Goal: Task Accomplishment & Management: Manage account settings

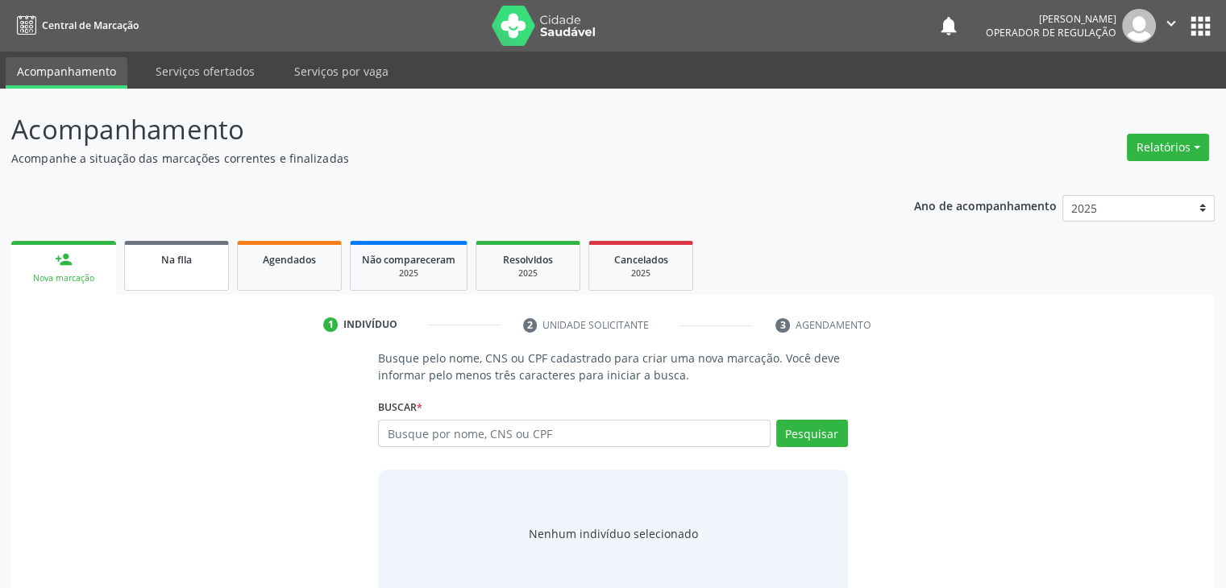
click at [142, 284] on link "Na fila" at bounding box center [176, 266] width 105 height 50
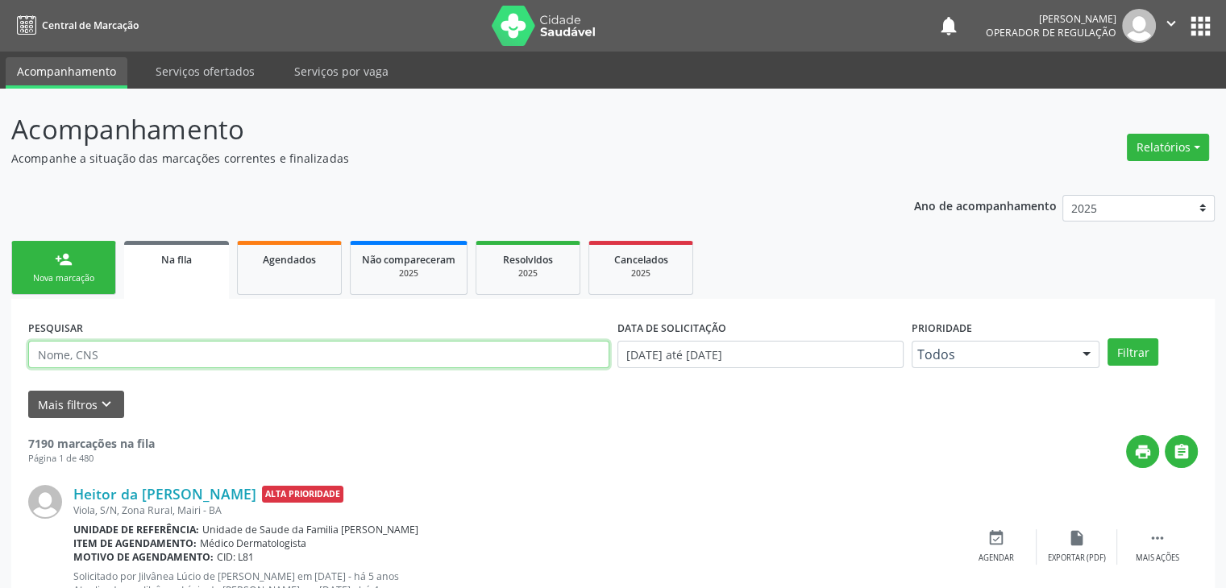
click at [136, 359] on input "text" at bounding box center [318, 354] width 581 height 27
click at [126, 356] on input "text" at bounding box center [318, 354] width 581 height 27
type input "JULIANE"
click at [1107, 338] on button "Filtrar" at bounding box center [1132, 351] width 51 height 27
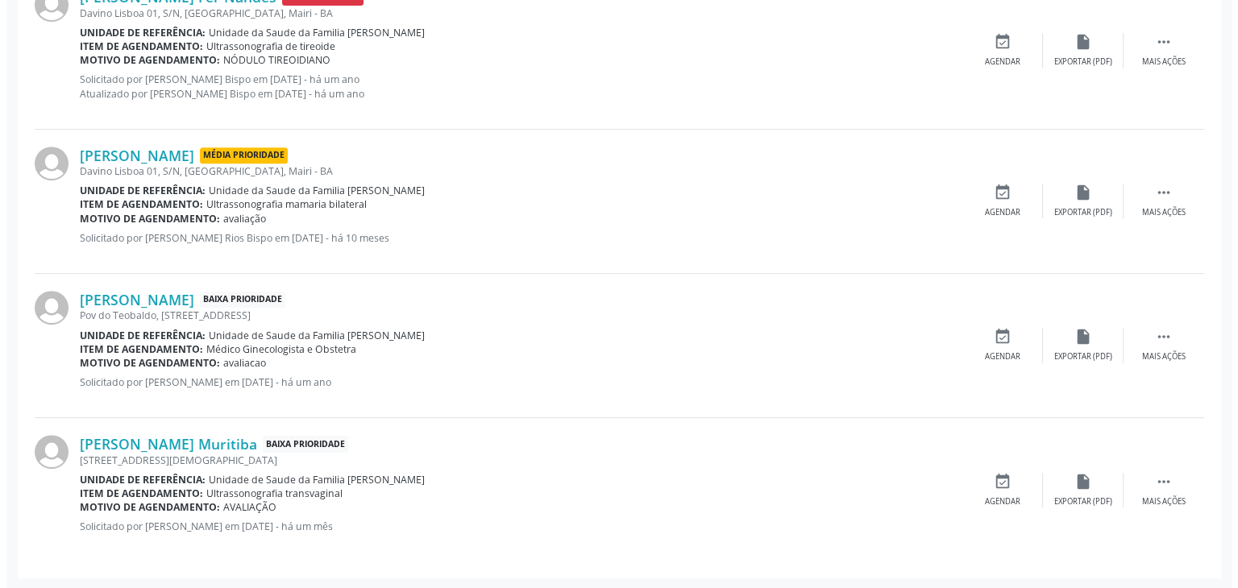
scroll to position [508, 0]
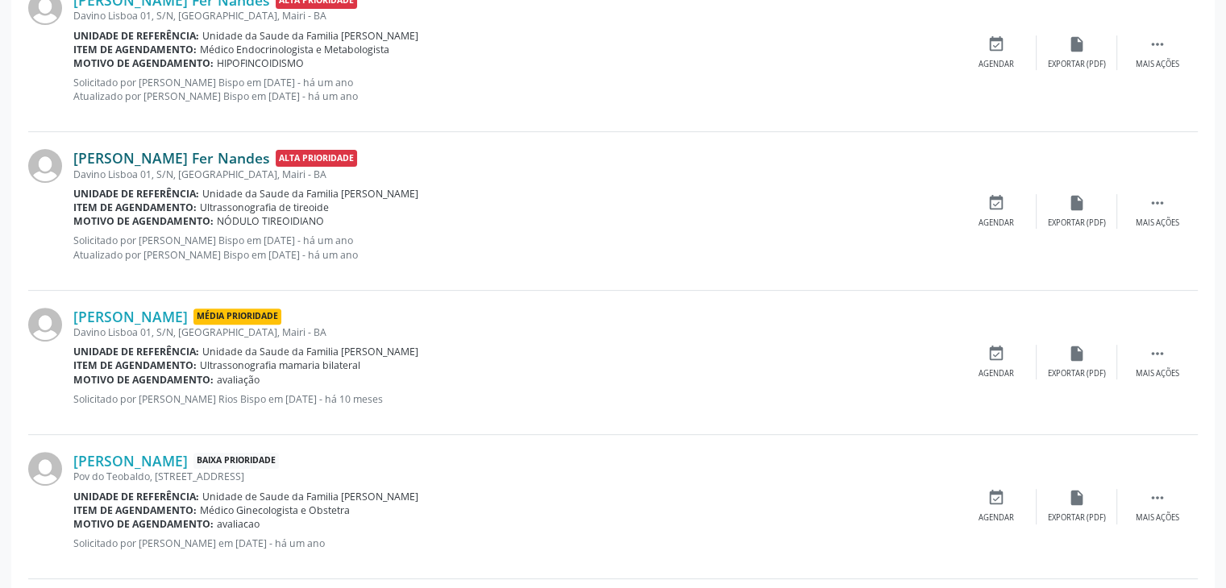
click at [136, 151] on link "[PERSON_NAME] Fer Nandes" at bounding box center [171, 158] width 197 height 18
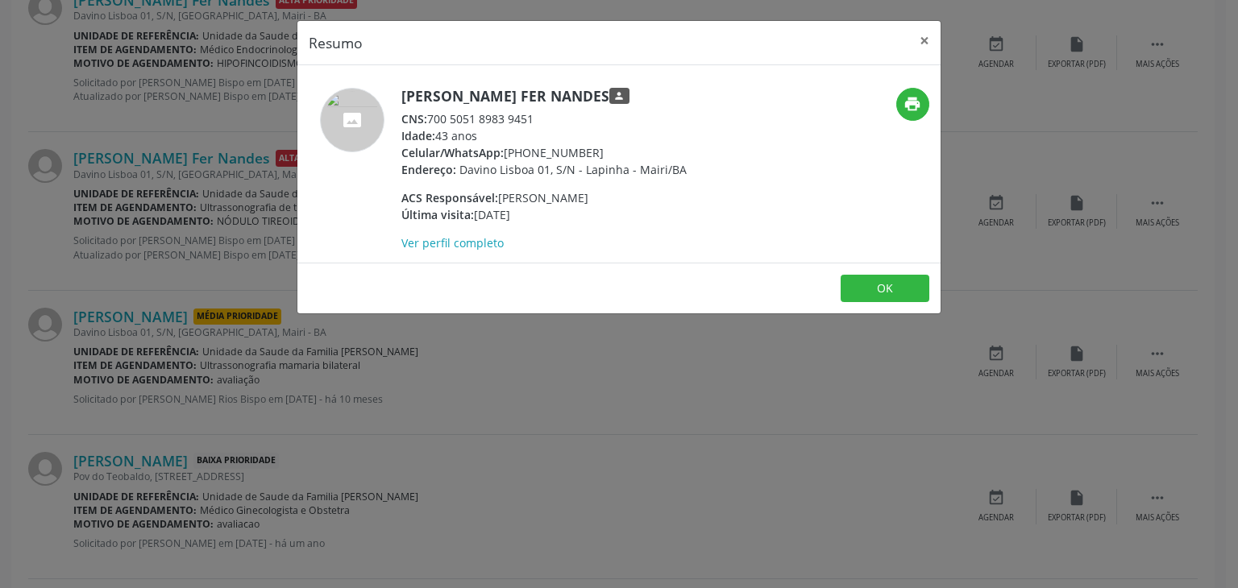
drag, startPoint x: 398, startPoint y: 99, endPoint x: 616, endPoint y: 101, distance: 217.6
click at [616, 101] on div "[PERSON_NAME] Fer Nandes person CNS: 700 5051 8983 9451 Idade: 43 anos Celular/…" at bounding box center [511, 170] width 429 height 164
copy h5 "[PERSON_NAME] Fer Nandes"
drag, startPoint x: 507, startPoint y: 152, endPoint x: 600, endPoint y: 149, distance: 93.5
click at [600, 149] on div "Celular/WhatsApp: [PHONE_NUMBER]" at bounding box center [543, 152] width 285 height 17
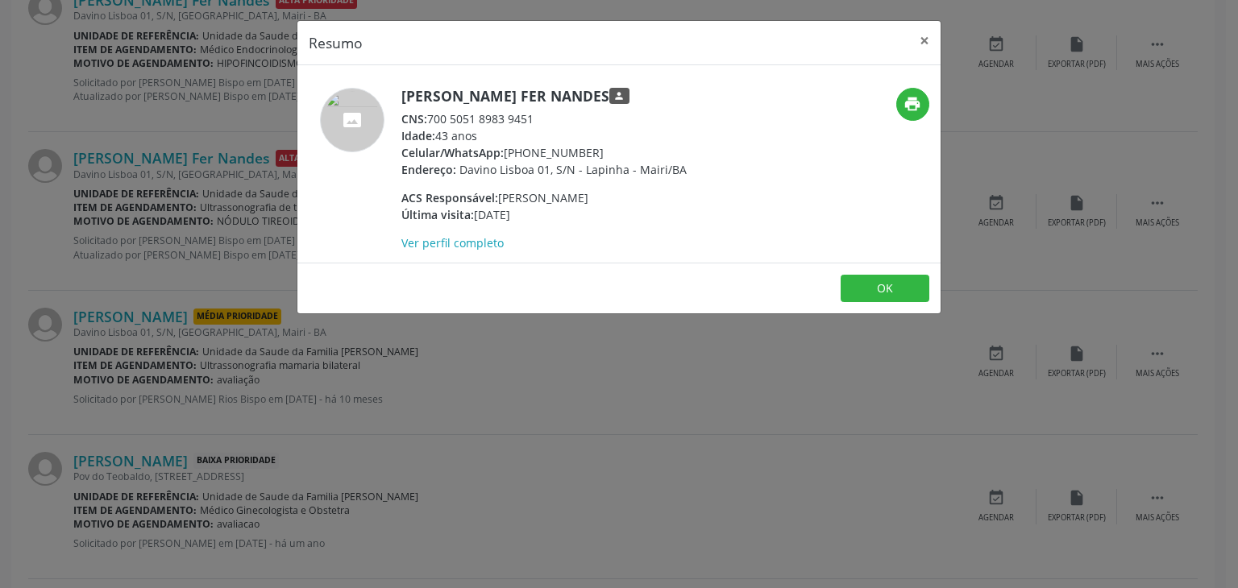
copy div "[PHONE_NUMBER]"
click at [927, 39] on button "×" at bounding box center [924, 40] width 32 height 39
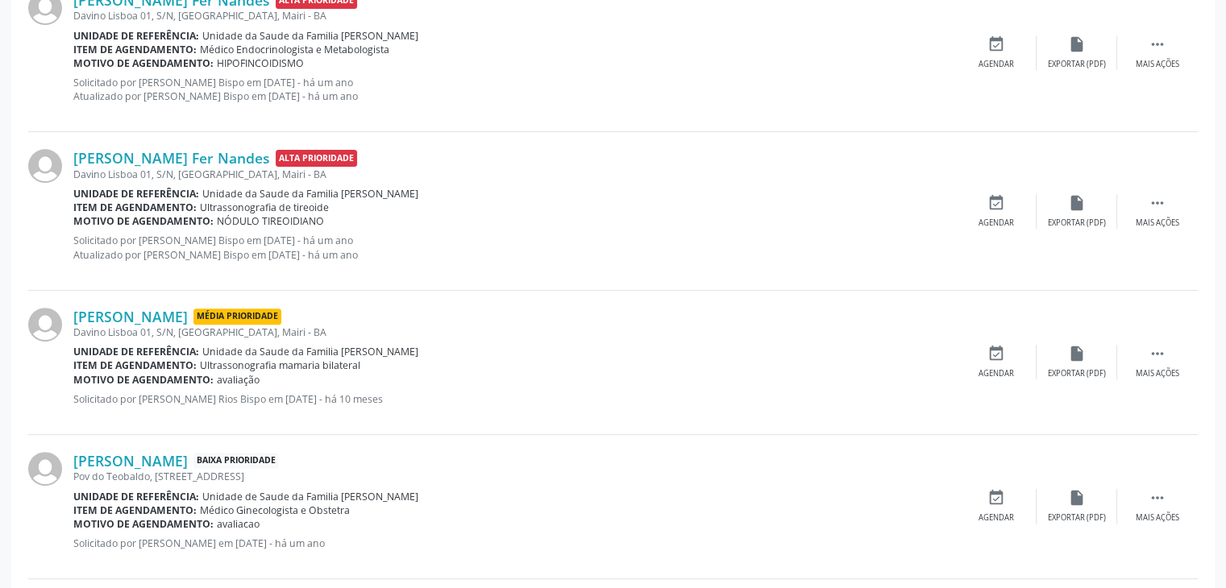
drag, startPoint x: 1150, startPoint y: 218, endPoint x: 1067, endPoint y: 232, distance: 84.1
click at [1150, 218] on div "Mais ações" at bounding box center [1157, 223] width 44 height 11
click at [979, 219] on div "Cancelar" at bounding box center [996, 223] width 38 height 11
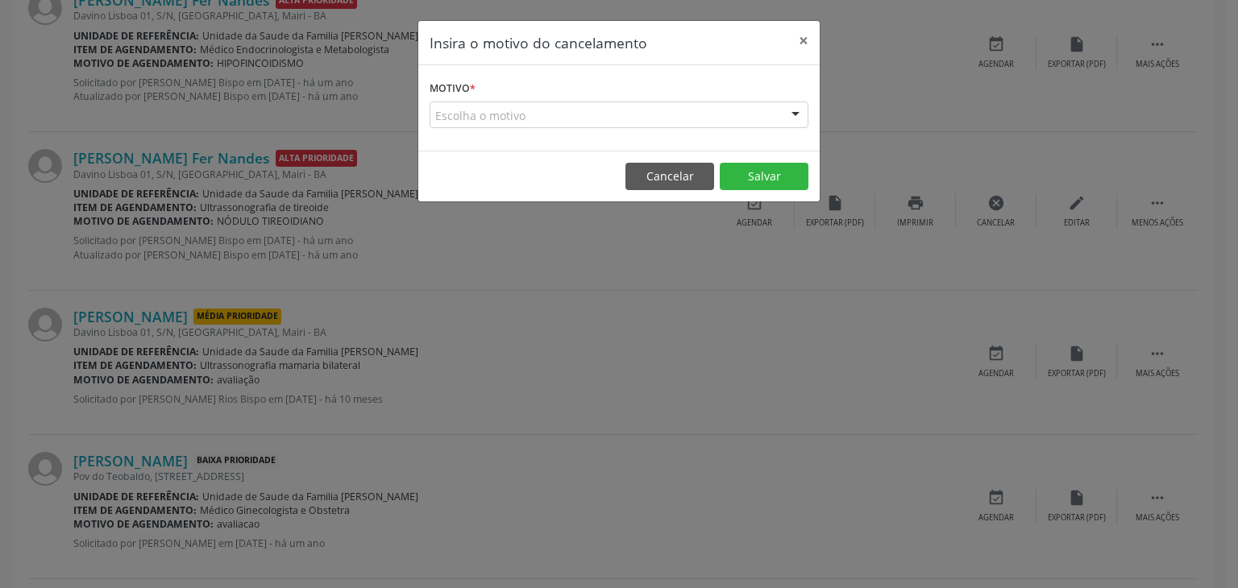
click at [588, 116] on div "Escolha o motivo" at bounding box center [618, 115] width 379 height 27
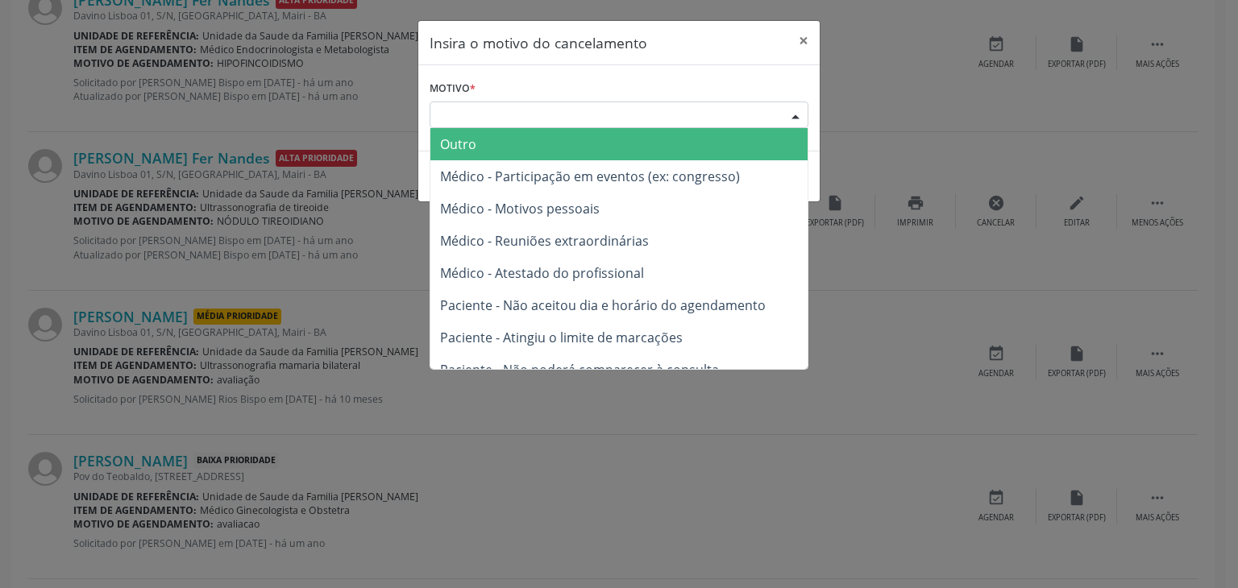
click at [554, 149] on span "Outro" at bounding box center [618, 144] width 377 height 32
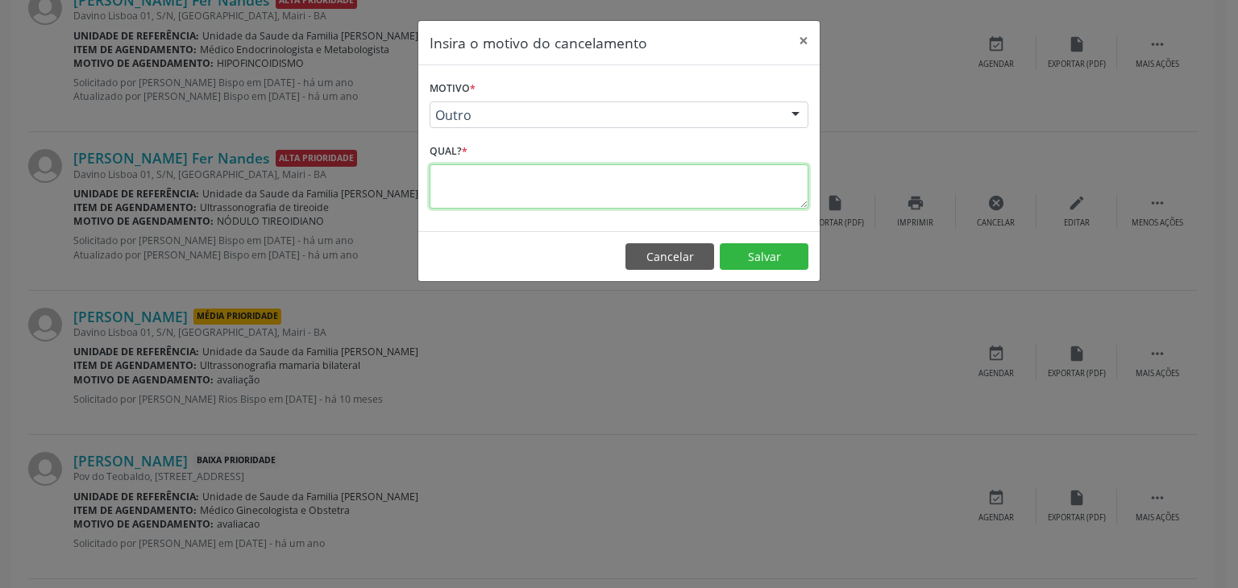
click at [537, 175] on textarea at bounding box center [618, 186] width 379 height 44
type textarea "EXAME REALIZADO"
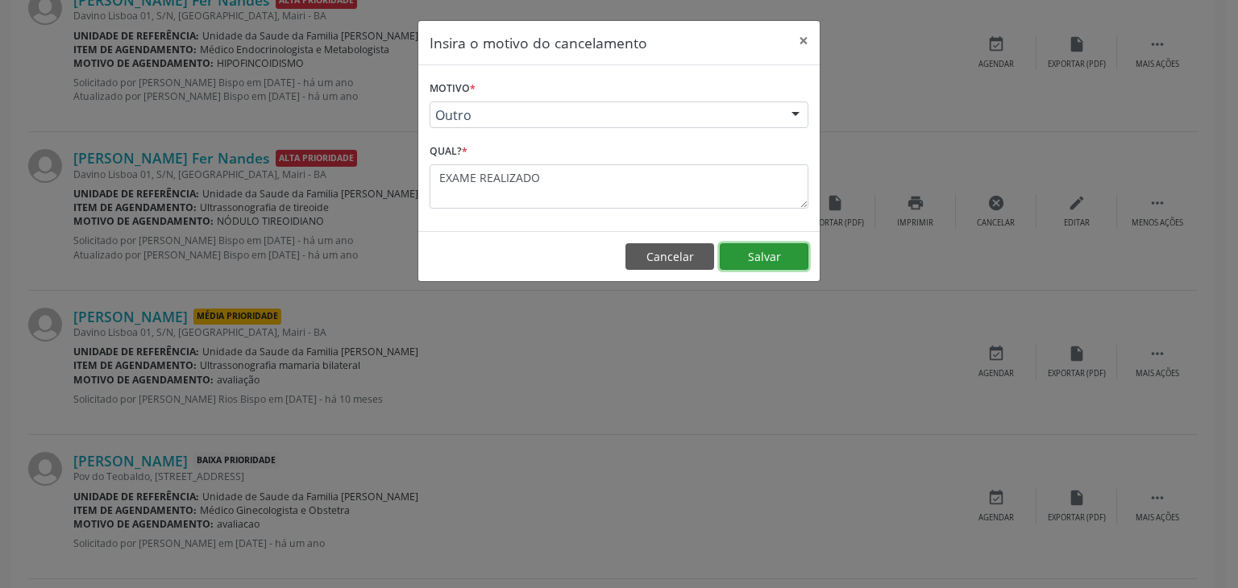
click at [765, 247] on button "Salvar" at bounding box center [764, 256] width 89 height 27
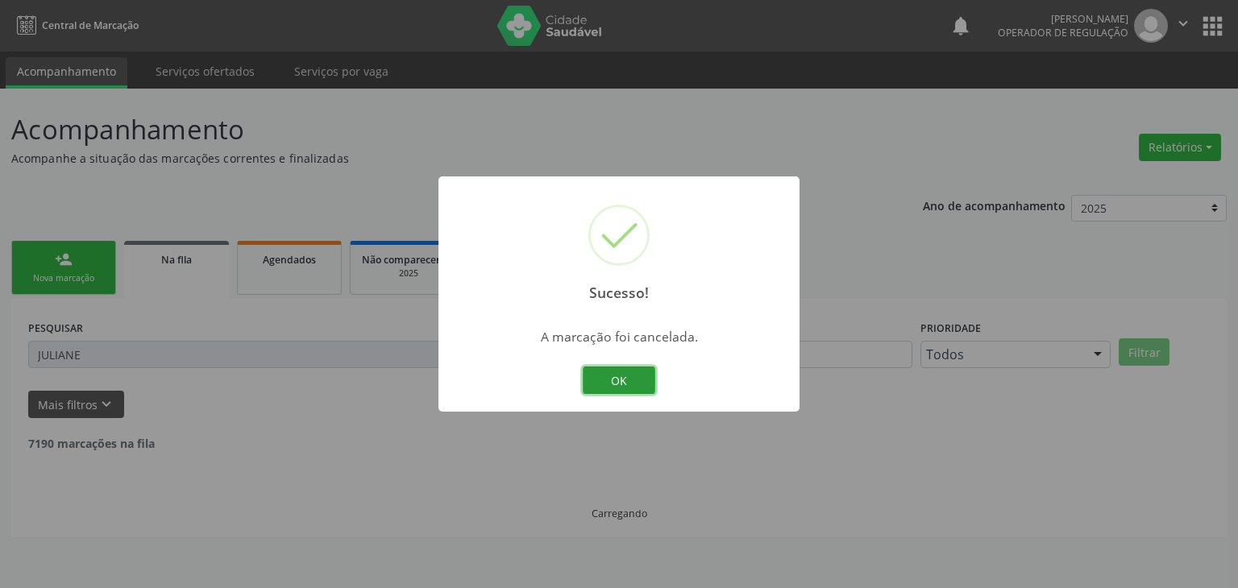
click at [638, 379] on button "OK" at bounding box center [619, 380] width 73 height 27
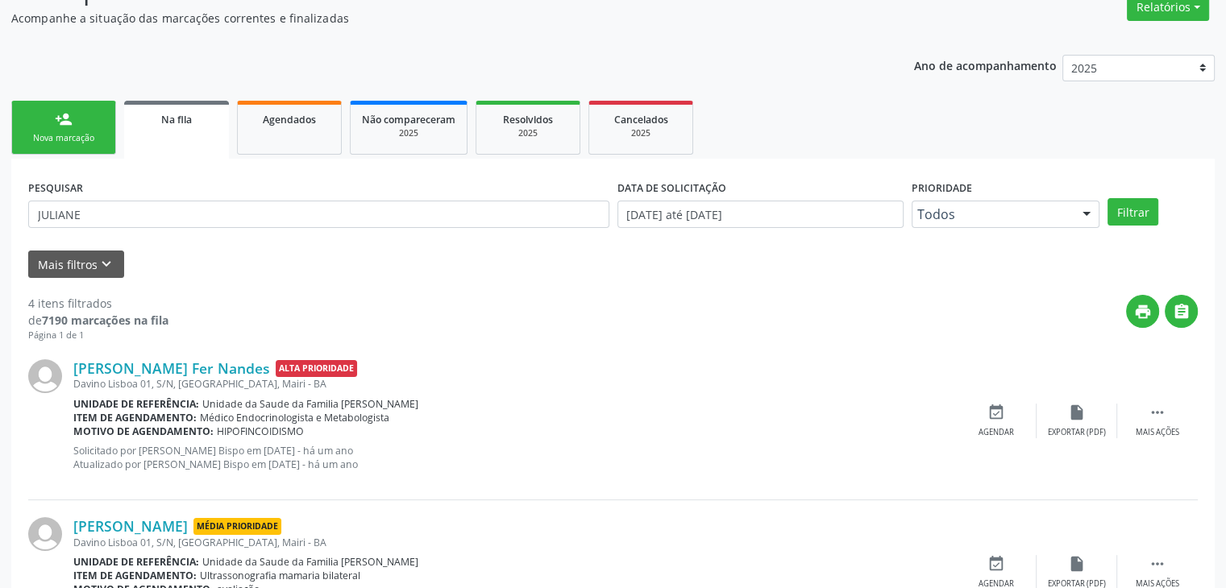
scroll to position [161, 0]
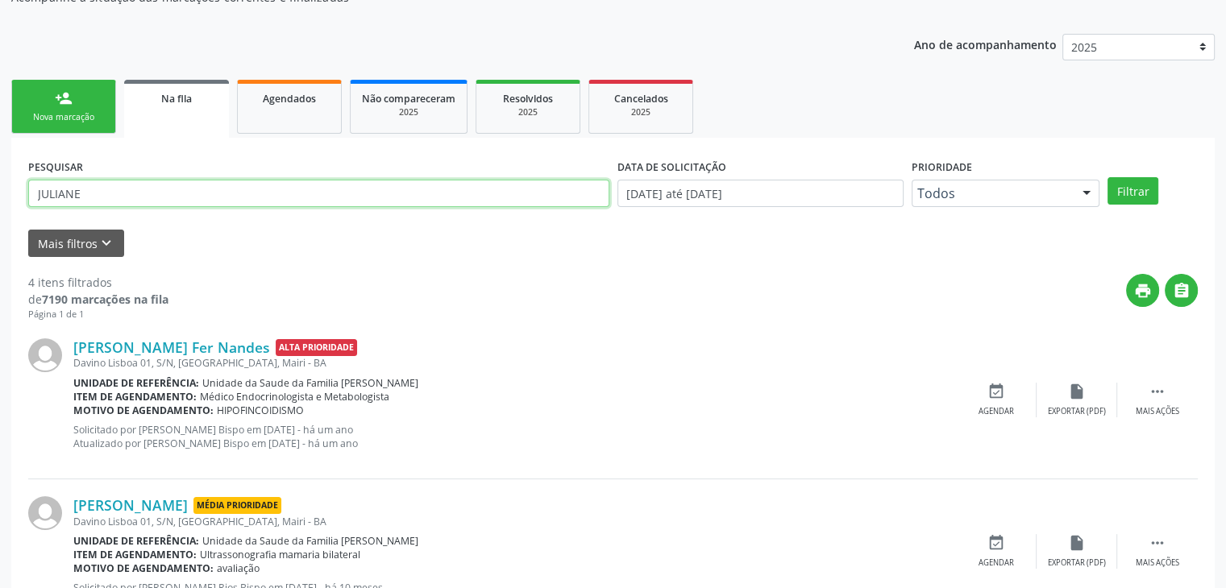
click at [132, 201] on input "JULIANE" at bounding box center [318, 193] width 581 height 27
click at [1107, 177] on button "Filtrar" at bounding box center [1132, 190] width 51 height 27
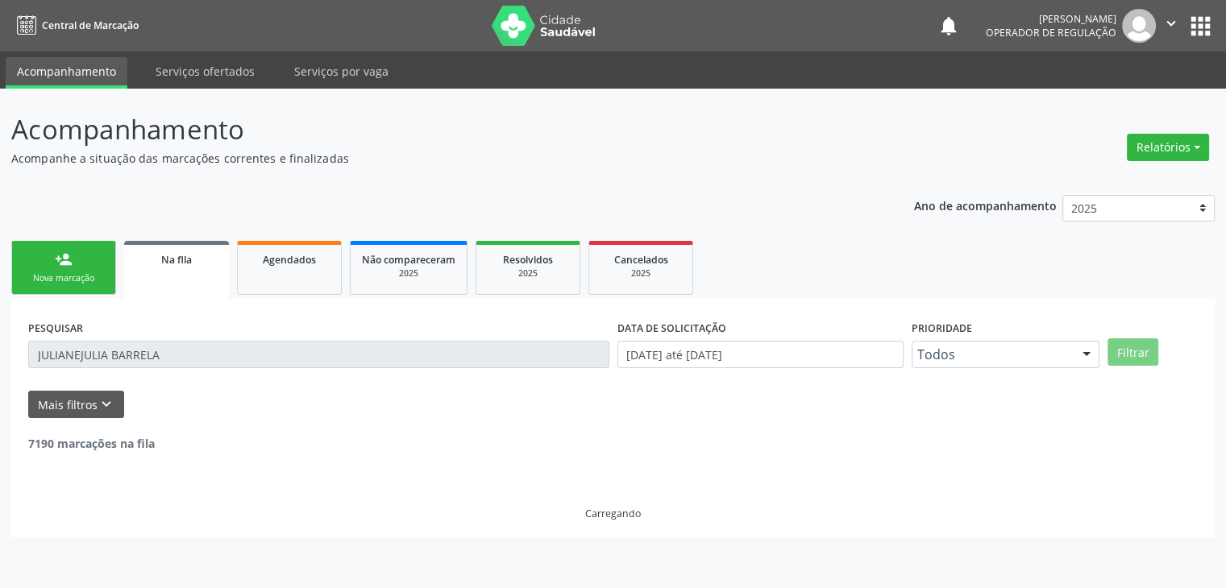
scroll to position [0, 0]
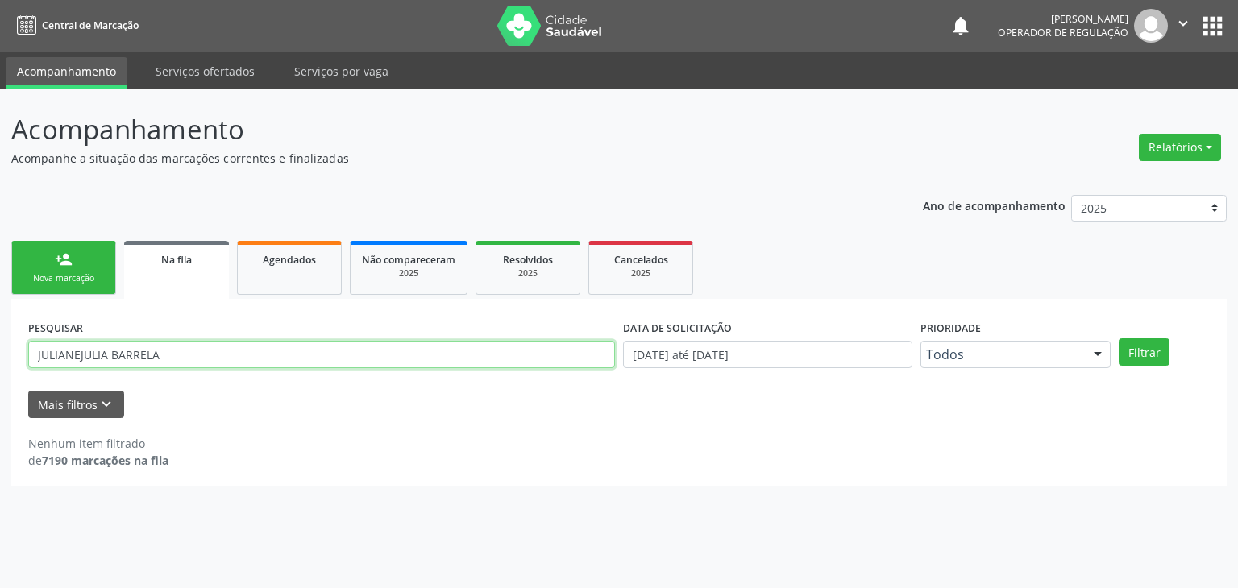
click at [73, 351] on input "JULIANEJULIA BARRELA" at bounding box center [321, 354] width 587 height 27
click at [77, 356] on input "JULIANEJULIA BARRELA" at bounding box center [321, 354] width 587 height 27
type input "[PERSON_NAME]"
click at [1118, 338] on button "Filtrar" at bounding box center [1143, 351] width 51 height 27
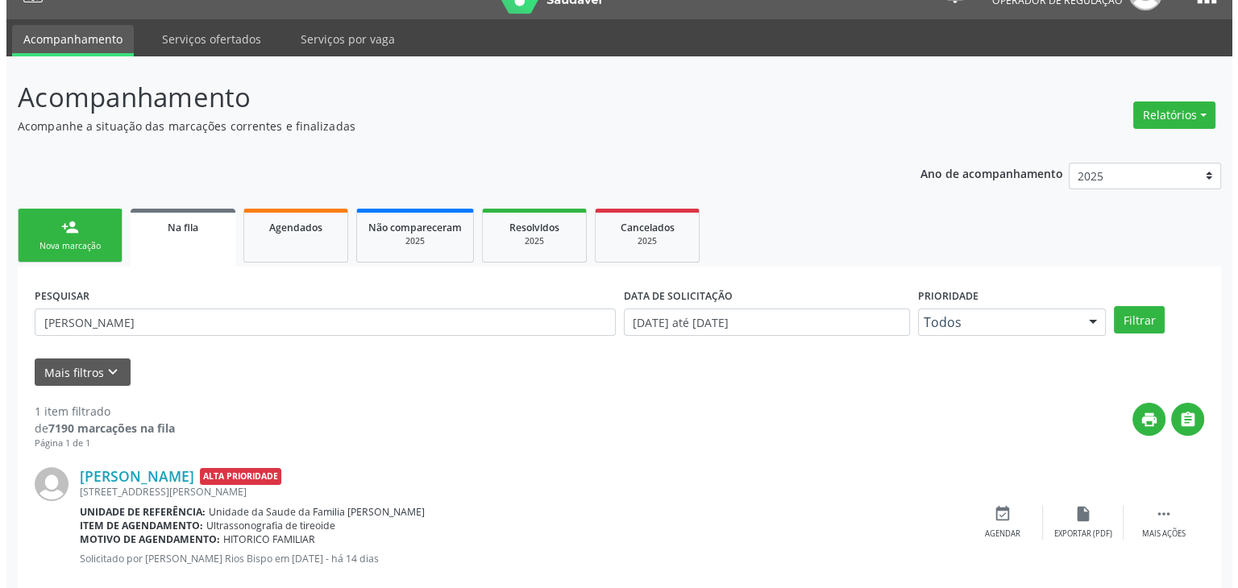
scroll to position [65, 0]
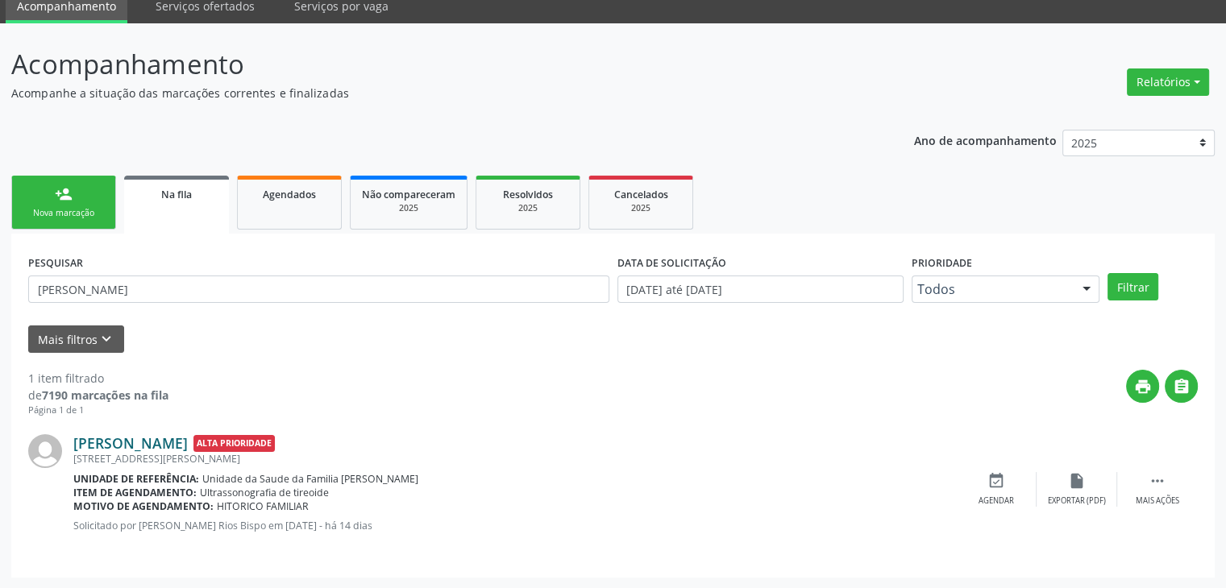
click at [176, 448] on link "[PERSON_NAME]" at bounding box center [130, 443] width 114 height 18
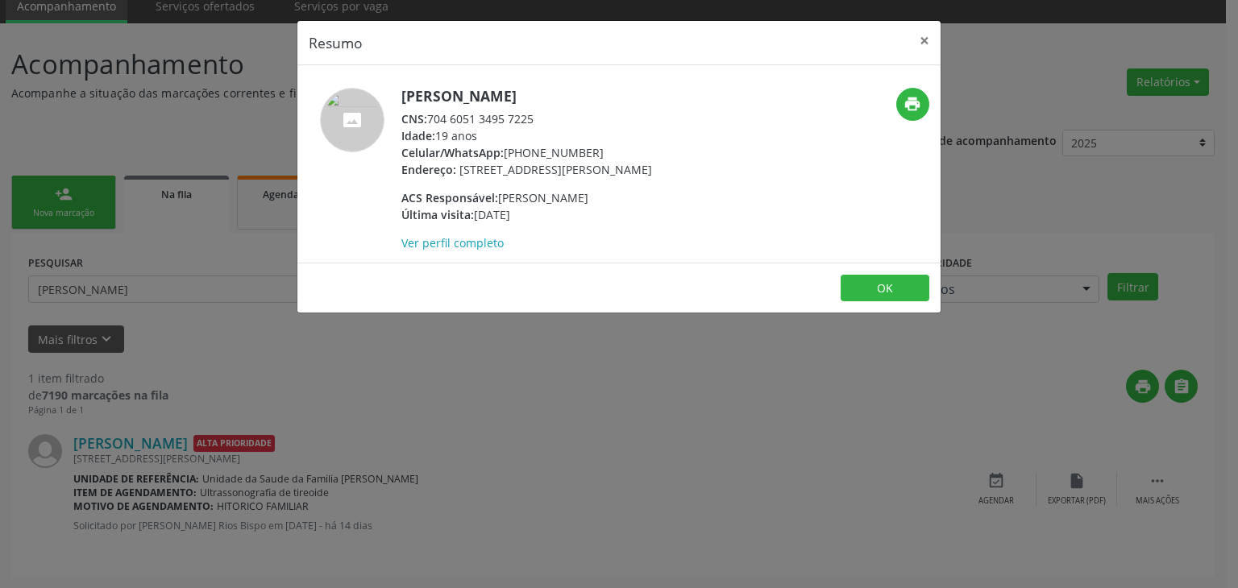
click at [400, 101] on div "[PERSON_NAME] CNS: 704 6051 3495 7225 Idade: 19 anos Celular/WhatsApp: [PHONE_N…" at bounding box center [511, 170] width 429 height 164
click at [400, 102] on div "[PERSON_NAME] CNS: 704 6051 3495 7225 Idade: 19 anos Celular/WhatsApp: [PHONE_N…" at bounding box center [511, 170] width 429 height 164
drag, startPoint x: 408, startPoint y: 101, endPoint x: 419, endPoint y: 100, distance: 11.3
click at [411, 101] on h5 "[PERSON_NAME]" at bounding box center [526, 96] width 251 height 17
click at [429, 101] on h5 "[PERSON_NAME]" at bounding box center [526, 96] width 251 height 17
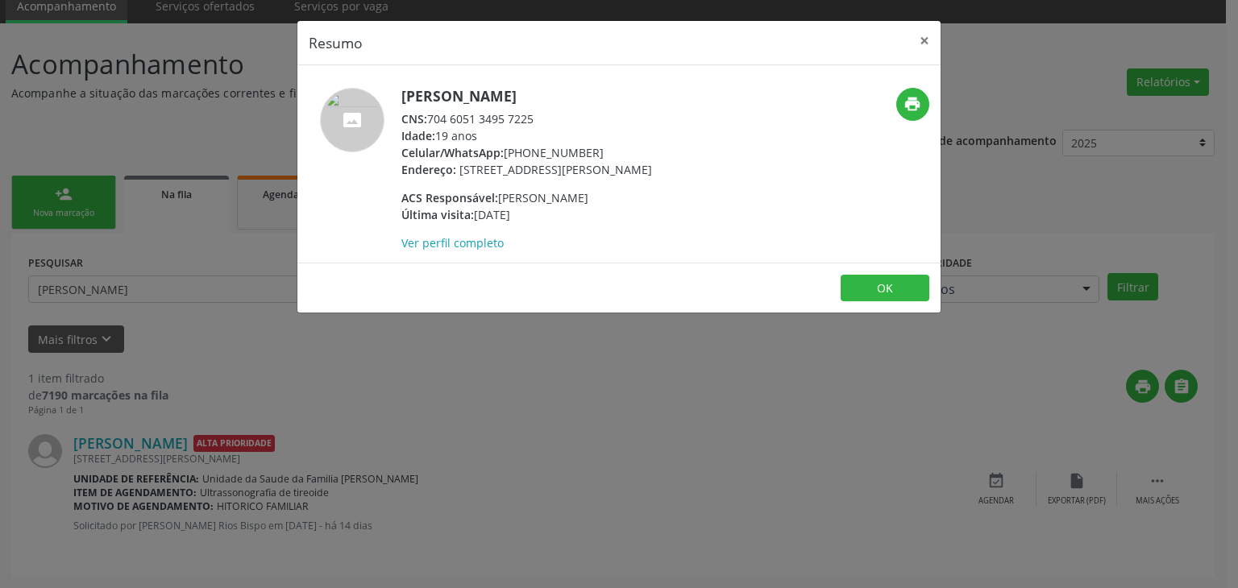
drag, startPoint x: 446, startPoint y: 102, endPoint x: 476, endPoint y: 106, distance: 31.0
click at [471, 106] on div "[PERSON_NAME] CNS: 704 6051 3495 7225 Idade: 19 anos Celular/WhatsApp: [PHONE_N…" at bounding box center [526, 170] width 251 height 164
click at [487, 106] on div "[PERSON_NAME] CNS: 704 6051 3495 7225 Idade: 19 anos Celular/WhatsApp: [PHONE_N…" at bounding box center [526, 170] width 251 height 164
click at [520, 106] on div "[PERSON_NAME] CNS: 704 6051 3495 7225 Idade: 19 anos Celular/WhatsApp: [PHONE_N…" at bounding box center [526, 170] width 251 height 164
click at [522, 106] on div "[PERSON_NAME] CNS: 704 6051 3495 7225 Idade: 19 anos Celular/WhatsApp: [PHONE_N…" at bounding box center [526, 170] width 251 height 164
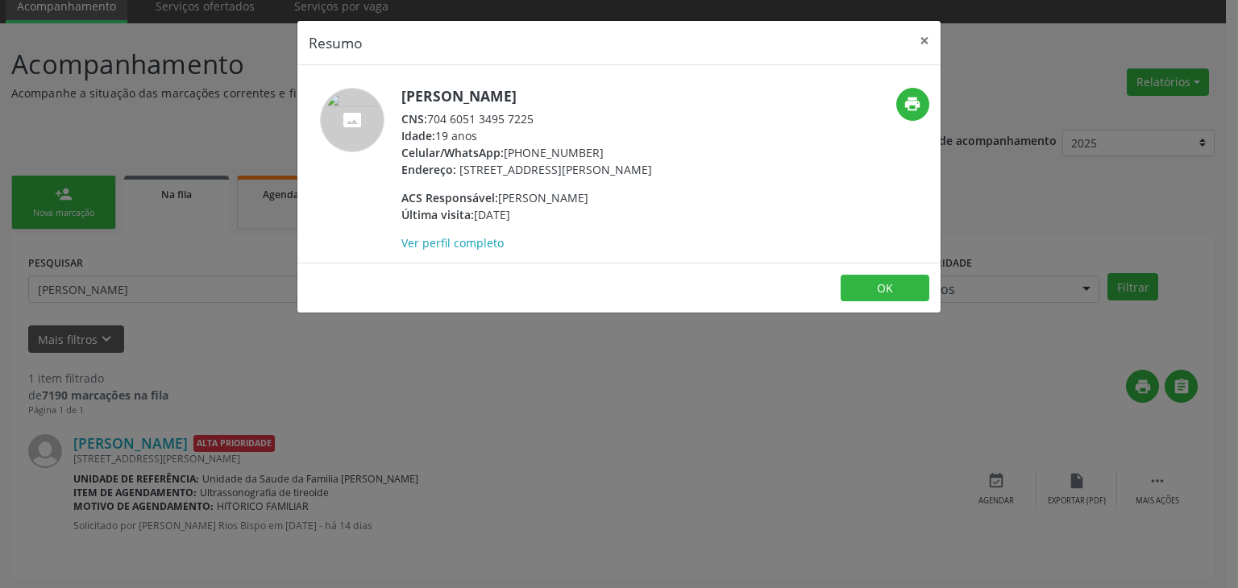
click at [392, 91] on div at bounding box center [352, 170] width 87 height 164
drag, startPoint x: 392, startPoint y: 91, endPoint x: 548, endPoint y: 90, distance: 156.3
click at [548, 90] on div "[PERSON_NAME] CNS: 704 6051 3495 7225 Idade: 19 anos Celular/WhatsApp: [PHONE_N…" at bounding box center [511, 170] width 429 height 164
click at [548, 90] on h5 "[PERSON_NAME]" at bounding box center [526, 96] width 251 height 17
drag, startPoint x: 392, startPoint y: 87, endPoint x: 594, endPoint y: 85, distance: 202.2
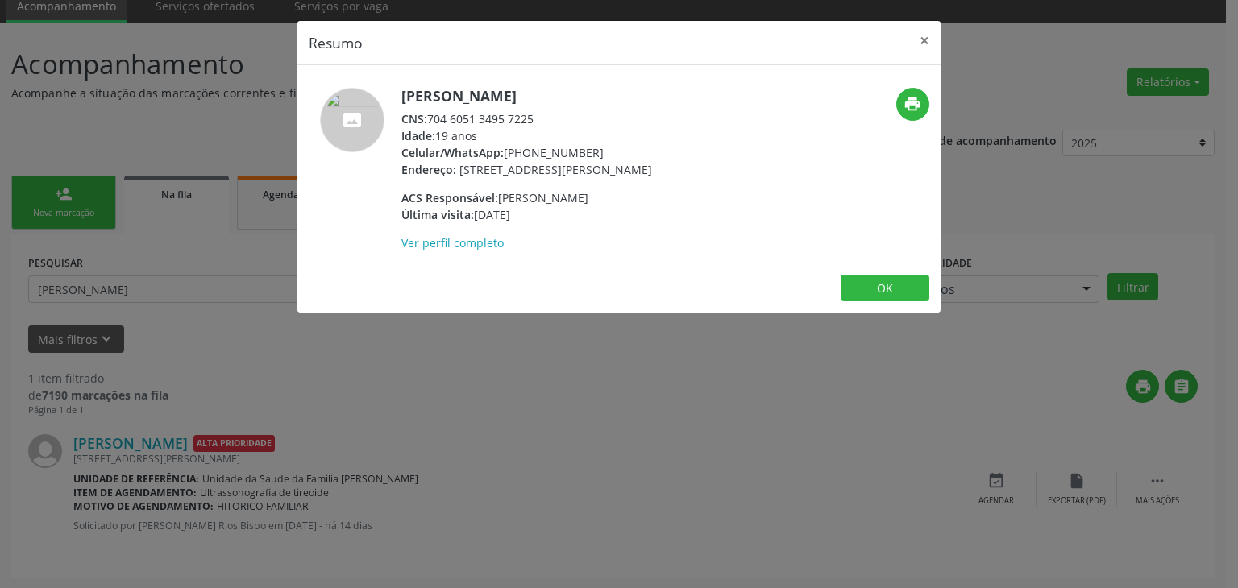
click at [594, 85] on div "[PERSON_NAME] CNS: 704 6051 3495 7225 Idade: 19 anos Celular/WhatsApp: [PHONE_N…" at bounding box center [618, 163] width 643 height 197
copy div "[PERSON_NAME]"
drag, startPoint x: 504, startPoint y: 158, endPoint x: 606, endPoint y: 149, distance: 101.9
click at [606, 149] on div "Celular/WhatsApp: [PHONE_NUMBER]" at bounding box center [526, 152] width 251 height 17
copy div "[PHONE_NUMBER]"
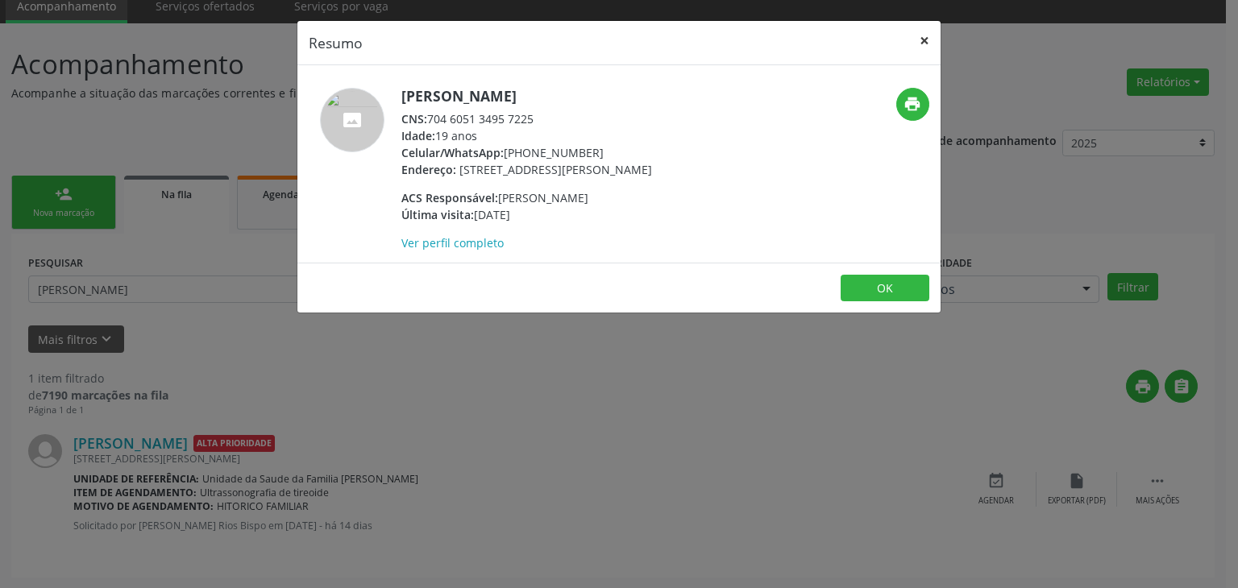
click at [928, 39] on button "×" at bounding box center [924, 40] width 32 height 39
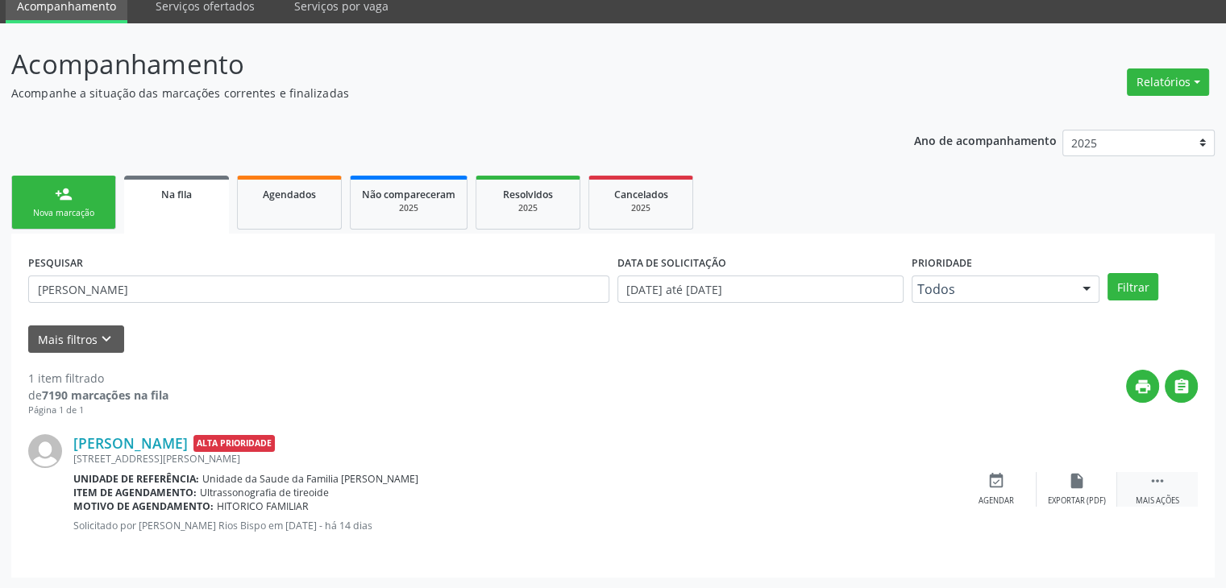
click at [1170, 491] on div " Mais ações" at bounding box center [1157, 489] width 81 height 35
click at [1012, 497] on div "Cancelar" at bounding box center [996, 501] width 38 height 11
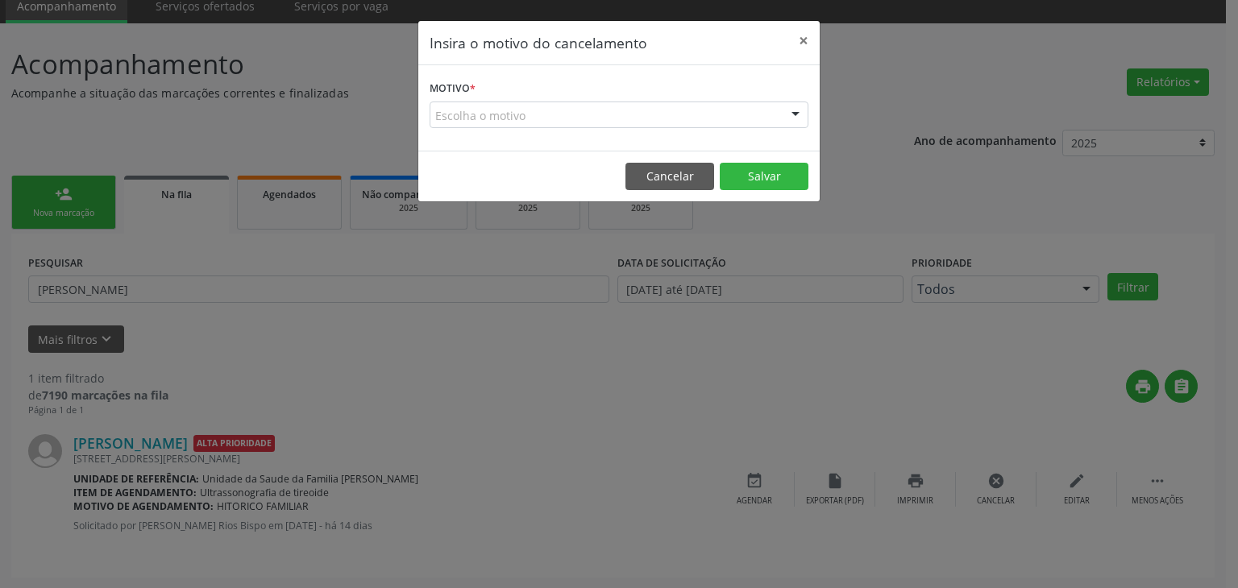
click at [467, 120] on div "Escolha o motivo" at bounding box center [618, 115] width 379 height 27
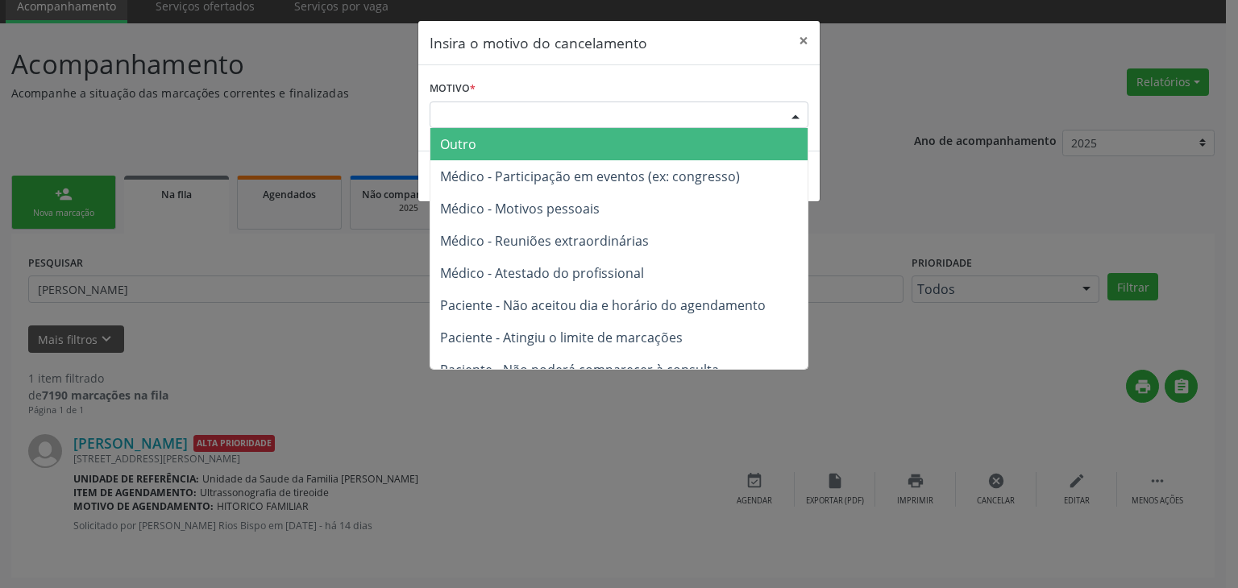
click at [475, 143] on span "Outro" at bounding box center [458, 144] width 36 height 18
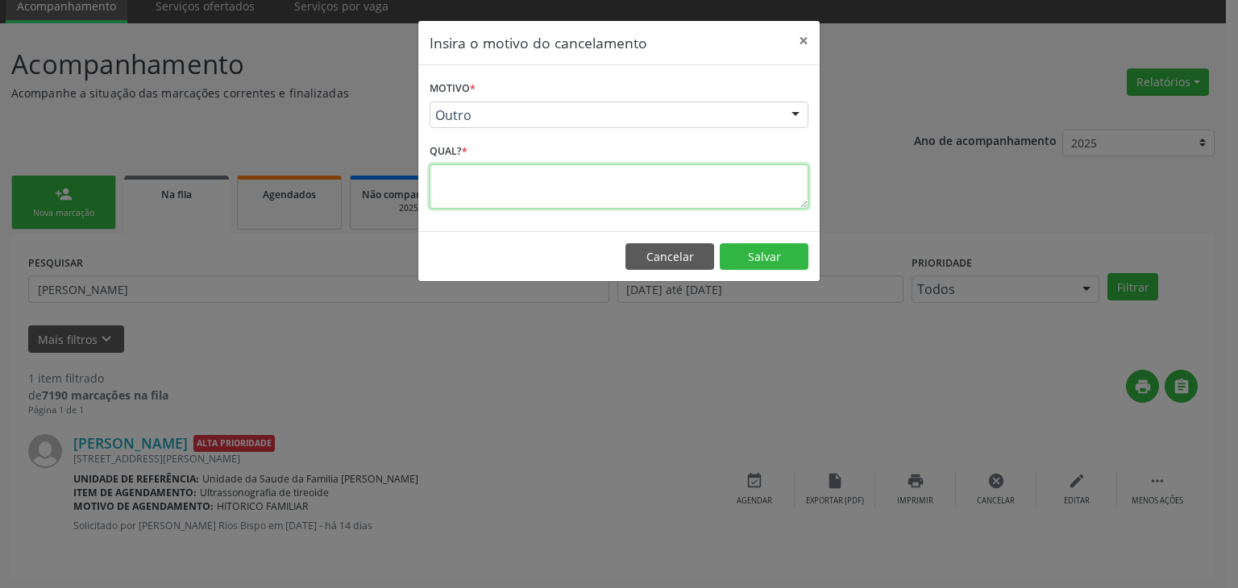
click at [480, 181] on textarea at bounding box center [618, 186] width 379 height 44
type textarea "EXAME REALIZADO"
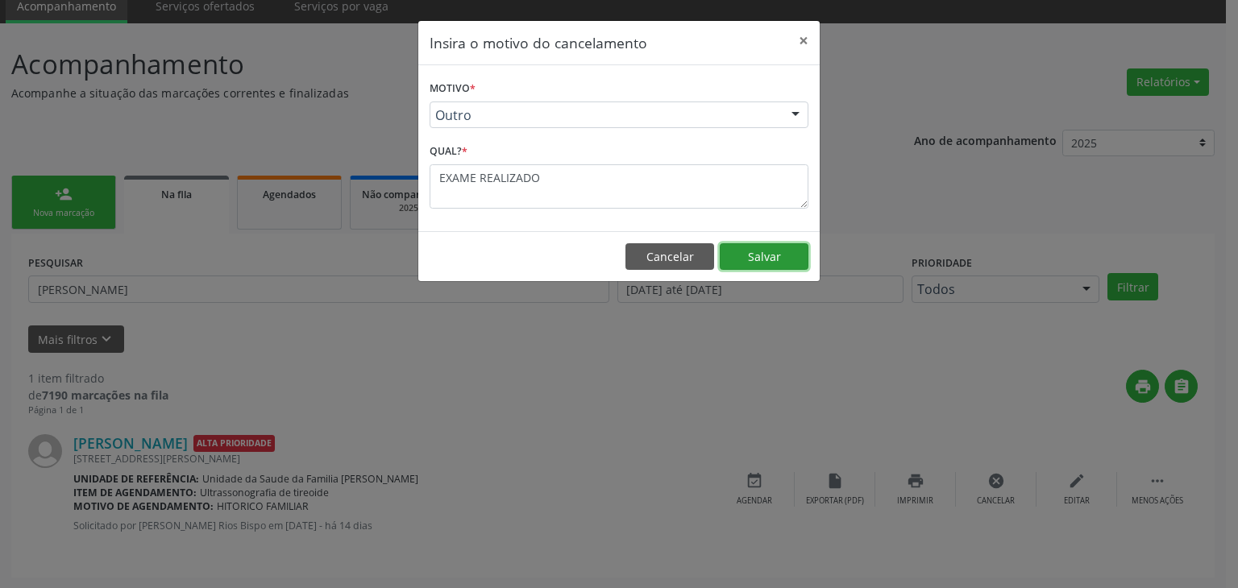
click at [760, 265] on button "Salvar" at bounding box center [764, 256] width 89 height 27
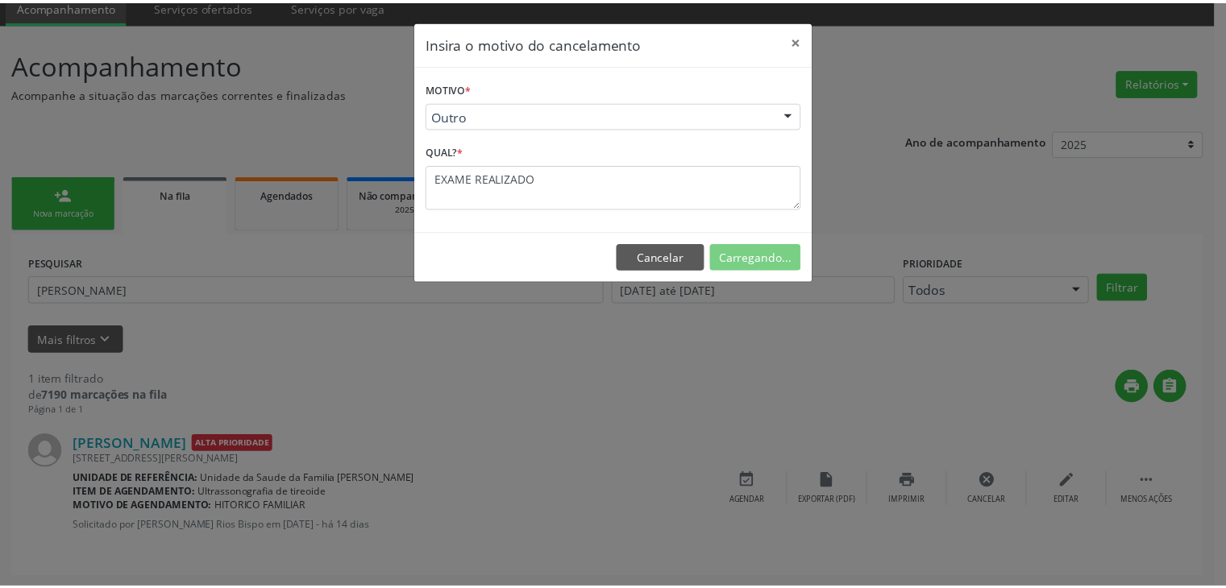
scroll to position [0, 0]
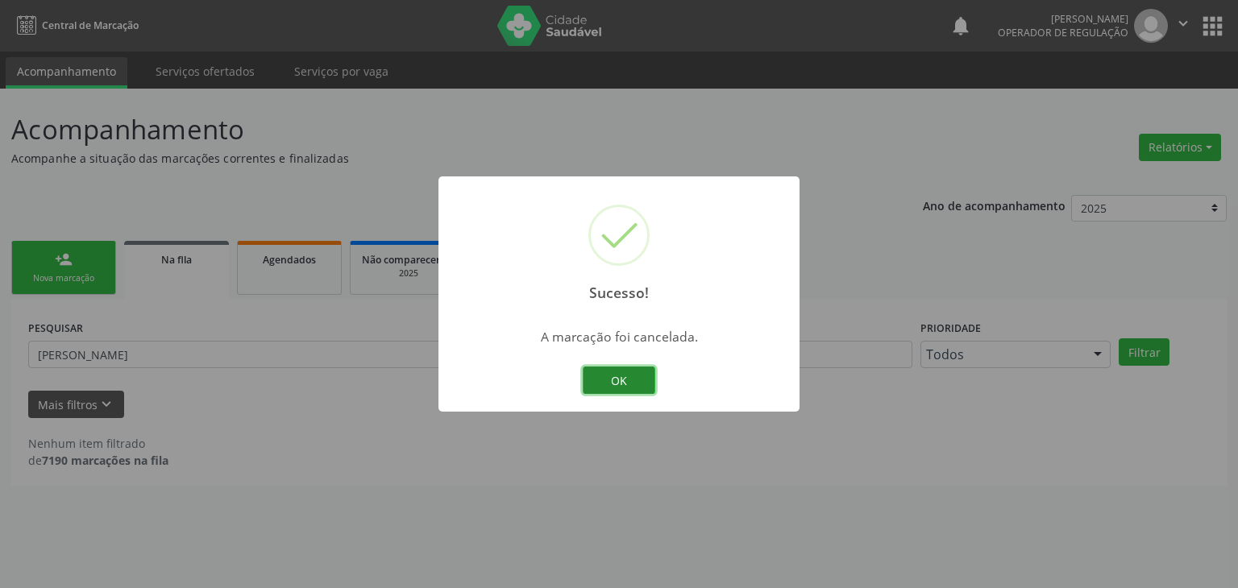
click at [603, 391] on button "OK" at bounding box center [619, 380] width 73 height 27
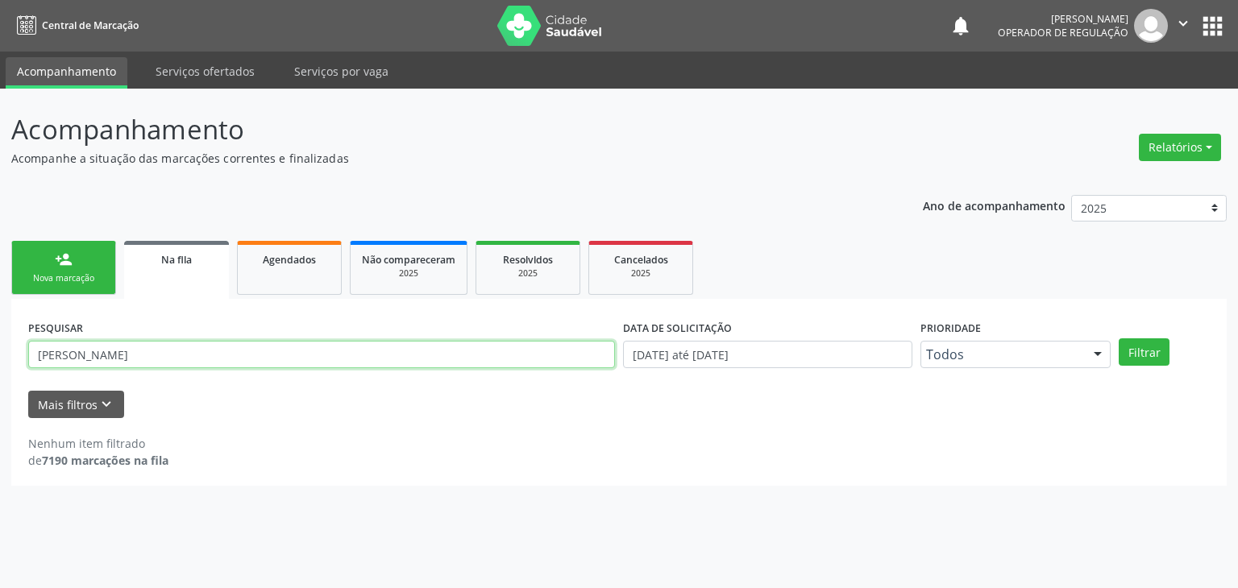
click at [130, 365] on input "[PERSON_NAME]" at bounding box center [321, 354] width 587 height 27
type input "J"
type input "RAISSA BARRELA"
click at [1118, 338] on button "Filtrar" at bounding box center [1143, 351] width 51 height 27
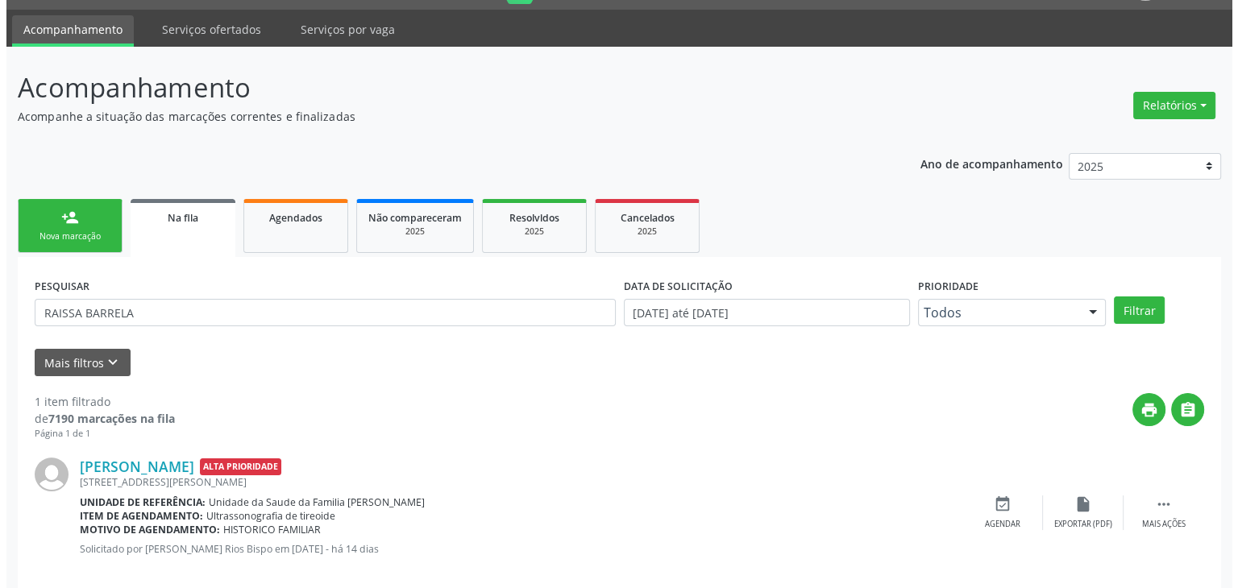
scroll to position [65, 0]
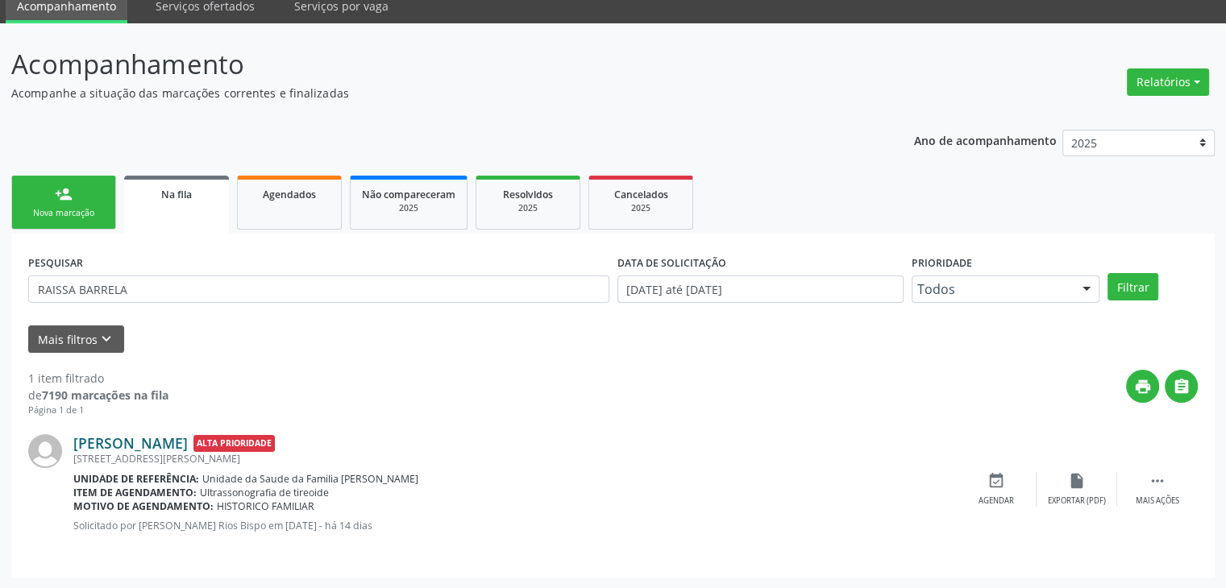
click at [169, 441] on link "[PERSON_NAME]" at bounding box center [130, 443] width 114 height 18
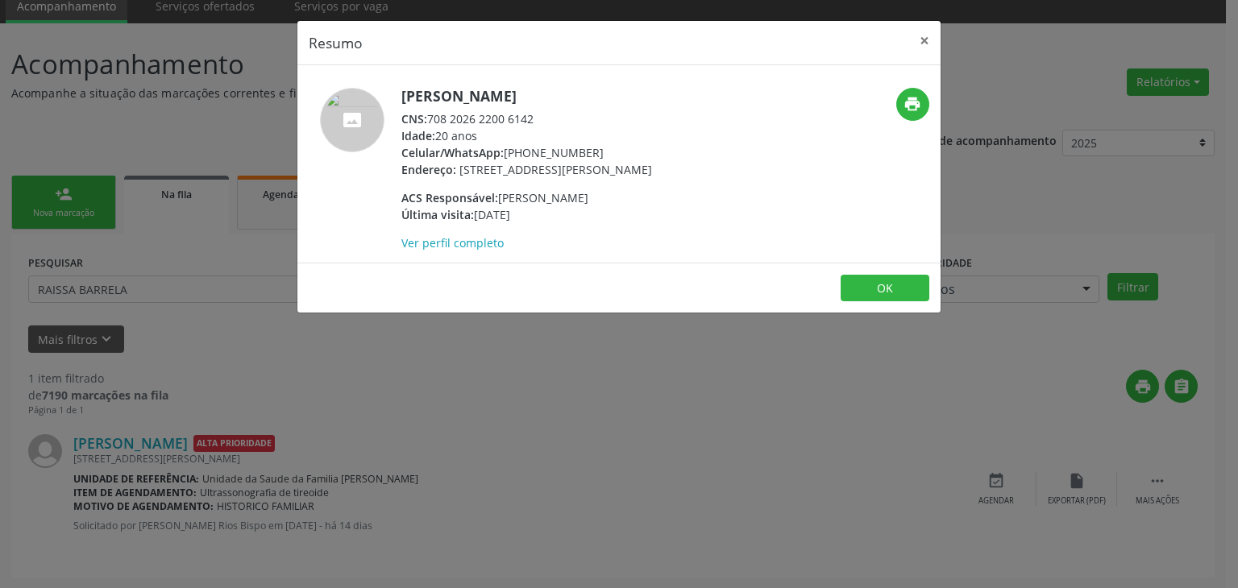
drag, startPoint x: 398, startPoint y: 94, endPoint x: 602, endPoint y: 90, distance: 203.9
click at [602, 90] on div "[PERSON_NAME] CNS: 708 2026 2200 6142 Idade: 20 anos Celular/WhatsApp: [PHONE_N…" at bounding box center [511, 170] width 429 height 164
click at [602, 90] on h5 "[PERSON_NAME]" at bounding box center [526, 96] width 251 height 17
drag, startPoint x: 400, startPoint y: 97, endPoint x: 591, endPoint y: 94, distance: 191.8
click at [591, 94] on div "[PERSON_NAME] CNS: 708 2026 2200 6142 Idade: 20 anos Celular/WhatsApp: [PHONE_N…" at bounding box center [511, 170] width 429 height 164
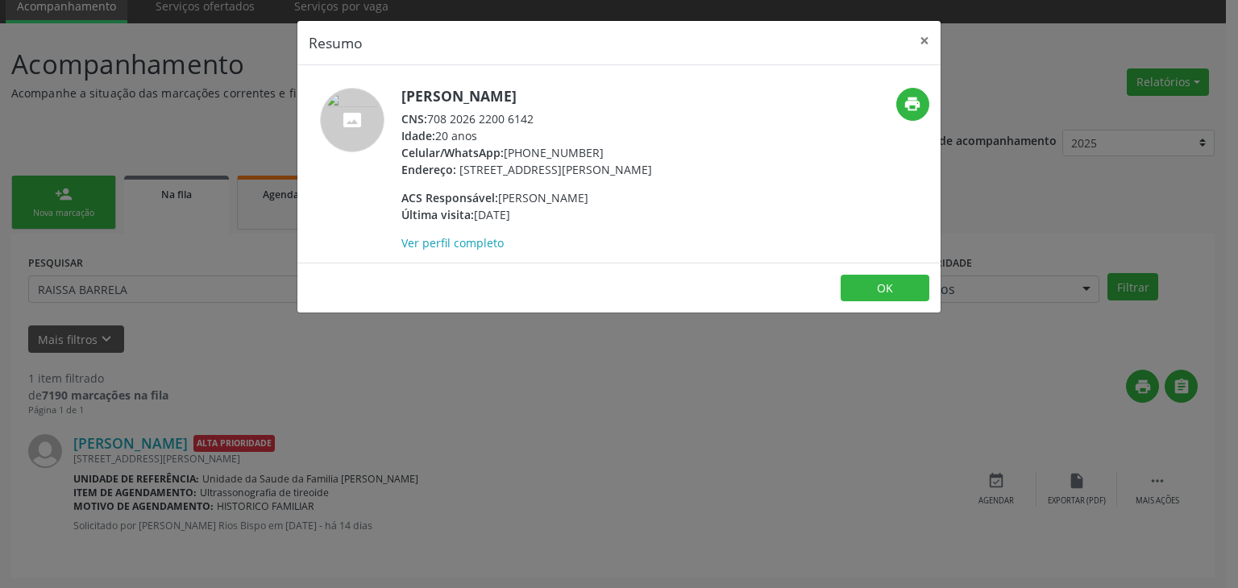
copy h5 "[PERSON_NAME]"
drag, startPoint x: 503, startPoint y: 154, endPoint x: 593, endPoint y: 145, distance: 90.7
click at [593, 145] on div "Celular/WhatsApp: [PHONE_NUMBER]" at bounding box center [526, 152] width 251 height 17
copy div "[PHONE_NUMBER]"
click at [918, 31] on button "×" at bounding box center [924, 40] width 32 height 39
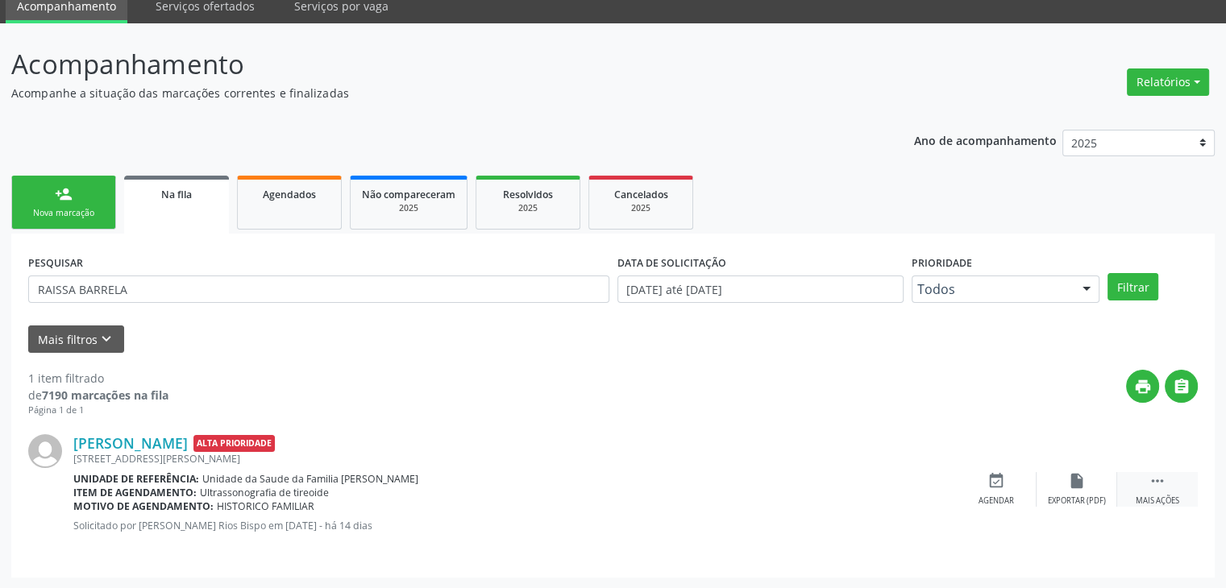
click at [1163, 472] on icon "" at bounding box center [1157, 481] width 18 height 18
click at [983, 483] on div "cancel Cancelar" at bounding box center [996, 489] width 81 height 35
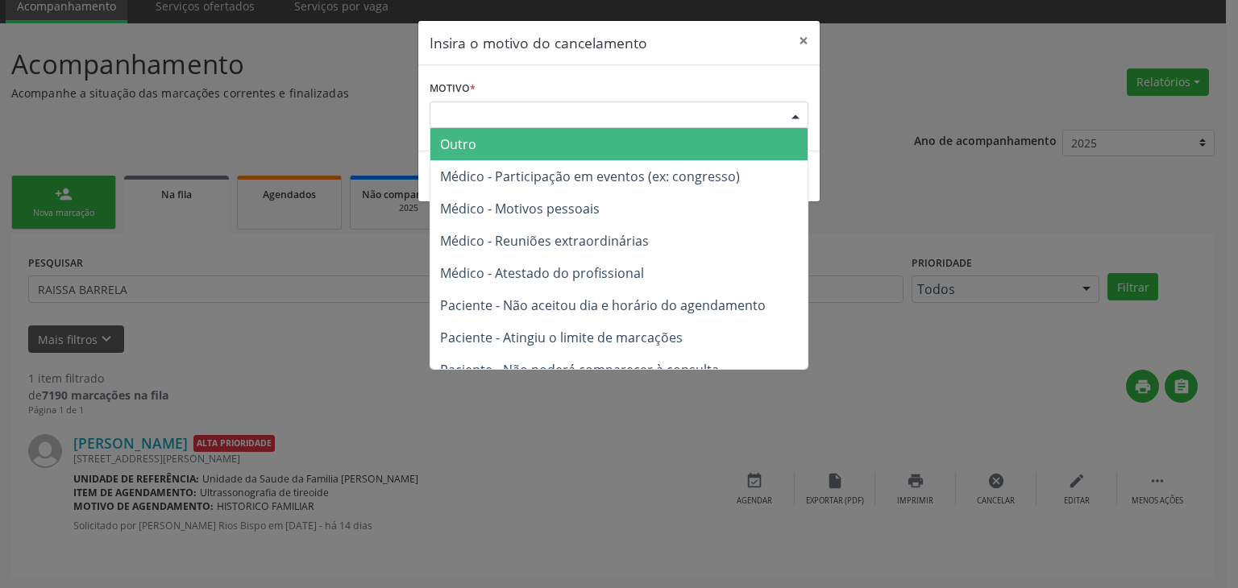
click at [516, 107] on div "Escolha o motivo" at bounding box center [618, 115] width 379 height 27
click at [512, 144] on span "Outro" at bounding box center [618, 144] width 377 height 32
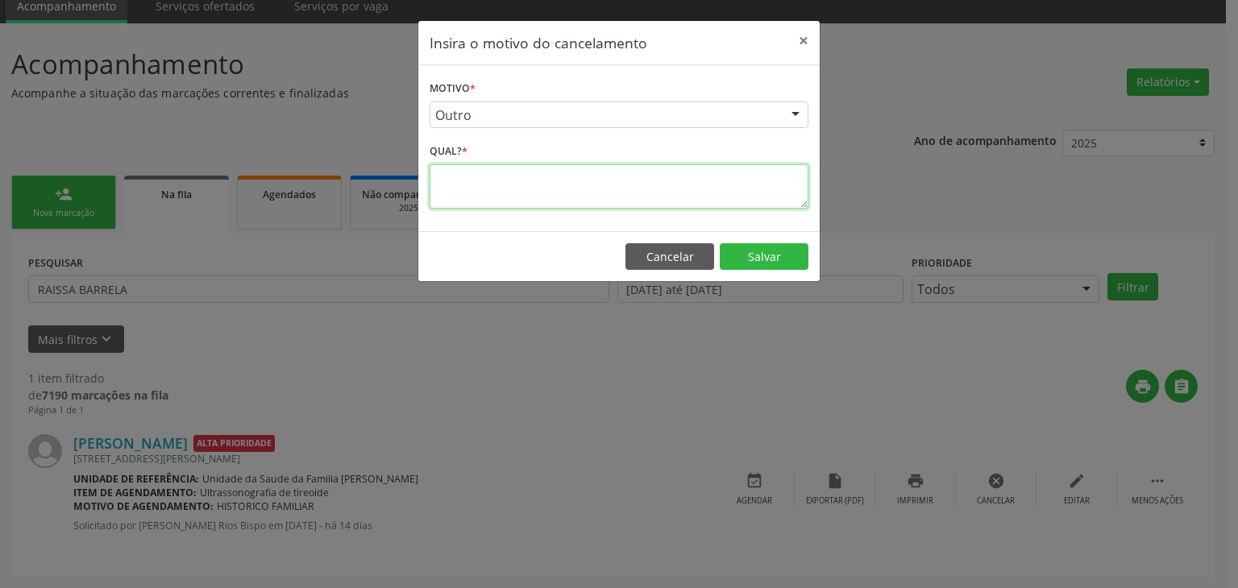
click at [508, 188] on textarea at bounding box center [618, 186] width 379 height 44
type textarea "EXAME REALIZADO"
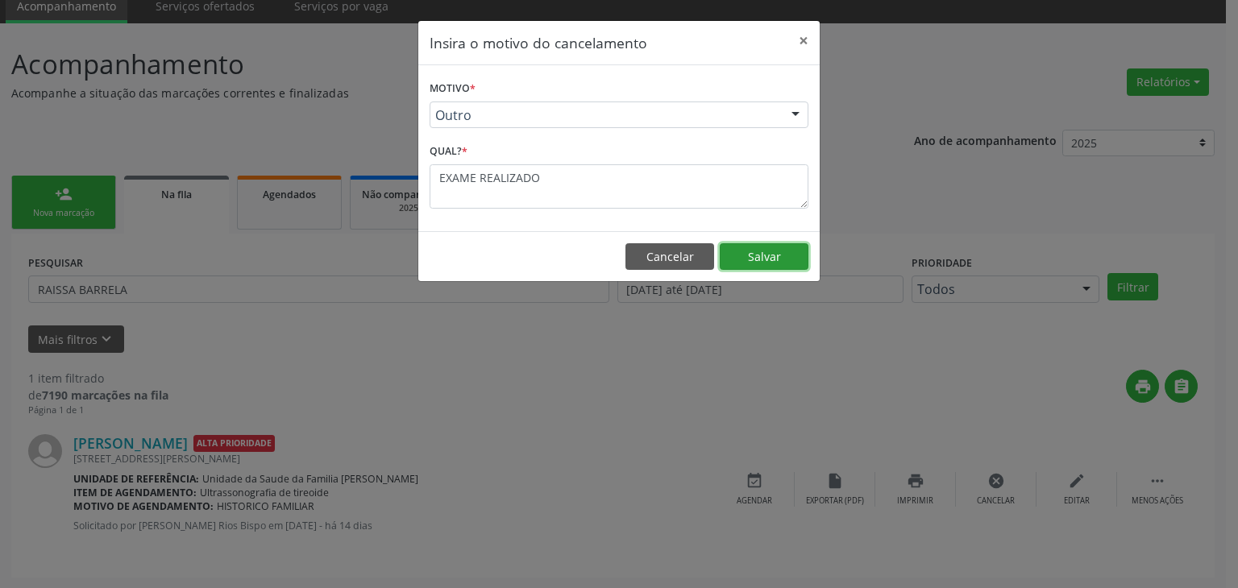
click at [772, 255] on button "Salvar" at bounding box center [764, 256] width 89 height 27
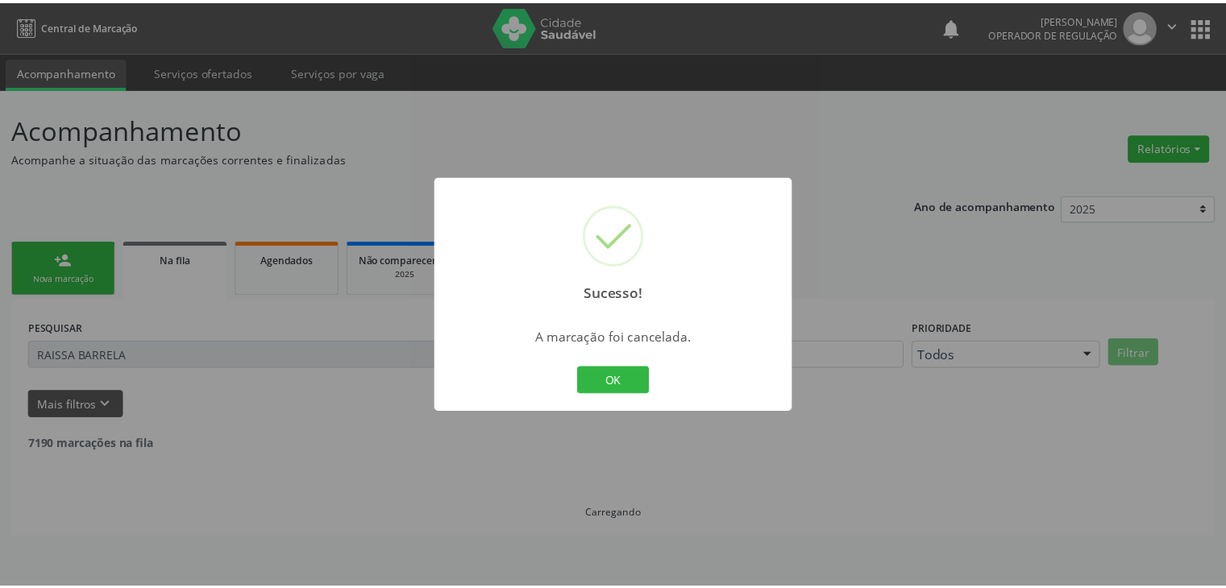
scroll to position [0, 0]
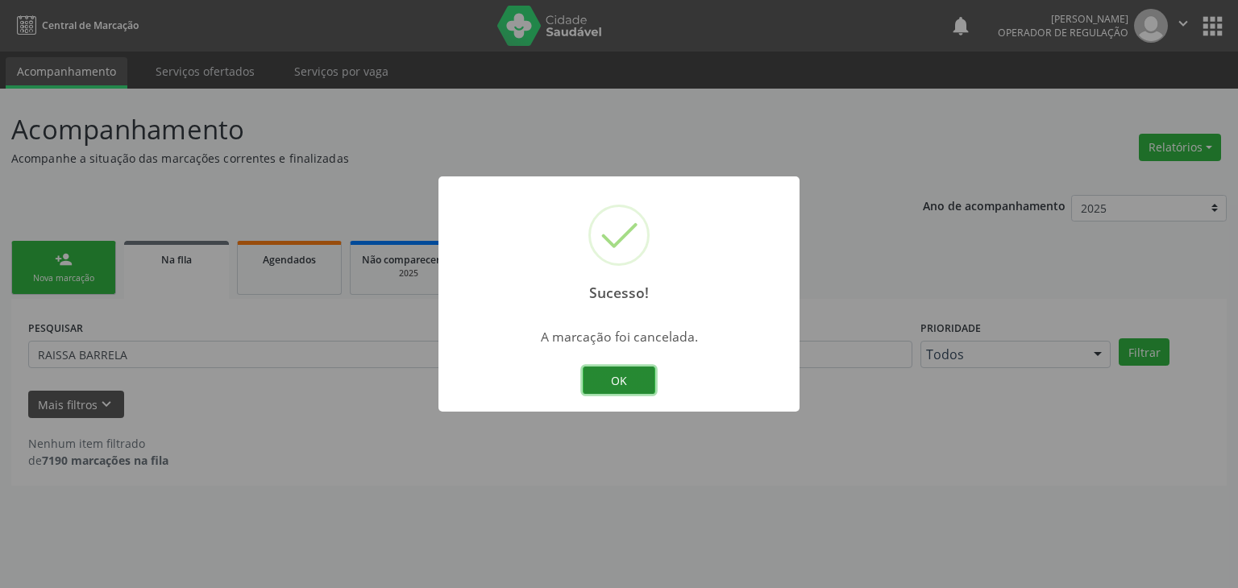
click at [625, 384] on button "OK" at bounding box center [619, 380] width 73 height 27
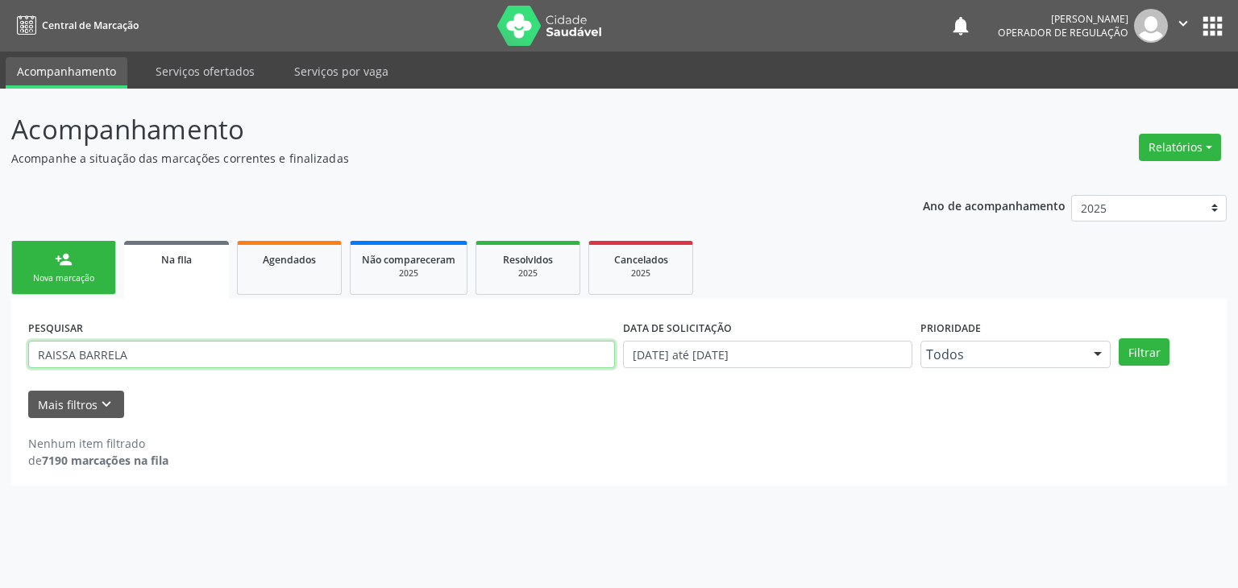
click at [156, 349] on input "RAISSA BARRELA" at bounding box center [321, 354] width 587 height 27
type input "R"
click at [1118, 338] on button "Filtrar" at bounding box center [1143, 351] width 51 height 27
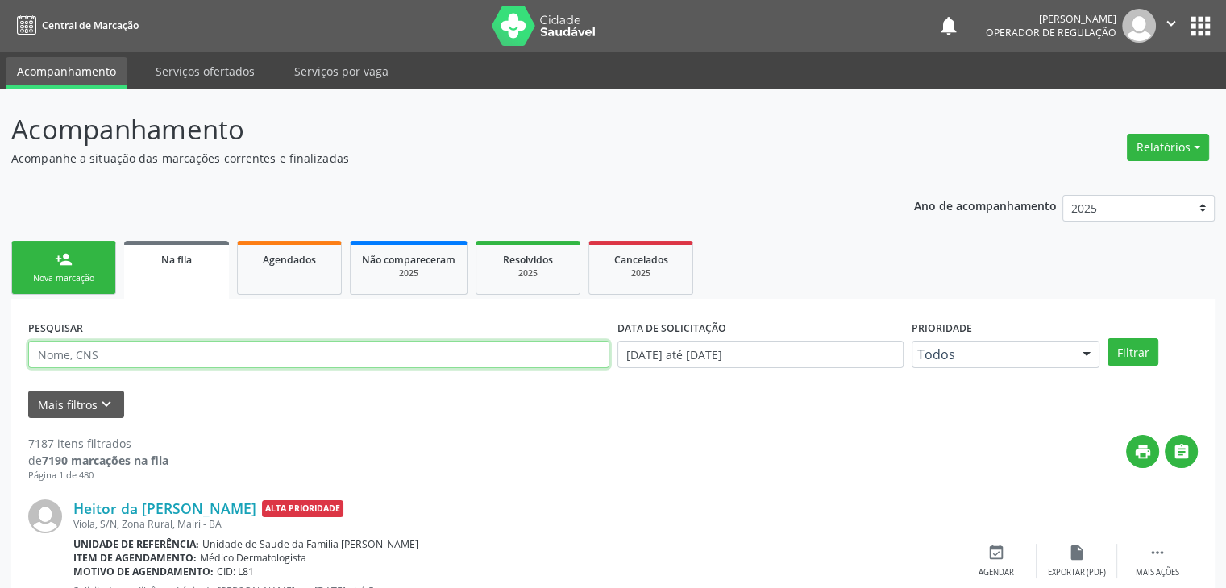
click at [139, 359] on input "text" at bounding box center [318, 354] width 581 height 27
click at [1107, 338] on button "Filtrar" at bounding box center [1132, 351] width 51 height 27
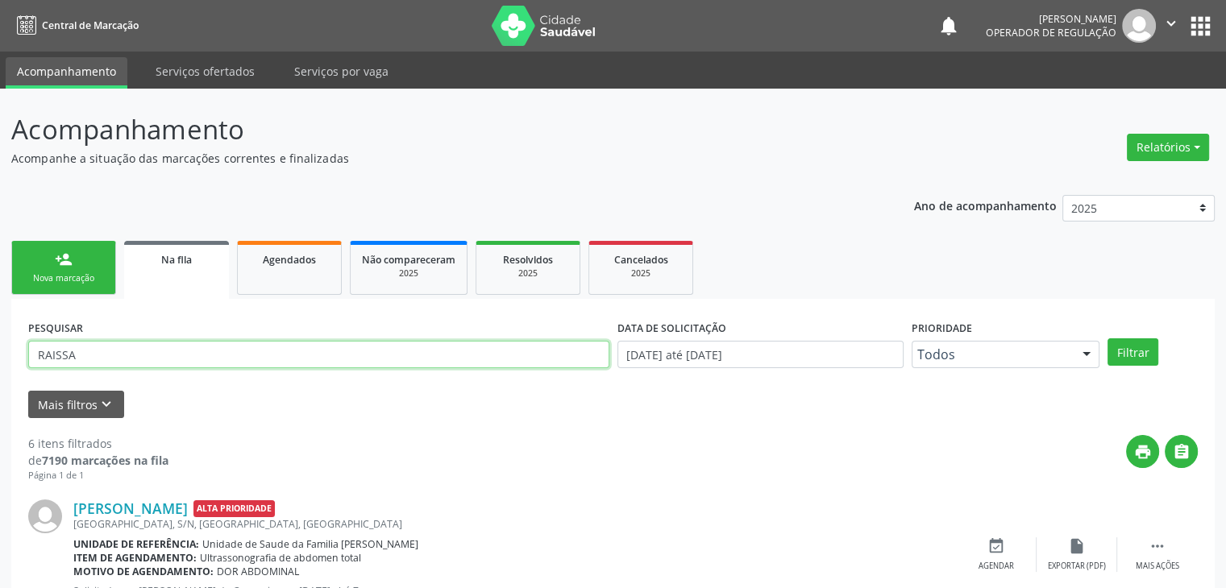
click at [146, 363] on input "RAISSA" at bounding box center [318, 354] width 581 height 27
type input "R"
click at [1107, 338] on button "Filtrar" at bounding box center [1132, 351] width 51 height 27
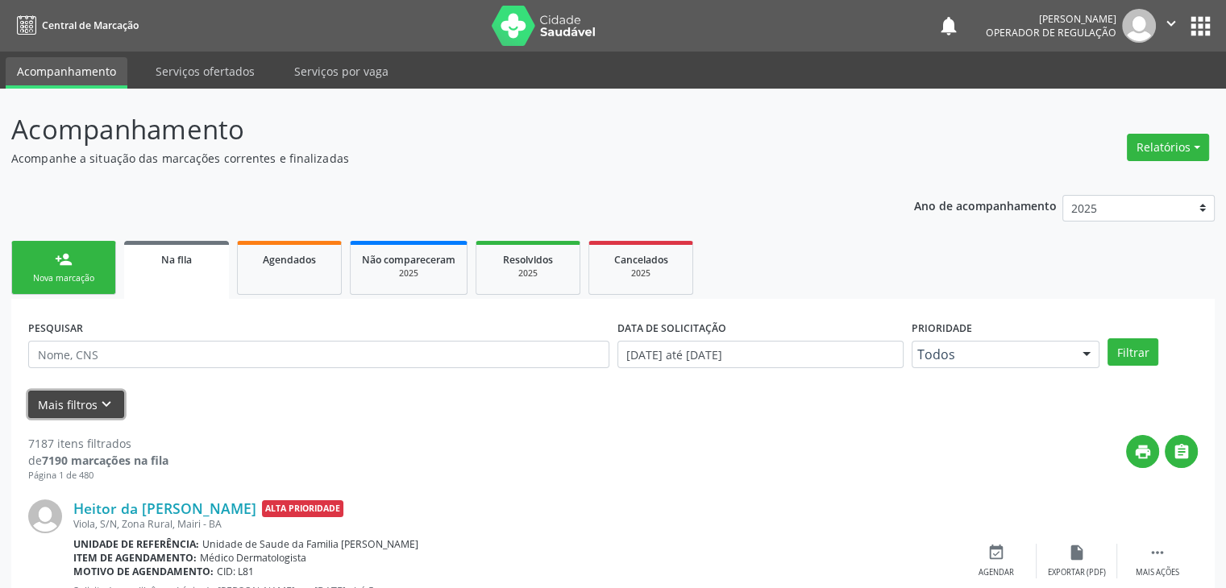
click at [81, 407] on button "Mais filtros keyboard_arrow_down" at bounding box center [76, 405] width 96 height 28
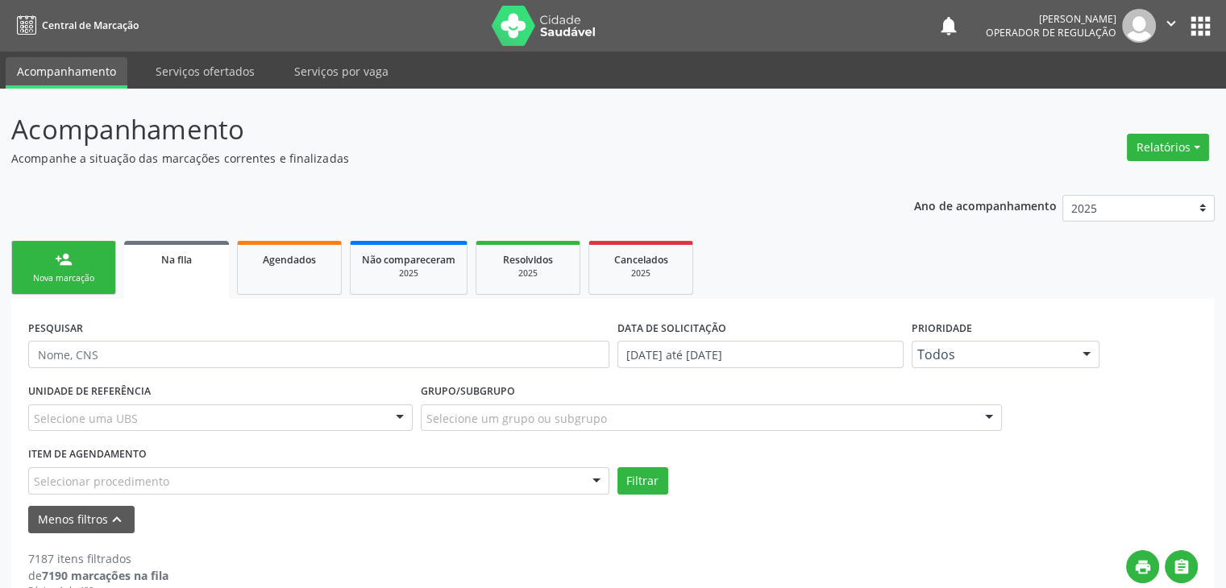
click at [164, 421] on div "Selecione uma UBS" at bounding box center [220, 417] width 384 height 27
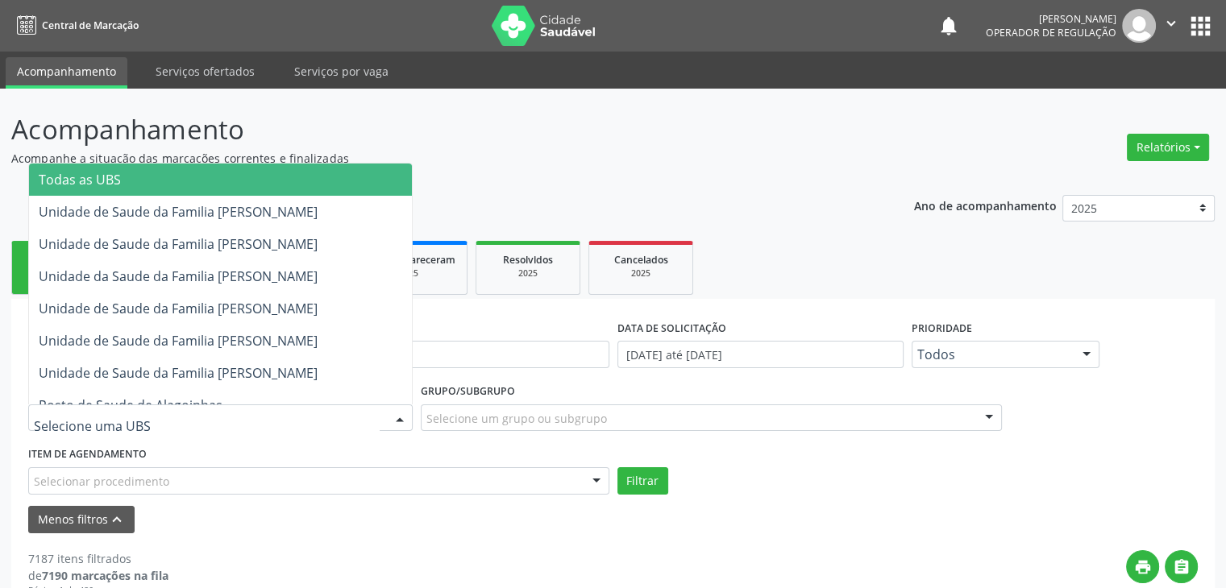
click at [222, 191] on span "Todas as UBS" at bounding box center [220, 180] width 383 height 32
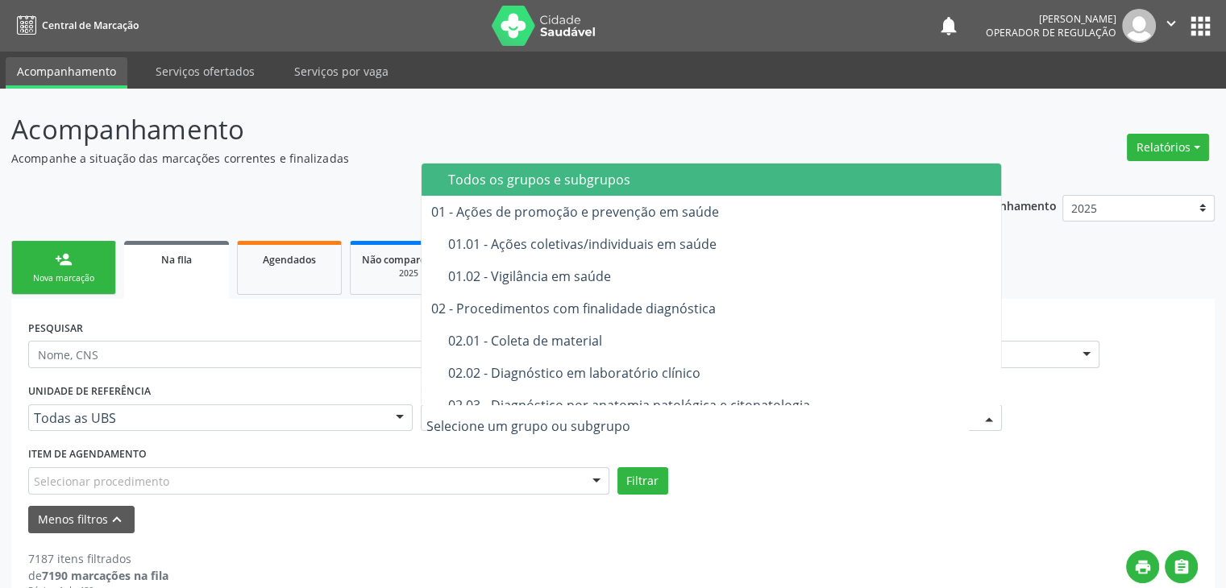
click at [642, 180] on div "Todos os grupos e subgrupos" at bounding box center [720, 179] width 545 height 13
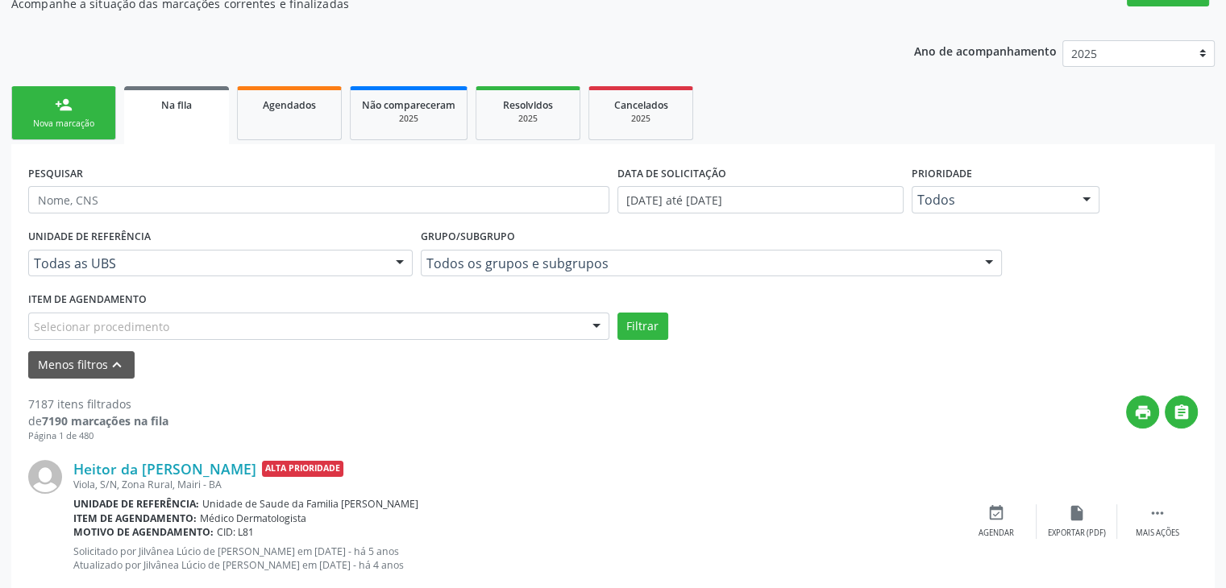
scroll to position [161, 0]
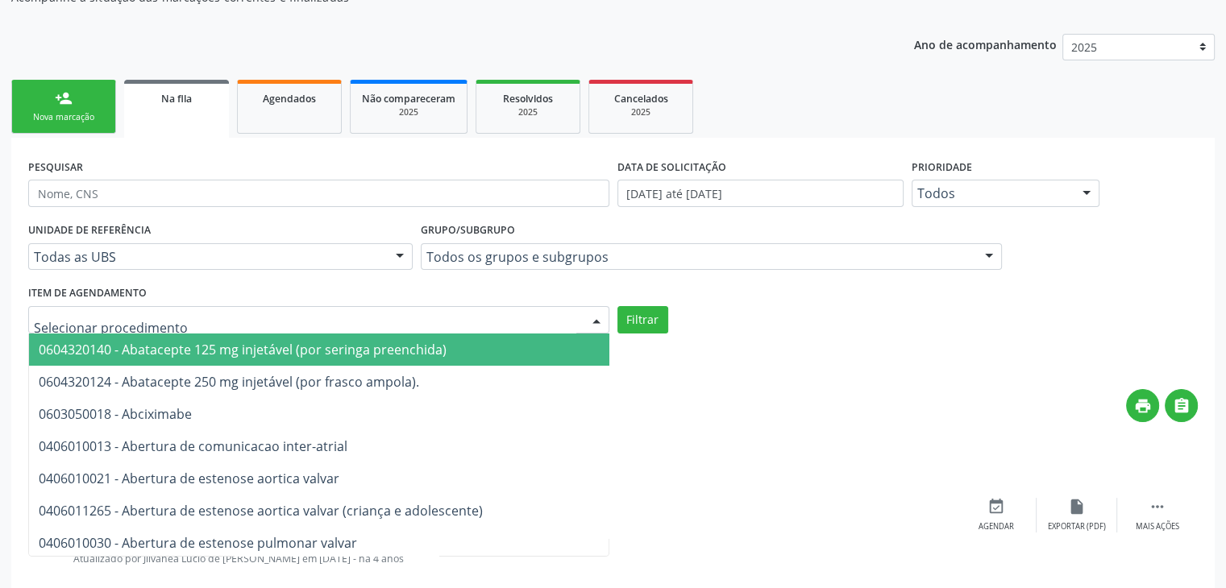
click at [176, 317] on div at bounding box center [318, 319] width 581 height 27
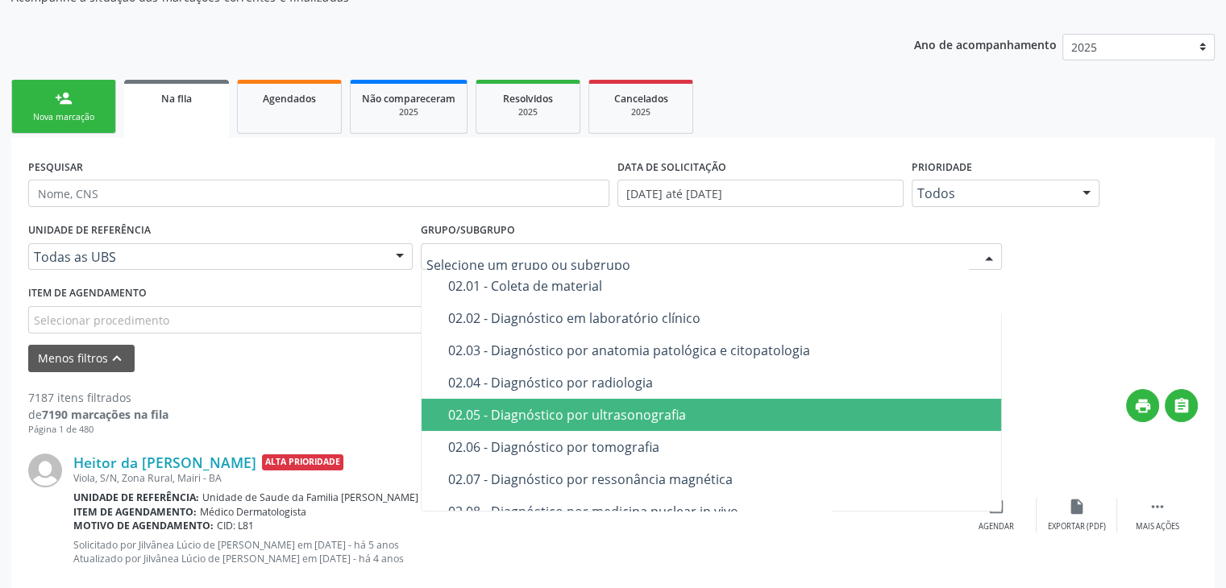
click at [608, 425] on span "02.05 - Diagnóstico por ultrasonografia" at bounding box center [711, 415] width 581 height 32
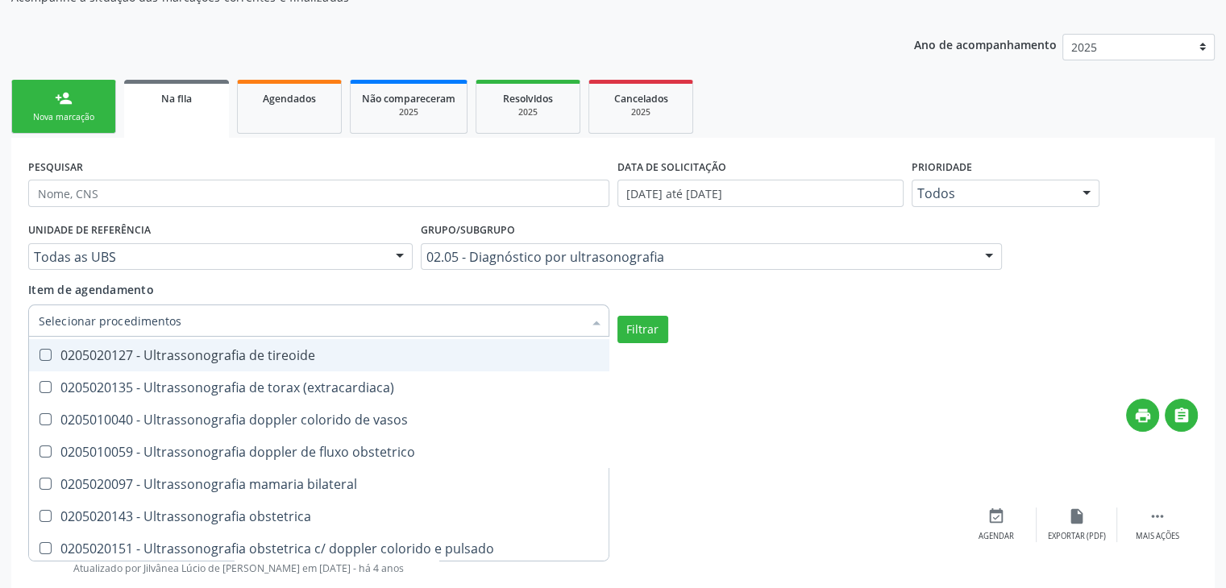
scroll to position [564, 0]
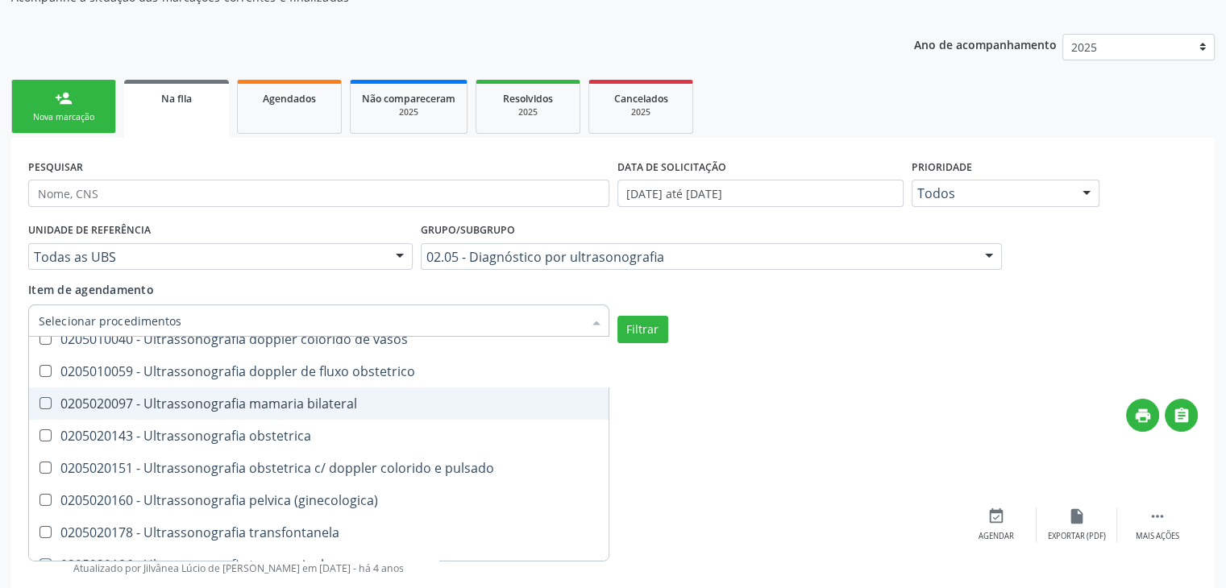
click at [309, 407] on div "0205020097 - Ultrassonografia mamaria bilateral" at bounding box center [375, 403] width 673 height 13
checkbox bilateral "true"
checkbox transesofagica "true"
checkbox bilateral "false"
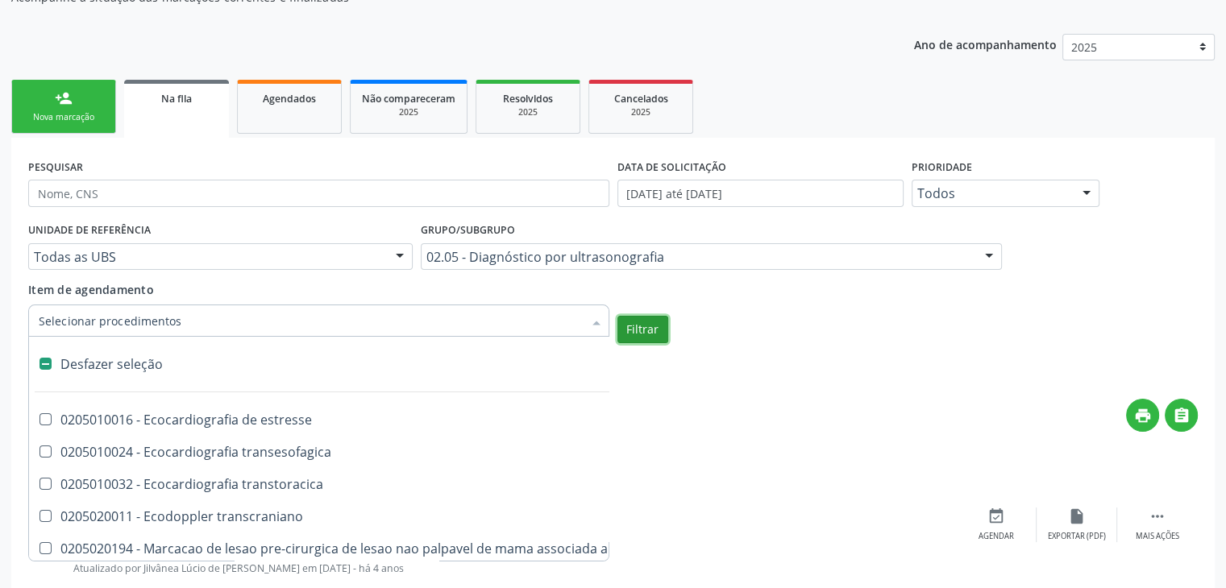
click at [647, 333] on button "Filtrar" at bounding box center [642, 329] width 51 height 27
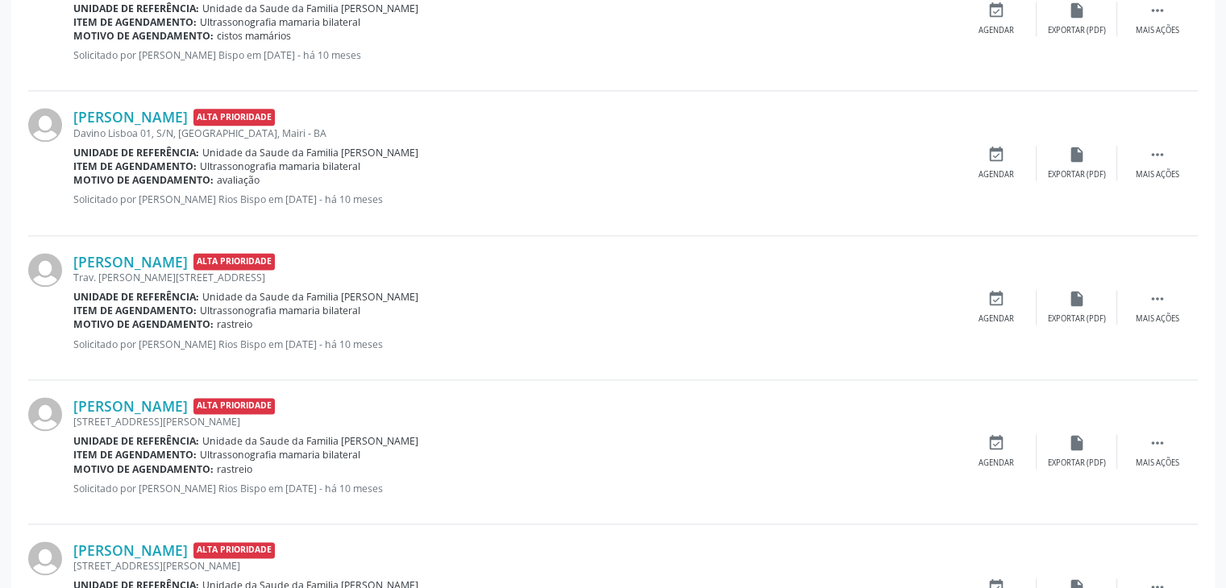
scroll to position [2282, 0]
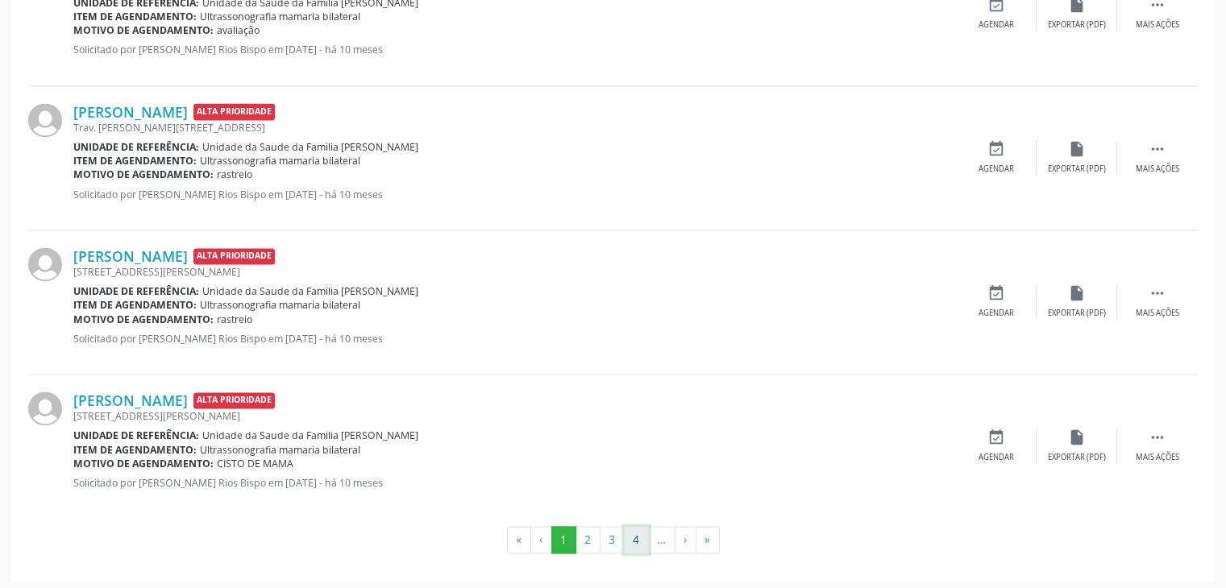
click at [636, 532] on button "4" at bounding box center [636, 539] width 25 height 27
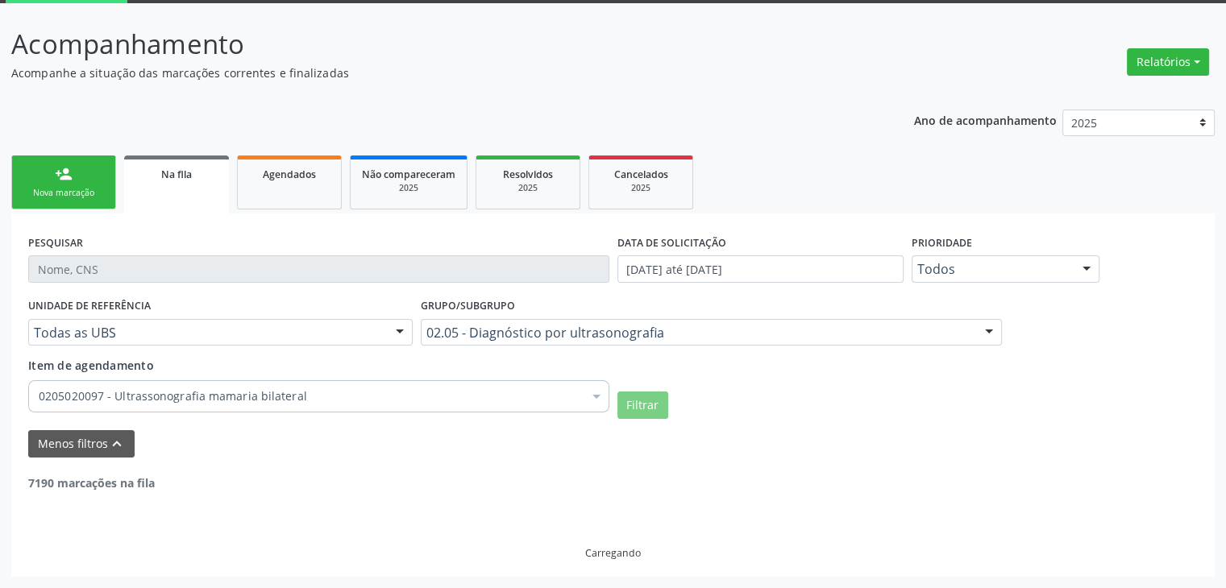
click at [636, 532] on div "Carregando" at bounding box center [612, 525] width 1169 height 68
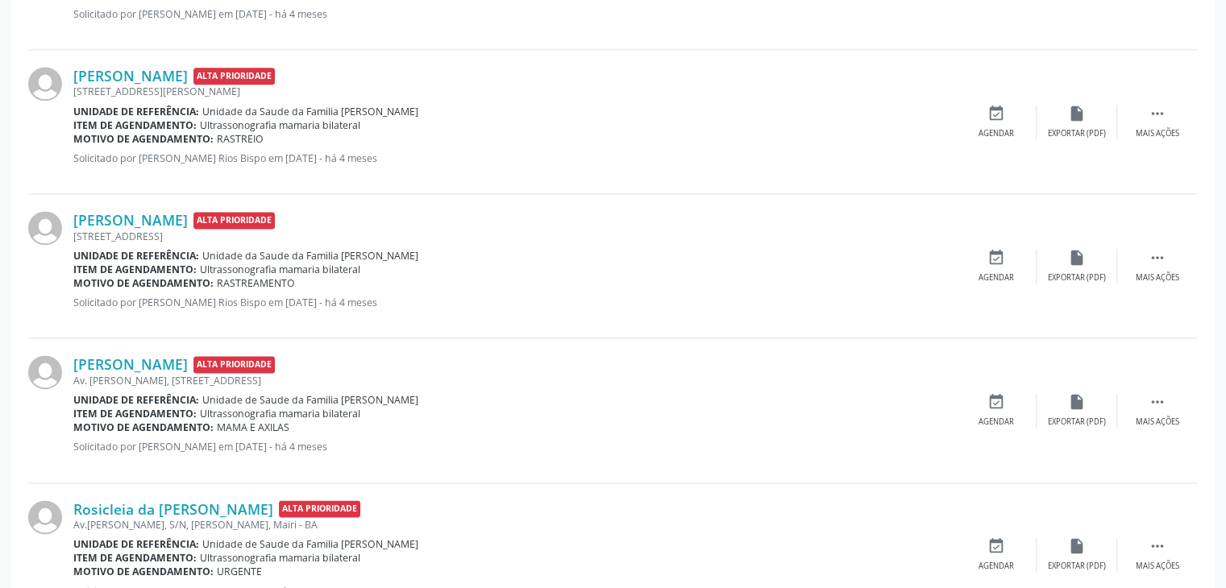
scroll to position [2254, 0]
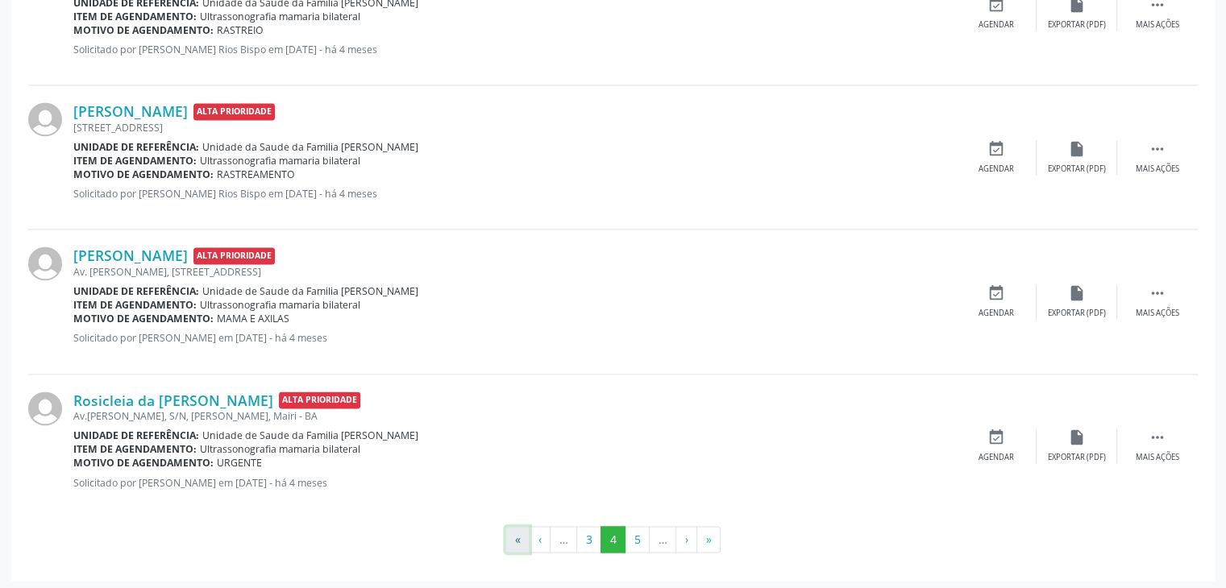
click at [516, 533] on button "«" at bounding box center [517, 539] width 24 height 27
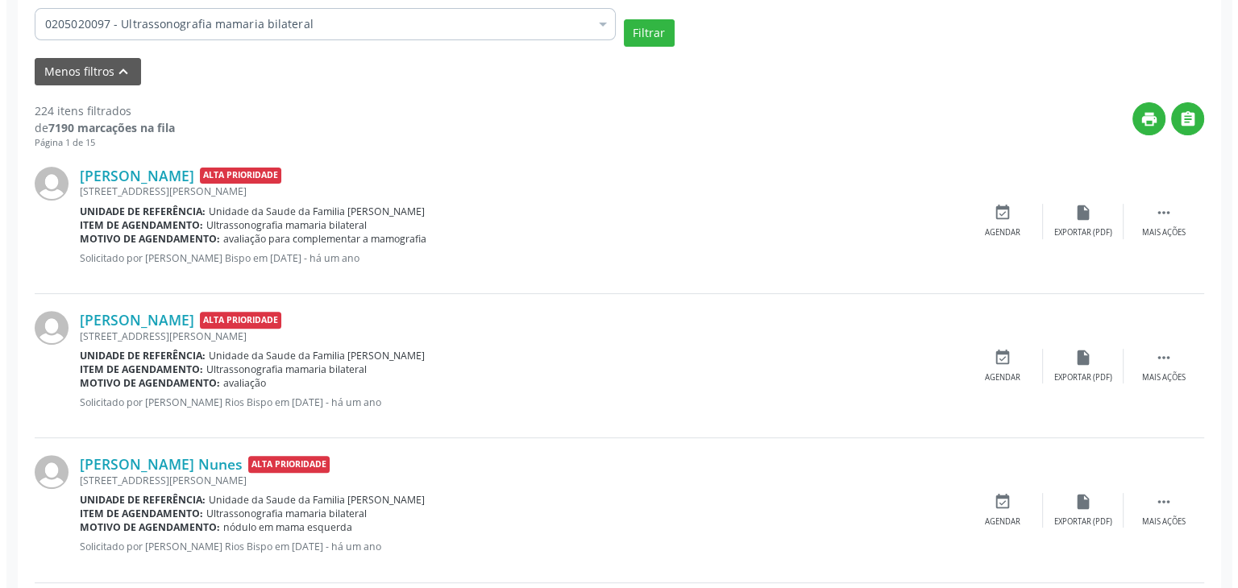
scroll to position [348, 0]
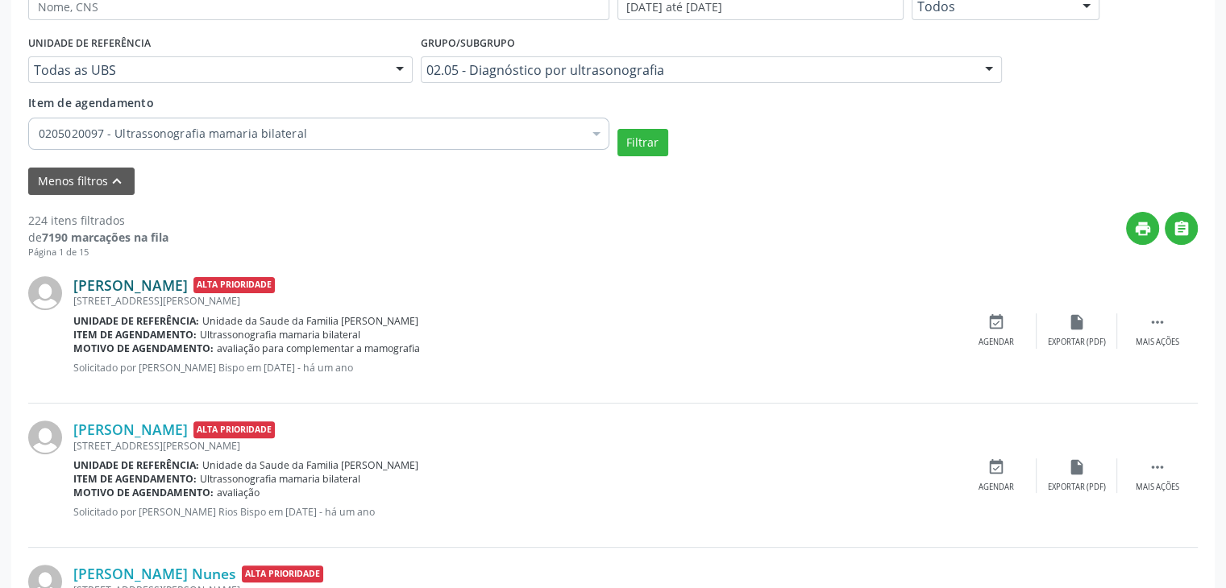
click at [188, 287] on link "[PERSON_NAME]" at bounding box center [130, 285] width 114 height 18
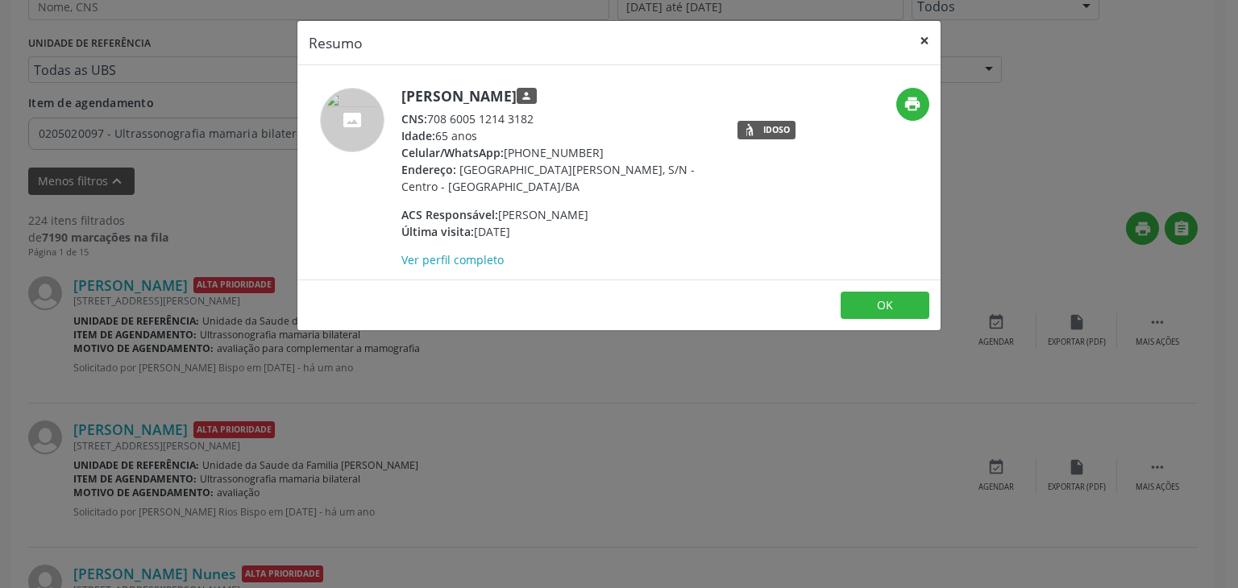
click at [926, 48] on button "×" at bounding box center [924, 40] width 32 height 39
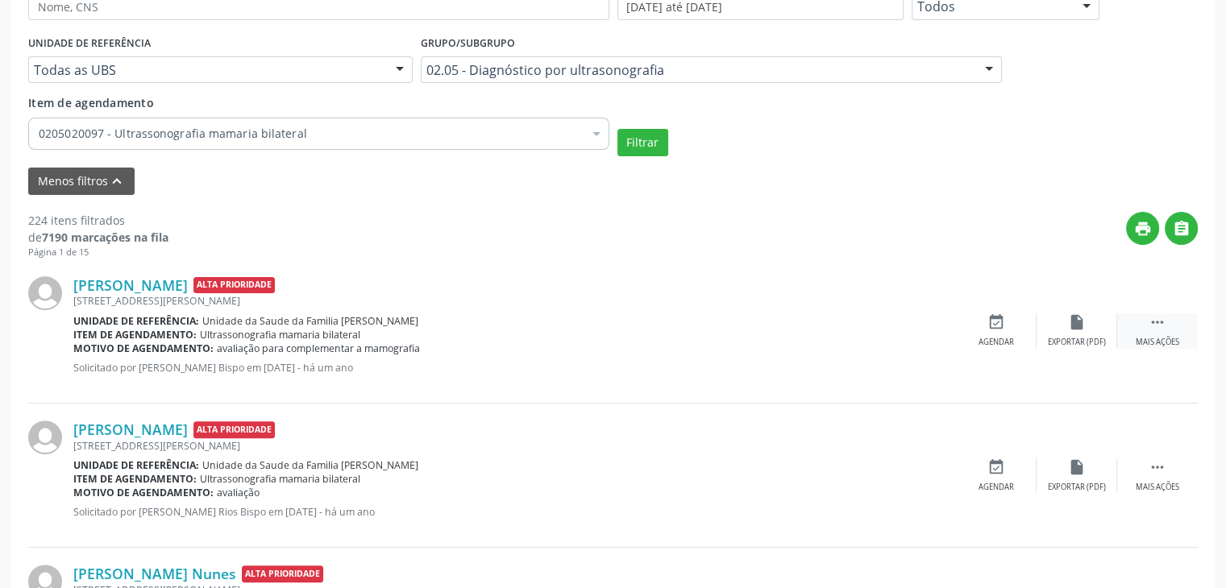
click at [1151, 325] on icon "" at bounding box center [1157, 322] width 18 height 18
click at [983, 334] on div "cancel Cancelar" at bounding box center [996, 330] width 81 height 35
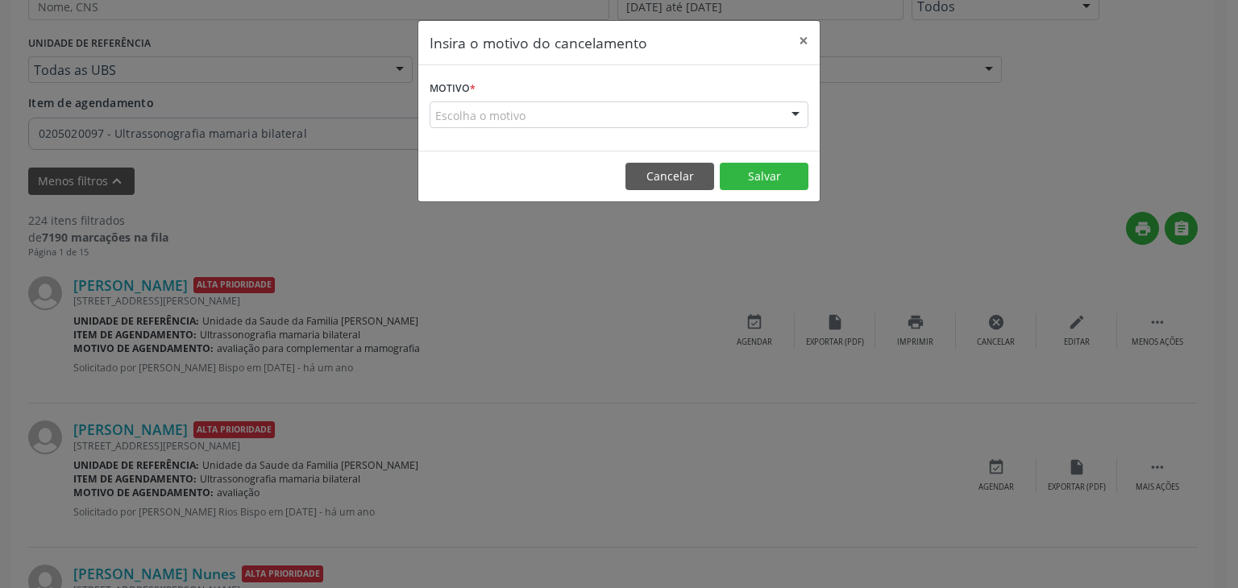
click at [479, 120] on div "Escolha o motivo" at bounding box center [618, 115] width 379 height 27
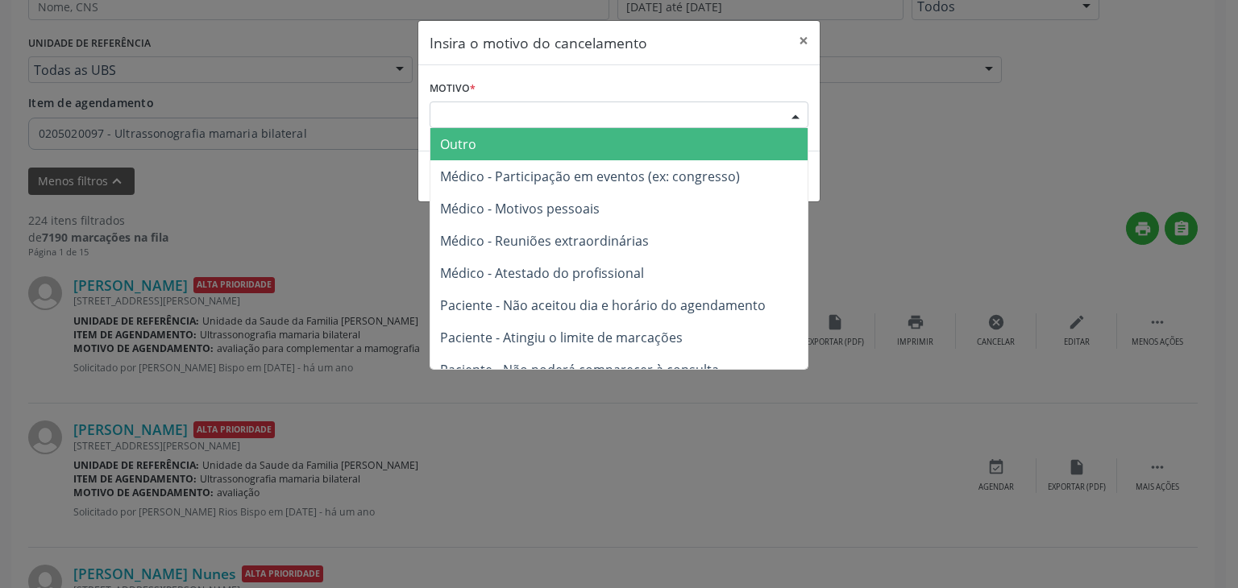
click at [477, 148] on span "Outro" at bounding box center [618, 144] width 377 height 32
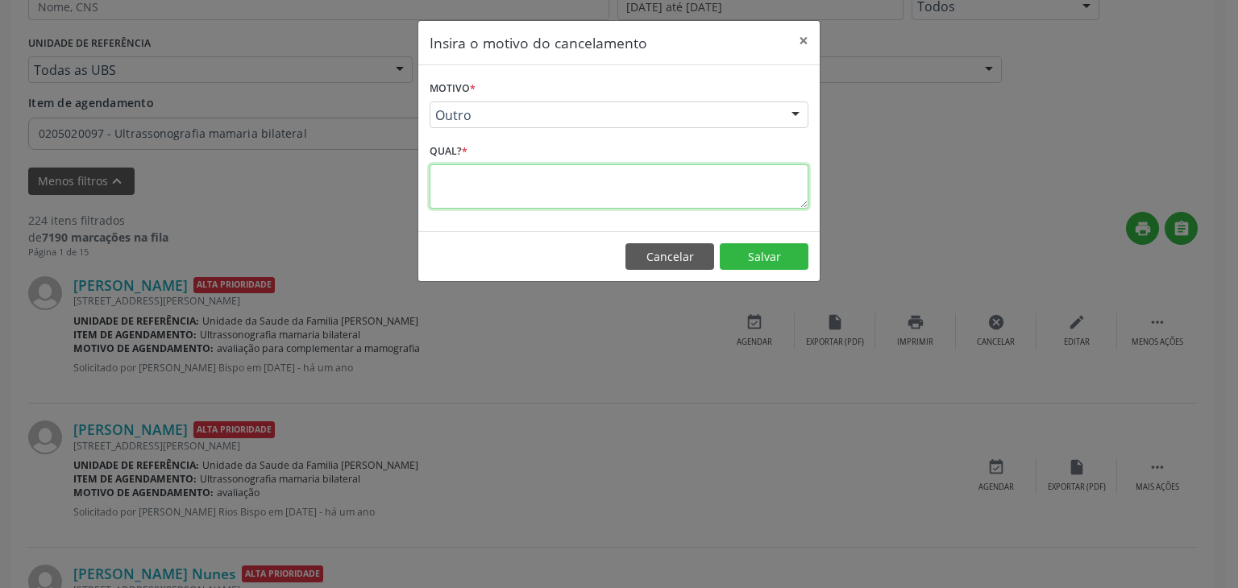
click at [474, 168] on textarea at bounding box center [618, 186] width 379 height 44
type textarea "EXAME REALIZADO"
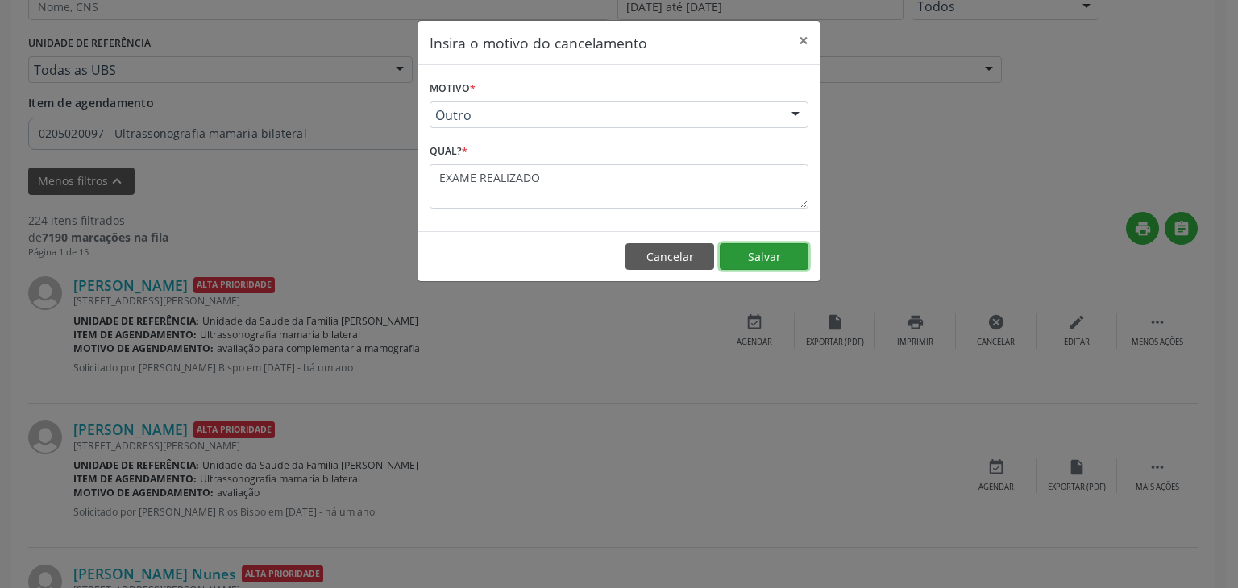
click at [772, 243] on button "Salvar" at bounding box center [764, 256] width 89 height 27
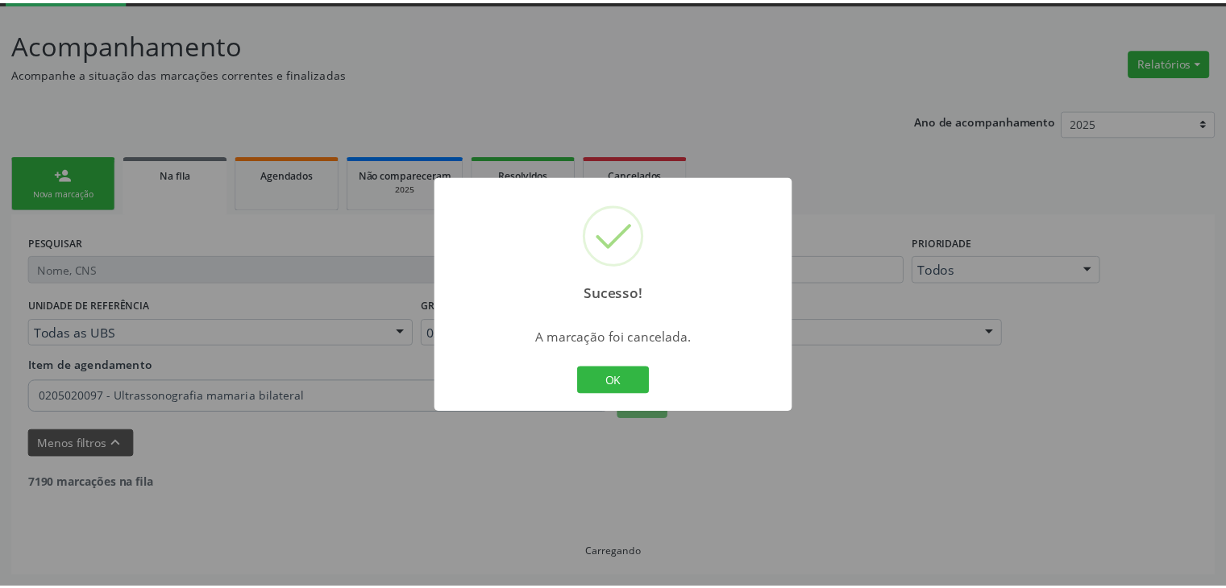
scroll to position [85, 0]
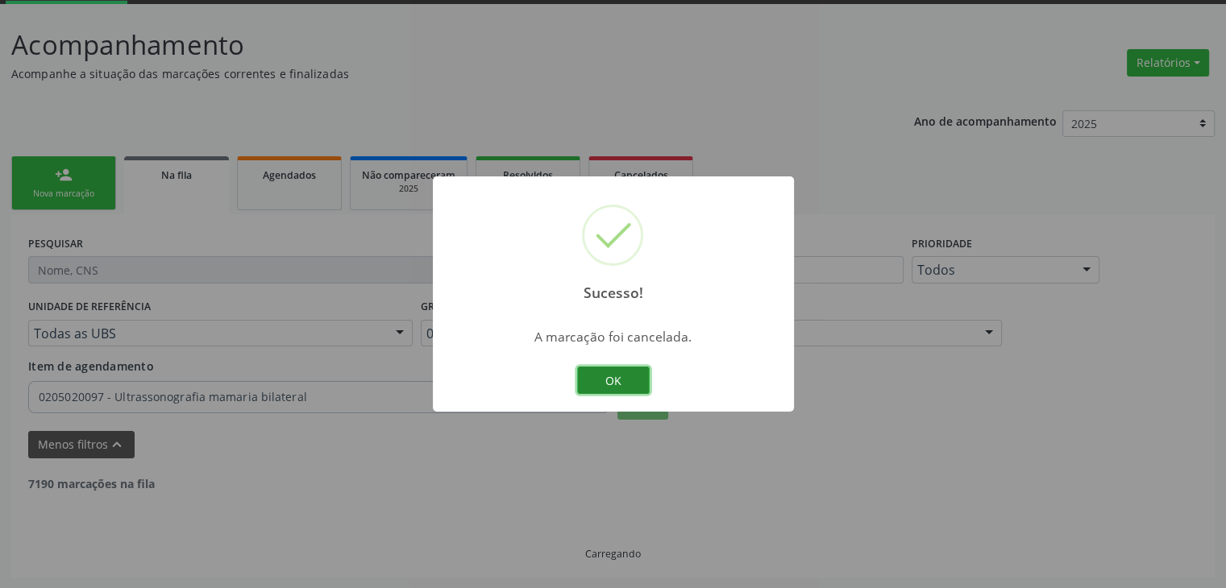
click at [632, 390] on button "OK" at bounding box center [613, 380] width 73 height 27
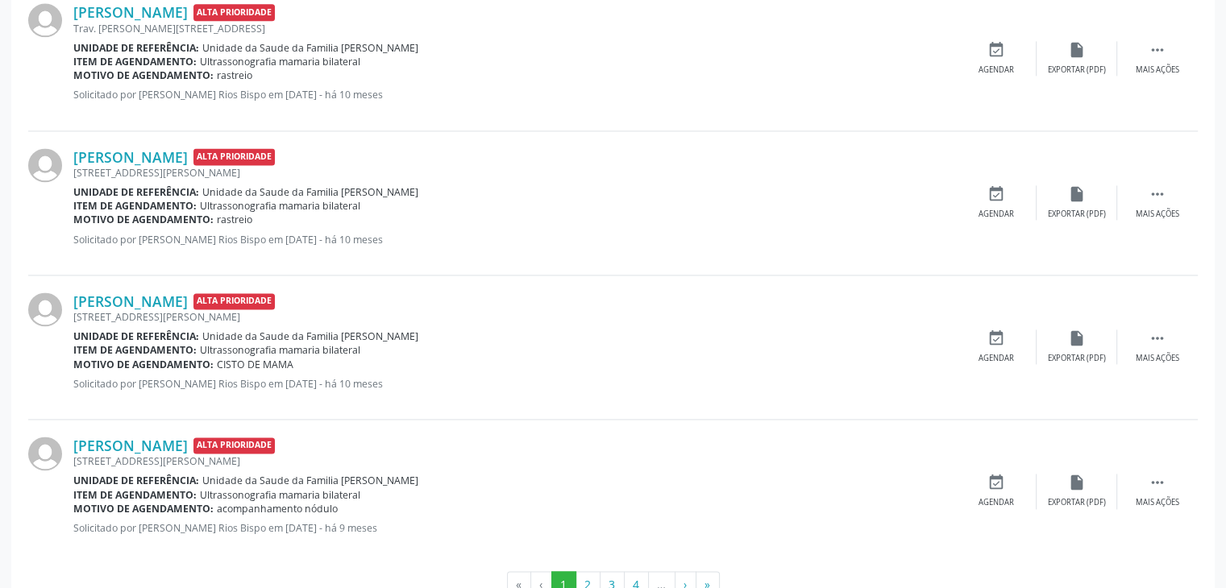
scroll to position [2282, 0]
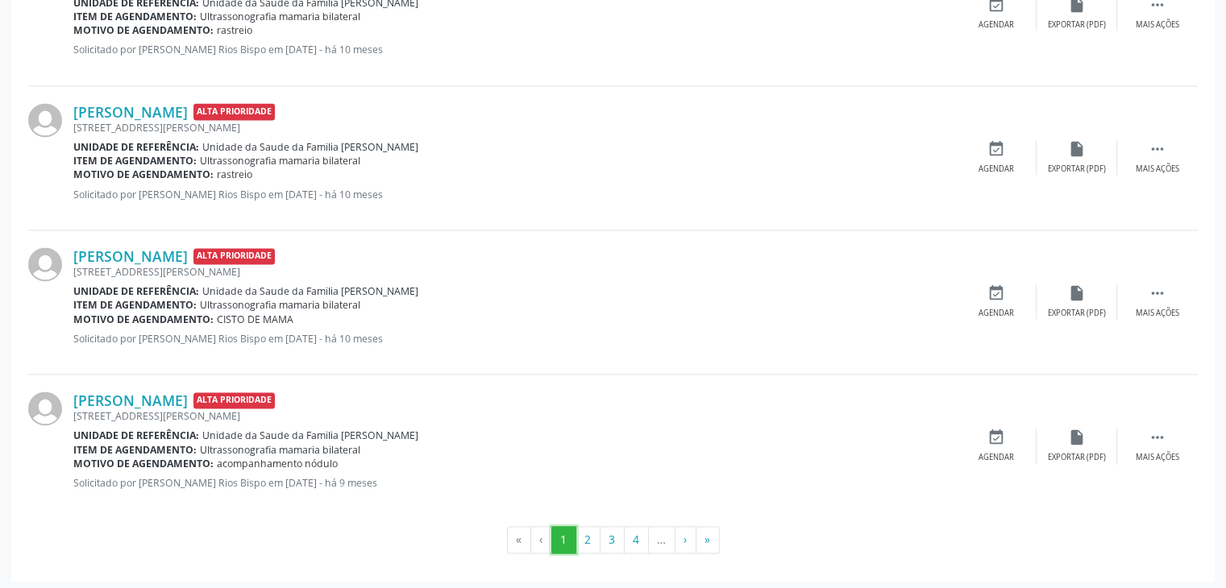
click at [561, 541] on button "1" at bounding box center [563, 539] width 25 height 27
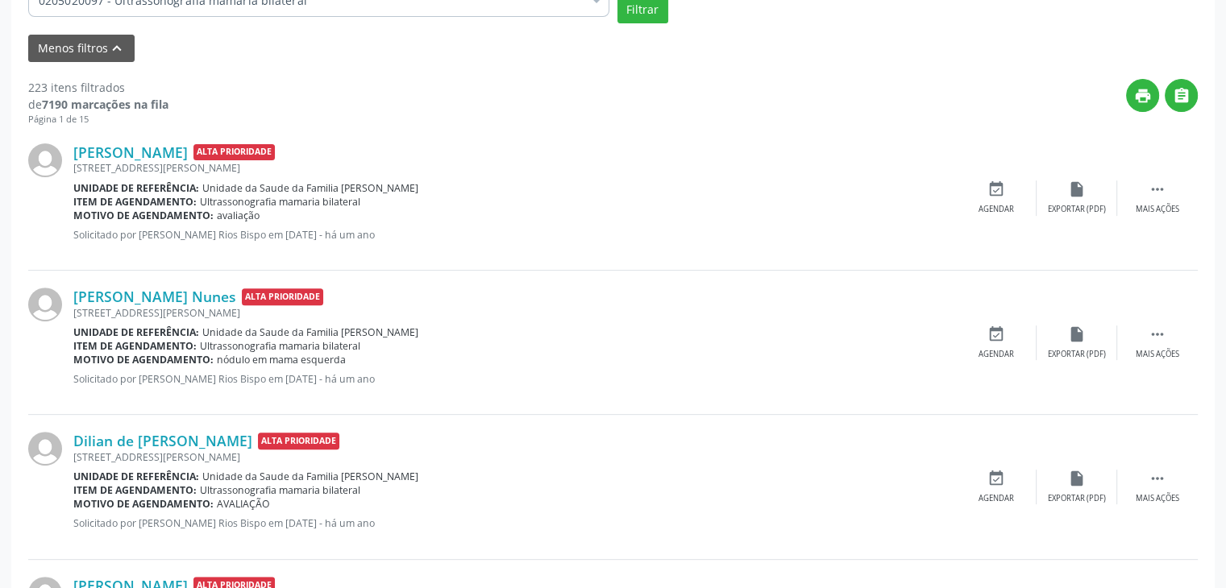
scroll to position [509, 0]
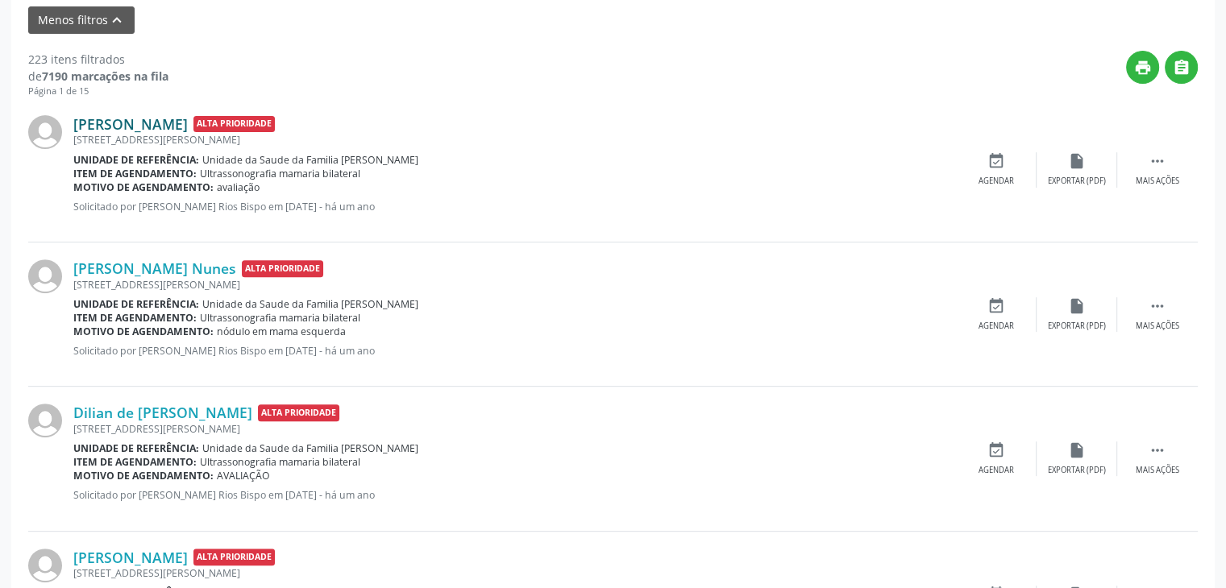
click at [147, 123] on link "[PERSON_NAME]" at bounding box center [130, 124] width 114 height 18
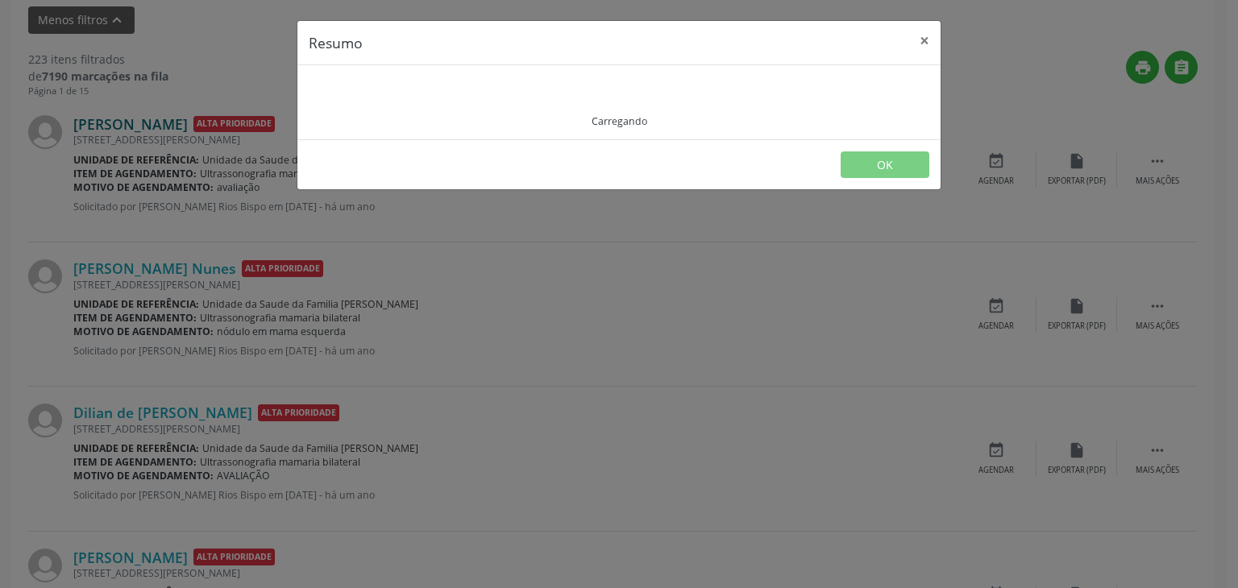
click at [147, 123] on div "Resumo × Carregando OK" at bounding box center [619, 294] width 1238 height 588
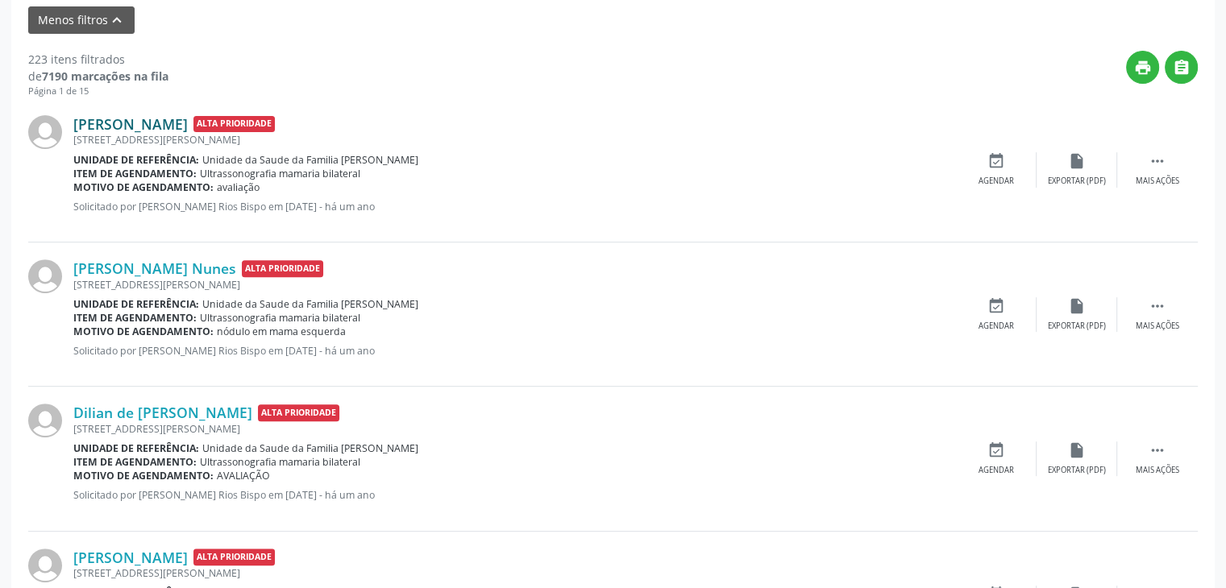
click at [107, 124] on link "[PERSON_NAME]" at bounding box center [130, 124] width 114 height 18
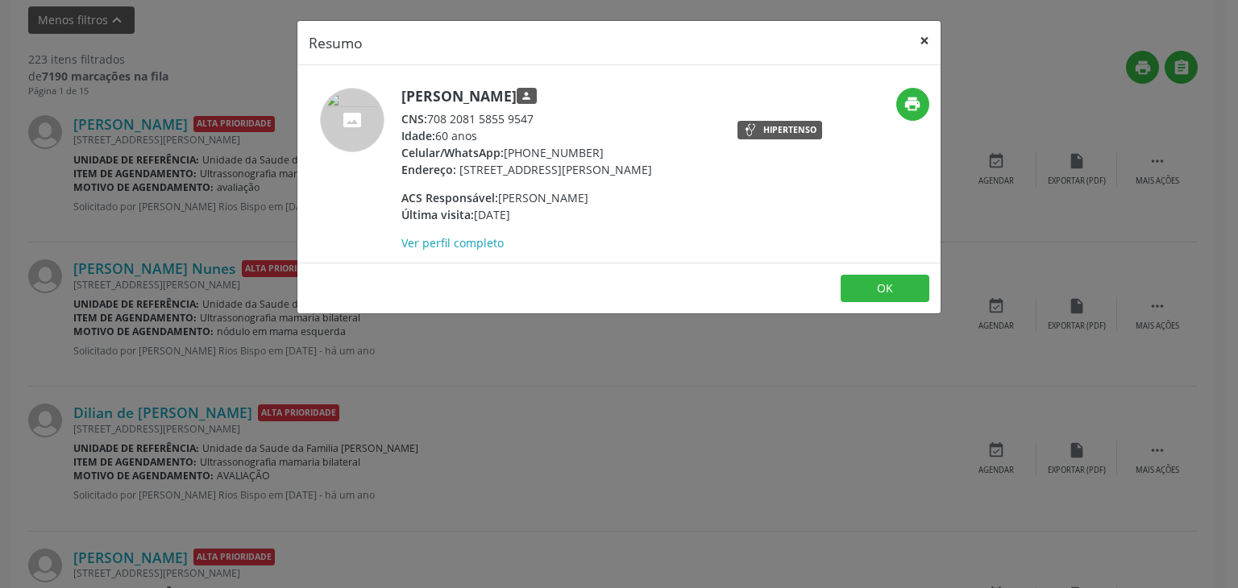
click at [919, 52] on button "×" at bounding box center [924, 40] width 32 height 39
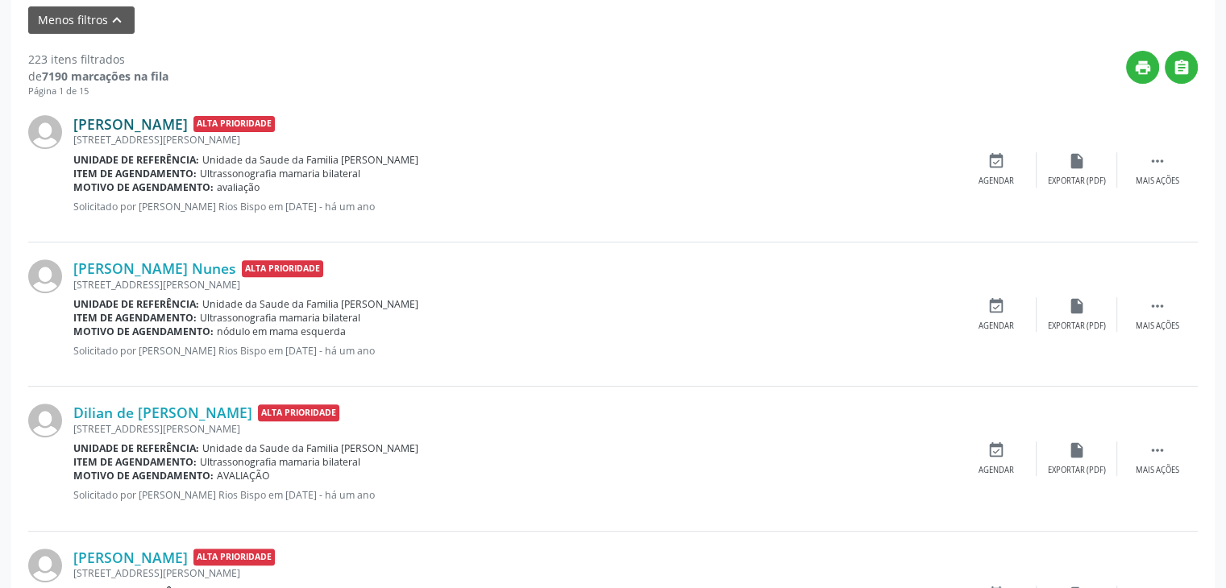
click at [132, 125] on link "[PERSON_NAME]" at bounding box center [130, 124] width 114 height 18
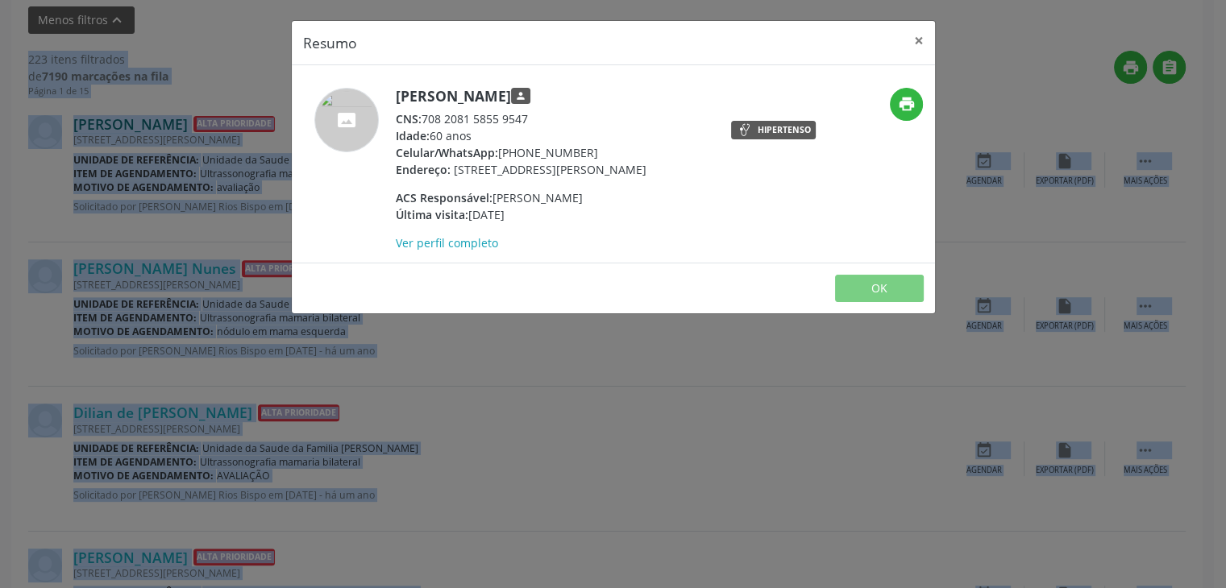
click at [132, 125] on div "Resumo × [PERSON_NAME] person CNS: 708 2081 5855 9547 Idade: 60 anos Celular/Wh…" at bounding box center [613, 294] width 1226 height 588
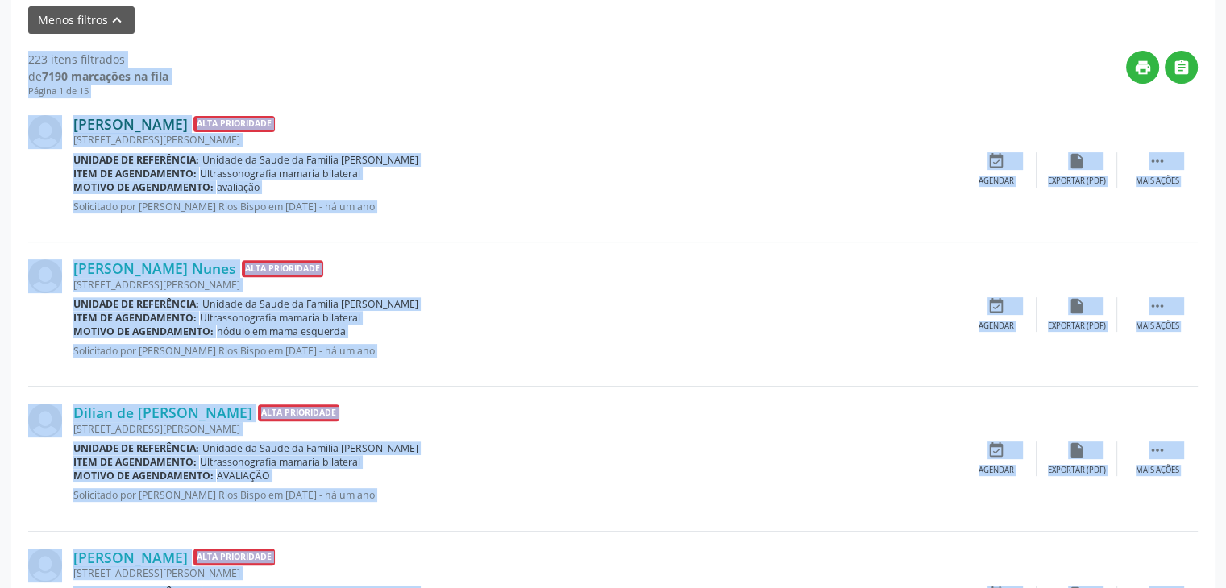
click at [132, 120] on link "[PERSON_NAME]" at bounding box center [130, 124] width 114 height 18
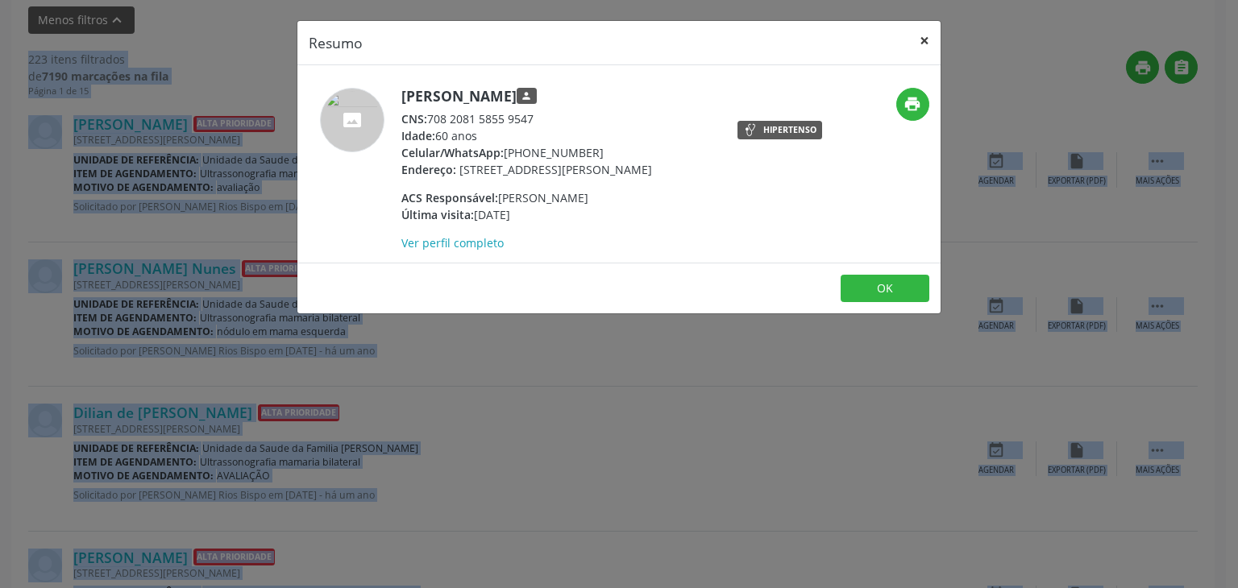
click at [931, 47] on button "×" at bounding box center [924, 40] width 32 height 39
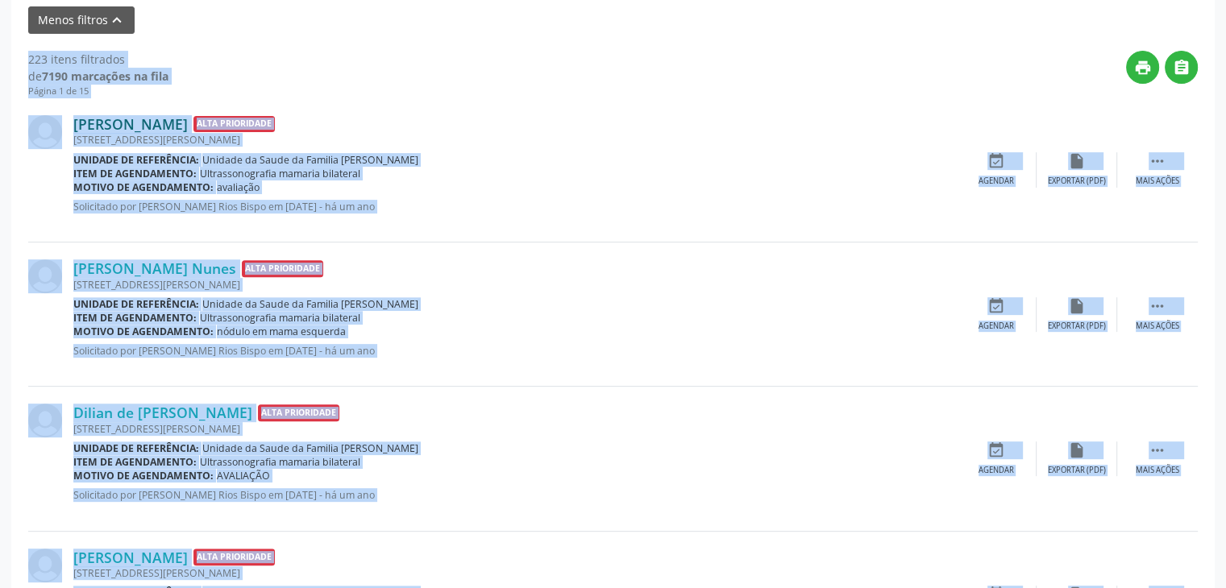
click at [188, 121] on link "[PERSON_NAME]" at bounding box center [130, 124] width 114 height 18
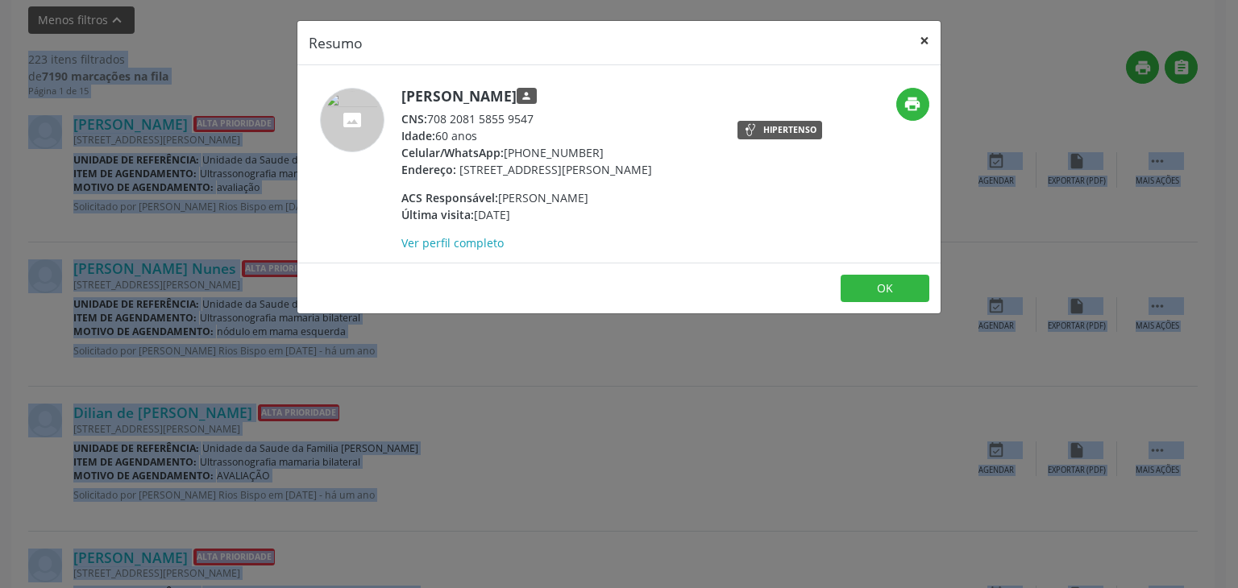
click at [925, 35] on button "×" at bounding box center [924, 40] width 32 height 39
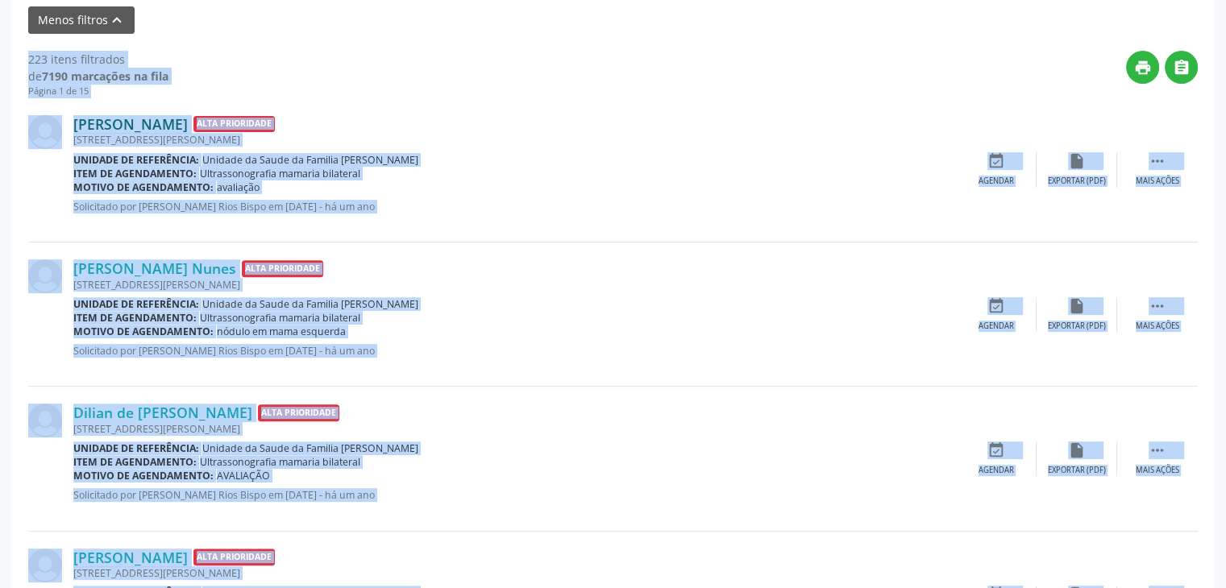
click at [130, 130] on link "[PERSON_NAME]" at bounding box center [130, 124] width 114 height 18
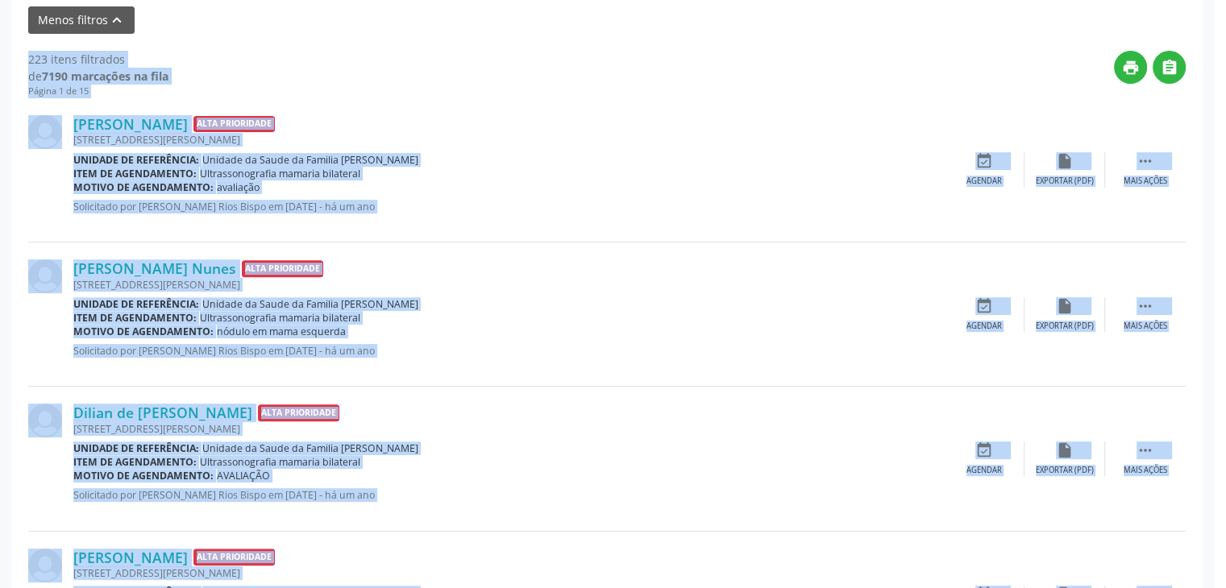
click at [130, 130] on div "Resumo × [PERSON_NAME] person CNS: 708 2081 5855 9547 Idade: 60 anos Celular/Wh…" at bounding box center [613, 294] width 1226 height 588
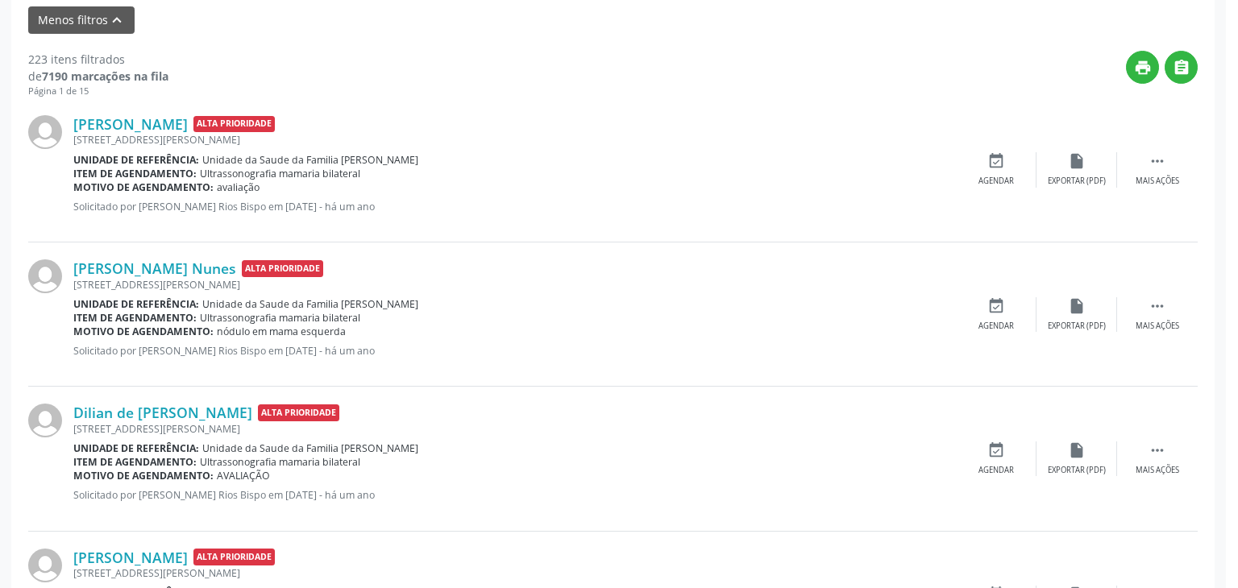
click at [130, 130] on div "Resumo × [PERSON_NAME] person CNS: 708 2081 5855 9547 Idade: 60 anos Celular/Wh…" at bounding box center [619, 294] width 1238 height 588
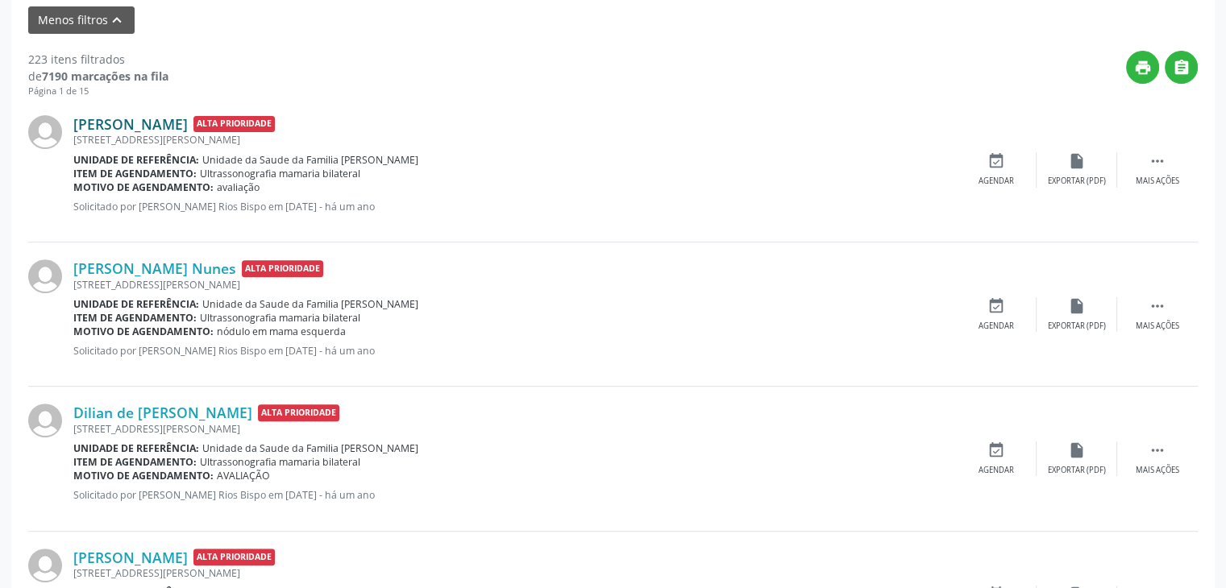
click at [150, 121] on link "[PERSON_NAME]" at bounding box center [130, 124] width 114 height 18
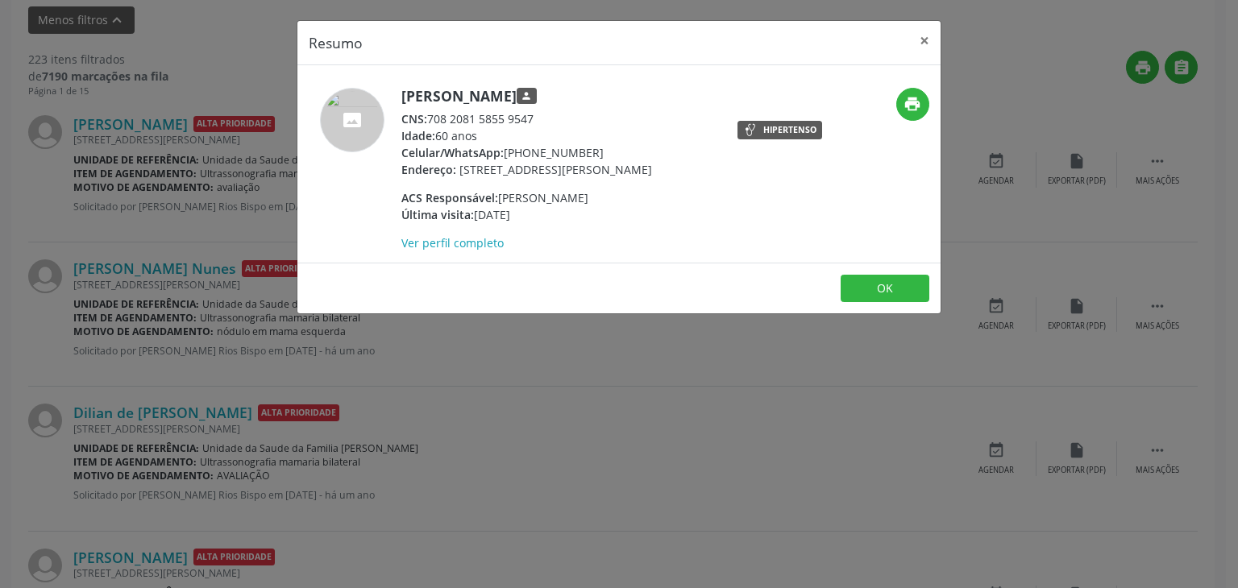
drag, startPoint x: 403, startPoint y: 95, endPoint x: 577, endPoint y: 97, distance: 174.0
click at [577, 97] on h5 "[PERSON_NAME] person" at bounding box center [526, 96] width 251 height 17
copy h5 "[PERSON_NAME]"
click at [919, 46] on button "×" at bounding box center [924, 40] width 32 height 39
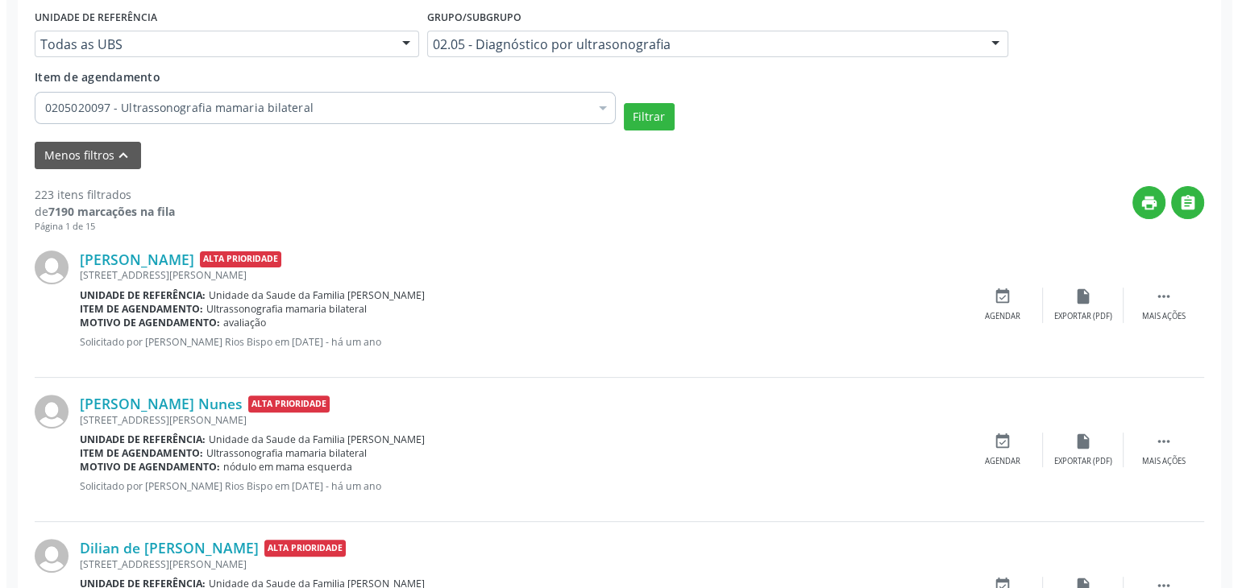
scroll to position [403, 0]
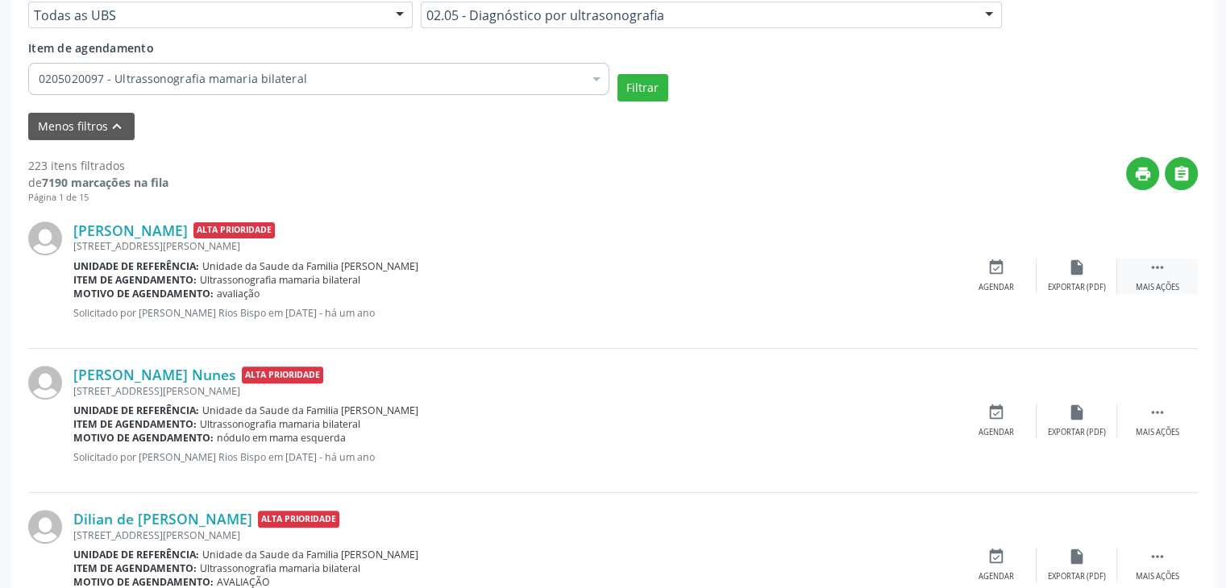
click at [1143, 288] on div "Mais ações" at bounding box center [1157, 287] width 44 height 11
click at [960, 283] on div "cancel Cancelar" at bounding box center [996, 276] width 81 height 35
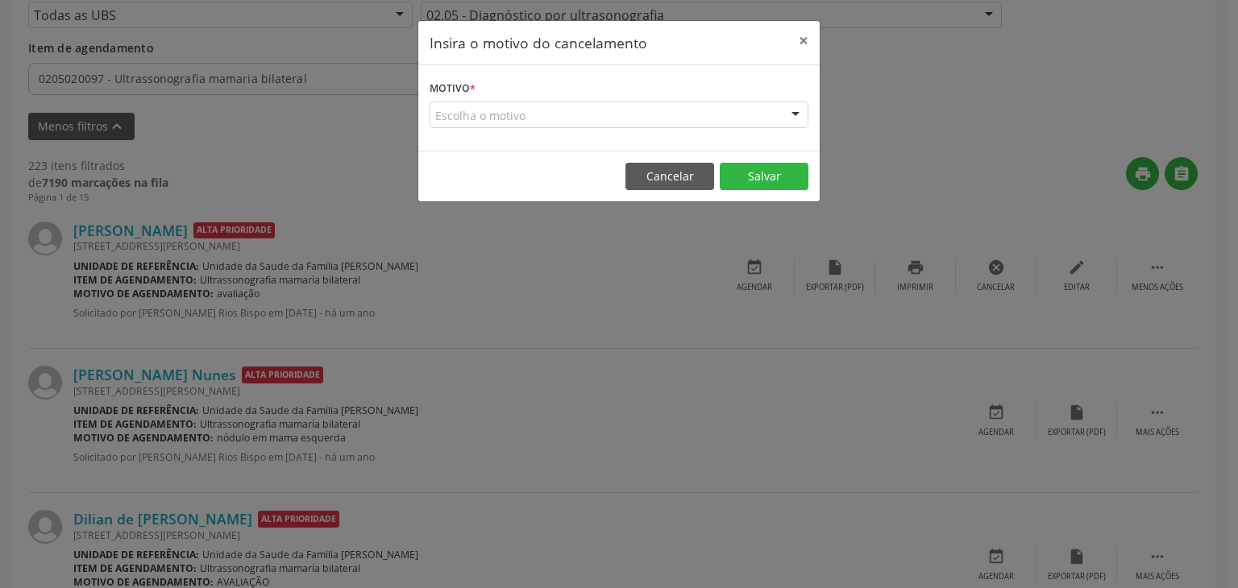
drag, startPoint x: 481, startPoint y: 116, endPoint x: 487, endPoint y: 124, distance: 9.8
click at [482, 115] on div "Escolha o motivo" at bounding box center [618, 115] width 379 height 27
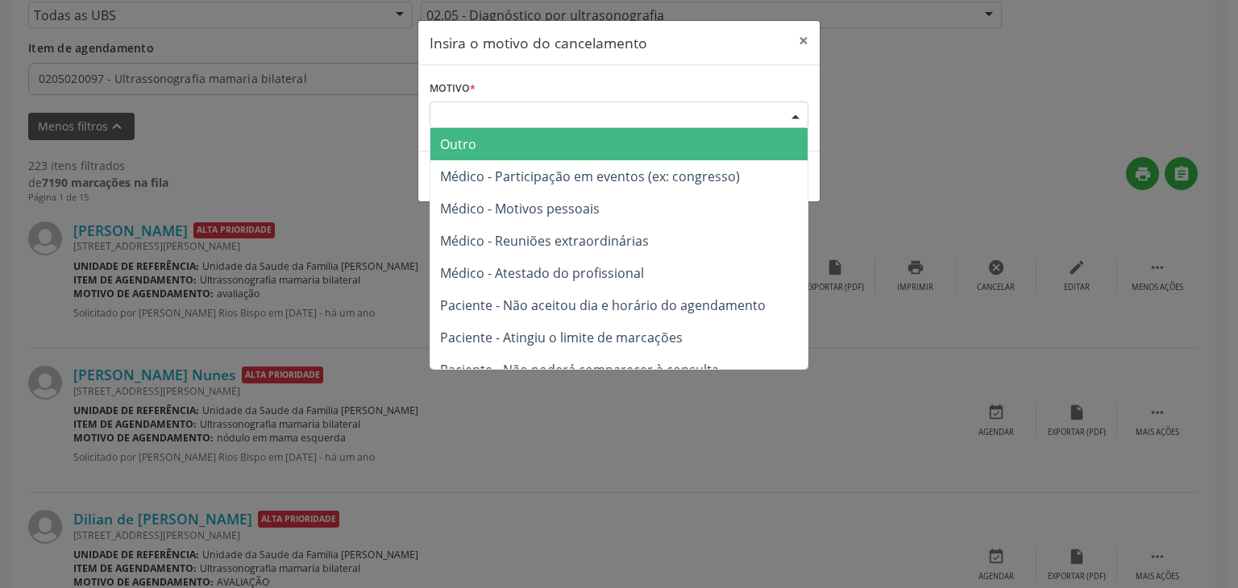
click at [491, 145] on span "Outro" at bounding box center [618, 144] width 377 height 32
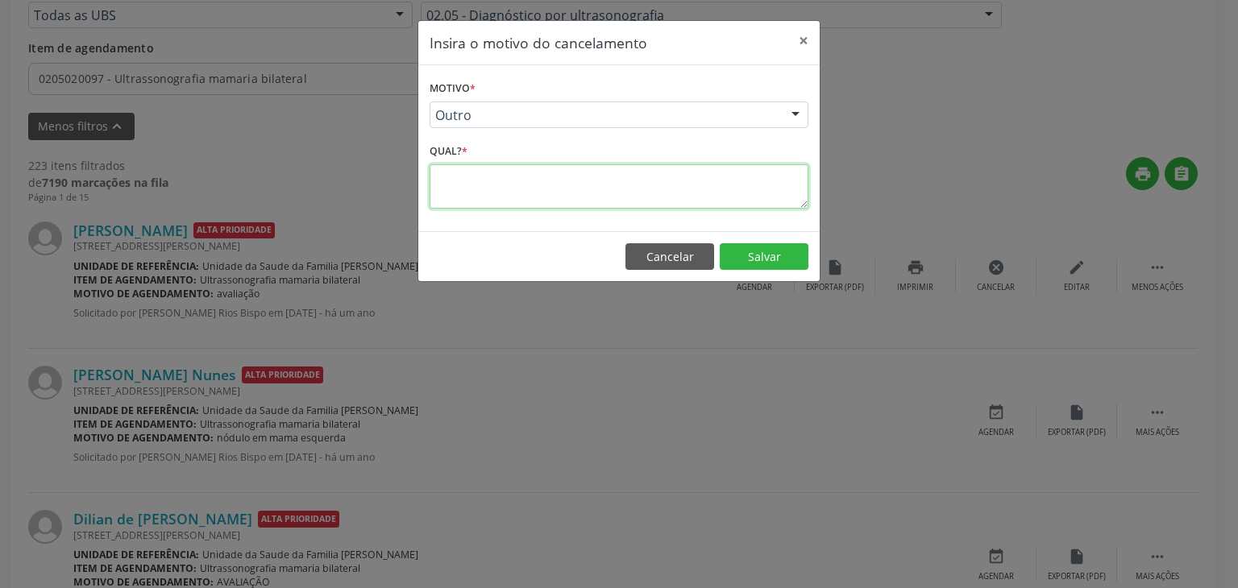
click at [499, 178] on textarea at bounding box center [618, 186] width 379 height 44
type textarea "EXAME REALIZADO"
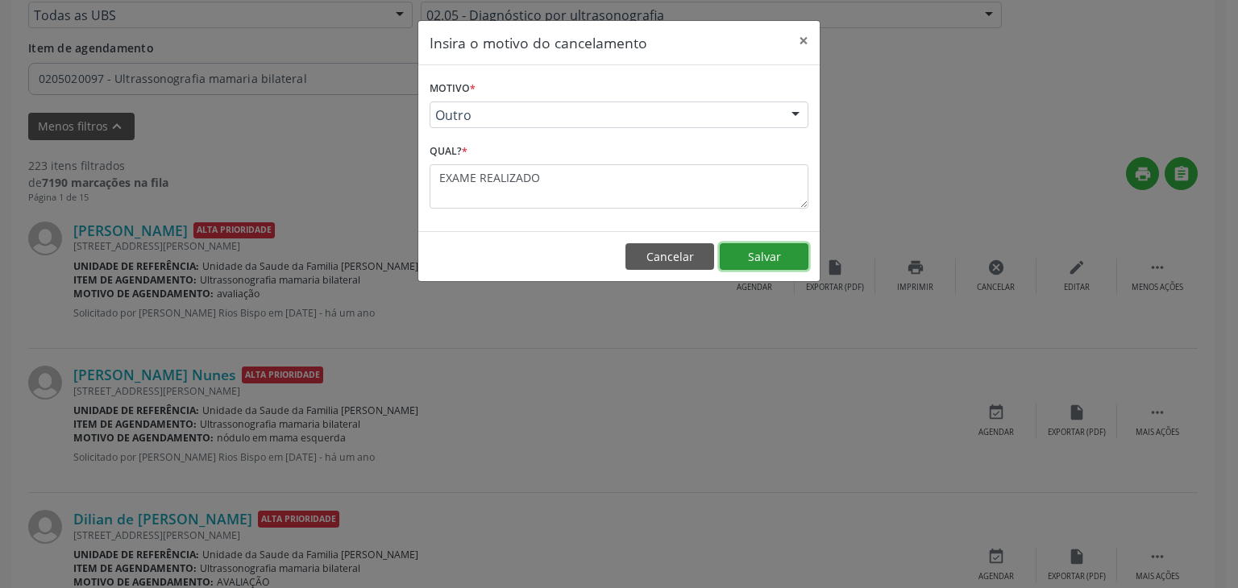
click at [754, 264] on button "Salvar" at bounding box center [764, 256] width 89 height 27
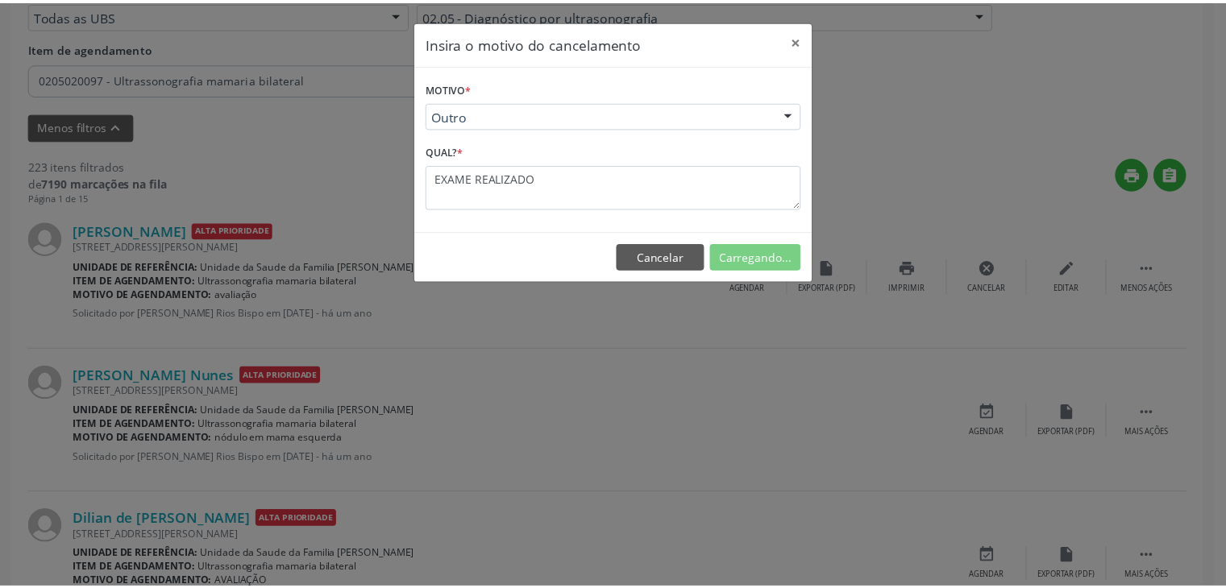
scroll to position [85, 0]
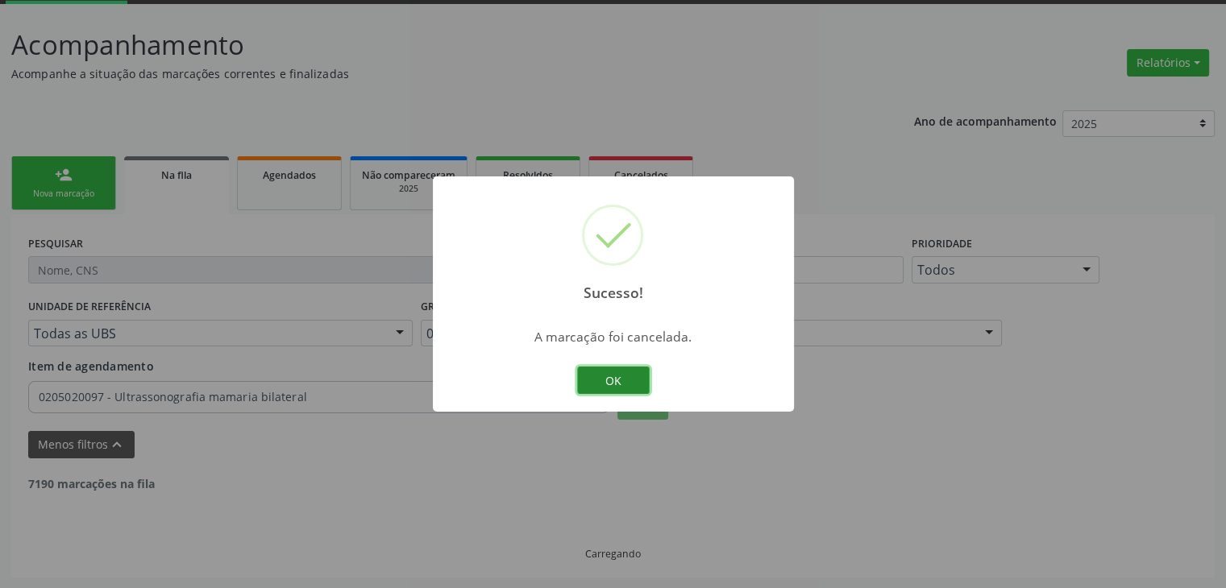
click at [587, 381] on button "OK" at bounding box center [613, 380] width 73 height 27
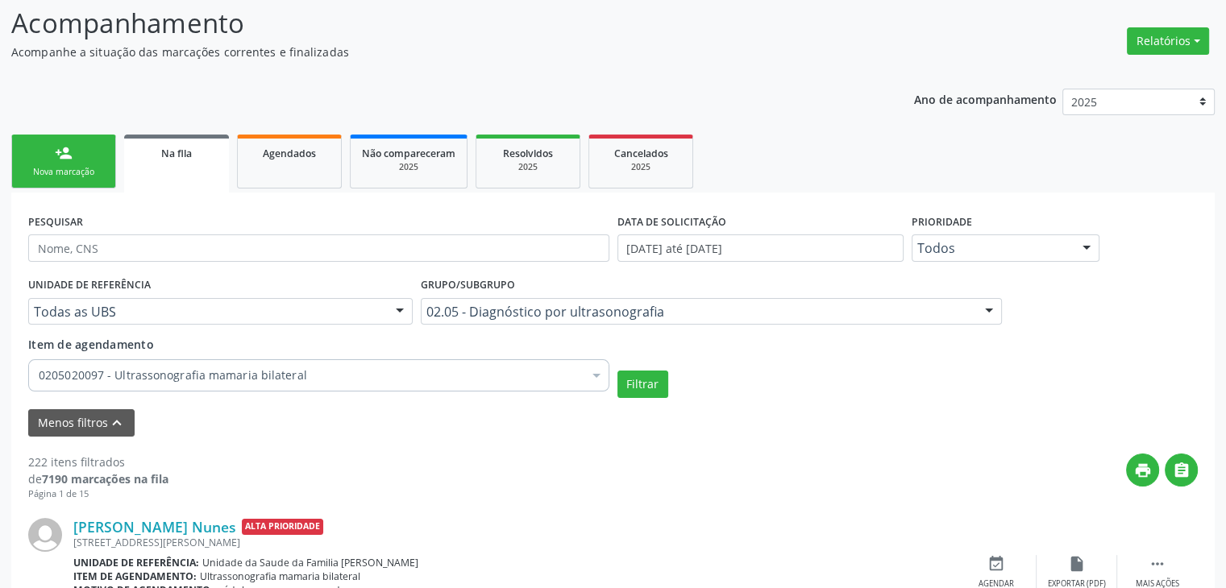
scroll to position [0, 0]
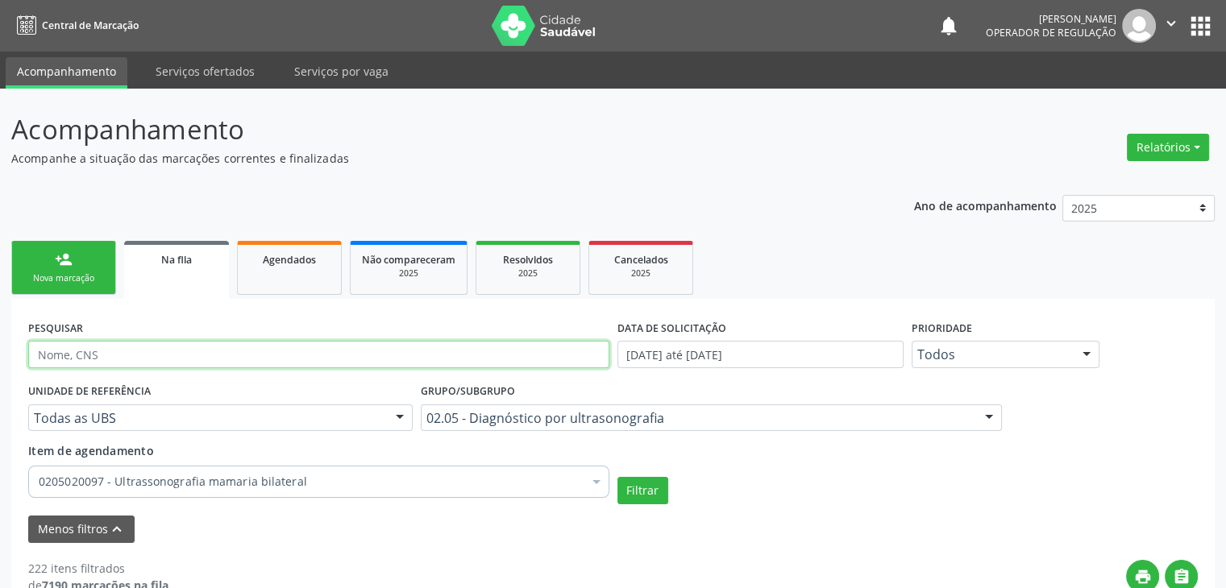
click at [309, 349] on input "text" at bounding box center [318, 354] width 581 height 27
type input "MARGARIDA"
click at [305, 265] on span "Agendados" at bounding box center [289, 260] width 53 height 14
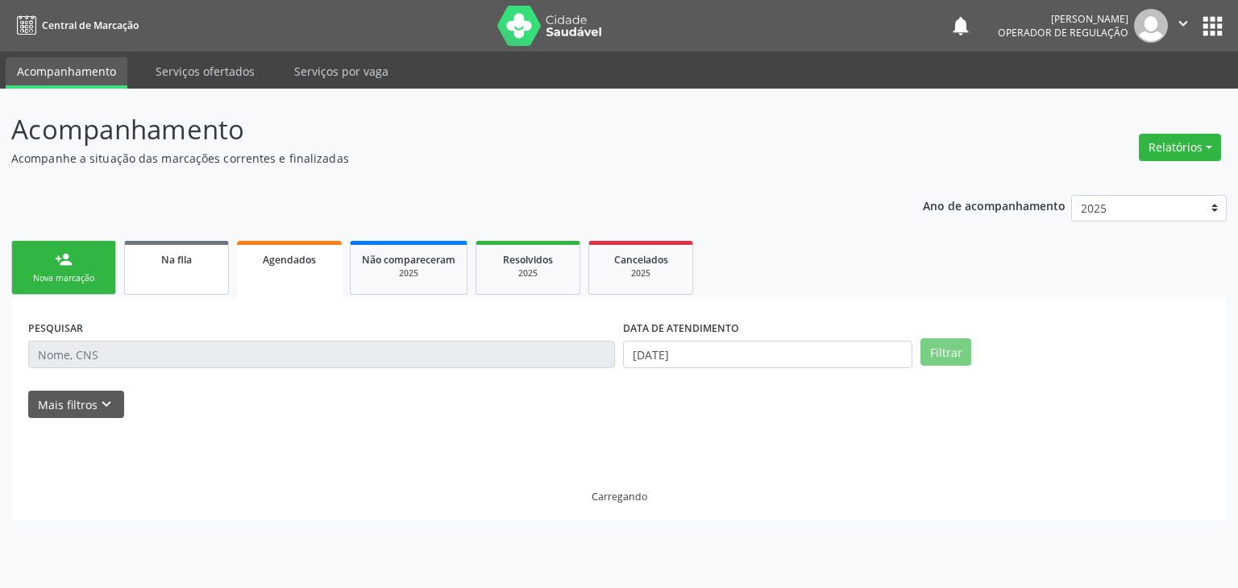
click at [183, 262] on span "Na fila" at bounding box center [176, 260] width 31 height 14
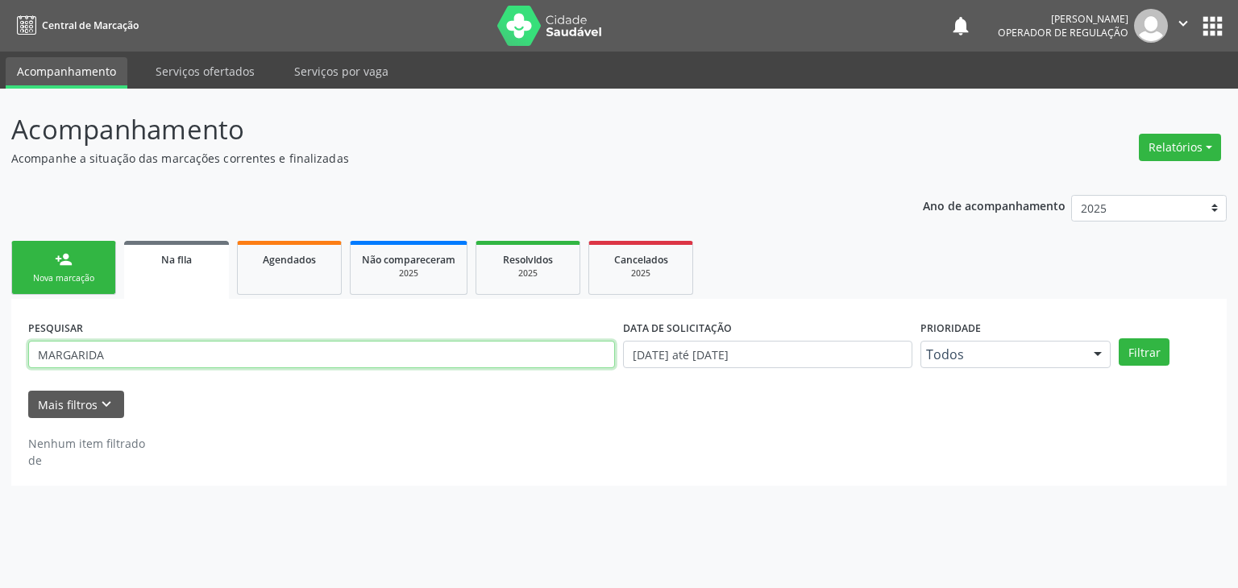
click at [141, 346] on input "MARGARIDA" at bounding box center [321, 354] width 587 height 27
click at [1118, 338] on button "Filtrar" at bounding box center [1143, 351] width 51 height 27
click at [177, 355] on input "[PERSON_NAME]" at bounding box center [321, 354] width 587 height 27
click at [1118, 338] on button "Filtrar" at bounding box center [1143, 351] width 51 height 27
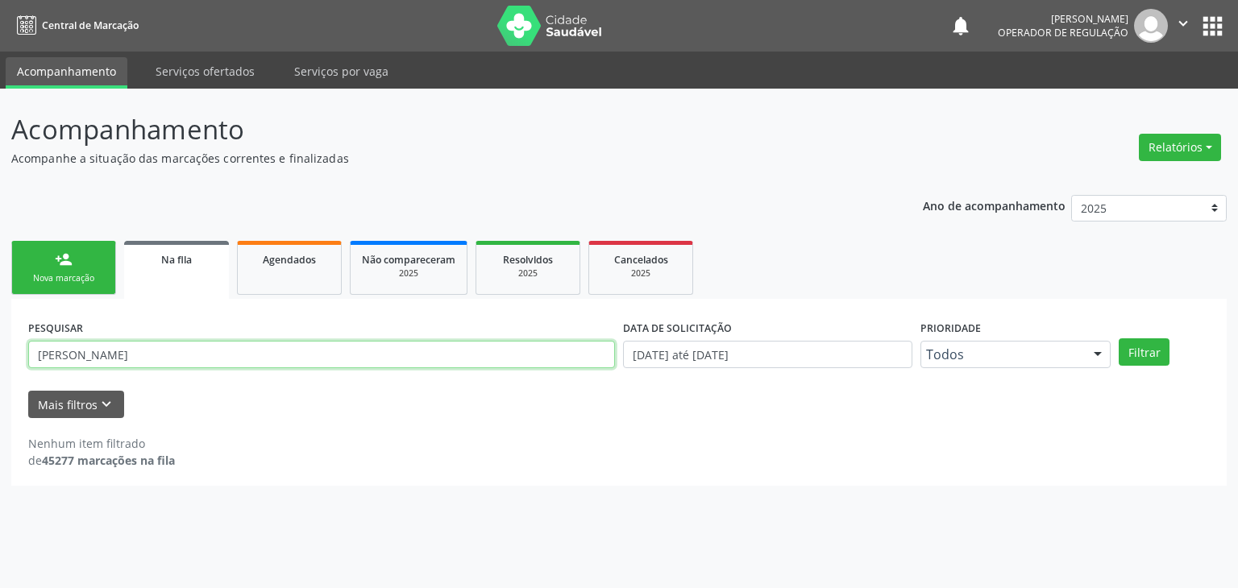
click at [187, 359] on input "[PERSON_NAME]" at bounding box center [321, 354] width 587 height 27
type input "M"
click at [247, 349] on input "text" at bounding box center [321, 354] width 587 height 27
click at [504, 436] on div "Nenhum item filtrado de 45277 marcações na fila" at bounding box center [618, 452] width 1181 height 34
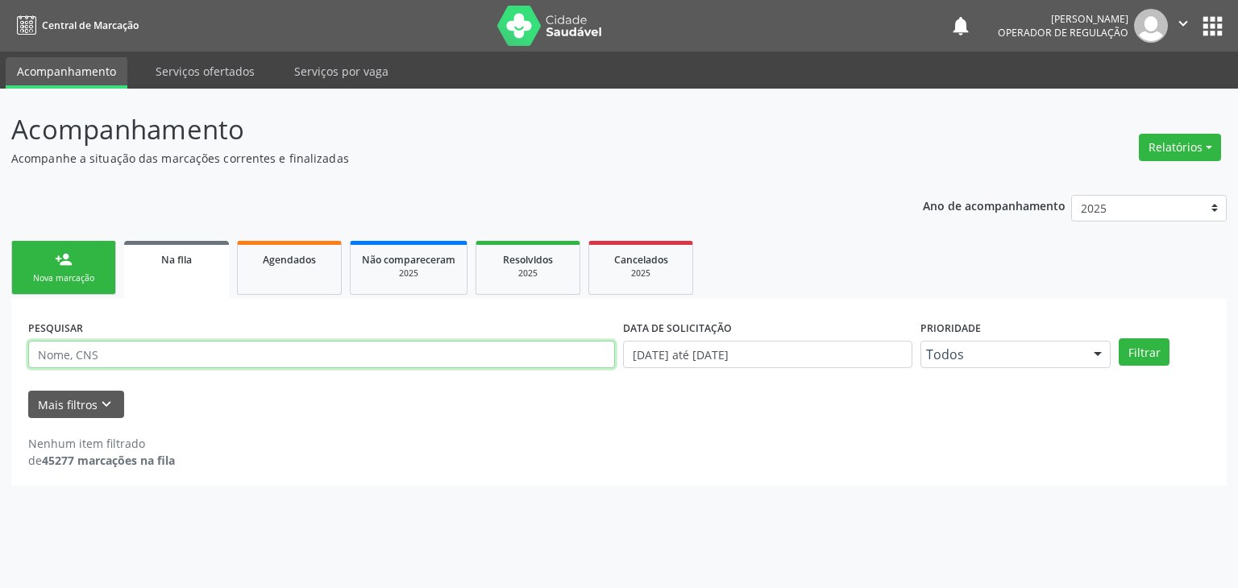
click at [425, 353] on input "text" at bounding box center [321, 354] width 587 height 27
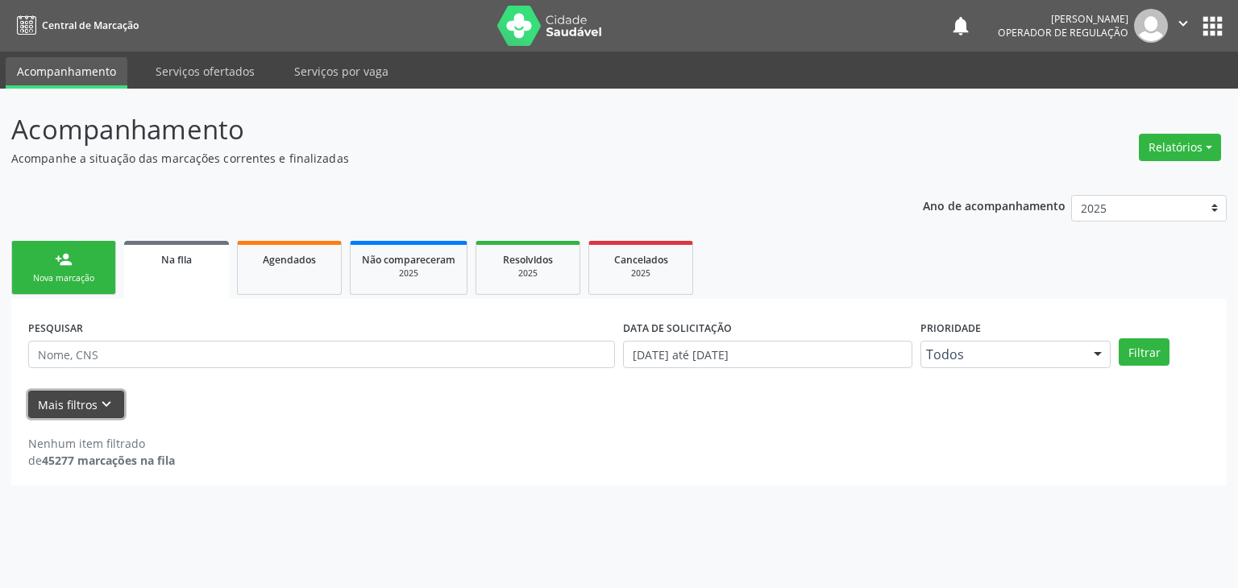
click at [84, 404] on button "Mais filtros keyboard_arrow_down" at bounding box center [76, 405] width 96 height 28
click at [97, 387] on form "PESQUISAR DATA DE SOLICITAÇÃO [DATE] até [DATE] Prioridade Todos Todos Baixa Pr…" at bounding box center [618, 367] width 1181 height 102
click at [99, 400] on icon "keyboard_arrow_down" at bounding box center [106, 405] width 18 height 18
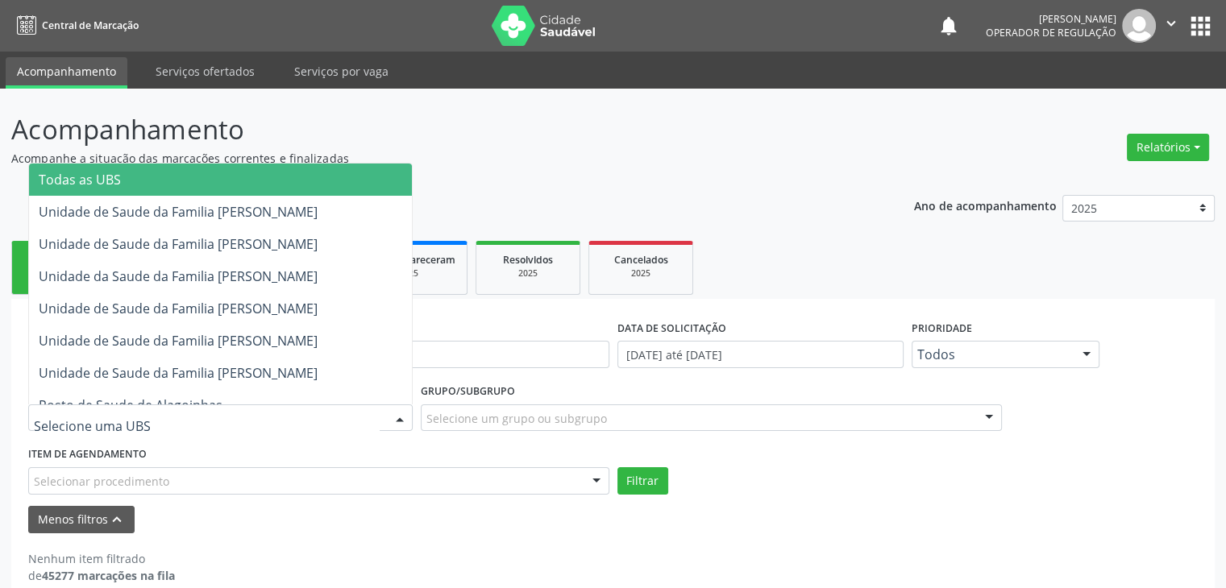
click at [167, 416] on div at bounding box center [220, 417] width 384 height 27
click at [193, 174] on span "Todas as UBS" at bounding box center [220, 180] width 383 height 32
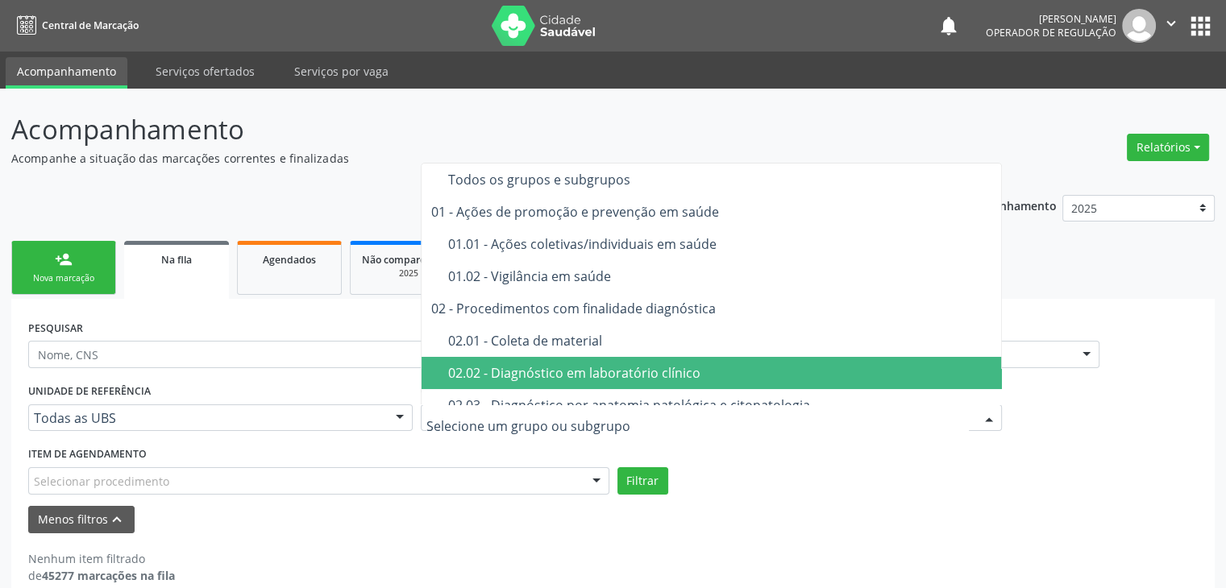
scroll to position [81, 0]
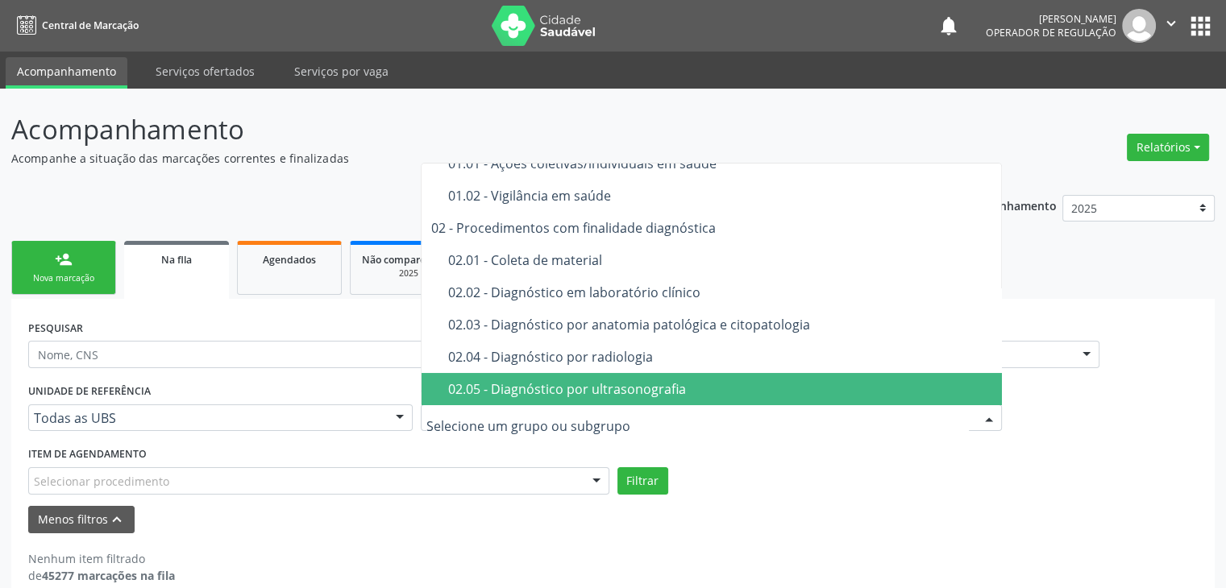
click at [632, 389] on div "02.05 - Diagnóstico por ultrasonografia" at bounding box center [720, 389] width 545 height 13
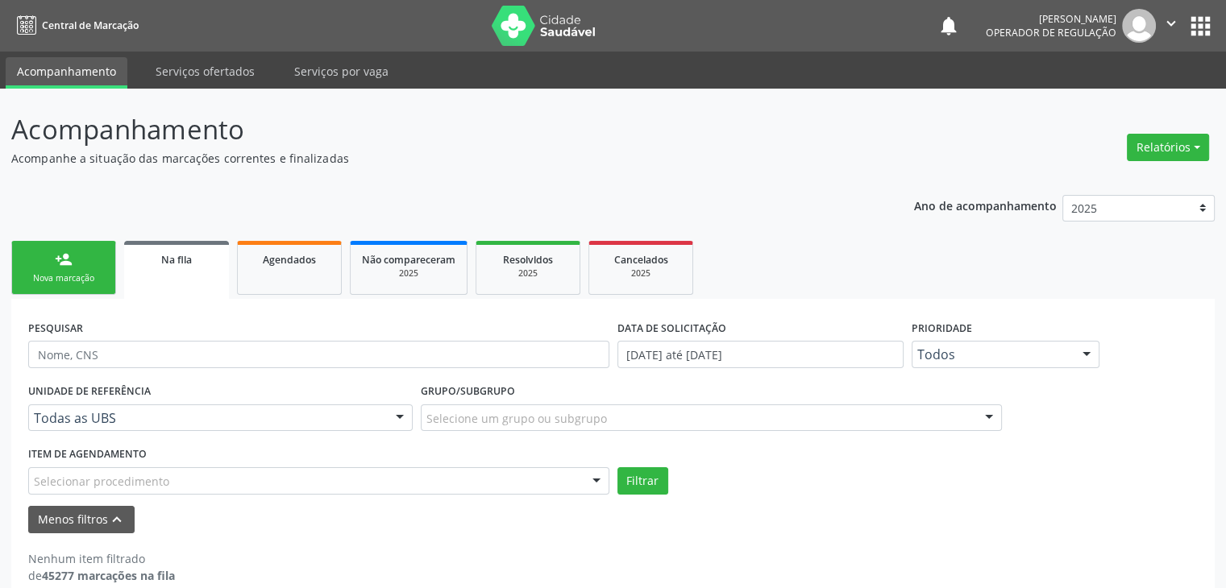
click at [301, 484] on div "Selecionar procedimento" at bounding box center [318, 480] width 581 height 27
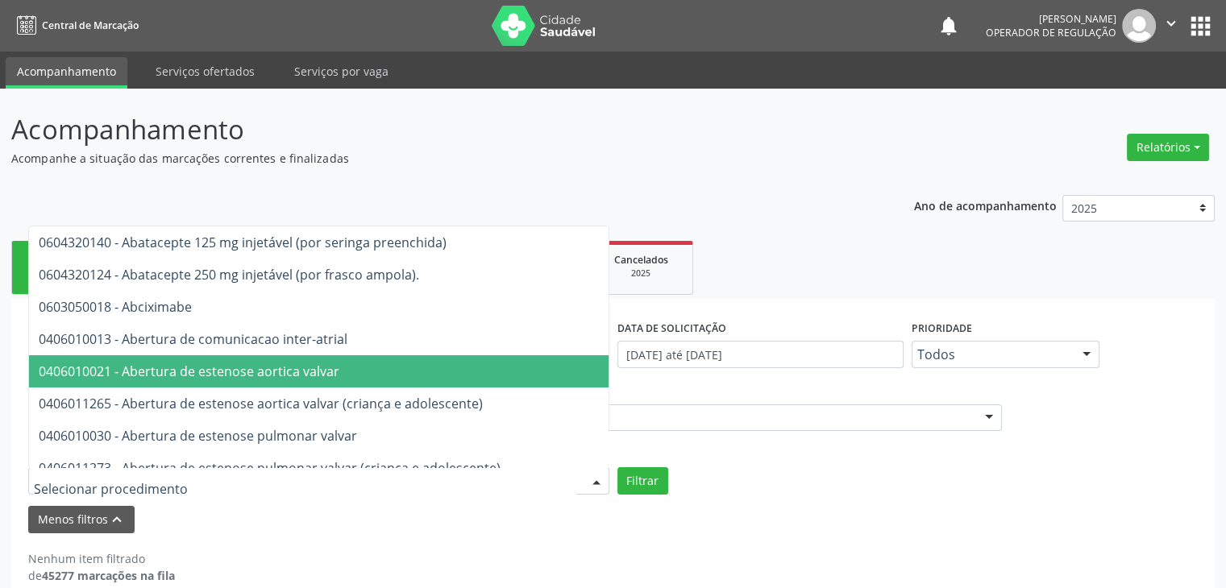
click at [726, 388] on div "Grupo/Subgrupo Selecione um grupo ou subgrupo Todos os grupos e subgrupos 01 - …" at bounding box center [711, 405] width 581 height 52
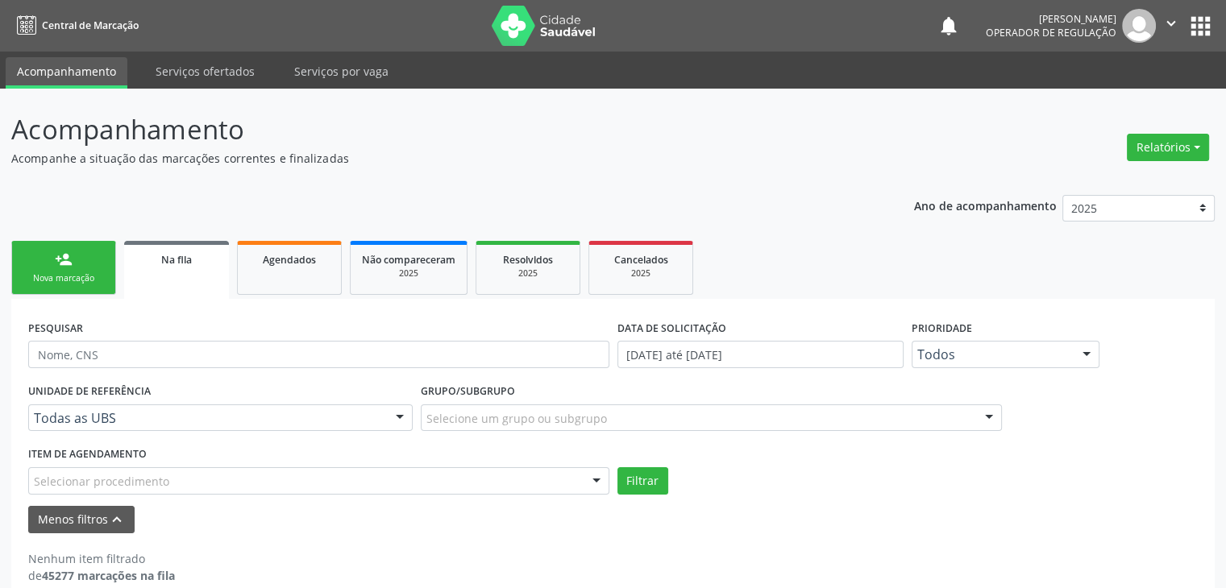
click at [717, 413] on div "Selecione um grupo ou subgrupo" at bounding box center [711, 417] width 581 height 27
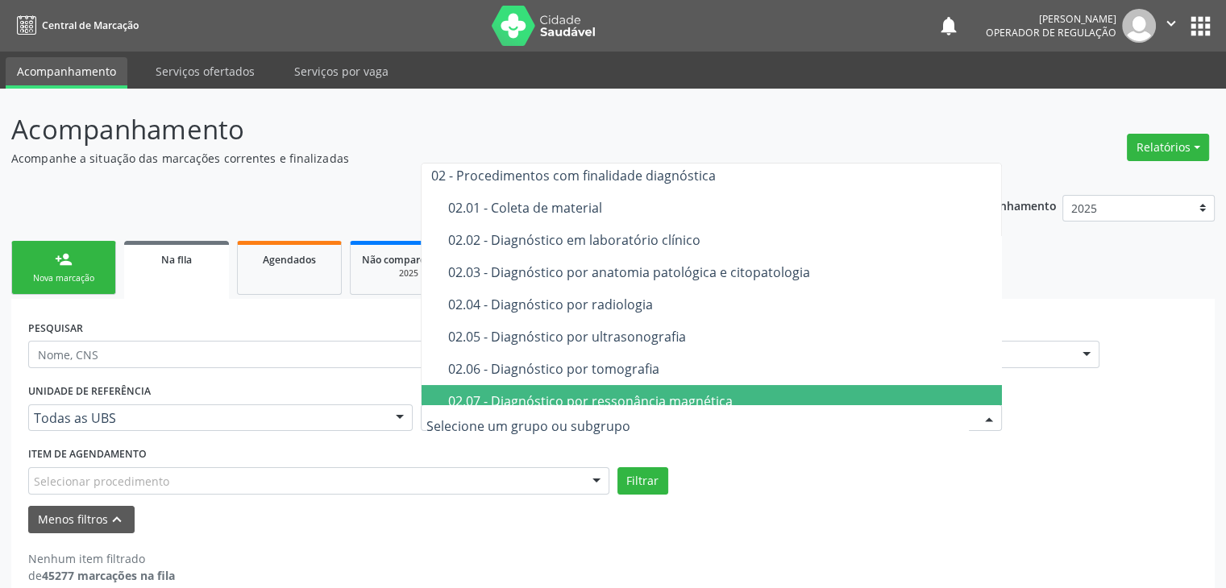
scroll to position [161, 0]
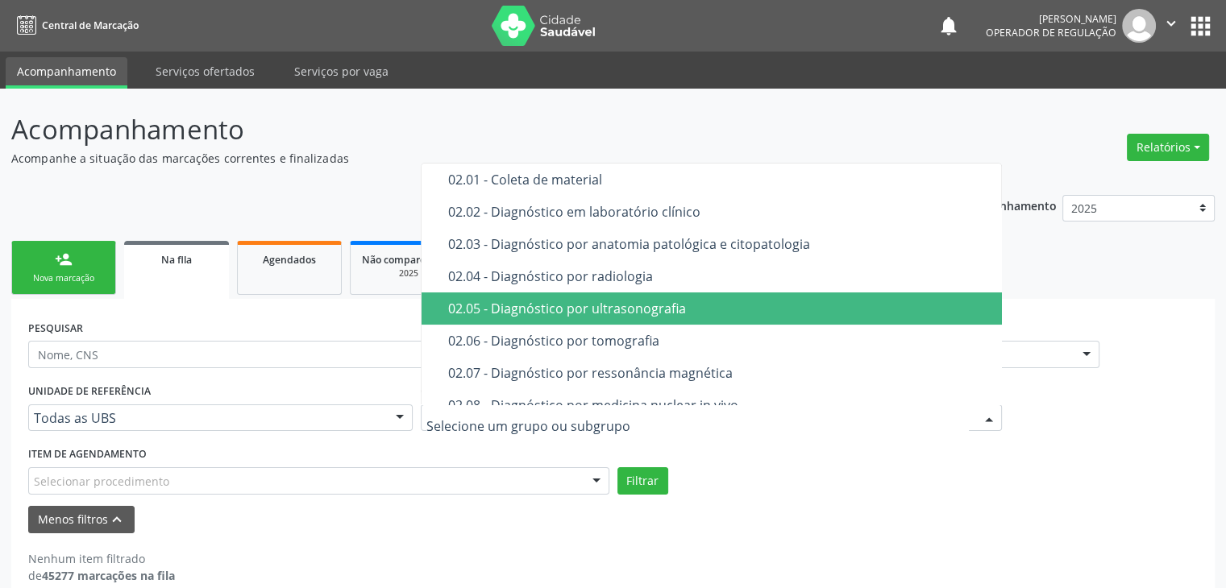
click at [627, 316] on span "02.05 - Diagnóstico por ultrasonografia" at bounding box center [711, 308] width 581 height 32
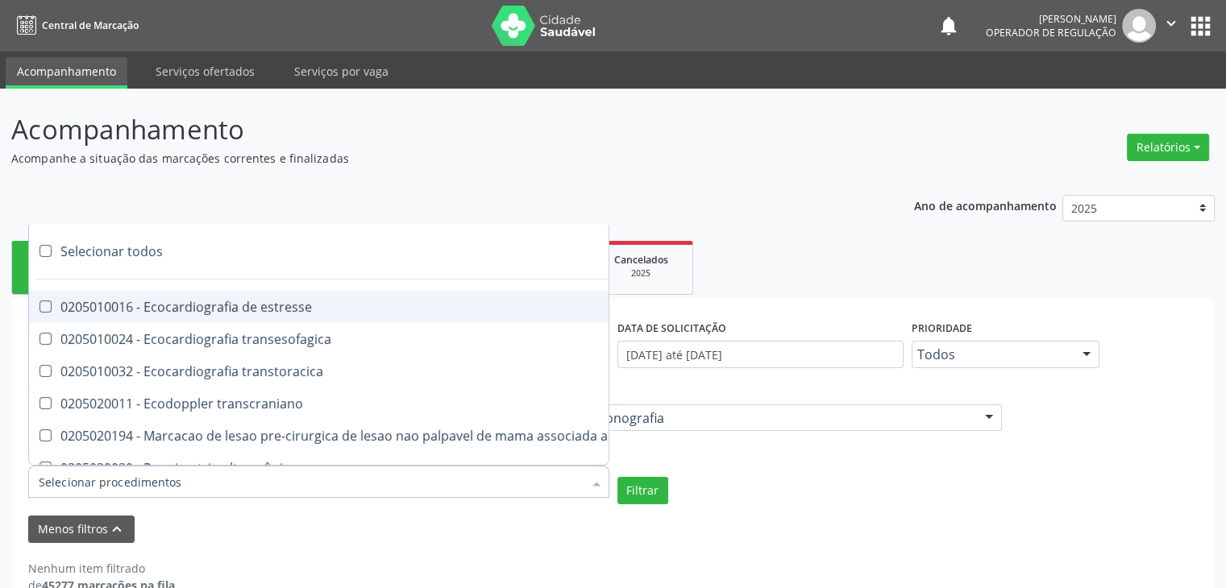
click at [283, 485] on div at bounding box center [318, 482] width 581 height 32
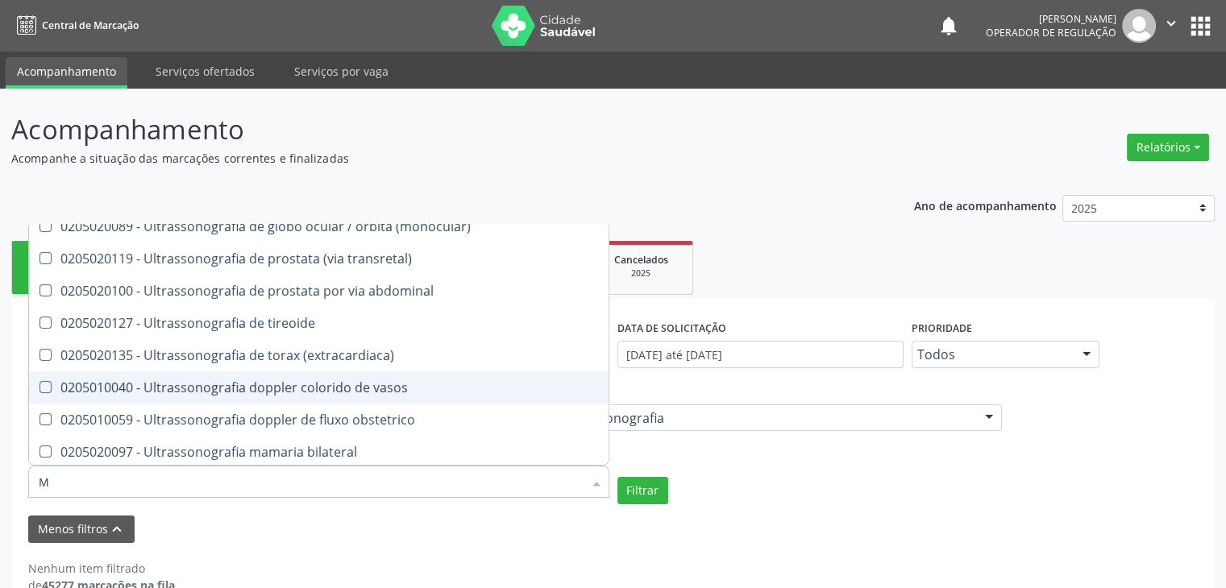
scroll to position [0, 0]
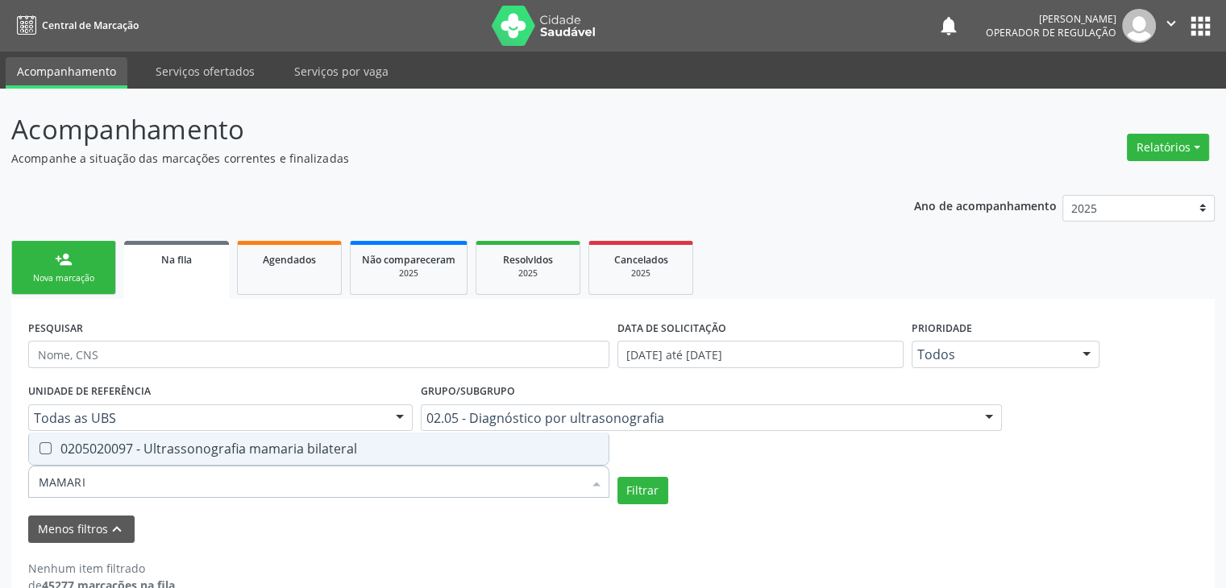
type input "MAMARIA"
click at [279, 447] on div "0205020097 - Ultrassonografia mamaria bilateral" at bounding box center [319, 448] width 560 height 13
checkbox bilateral "true"
click at [653, 487] on button "Filtrar" at bounding box center [642, 490] width 51 height 27
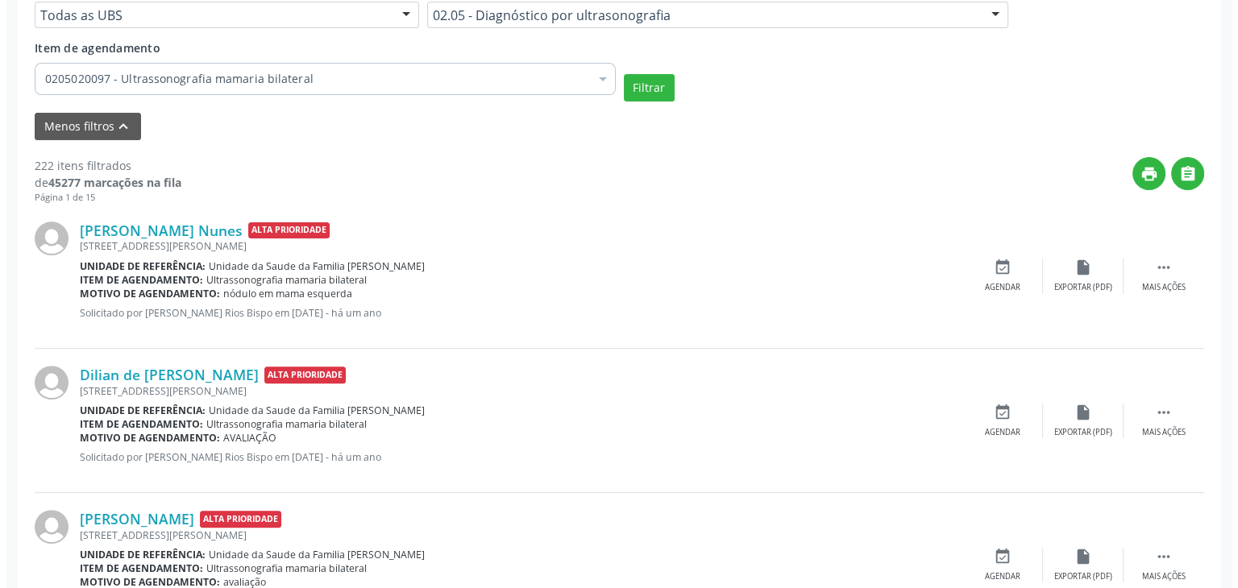
scroll to position [483, 0]
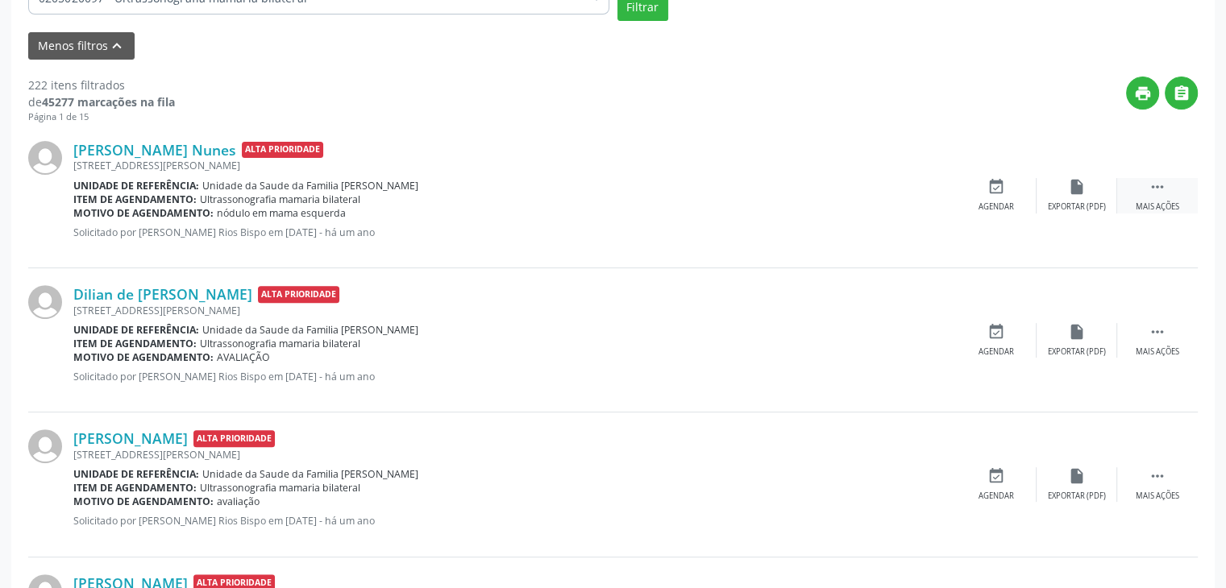
click at [1154, 189] on icon "" at bounding box center [1157, 187] width 18 height 18
click at [999, 192] on icon "cancel" at bounding box center [996, 187] width 18 height 18
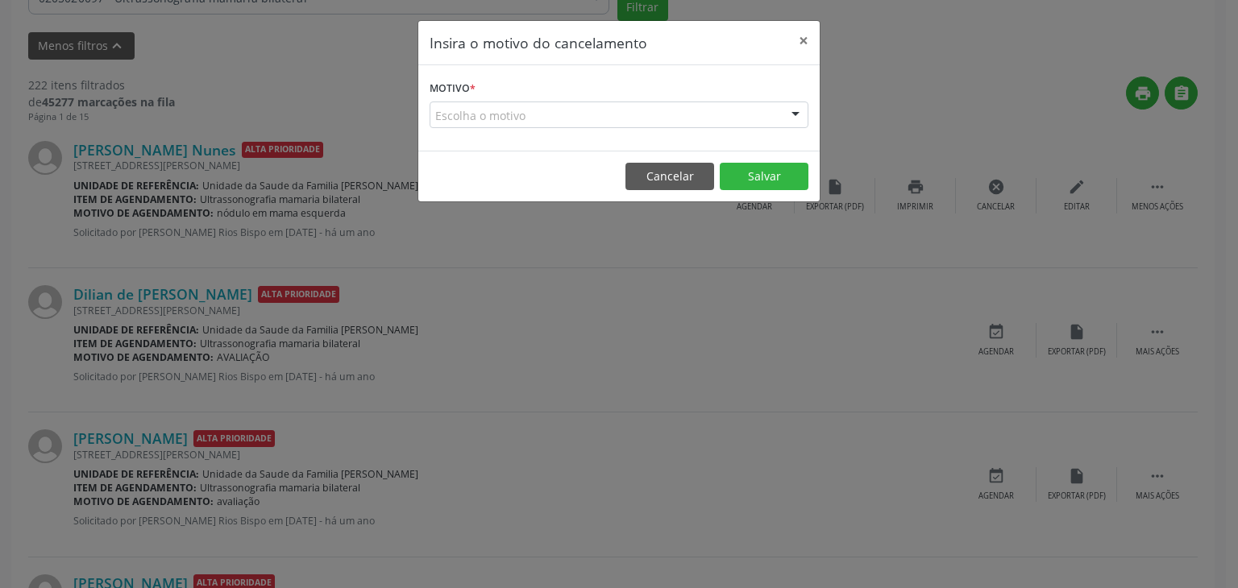
click at [498, 126] on div "Escolha o motivo" at bounding box center [618, 115] width 379 height 27
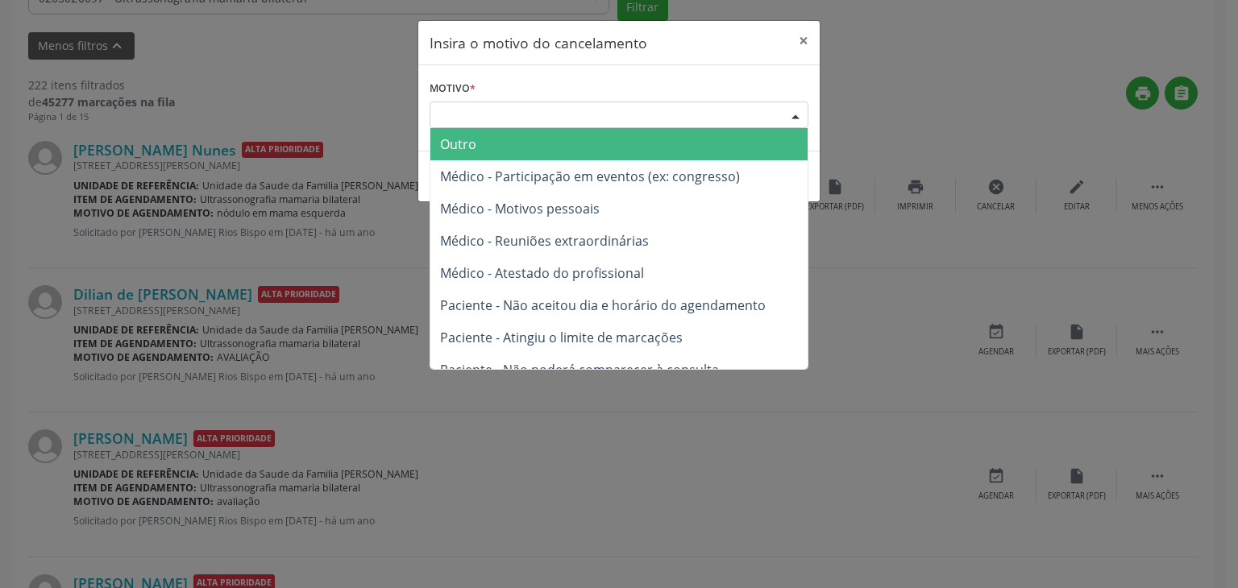
click at [492, 149] on span "Outro" at bounding box center [618, 144] width 377 height 32
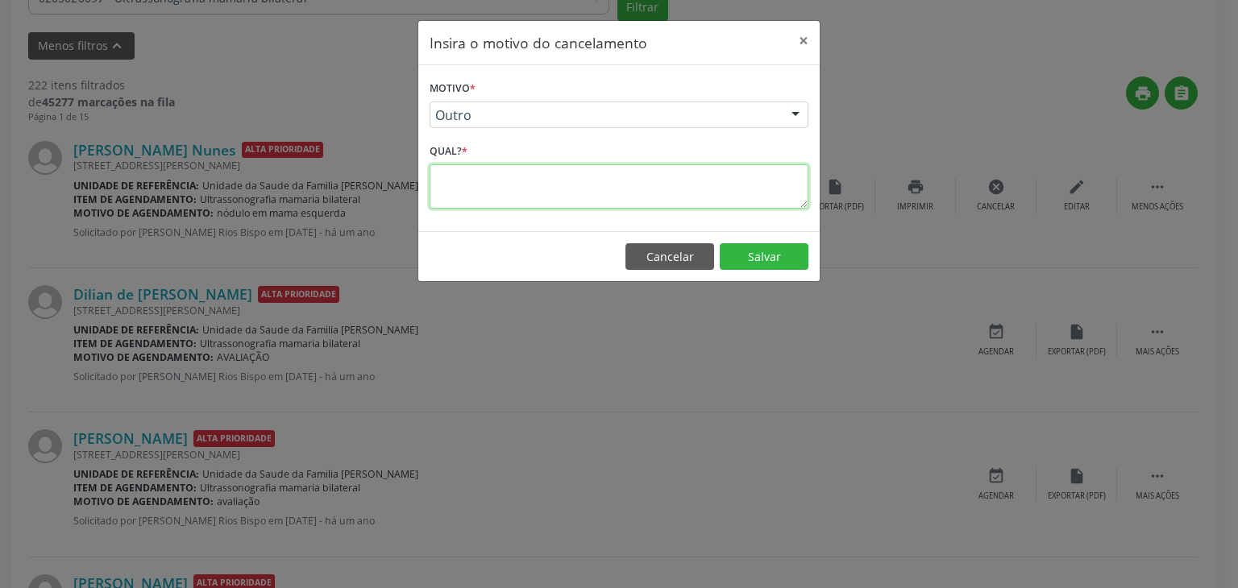
click at [508, 171] on textarea at bounding box center [618, 186] width 379 height 44
type textarea "EXAME REALIZADO"
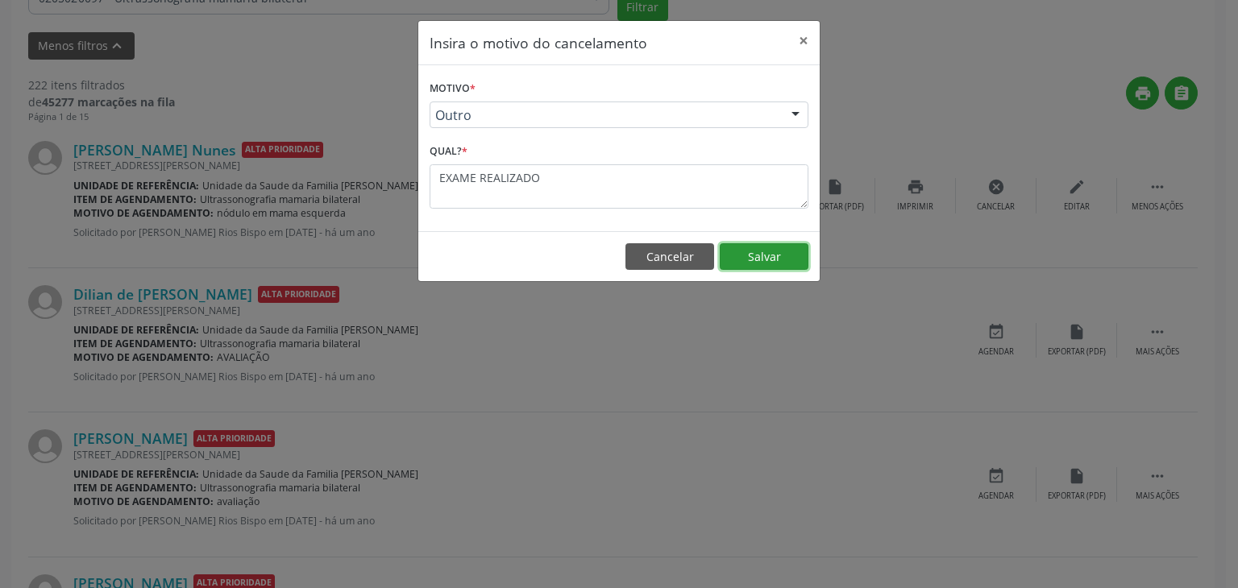
click at [754, 255] on button "Salvar" at bounding box center [764, 256] width 89 height 27
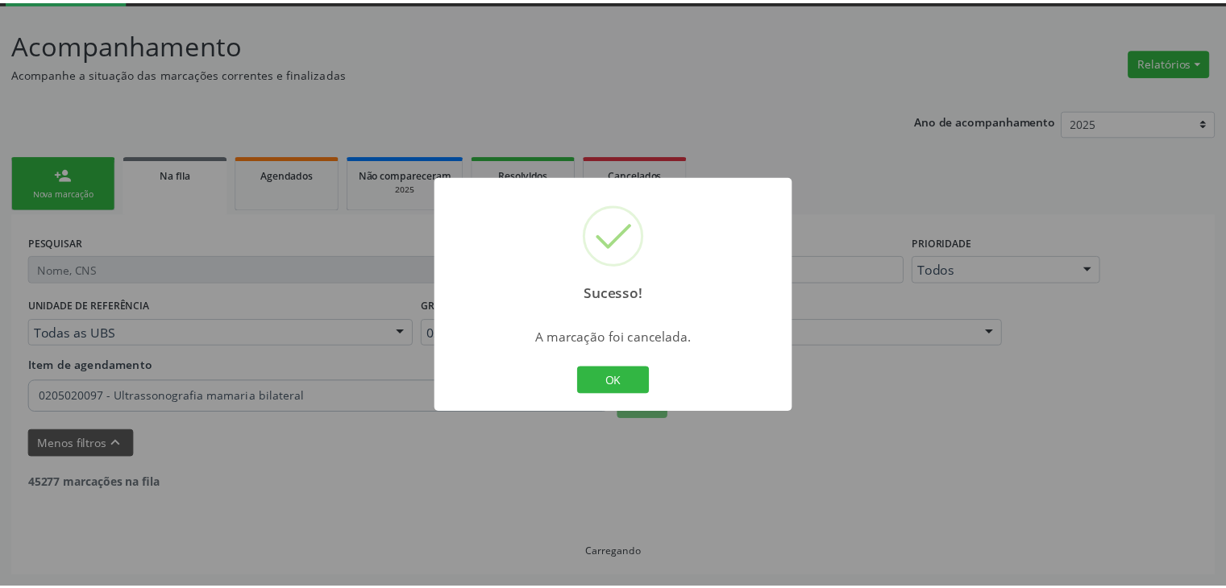
scroll to position [85, 0]
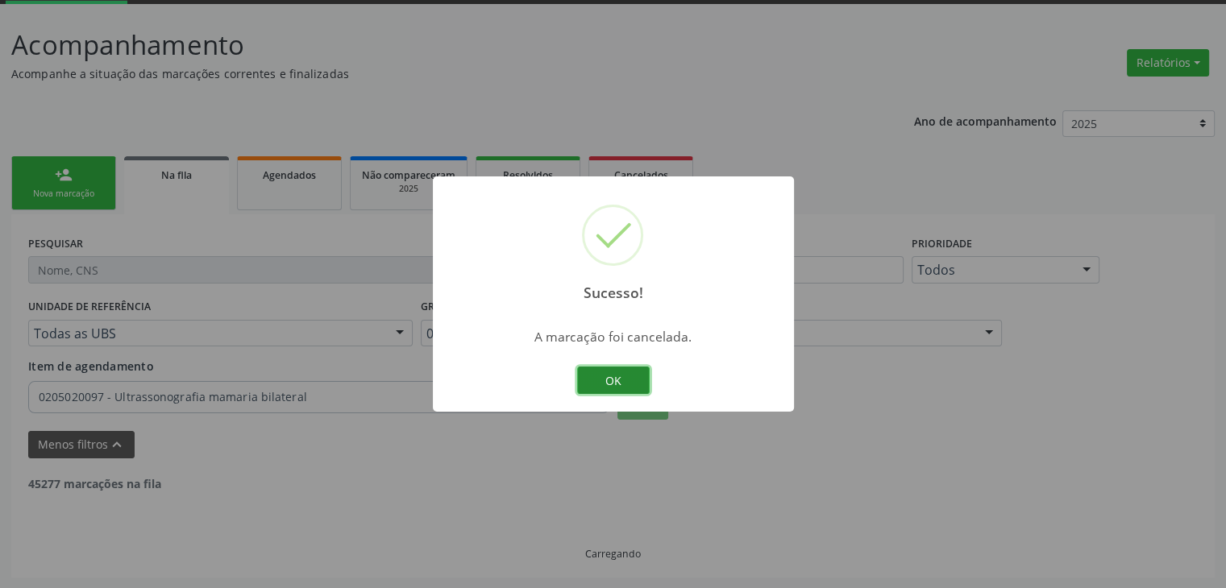
click at [624, 367] on button "OK" at bounding box center [613, 380] width 73 height 27
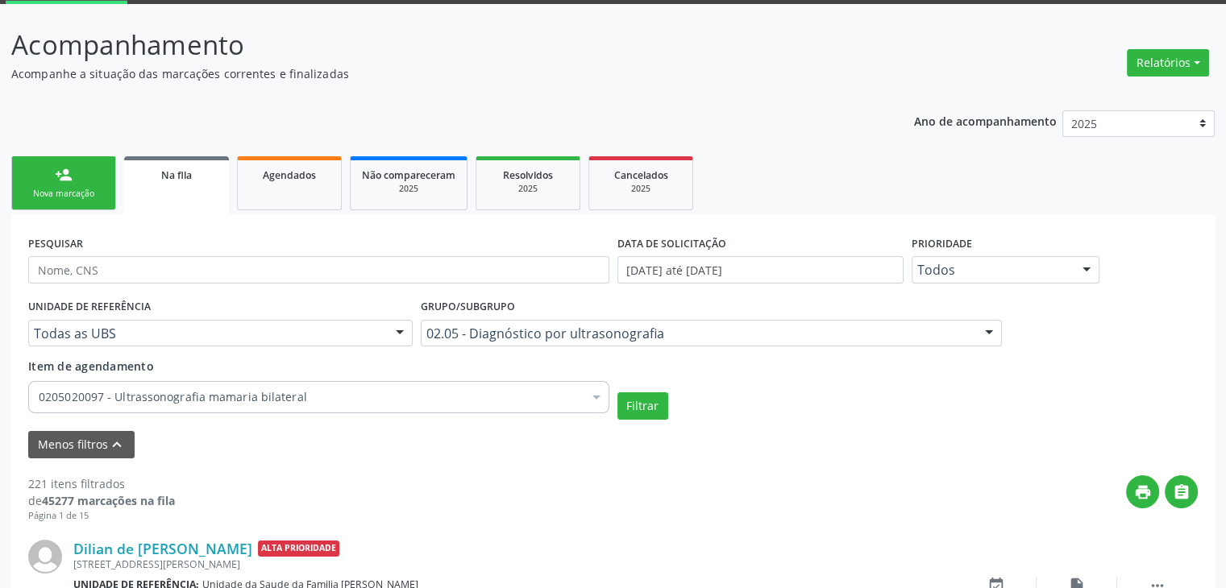
scroll to position [407, 0]
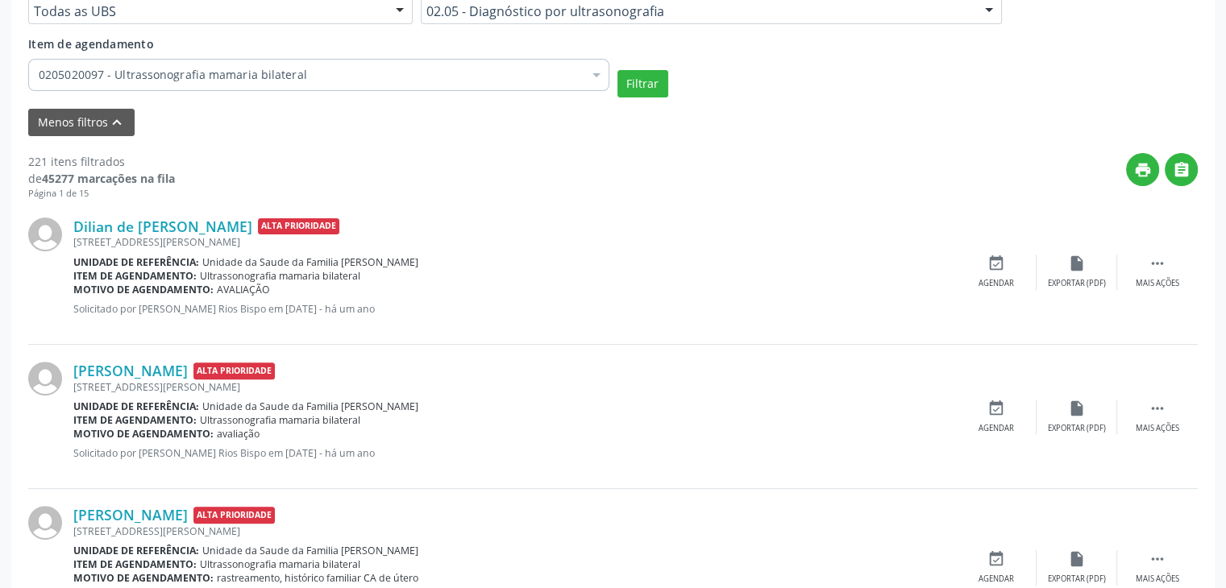
click at [164, 235] on div "[STREET_ADDRESS][PERSON_NAME]" at bounding box center [514, 242] width 882 height 14
click at [155, 226] on link "Dilian de [PERSON_NAME]" at bounding box center [162, 227] width 179 height 18
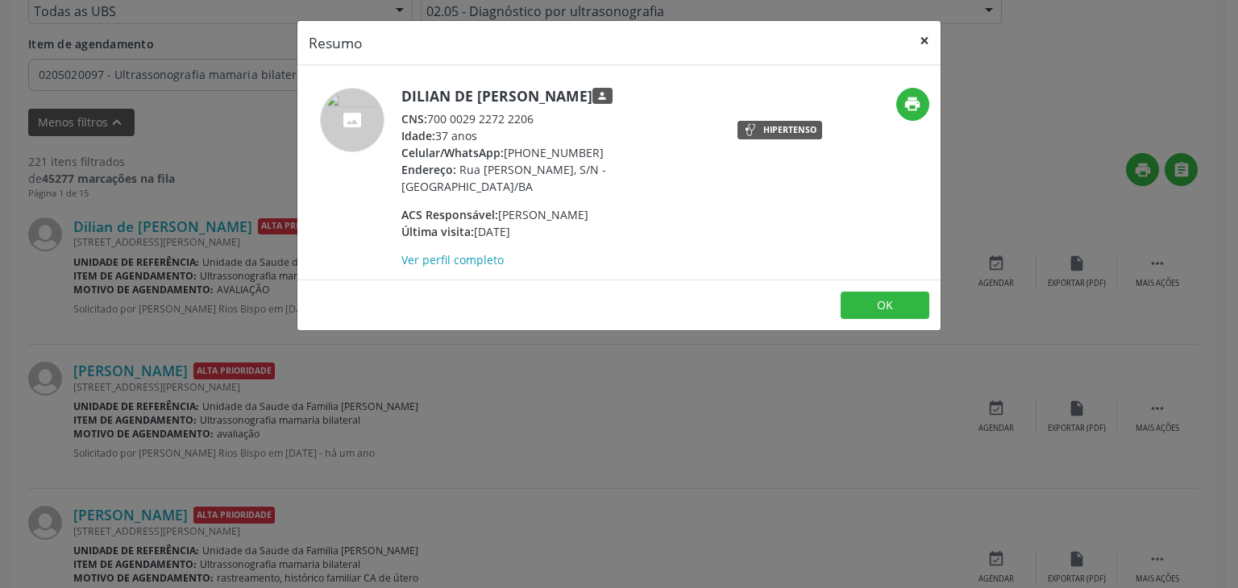
click at [935, 48] on button "×" at bounding box center [924, 40] width 32 height 39
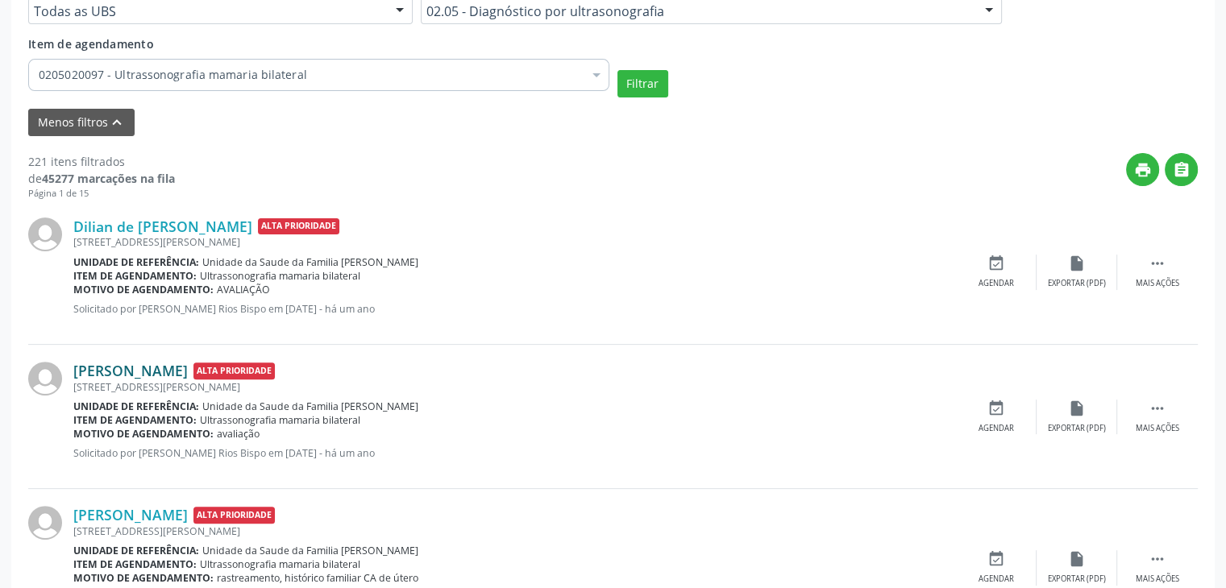
click at [135, 368] on link "[PERSON_NAME]" at bounding box center [130, 371] width 114 height 18
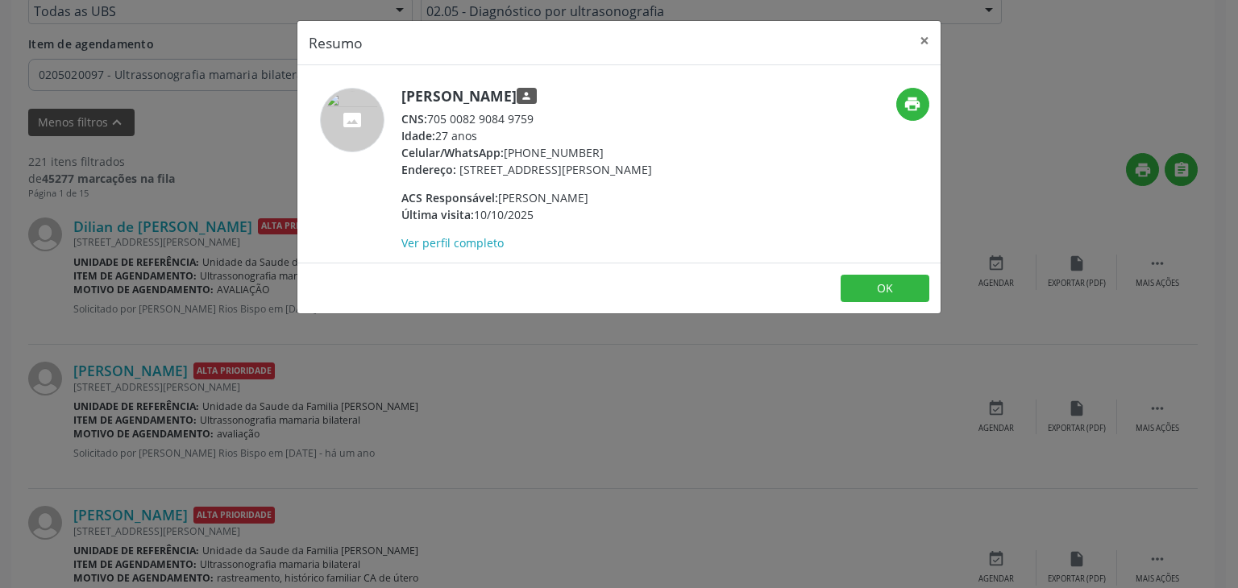
click at [906, 40] on header "Resumo ×" at bounding box center [618, 43] width 643 height 44
click at [914, 37] on button "×" at bounding box center [924, 40] width 32 height 39
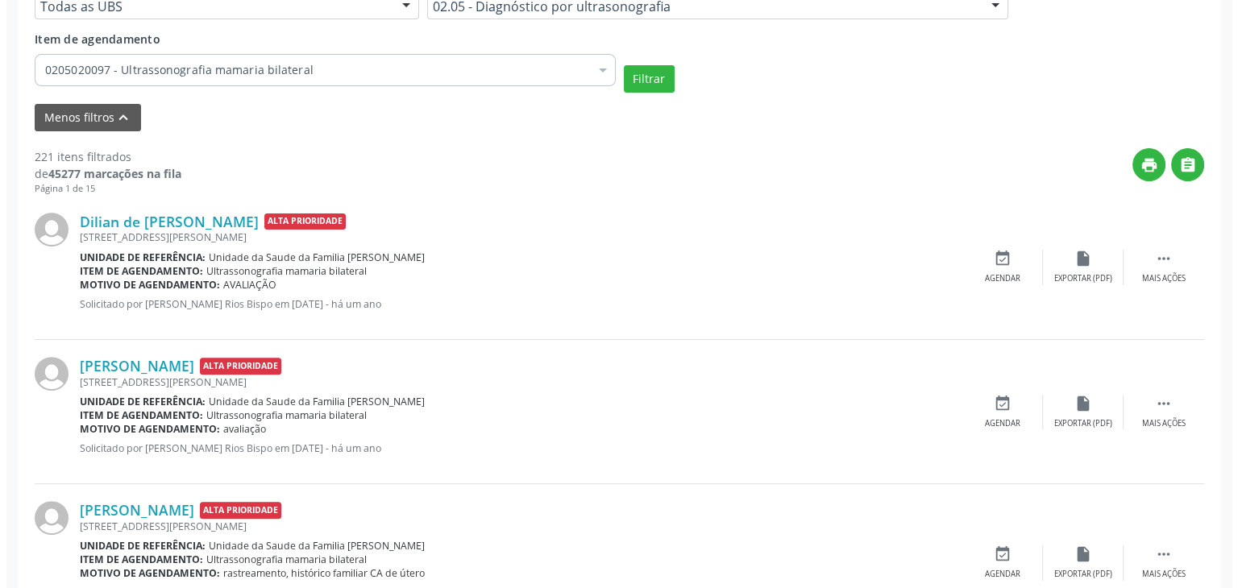
scroll to position [568, 0]
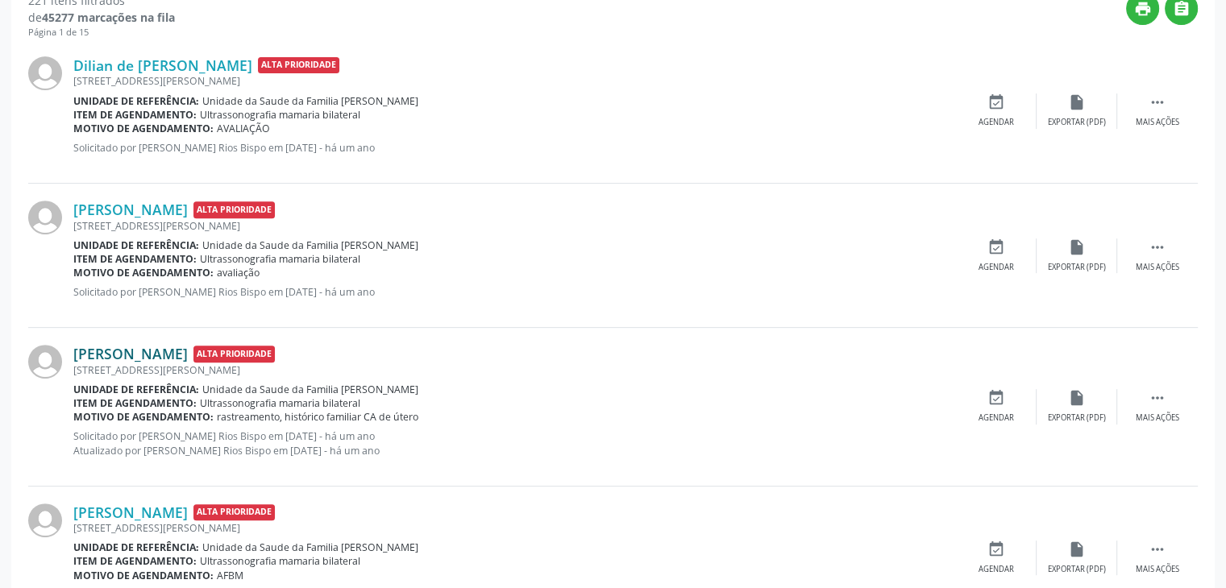
click at [169, 355] on link "[PERSON_NAME]" at bounding box center [130, 354] width 114 height 18
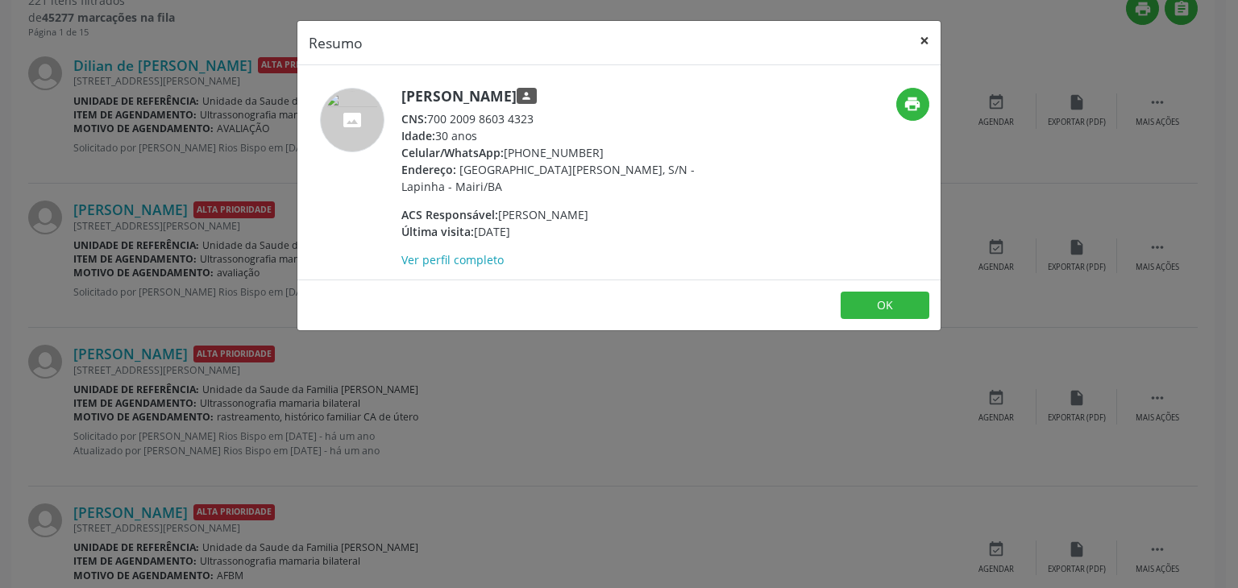
click at [918, 43] on button "×" at bounding box center [924, 40] width 32 height 39
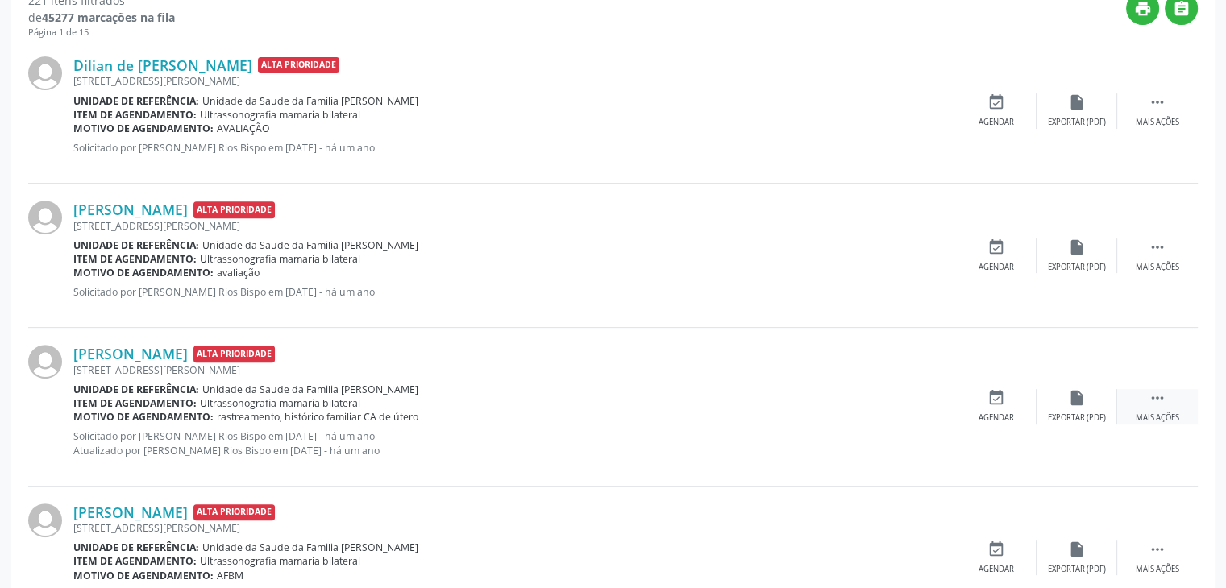
click at [1165, 403] on icon "" at bounding box center [1157, 398] width 18 height 18
click at [1016, 402] on div "cancel Cancelar" at bounding box center [996, 406] width 81 height 35
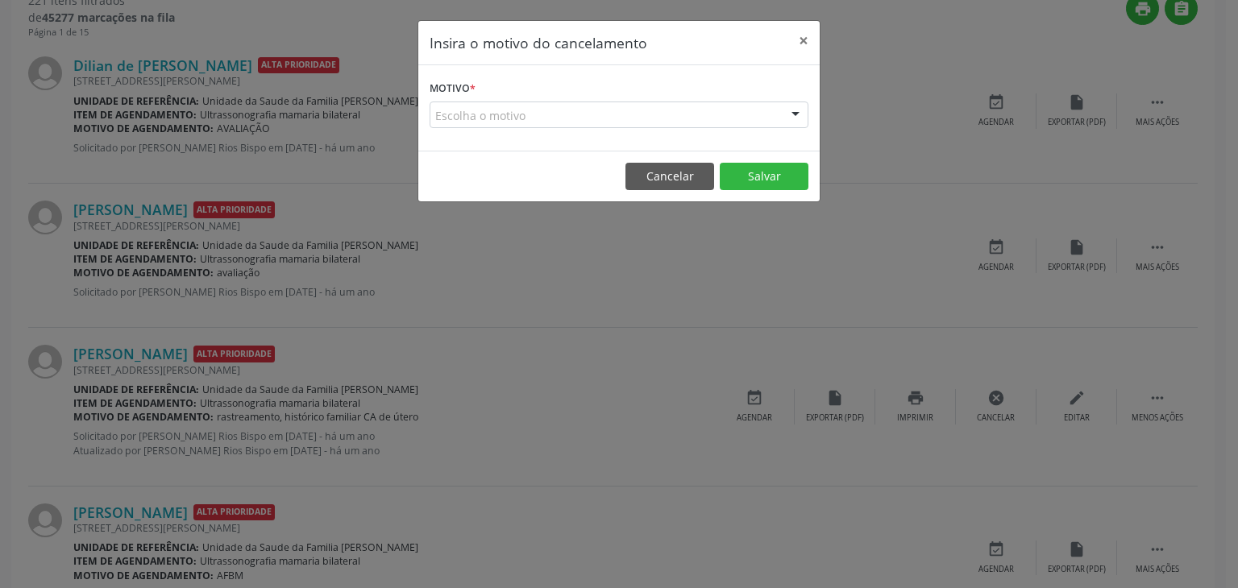
click at [636, 106] on div "Escolha o motivo" at bounding box center [618, 115] width 379 height 27
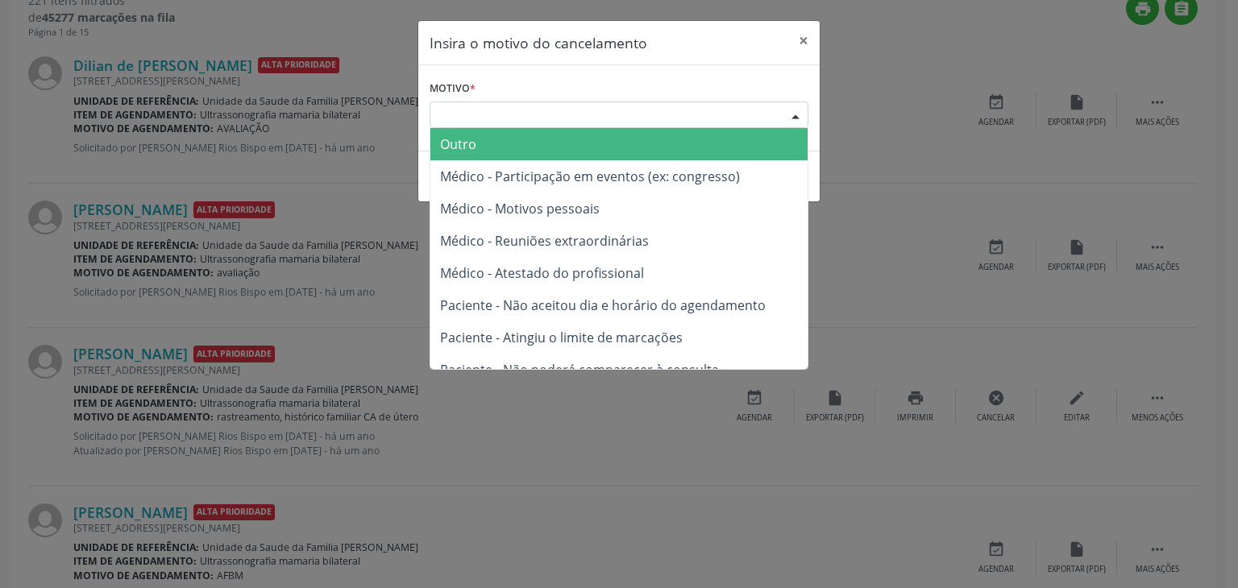
click at [508, 149] on span "Outro" at bounding box center [618, 144] width 377 height 32
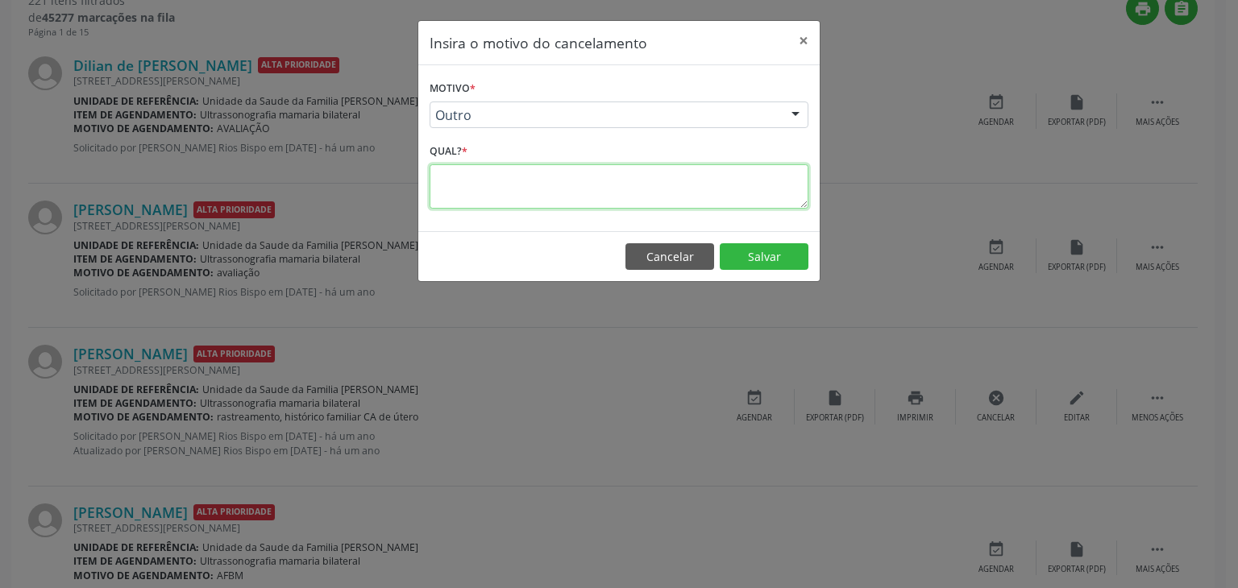
click at [505, 181] on textarea at bounding box center [618, 186] width 379 height 44
type textarea "EXAME REALIZADO"
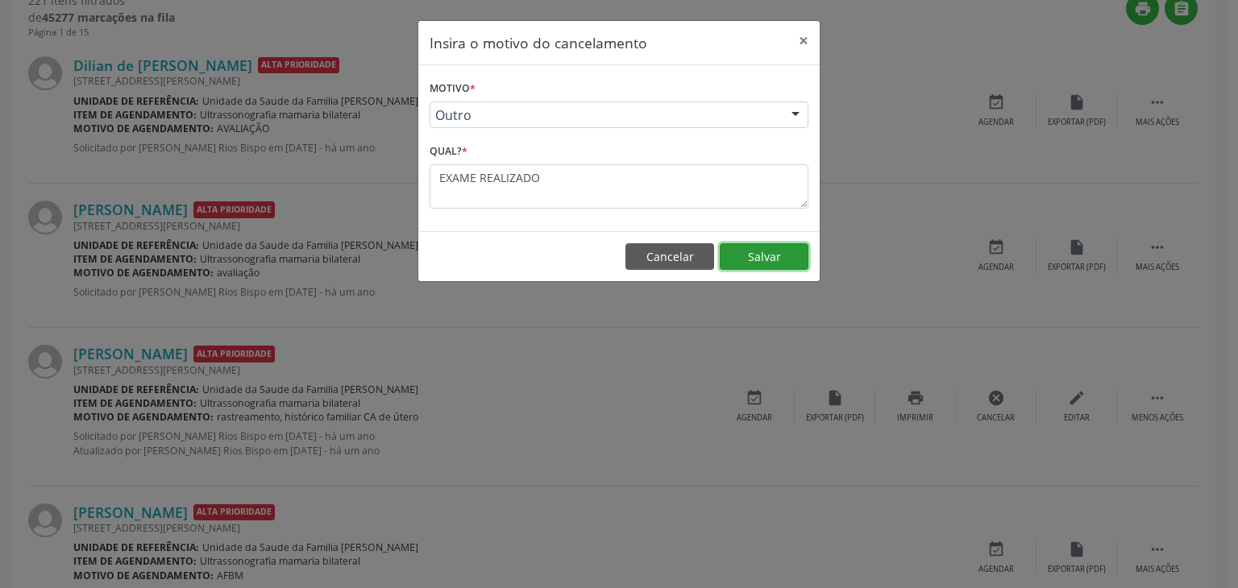
click at [748, 264] on button "Salvar" at bounding box center [764, 256] width 89 height 27
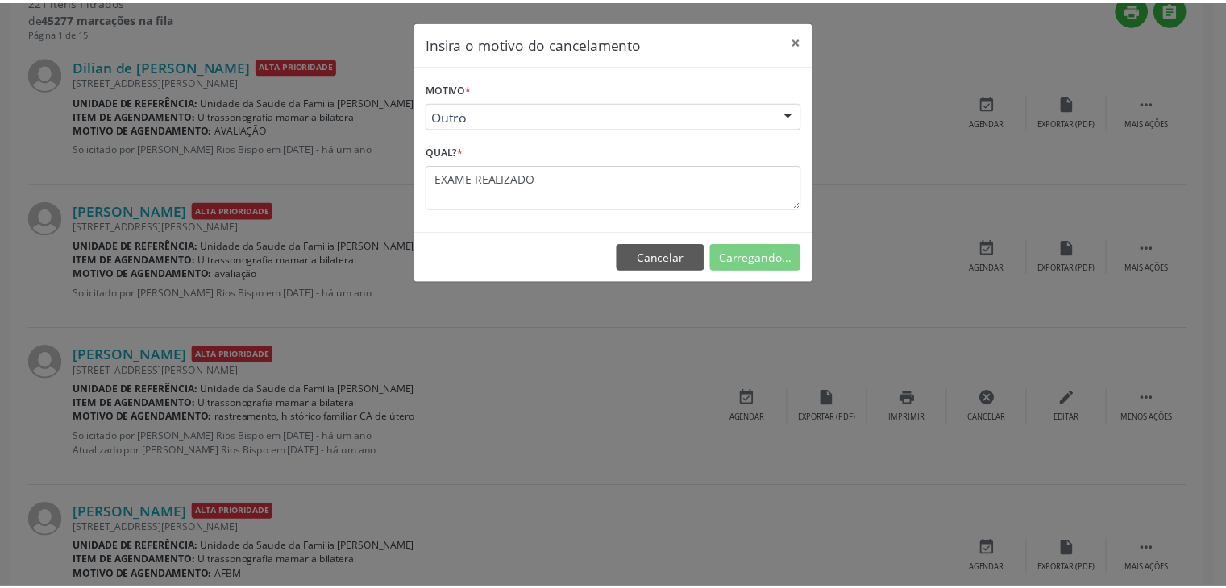
scroll to position [85, 0]
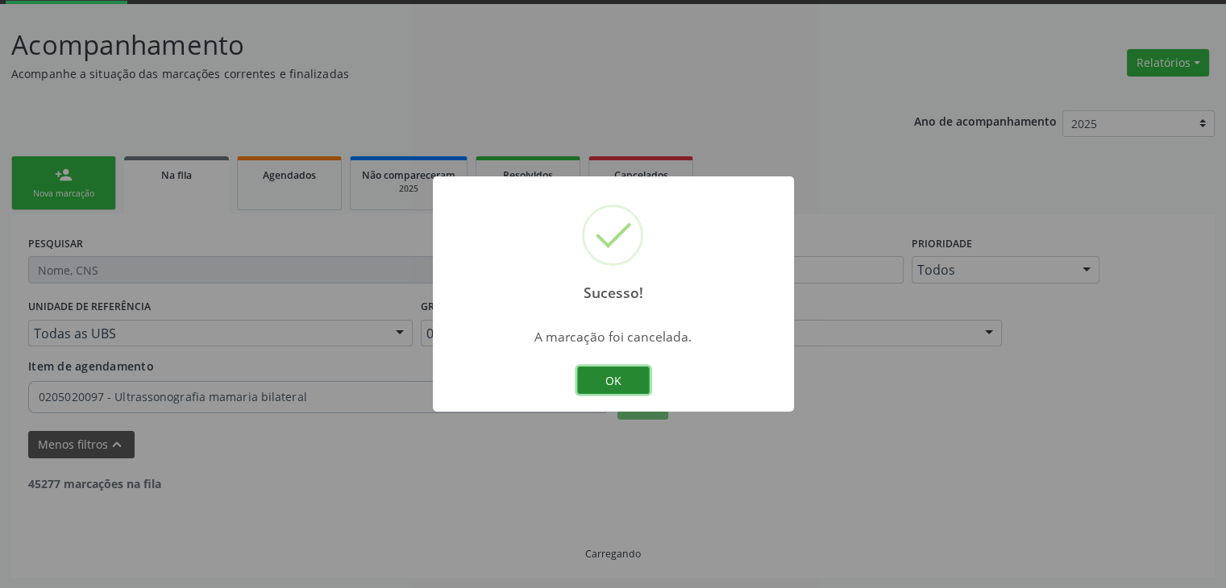
click at [603, 380] on button "OK" at bounding box center [613, 380] width 73 height 27
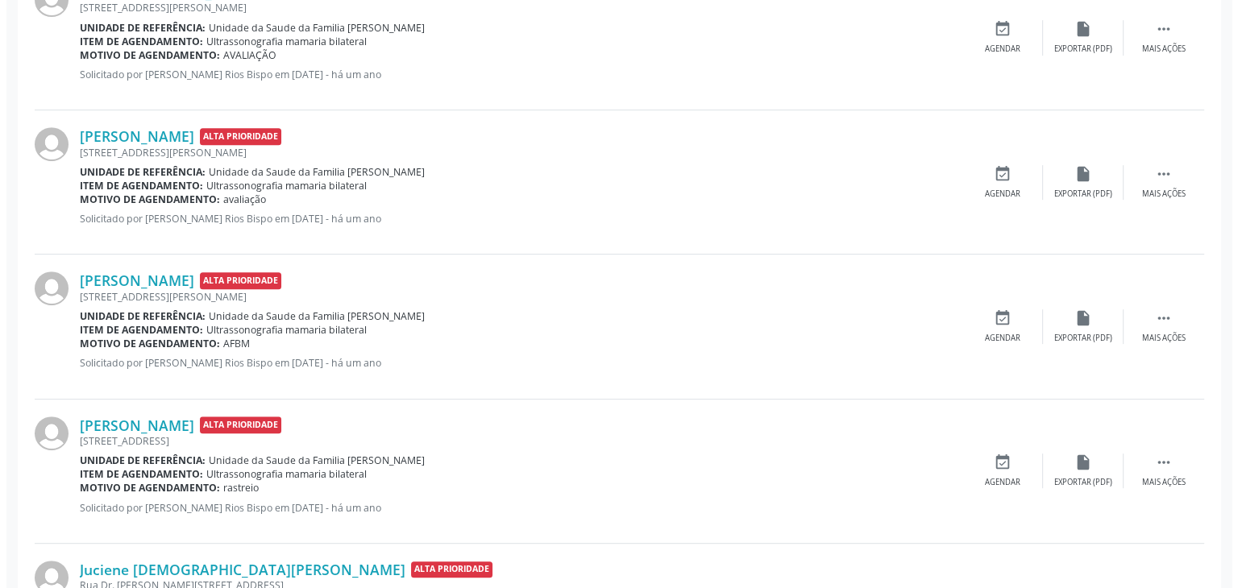
scroll to position [649, 0]
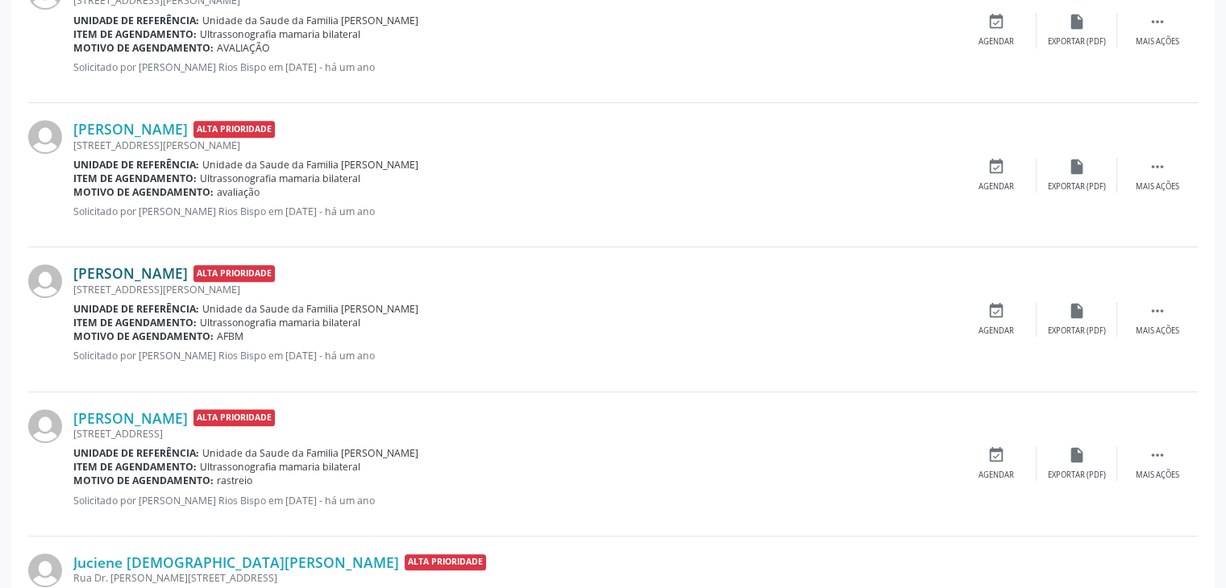
click at [177, 271] on link "[PERSON_NAME]" at bounding box center [130, 273] width 114 height 18
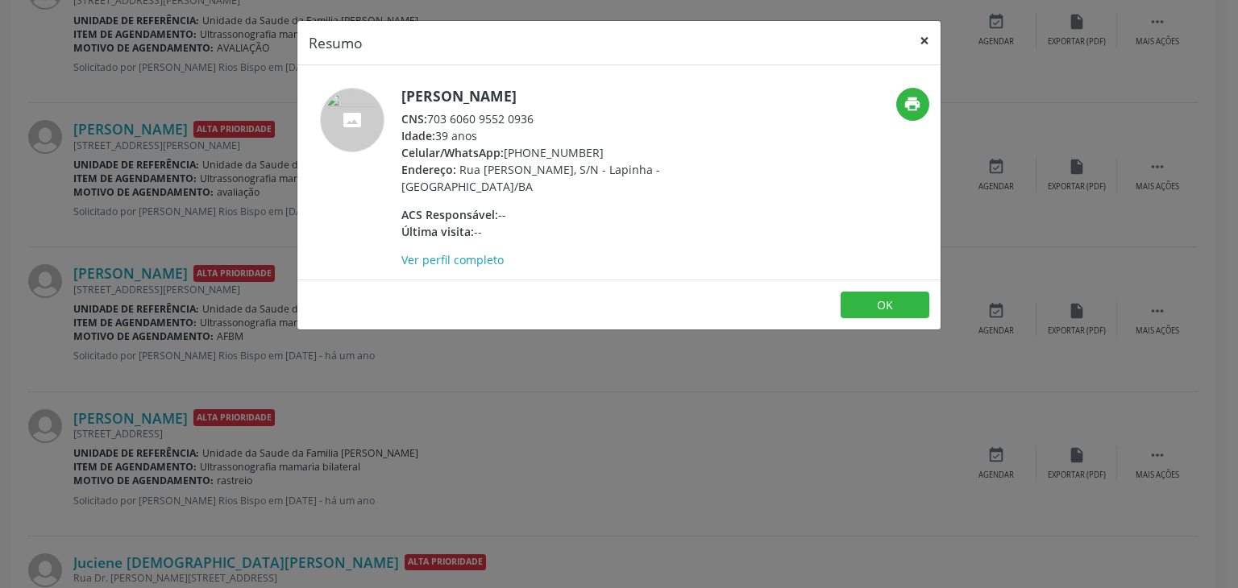
click at [931, 25] on button "×" at bounding box center [924, 40] width 32 height 39
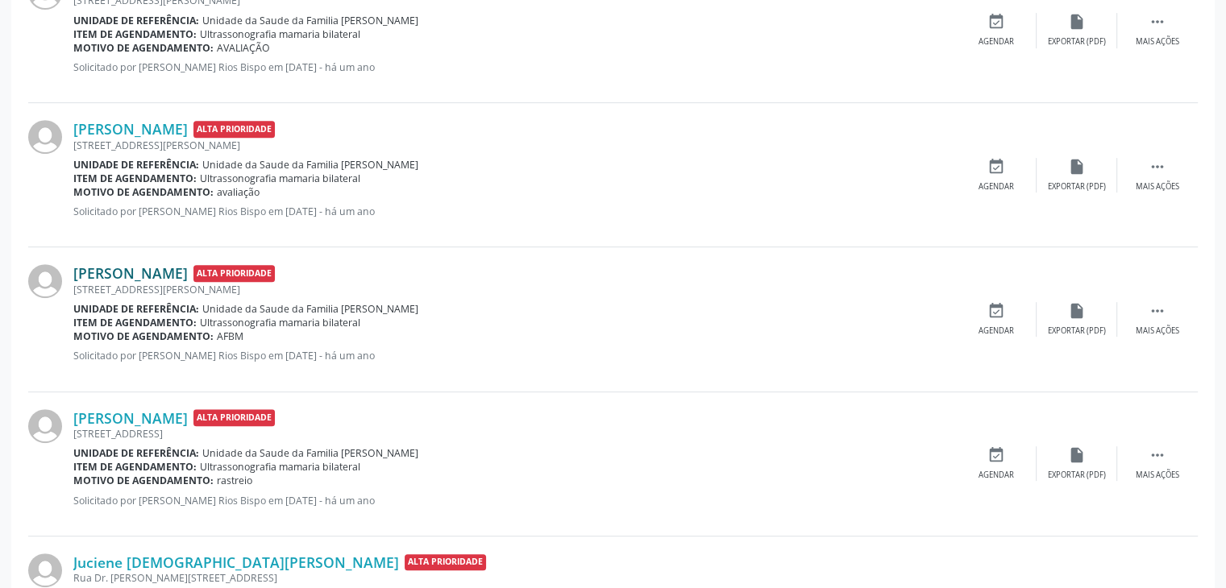
click at [164, 279] on link "[PERSON_NAME]" at bounding box center [130, 273] width 114 height 18
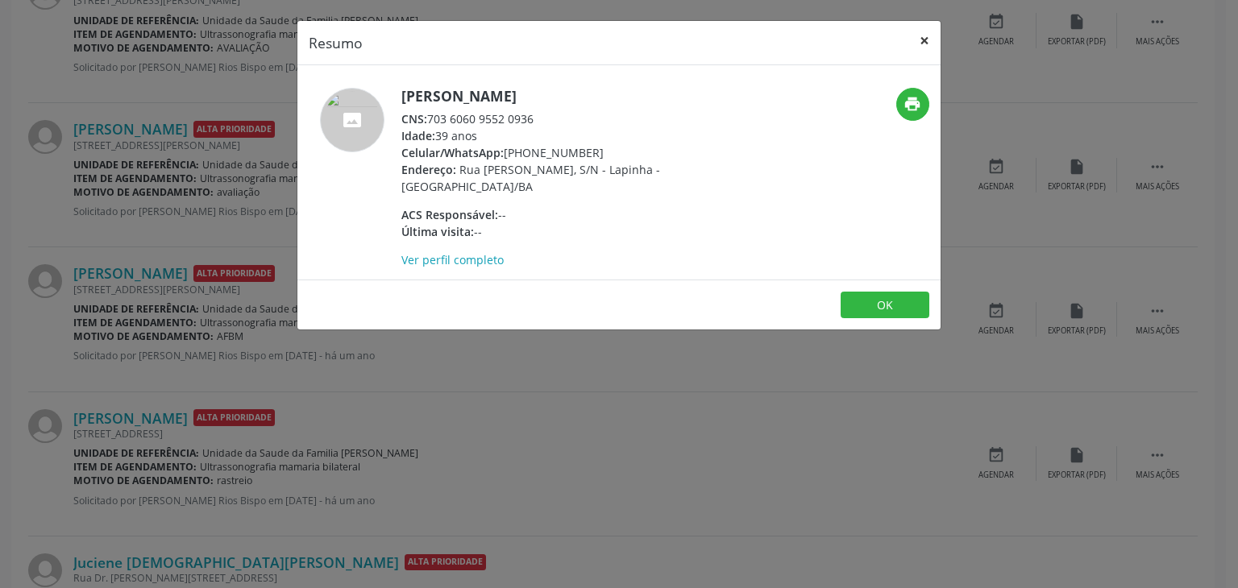
click at [935, 33] on button "×" at bounding box center [924, 40] width 32 height 39
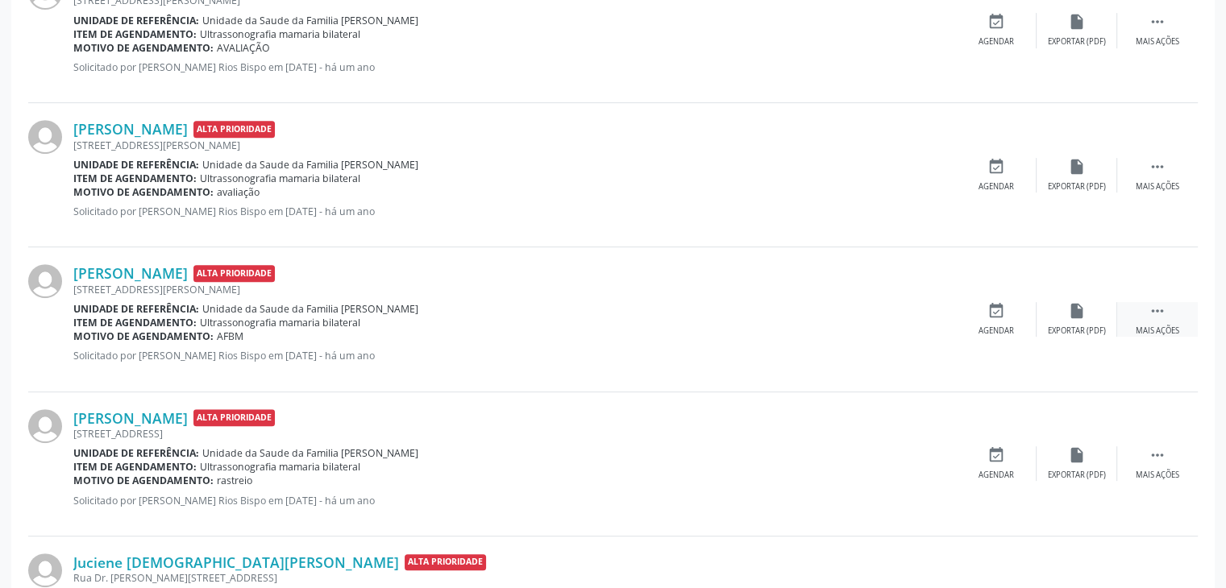
click at [1151, 320] on div " Mais ações" at bounding box center [1157, 319] width 81 height 35
click at [972, 319] on div "cancel Cancelar" at bounding box center [996, 319] width 81 height 35
click at [968, 307] on div "cancel Cancelar" at bounding box center [996, 319] width 81 height 35
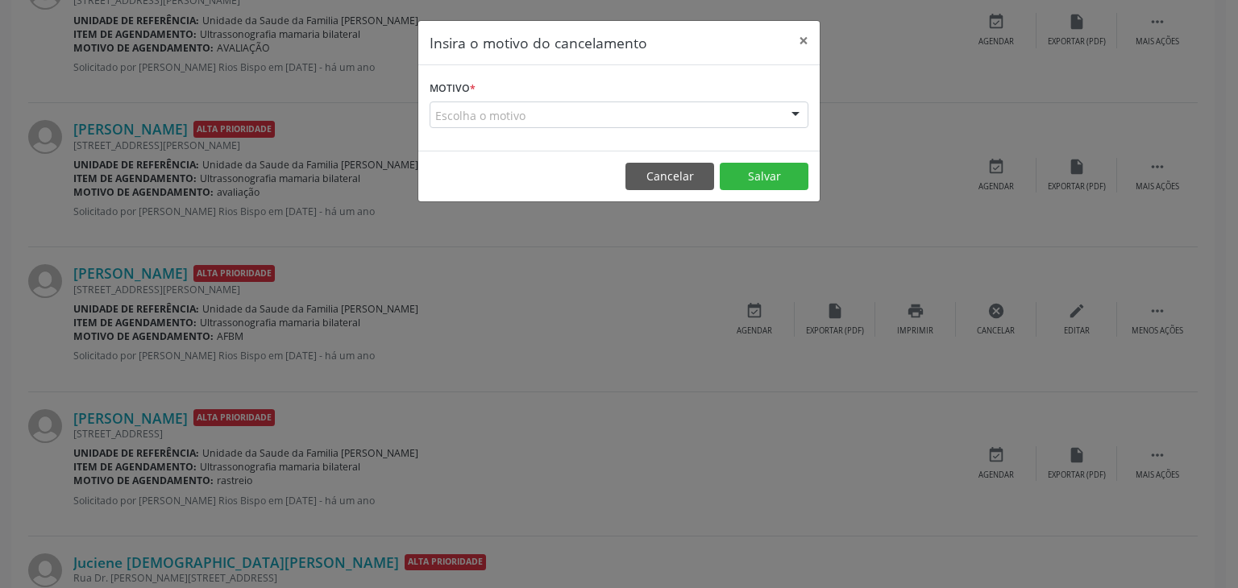
click at [522, 110] on div "Escolha o motivo" at bounding box center [618, 115] width 379 height 27
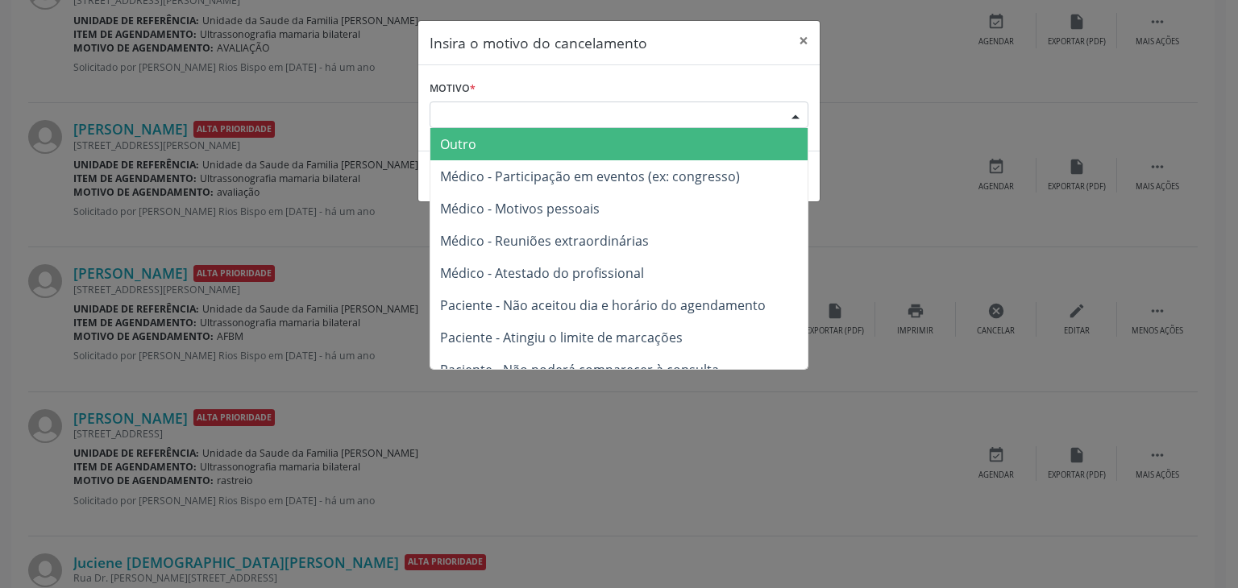
click at [497, 139] on span "Outro" at bounding box center [618, 144] width 377 height 32
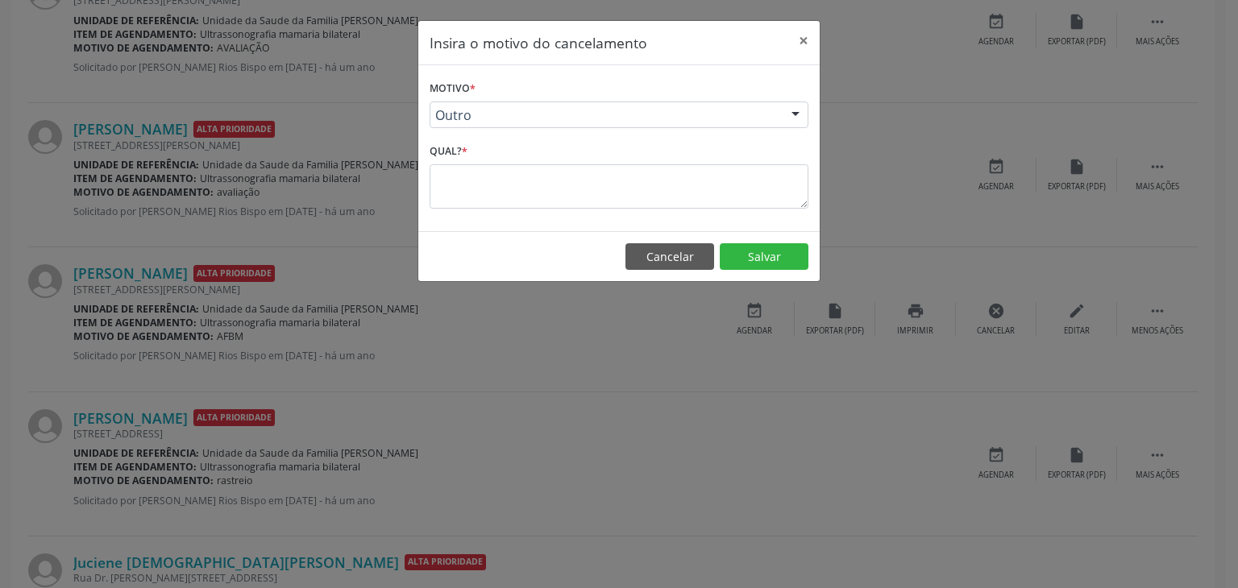
click at [496, 162] on div "Qual? *" at bounding box center [618, 173] width 379 height 68
click at [493, 184] on textarea at bounding box center [618, 186] width 379 height 44
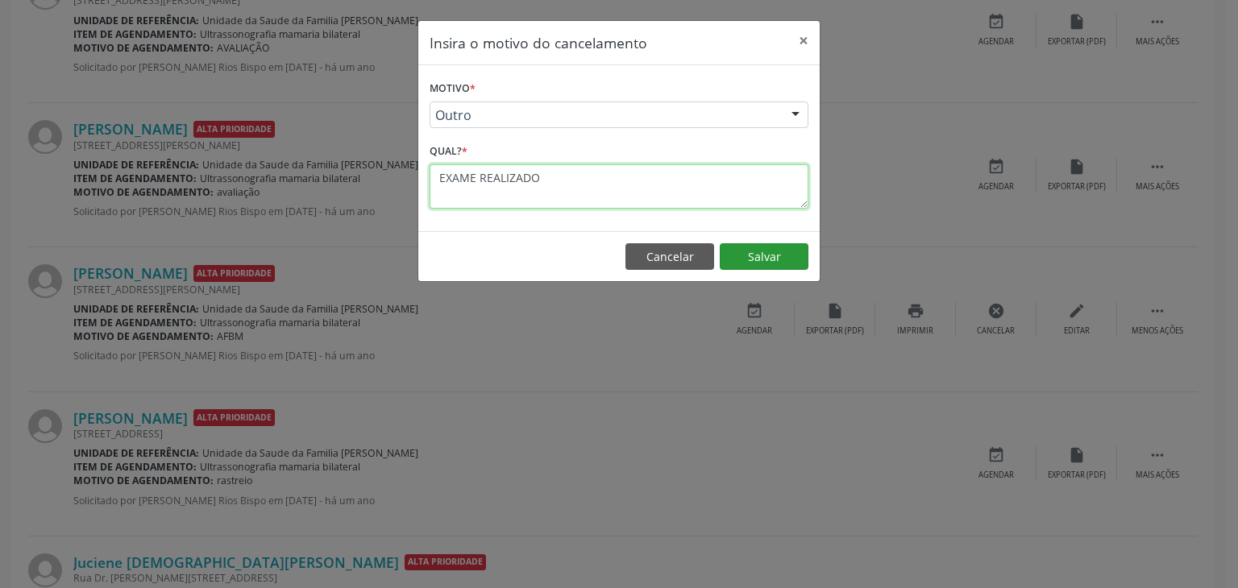
type textarea "EXAME REALIZADO"
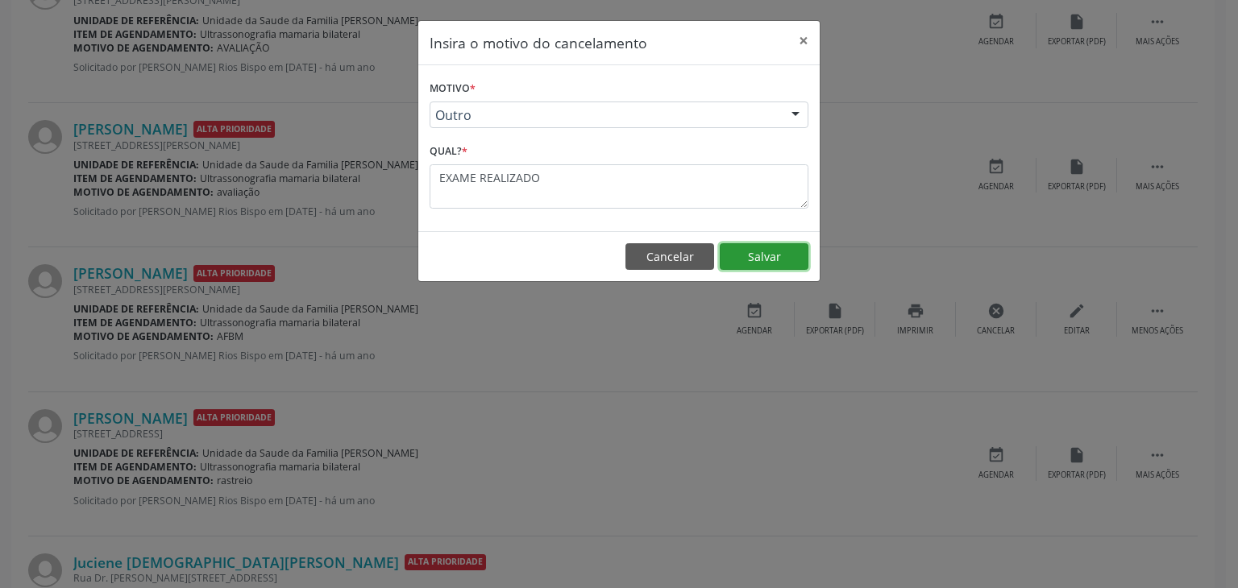
click at [739, 250] on button "Salvar" at bounding box center [764, 256] width 89 height 27
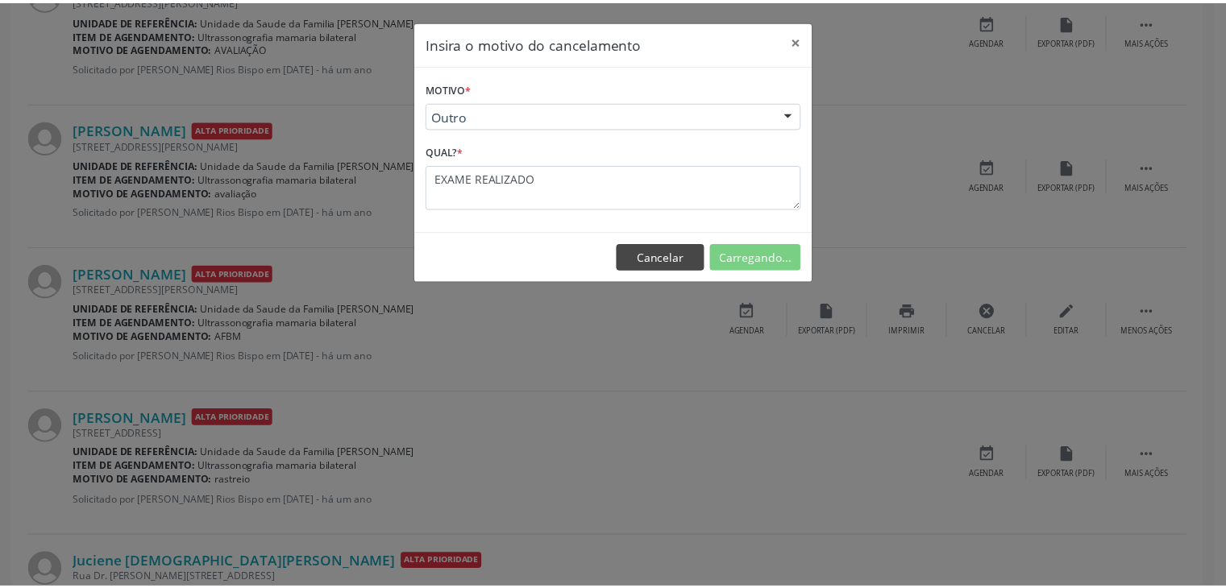
scroll to position [85, 0]
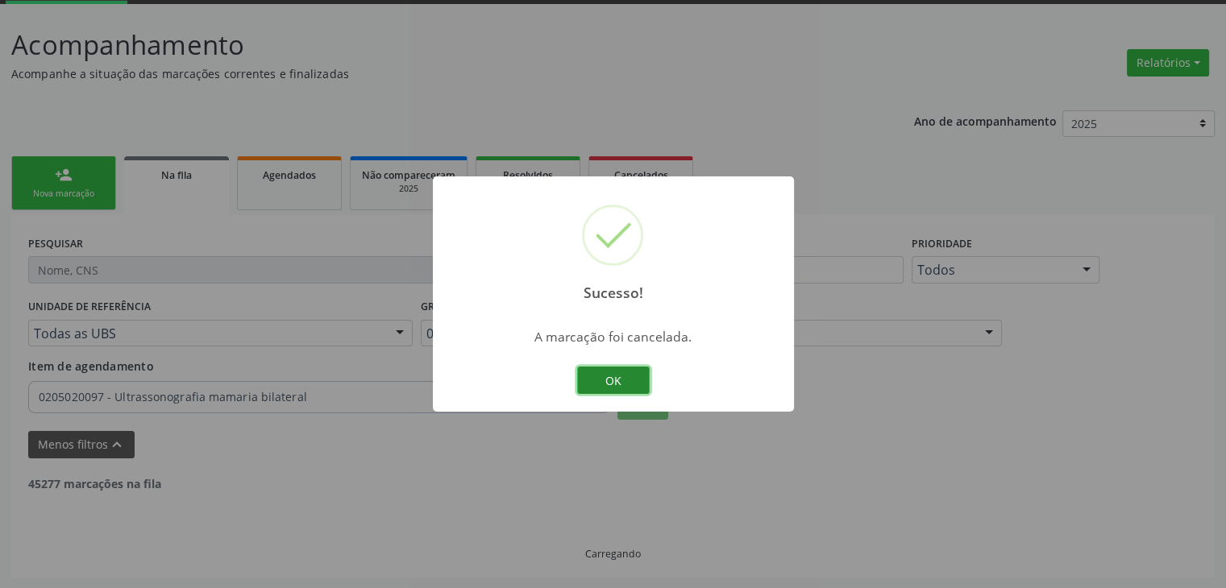
click at [591, 385] on button "OK" at bounding box center [613, 380] width 73 height 27
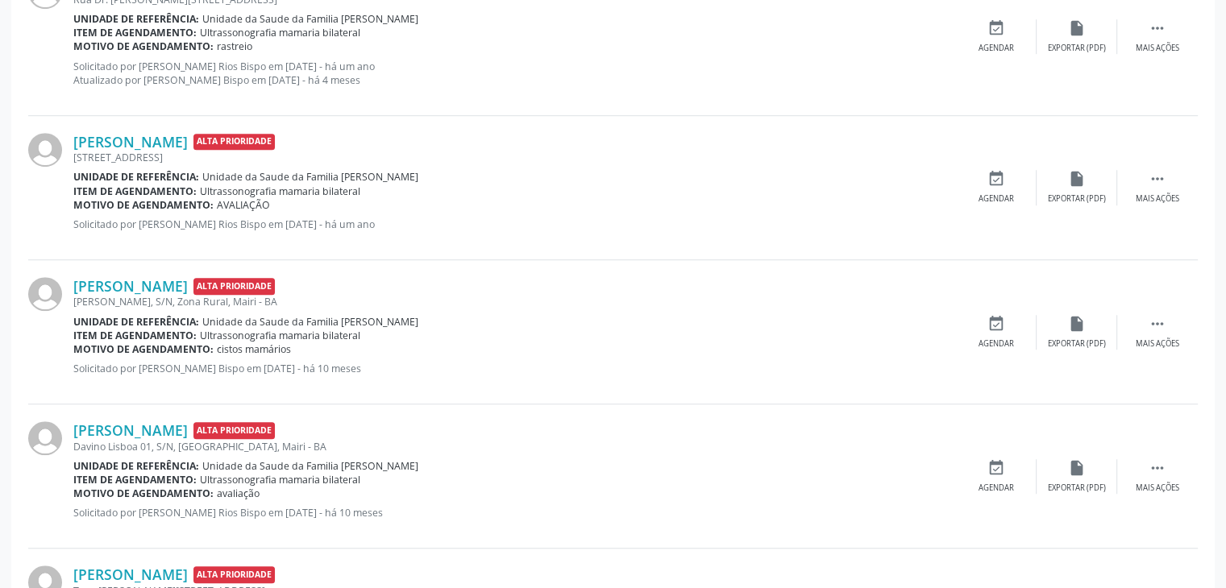
scroll to position [1132, 0]
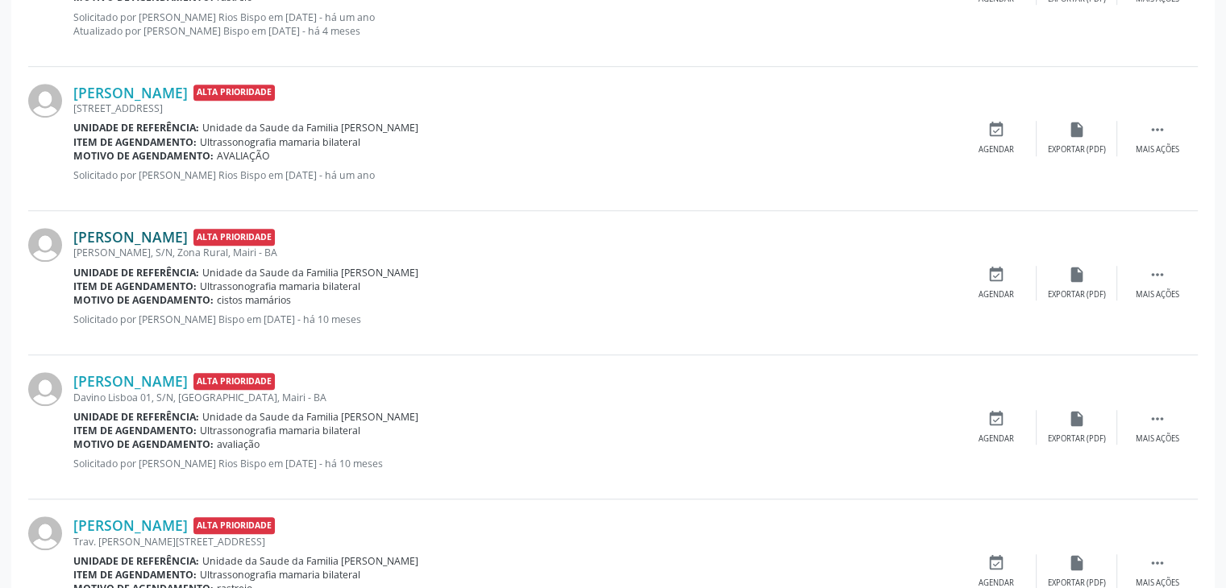
click at [126, 233] on link "[PERSON_NAME]" at bounding box center [130, 237] width 114 height 18
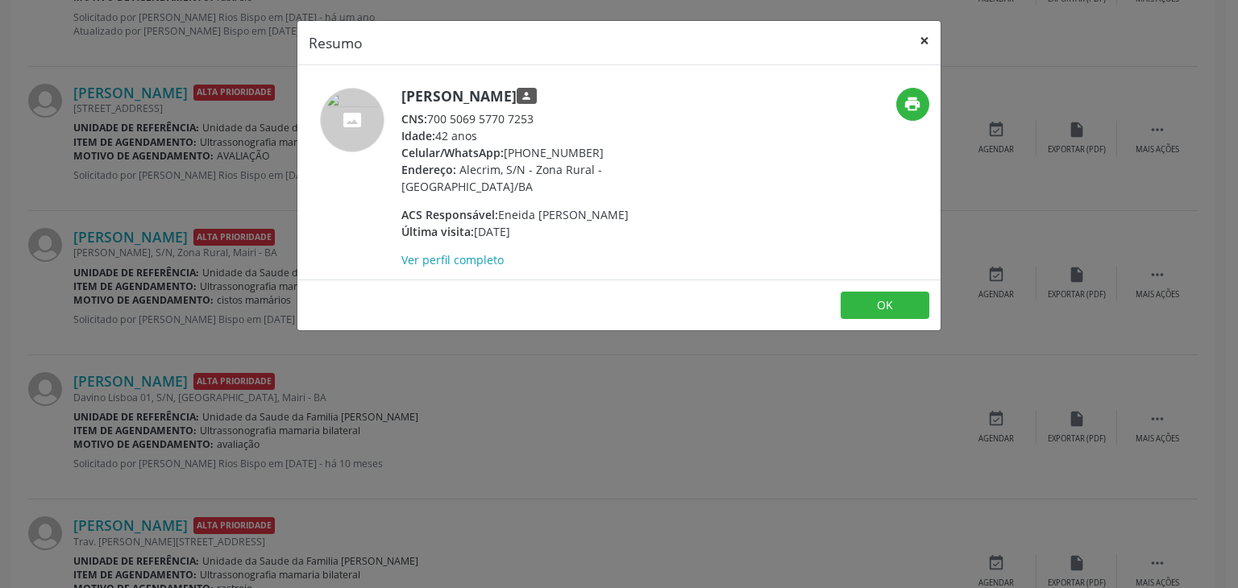
click at [926, 31] on button "×" at bounding box center [924, 40] width 32 height 39
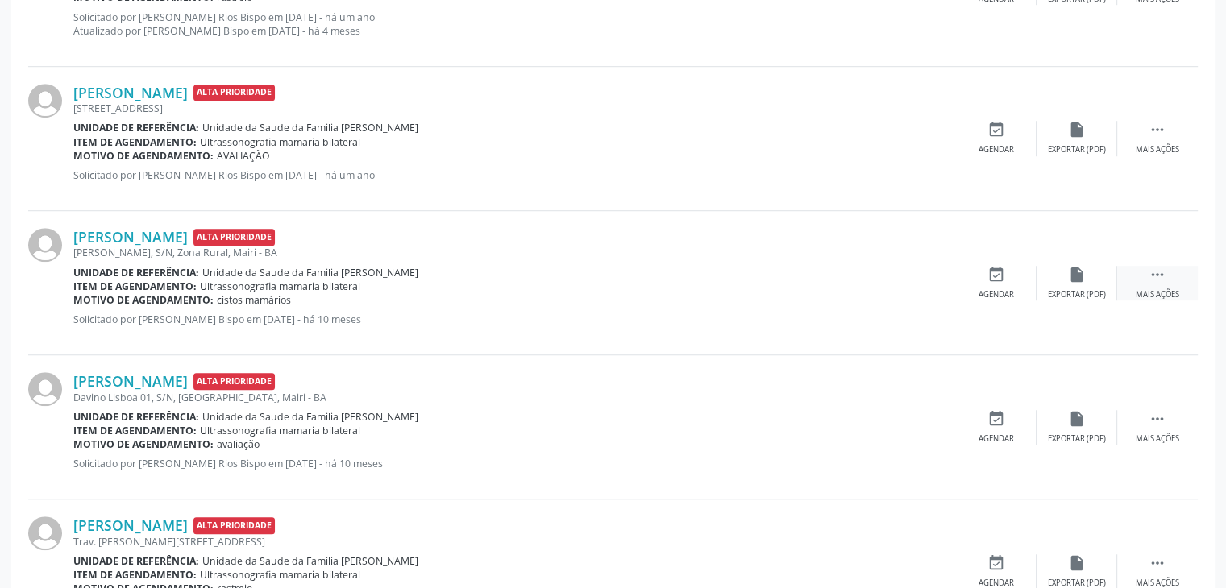
click at [1176, 284] on div " Mais ações" at bounding box center [1157, 283] width 81 height 35
click at [911, 281] on div "print Imprimir" at bounding box center [915, 283] width 81 height 35
click at [987, 278] on icon "cancel" at bounding box center [996, 275] width 18 height 18
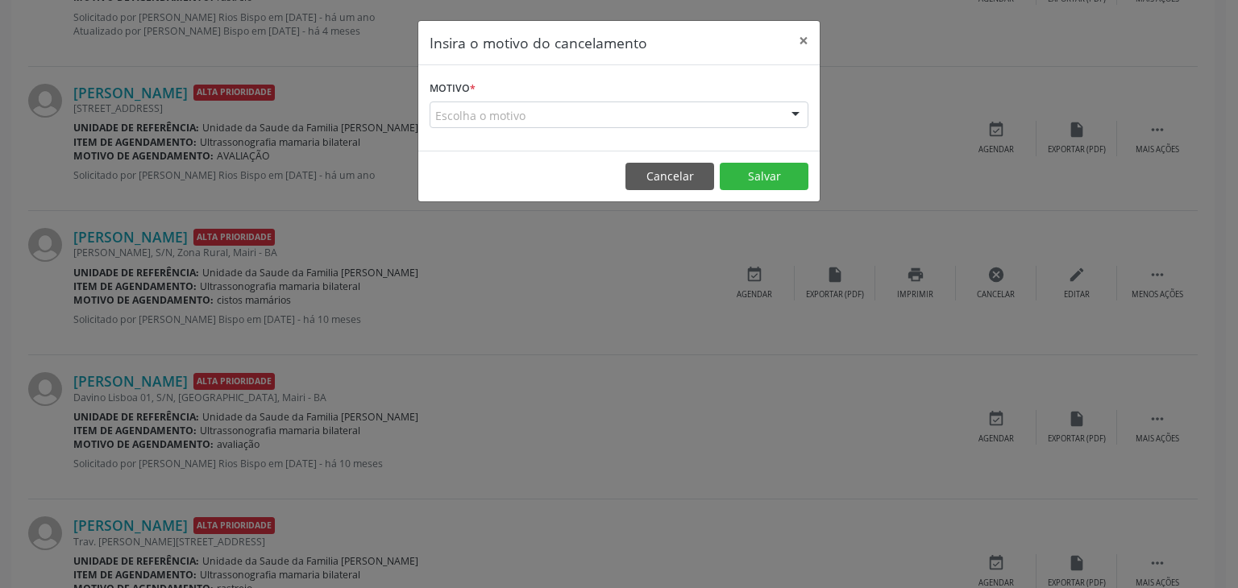
click at [548, 118] on div "Escolha o motivo" at bounding box center [618, 115] width 379 height 27
click at [488, 117] on div "Escolha o motivo" at bounding box center [618, 115] width 379 height 27
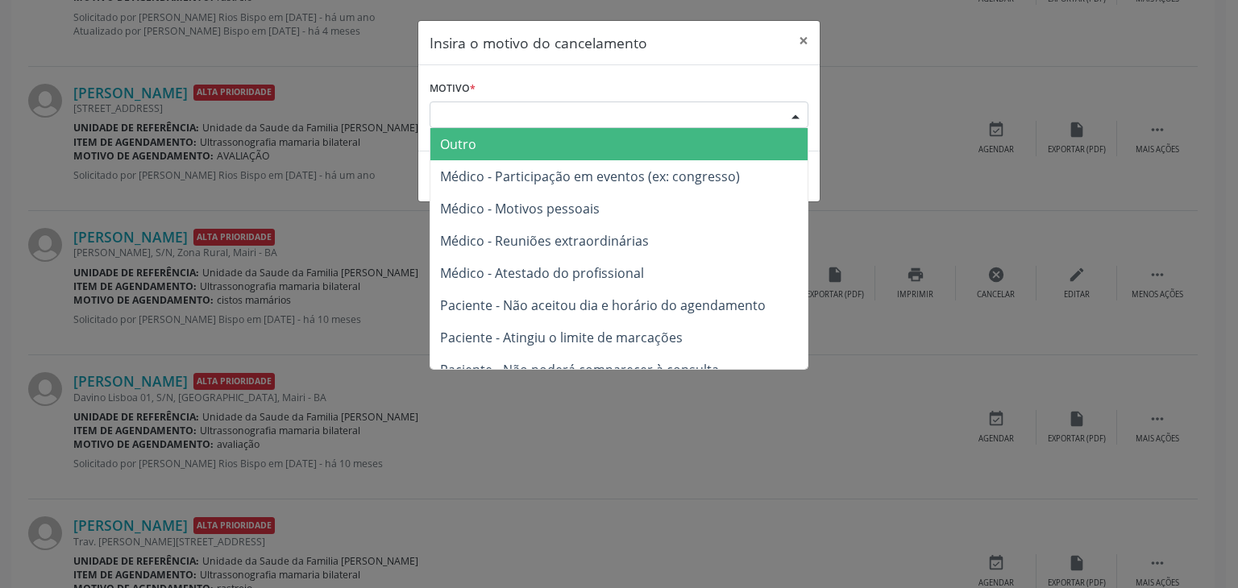
click at [480, 135] on span "Outro" at bounding box center [618, 144] width 377 height 32
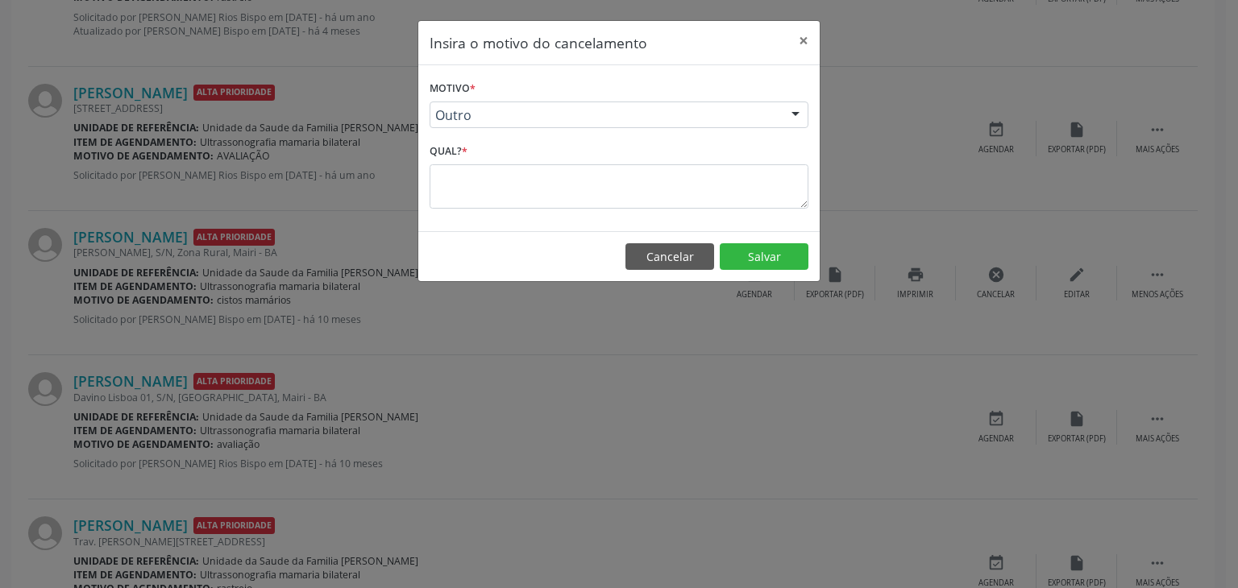
click at [474, 159] on div "Qual? *" at bounding box center [618, 173] width 379 height 68
click at [475, 169] on textarea at bounding box center [618, 186] width 379 height 44
click at [462, 204] on textarea at bounding box center [618, 186] width 379 height 44
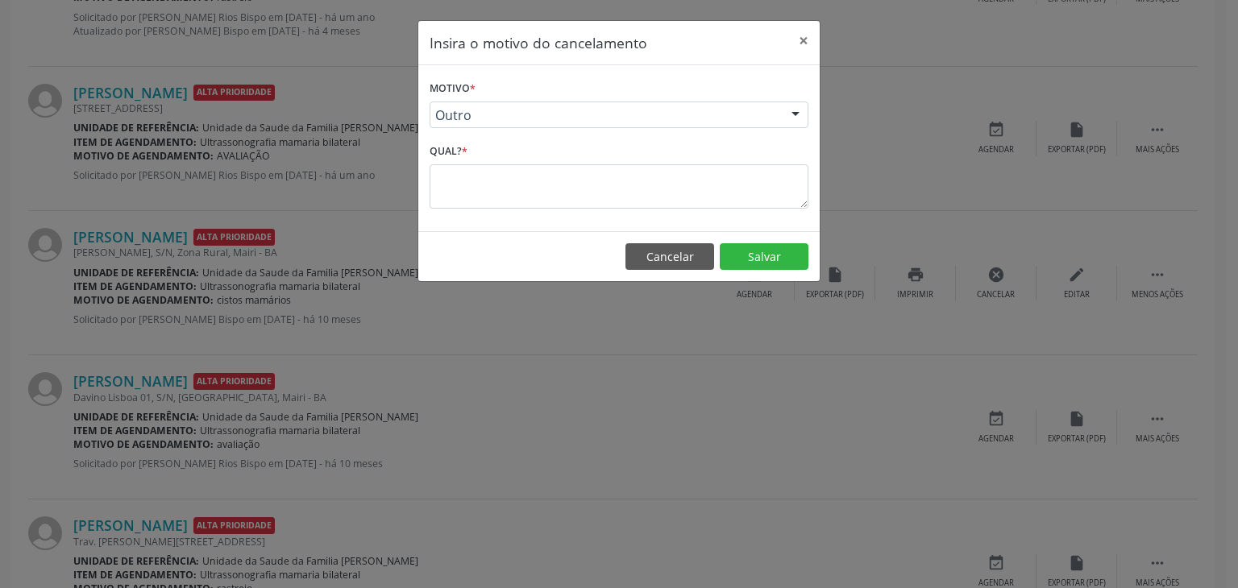
click at [467, 176] on textarea at bounding box center [618, 186] width 379 height 44
click at [525, 191] on textarea at bounding box center [618, 186] width 379 height 44
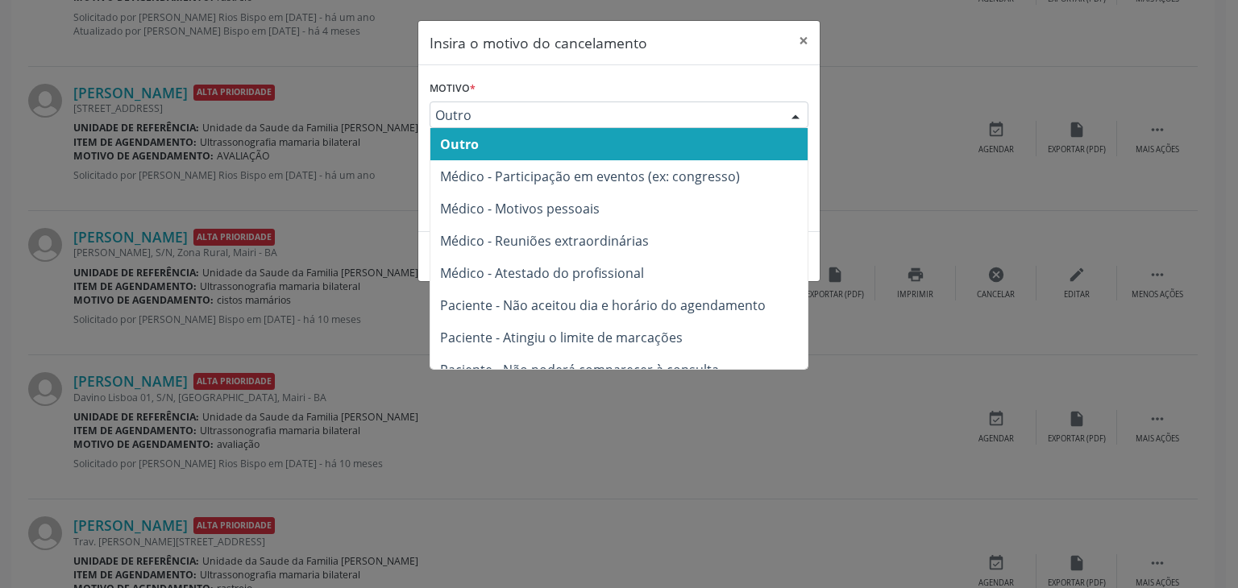
click at [591, 113] on span "Outro" at bounding box center [605, 115] width 340 height 16
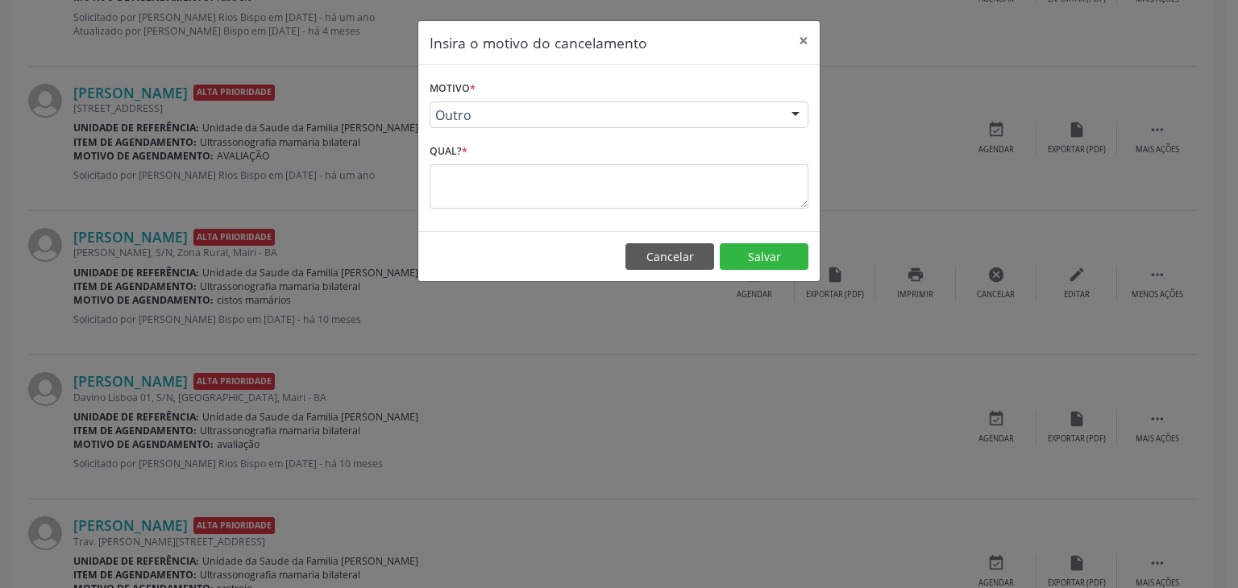
click at [482, 161] on div "Qual? *" at bounding box center [618, 173] width 379 height 68
click at [471, 174] on textarea at bounding box center [618, 186] width 379 height 44
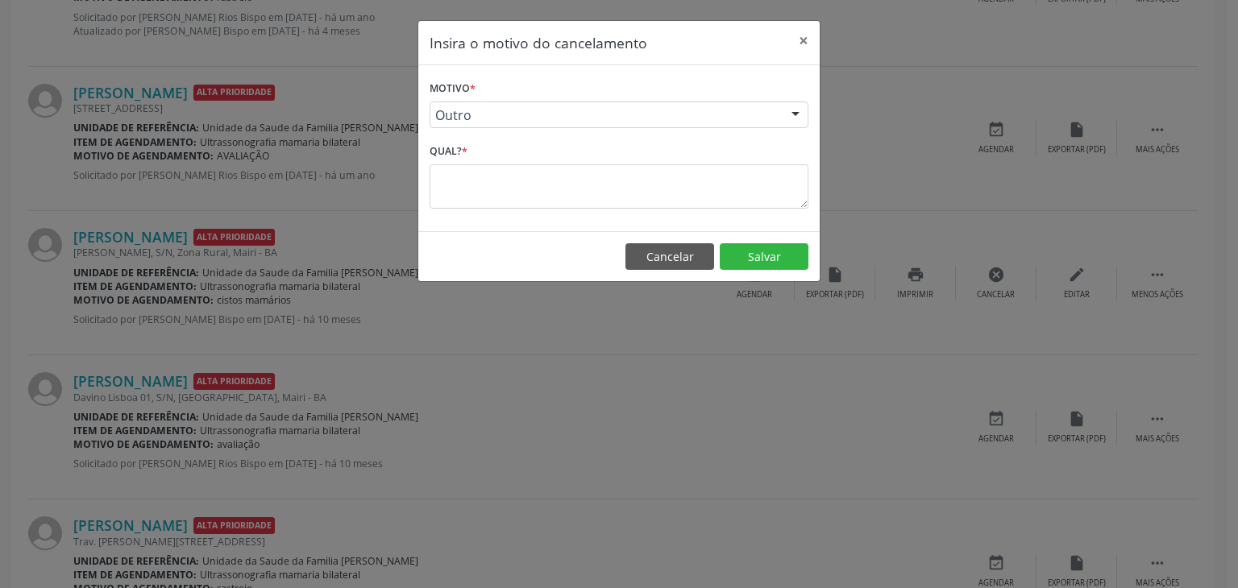
click at [471, 174] on textarea at bounding box center [618, 186] width 379 height 44
click at [483, 104] on div "Outro" at bounding box center [618, 115] width 379 height 27
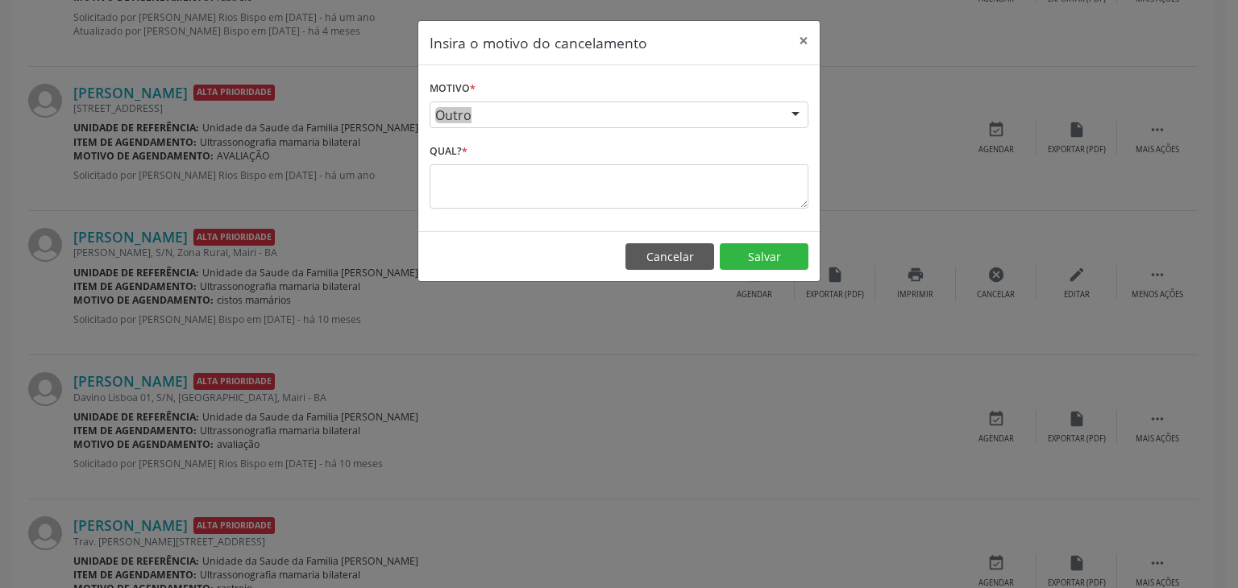
click at [483, 104] on div "Outro" at bounding box center [618, 115] width 379 height 27
drag, startPoint x: 572, startPoint y: 121, endPoint x: 604, endPoint y: 119, distance: 32.3
click at [574, 120] on span "Outro" at bounding box center [605, 115] width 340 height 16
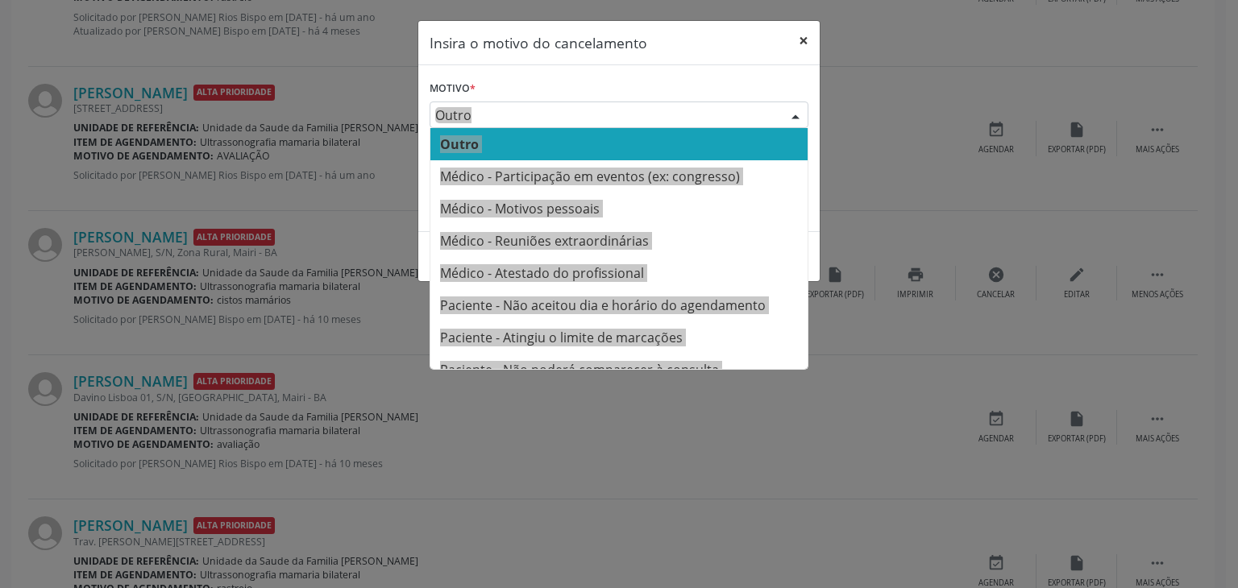
click at [803, 45] on button "×" at bounding box center [803, 40] width 32 height 39
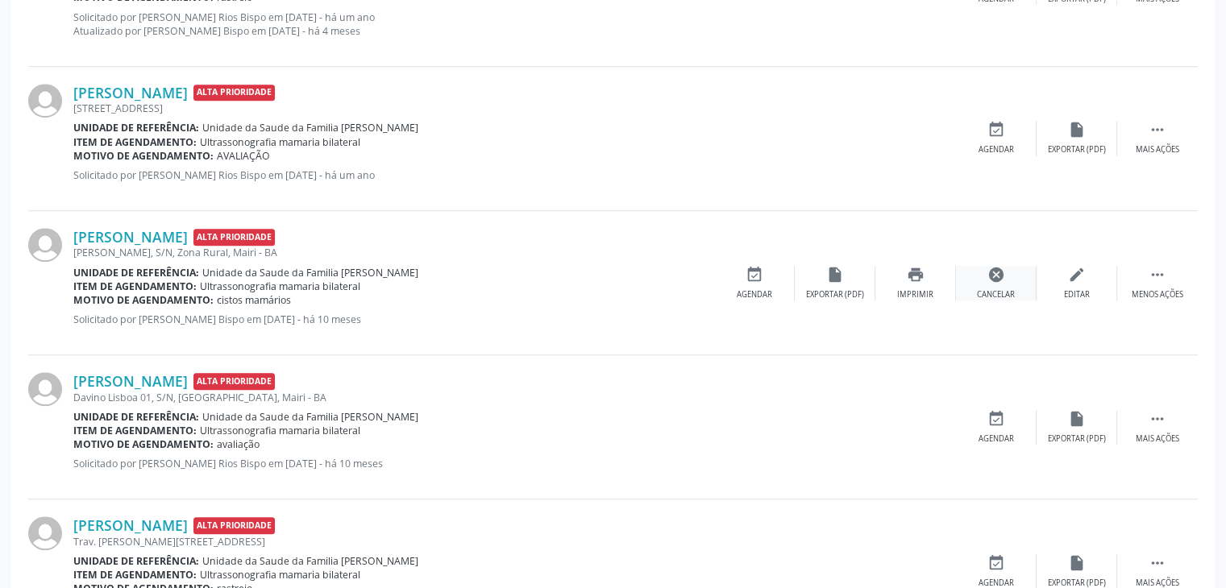
click at [1002, 282] on div "cancel Cancelar" at bounding box center [996, 283] width 81 height 35
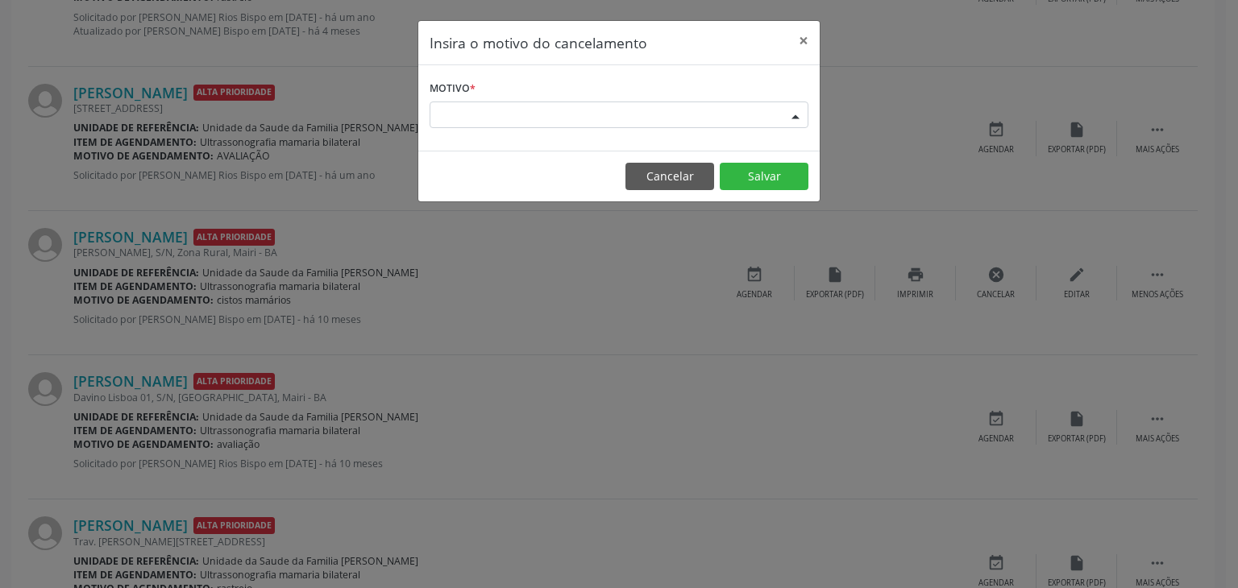
click at [458, 123] on div "Escolha o motivo" at bounding box center [618, 115] width 379 height 27
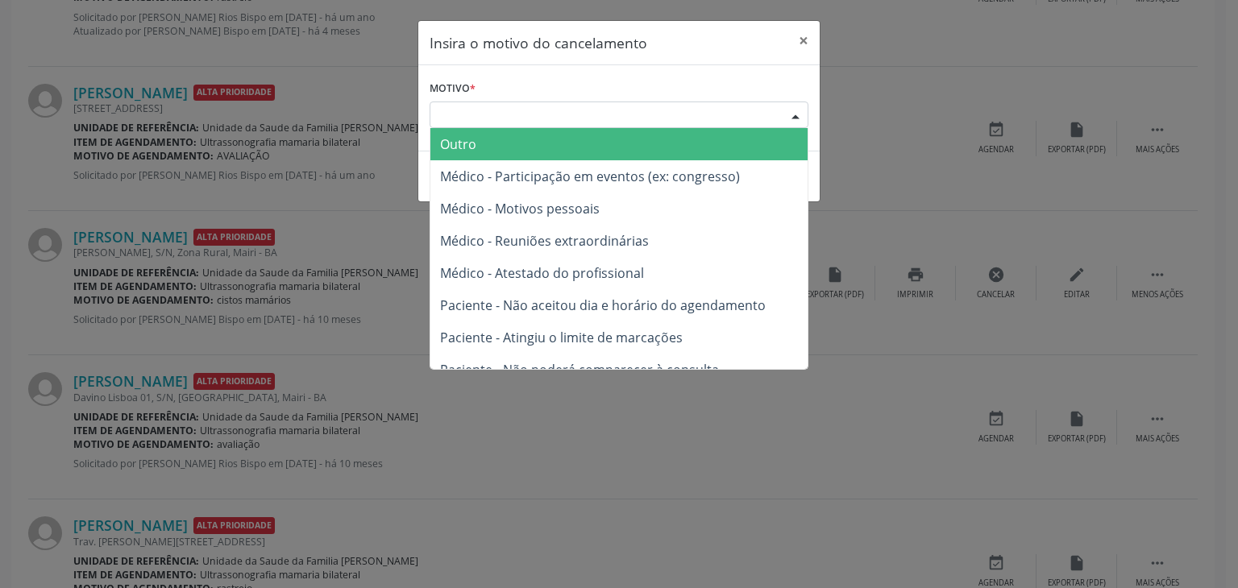
click at [464, 143] on span "Outro" at bounding box center [458, 144] width 36 height 18
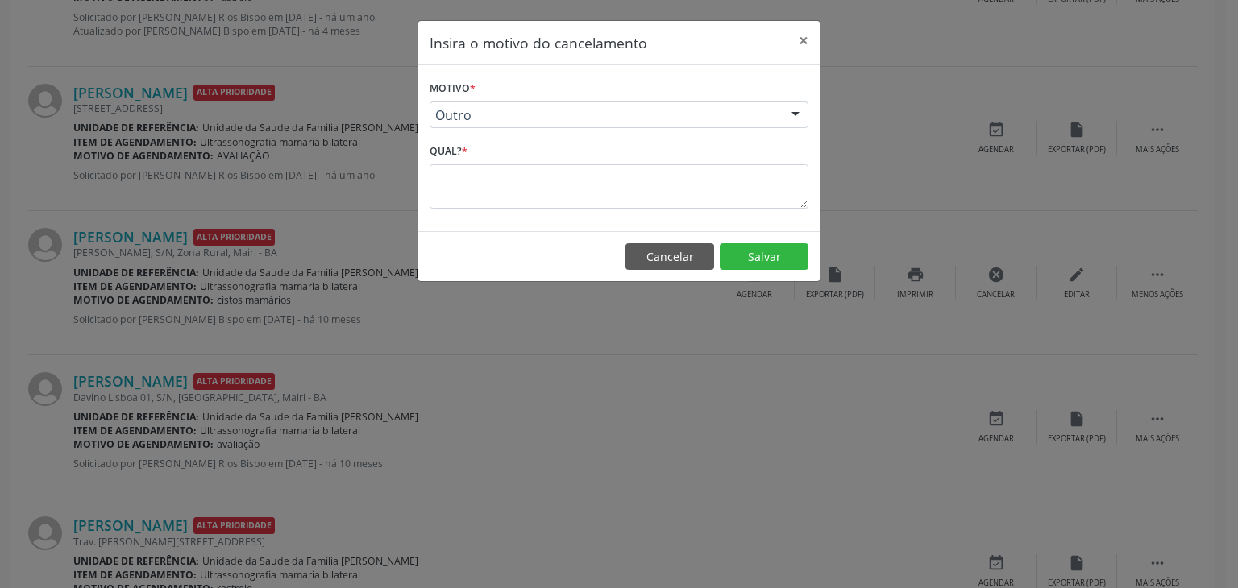
click at [464, 189] on textarea at bounding box center [618, 186] width 379 height 44
click at [464, 190] on textarea at bounding box center [618, 186] width 379 height 44
click at [468, 191] on textarea at bounding box center [618, 186] width 379 height 44
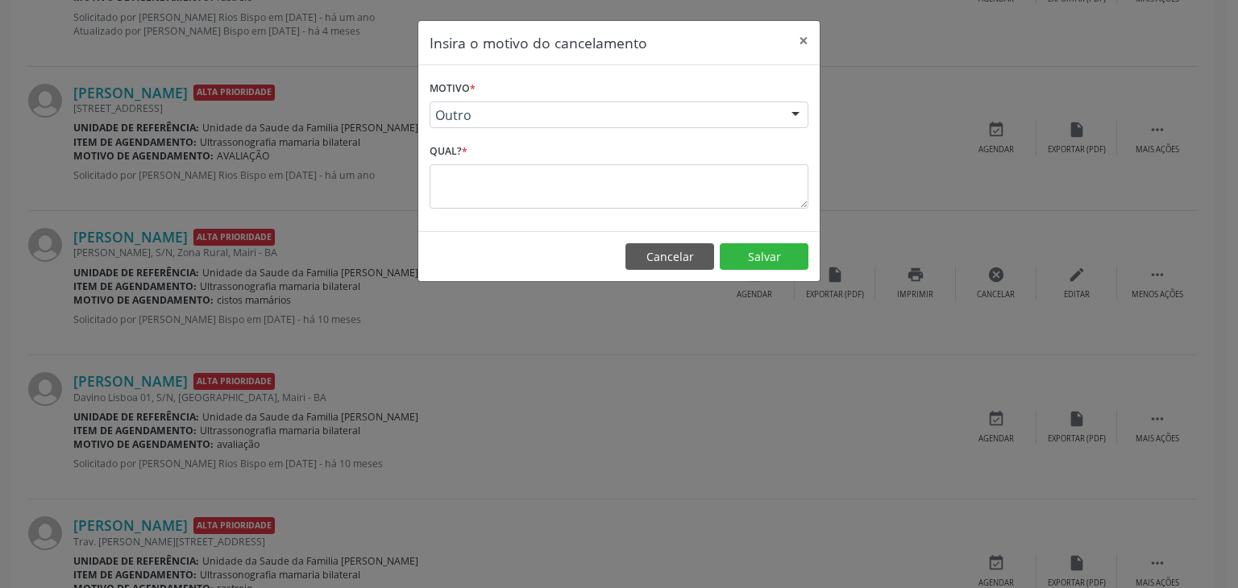
click at [467, 191] on textarea at bounding box center [618, 186] width 379 height 44
click at [767, 252] on button "Salvar" at bounding box center [764, 256] width 89 height 27
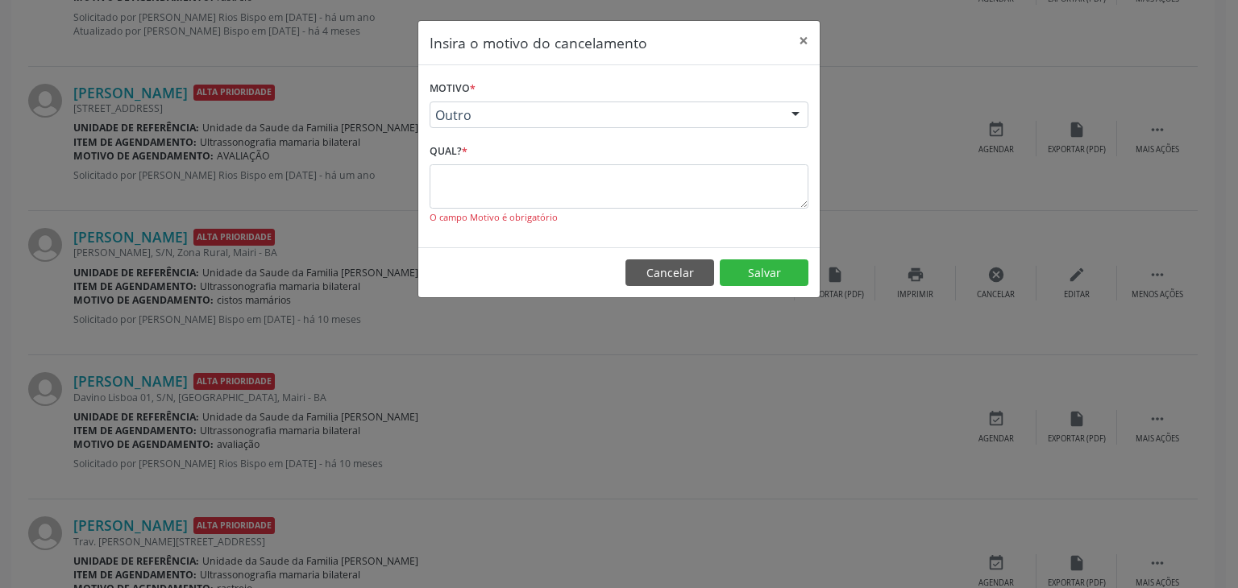
click at [579, 187] on textarea at bounding box center [618, 186] width 379 height 44
drag, startPoint x: 546, startPoint y: 183, endPoint x: 574, endPoint y: 213, distance: 41.0
click at [546, 182] on textarea at bounding box center [618, 186] width 379 height 44
click at [650, 282] on button "Cancelar" at bounding box center [669, 272] width 89 height 27
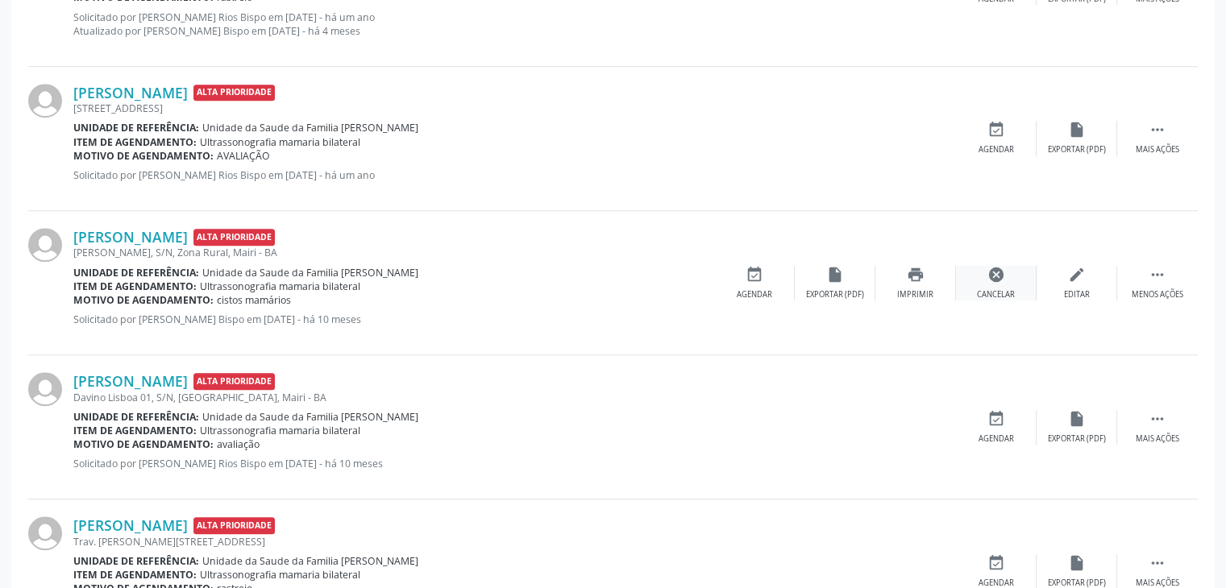
click at [1002, 297] on div "Cancelar" at bounding box center [996, 294] width 38 height 11
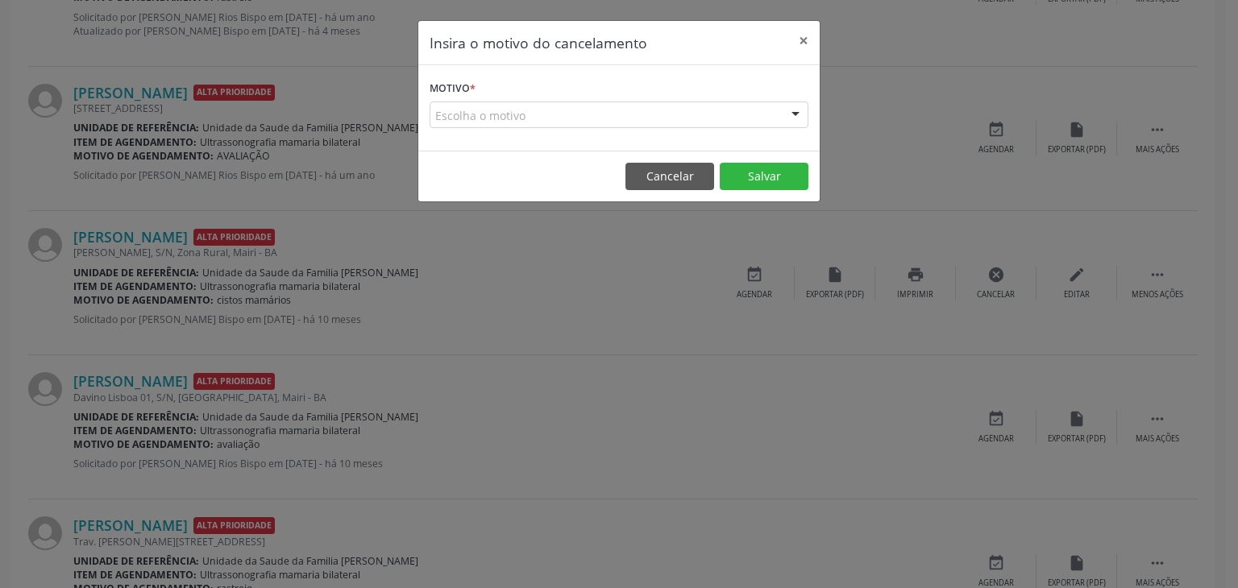
click at [476, 103] on div "Escolha o motivo" at bounding box center [618, 115] width 379 height 27
click at [472, 118] on div "Escolha o motivo" at bounding box center [618, 115] width 379 height 27
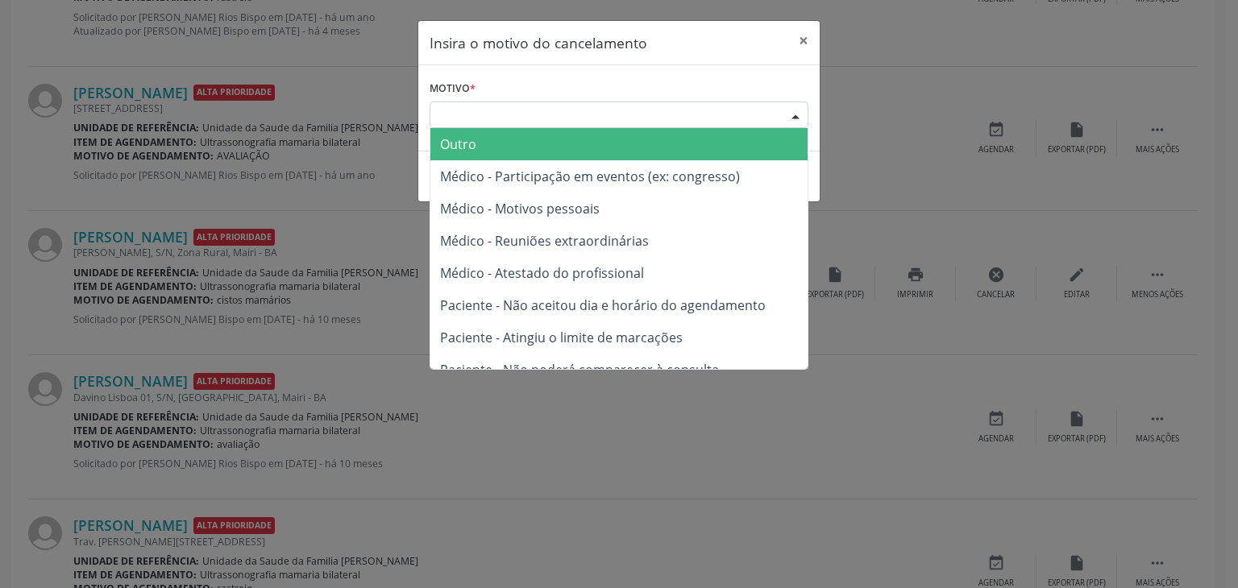
click at [469, 144] on span "Outro" at bounding box center [458, 144] width 36 height 18
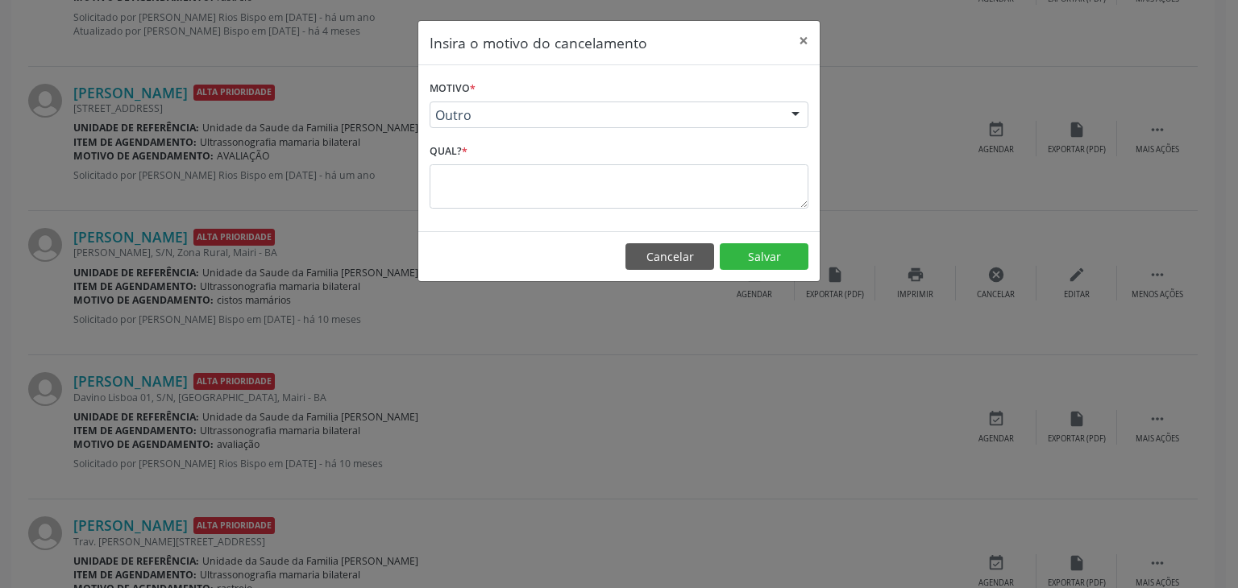
click at [468, 178] on textarea at bounding box center [618, 186] width 379 height 44
click at [794, 42] on button "×" at bounding box center [803, 40] width 32 height 39
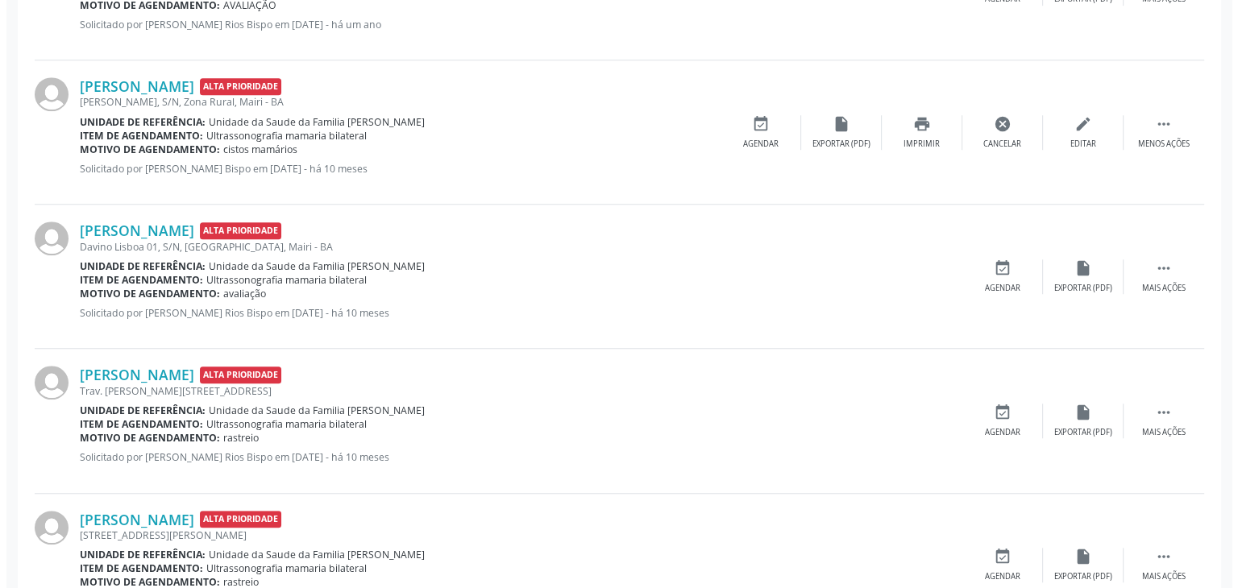
scroll to position [1293, 0]
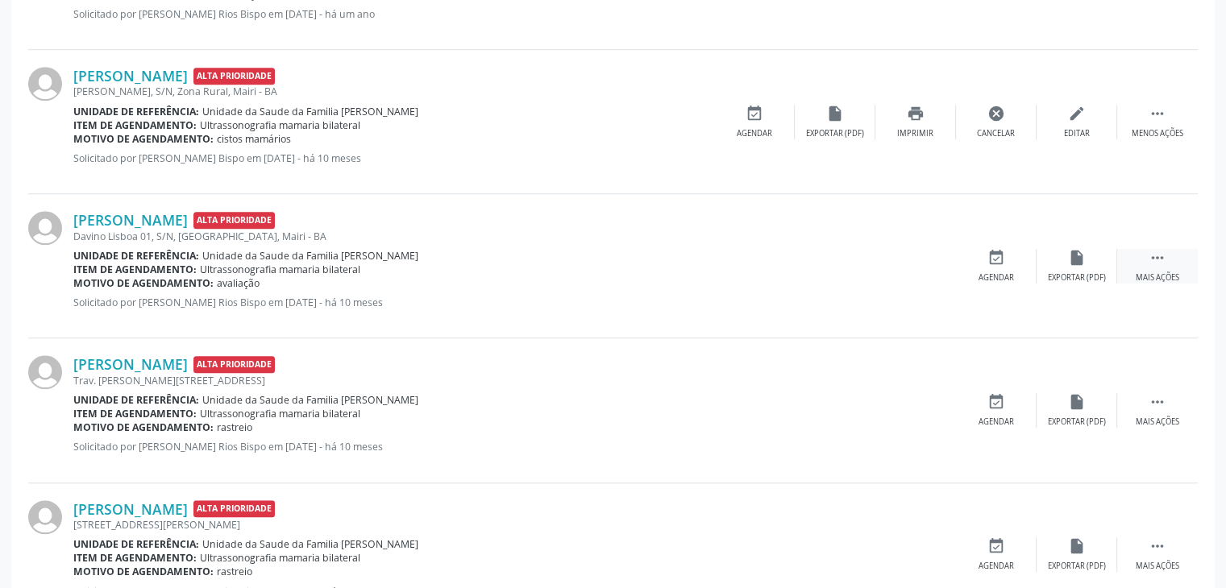
click at [1151, 261] on icon "" at bounding box center [1157, 258] width 18 height 18
click at [1141, 130] on div "Menos ações" at bounding box center [1157, 133] width 52 height 11
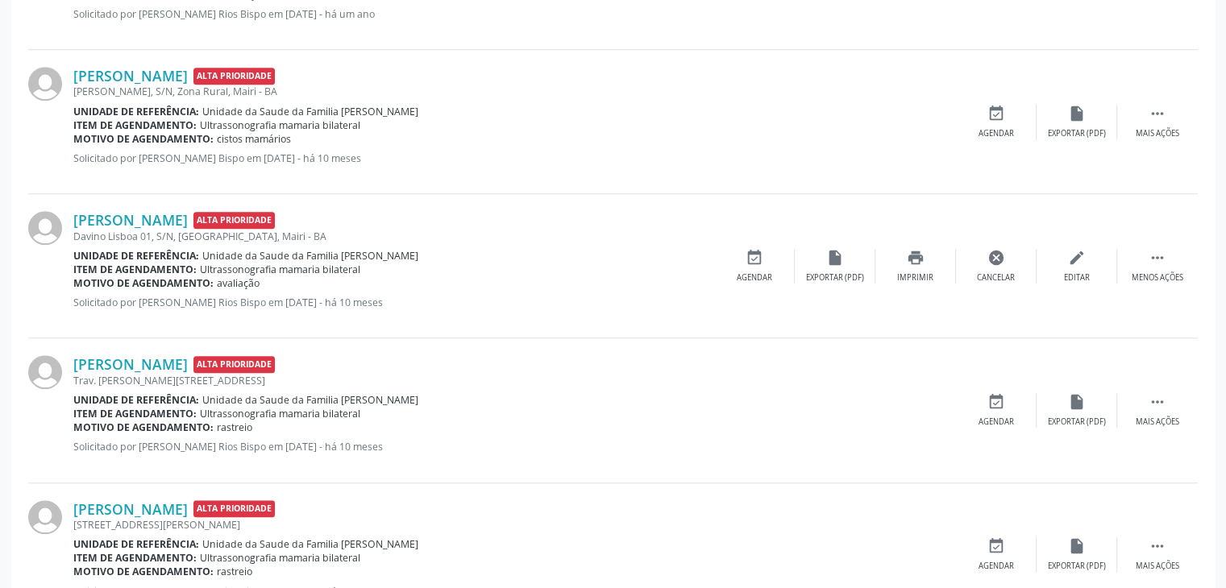
click at [1151, 288] on div "[PERSON_NAME] Alta Prioridade Davino Lisboa 01, S/N, [GEOGRAPHIC_DATA], Mairi -…" at bounding box center [612, 266] width 1169 height 144
click at [1153, 267] on div " Menos ações" at bounding box center [1157, 266] width 81 height 35
click at [1160, 106] on icon "" at bounding box center [1157, 114] width 18 height 18
click at [999, 120] on div "cancel Cancelar" at bounding box center [996, 122] width 81 height 35
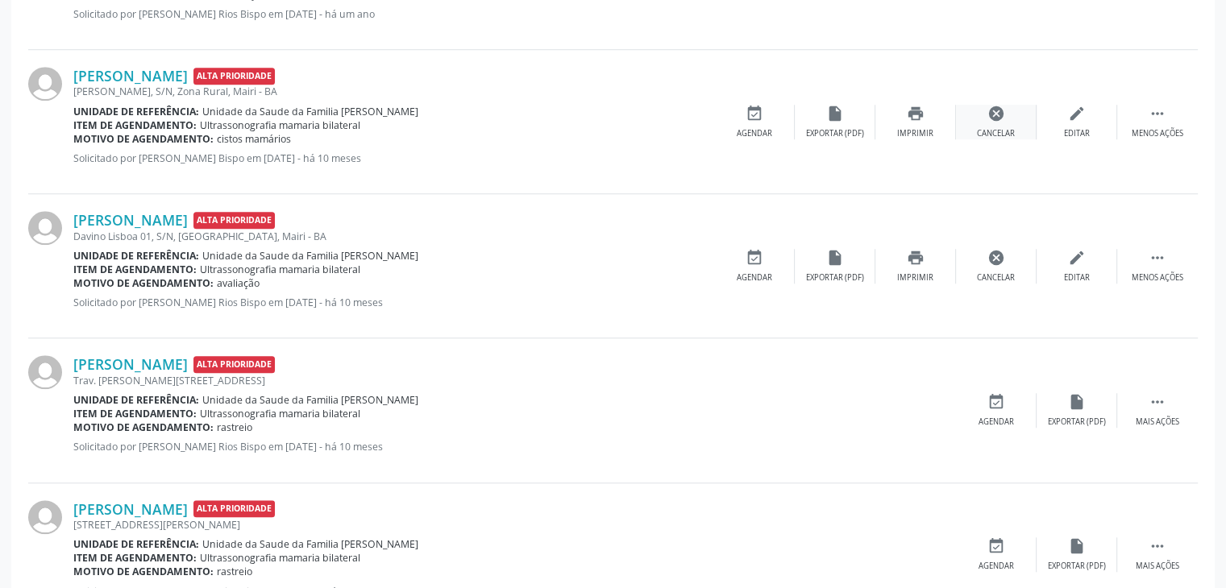
click at [968, 116] on div "cancel Cancelar" at bounding box center [996, 122] width 81 height 35
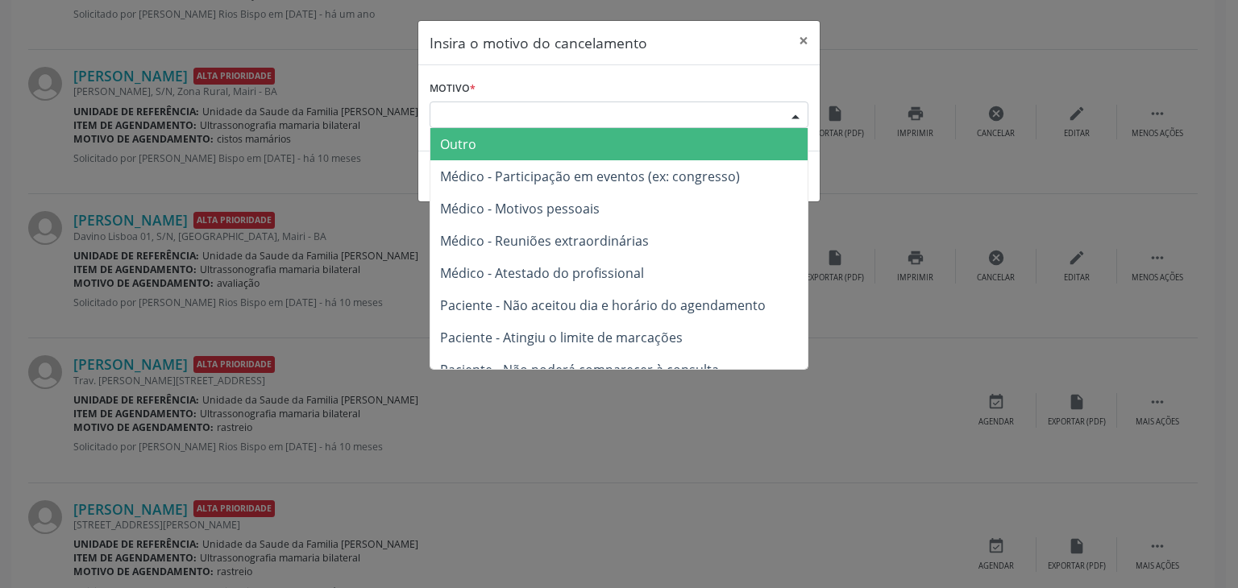
click at [627, 106] on div "Escolha o motivo" at bounding box center [618, 115] width 379 height 27
click at [584, 136] on span "Outro" at bounding box center [618, 144] width 377 height 32
click at [583, 137] on span "Outro" at bounding box center [618, 144] width 377 height 32
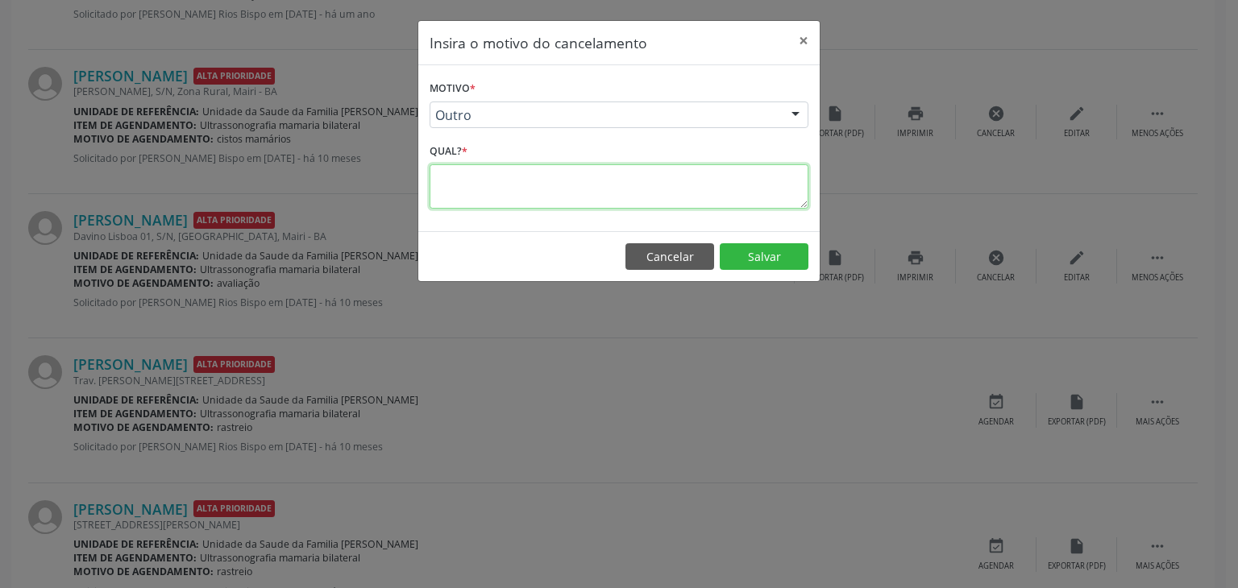
click at [530, 175] on textarea at bounding box center [618, 186] width 379 height 44
type textarea "EXAME REALIZADO"
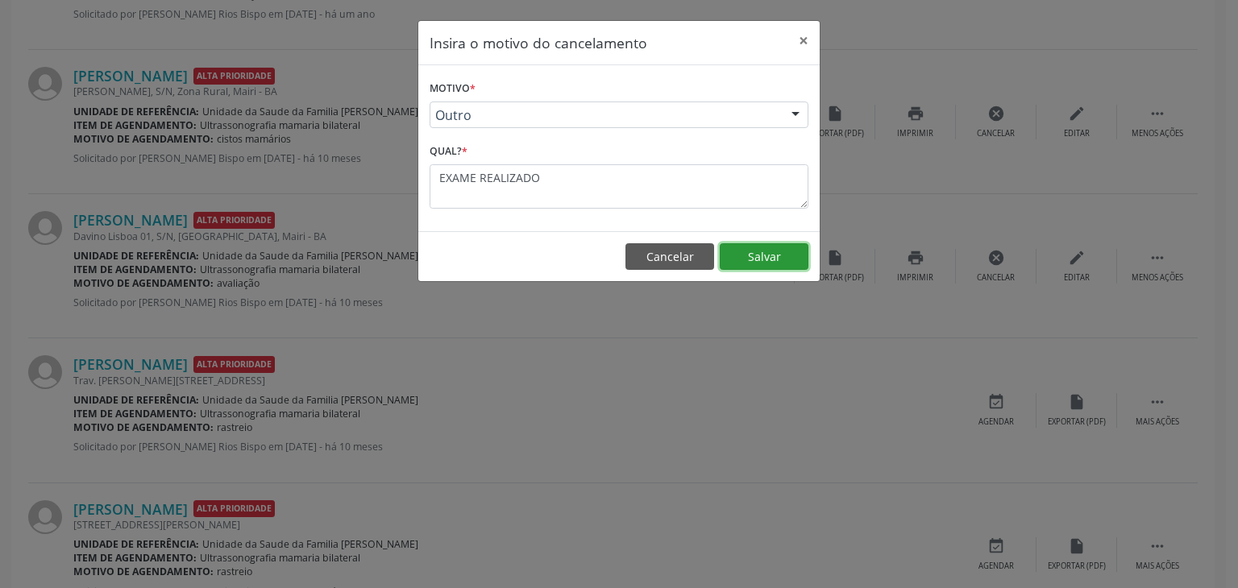
click at [749, 255] on button "Salvar" at bounding box center [764, 256] width 89 height 27
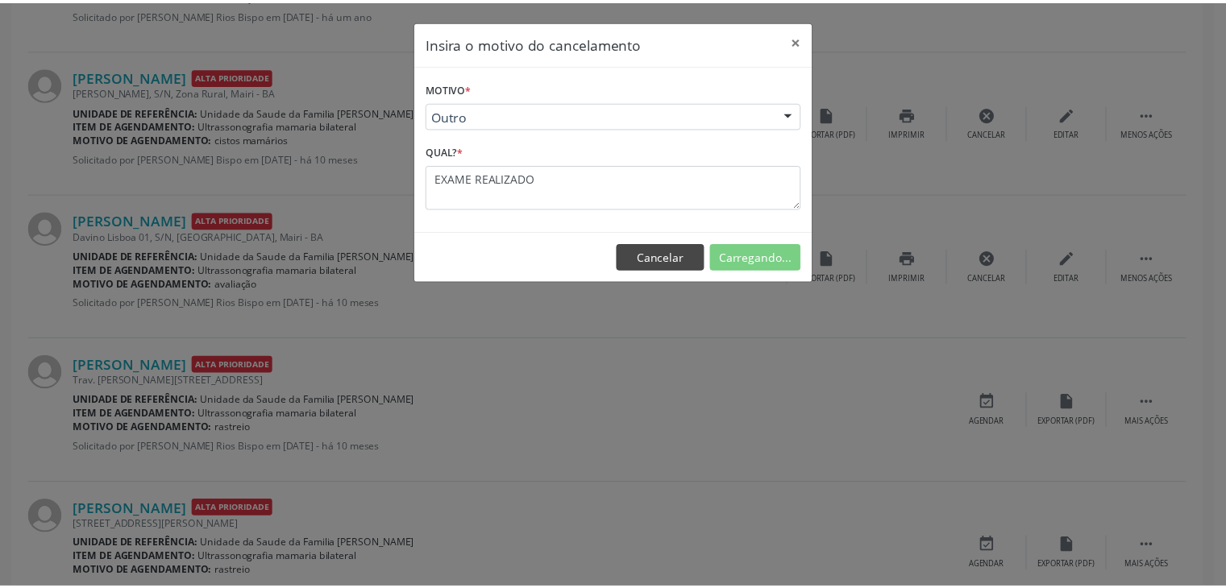
scroll to position [85, 0]
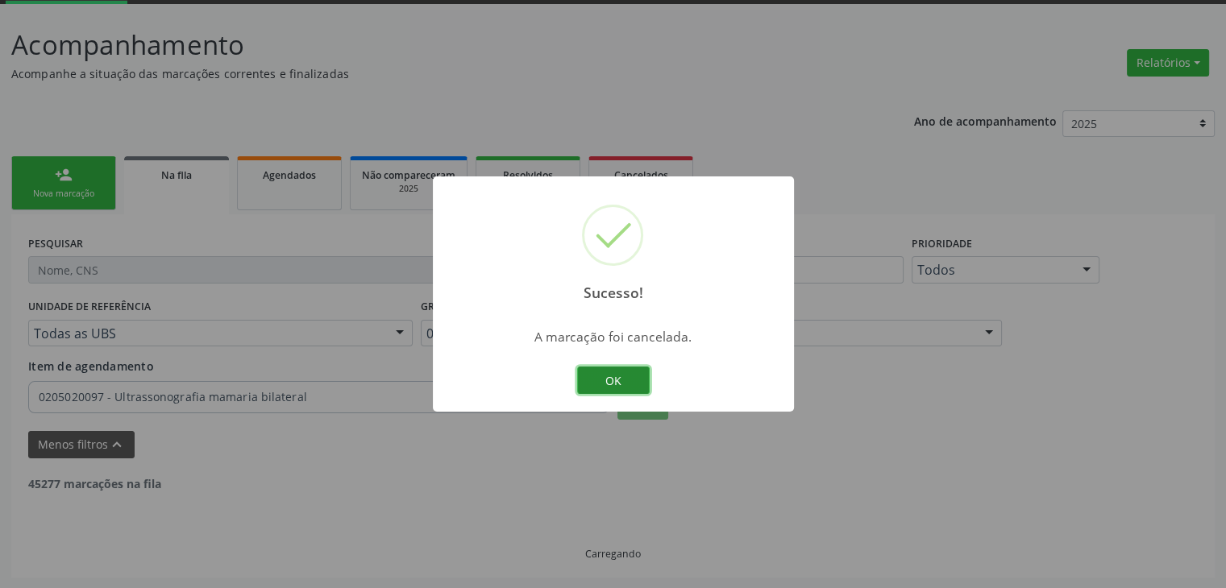
click at [611, 381] on button "OK" at bounding box center [613, 380] width 73 height 27
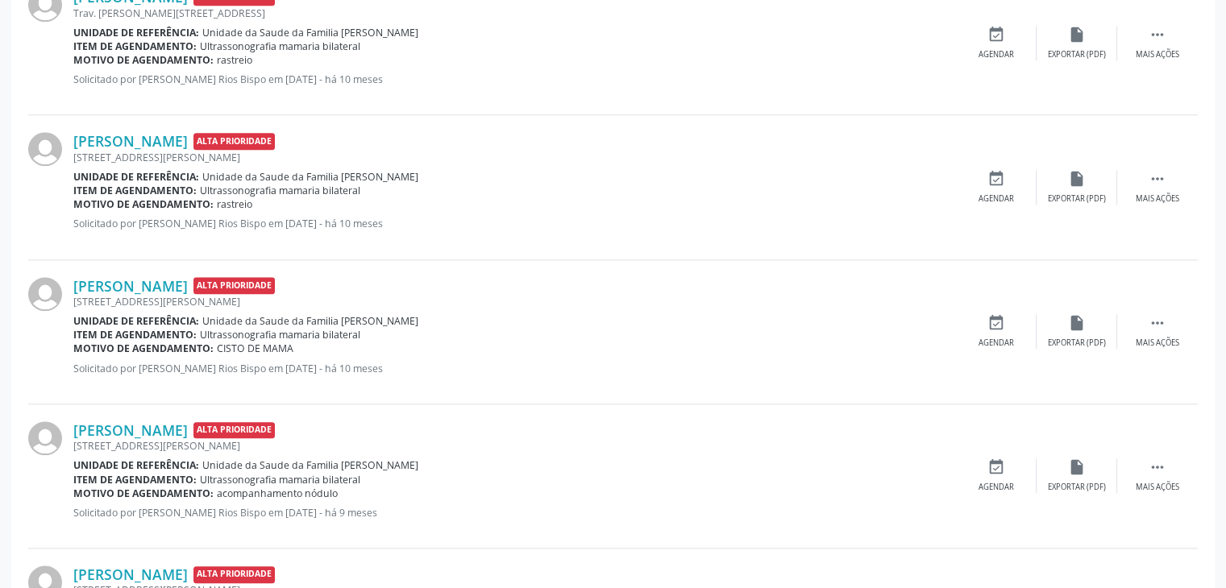
scroll to position [1615, 0]
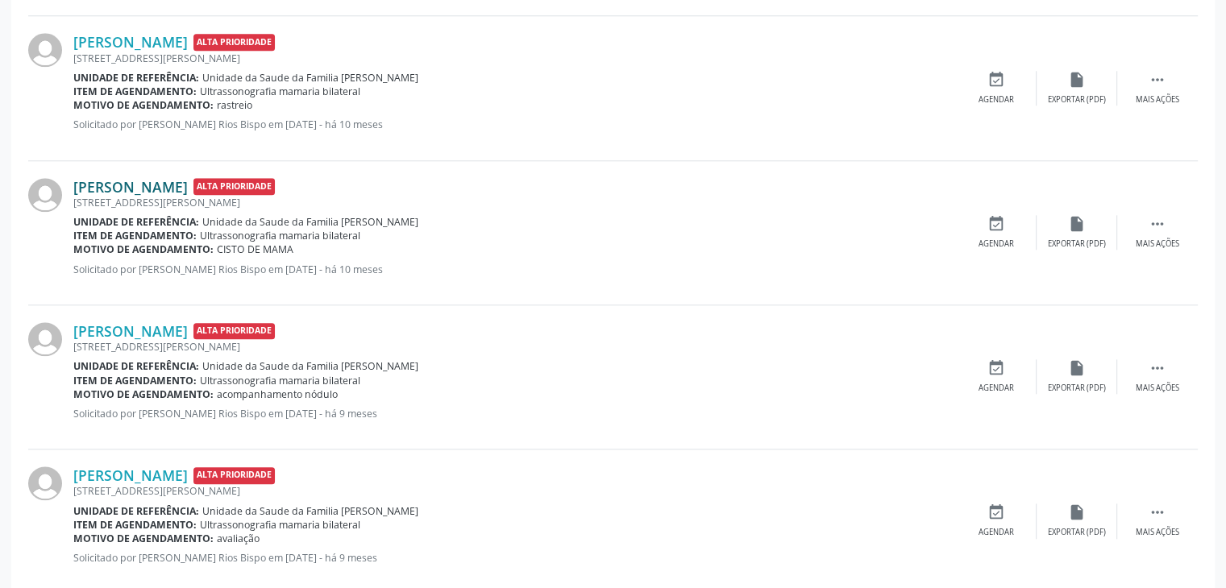
click at [188, 190] on link "[PERSON_NAME]" at bounding box center [130, 187] width 114 height 18
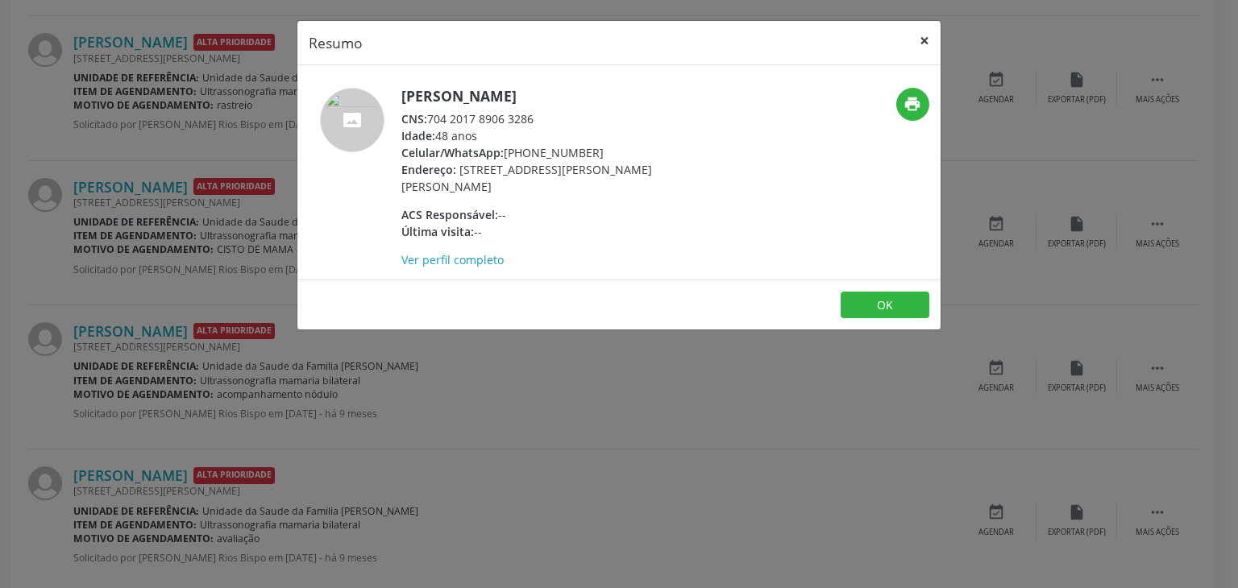
click at [914, 32] on button "×" at bounding box center [924, 40] width 32 height 39
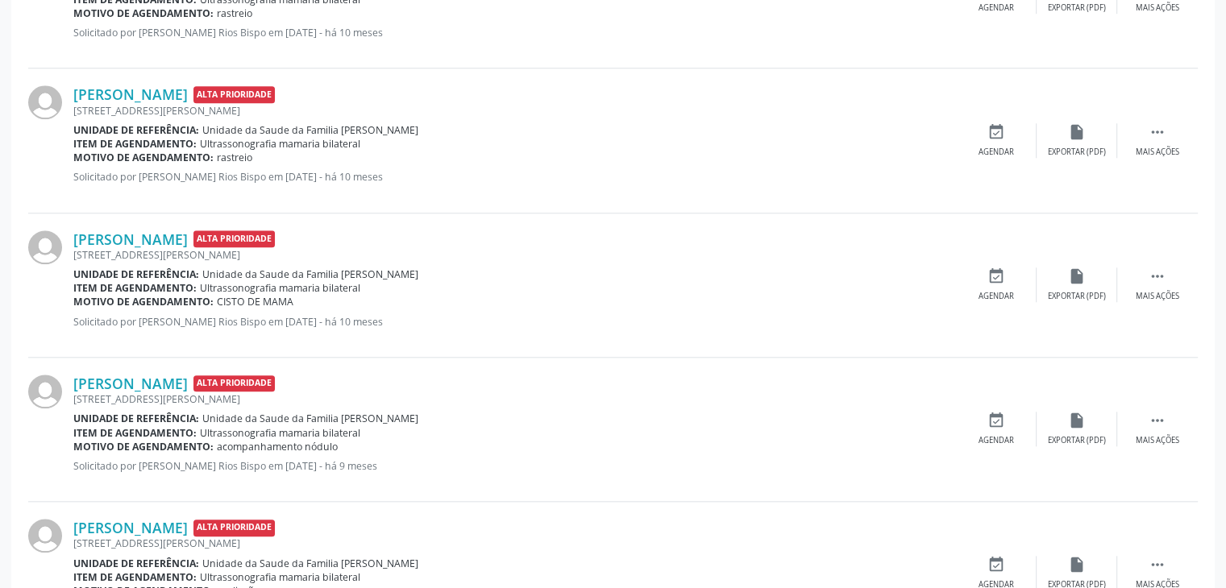
scroll to position [1535, 0]
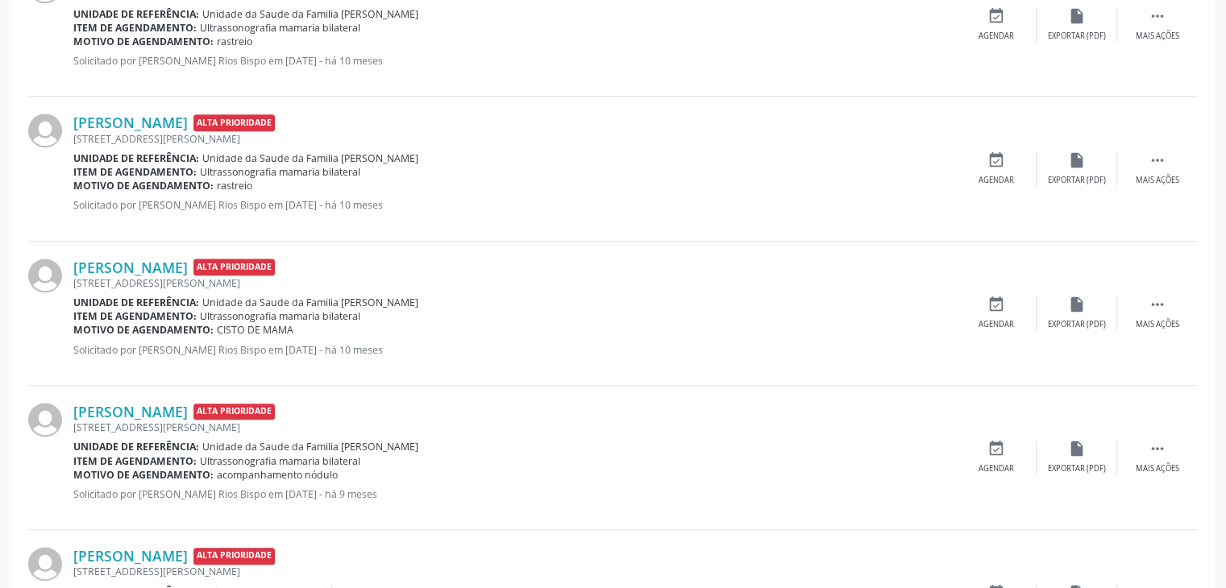
click at [193, 276] on div "[STREET_ADDRESS][PERSON_NAME]" at bounding box center [514, 283] width 882 height 14
click at [188, 265] on link "[PERSON_NAME]" at bounding box center [130, 268] width 114 height 18
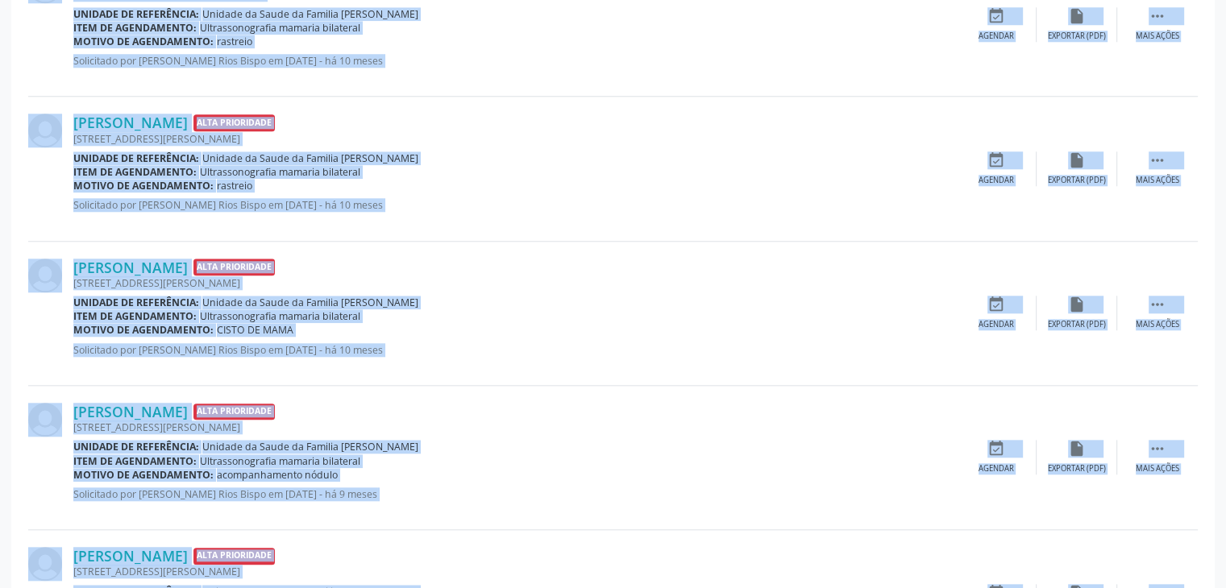
click at [271, 276] on div "[STREET_ADDRESS][PERSON_NAME]" at bounding box center [514, 283] width 882 height 14
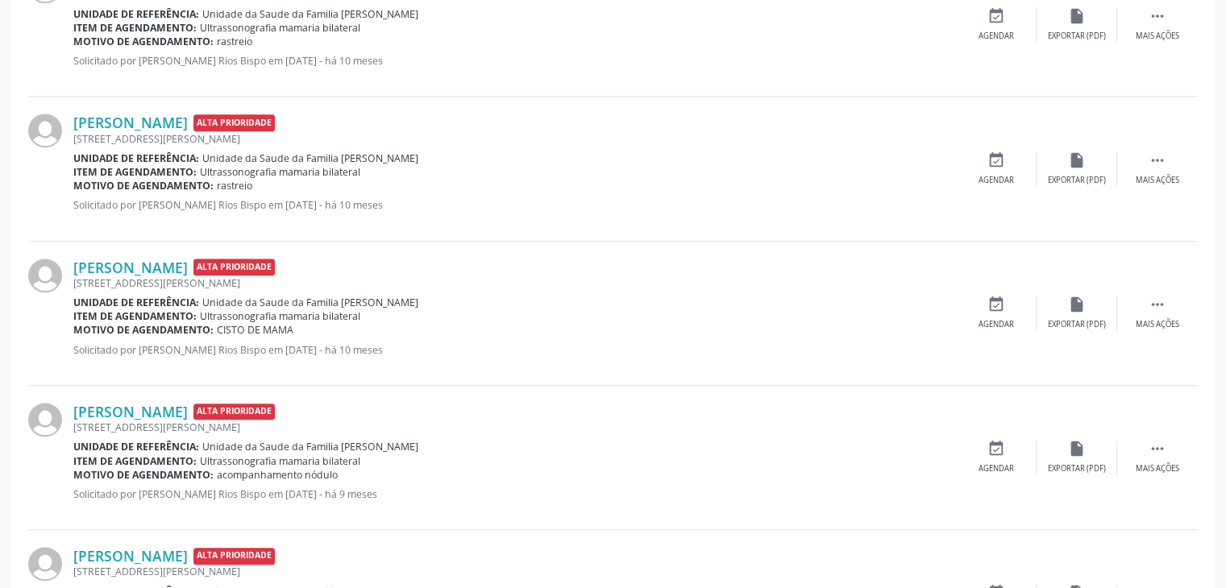
click at [271, 276] on div "[STREET_ADDRESS][PERSON_NAME]" at bounding box center [514, 283] width 882 height 14
click at [188, 270] on link "[PERSON_NAME]" at bounding box center [130, 268] width 114 height 18
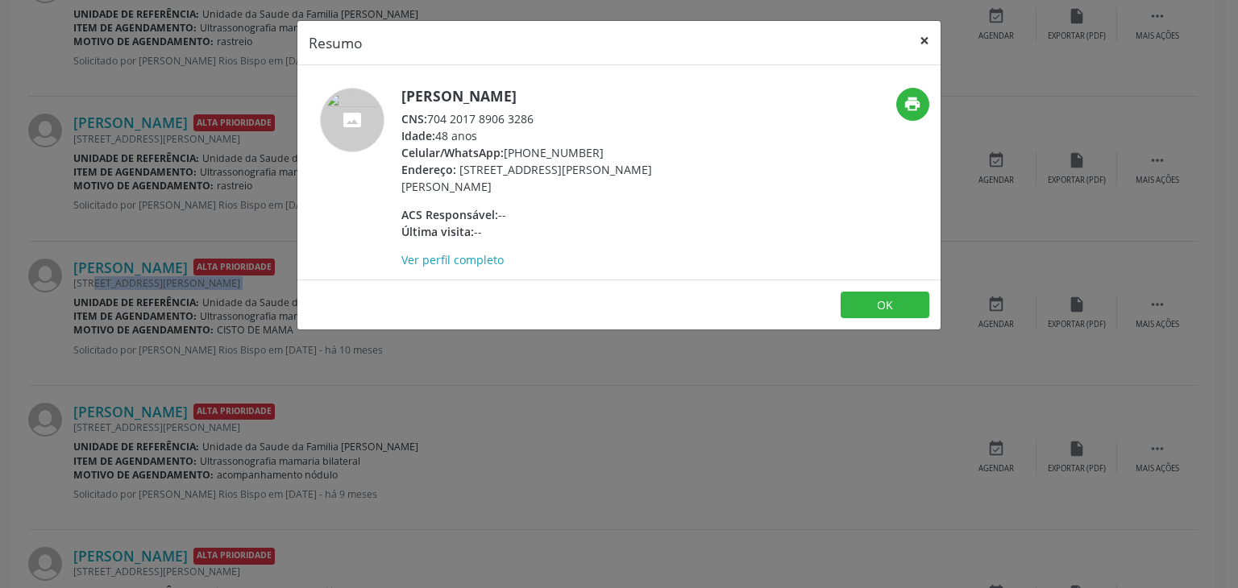
click at [919, 39] on button "×" at bounding box center [924, 40] width 32 height 39
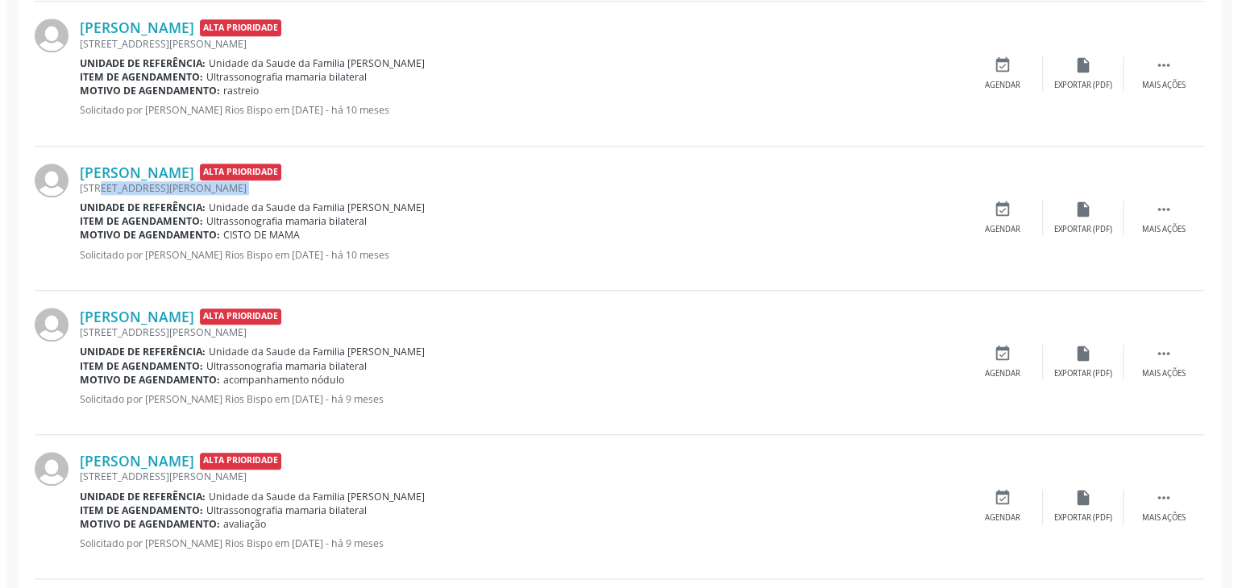
scroll to position [1624, 0]
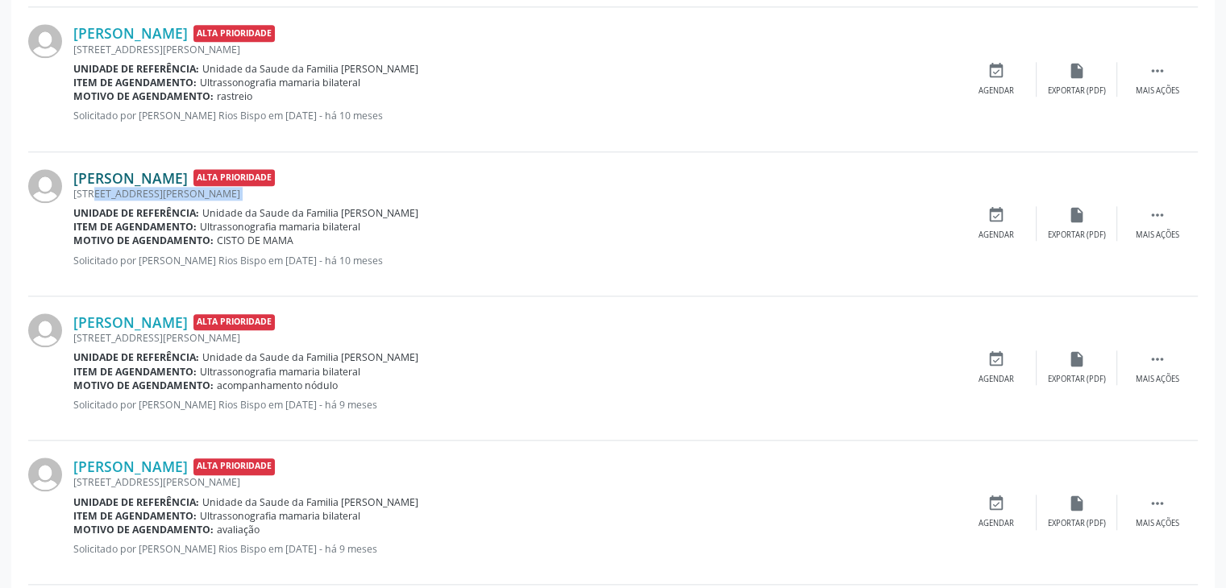
click at [188, 174] on link "[PERSON_NAME]" at bounding box center [130, 178] width 114 height 18
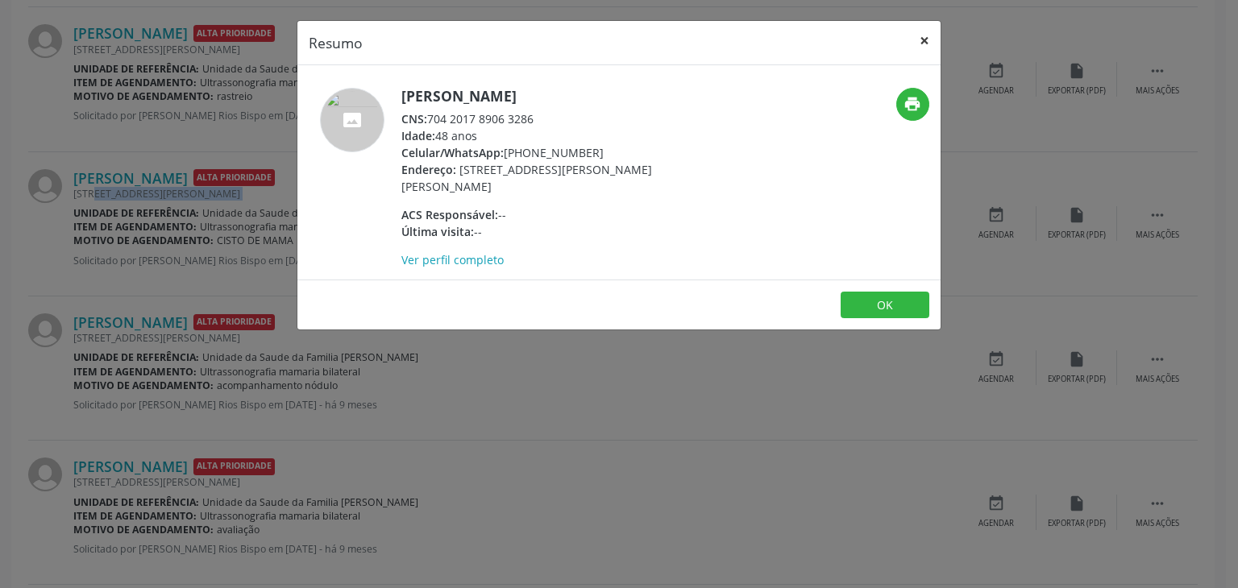
click at [938, 37] on button "×" at bounding box center [924, 40] width 32 height 39
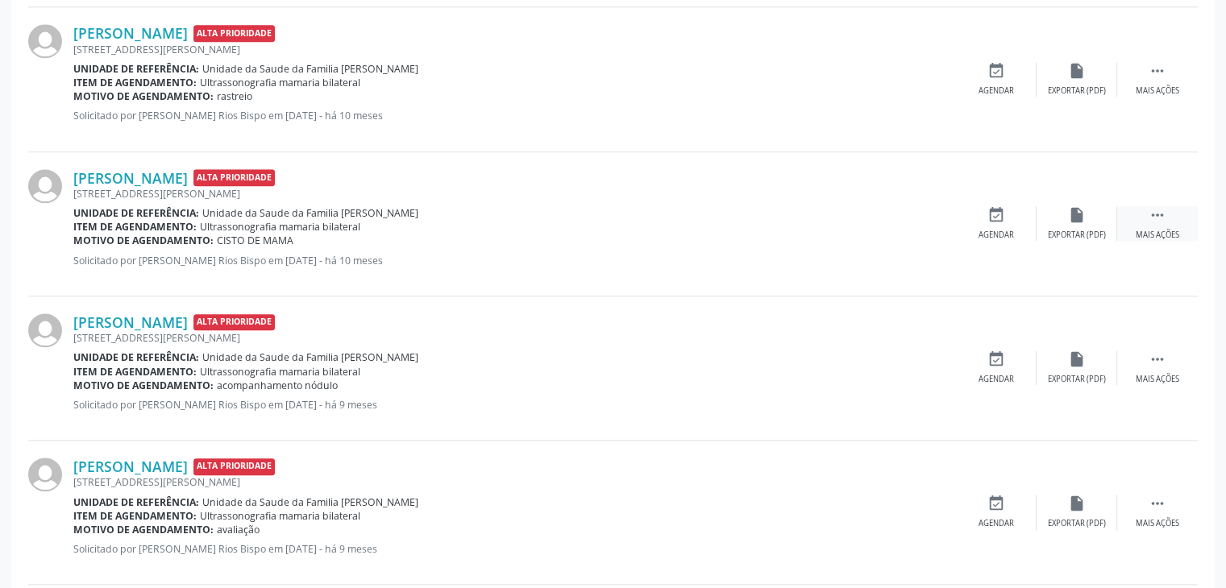
click at [1150, 217] on icon "" at bounding box center [1157, 215] width 18 height 18
click at [969, 215] on div "cancel Cancelar" at bounding box center [996, 223] width 81 height 35
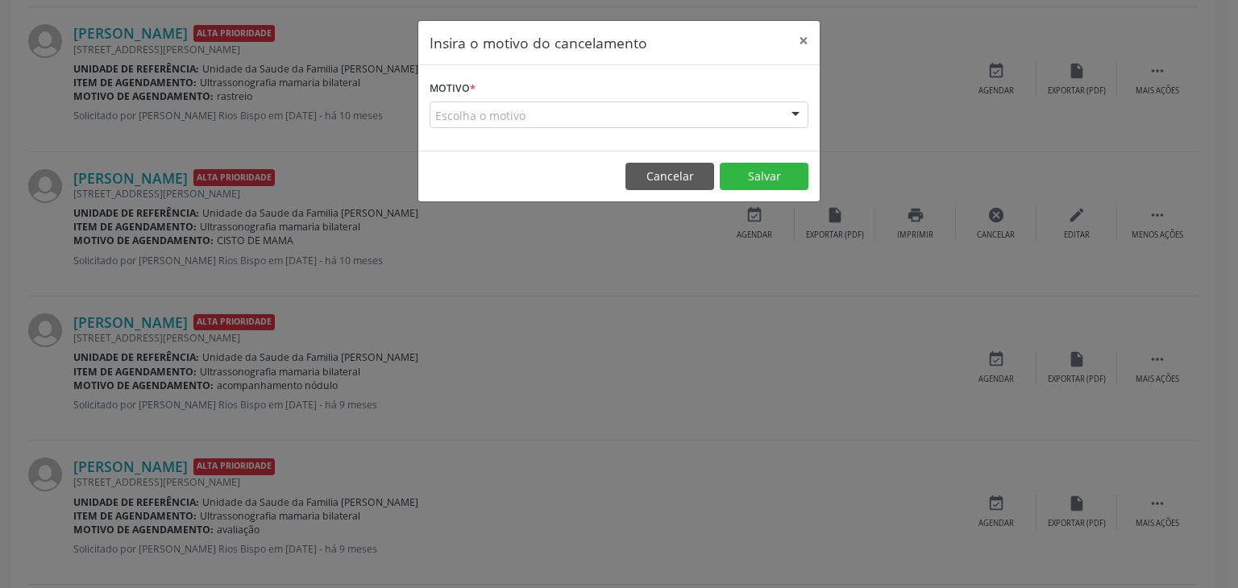
click at [595, 118] on div "Escolha o motivo" at bounding box center [618, 115] width 379 height 27
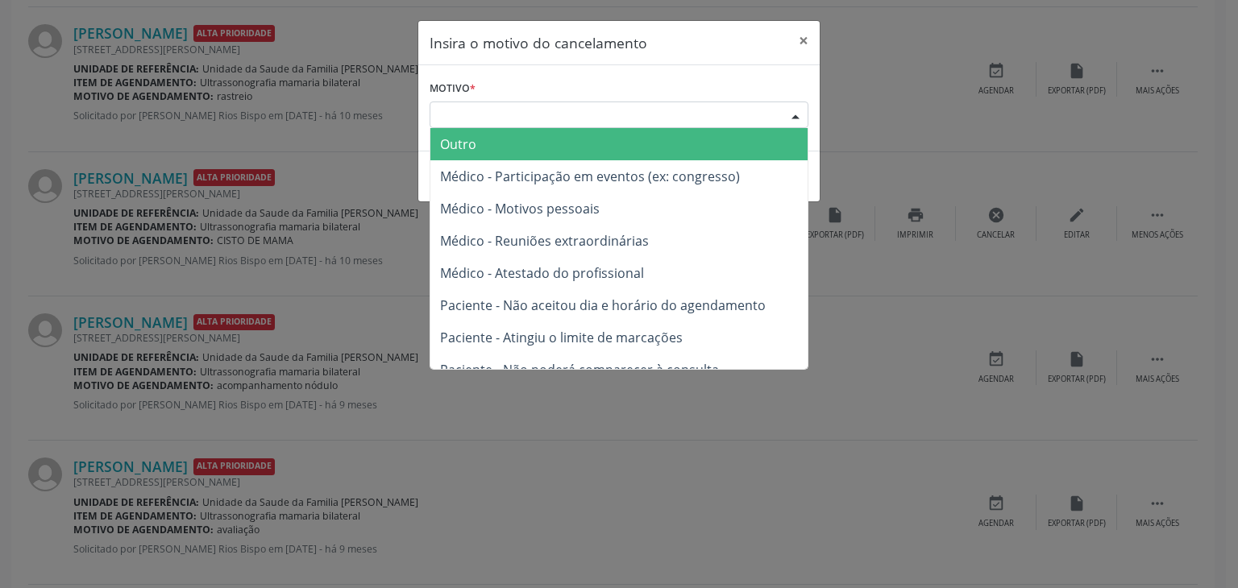
drag, startPoint x: 503, startPoint y: 139, endPoint x: 504, endPoint y: 158, distance: 18.6
click at [502, 142] on span "Outro" at bounding box center [618, 144] width 377 height 32
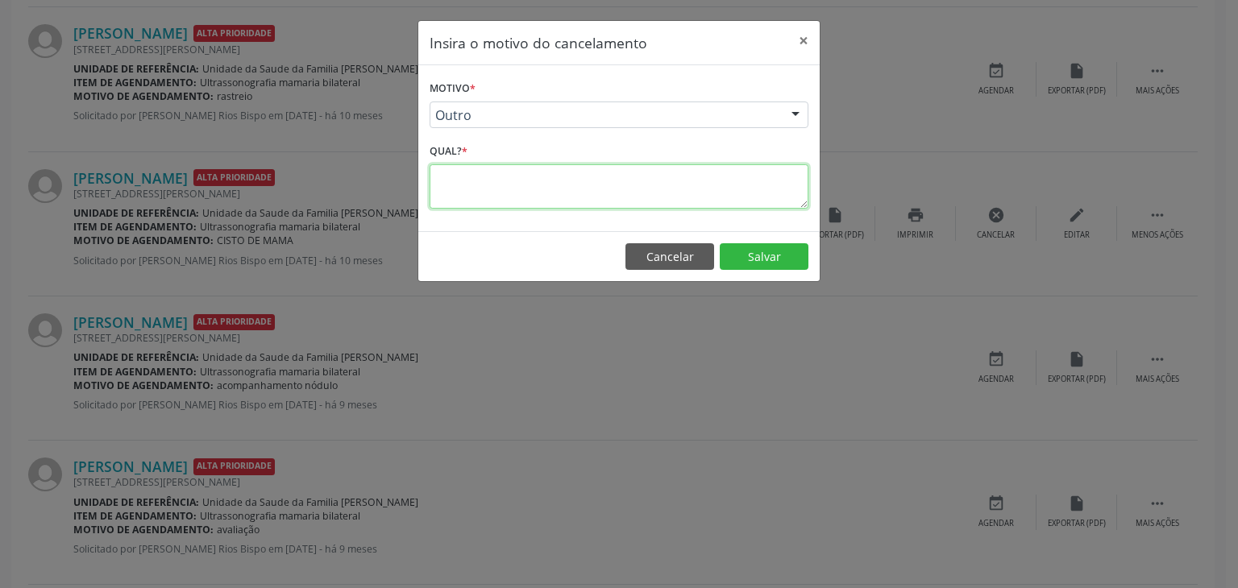
click at [499, 188] on textarea at bounding box center [618, 186] width 379 height 44
type textarea "EXAME REALIZADO"
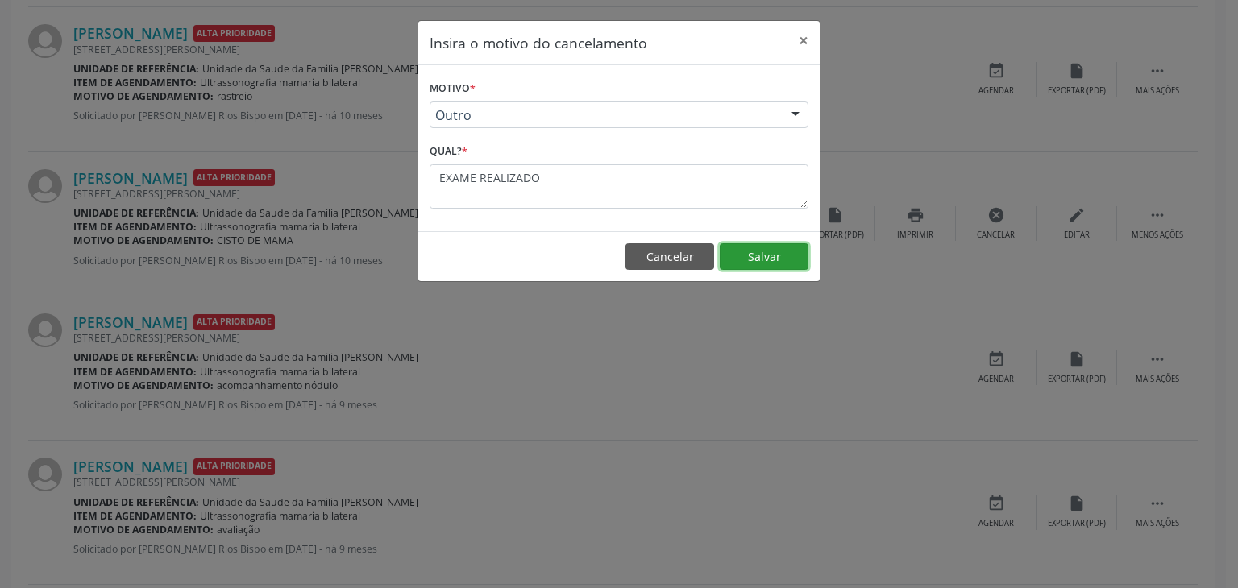
click at [768, 247] on button "Salvar" at bounding box center [764, 256] width 89 height 27
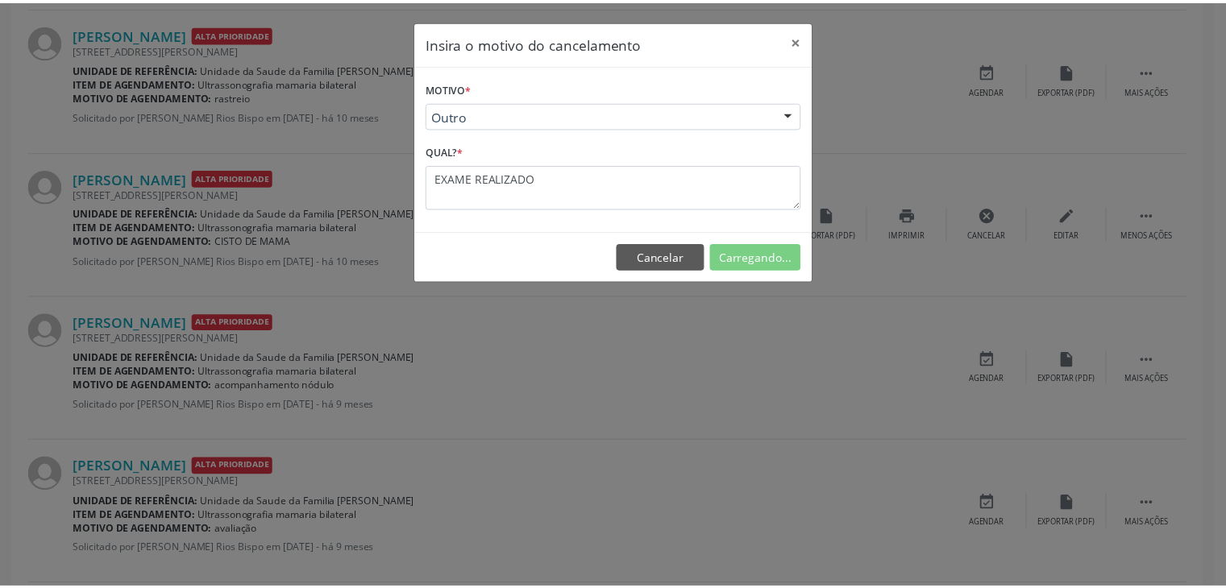
scroll to position [85, 0]
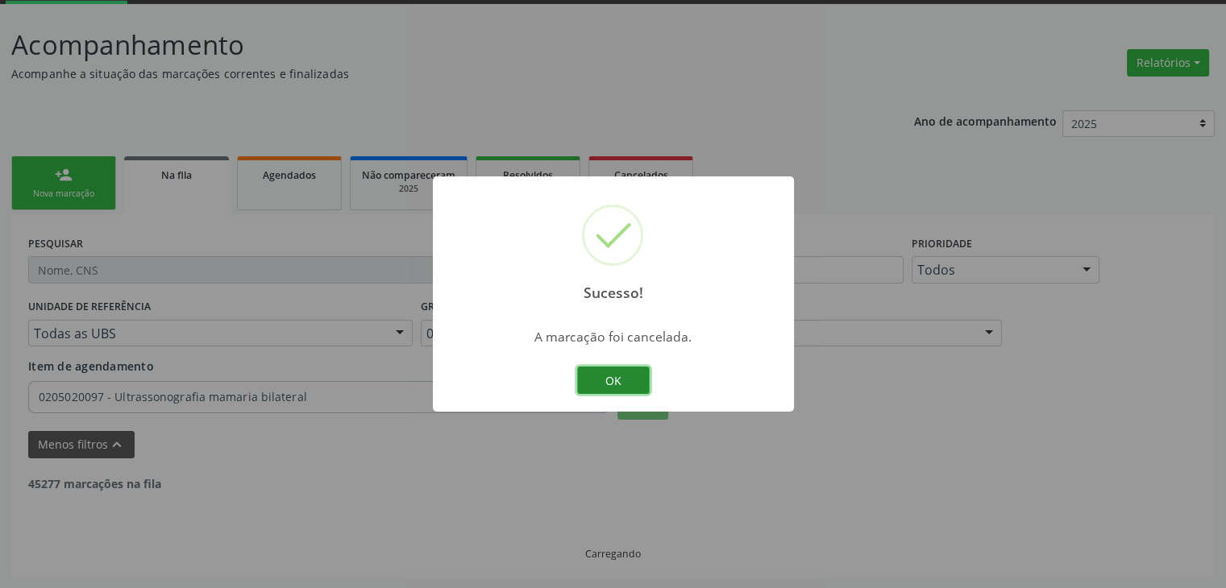
click at [612, 381] on button "OK" at bounding box center [613, 380] width 73 height 27
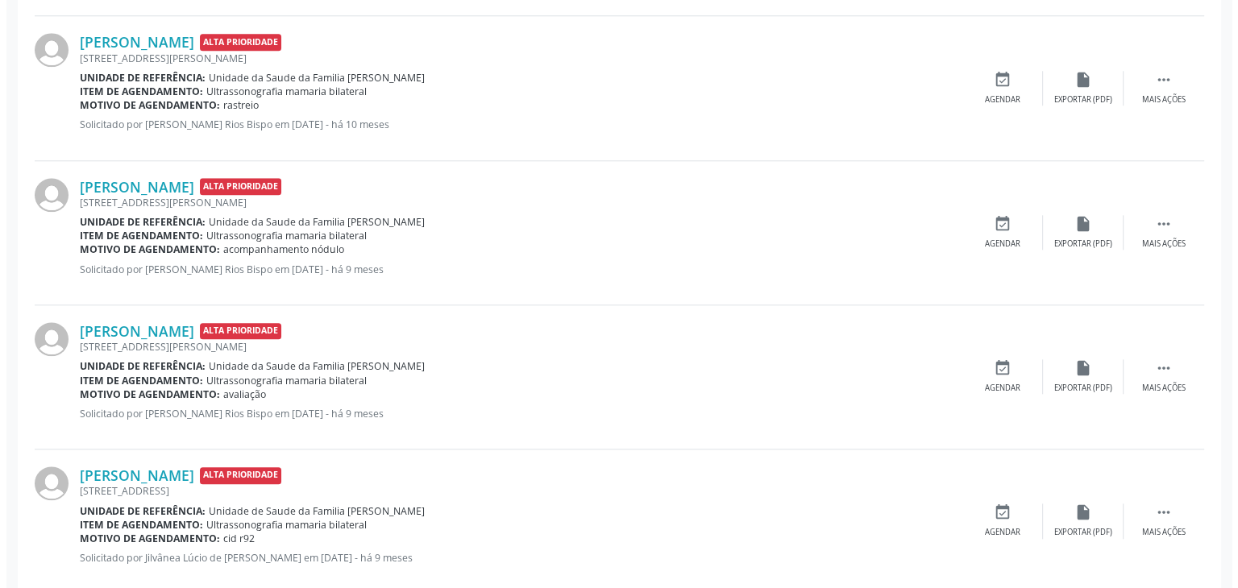
scroll to position [1696, 0]
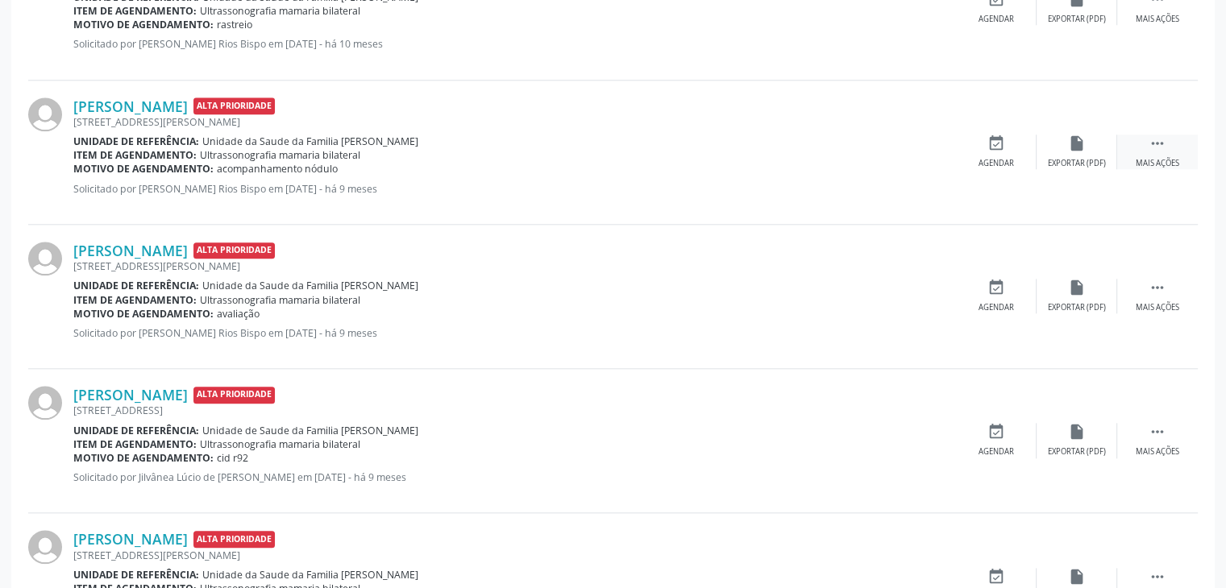
click at [1131, 139] on div " Mais ações" at bounding box center [1157, 152] width 81 height 35
click at [997, 139] on icon "cancel" at bounding box center [996, 144] width 18 height 18
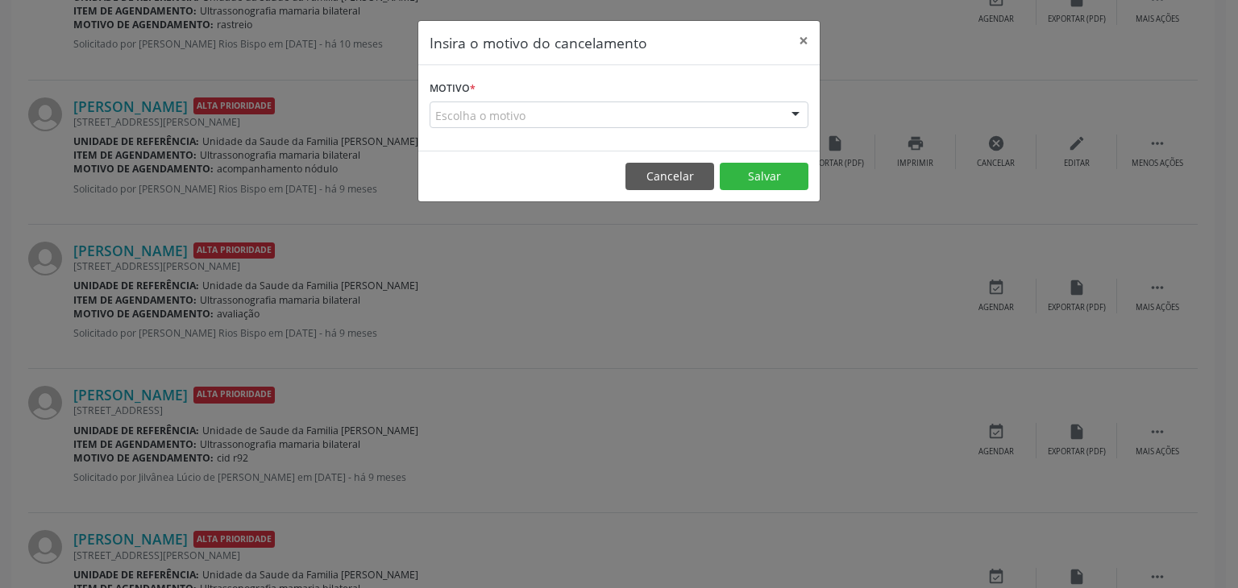
click at [586, 112] on div "Escolha o motivo" at bounding box center [618, 115] width 379 height 27
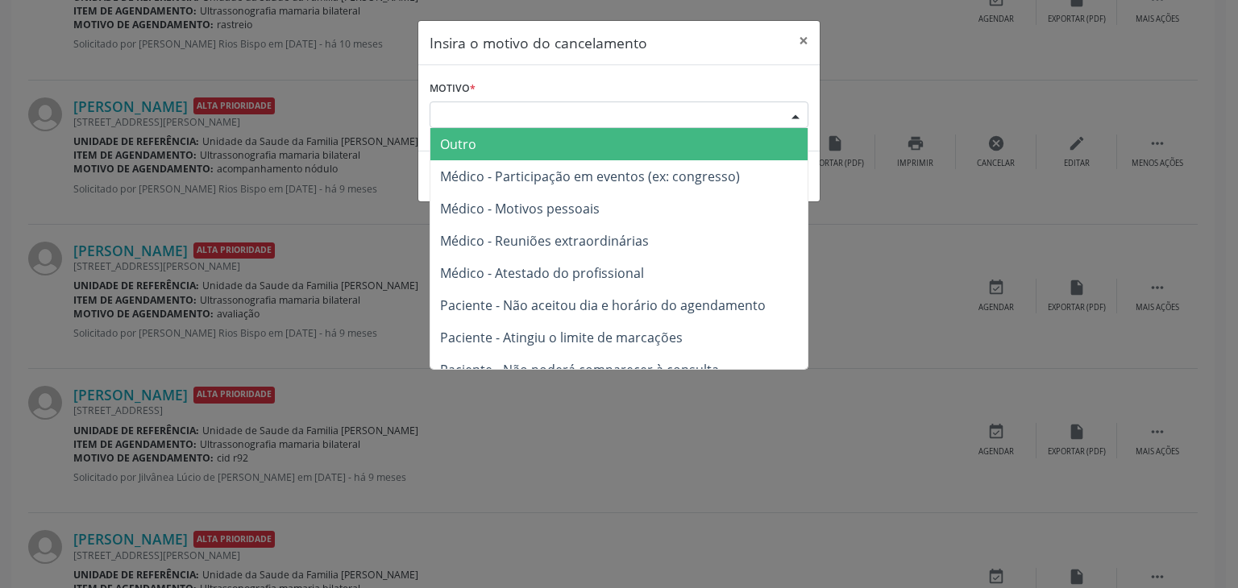
click at [513, 147] on span "Outro" at bounding box center [618, 144] width 377 height 32
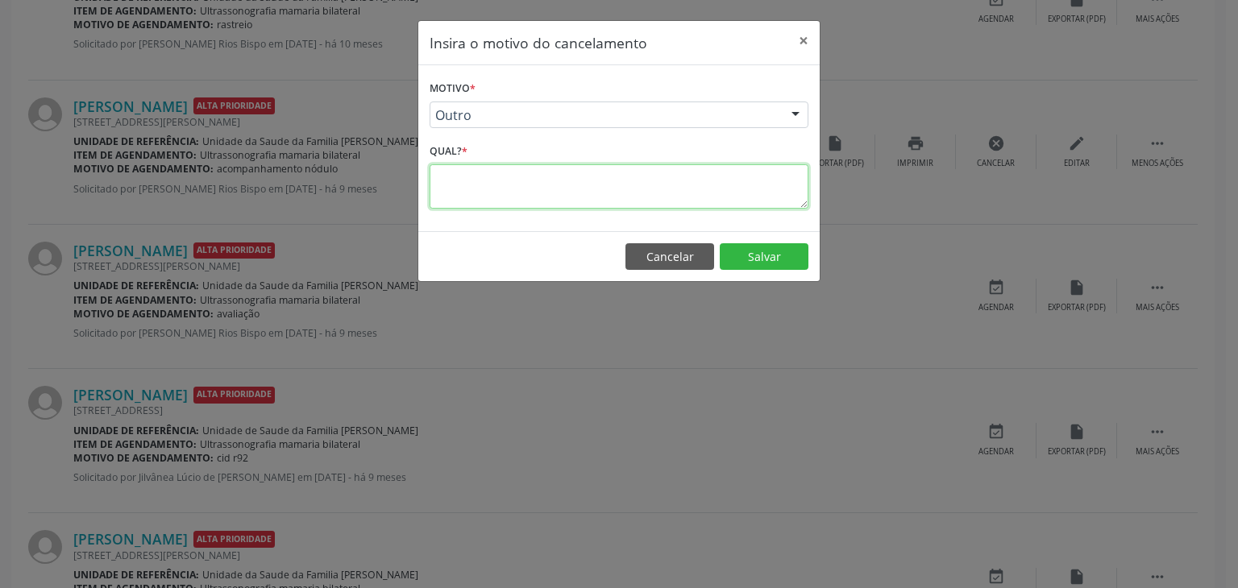
click at [503, 166] on textarea at bounding box center [618, 186] width 379 height 44
type textarea "EXAME REALIZADO"
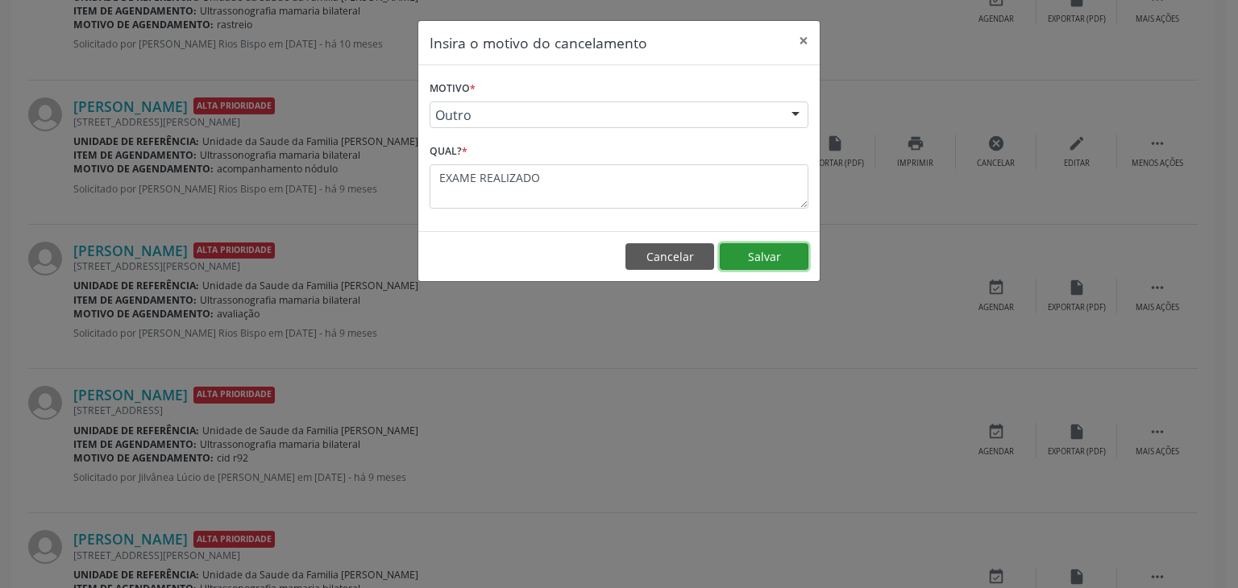
click at [757, 258] on button "Salvar" at bounding box center [764, 256] width 89 height 27
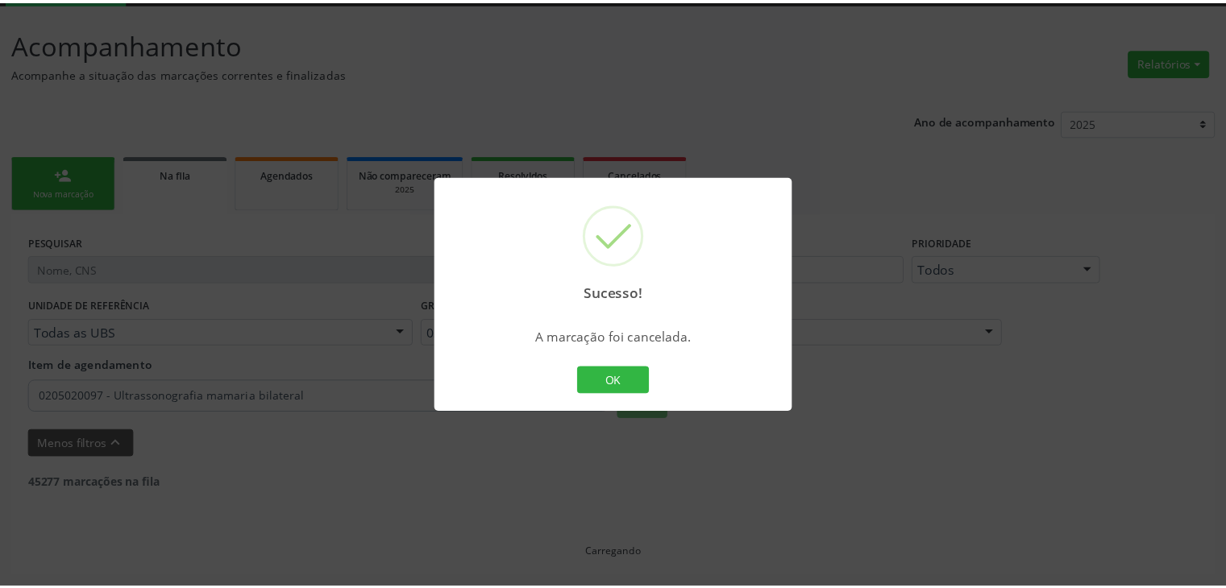
scroll to position [85, 0]
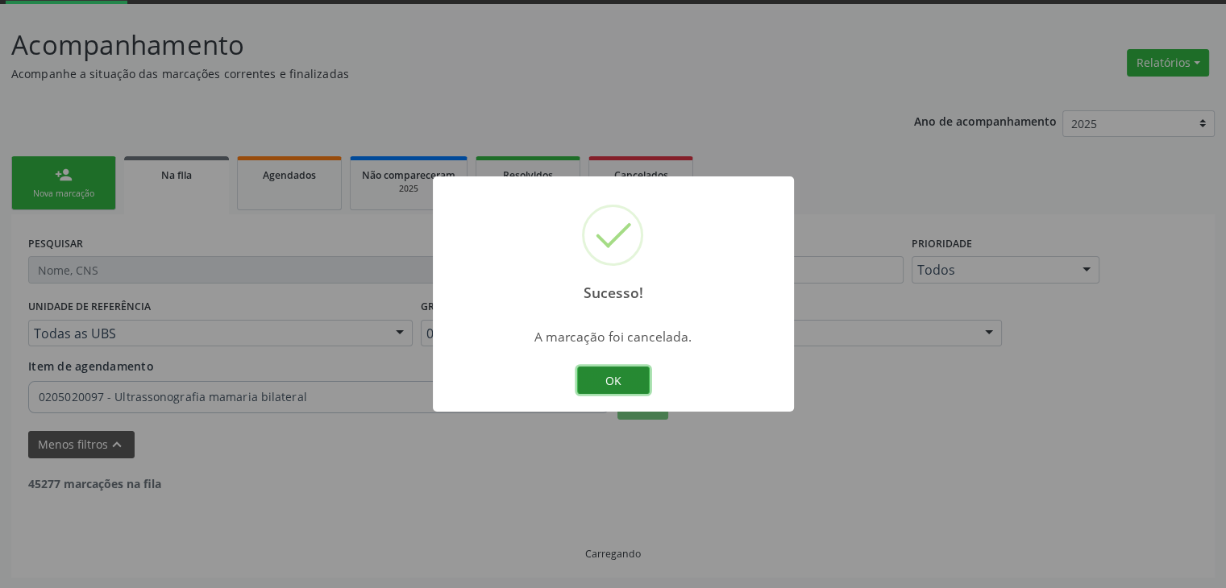
click at [604, 391] on button "OK" at bounding box center [613, 380] width 73 height 27
click at [604, 391] on div "Sucesso! × A marcação foi cancelada. OK Cancel" at bounding box center [613, 293] width 361 height 235
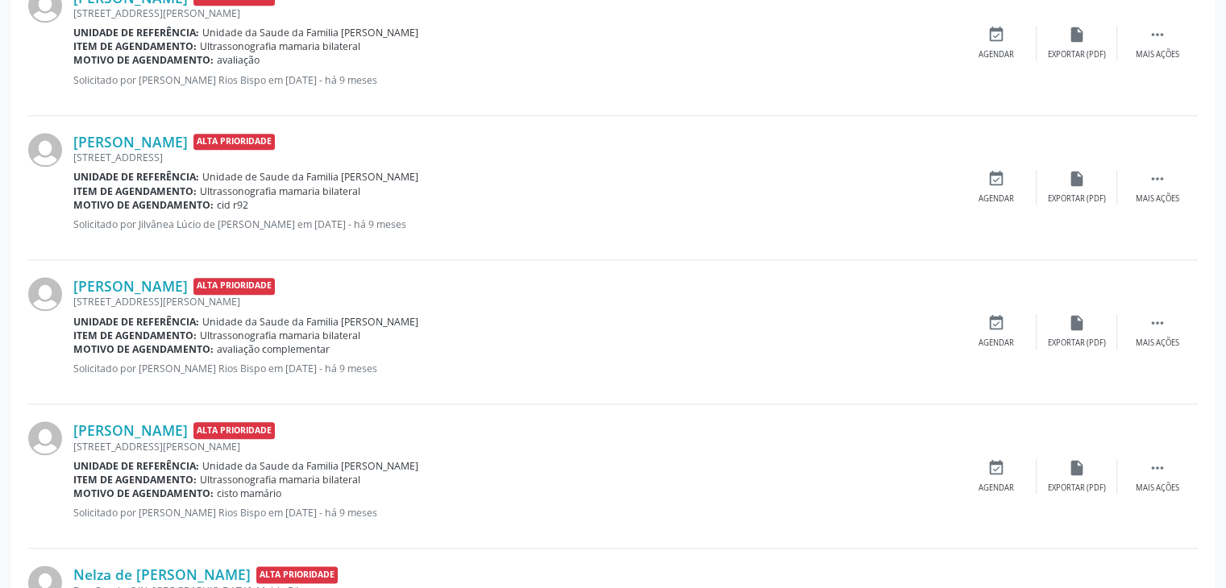
scroll to position [1777, 0]
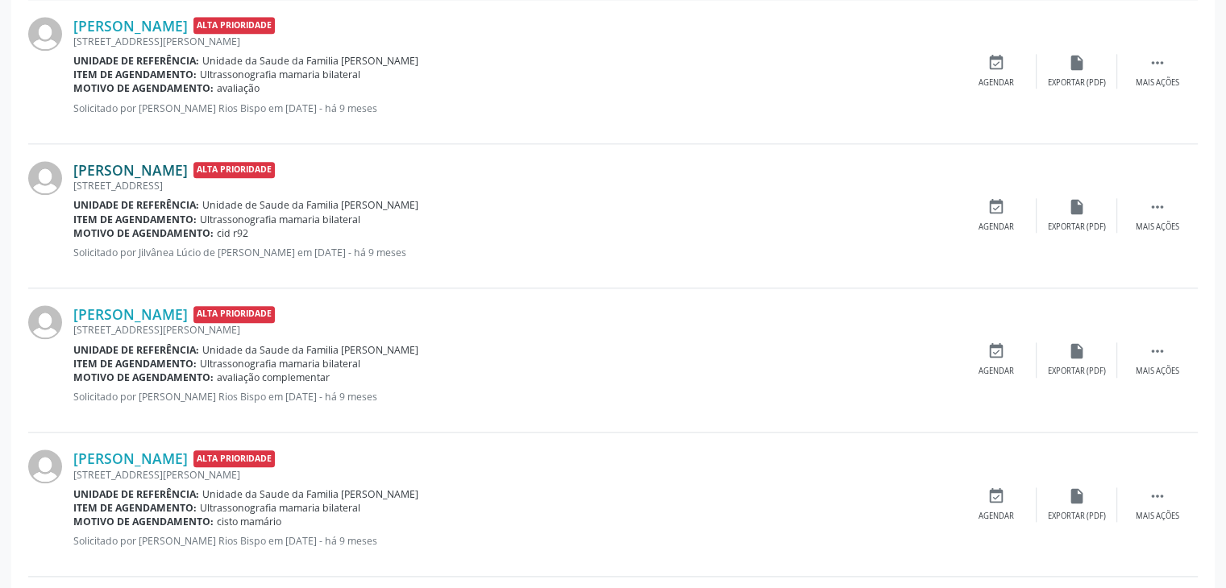
click at [177, 161] on link "[PERSON_NAME]" at bounding box center [130, 170] width 114 height 18
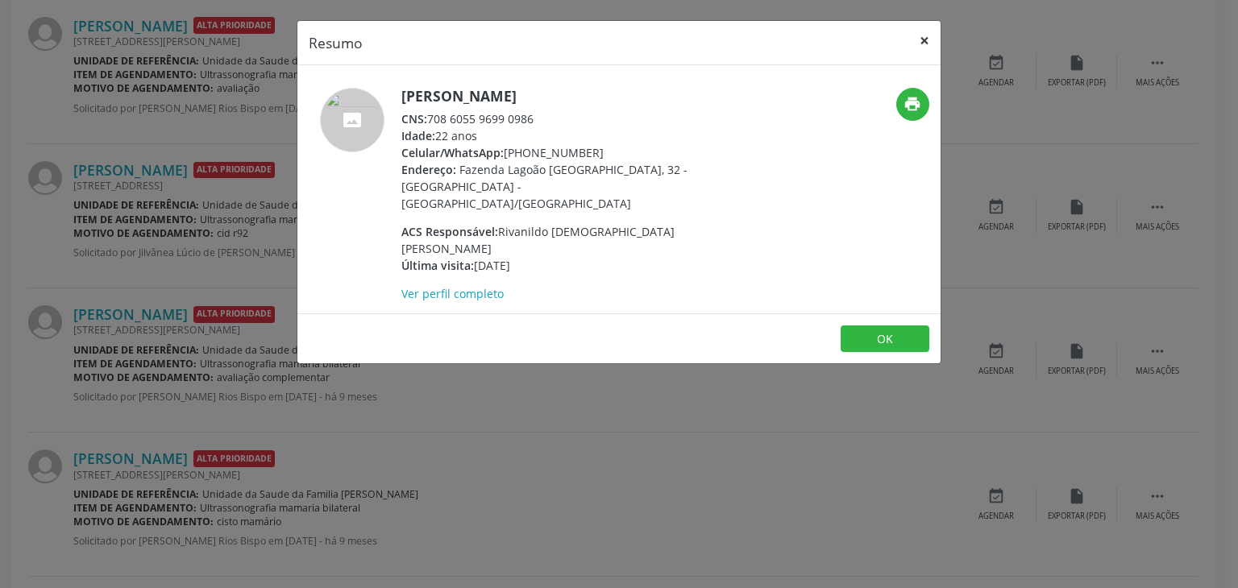
click at [925, 43] on button "×" at bounding box center [924, 40] width 32 height 39
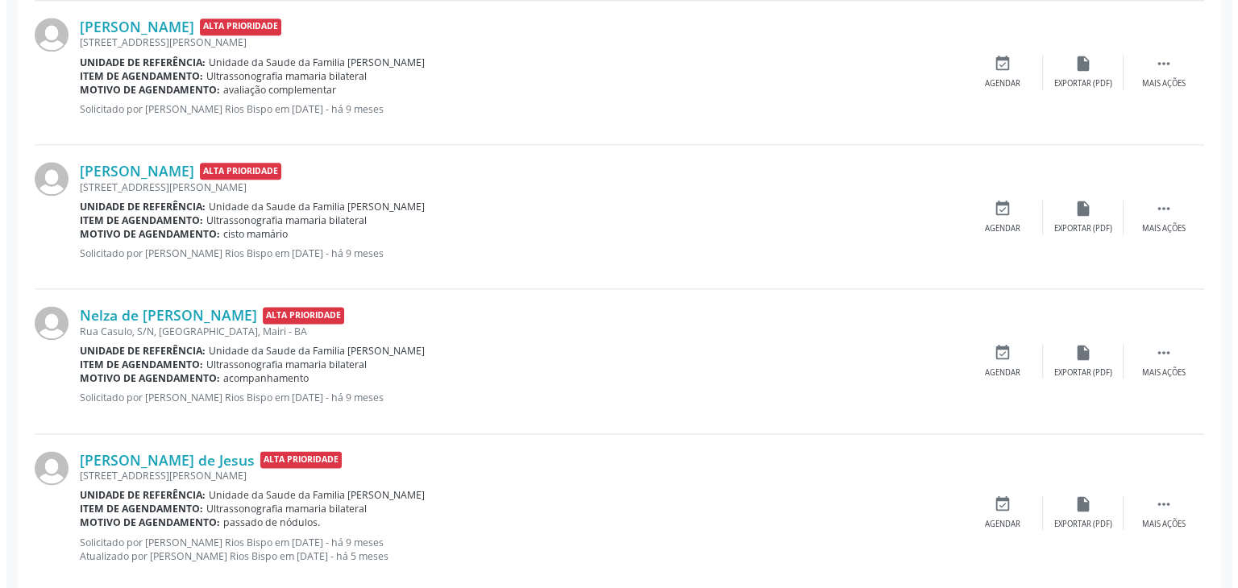
scroll to position [2099, 0]
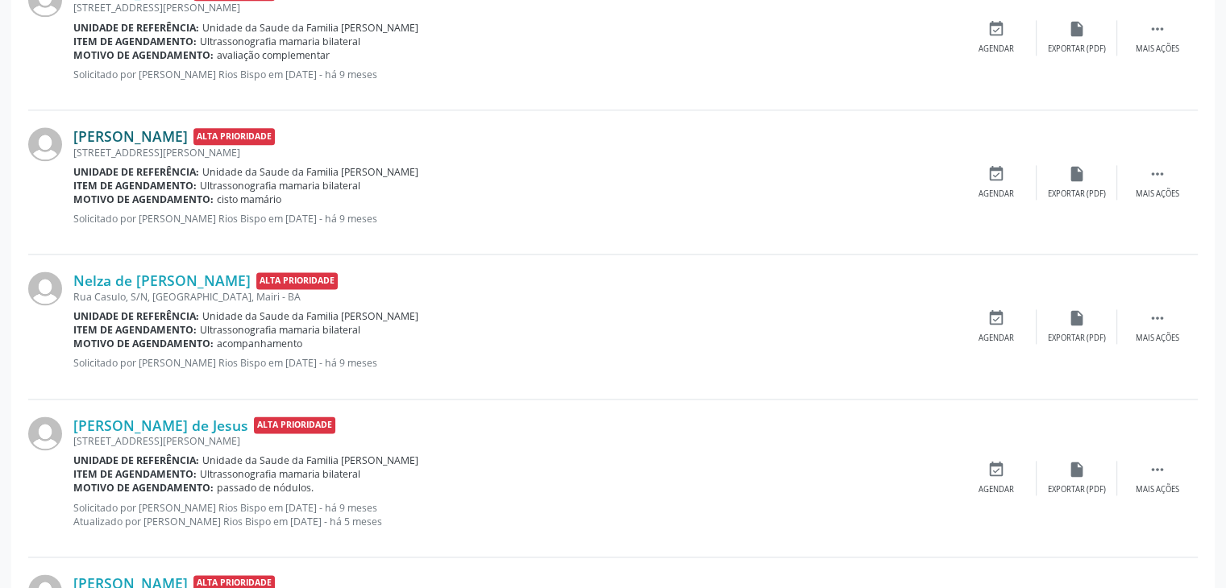
click at [135, 128] on link "[PERSON_NAME]" at bounding box center [130, 136] width 114 height 18
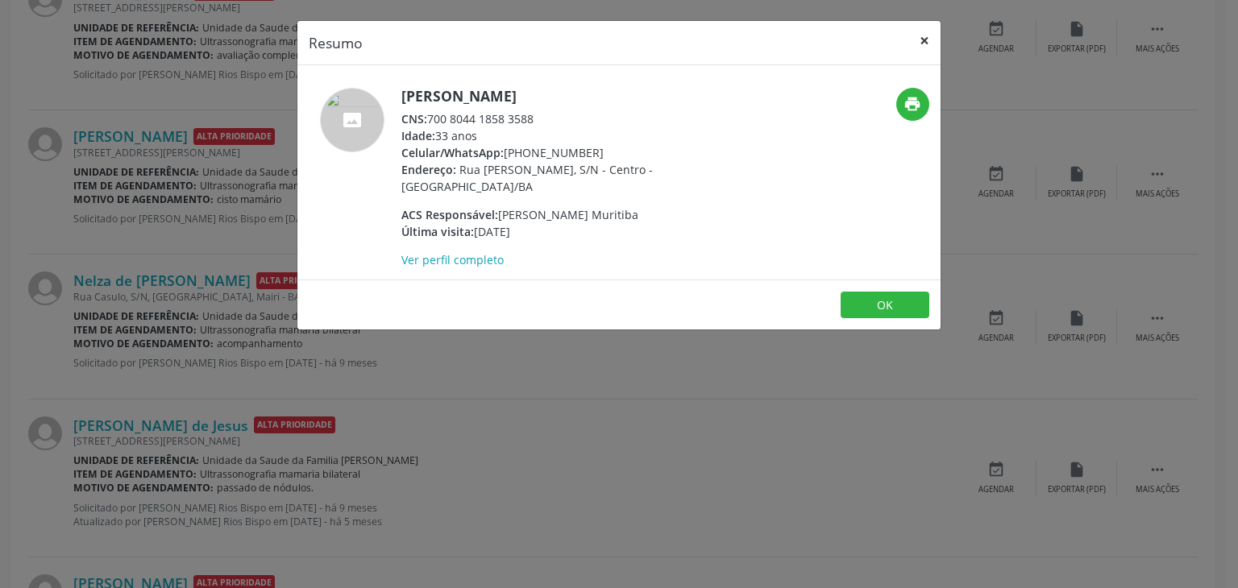
click at [921, 33] on button "×" at bounding box center [924, 40] width 32 height 39
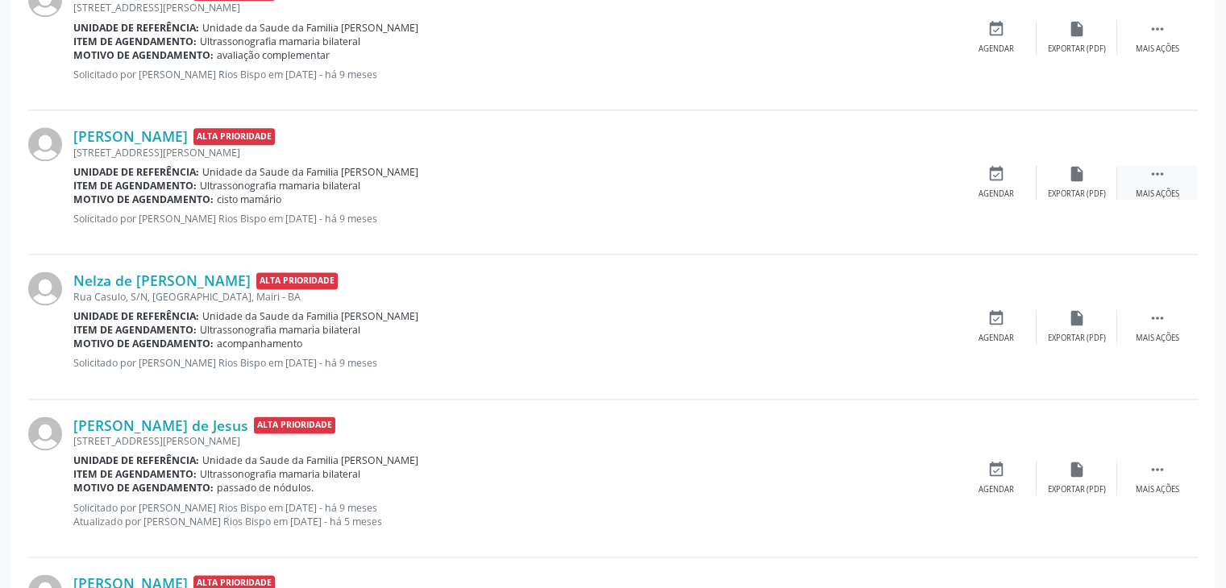
click at [1139, 173] on div " Mais ações" at bounding box center [1157, 182] width 81 height 35
click at [1021, 167] on div "cancel Cancelar" at bounding box center [996, 182] width 81 height 35
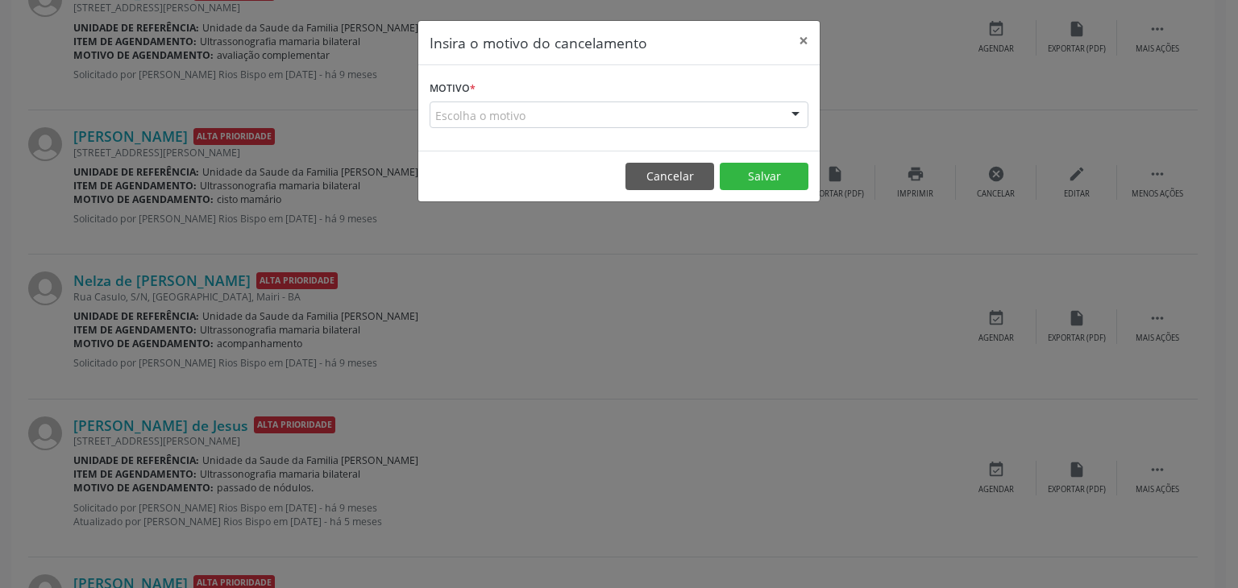
click at [632, 114] on div "Escolha o motivo" at bounding box center [618, 115] width 379 height 27
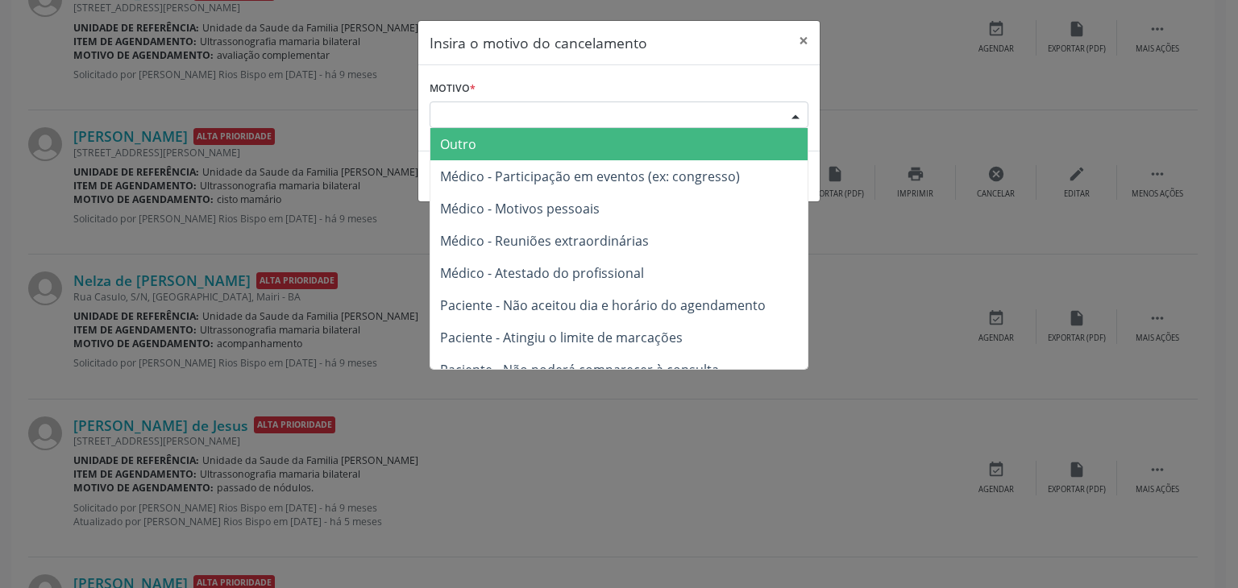
click at [496, 135] on span "Outro" at bounding box center [618, 144] width 377 height 32
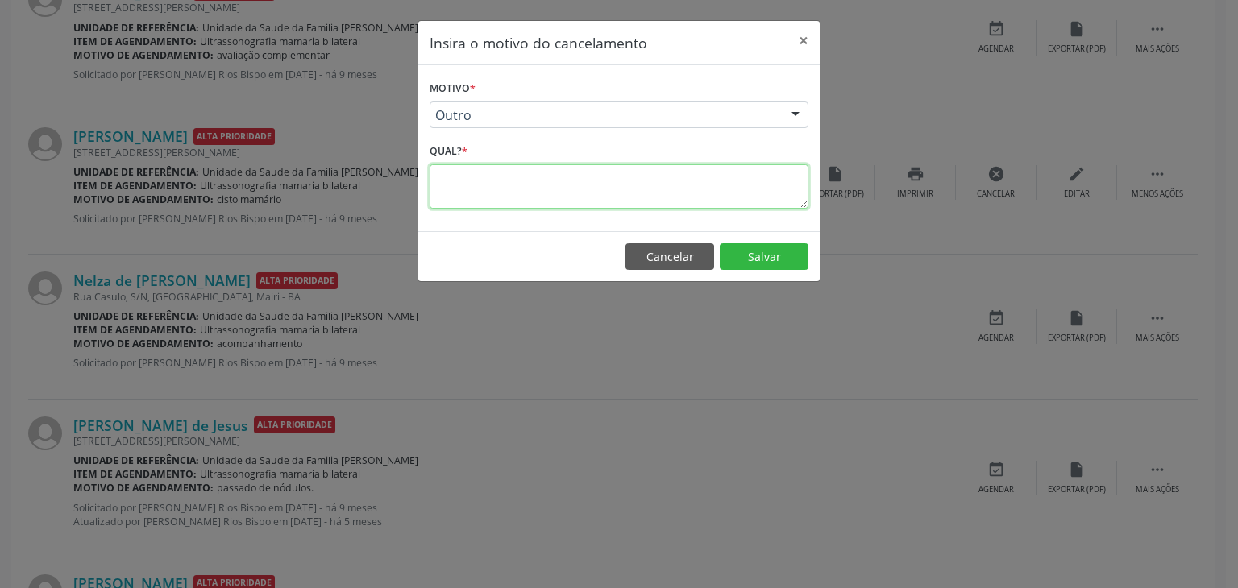
click at [494, 181] on textarea at bounding box center [618, 186] width 379 height 44
type textarea "EXAME REALIZADO"
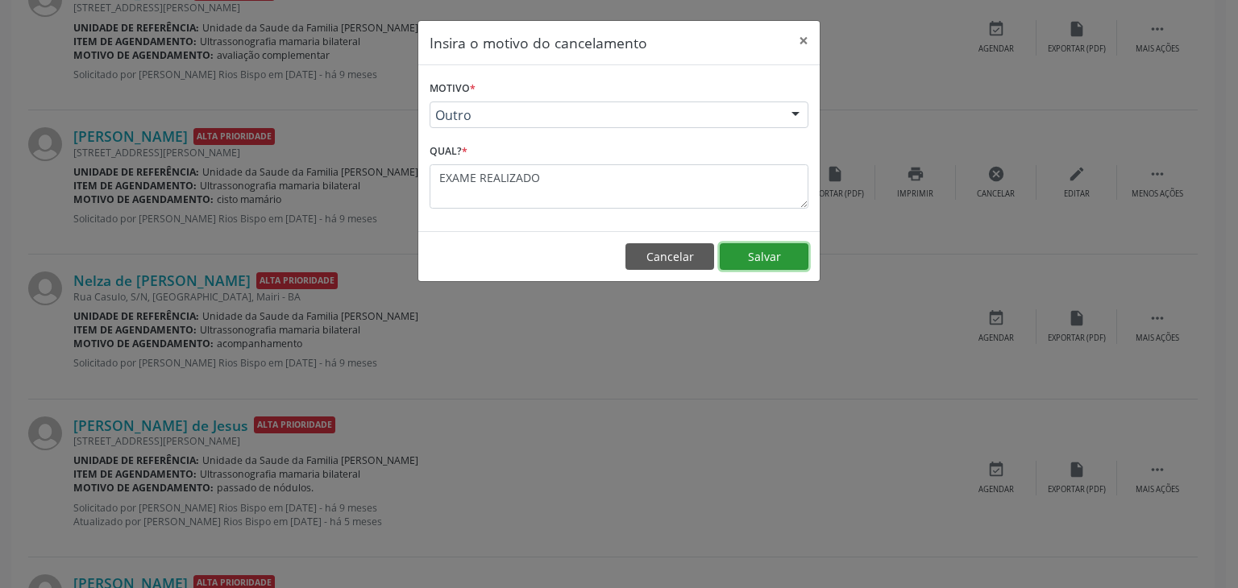
click at [761, 246] on button "Salvar" at bounding box center [764, 256] width 89 height 27
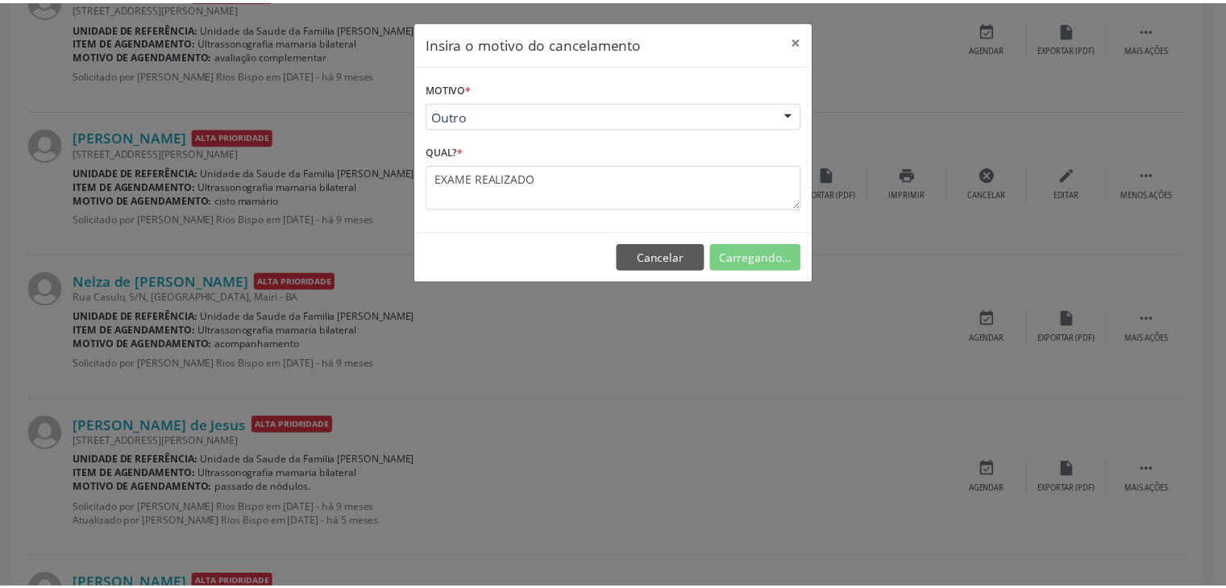
scroll to position [85, 0]
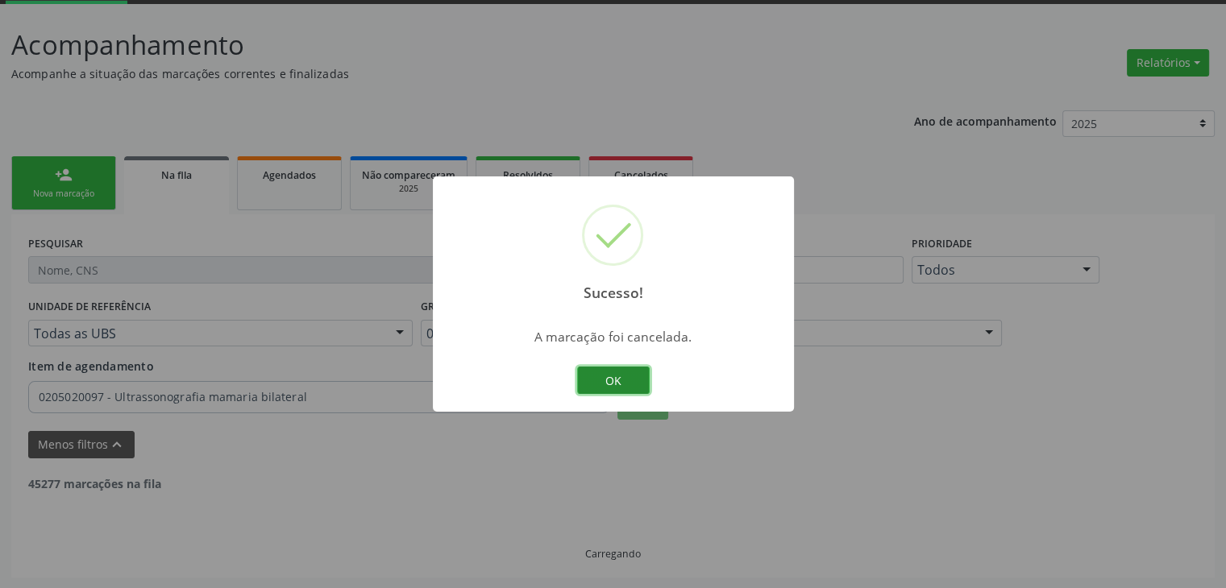
click at [592, 378] on button "OK" at bounding box center [613, 380] width 73 height 27
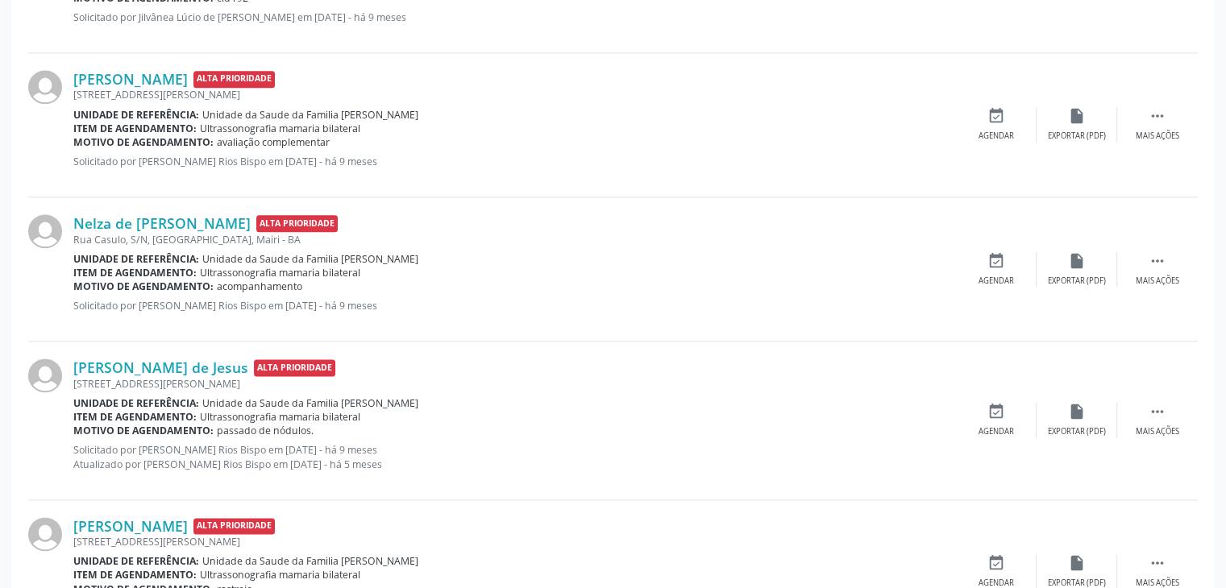
scroll to position [2099, 0]
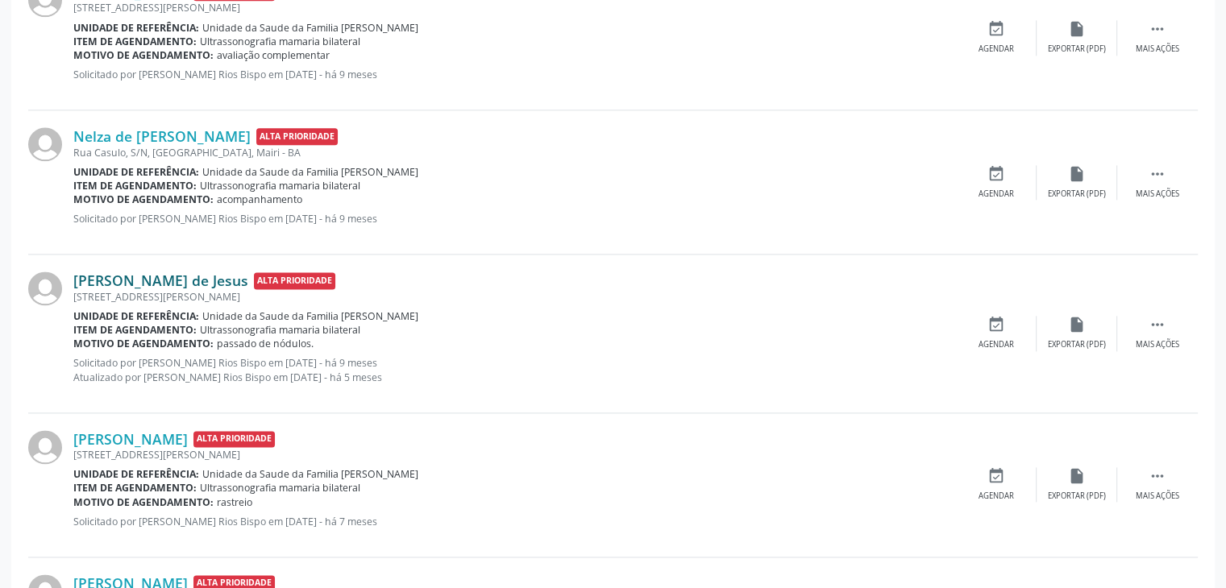
click at [159, 280] on link "[PERSON_NAME] de Jesus" at bounding box center [160, 281] width 175 height 18
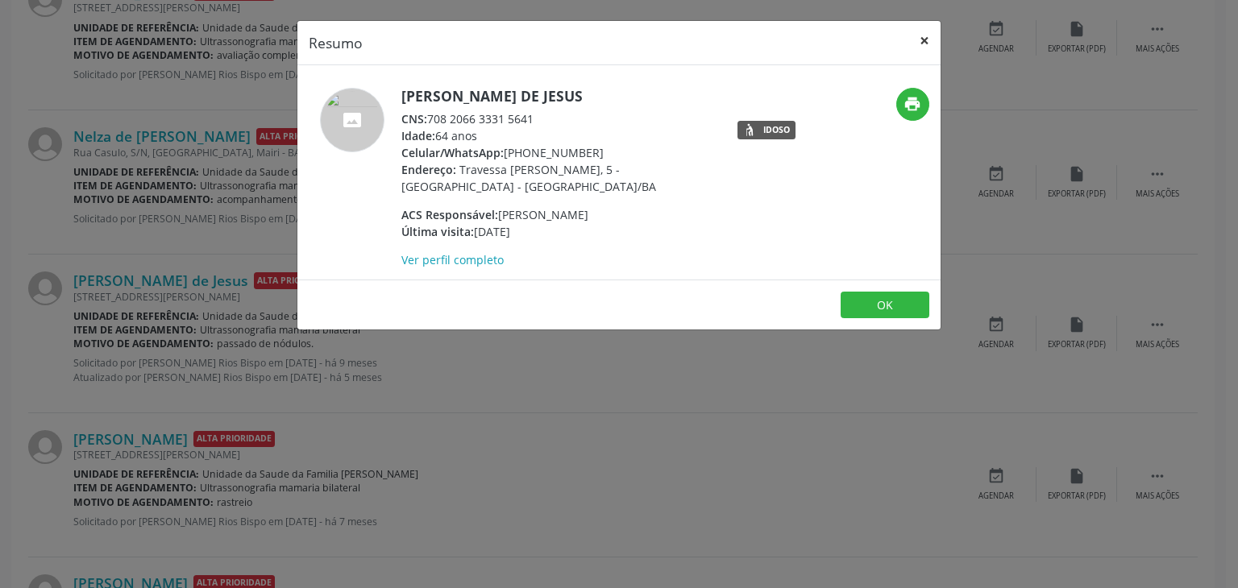
click at [930, 46] on button "×" at bounding box center [924, 40] width 32 height 39
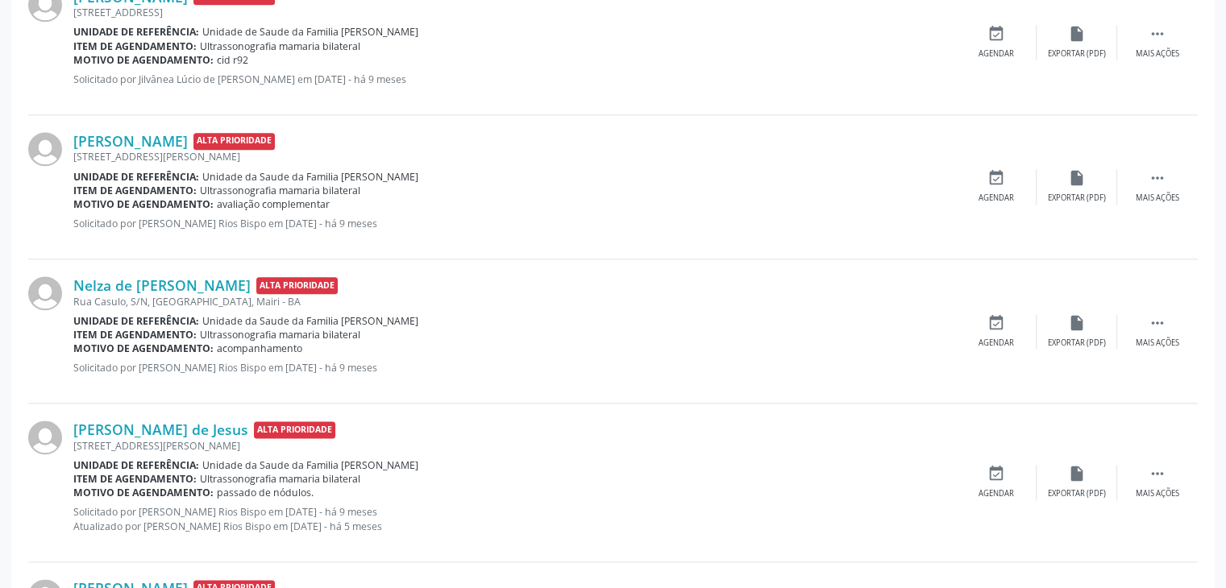
scroll to position [2018, 0]
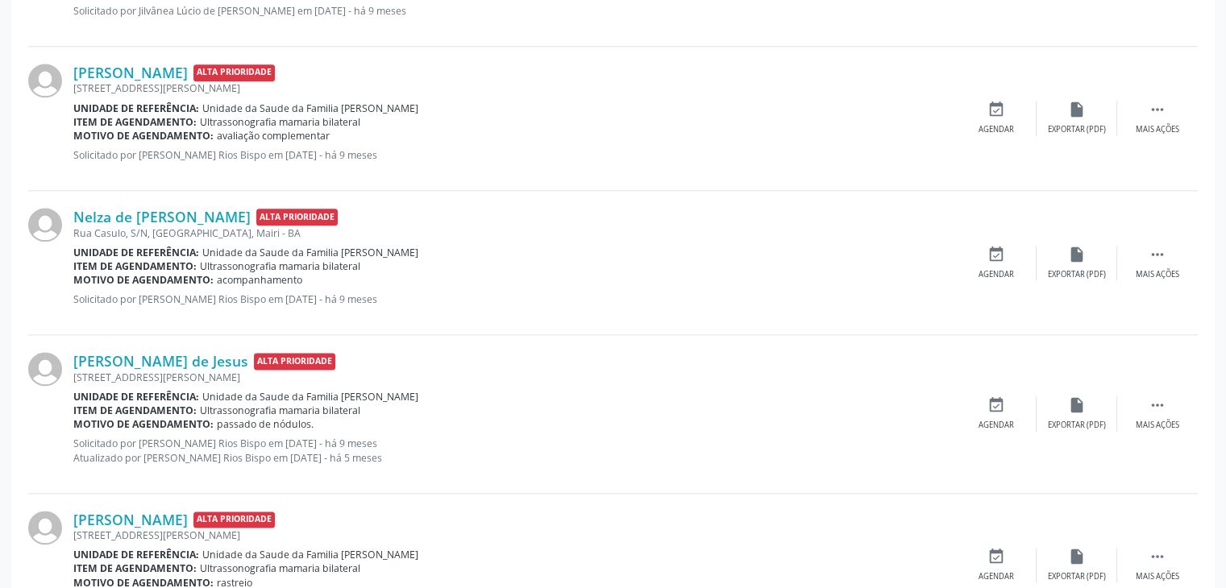
click at [699, 342] on div "[PERSON_NAME] de Jesus Alta Prioridade [STREET_ADDRESS] Unidade de referência: …" at bounding box center [612, 414] width 1169 height 158
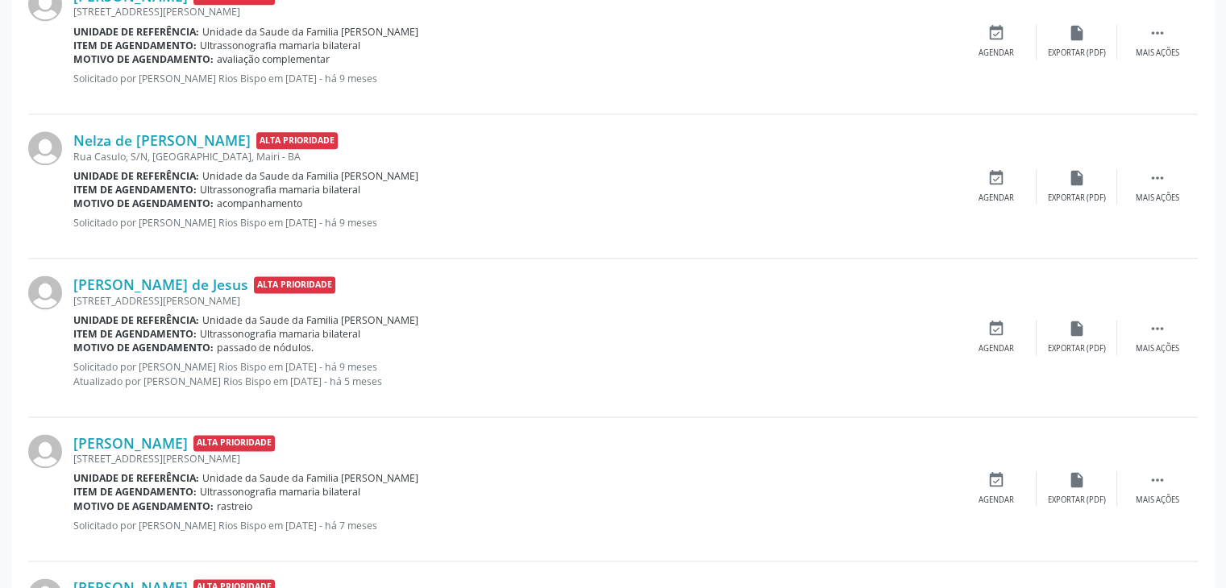
scroll to position [2175, 0]
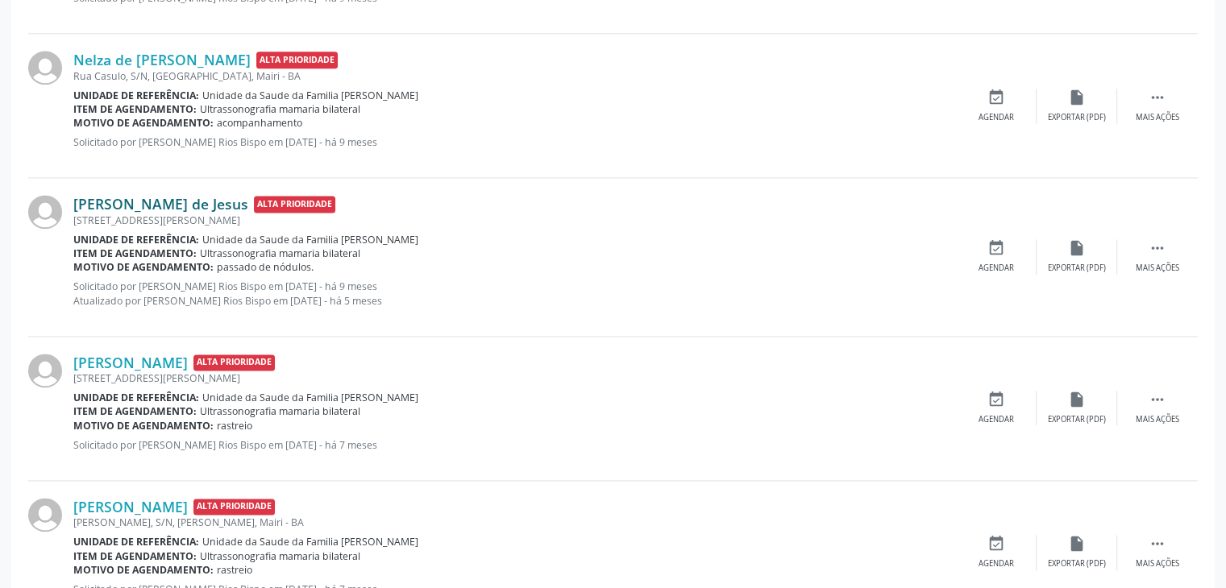
click at [160, 204] on link "[PERSON_NAME] de Jesus" at bounding box center [160, 204] width 175 height 18
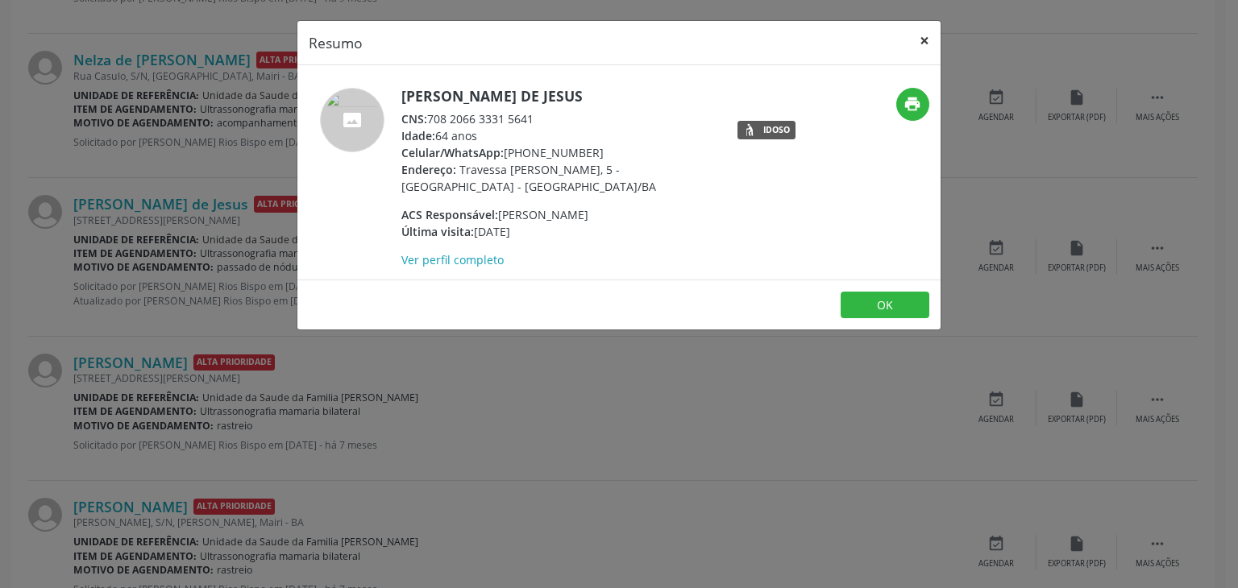
click at [917, 34] on button "×" at bounding box center [924, 40] width 32 height 39
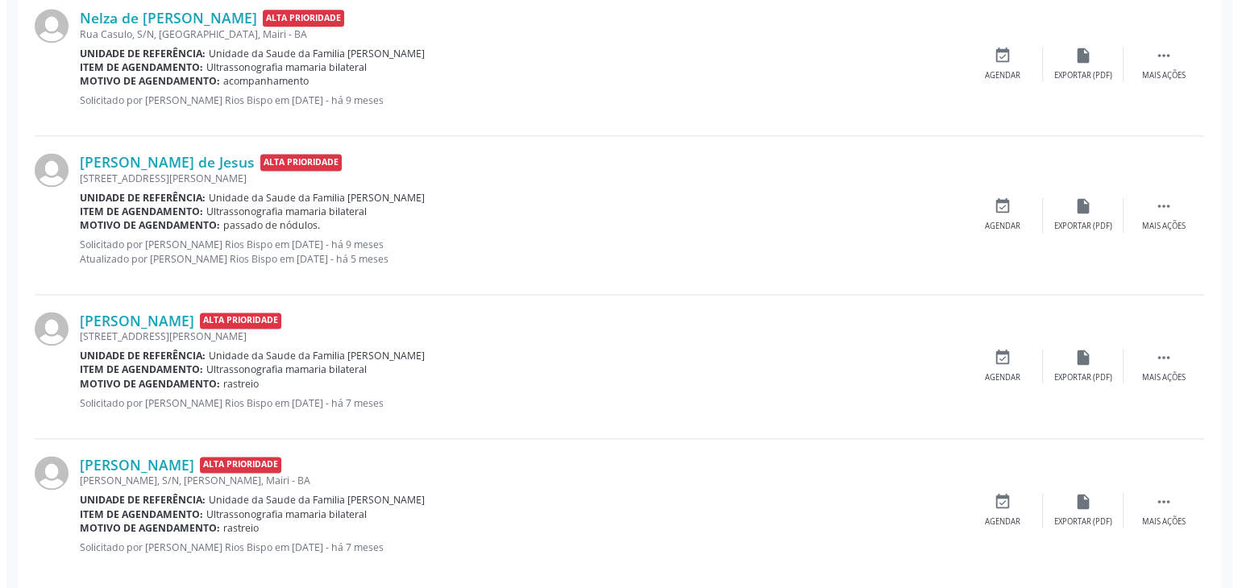
scroll to position [2256, 0]
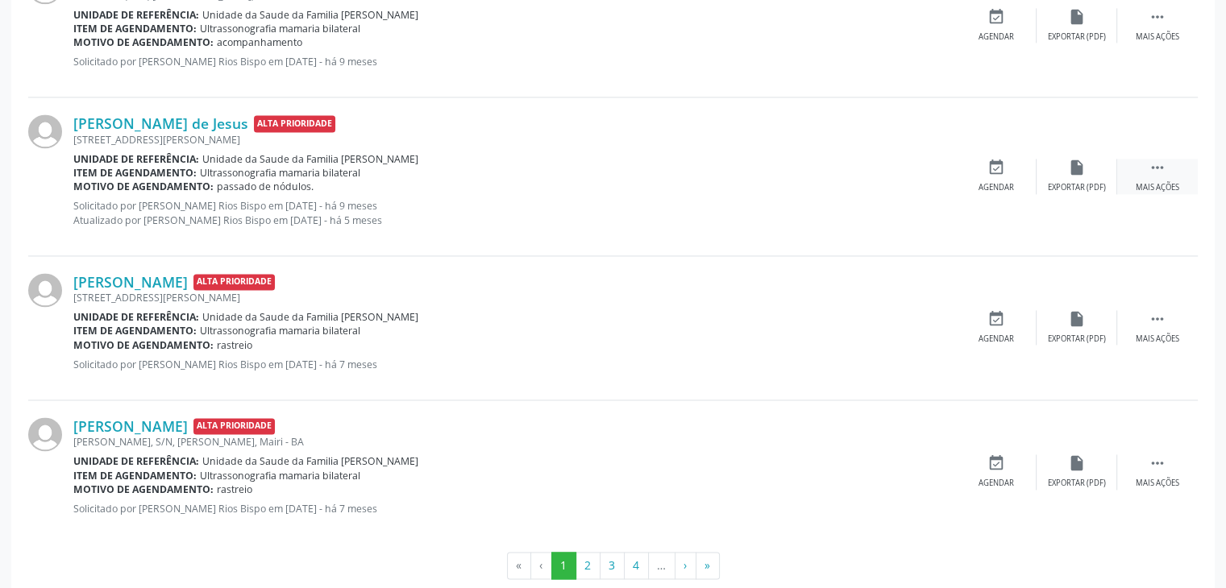
click at [1122, 182] on div " Mais ações" at bounding box center [1157, 176] width 81 height 35
click at [1006, 176] on div "cancel Cancelar" at bounding box center [996, 176] width 81 height 35
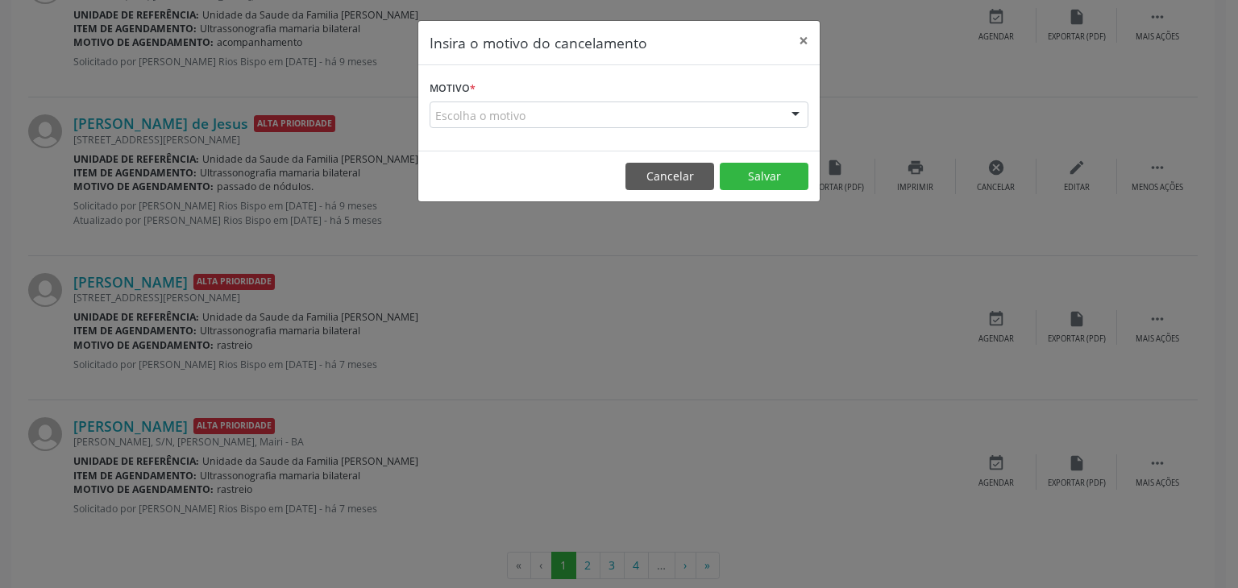
click at [518, 120] on div "Escolha o motivo" at bounding box center [618, 115] width 379 height 27
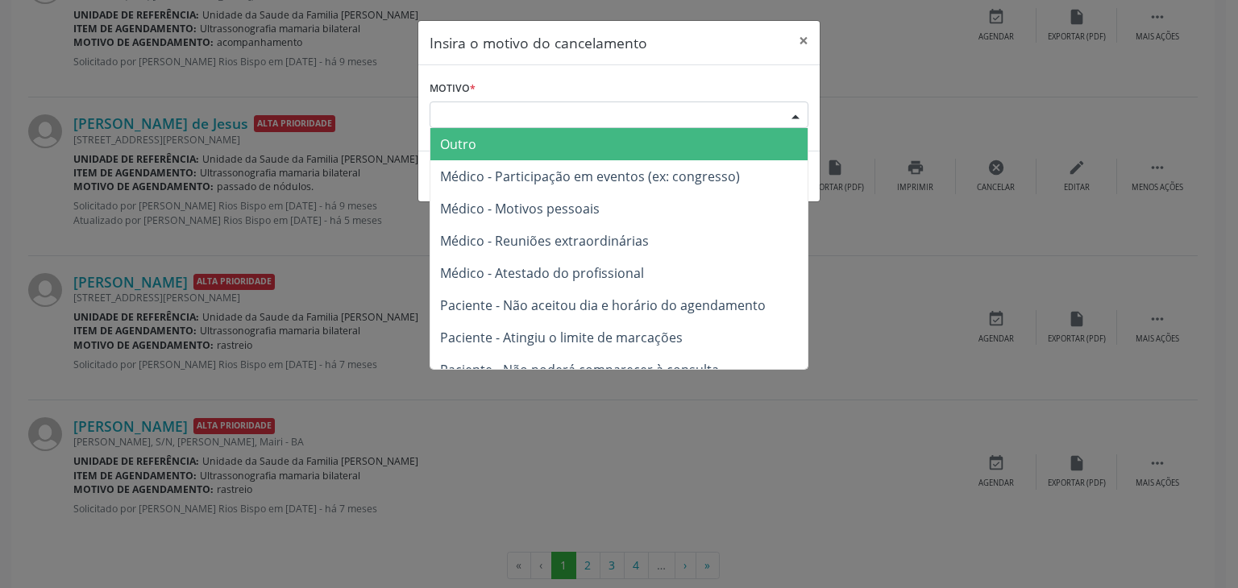
click at [471, 145] on span "Outro" at bounding box center [458, 144] width 36 height 18
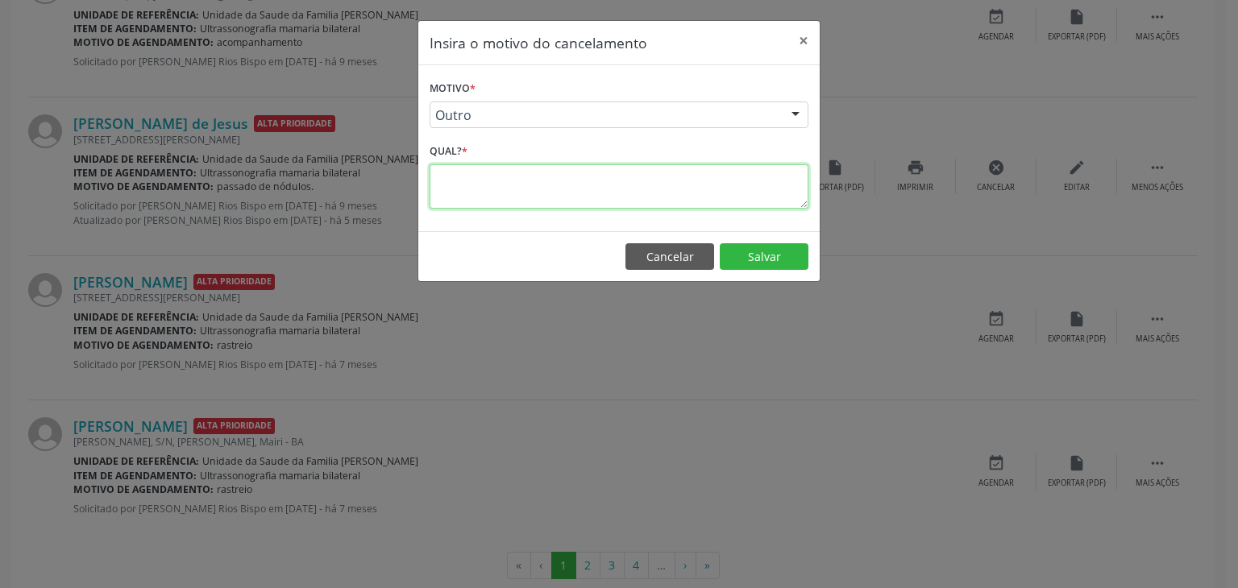
click at [480, 191] on textarea at bounding box center [618, 186] width 379 height 44
type textarea "EXAME REALIZADO"
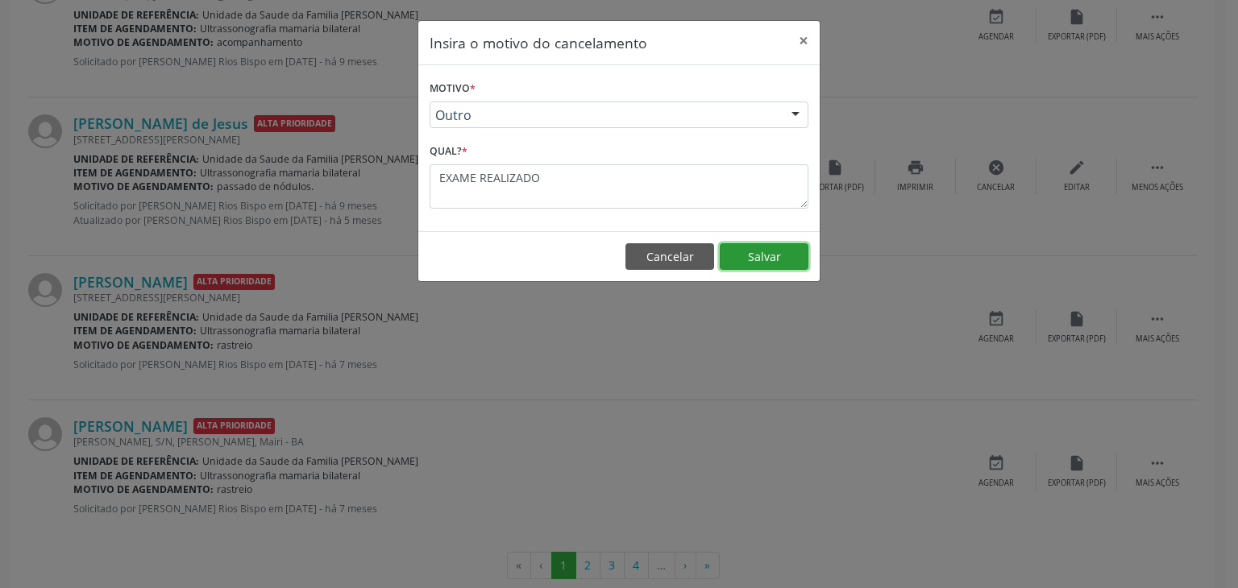
click at [766, 263] on button "Salvar" at bounding box center [764, 256] width 89 height 27
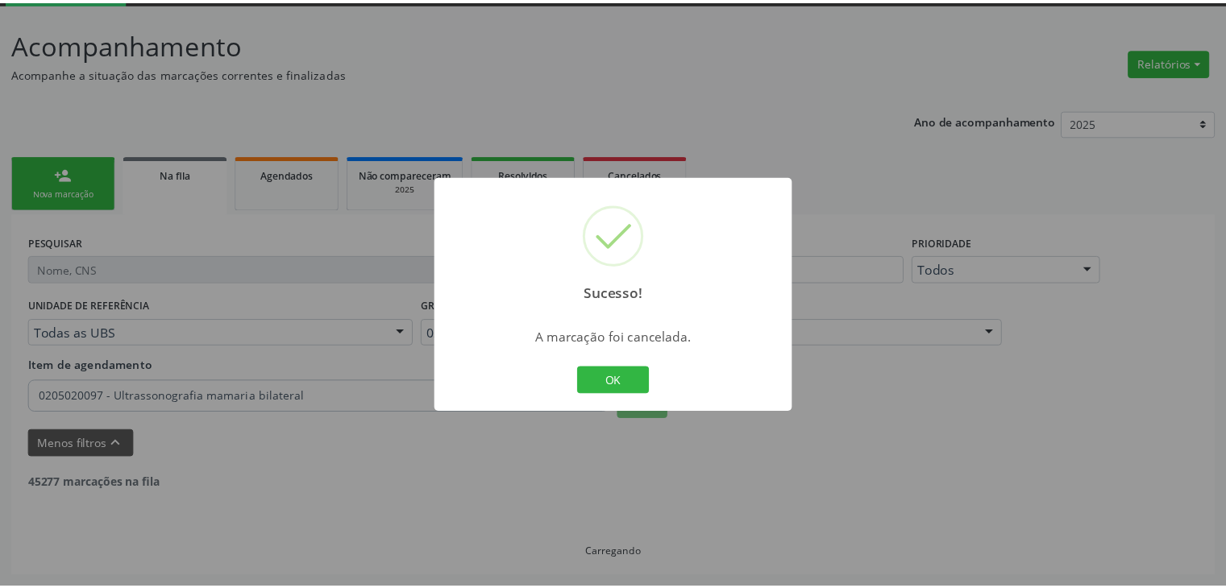
scroll to position [85, 0]
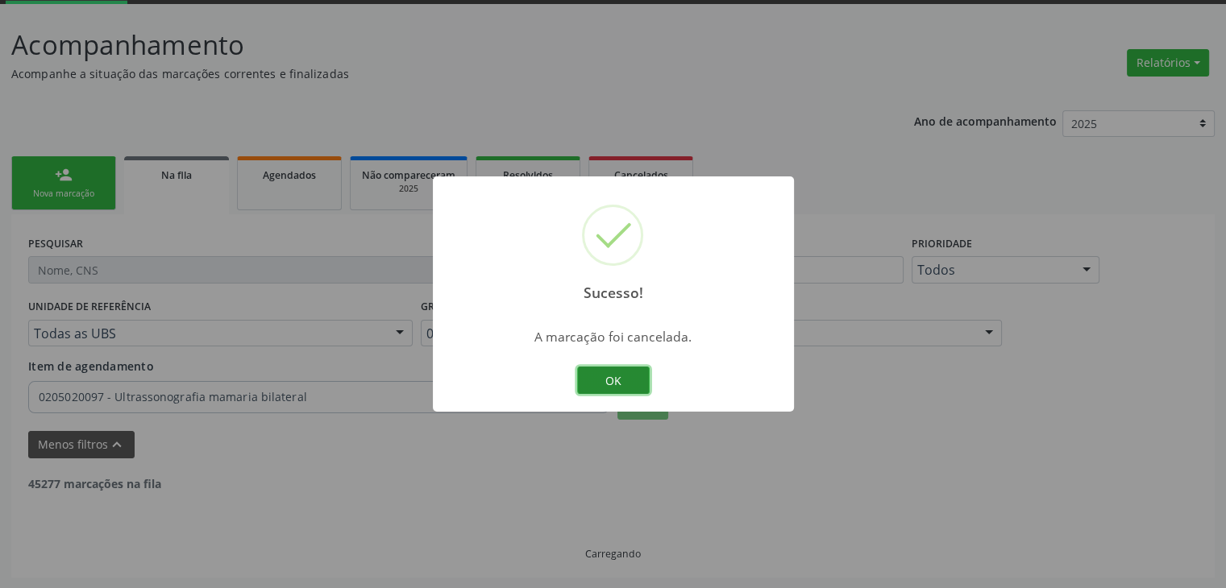
click at [601, 380] on button "OK" at bounding box center [613, 380] width 73 height 27
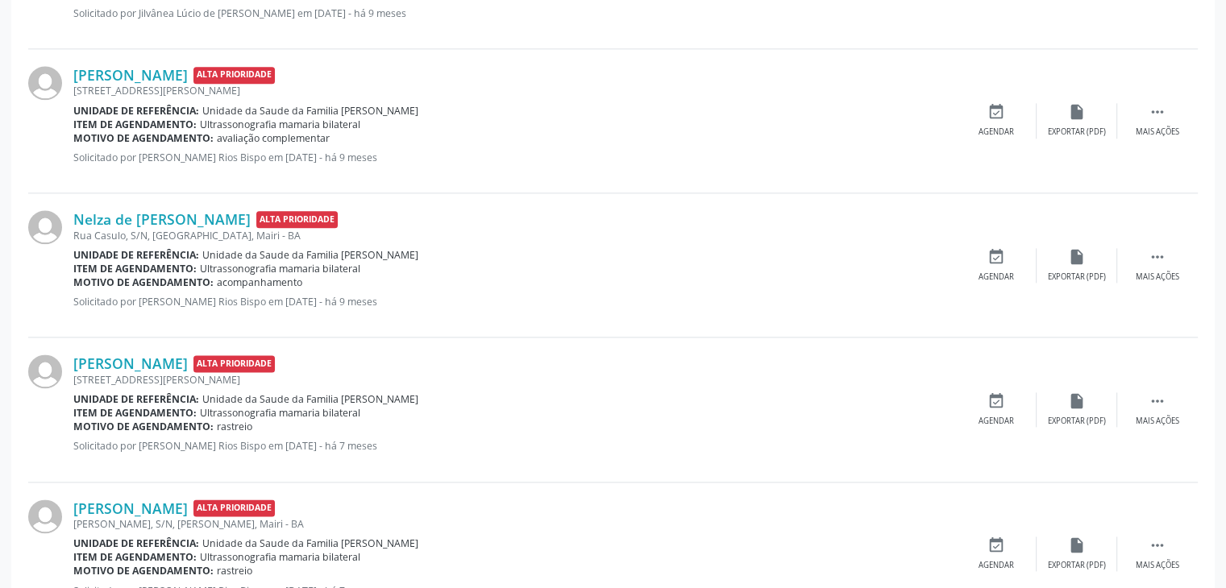
scroll to position [2099, 0]
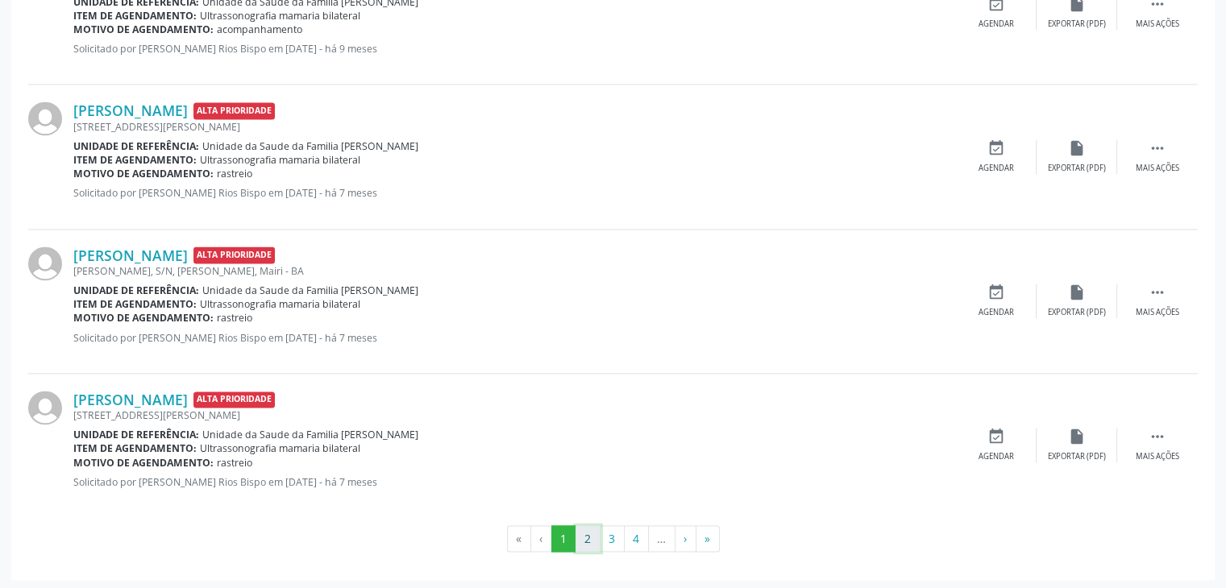
click at [590, 528] on button "2" at bounding box center [587, 538] width 25 height 27
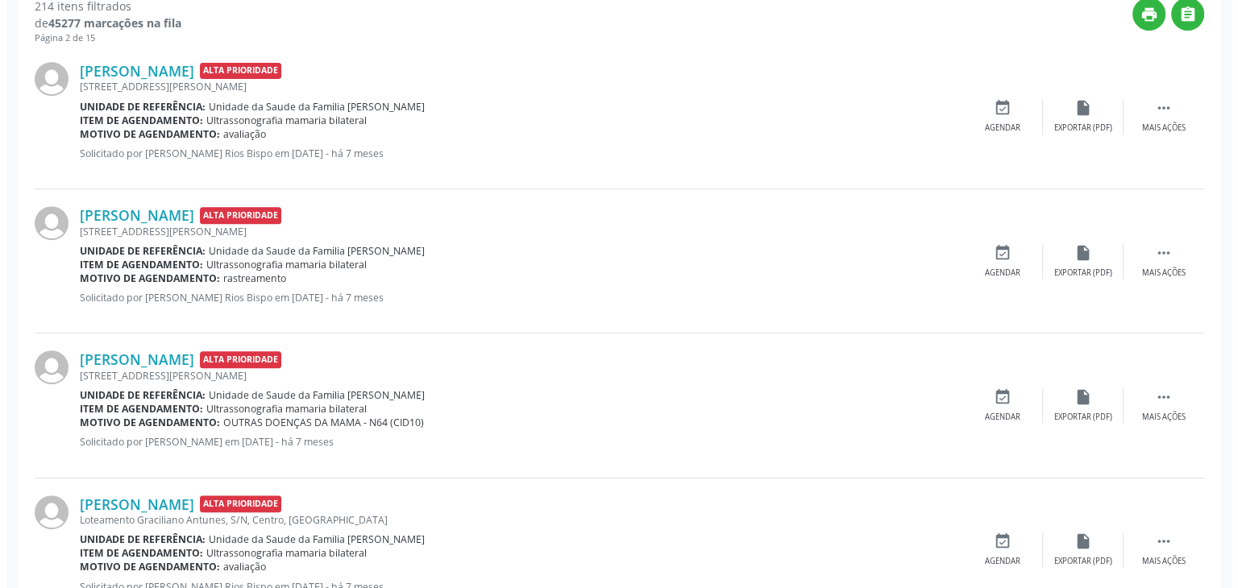
scroll to position [724, 0]
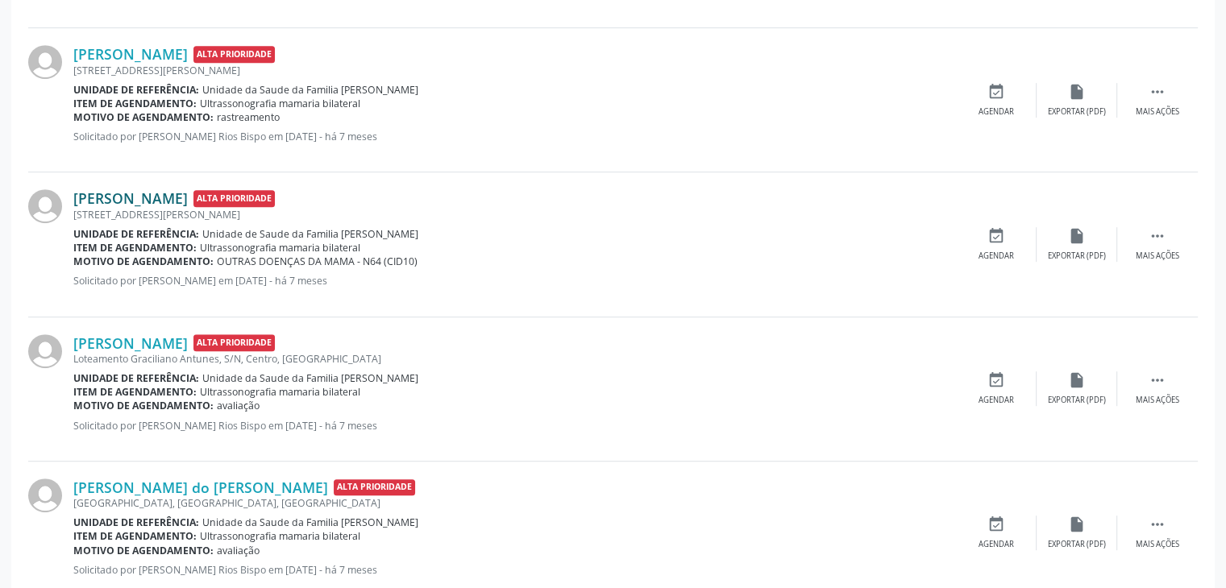
click at [128, 198] on link "[PERSON_NAME]" at bounding box center [130, 198] width 114 height 18
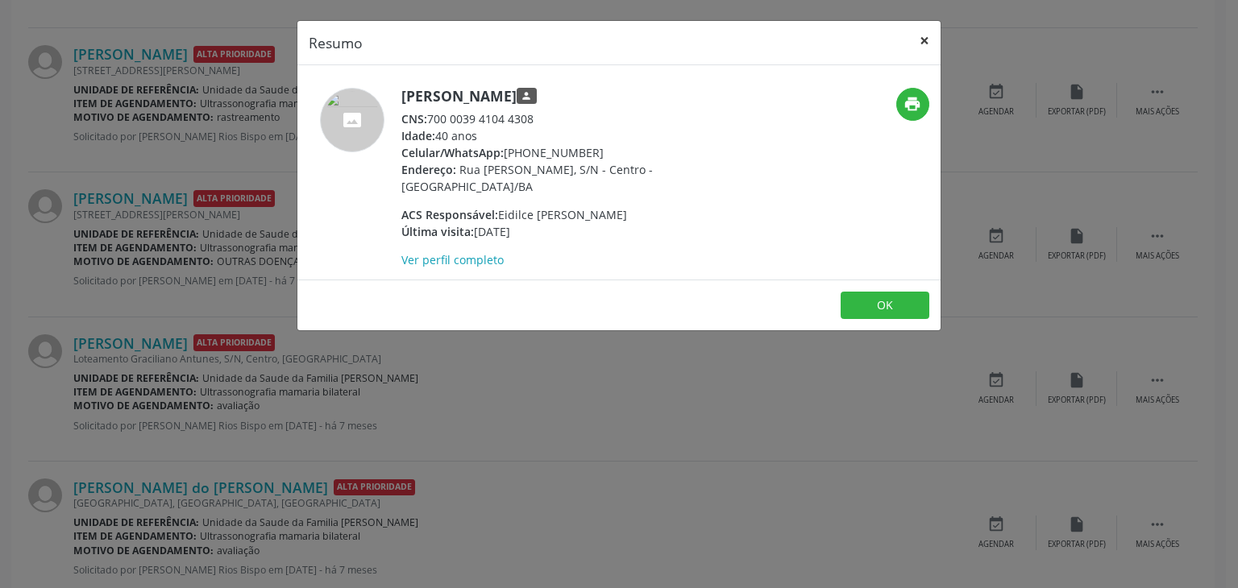
click at [920, 39] on button "×" at bounding box center [924, 40] width 32 height 39
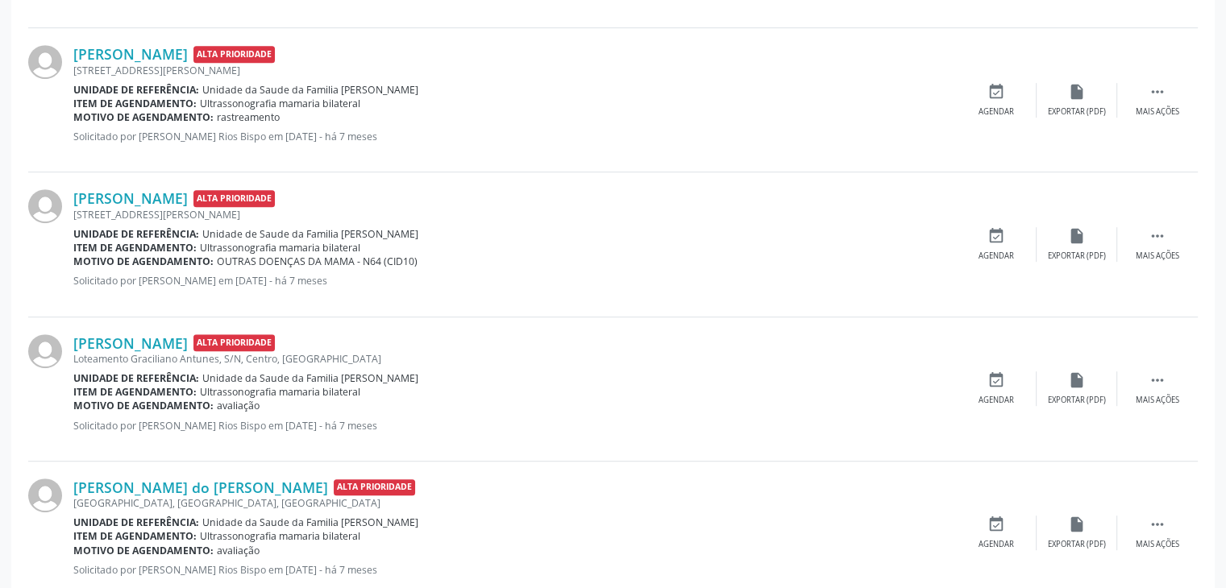
drag, startPoint x: 196, startPoint y: 247, endPoint x: 306, endPoint y: 247, distance: 110.4
click at [279, 246] on div "Item de agendamento: Ultrassonografia mamaria bilateral" at bounding box center [514, 248] width 882 height 14
drag, startPoint x: 306, startPoint y: 247, endPoint x: 371, endPoint y: 247, distance: 65.3
click at [330, 247] on span "Ultrassonografia mamaria bilateral" at bounding box center [280, 248] width 160 height 14
click at [392, 248] on div "Item de agendamento: Ultrassonografia mamaria bilateral" at bounding box center [514, 248] width 882 height 14
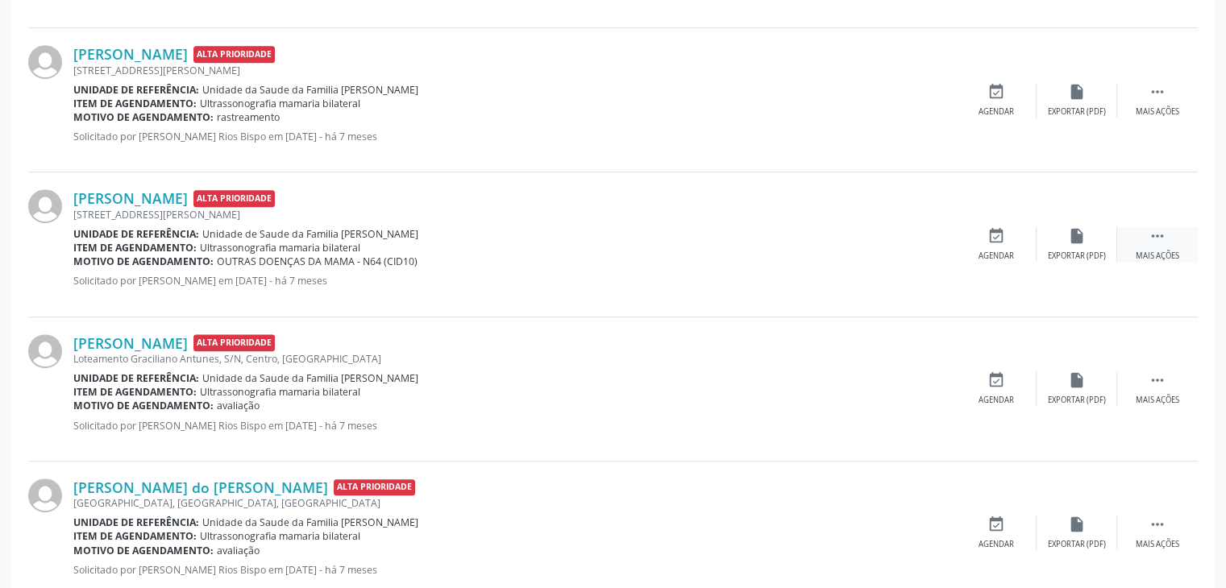
click at [1126, 236] on div " Mais ações" at bounding box center [1157, 244] width 81 height 35
click at [1002, 233] on icon "cancel" at bounding box center [996, 236] width 18 height 18
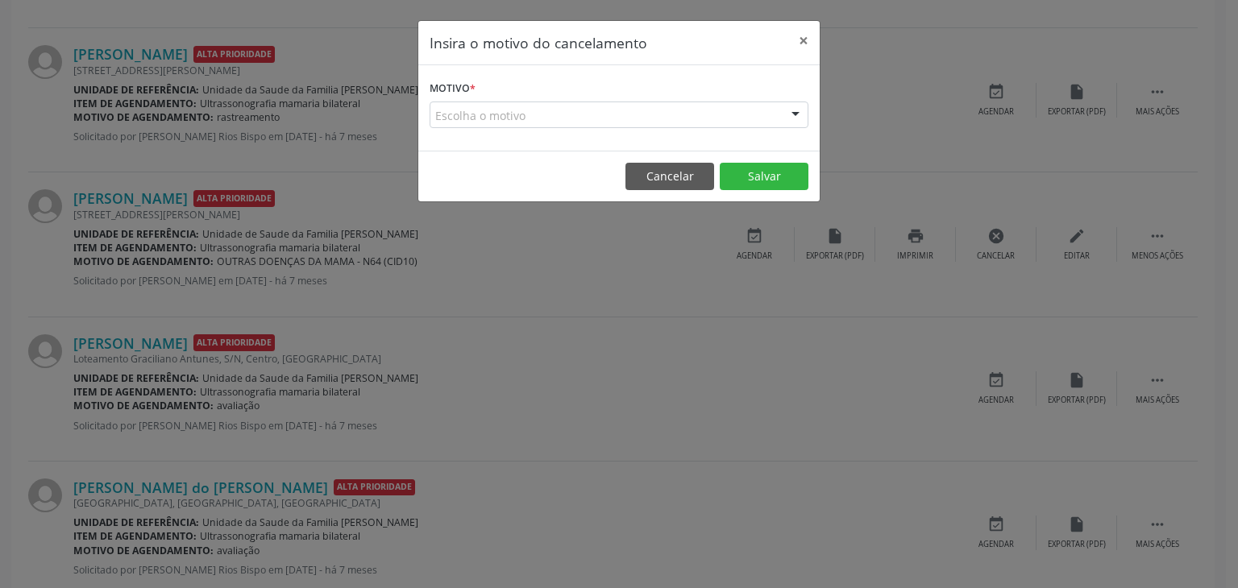
click at [524, 123] on div "Escolha o motivo" at bounding box center [618, 115] width 379 height 27
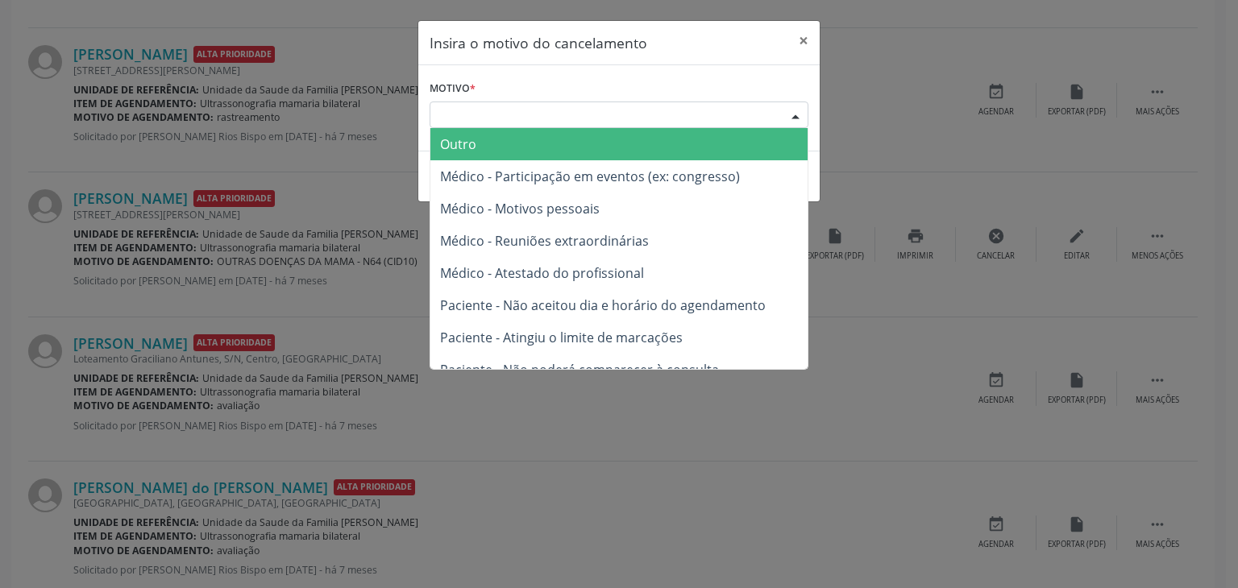
click at [510, 141] on span "Outro" at bounding box center [618, 144] width 377 height 32
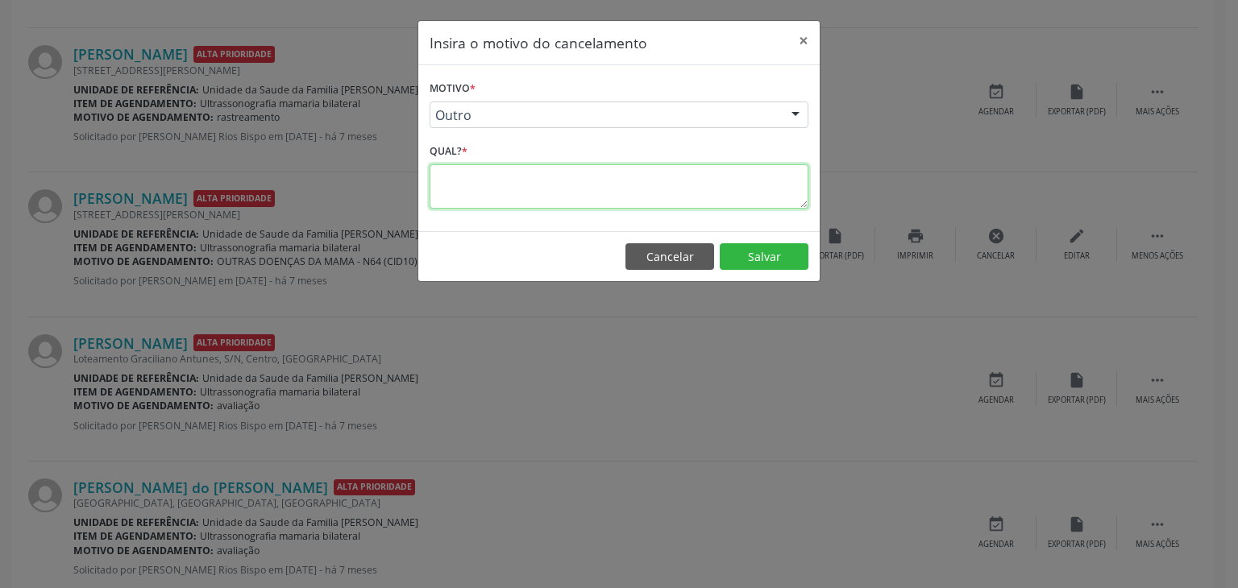
click at [510, 175] on textarea at bounding box center [618, 186] width 379 height 44
type textarea "EXAME REALIZADO"
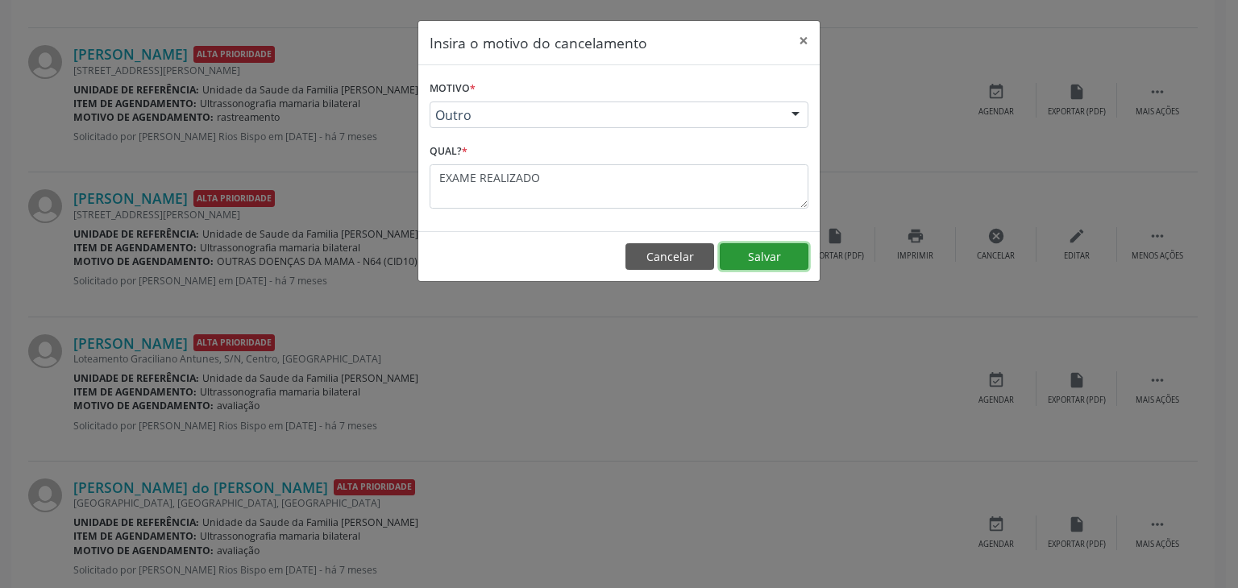
click at [806, 247] on button "Salvar" at bounding box center [764, 256] width 89 height 27
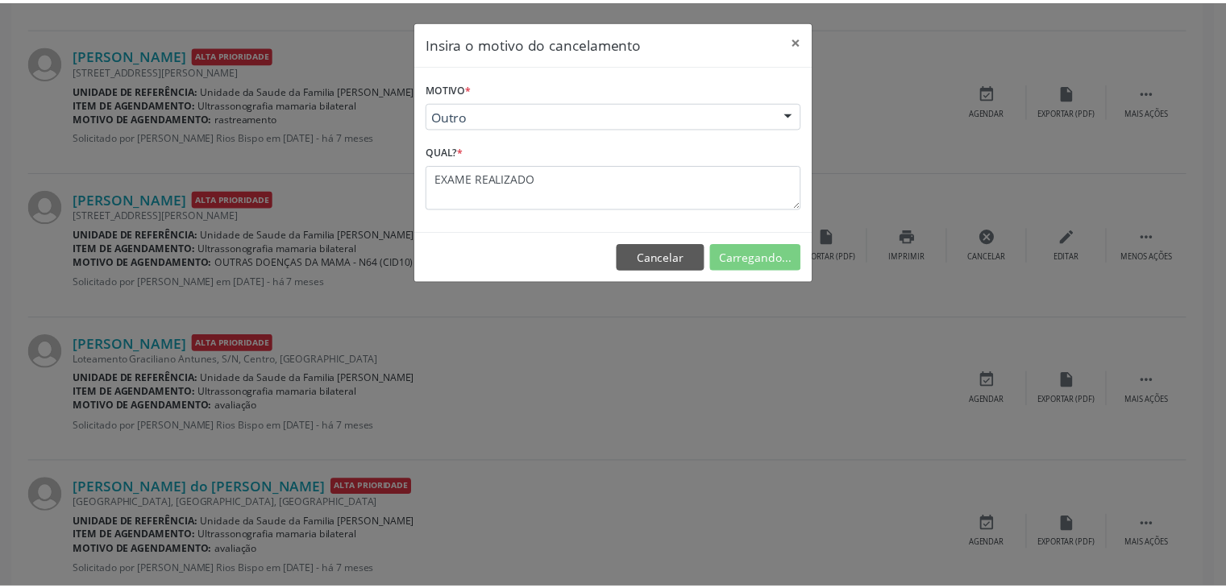
scroll to position [85, 0]
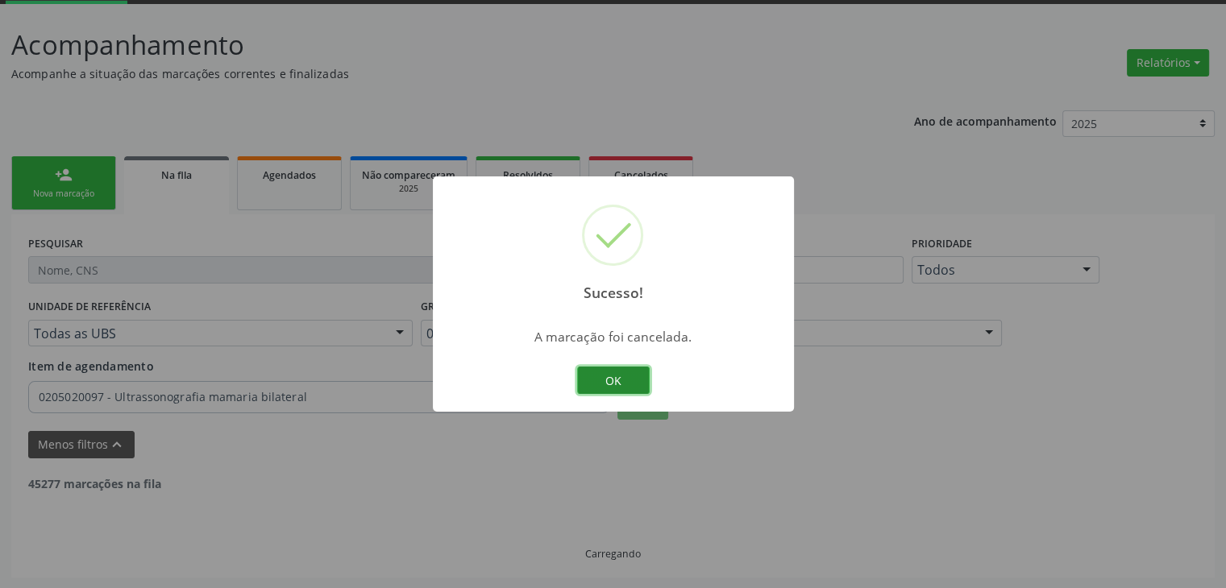
click at [631, 384] on button "OK" at bounding box center [613, 380] width 73 height 27
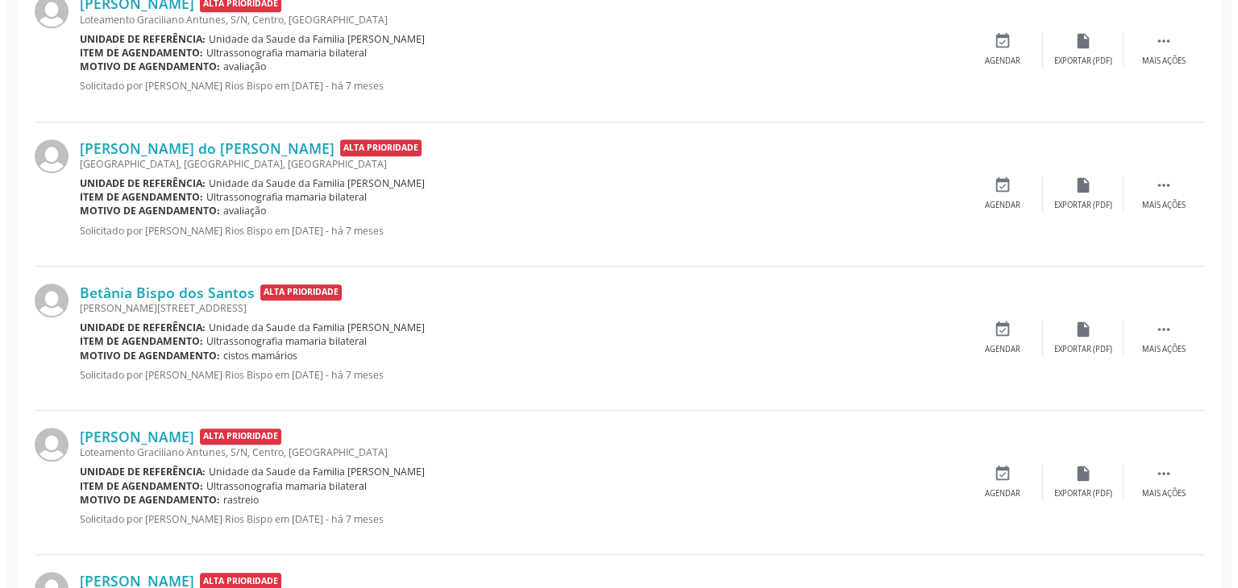
scroll to position [1051, 0]
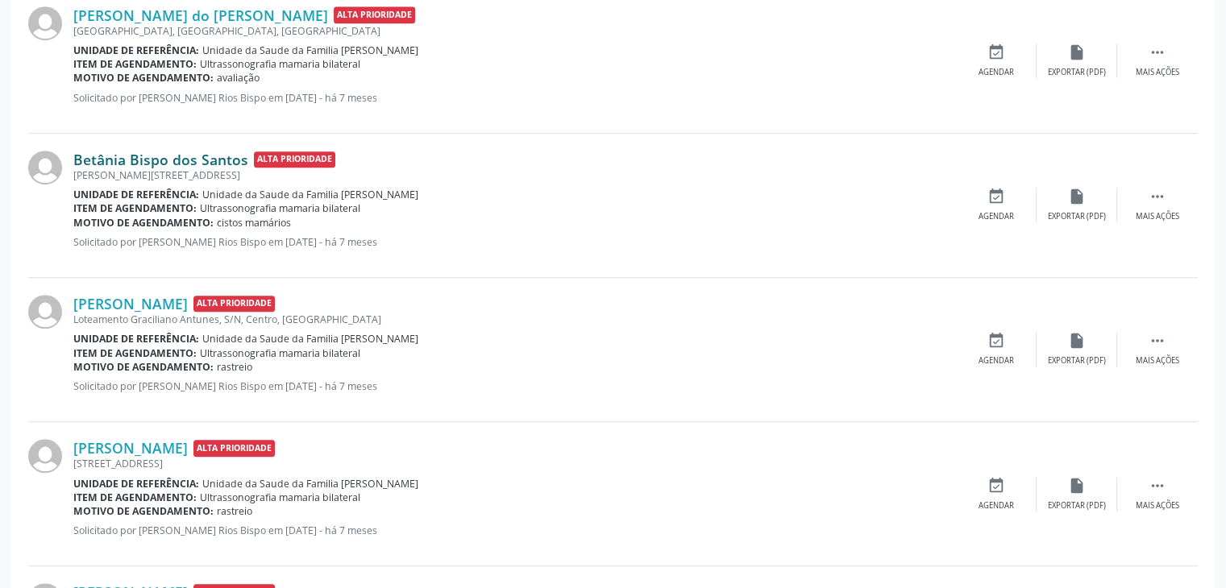
click at [171, 151] on link "Betânia Bispo dos Santos" at bounding box center [160, 160] width 175 height 18
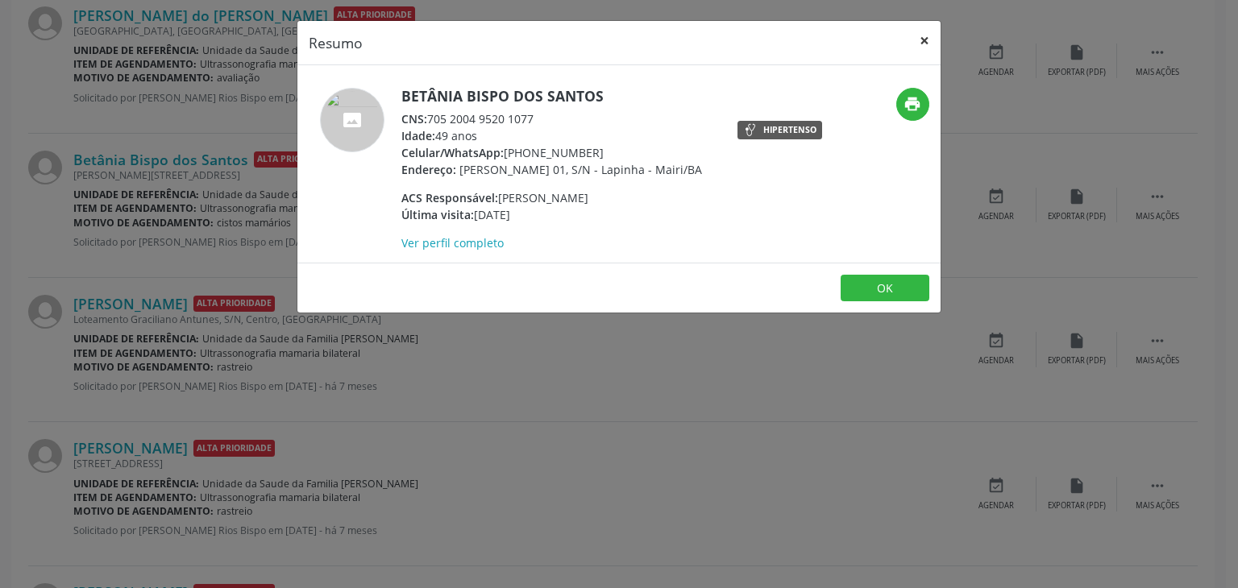
click at [925, 49] on button "×" at bounding box center [924, 40] width 32 height 39
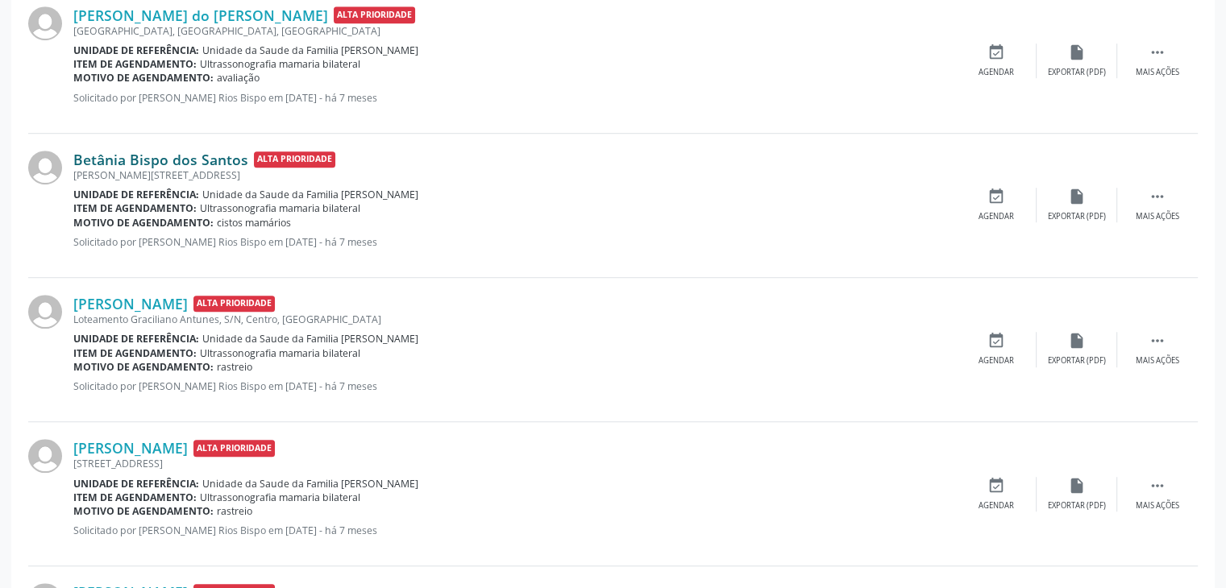
click at [158, 151] on link "Betânia Bispo dos Santos" at bounding box center [160, 160] width 175 height 18
click at [93, 161] on link "Betânia Bispo dos Santos" at bounding box center [160, 160] width 175 height 18
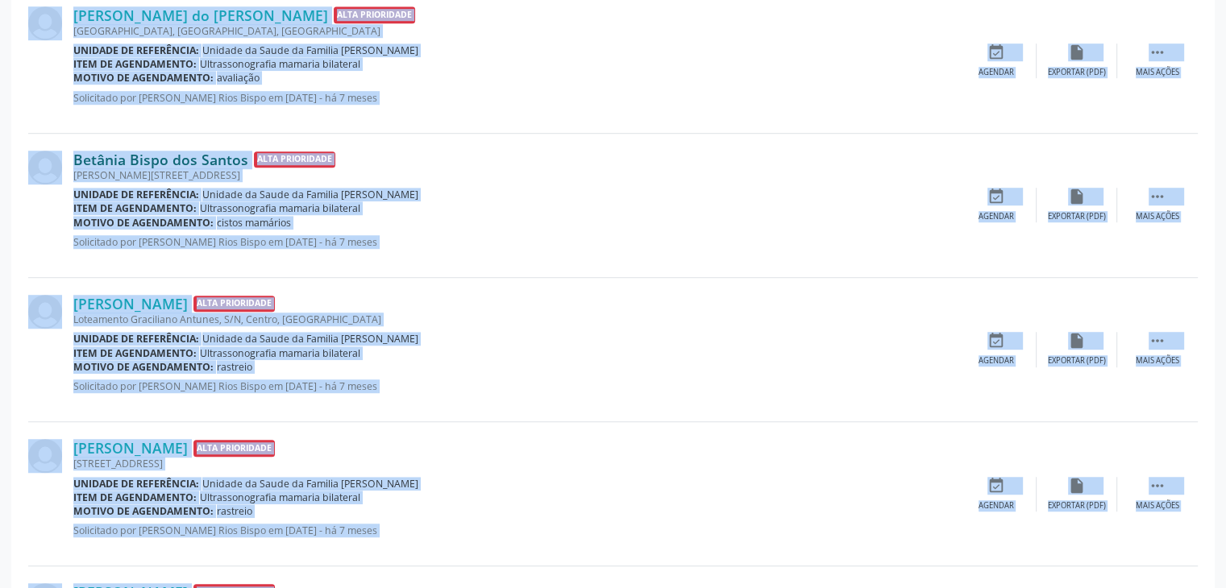
click at [187, 159] on link "Betânia Bispo dos Santos" at bounding box center [160, 160] width 175 height 18
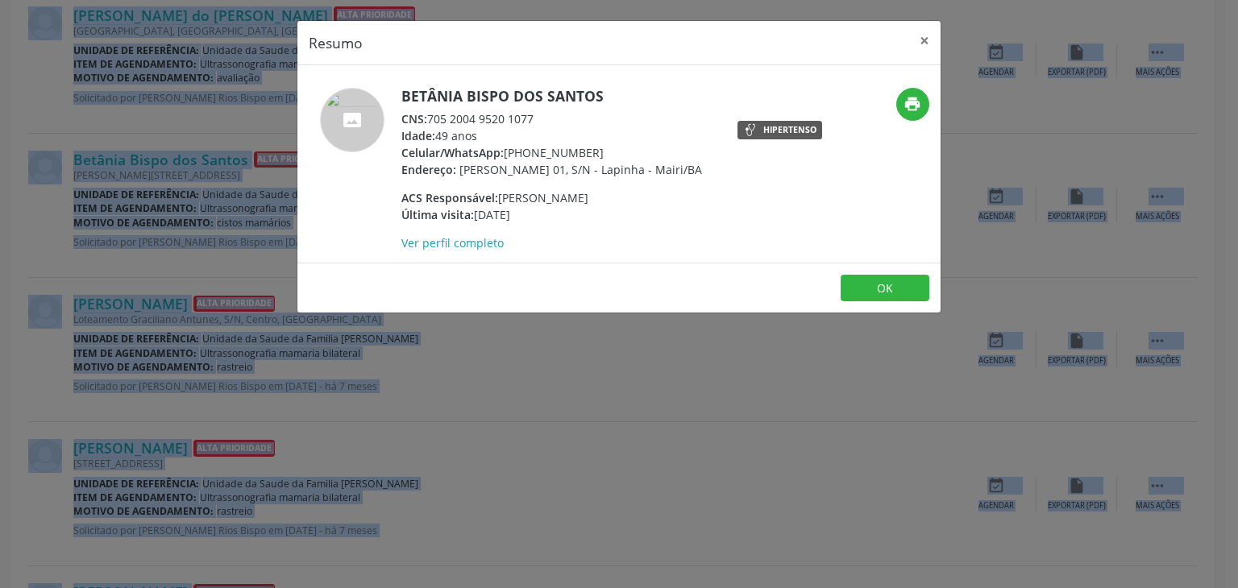
drag, startPoint x: 403, startPoint y: 89, endPoint x: 605, endPoint y: 84, distance: 202.3
click at [605, 84] on div "Betânia Bispo dos Santos CNS: 705 2004 9520 1077 Idade: 49 anos Celular/WhatsAp…" at bounding box center [618, 163] width 643 height 197
copy h5 "Betânia Bispo dos Santos"
drag, startPoint x: 504, startPoint y: 151, endPoint x: 596, endPoint y: 143, distance: 93.0
click at [596, 144] on div "Celular/WhatsApp: [PHONE_NUMBER]" at bounding box center [551, 152] width 301 height 17
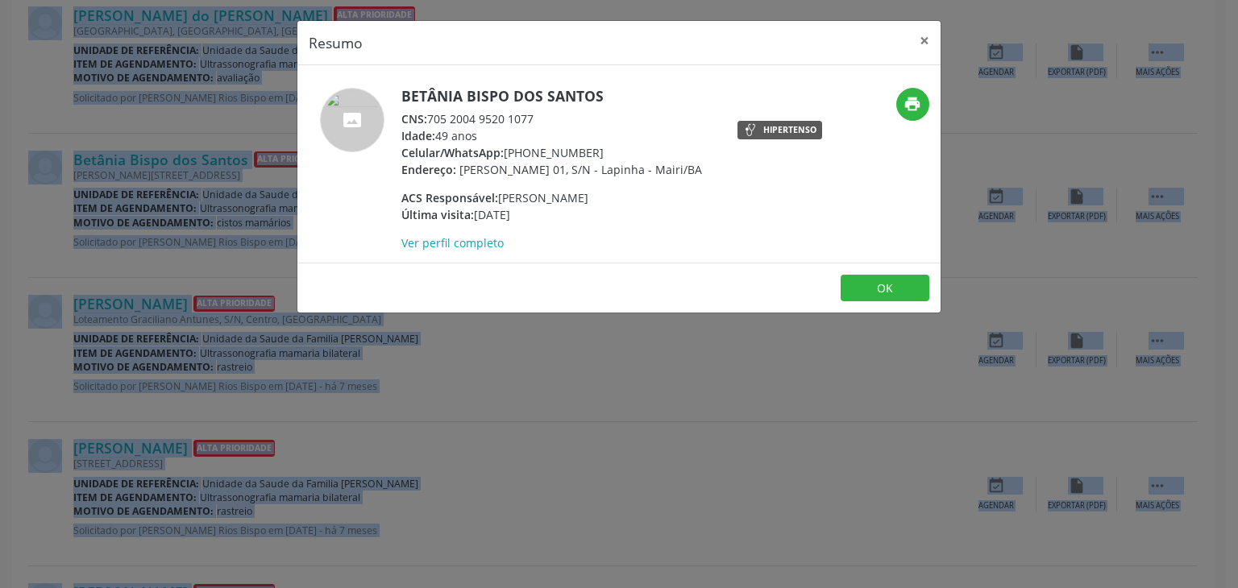
copy div "[PHONE_NUMBER]"
click at [915, 33] on button "×" at bounding box center [924, 40] width 32 height 39
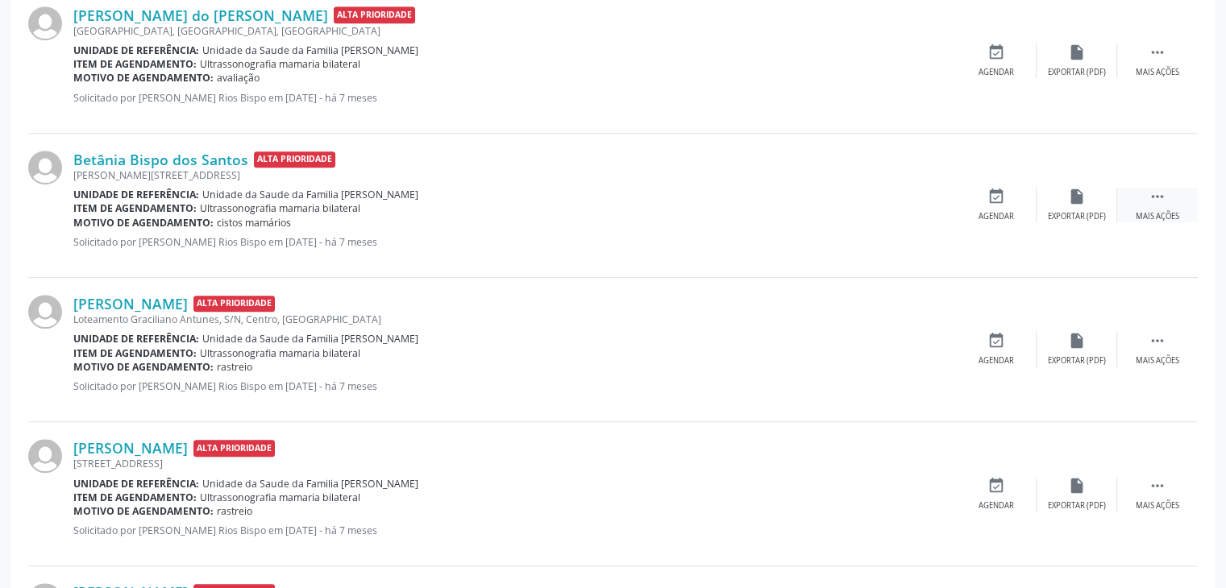
click at [1149, 217] on div "Mais ações" at bounding box center [1157, 216] width 44 height 11
click at [981, 205] on div "cancel Cancelar" at bounding box center [996, 205] width 81 height 35
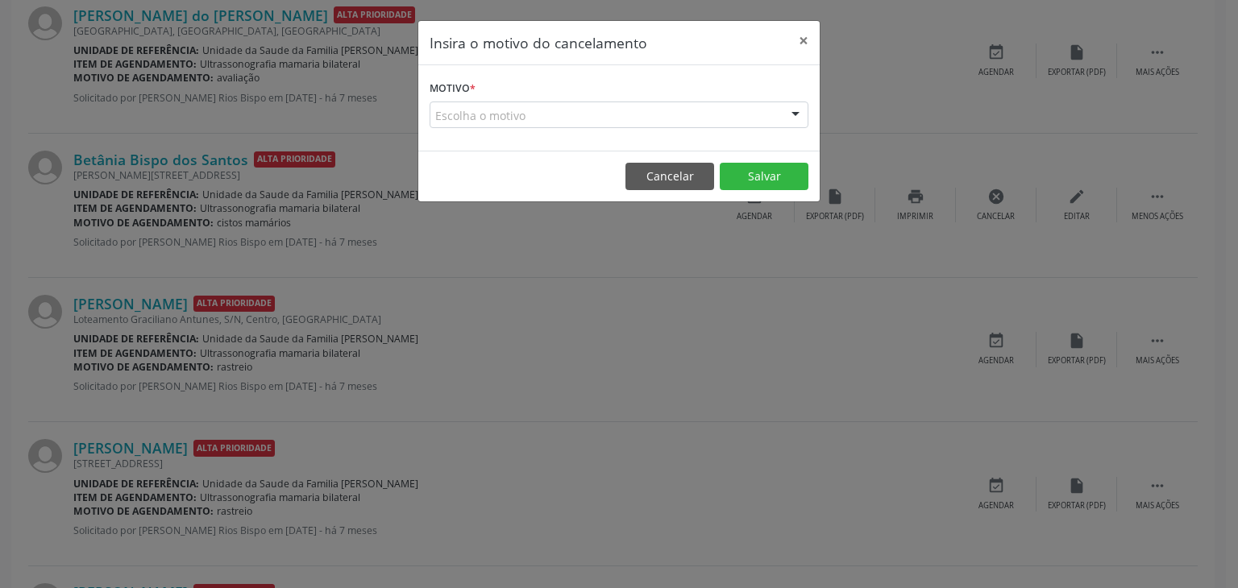
click at [464, 118] on div "Escolha o motivo" at bounding box center [618, 115] width 379 height 27
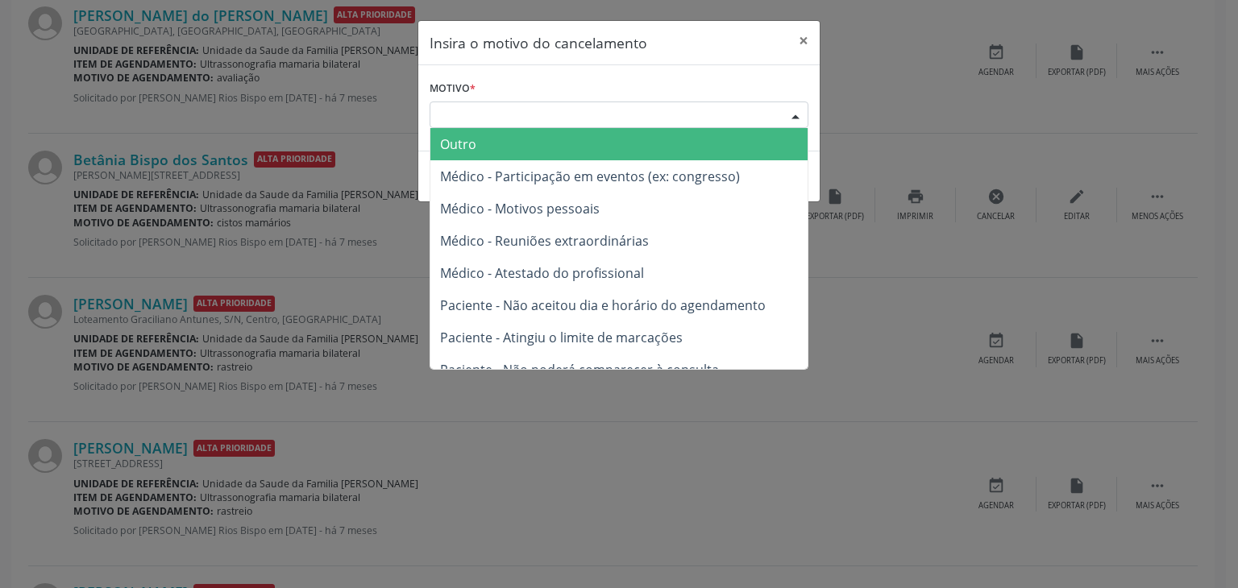
click at [465, 138] on span "Outro" at bounding box center [458, 144] width 36 height 18
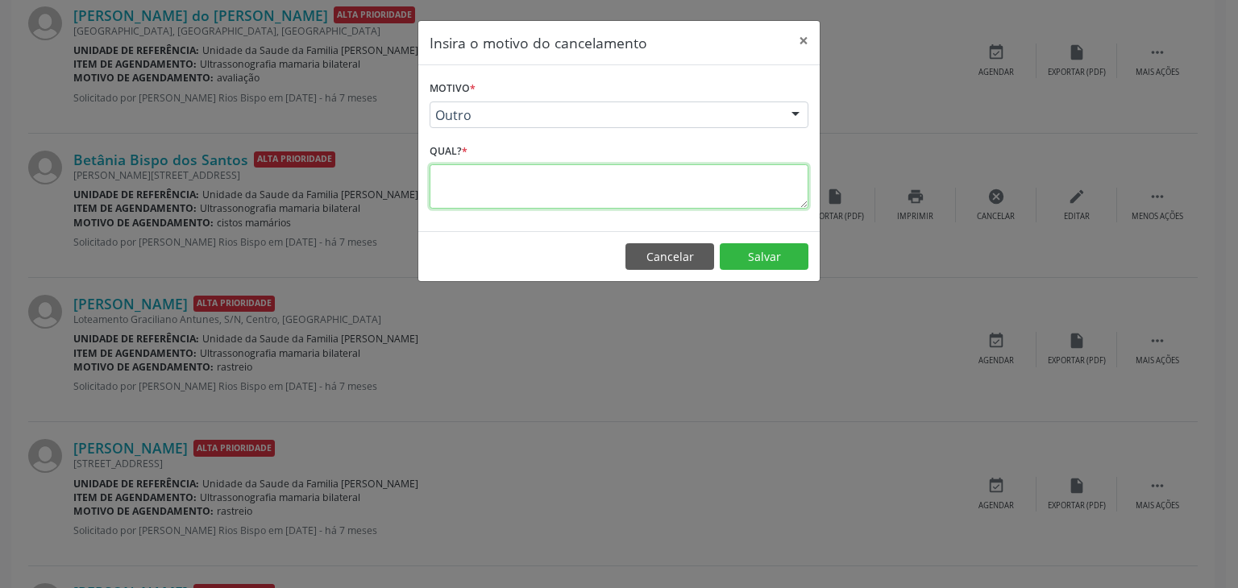
click at [474, 180] on textarea at bounding box center [618, 186] width 379 height 44
type textarea "EXAME REALIZADO"
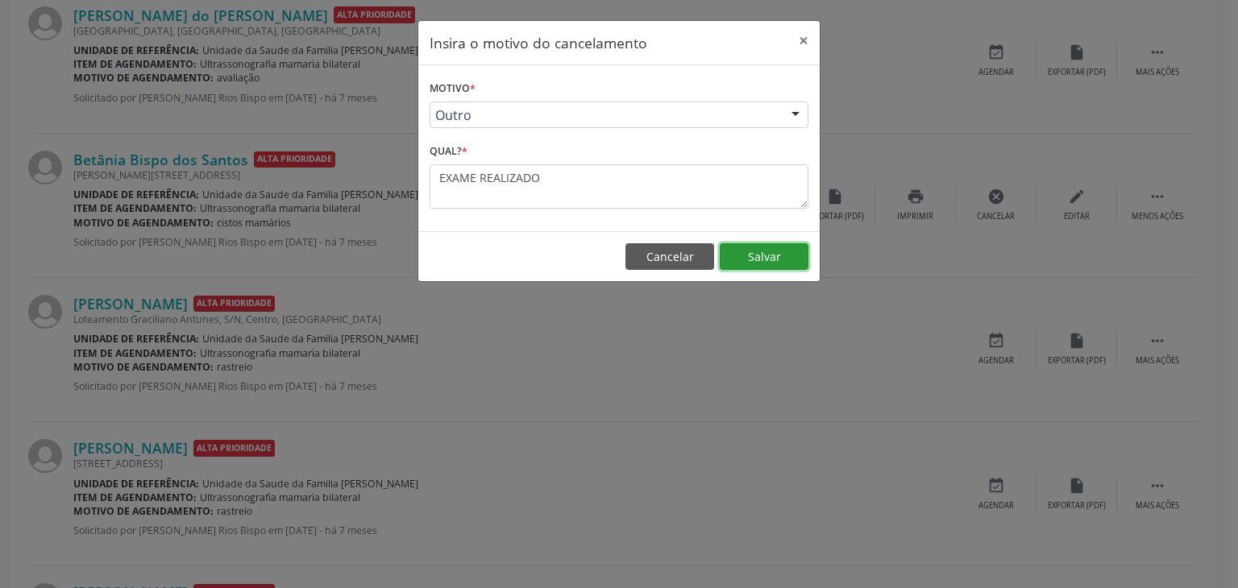
click at [780, 256] on button "Salvar" at bounding box center [764, 256] width 89 height 27
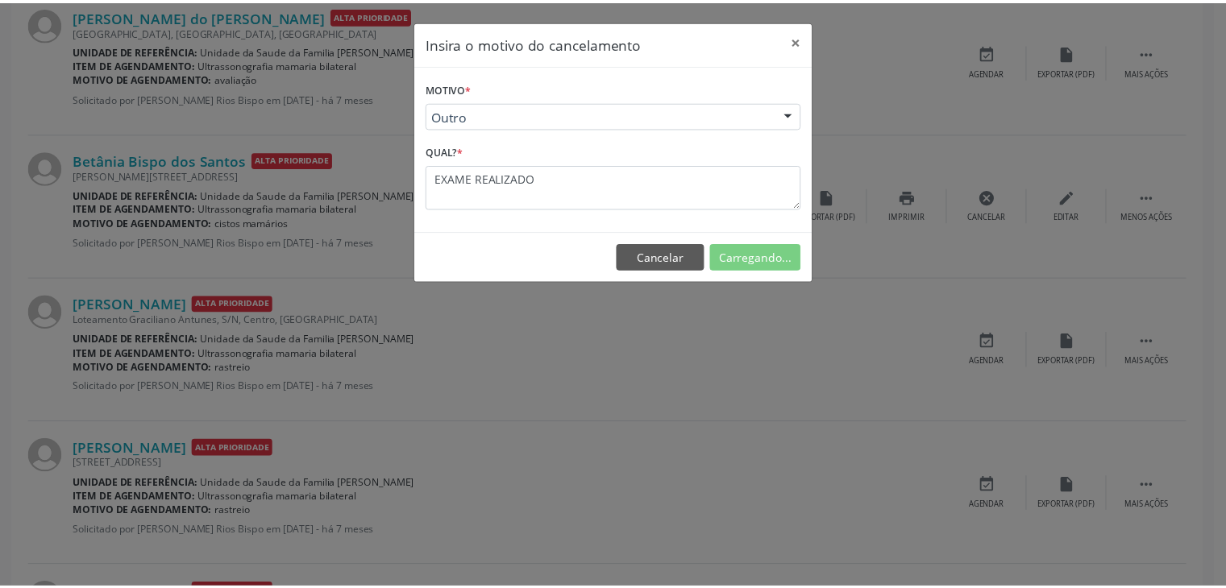
scroll to position [85, 0]
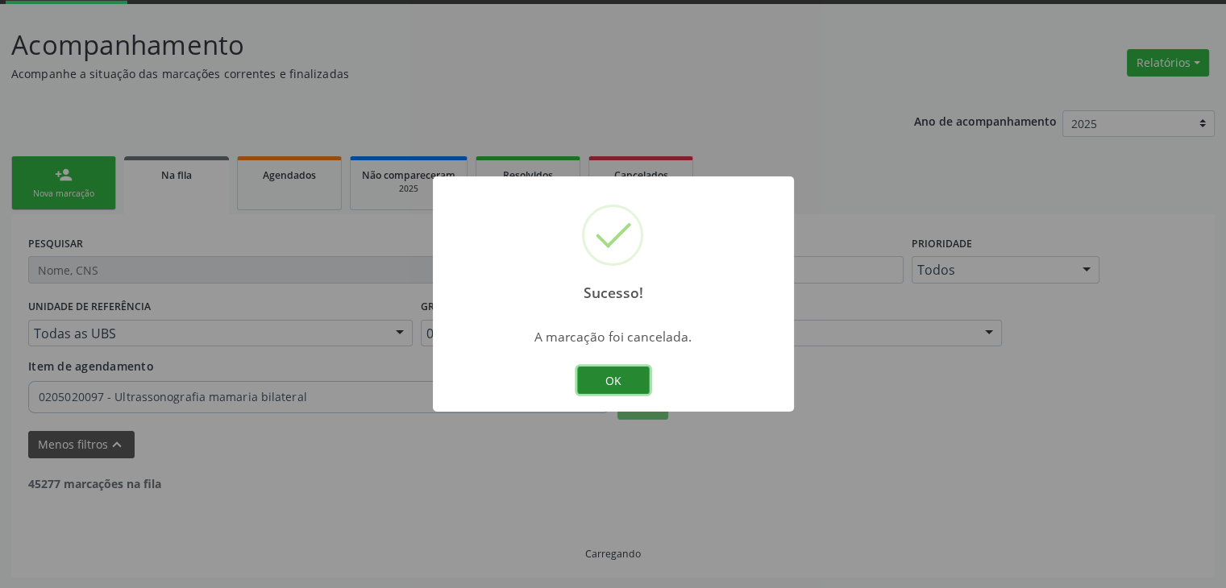
click at [609, 388] on button "OK" at bounding box center [613, 380] width 73 height 27
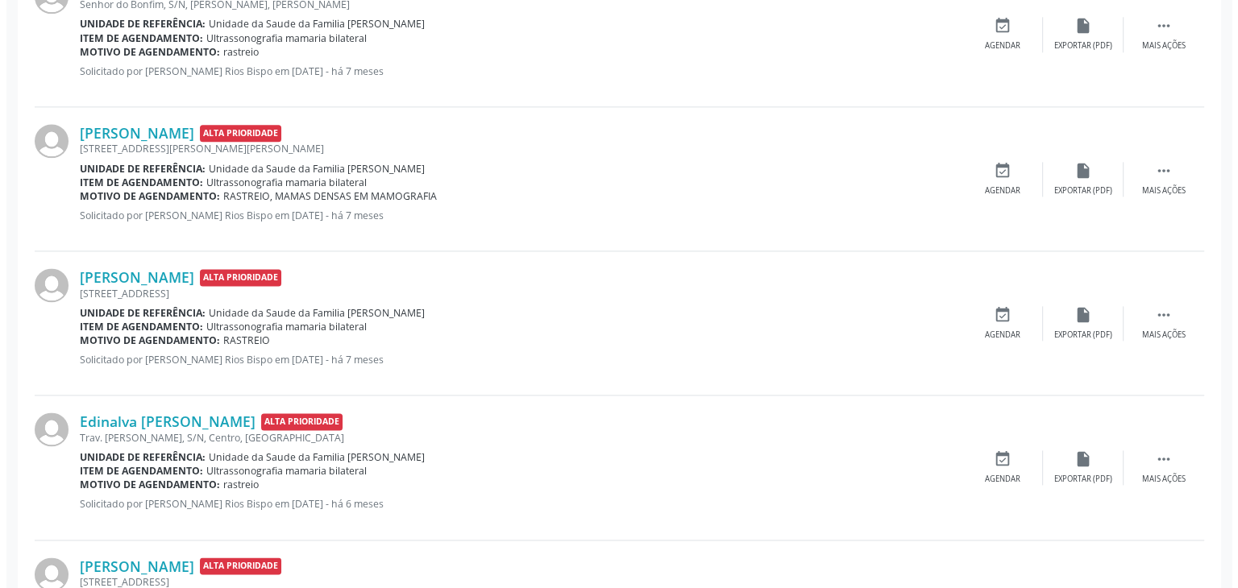
scroll to position [2099, 0]
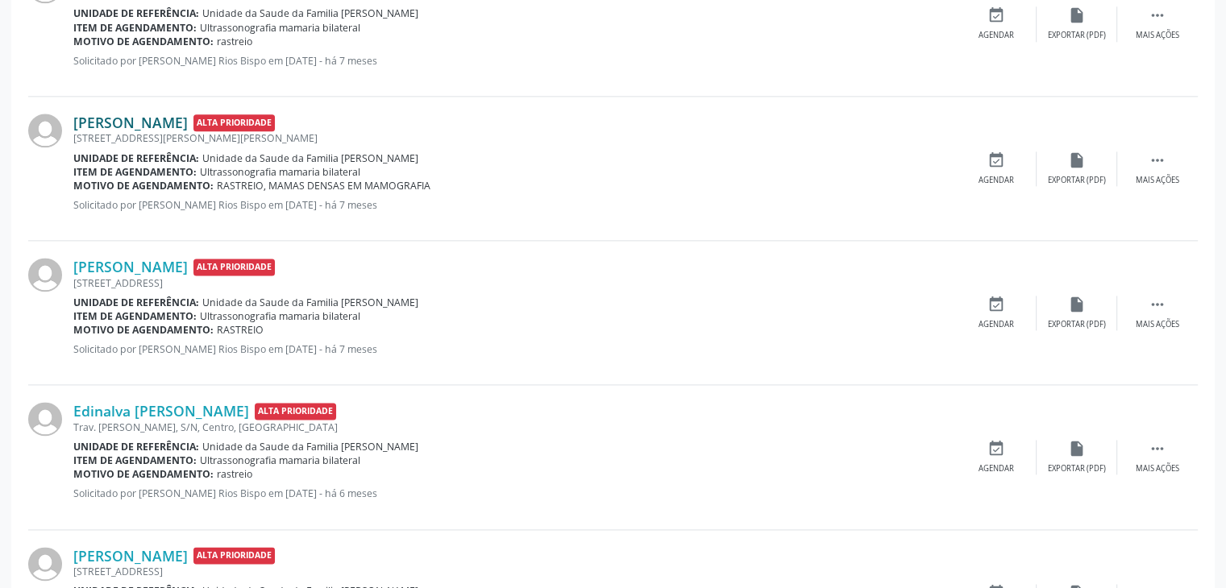
click at [153, 120] on link "[PERSON_NAME]" at bounding box center [130, 123] width 114 height 18
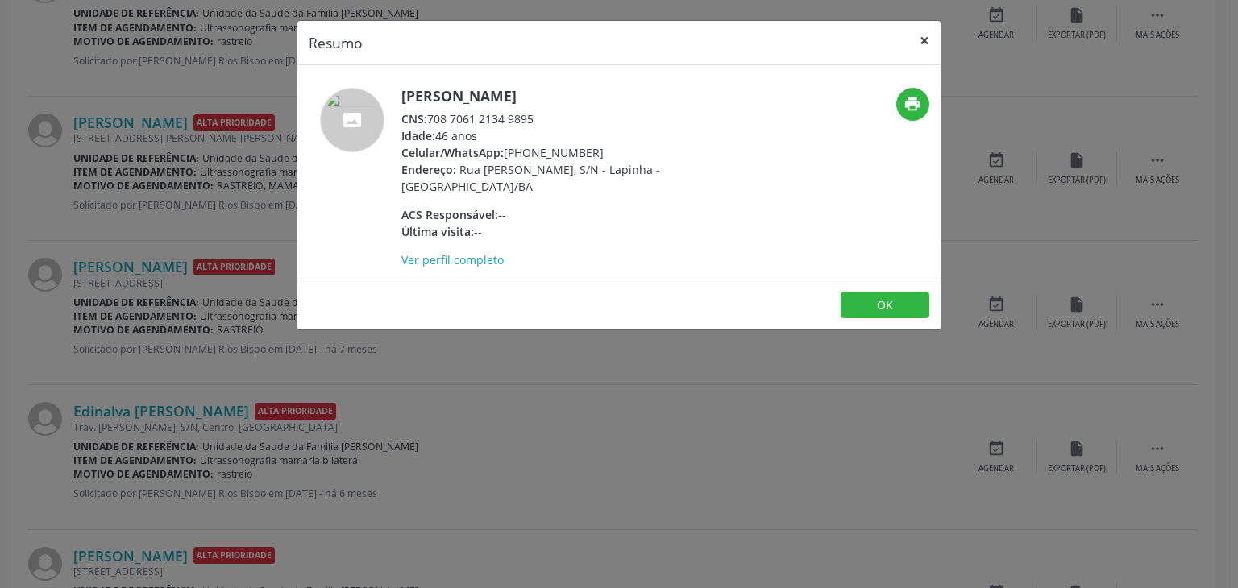
click at [935, 33] on button "×" at bounding box center [924, 40] width 32 height 39
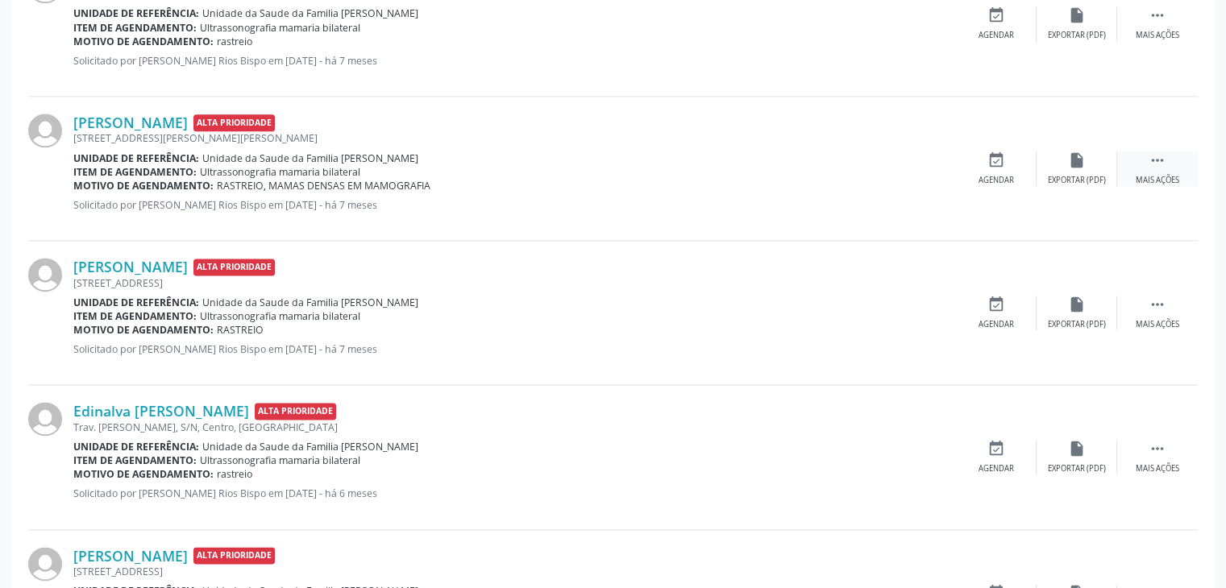
drag, startPoint x: 1134, startPoint y: 168, endPoint x: 1123, endPoint y: 168, distance: 11.3
click at [1134, 168] on div " Mais ações" at bounding box center [1157, 168] width 81 height 35
click at [1032, 171] on div "cancel Cancelar" at bounding box center [996, 168] width 81 height 35
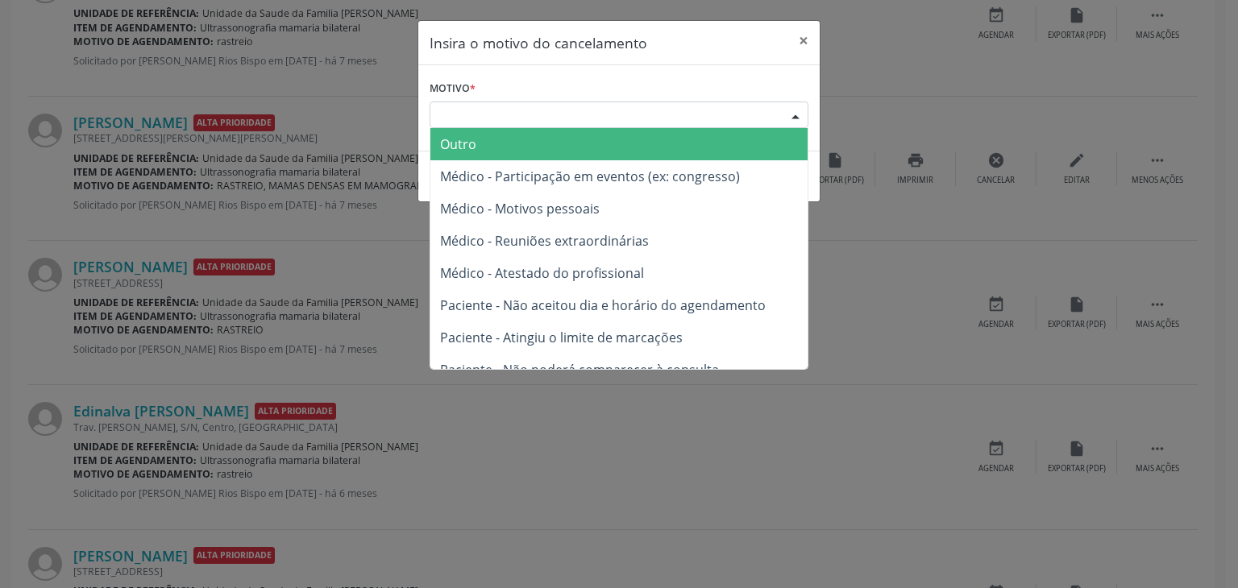
click at [561, 117] on div "Escolha o motivo" at bounding box center [618, 115] width 379 height 27
click at [496, 147] on span "Outro" at bounding box center [618, 144] width 377 height 32
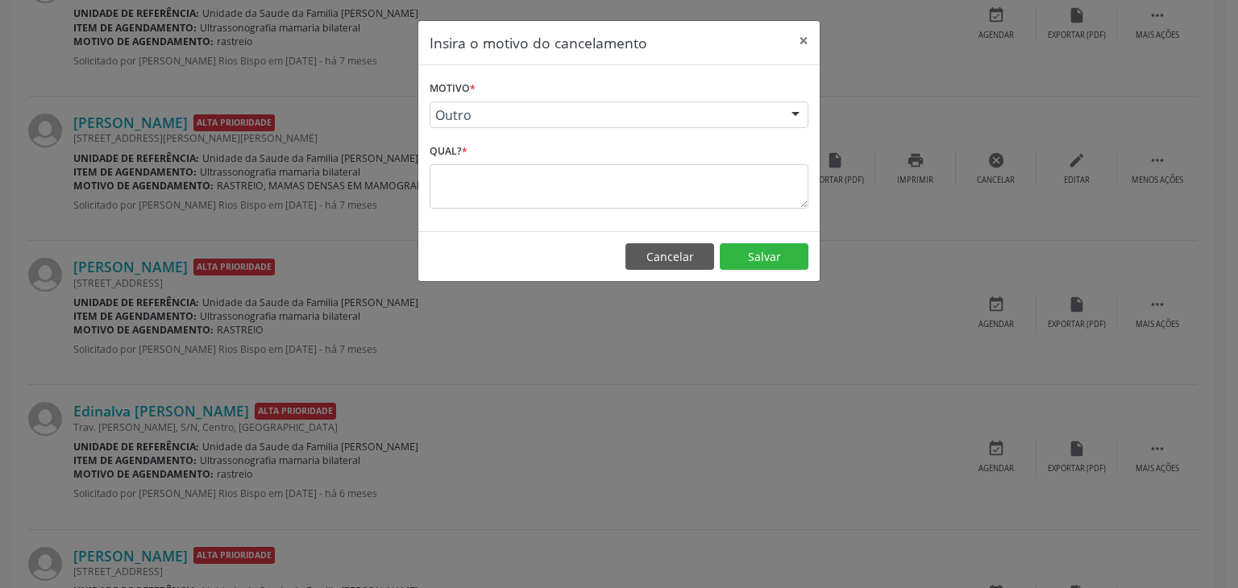
click at [491, 161] on div "Qual? *" at bounding box center [618, 173] width 379 height 68
click at [491, 182] on textarea at bounding box center [618, 186] width 379 height 44
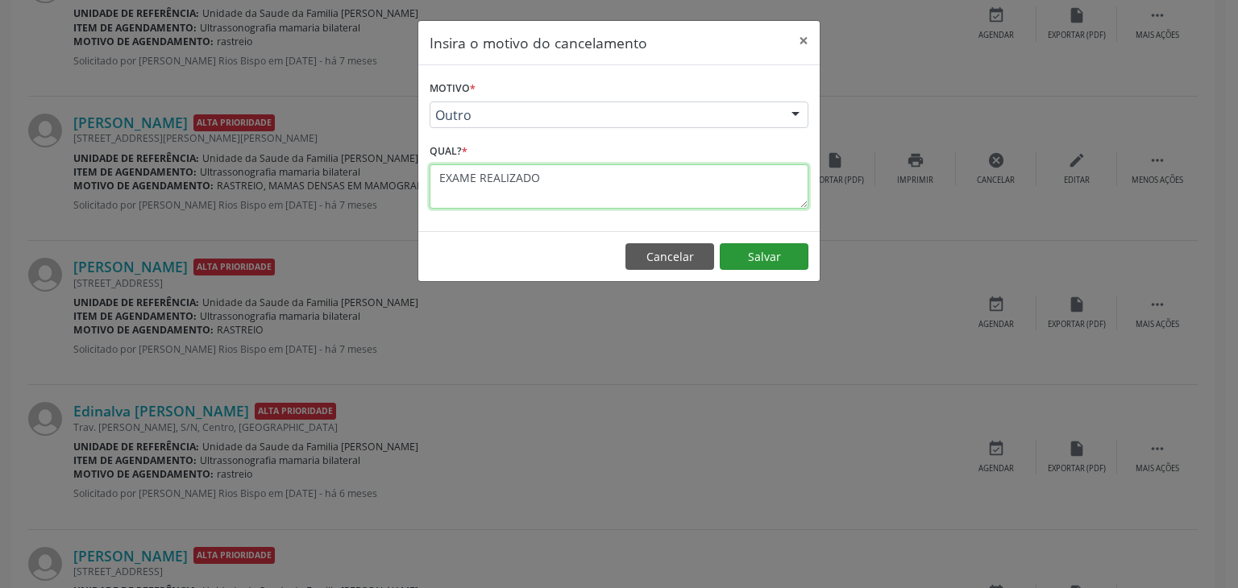
type textarea "EXAME REALIZADO"
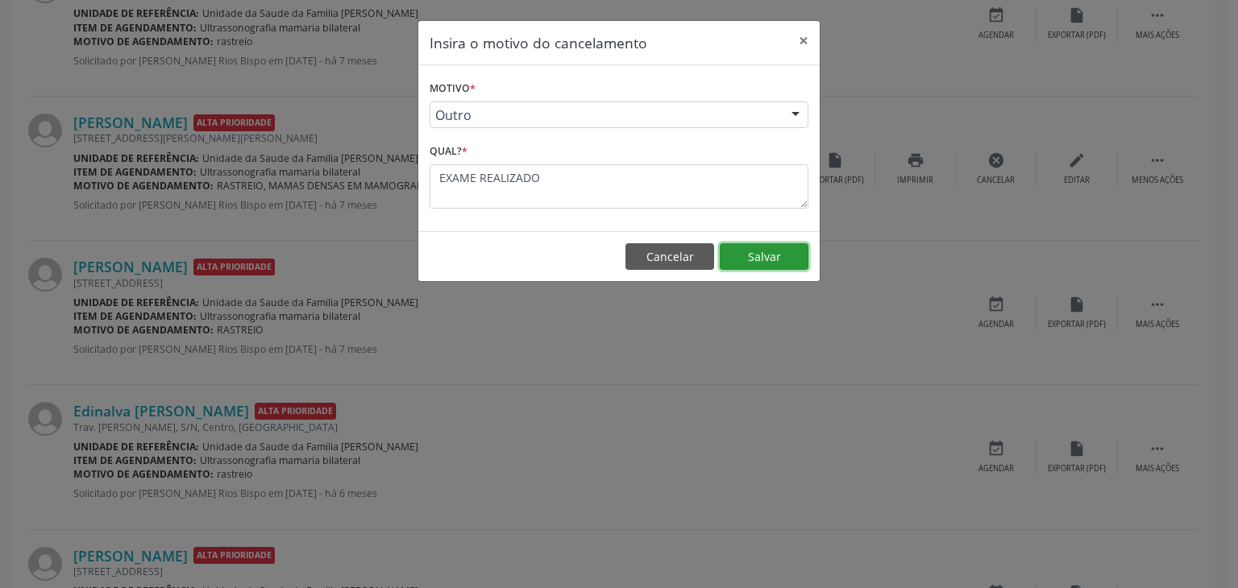
click at [777, 251] on button "Salvar" at bounding box center [764, 256] width 89 height 27
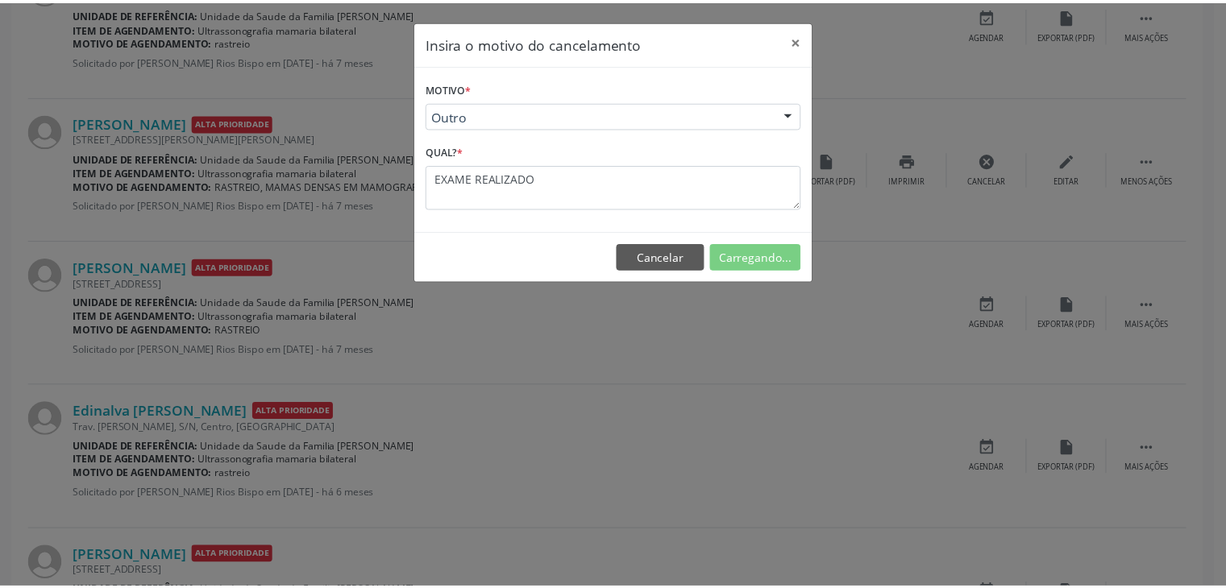
scroll to position [85, 0]
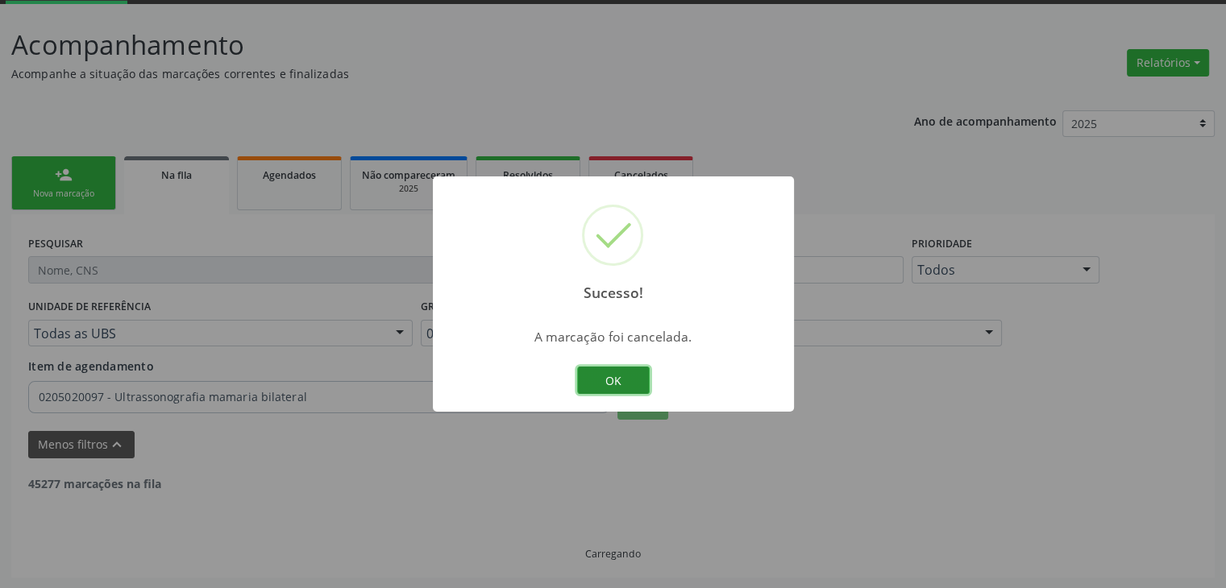
click at [592, 379] on button "OK" at bounding box center [613, 380] width 73 height 27
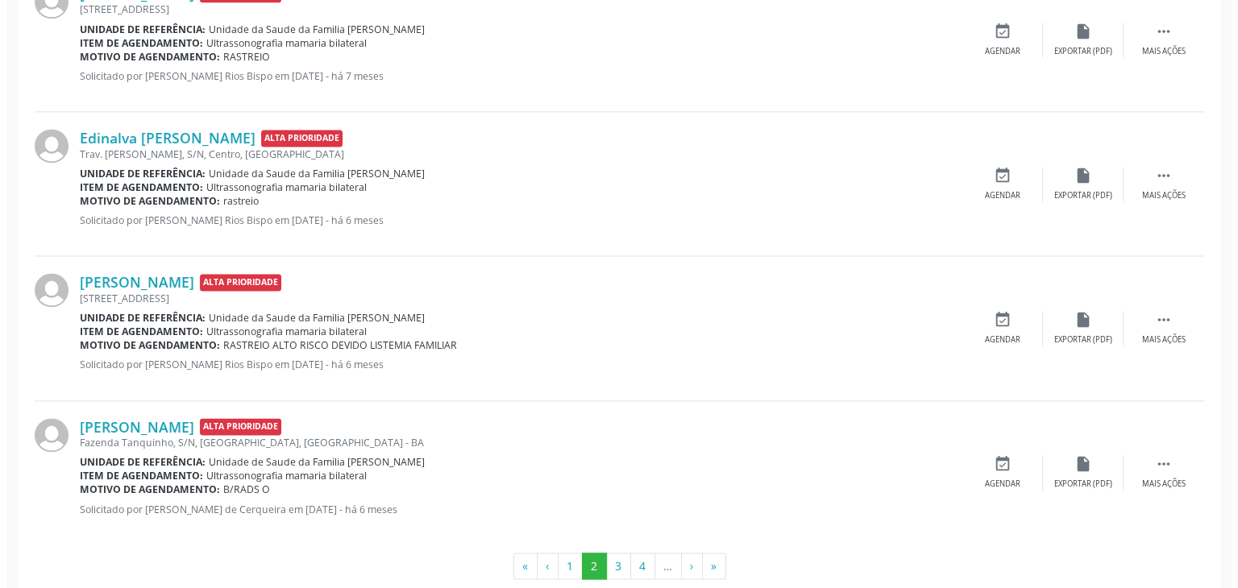
scroll to position [2254, 0]
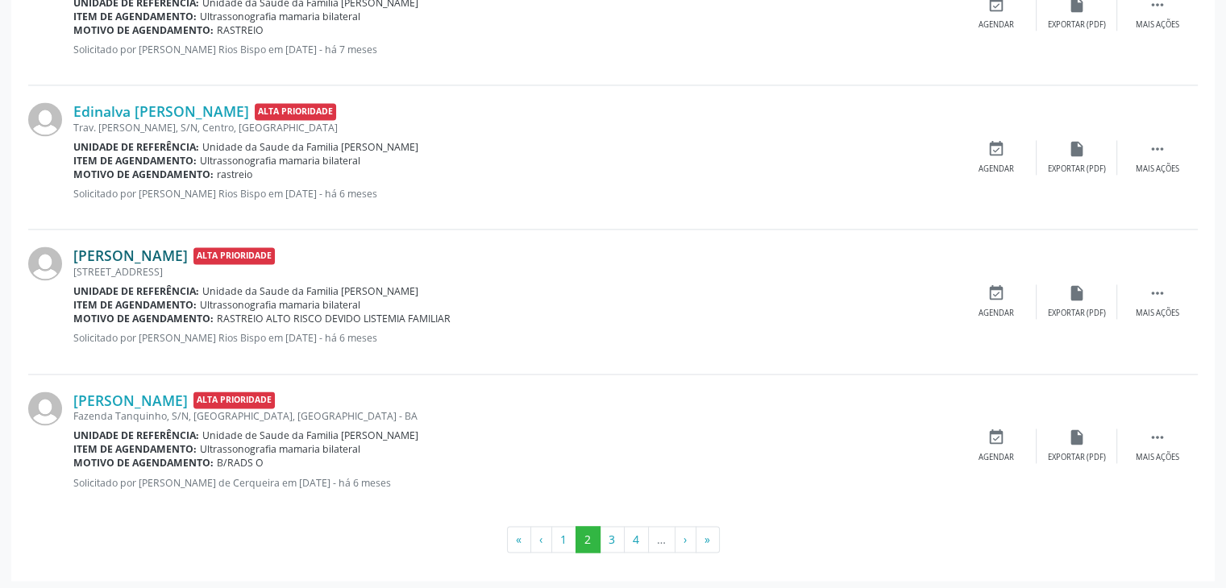
click at [131, 252] on link "[PERSON_NAME]" at bounding box center [130, 256] width 114 height 18
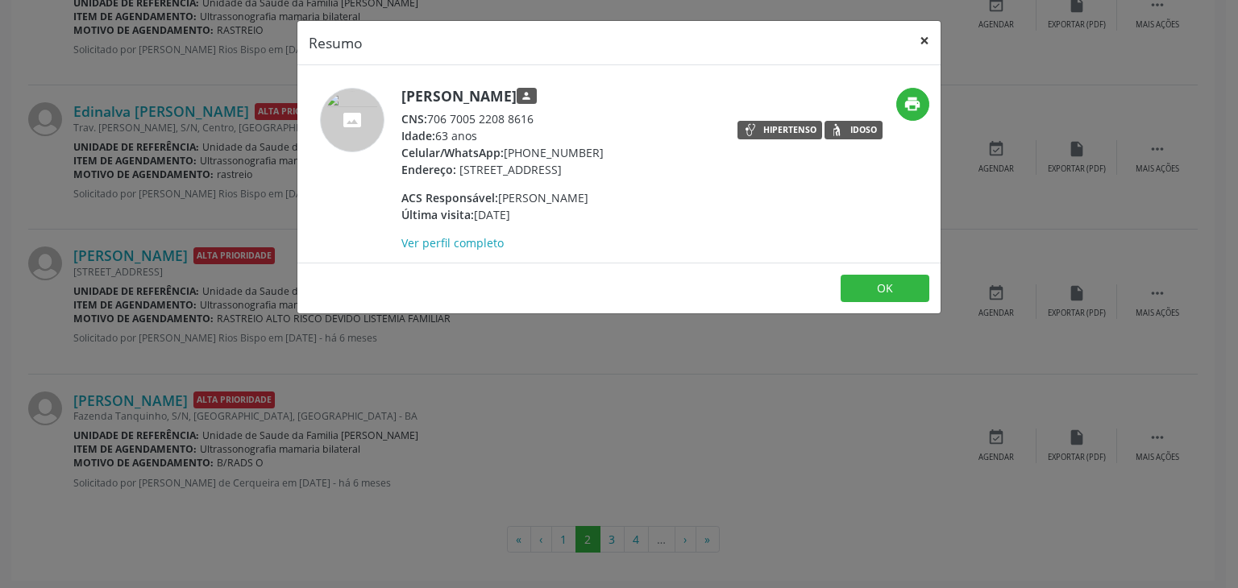
click at [925, 33] on button "×" at bounding box center [924, 40] width 32 height 39
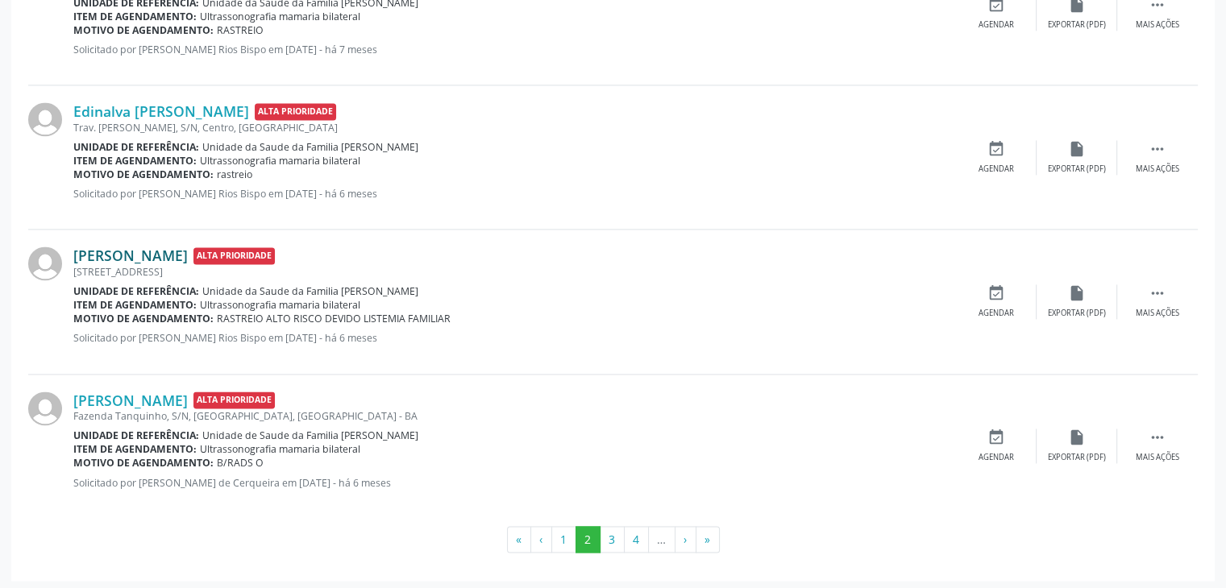
click at [176, 250] on link "[PERSON_NAME]" at bounding box center [130, 256] width 114 height 18
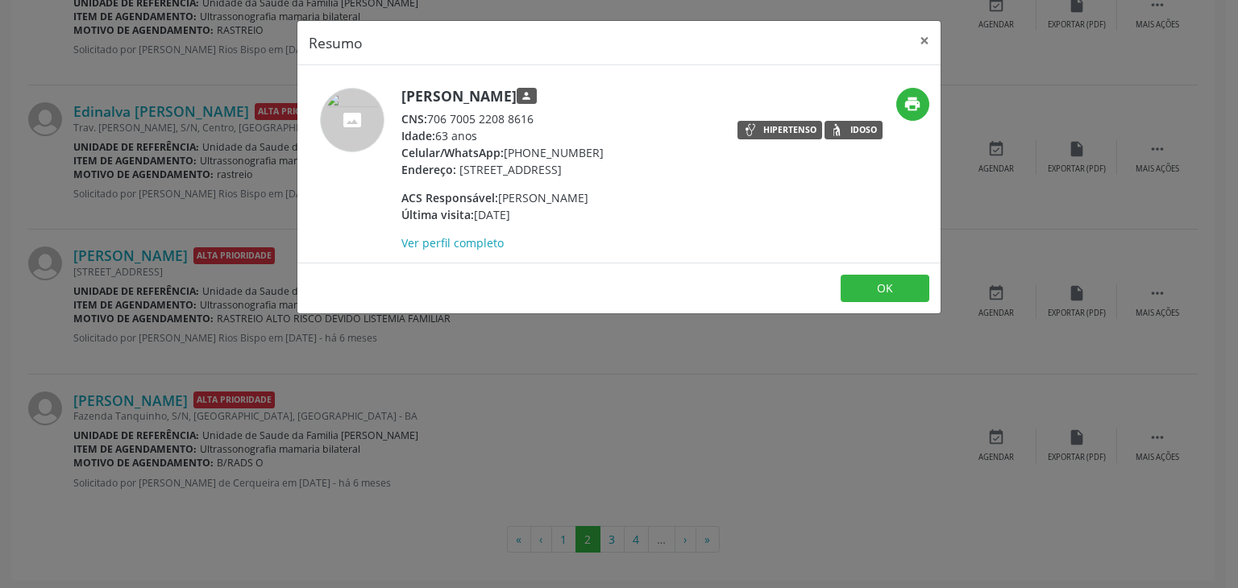
drag, startPoint x: 506, startPoint y: 154, endPoint x: 594, endPoint y: 145, distance: 88.3
click at [594, 145] on div "Celular/WhatsApp: [PHONE_NUMBER]" at bounding box center [502, 152] width 202 height 17
copy div "[PHONE_NUMBER]"
click at [938, 39] on button "×" at bounding box center [924, 40] width 32 height 39
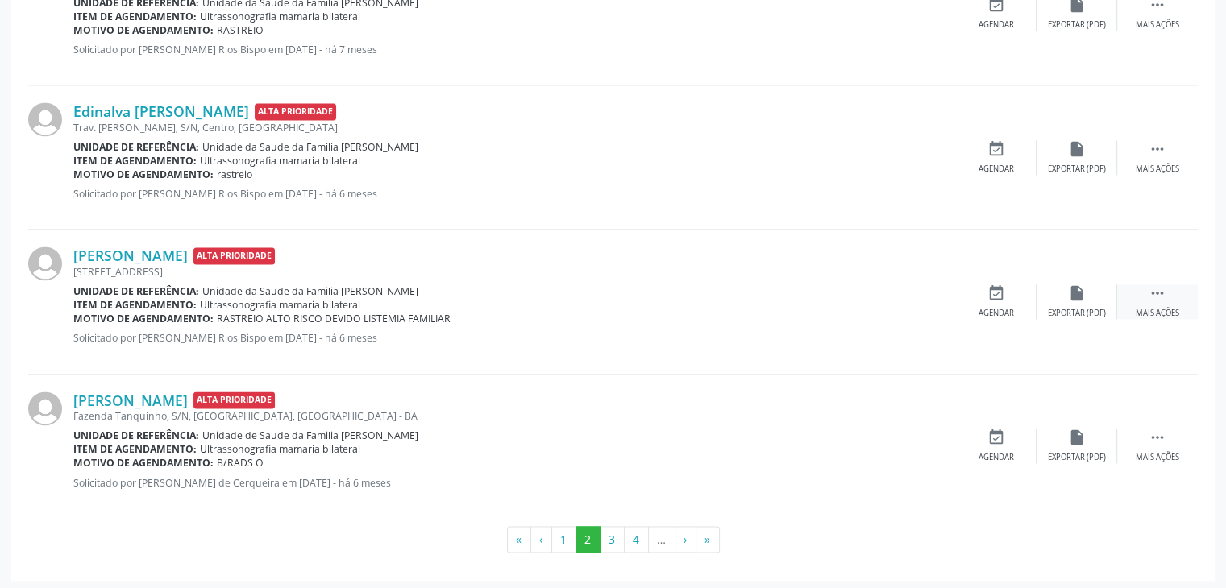
click at [1161, 308] on div "Mais ações" at bounding box center [1157, 313] width 44 height 11
click at [985, 284] on div "cancel Cancelar" at bounding box center [996, 301] width 81 height 35
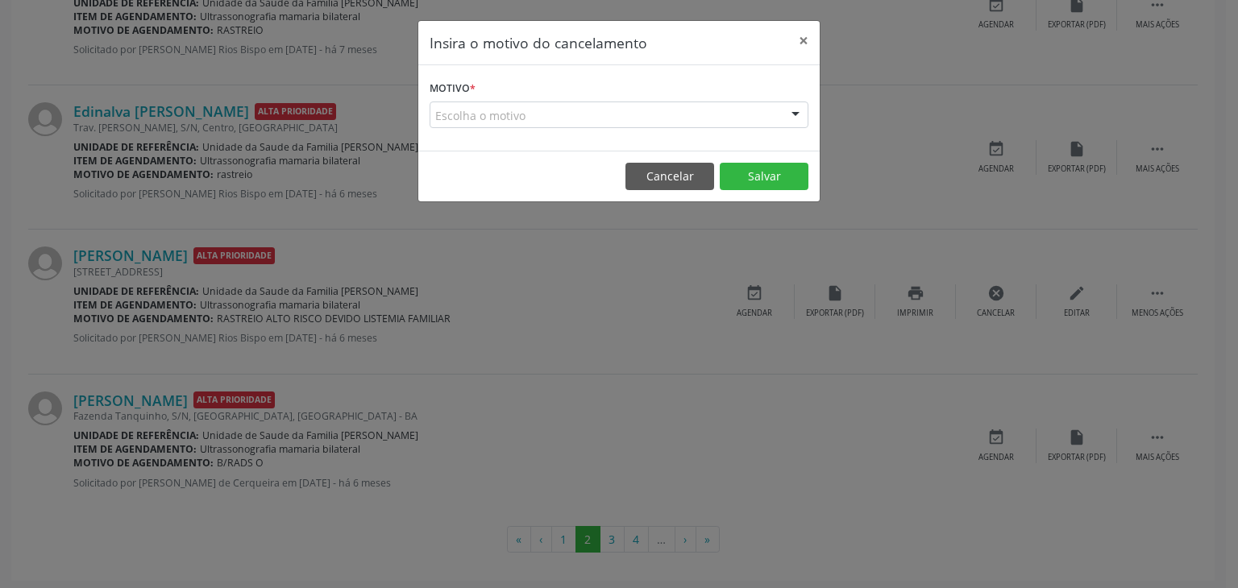
click at [558, 103] on div "Escolha o motivo" at bounding box center [618, 115] width 379 height 27
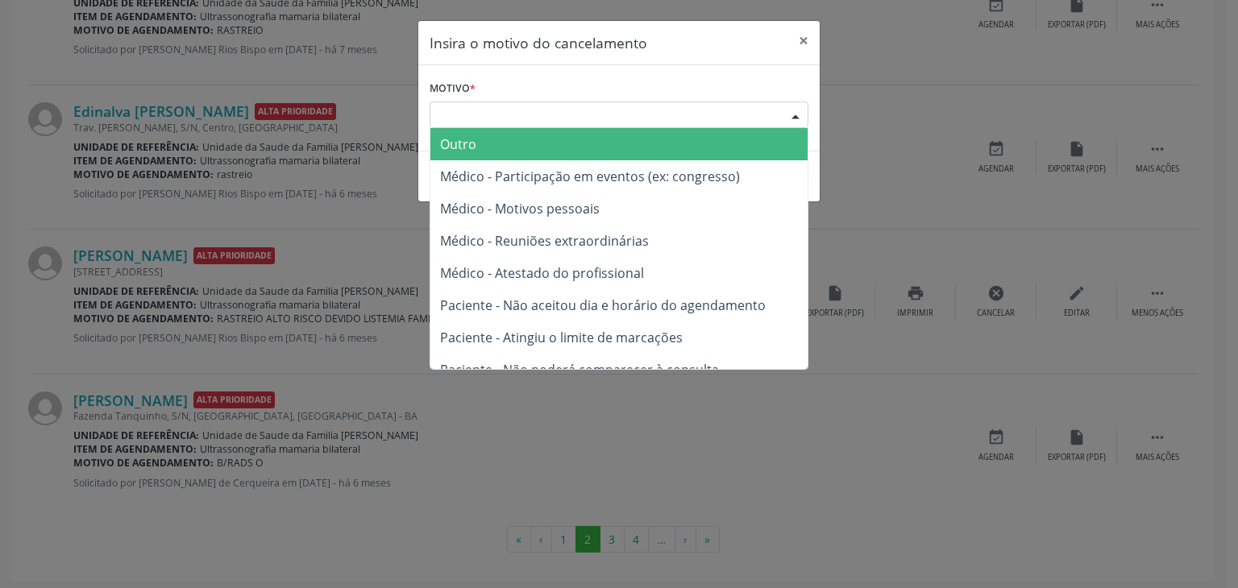
click at [520, 140] on span "Outro" at bounding box center [618, 144] width 377 height 32
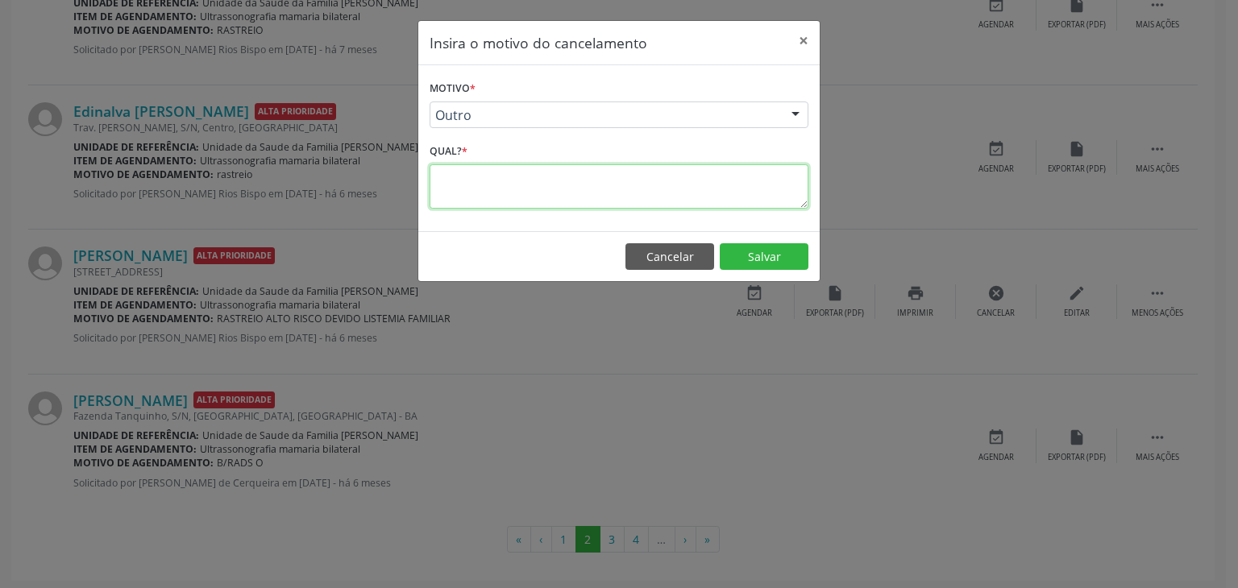
click at [504, 179] on textarea at bounding box center [618, 186] width 379 height 44
type textarea "EXAME REALIZADO"
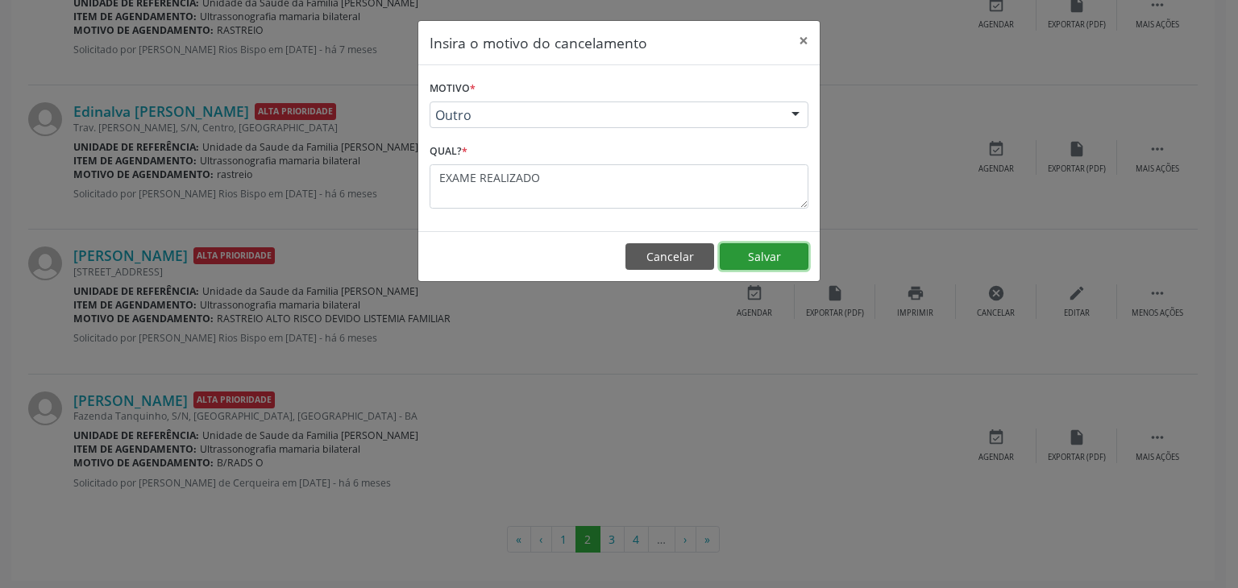
click at [750, 256] on button "Salvar" at bounding box center [764, 256] width 89 height 27
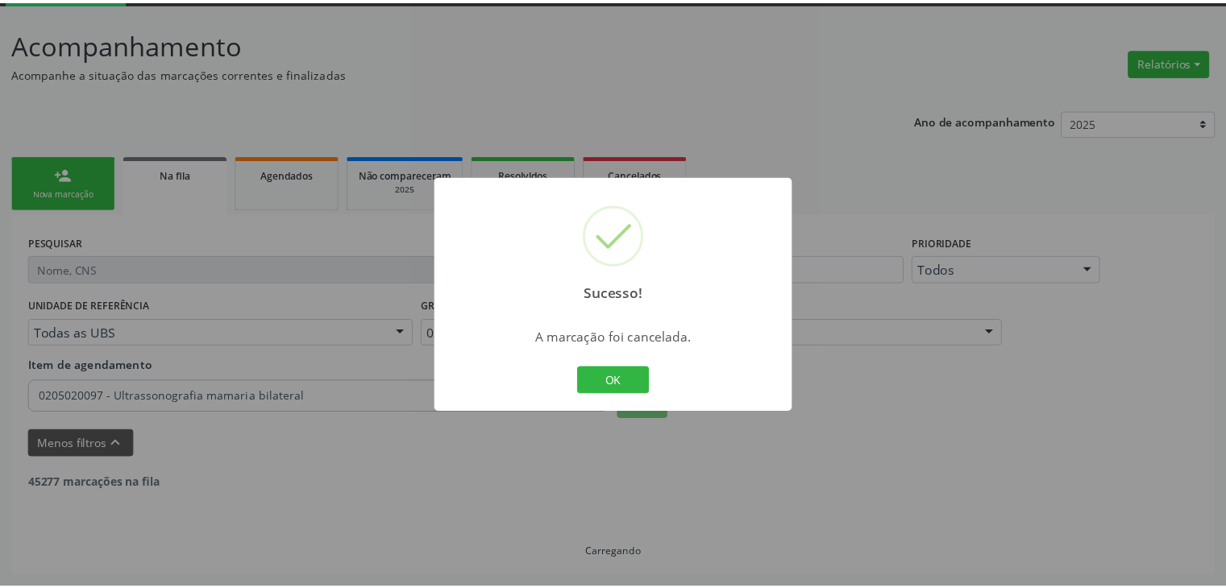
scroll to position [85, 0]
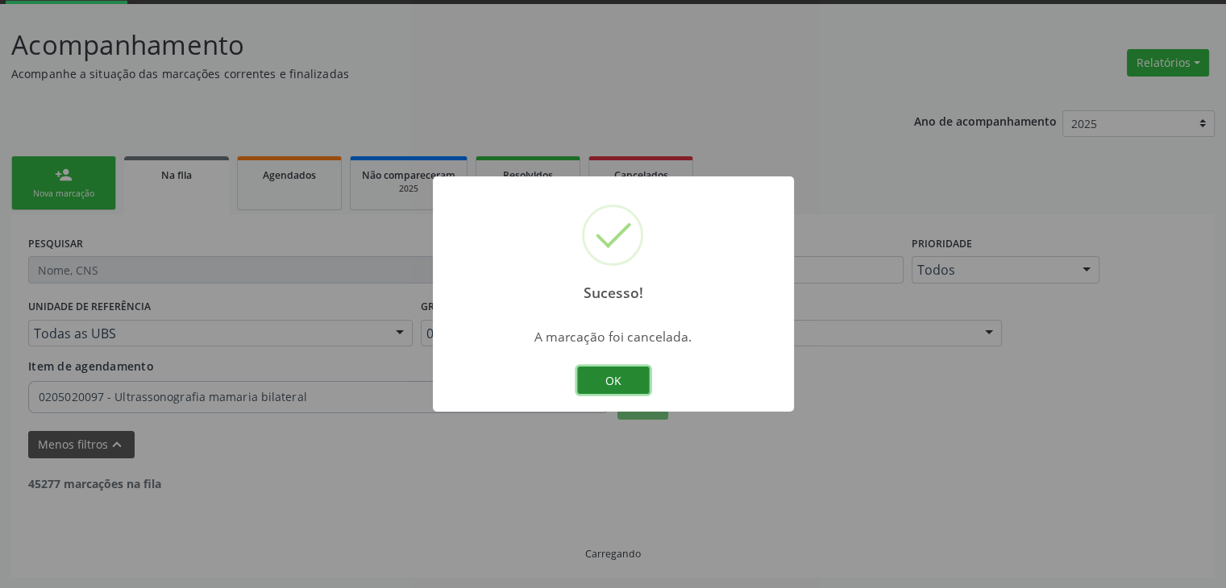
click at [598, 377] on button "OK" at bounding box center [613, 380] width 73 height 27
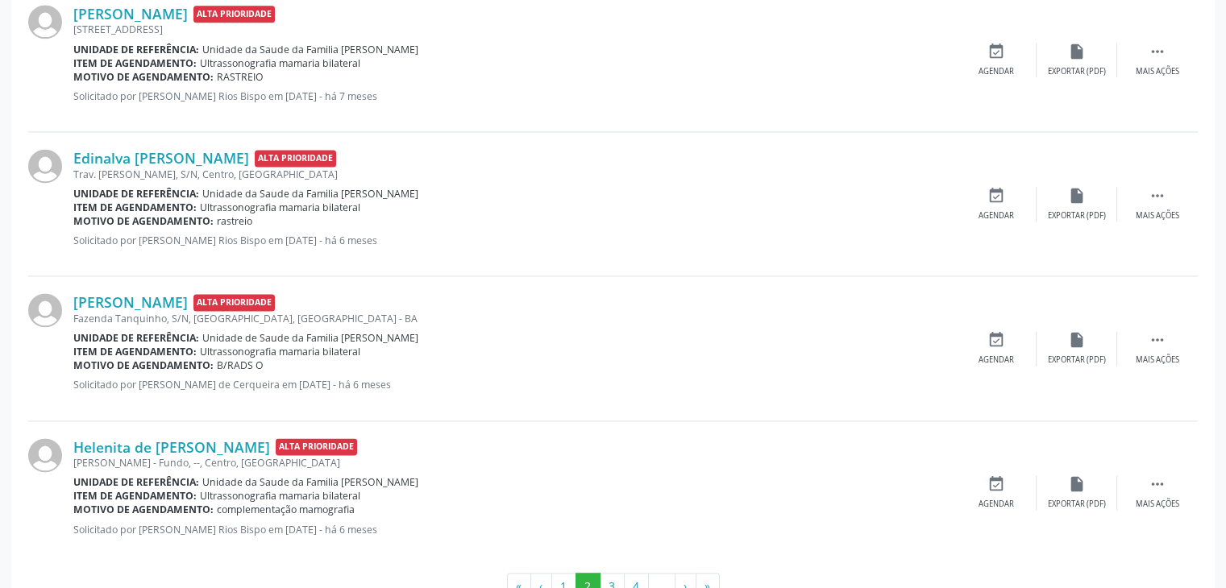
scroll to position [2254, 0]
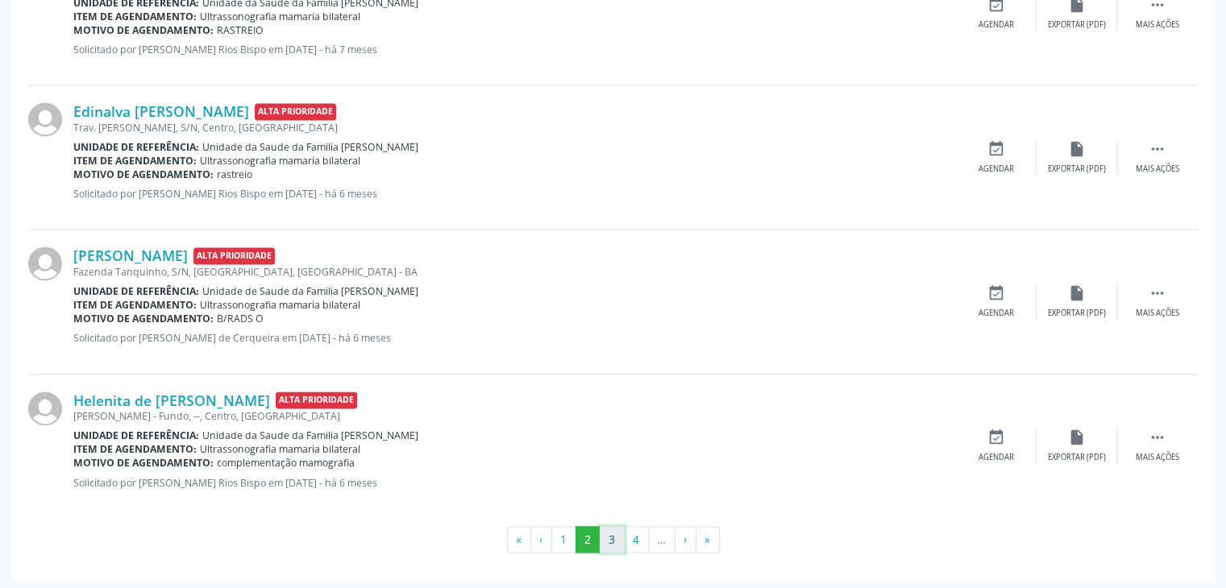
click at [603, 538] on button "3" at bounding box center [611, 539] width 25 height 27
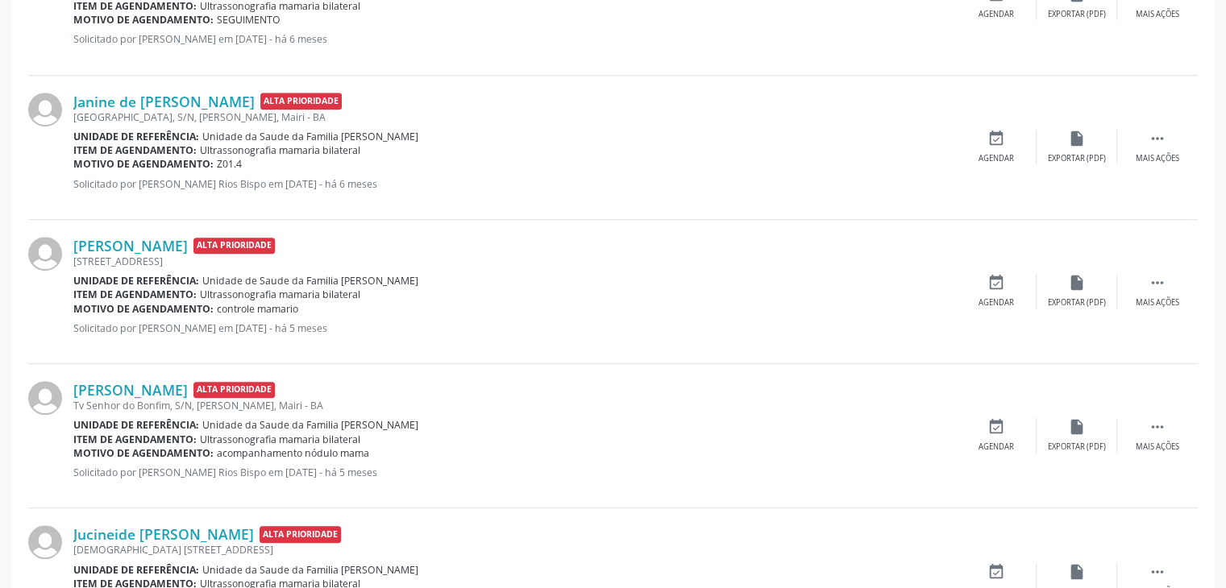
scroll to position [1046, 0]
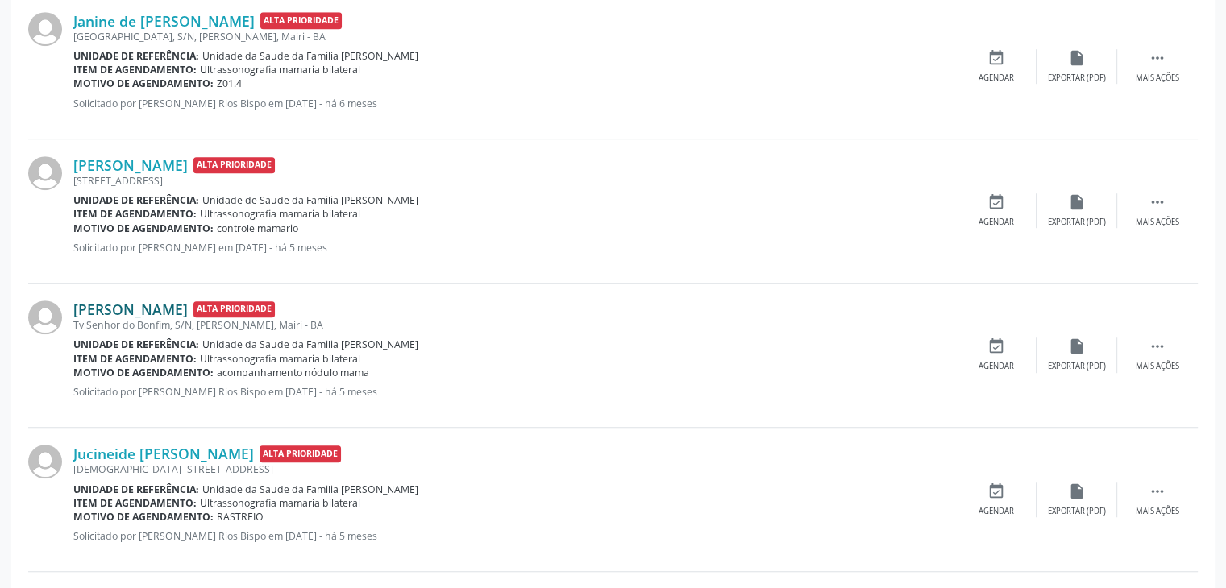
click at [155, 305] on link "[PERSON_NAME]" at bounding box center [130, 310] width 114 height 18
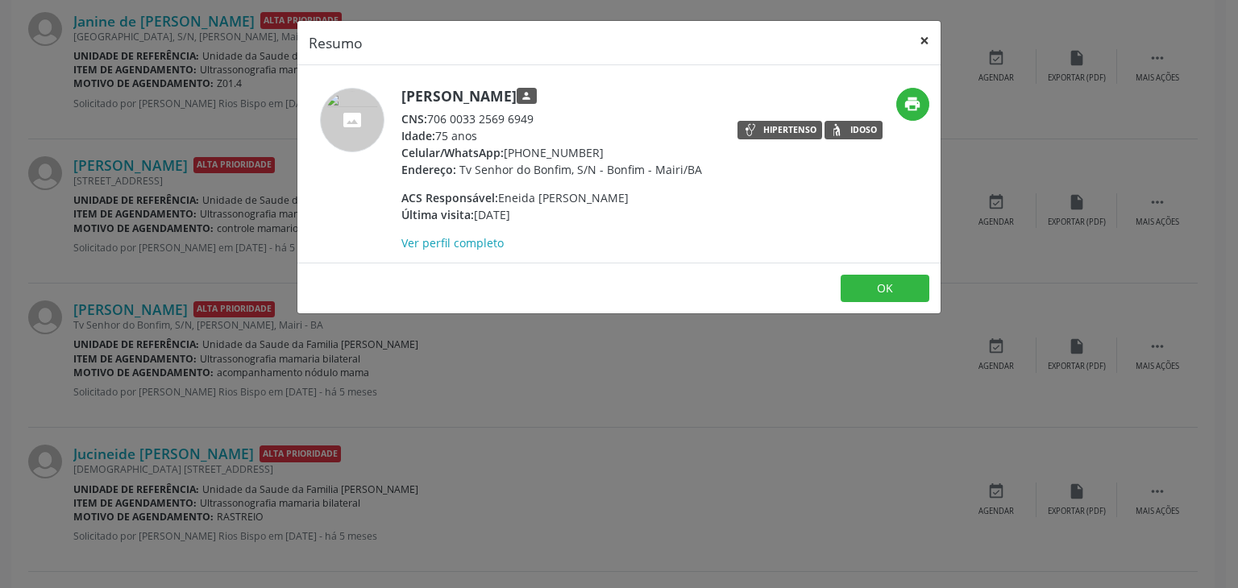
click at [911, 32] on button "×" at bounding box center [924, 40] width 32 height 39
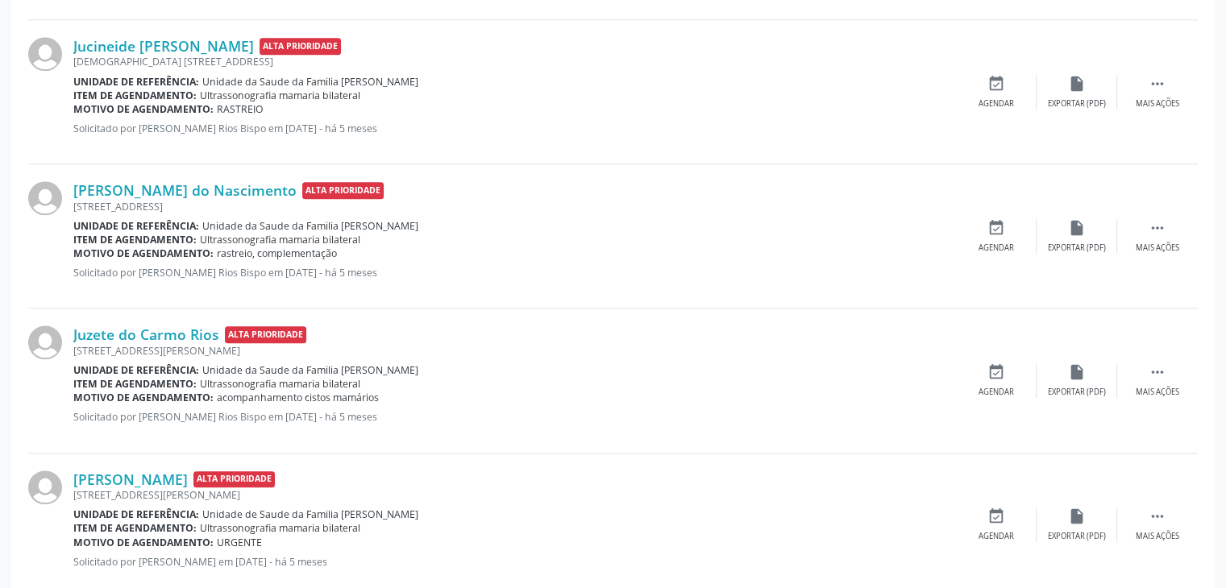
scroll to position [1529, 0]
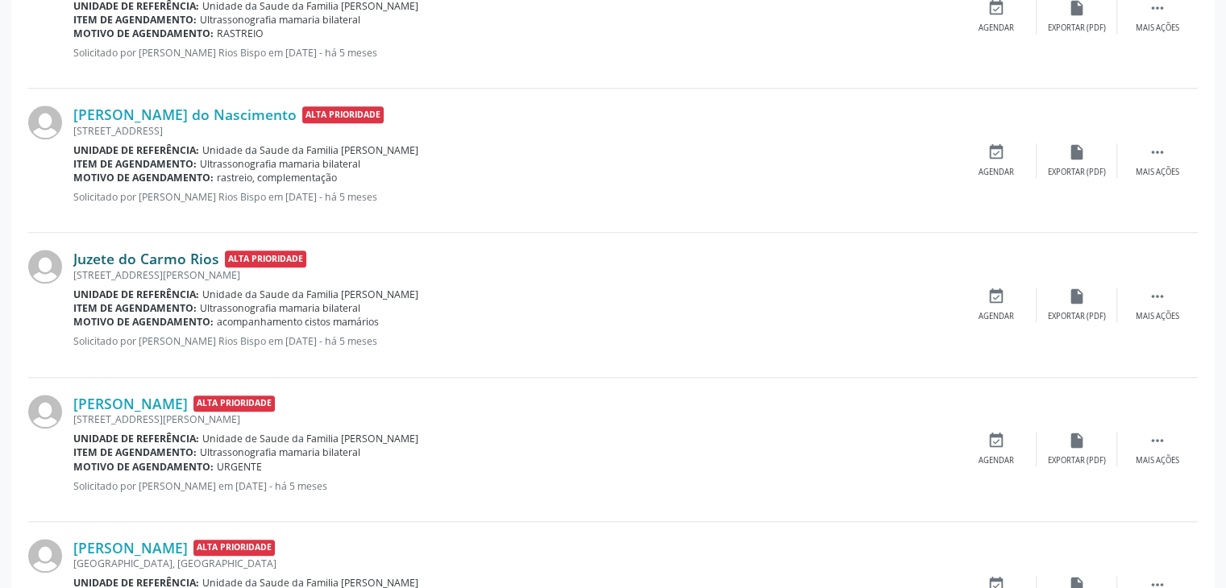
click at [178, 263] on link "Juzete do Carmo Rios" at bounding box center [146, 259] width 146 height 18
click at [161, 250] on link "Juzete do Carmo Rios" at bounding box center [146, 259] width 146 height 18
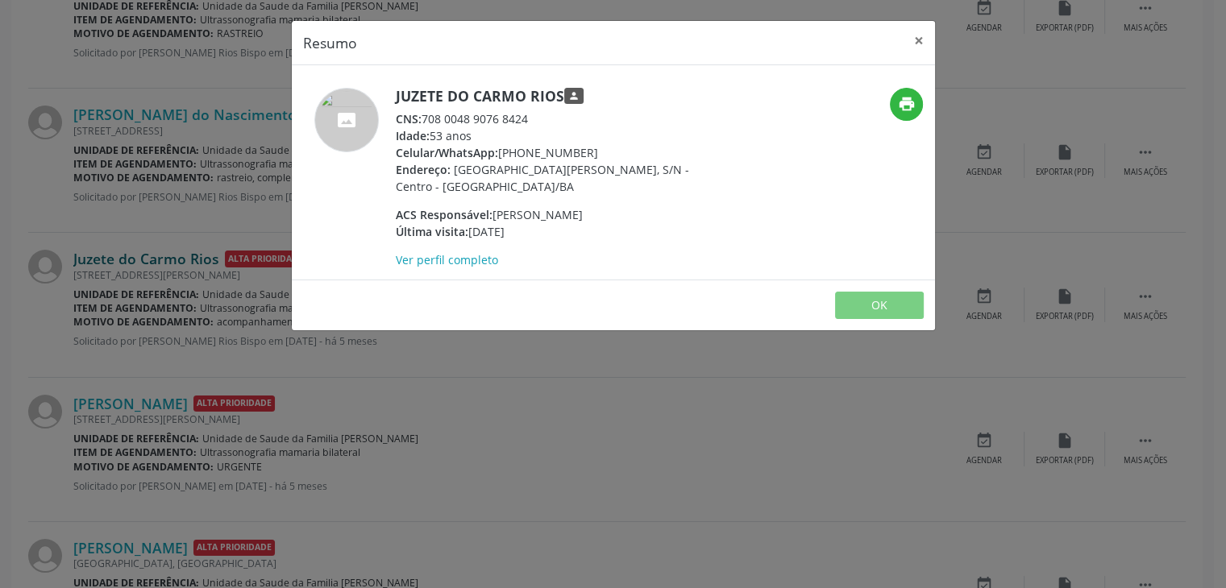
click at [161, 247] on div "Resumo × Juzete do Carmo Rios person CNS: 708 0048 9076 8424 Idade: 53 anos Cel…" at bounding box center [613, 294] width 1226 height 588
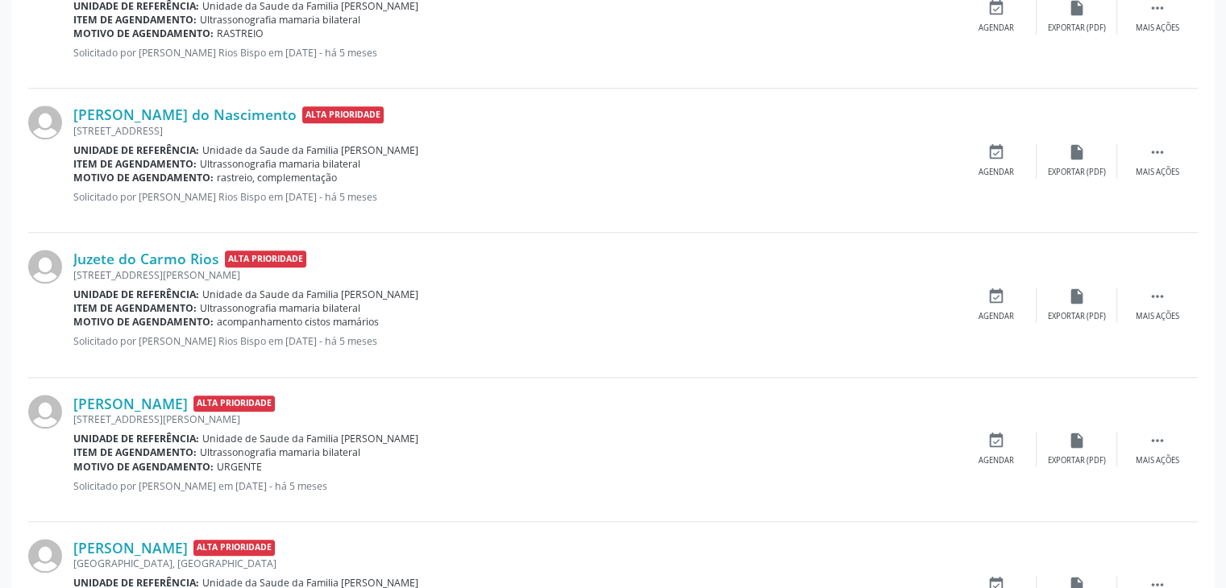
click at [154, 268] on div "[STREET_ADDRESS][PERSON_NAME]" at bounding box center [514, 275] width 882 height 14
click at [156, 252] on link "Juzete do Carmo Rios" at bounding box center [146, 259] width 146 height 18
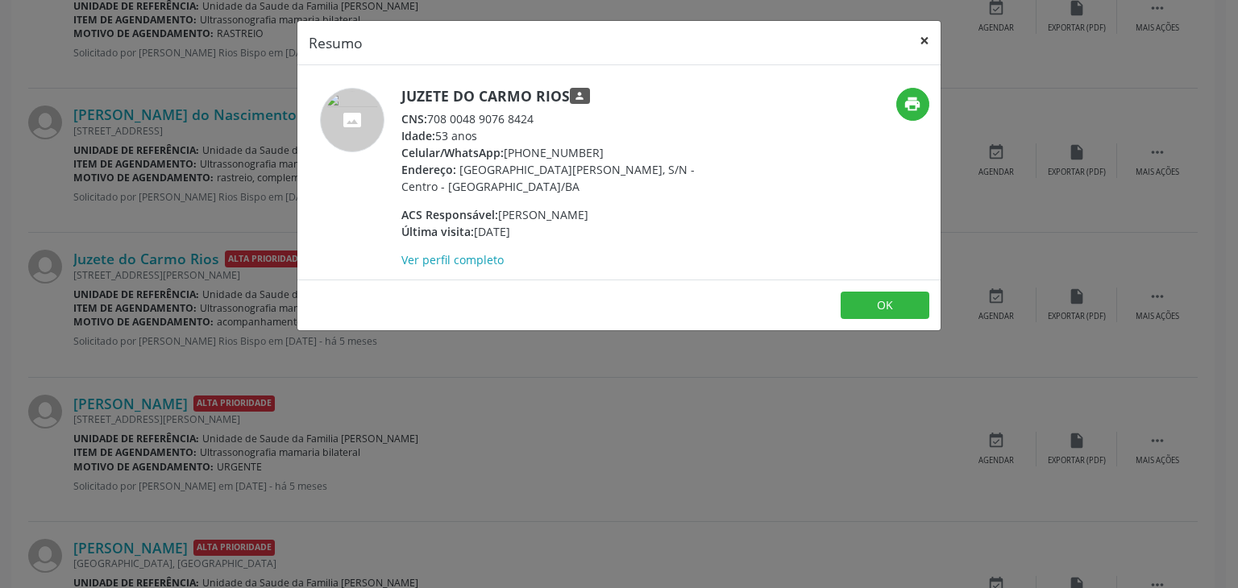
click at [912, 42] on button "×" at bounding box center [924, 40] width 32 height 39
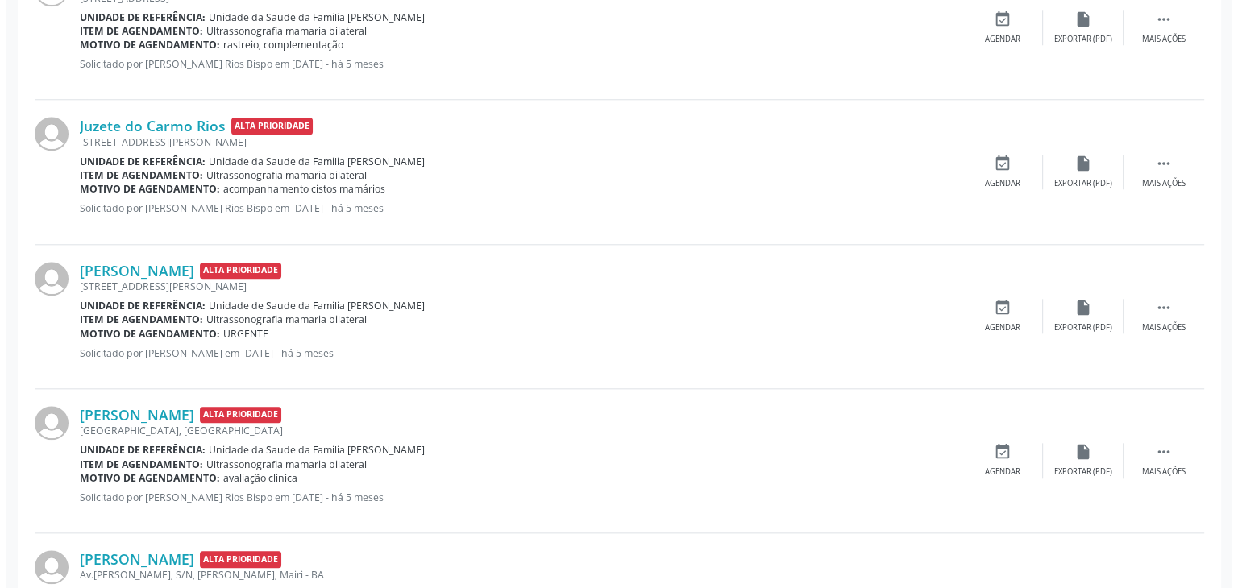
scroll to position [1690, 0]
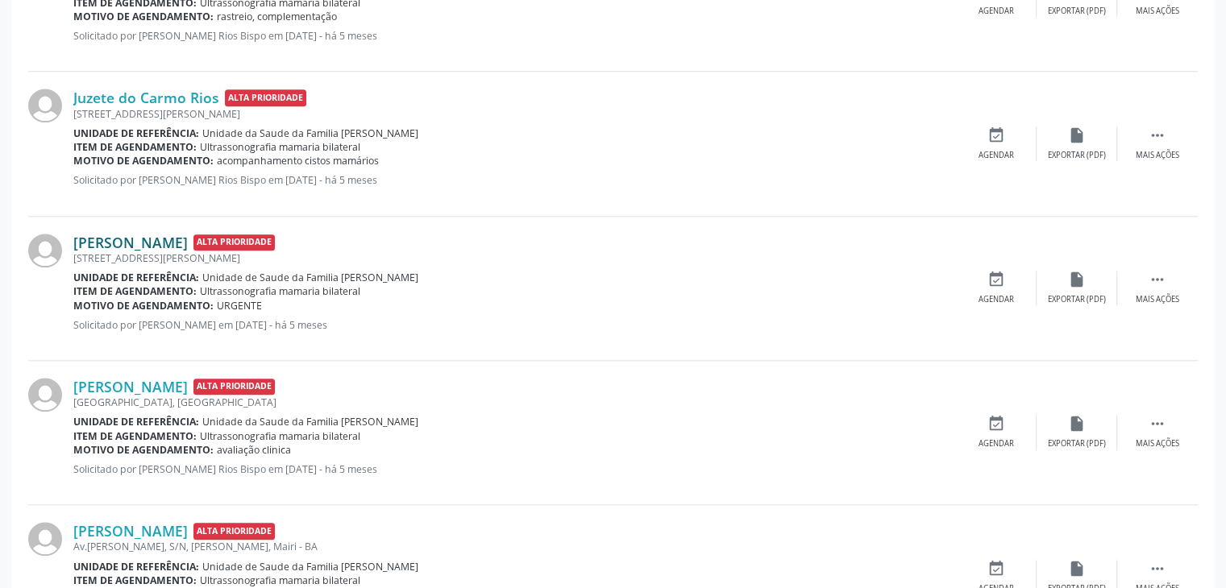
click at [102, 241] on link "[PERSON_NAME]" at bounding box center [130, 243] width 114 height 18
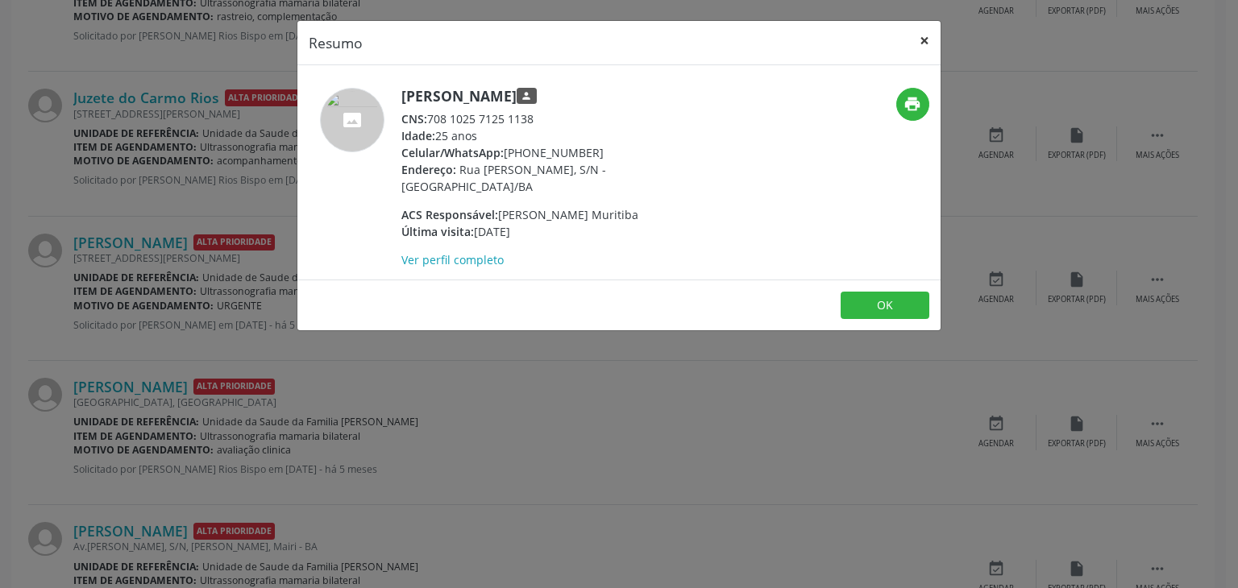
click at [914, 40] on button "×" at bounding box center [924, 40] width 32 height 39
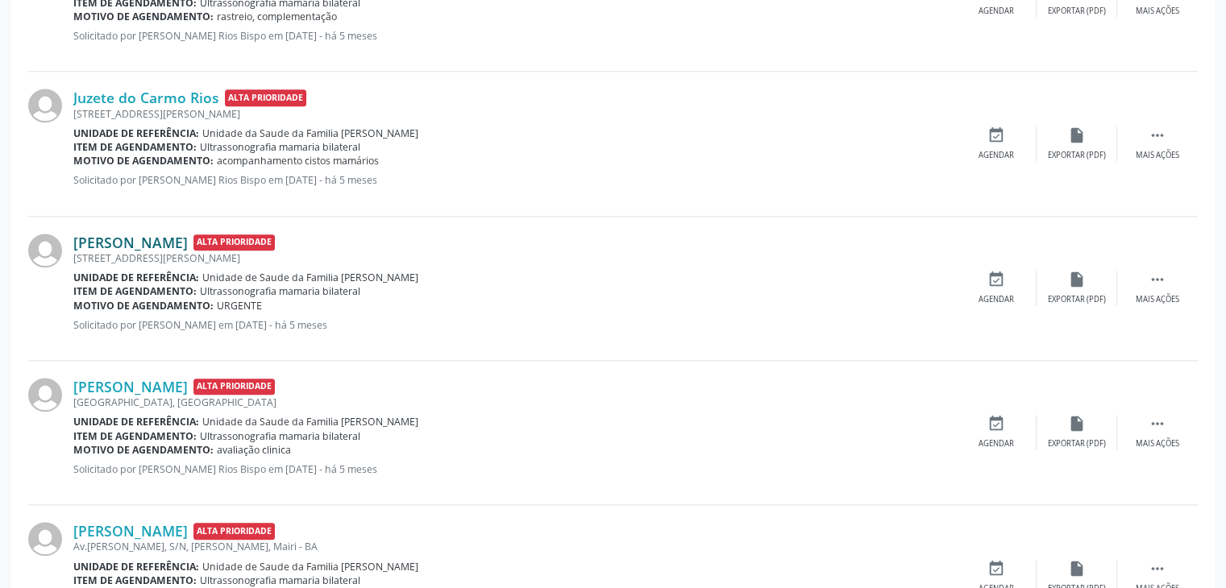
click at [158, 230] on div "[PERSON_NAME] Alta Prioridade [STREET_ADDRESS] Unidade de referência: Unidade d…" at bounding box center [612, 289] width 1169 height 144
click at [154, 238] on link "[PERSON_NAME]" at bounding box center [130, 243] width 114 height 18
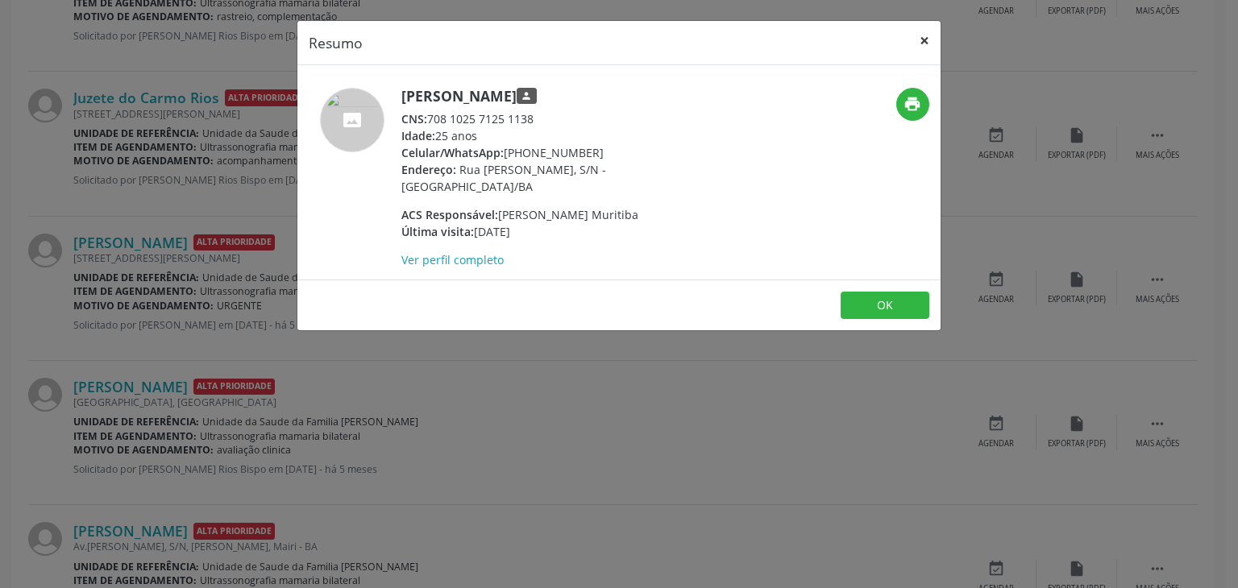
click at [914, 32] on button "×" at bounding box center [924, 40] width 32 height 39
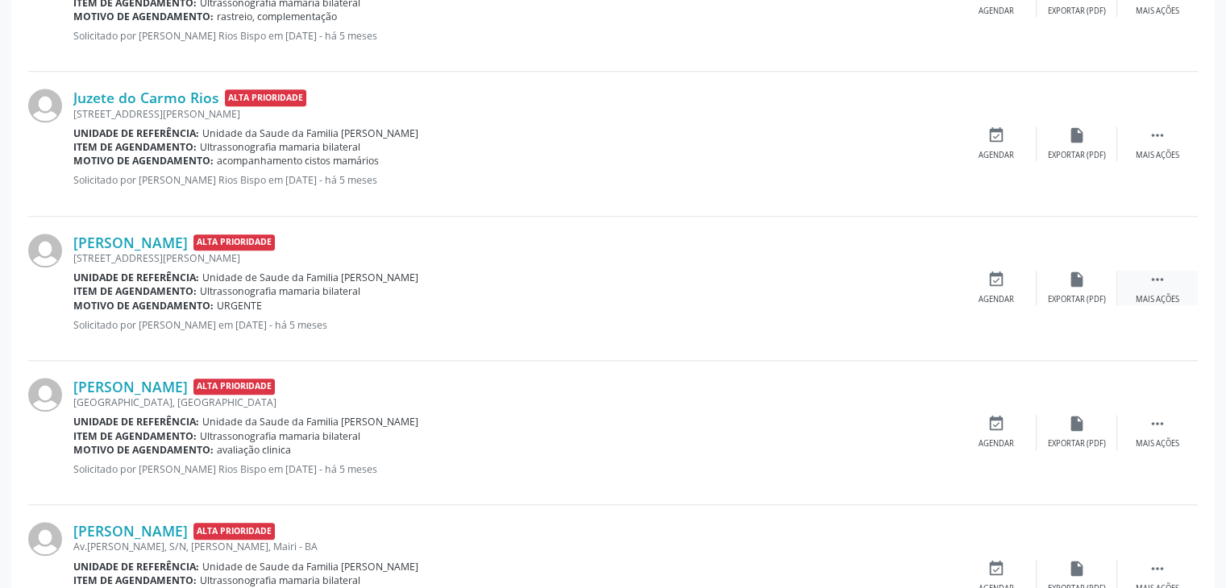
click at [1146, 271] on div " Mais ações" at bounding box center [1157, 288] width 81 height 35
click at [996, 280] on icon "cancel" at bounding box center [996, 280] width 18 height 18
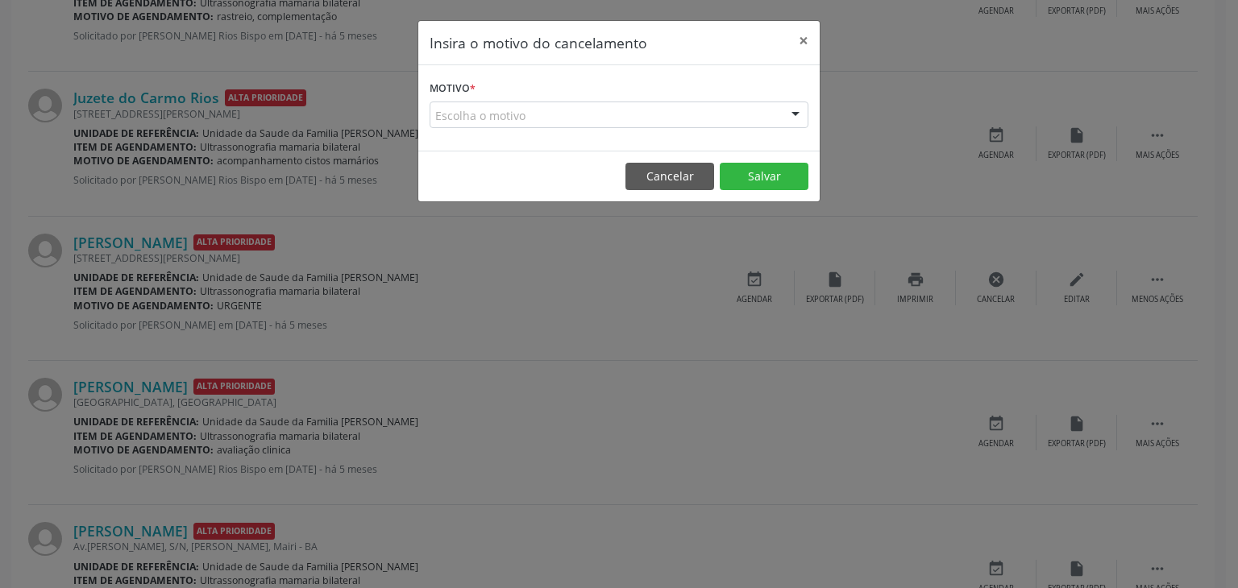
click at [457, 111] on div "Escolha o motivo" at bounding box center [618, 115] width 379 height 27
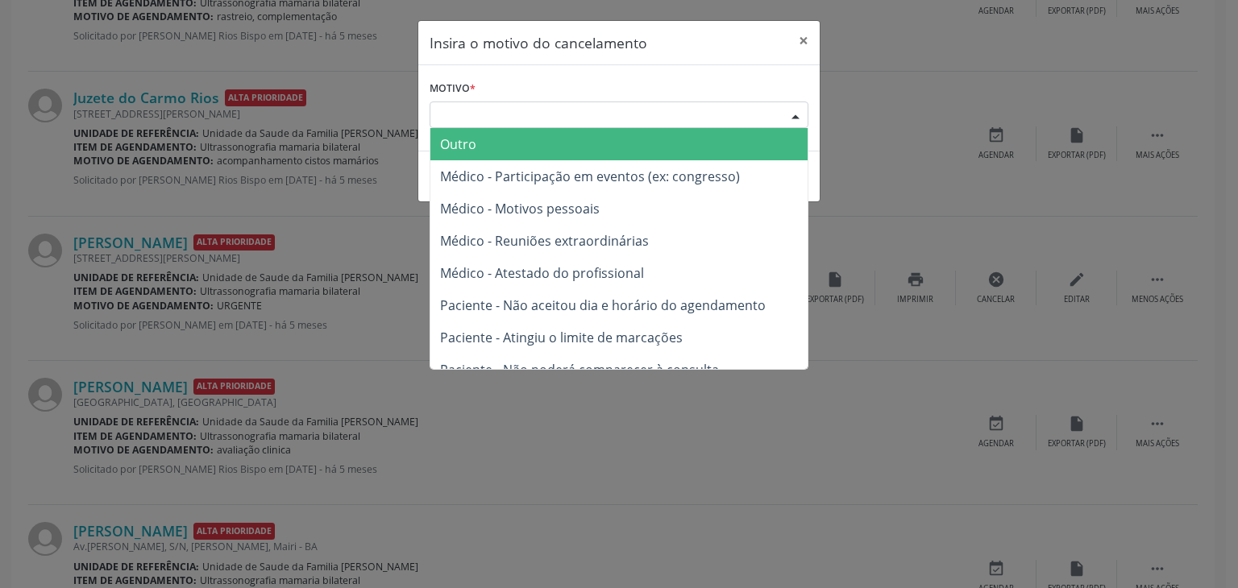
click at [463, 147] on span "Outro" at bounding box center [458, 144] width 36 height 18
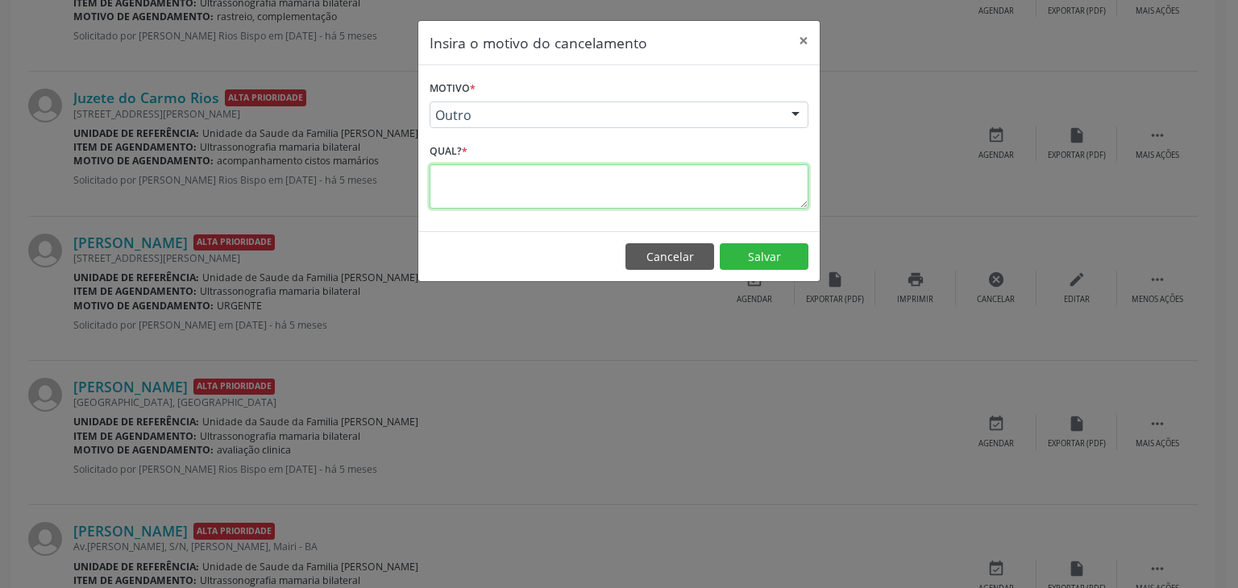
click at [480, 194] on textarea at bounding box center [618, 186] width 379 height 44
type textarea "EXAME REALIZADO"
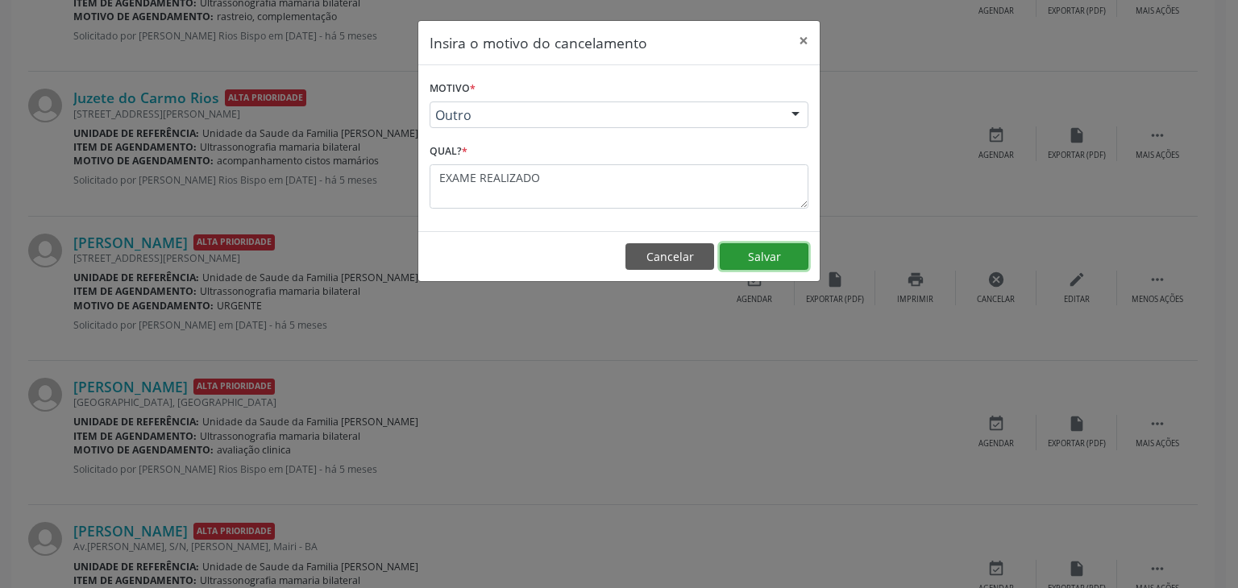
click at [759, 255] on button "Salvar" at bounding box center [764, 256] width 89 height 27
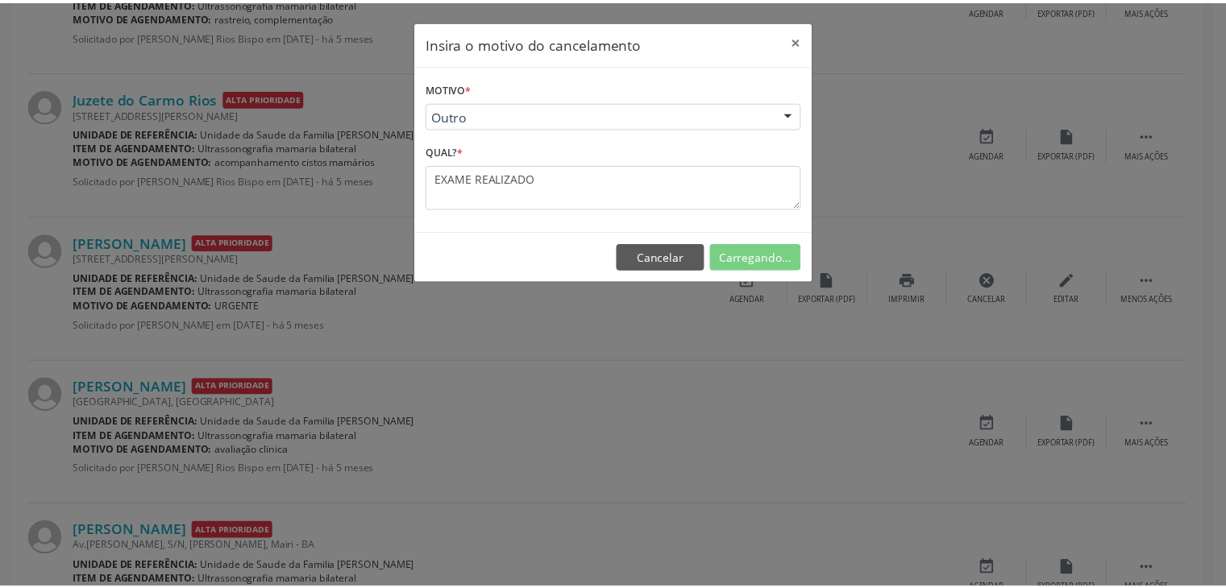
scroll to position [85, 0]
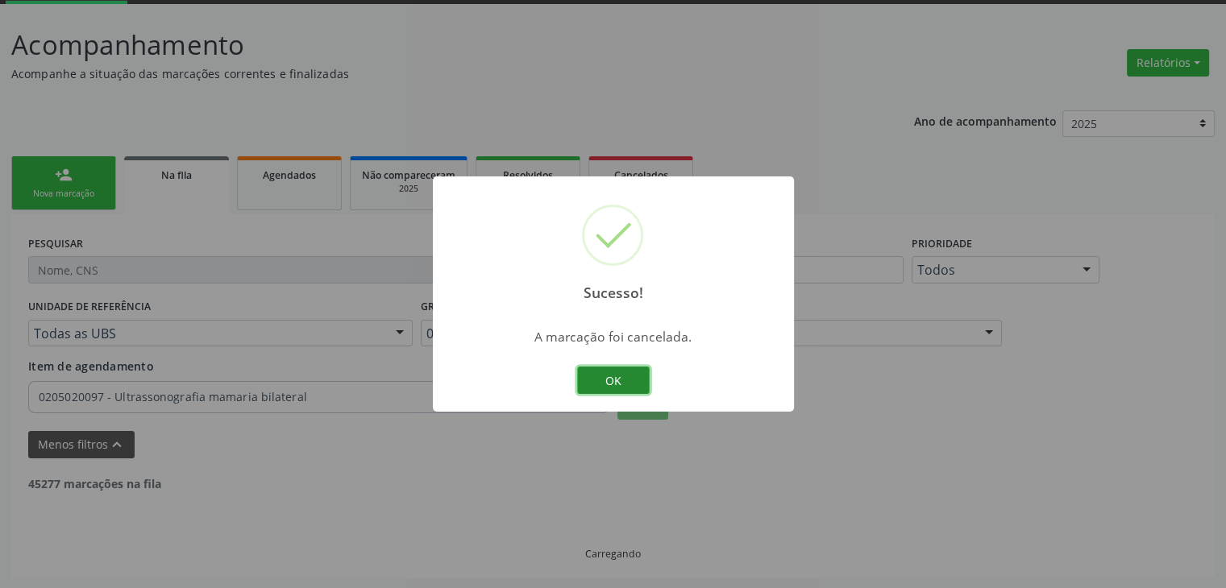
click at [607, 389] on button "OK" at bounding box center [613, 380] width 73 height 27
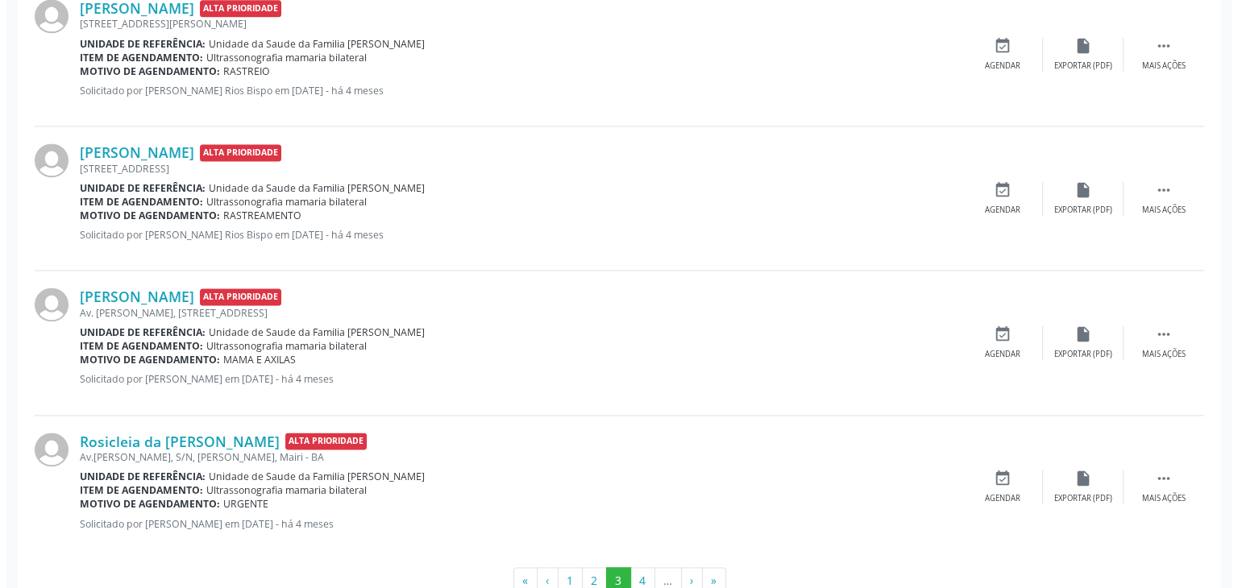
scroll to position [2254, 0]
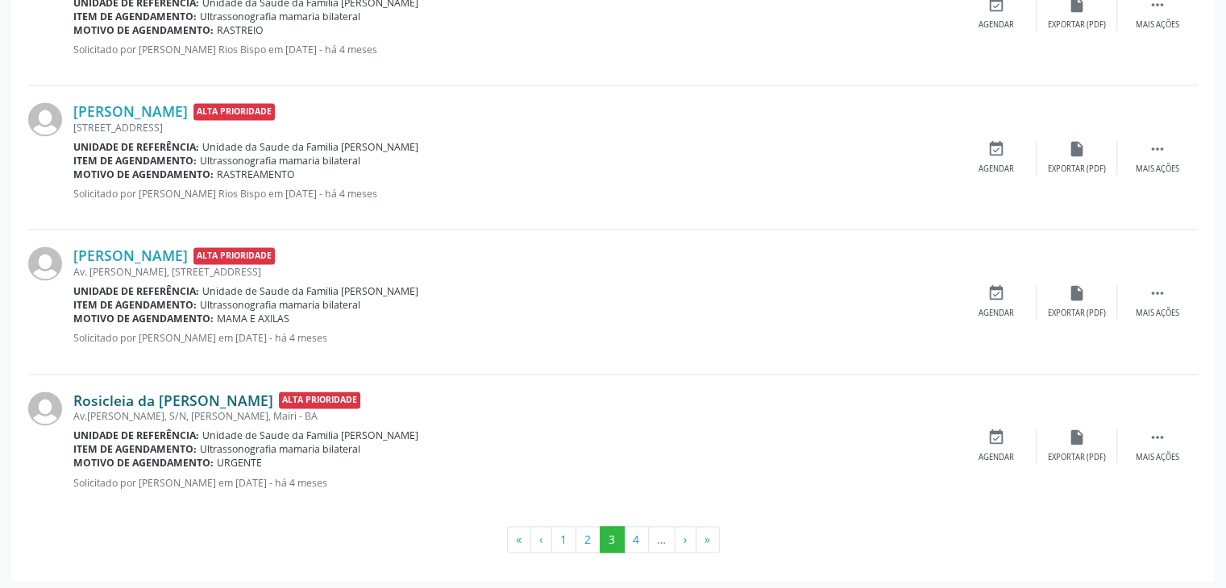
click at [172, 392] on link "Rosicleia da [PERSON_NAME]" at bounding box center [173, 401] width 200 height 18
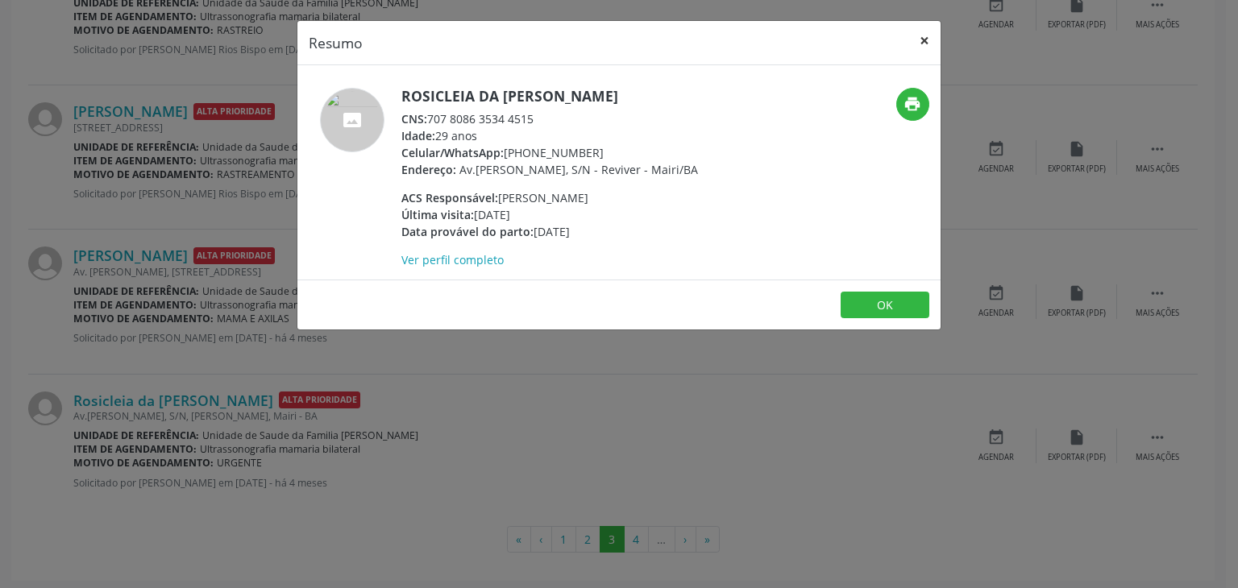
click at [917, 39] on button "×" at bounding box center [924, 40] width 32 height 39
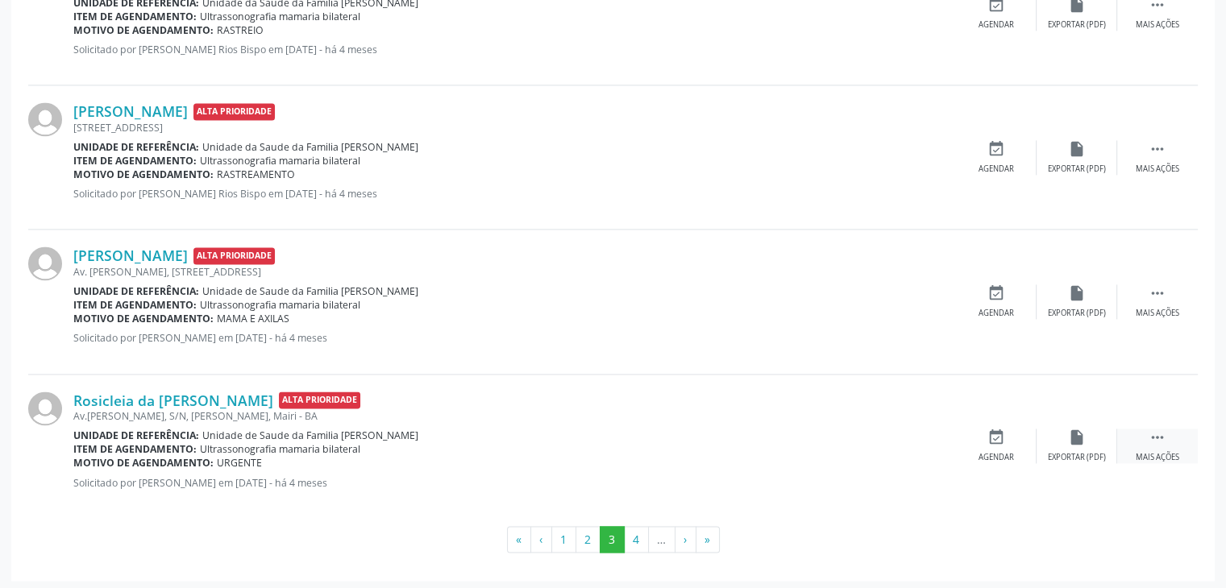
click at [1142, 452] on div "Mais ações" at bounding box center [1157, 457] width 44 height 11
click at [1018, 450] on div "cancel Cancelar" at bounding box center [996, 446] width 81 height 35
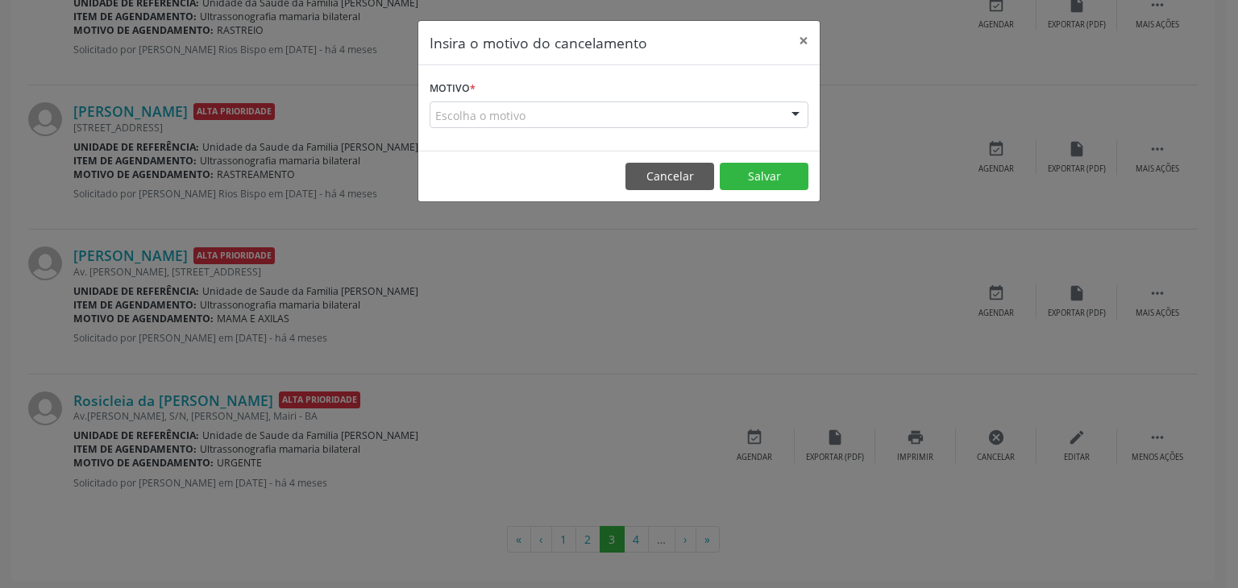
click at [496, 120] on div "Escolha o motivo" at bounding box center [618, 115] width 379 height 27
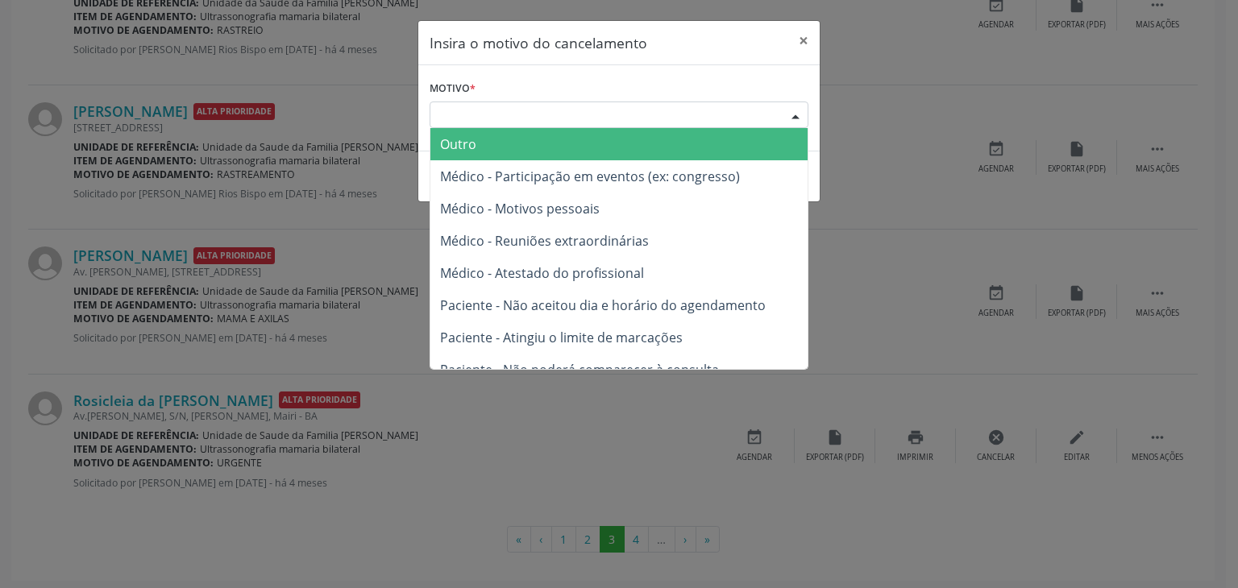
click at [492, 137] on span "Outro" at bounding box center [618, 144] width 377 height 32
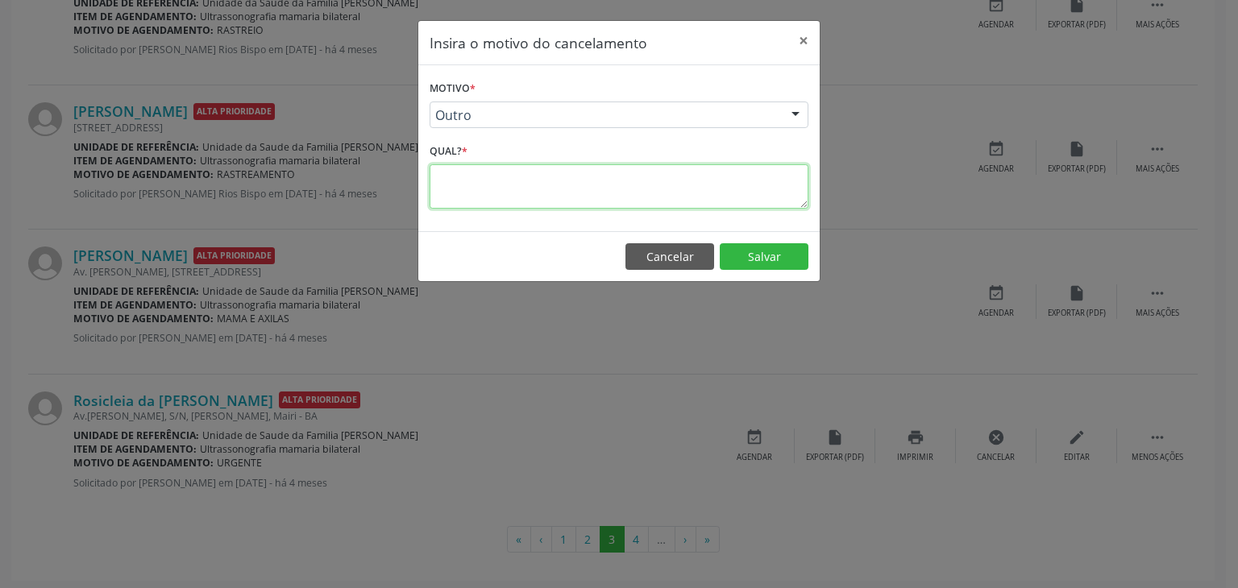
click at [484, 176] on textarea at bounding box center [618, 186] width 379 height 44
type textarea "EXAME REALIZADO"
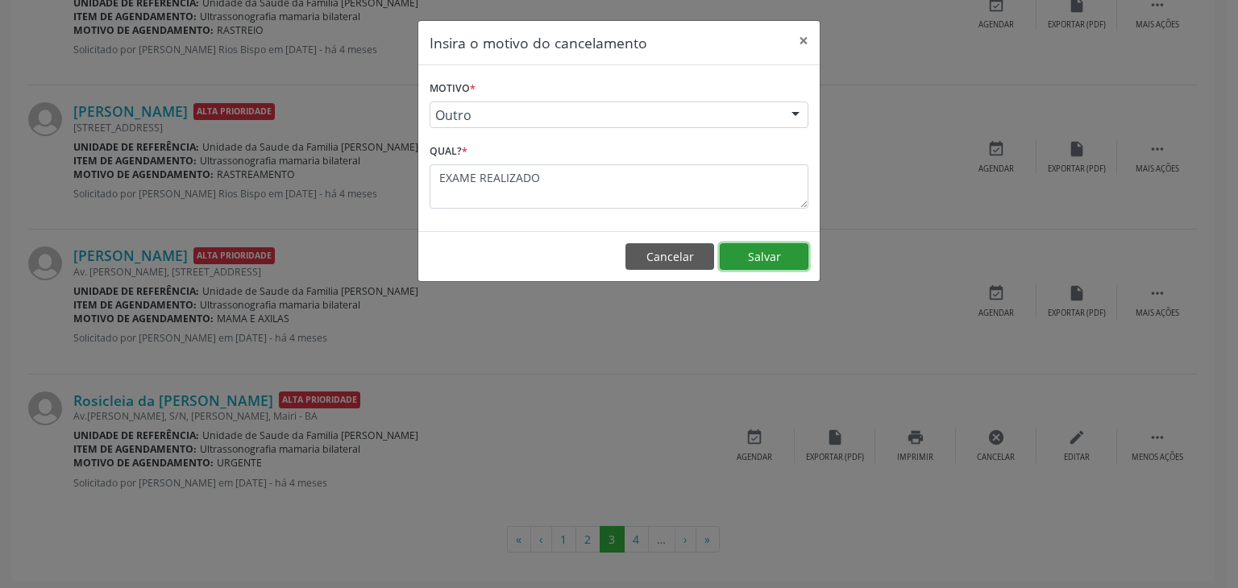
click at [791, 261] on button "Salvar" at bounding box center [764, 256] width 89 height 27
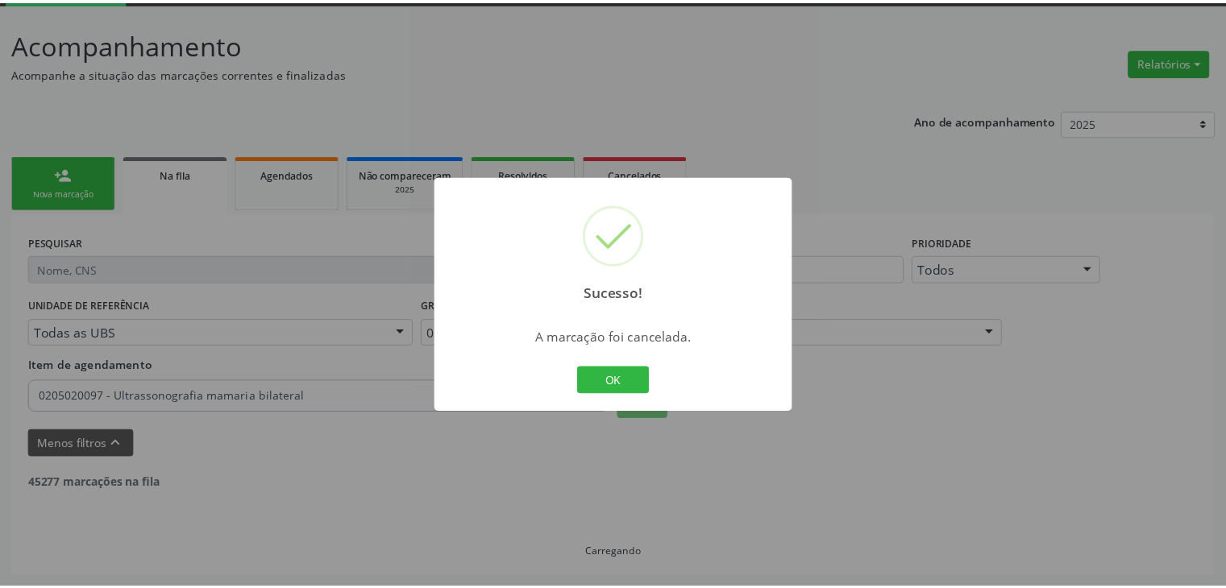
scroll to position [85, 0]
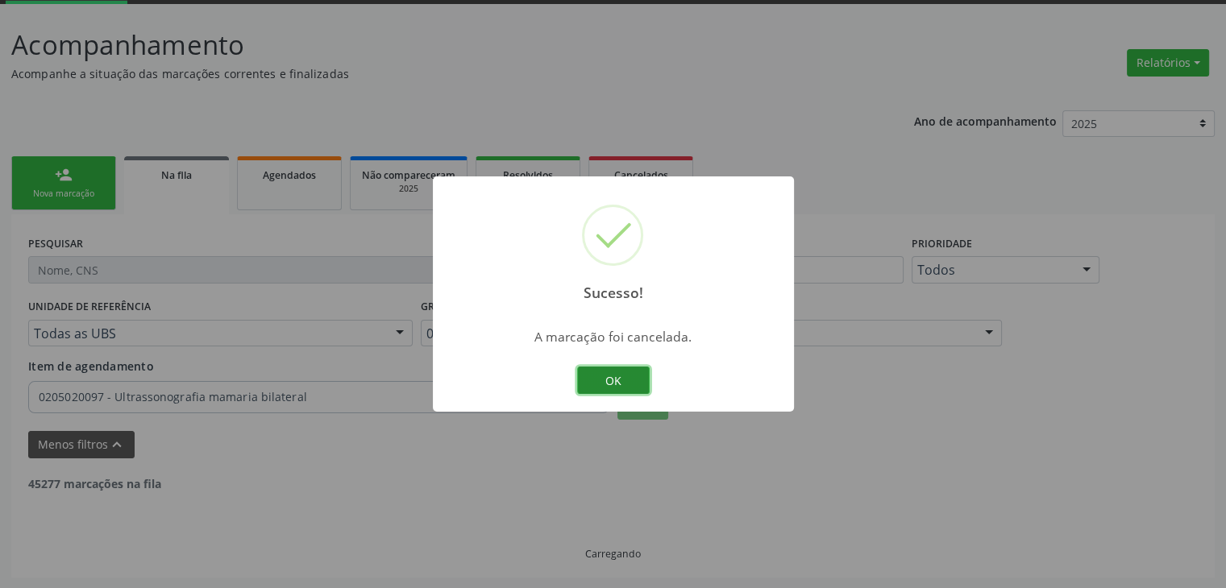
click at [615, 375] on button "OK" at bounding box center [613, 380] width 73 height 27
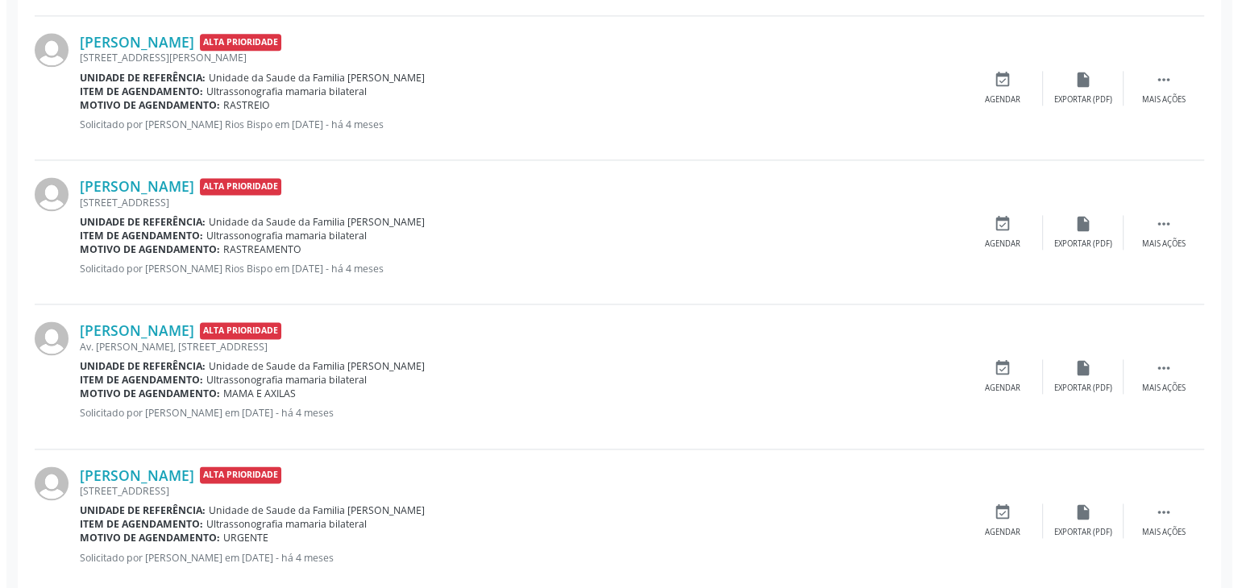
scroll to position [2254, 0]
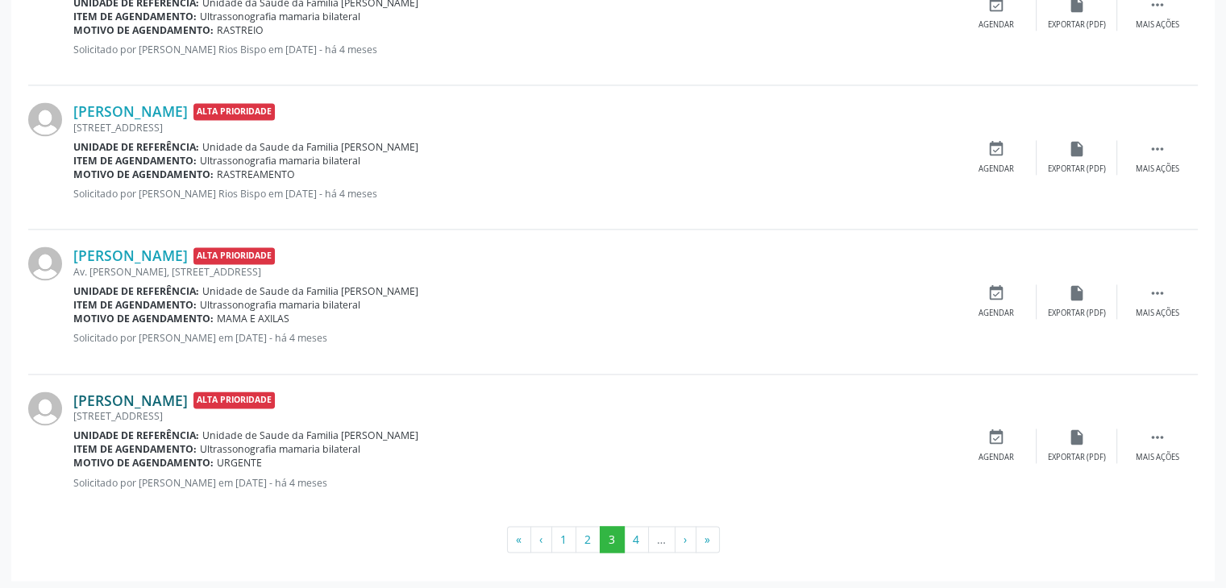
click at [188, 397] on link "[PERSON_NAME]" at bounding box center [130, 401] width 114 height 18
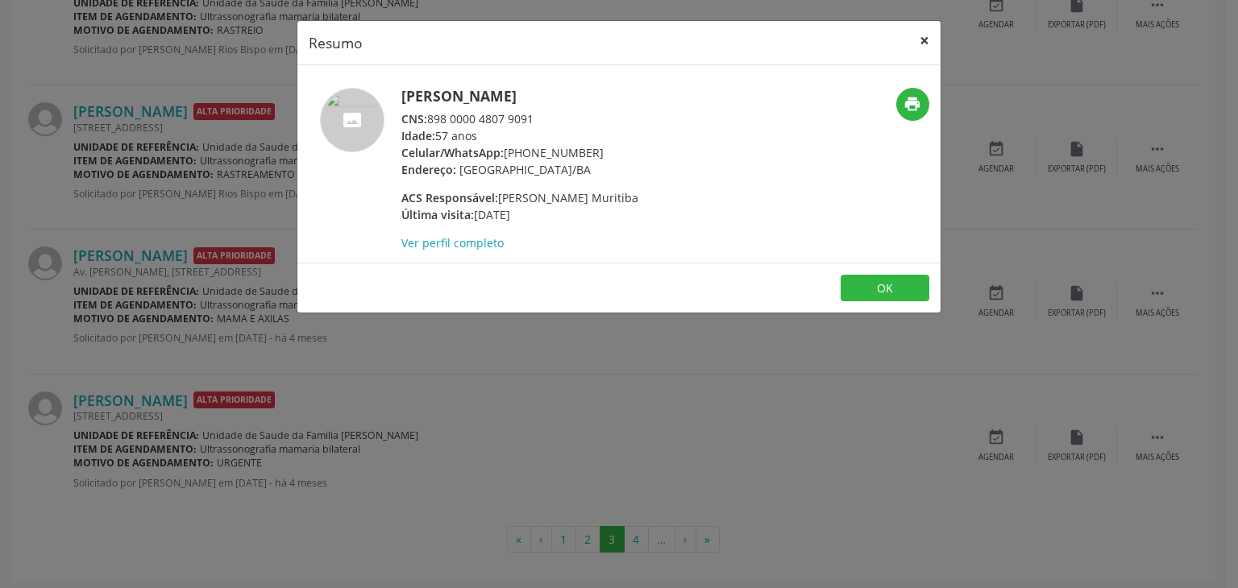
click at [925, 46] on button "×" at bounding box center [924, 40] width 32 height 39
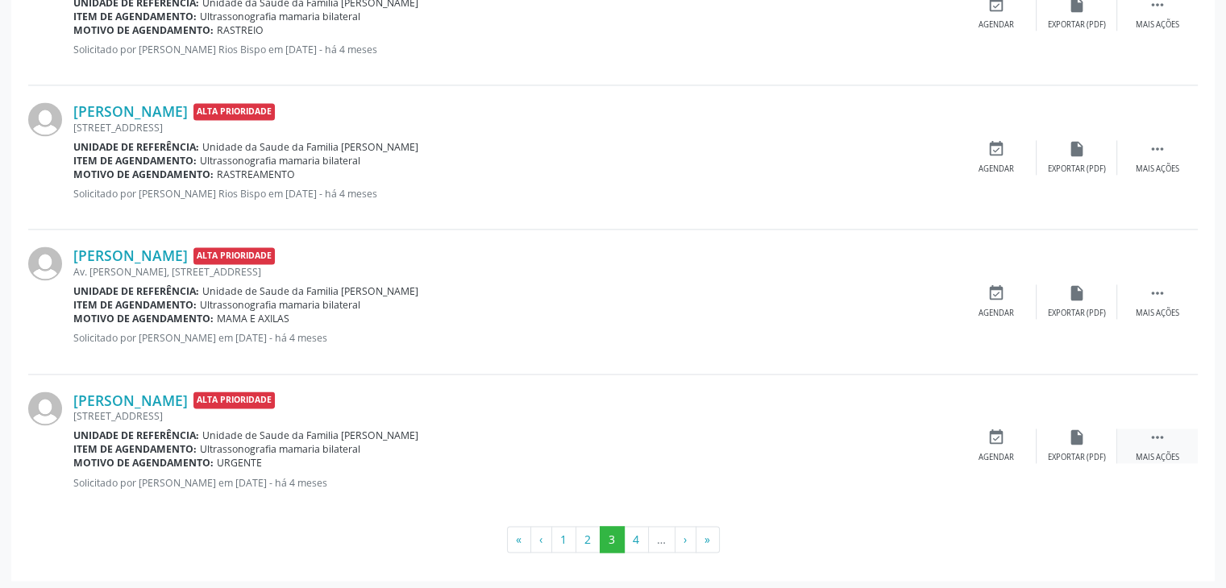
click at [1133, 431] on div " Mais ações" at bounding box center [1157, 446] width 81 height 35
click at [1001, 452] on div "Cancelar" at bounding box center [996, 457] width 38 height 11
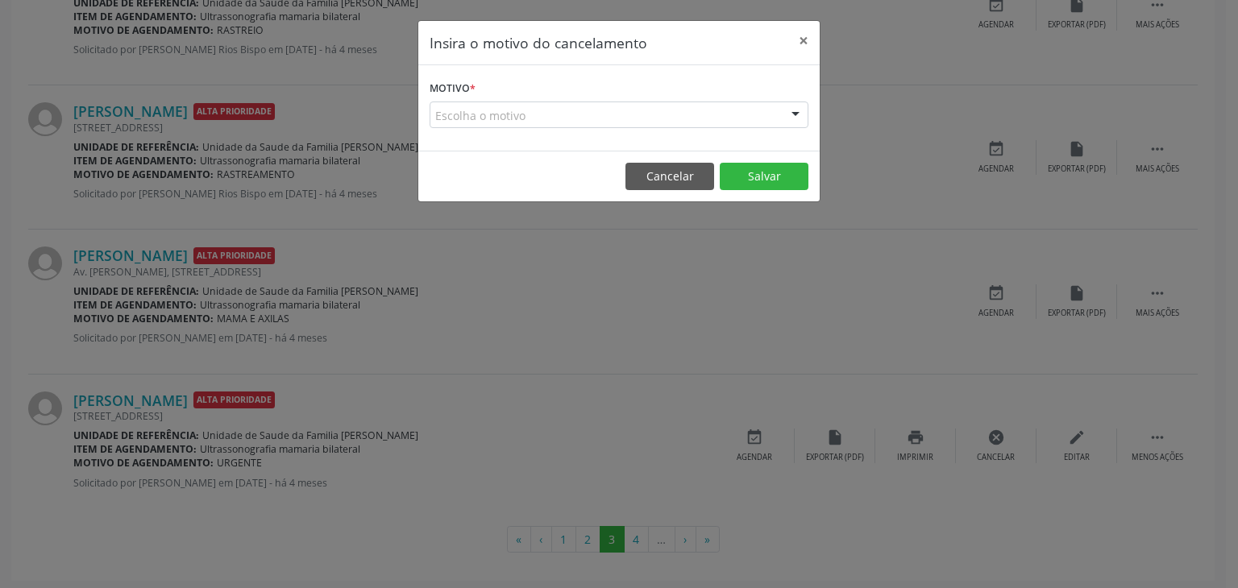
click at [483, 110] on div "Escolha o motivo" at bounding box center [618, 115] width 379 height 27
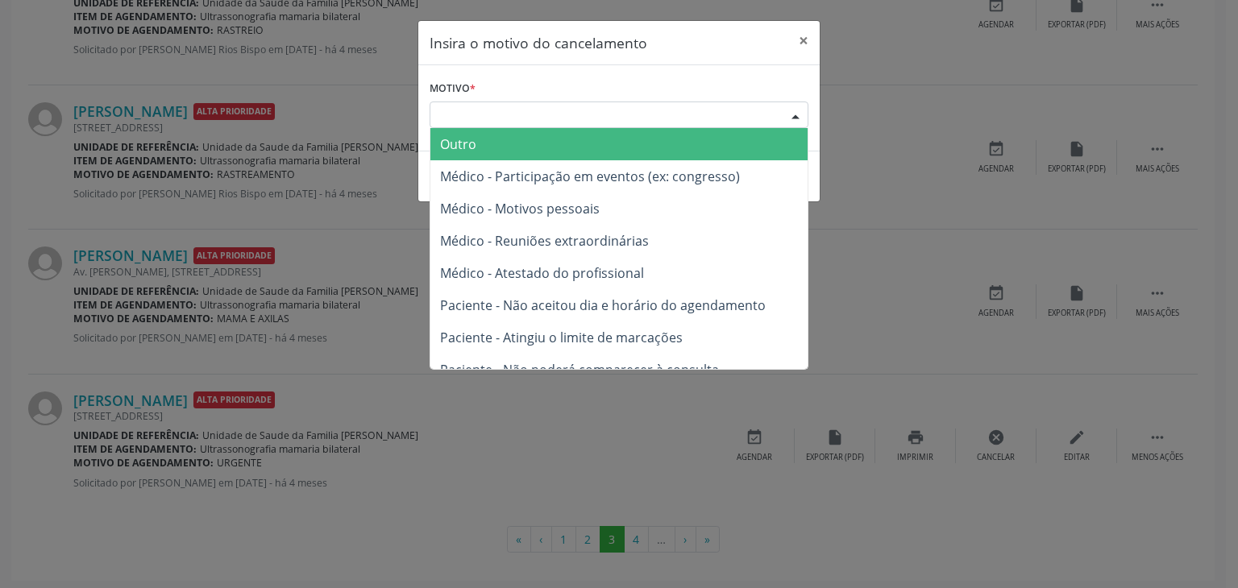
click at [462, 150] on span "Outro" at bounding box center [458, 144] width 36 height 18
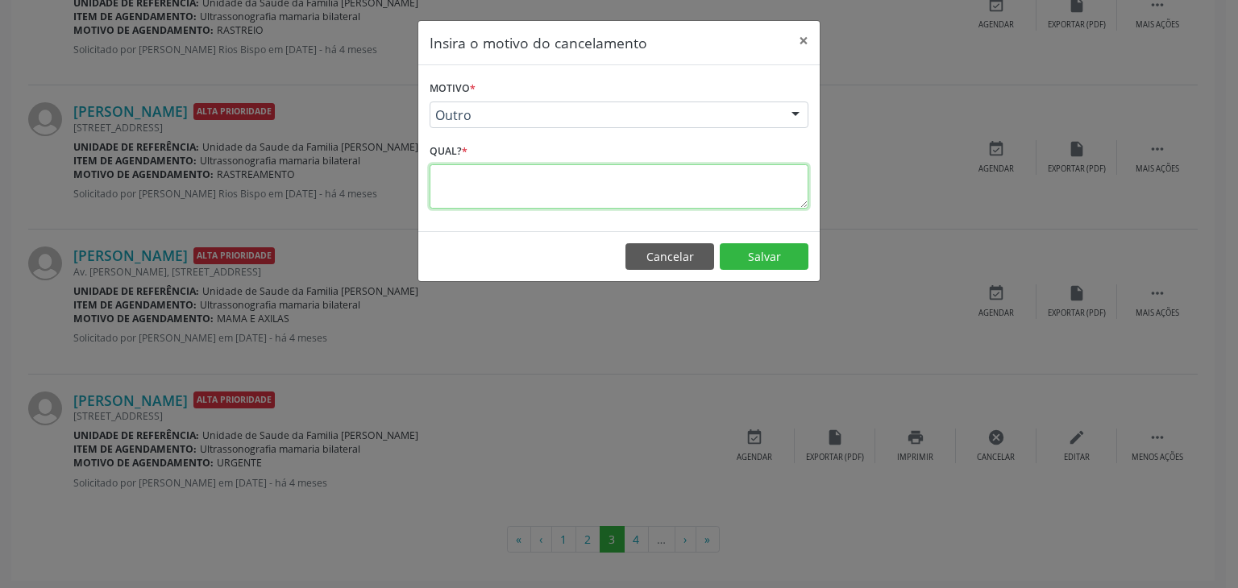
click at [479, 178] on textarea at bounding box center [618, 186] width 379 height 44
type textarea "EXAME REALIZADO"
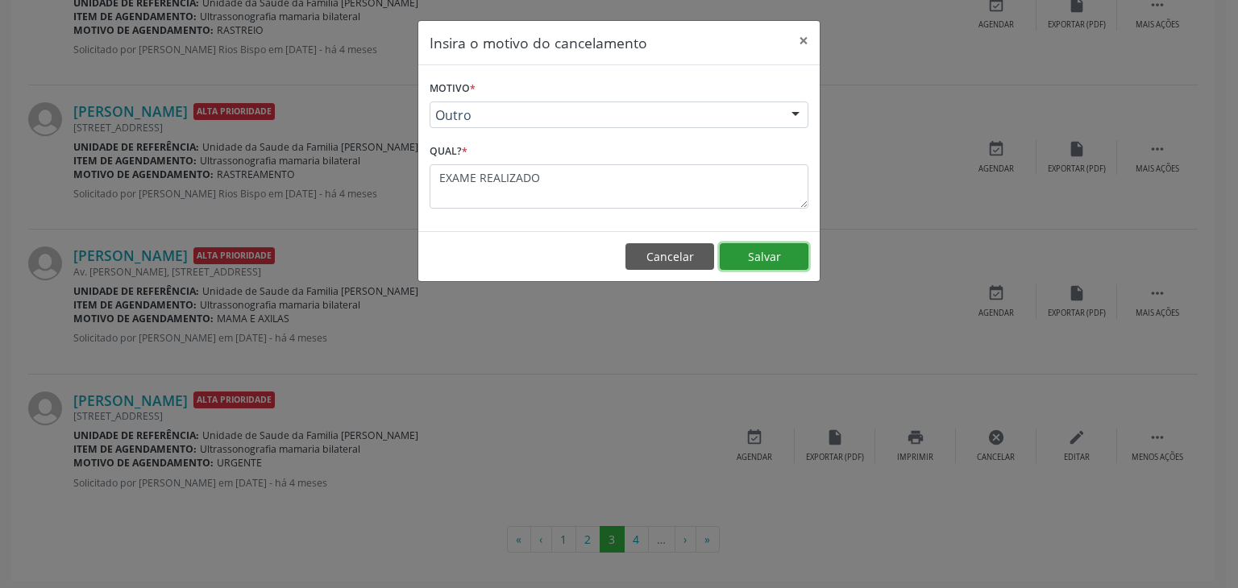
click at [769, 260] on button "Salvar" at bounding box center [764, 256] width 89 height 27
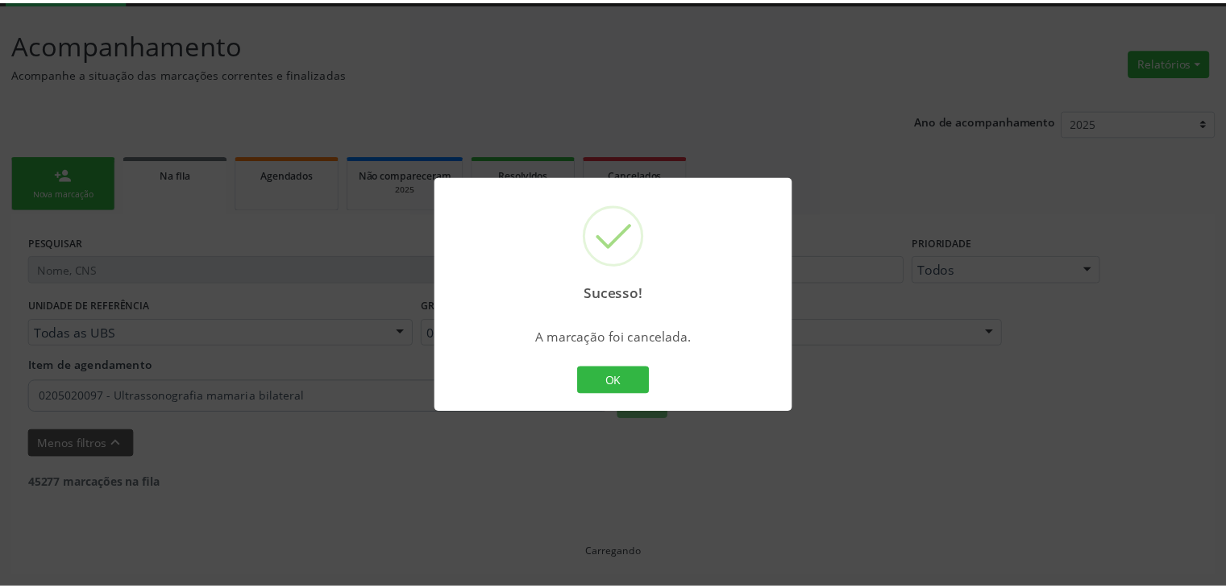
scroll to position [85, 0]
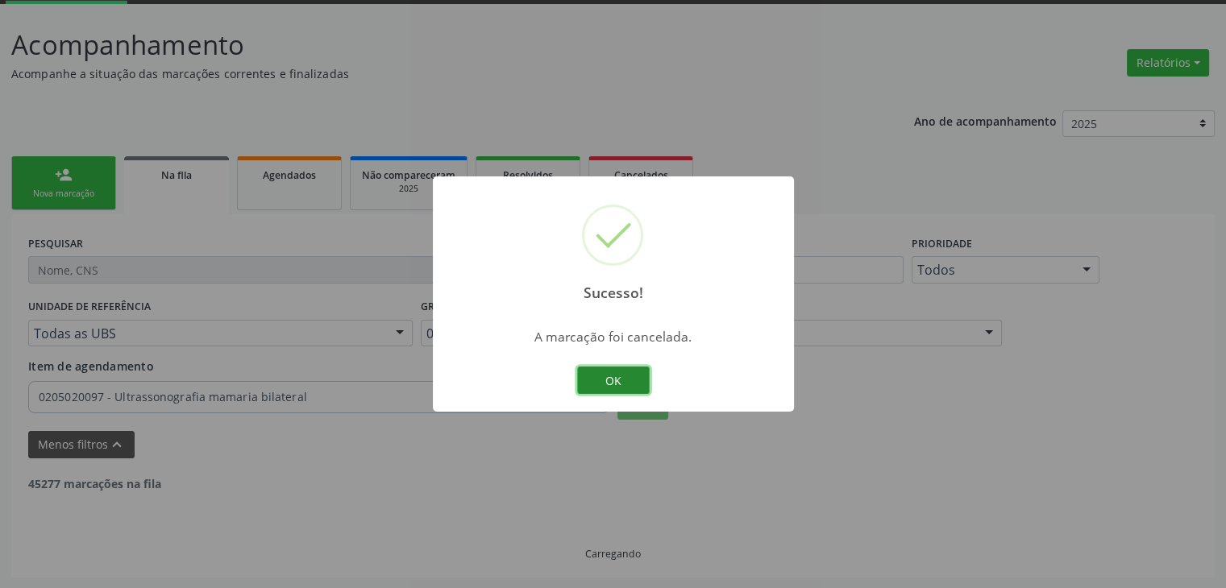
click at [632, 392] on button "OK" at bounding box center [613, 380] width 73 height 27
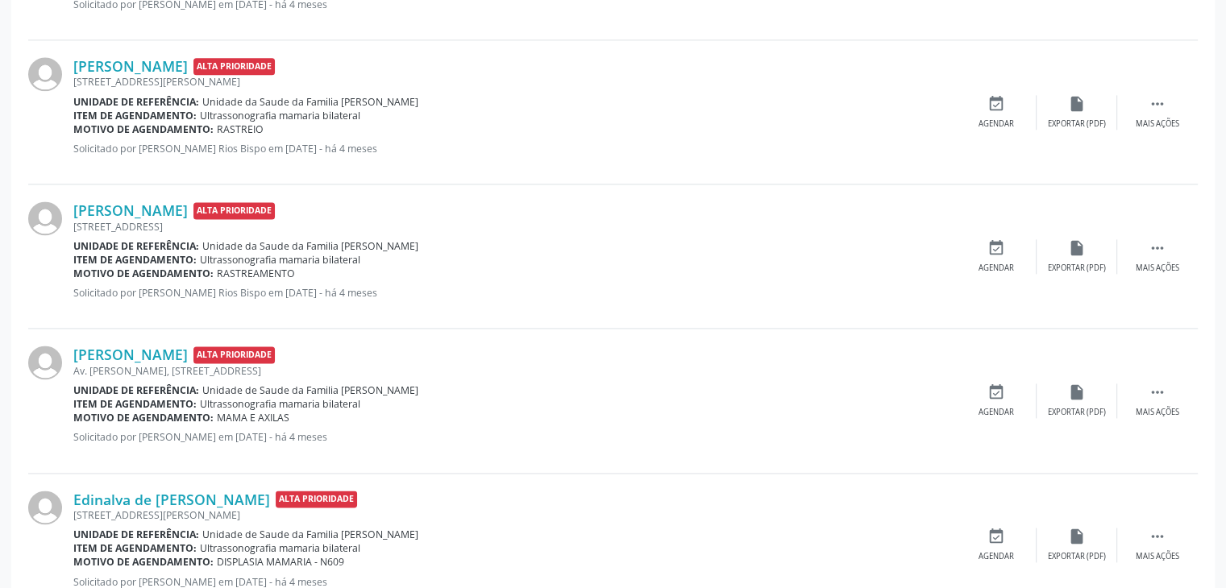
scroll to position [2254, 0]
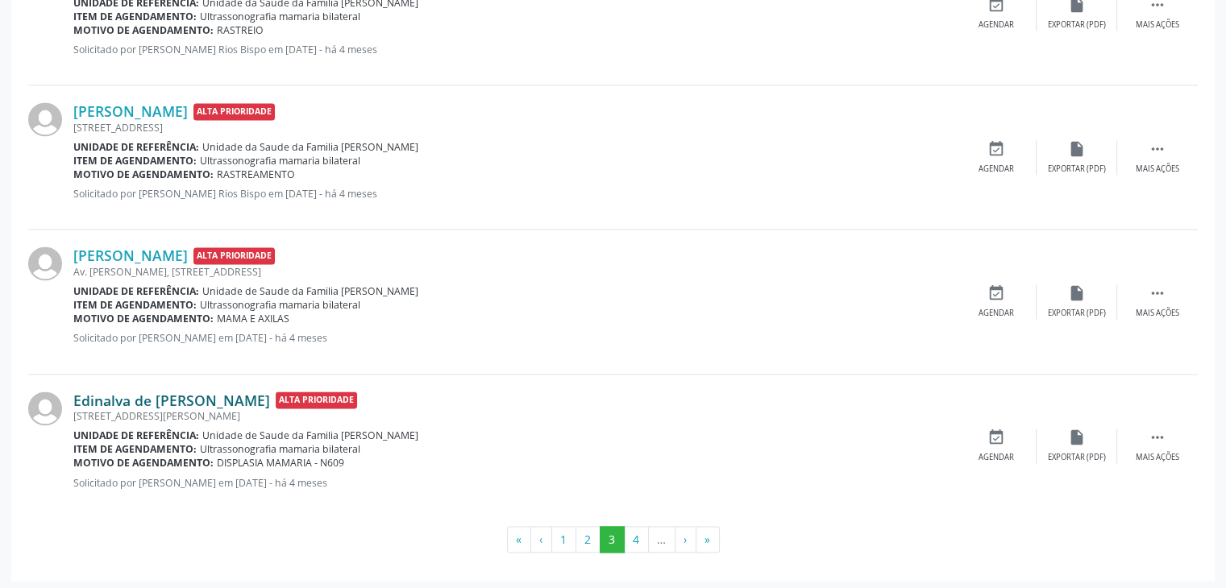
click at [124, 392] on link "Edinalva de [PERSON_NAME]" at bounding box center [171, 401] width 197 height 18
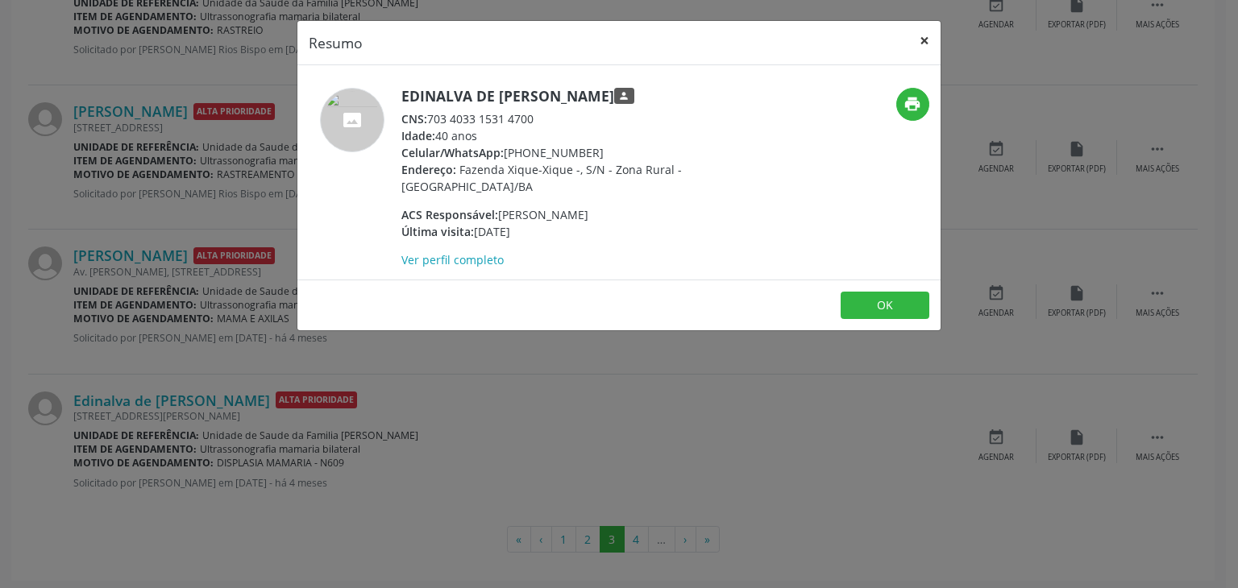
click at [919, 31] on button "×" at bounding box center [924, 40] width 32 height 39
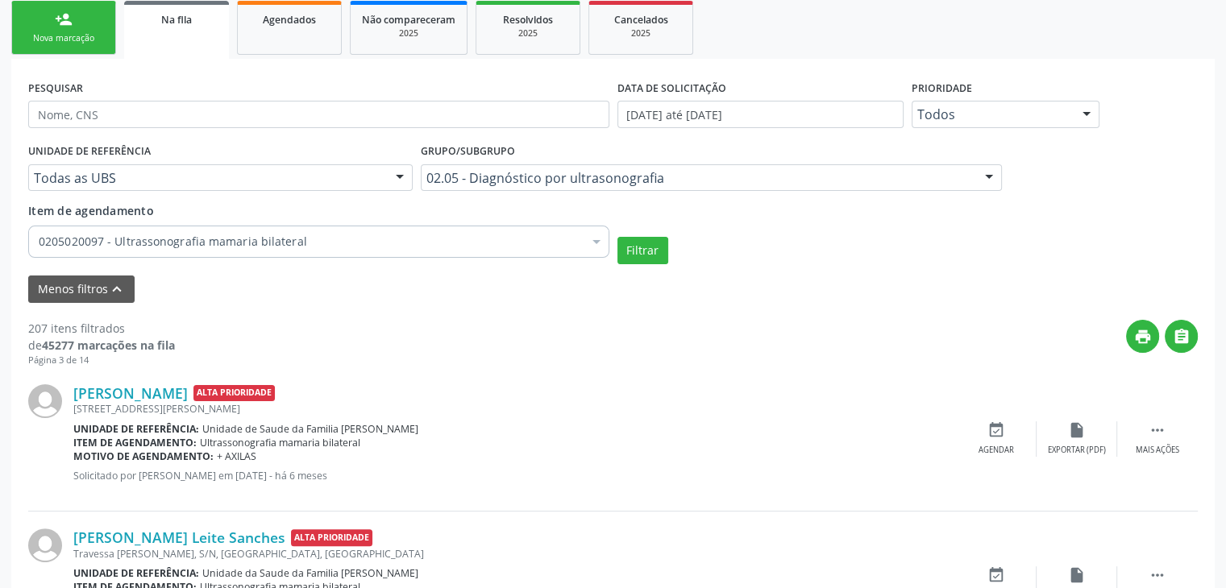
scroll to position [0, 0]
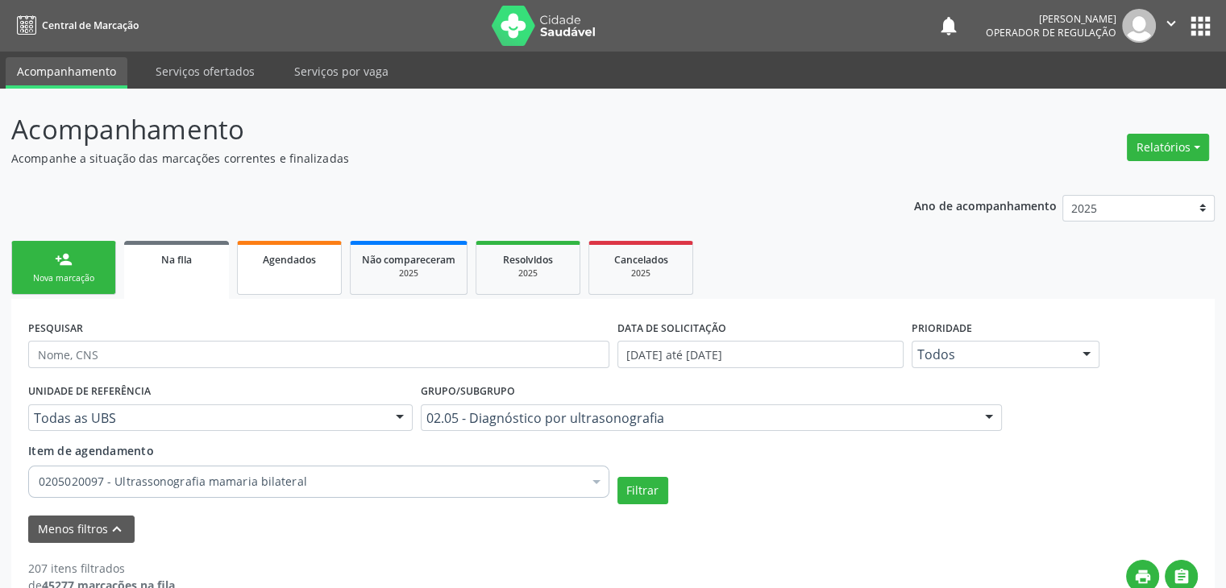
click at [263, 261] on span "Agendados" at bounding box center [289, 260] width 53 height 14
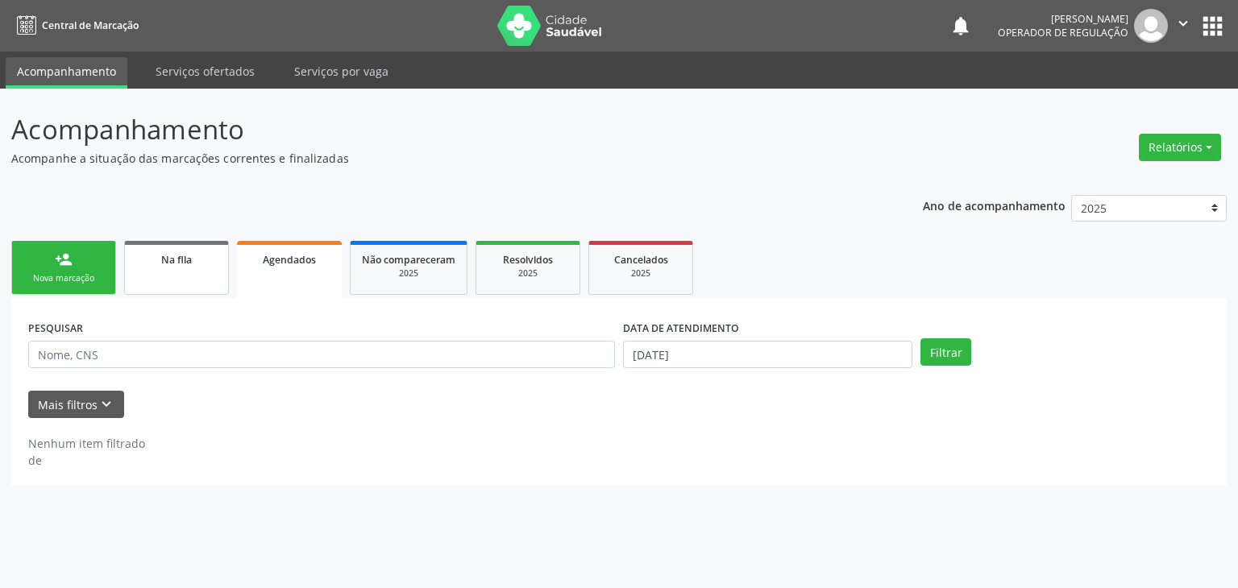
click at [152, 278] on link "Na fila" at bounding box center [176, 268] width 105 height 54
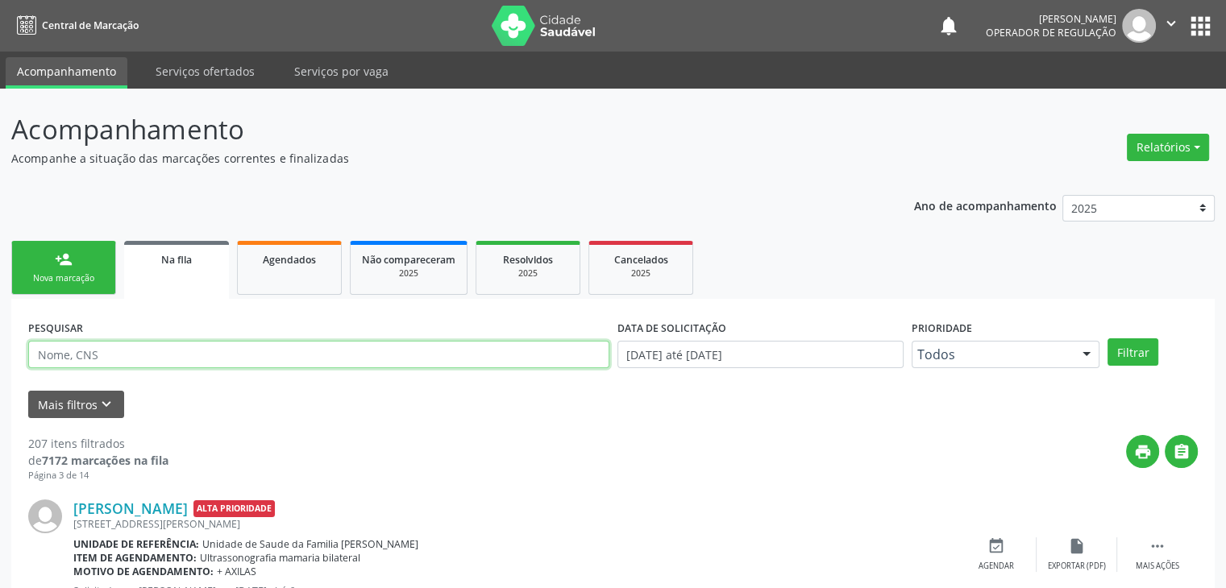
click at [74, 357] on input "text" at bounding box center [318, 354] width 581 height 27
type input "OZANA"
click at [1107, 338] on button "Filtrar" at bounding box center [1132, 351] width 51 height 27
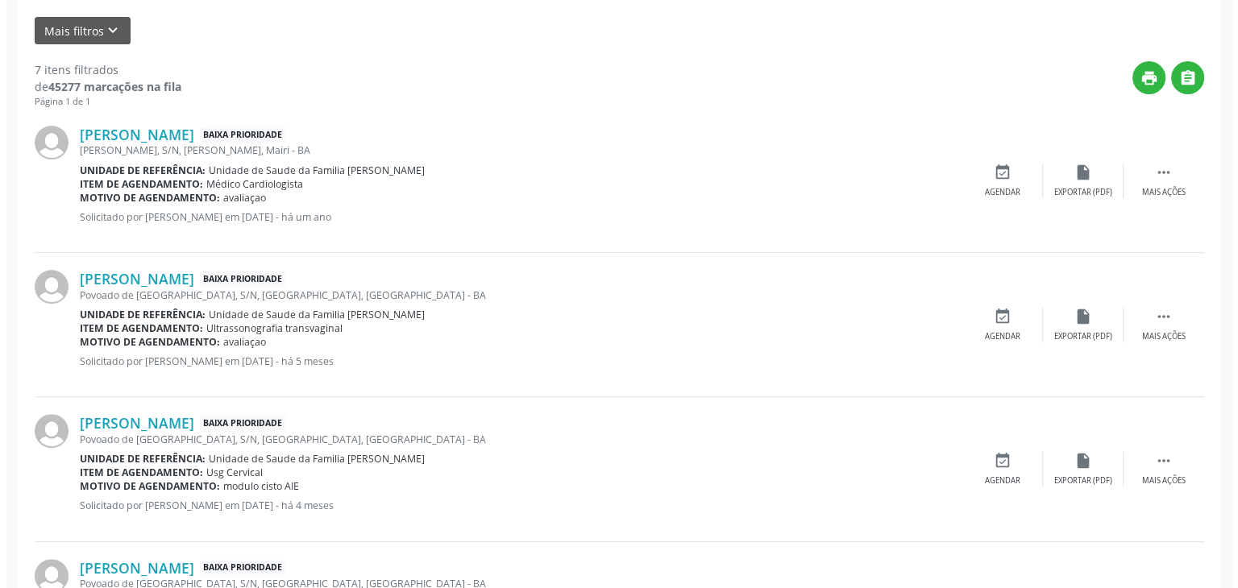
scroll to position [403, 0]
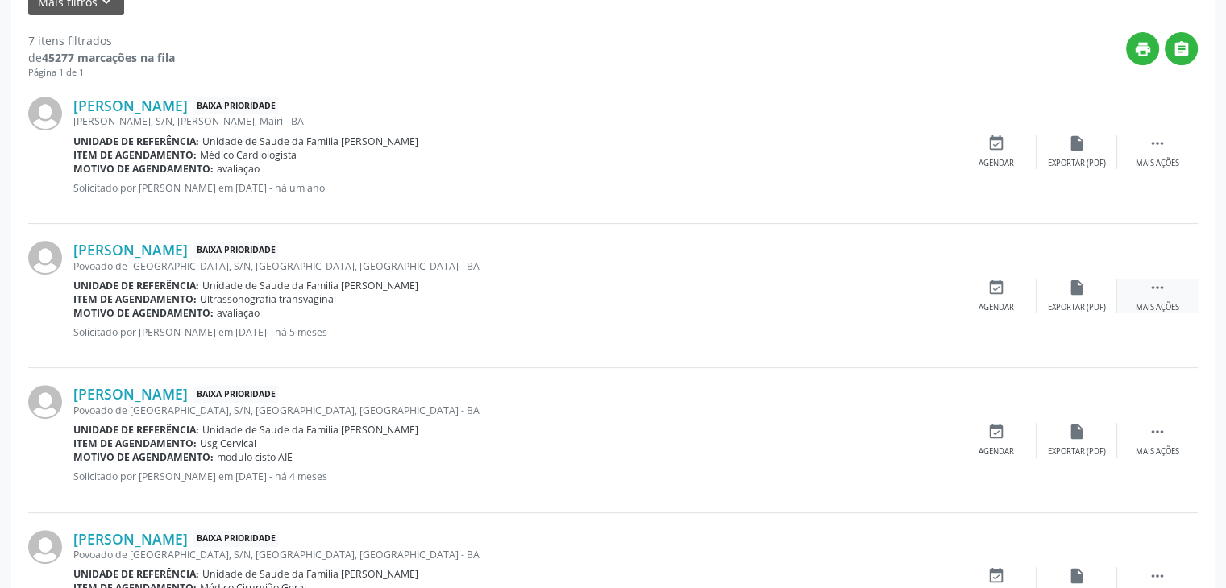
click at [1123, 295] on div " Mais ações" at bounding box center [1157, 296] width 81 height 35
click at [1022, 292] on div "cancel Cancelar" at bounding box center [996, 296] width 81 height 35
click at [973, 293] on div "cancel Cancelar" at bounding box center [996, 296] width 81 height 35
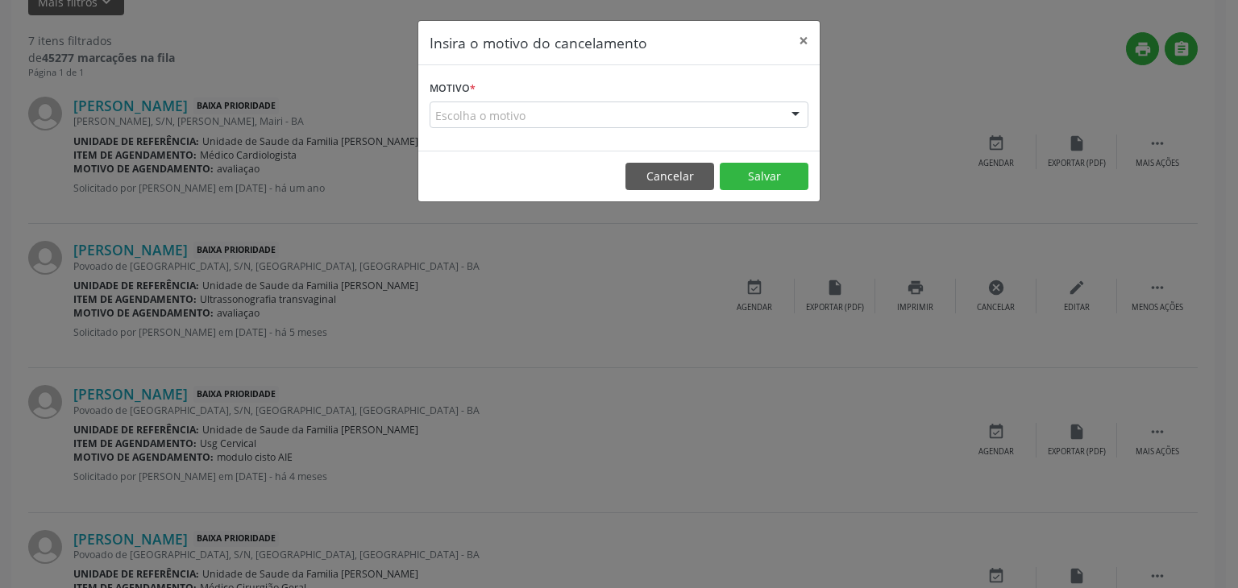
click at [505, 122] on div "Escolha o motivo" at bounding box center [618, 115] width 379 height 27
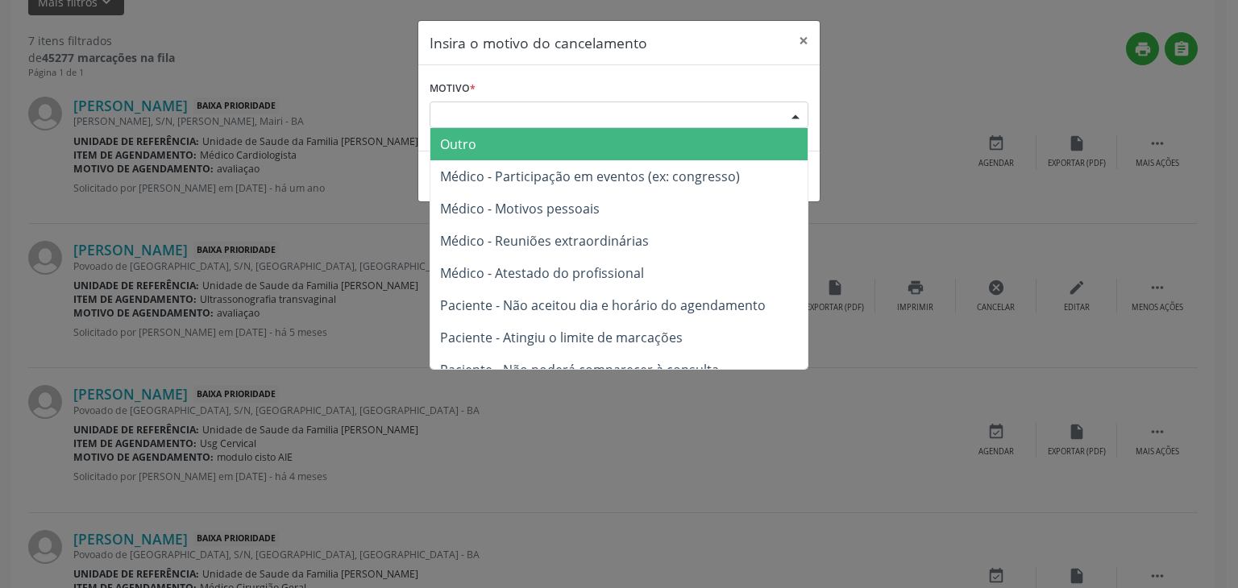
click at [483, 140] on span "Outro" at bounding box center [618, 144] width 377 height 32
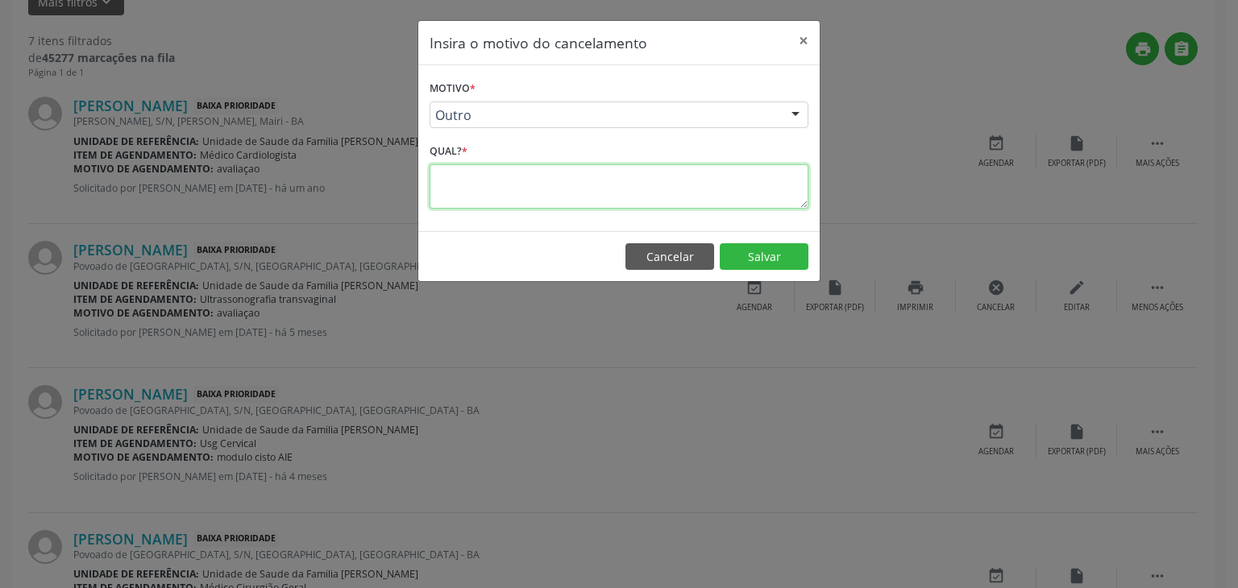
click at [477, 189] on textarea at bounding box center [618, 186] width 379 height 44
type textarea "EXAME REALIZADO"
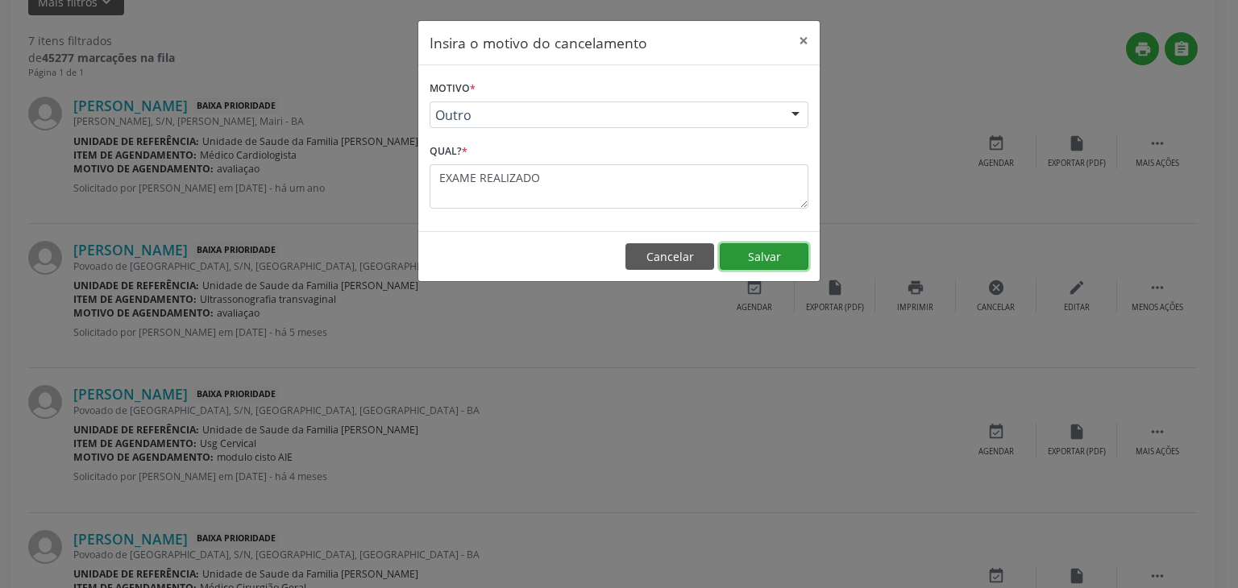
click at [791, 258] on button "Salvar" at bounding box center [764, 256] width 89 height 27
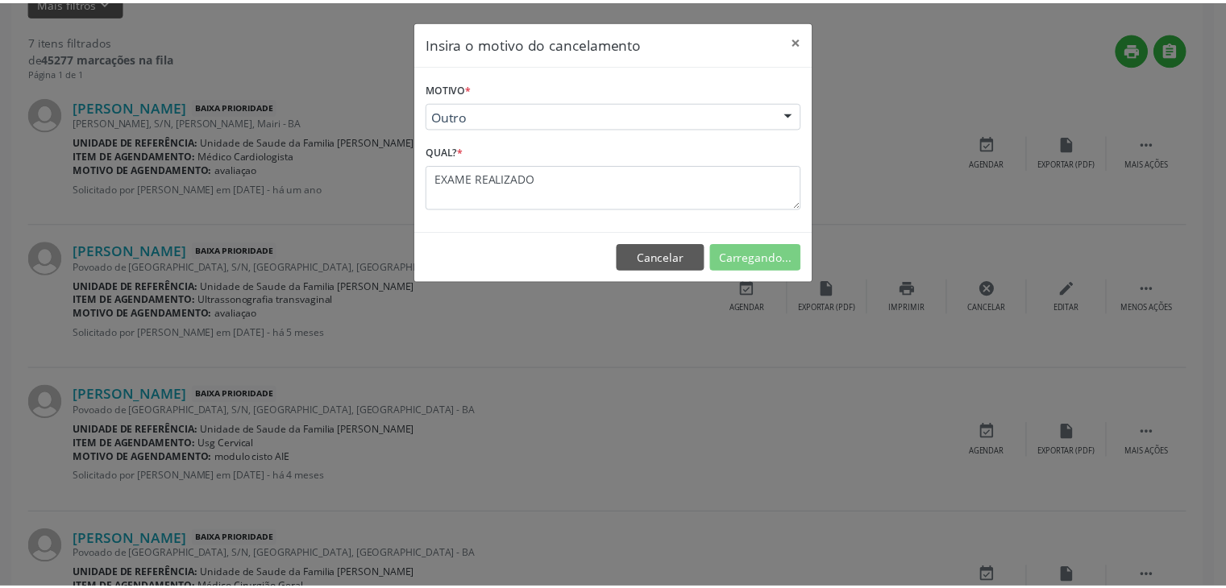
scroll to position [0, 0]
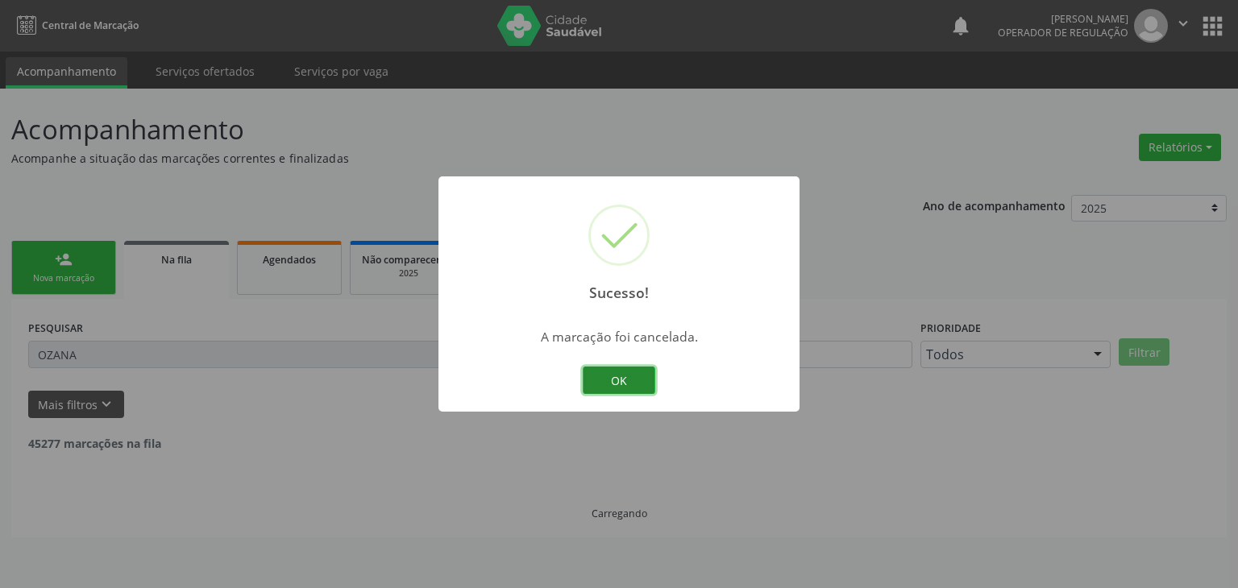
click at [624, 373] on button "OK" at bounding box center [619, 380] width 73 height 27
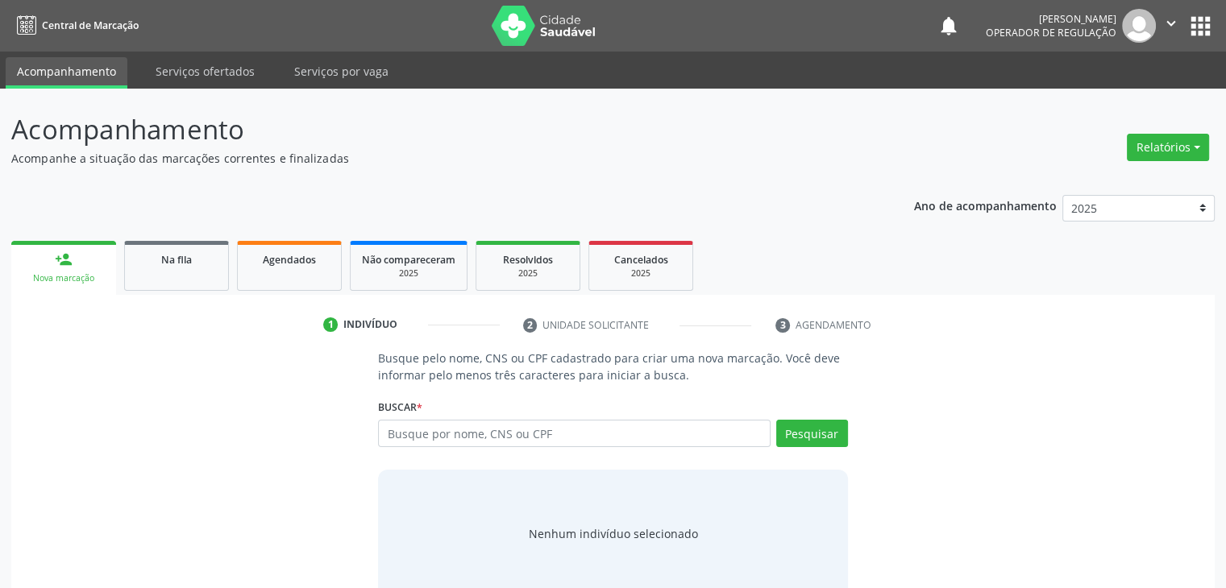
click at [166, 291] on ul "person_add Nova marcação Na fila Agendados Não compareceram 2025 Resolvidos 202…" at bounding box center [612, 266] width 1203 height 58
click at [166, 272] on link "Na fila" at bounding box center [176, 266] width 105 height 50
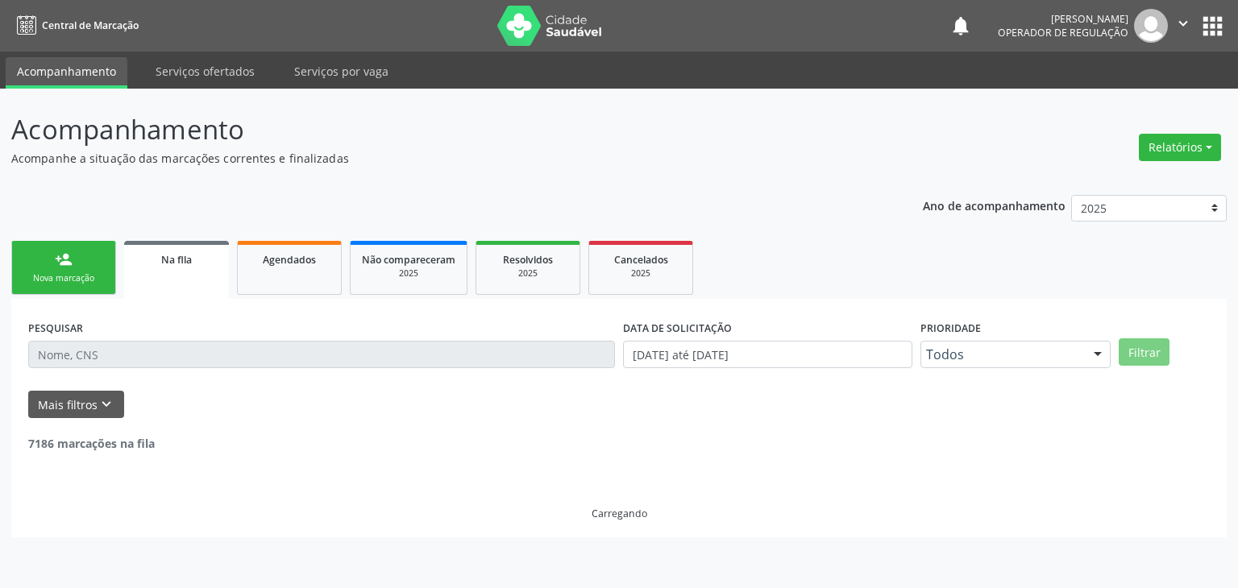
click at [122, 353] on input "text" at bounding box center [321, 354] width 587 height 27
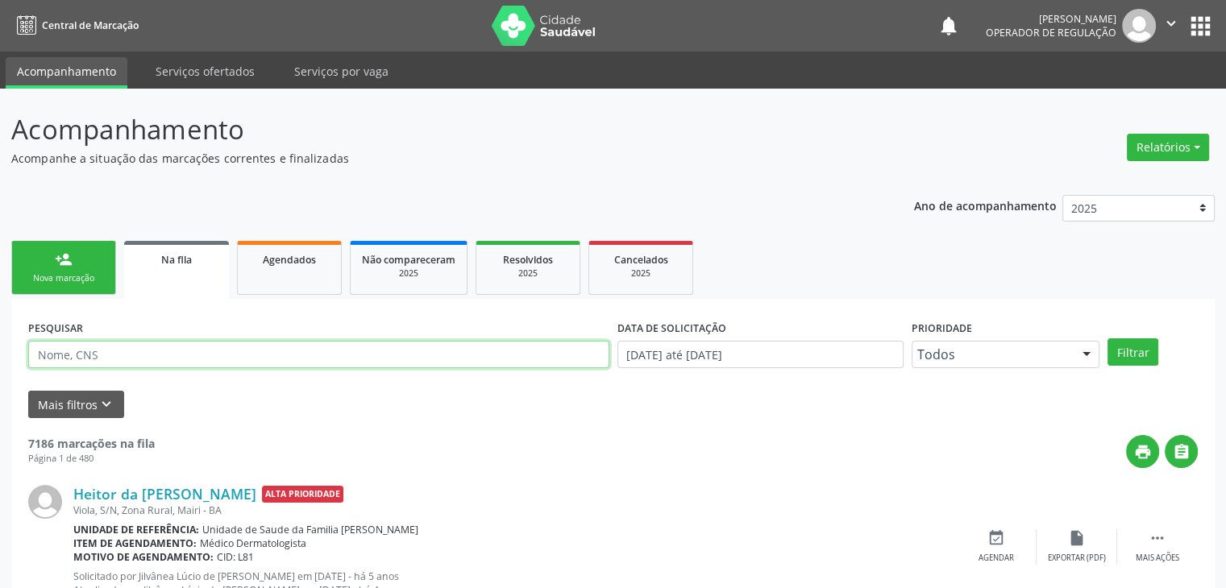
click at [126, 353] on input "text" at bounding box center [318, 354] width 581 height 27
click at [1107, 338] on button "Filtrar" at bounding box center [1132, 351] width 51 height 27
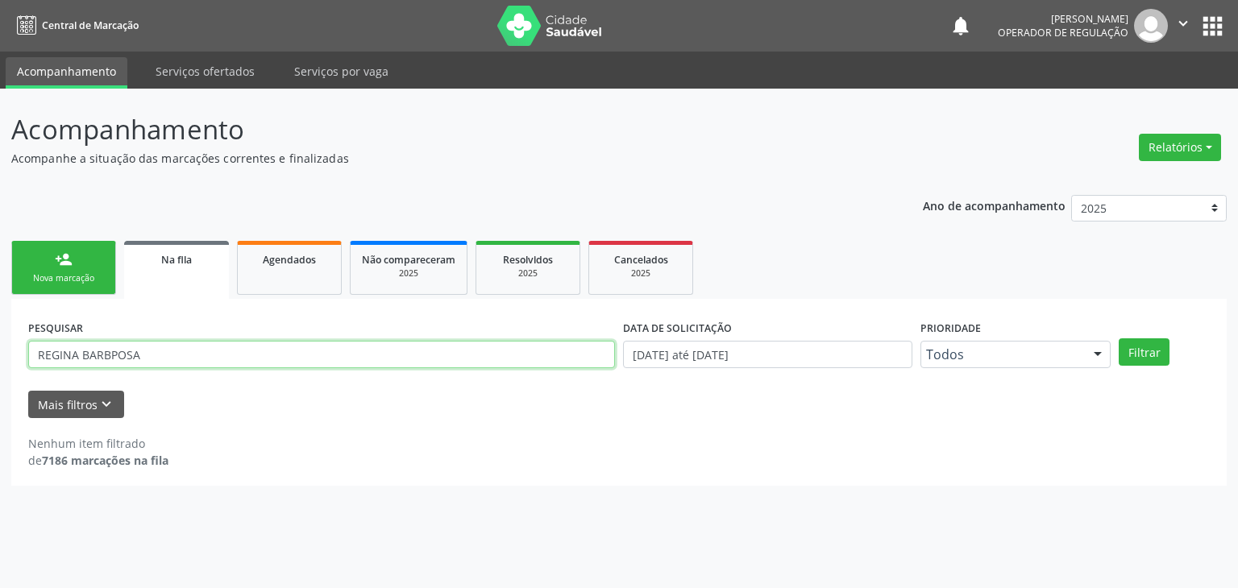
click at [110, 350] on input "REGINA BARBPOSA" at bounding box center [321, 354] width 587 height 27
type input "REGINA BARBOSA"
click at [1118, 338] on button "Filtrar" at bounding box center [1143, 351] width 51 height 27
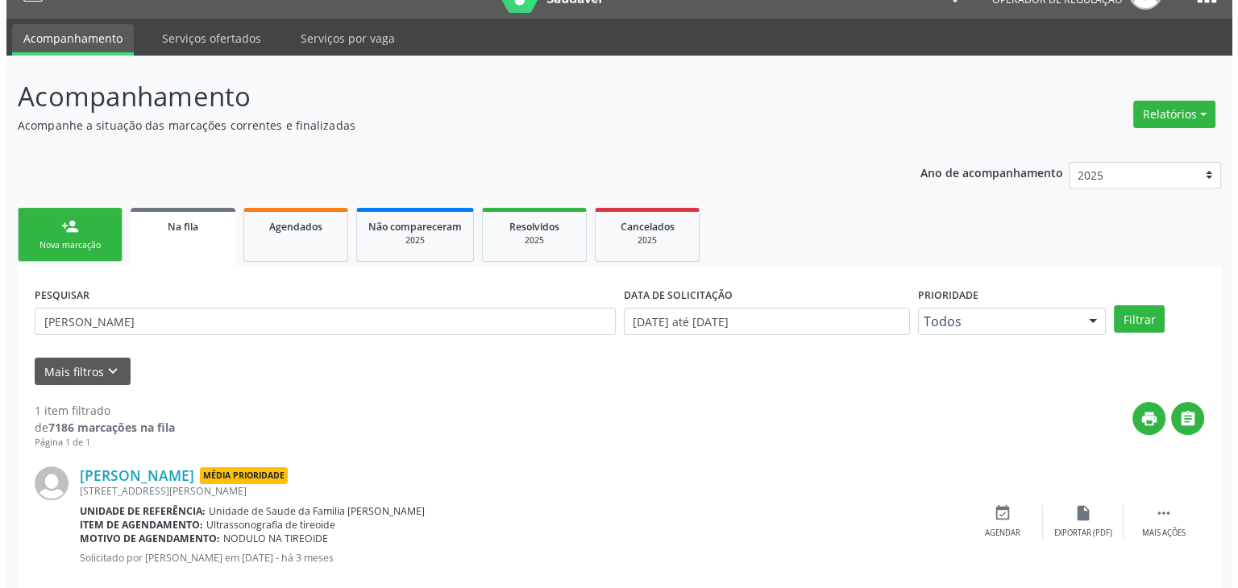
scroll to position [65, 0]
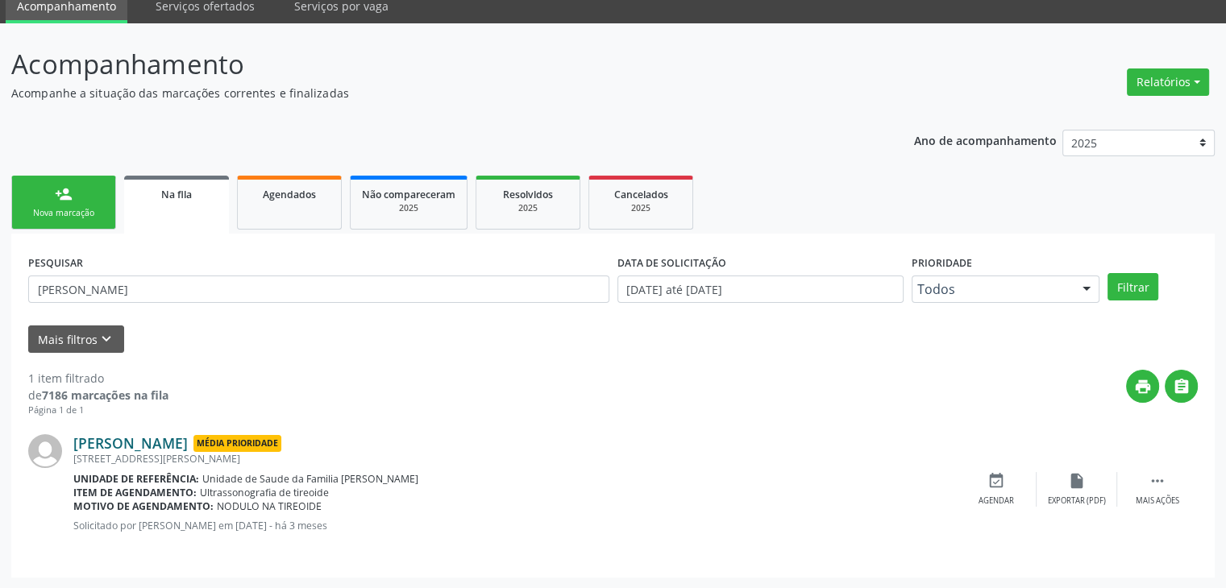
click at [175, 445] on link "Regina Barbosa da Silva" at bounding box center [130, 443] width 114 height 18
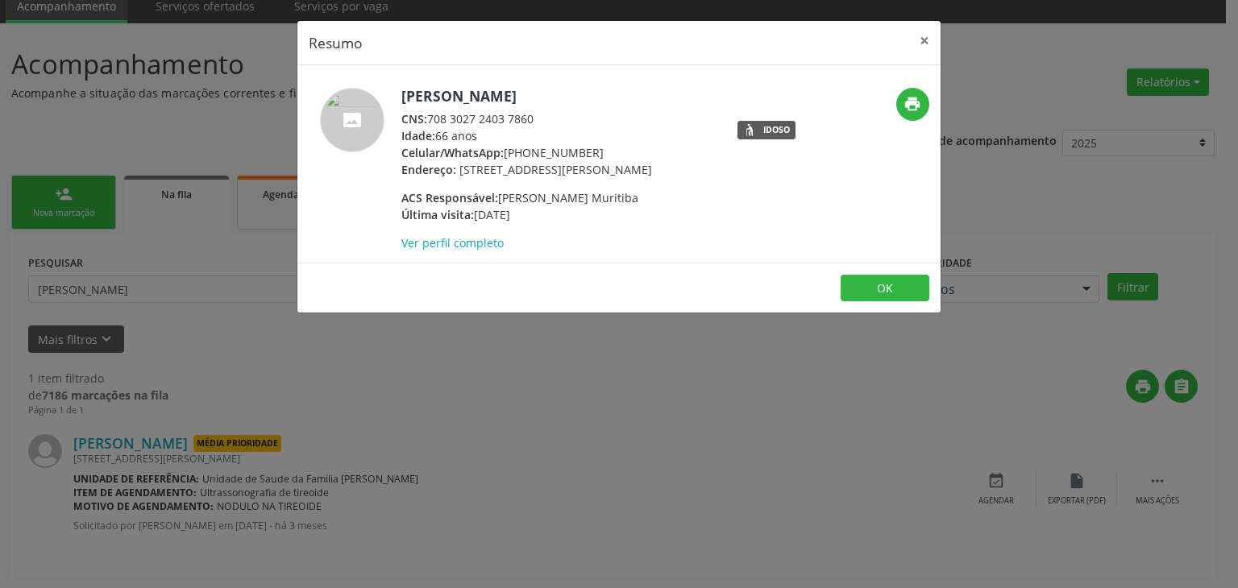
drag, startPoint x: 403, startPoint y: 98, endPoint x: 595, endPoint y: 102, distance: 191.8
click at [595, 102] on h5 "Regina Barbosa da Silva" at bounding box center [526, 96] width 251 height 17
click at [401, 95] on h5 "Regina Barbosa da Silva" at bounding box center [526, 96] width 251 height 17
drag, startPoint x: 400, startPoint y: 95, endPoint x: 541, endPoint y: 92, distance: 140.2
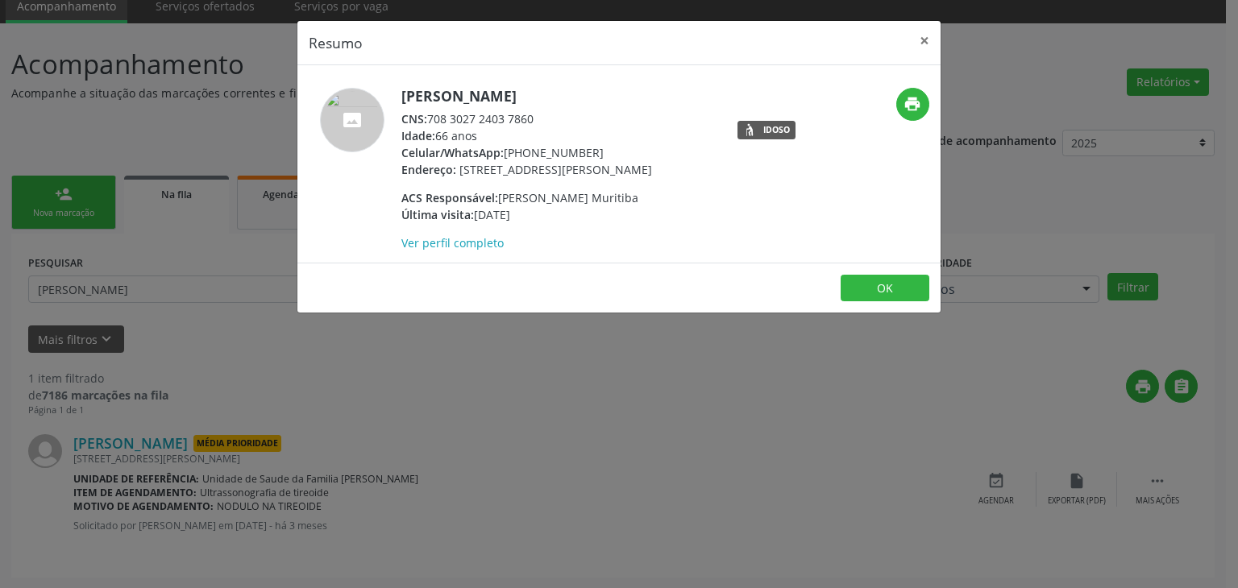
click at [541, 92] on h5 "Regina Barbosa da Silva" at bounding box center [526, 96] width 251 height 17
drag, startPoint x: 600, startPoint y: 97, endPoint x: 402, endPoint y: 92, distance: 198.3
click at [402, 92] on h5 "Regina Barbosa da Silva" at bounding box center [526, 96] width 251 height 17
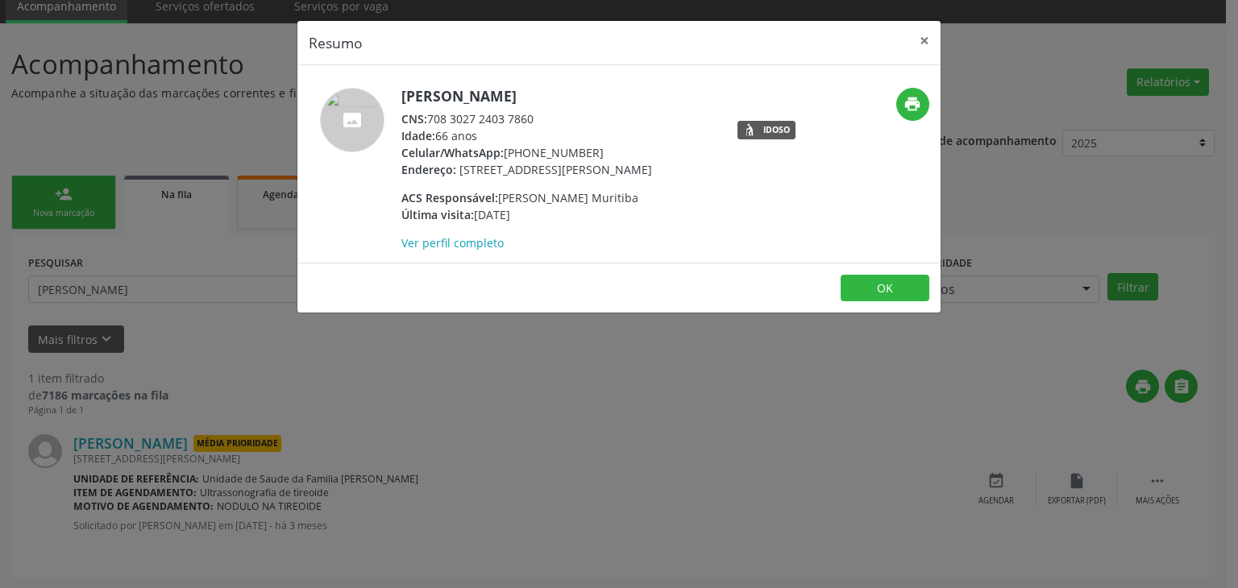
drag, startPoint x: 400, startPoint y: 92, endPoint x: 599, endPoint y: 105, distance: 200.2
click at [599, 105] on div "Regina Barbosa da Silva CNS: 708 3027 2403 7860 Idade: 66 anos Celular/WhatsApp…" at bounding box center [511, 170] width 429 height 164
click at [599, 105] on div "Regina Barbosa da Silva CNS: 708 3027 2403 7860 Idade: 66 anos Celular/WhatsApp…" at bounding box center [526, 170] width 251 height 164
drag, startPoint x: 505, startPoint y: 152, endPoint x: 607, endPoint y: 150, distance: 101.6
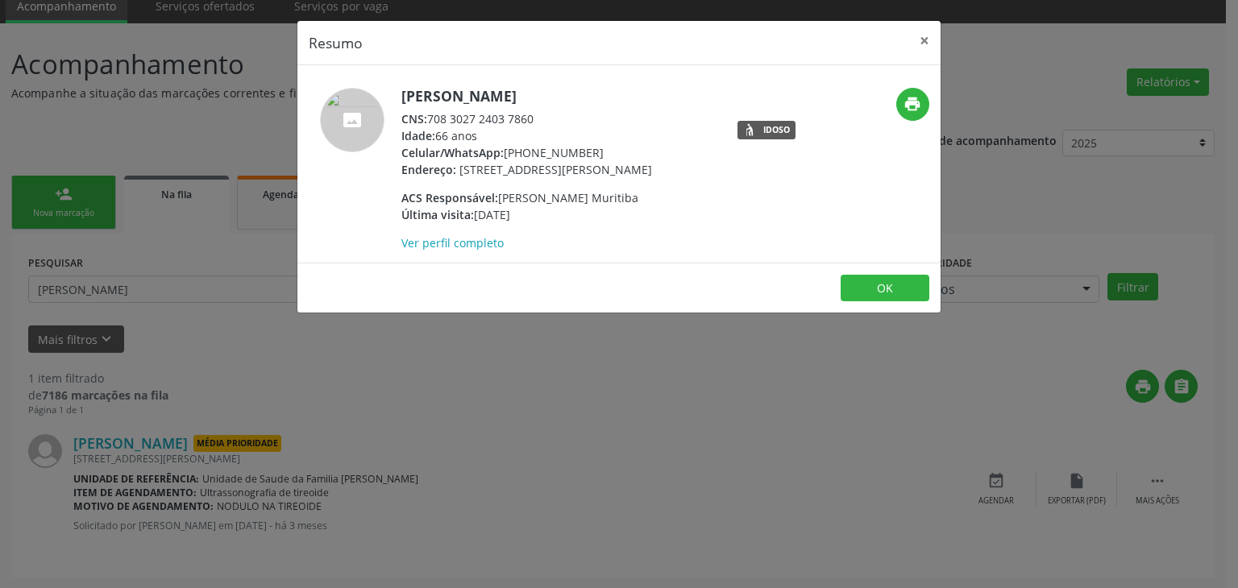
click at [607, 150] on div "Celular/WhatsApp: (74) 99985-7445" at bounding box center [526, 152] width 251 height 17
copy div "(74) 99985-7445"
click at [923, 39] on button "×" at bounding box center [924, 40] width 32 height 39
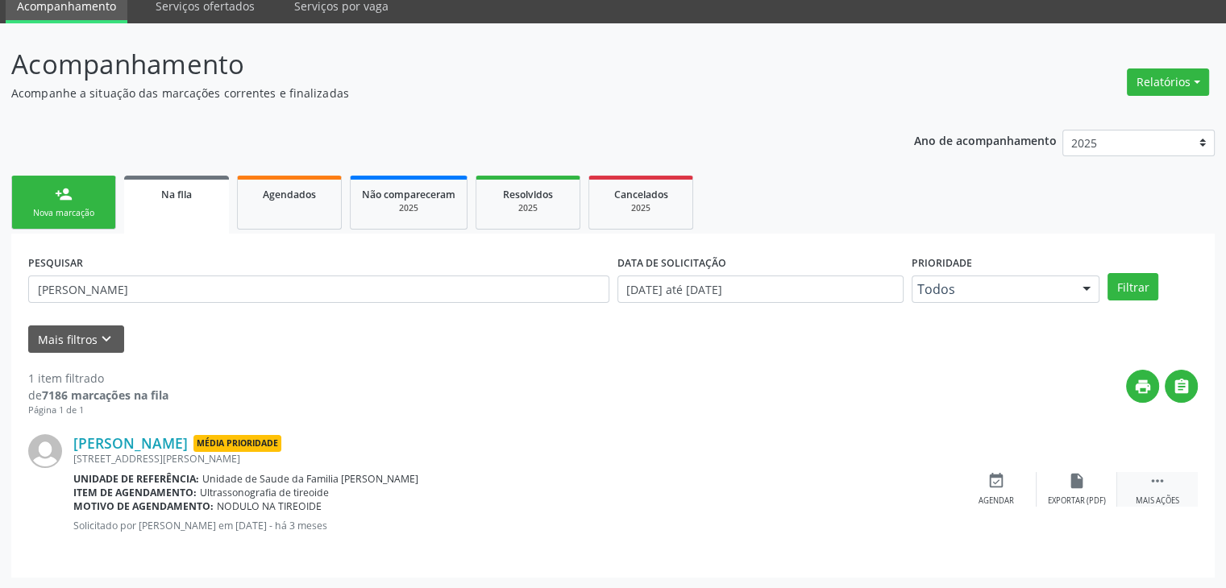
click at [1162, 487] on icon "" at bounding box center [1157, 481] width 18 height 18
click at [988, 490] on div "cancel Cancelar" at bounding box center [996, 489] width 81 height 35
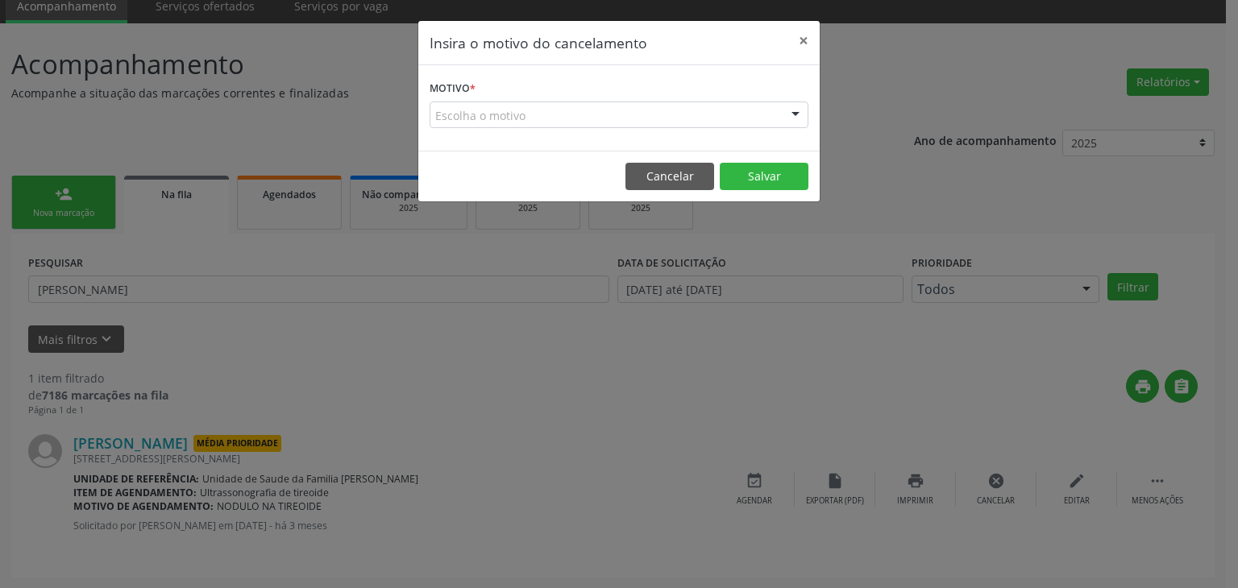
click at [516, 100] on form "Motivo * Escolha o motivo Outro Médico - Participação em eventos (ex: congresso…" at bounding box center [618, 103] width 379 height 52
click at [518, 114] on div "Escolha o motivo" at bounding box center [618, 115] width 379 height 27
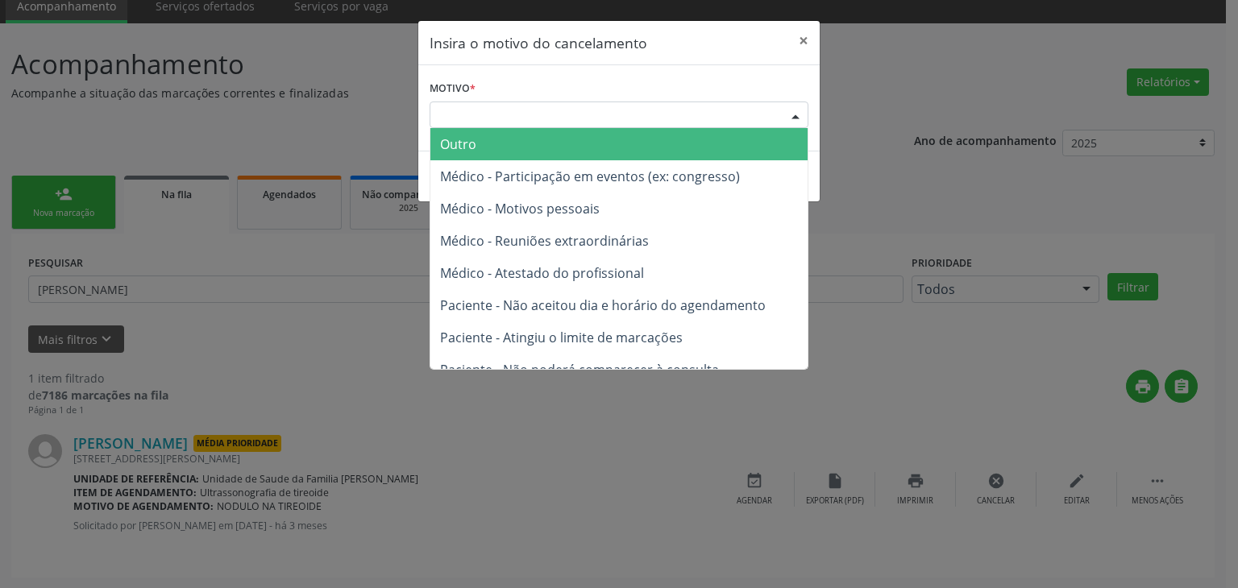
click at [508, 156] on span "Outro" at bounding box center [618, 144] width 377 height 32
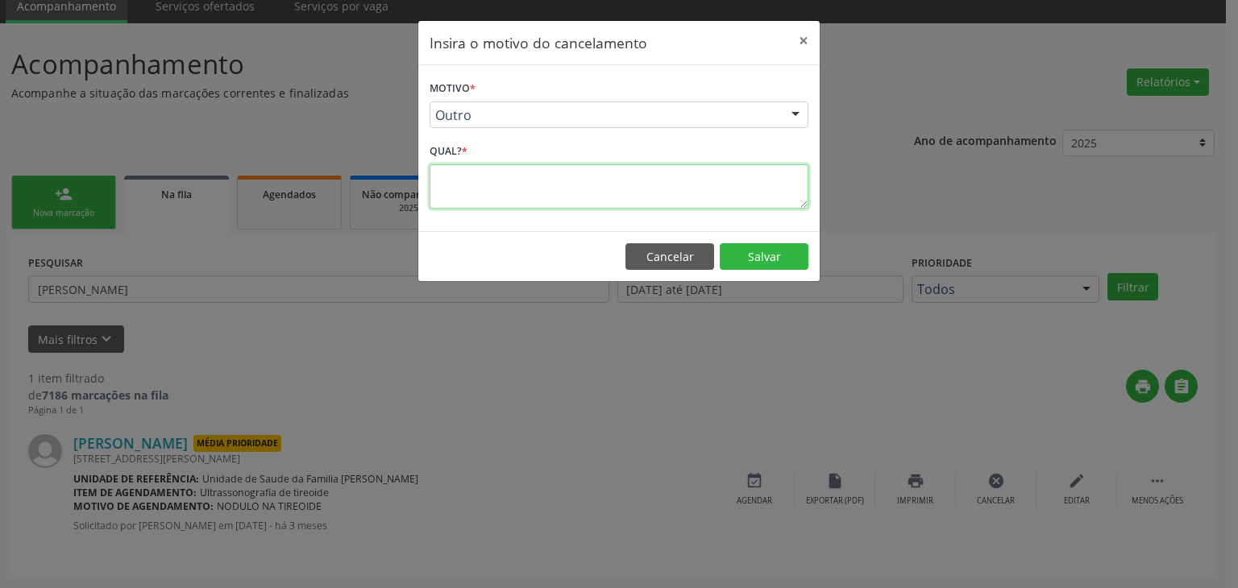
click at [494, 176] on textarea at bounding box center [618, 186] width 379 height 44
type textarea "EXAME REALIZADO"
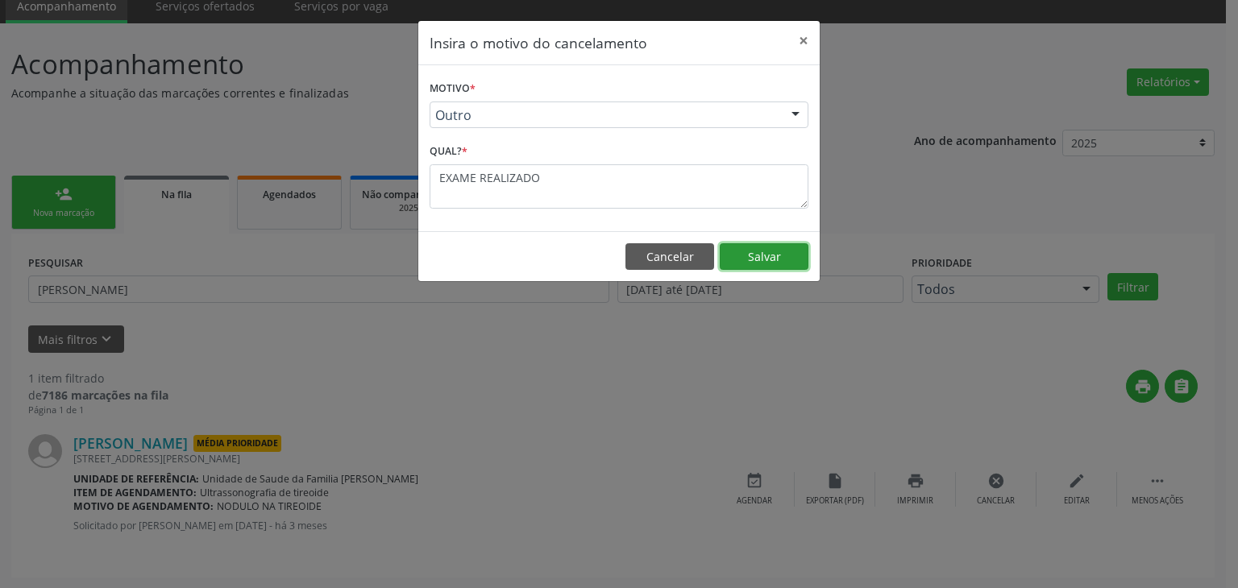
click at [790, 262] on button "Salvar" at bounding box center [764, 256] width 89 height 27
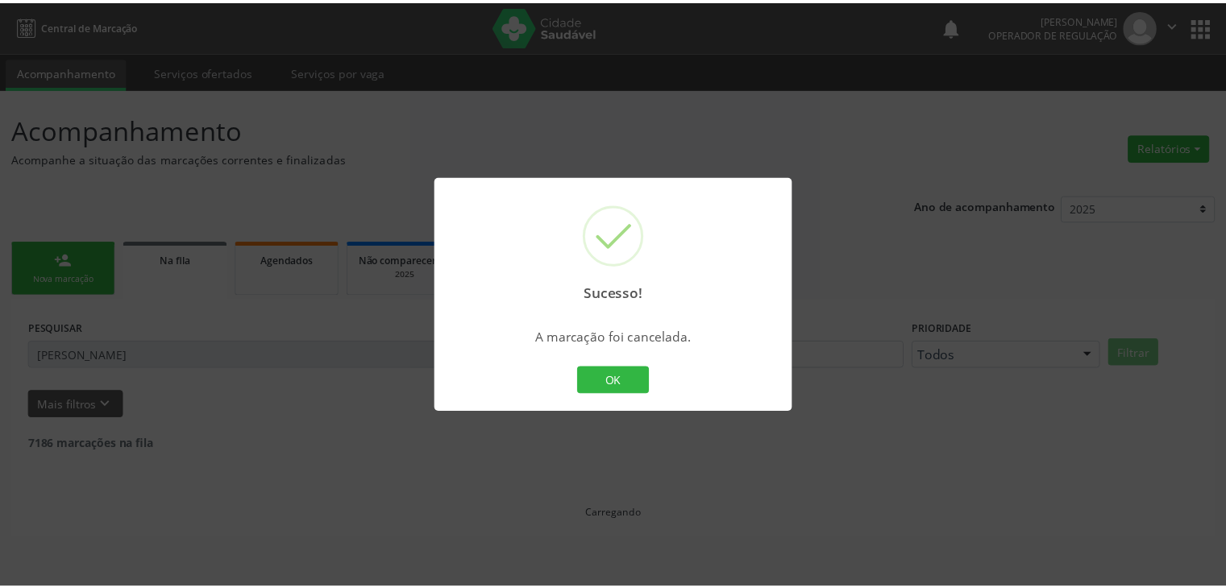
scroll to position [0, 0]
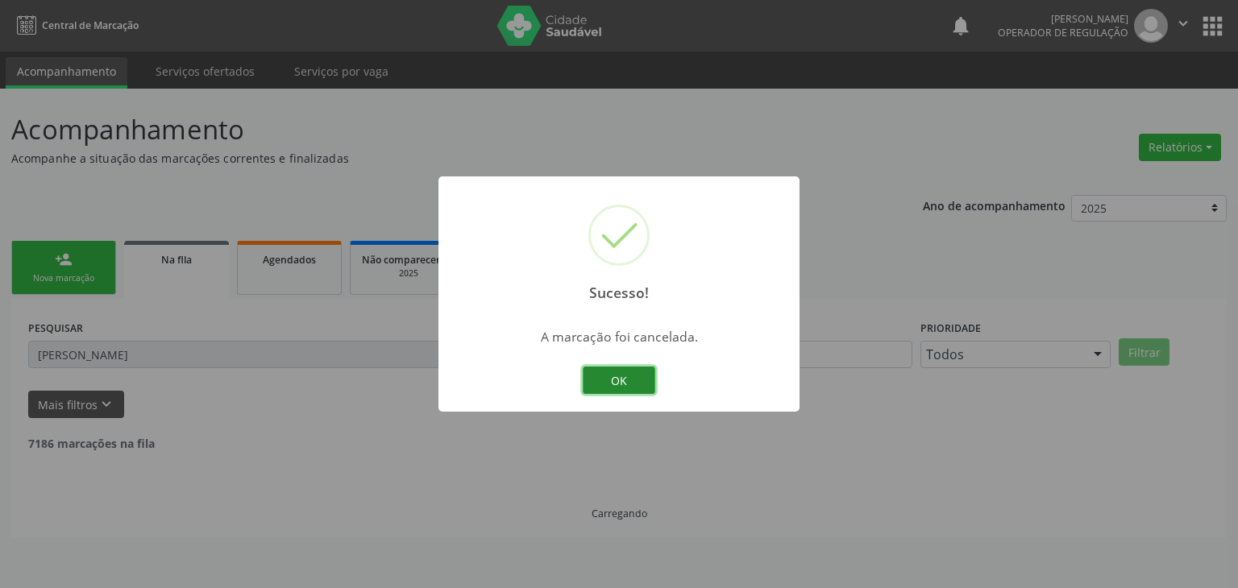
click at [638, 381] on button "OK" at bounding box center [619, 380] width 73 height 27
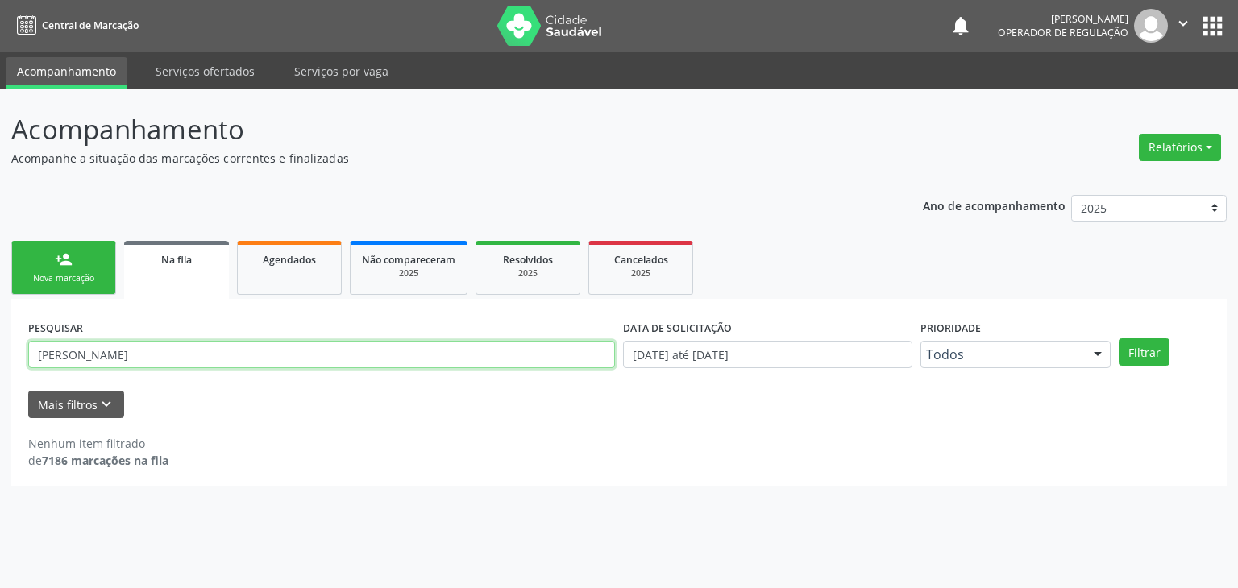
drag, startPoint x: 298, startPoint y: 353, endPoint x: 74, endPoint y: 358, distance: 224.0
click at [74, 358] on input "REGINA BARBOSA" at bounding box center [321, 354] width 587 height 27
click at [284, 345] on input "REGINA BARBOSA" at bounding box center [321, 354] width 587 height 27
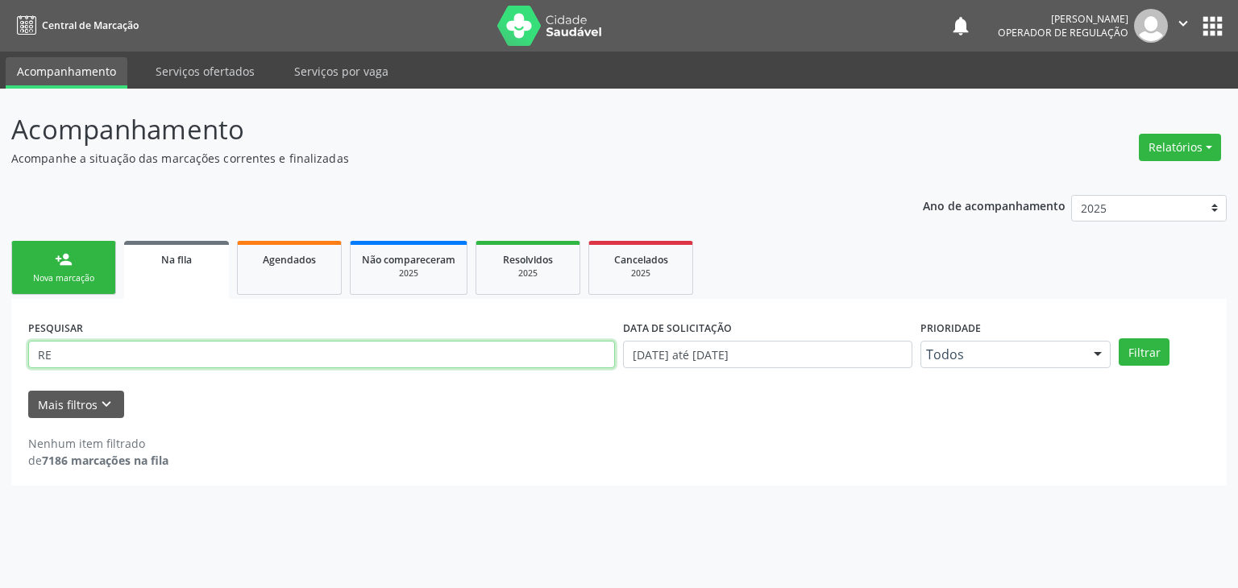
type input "R"
click at [150, 359] on input "text" at bounding box center [321, 354] width 587 height 27
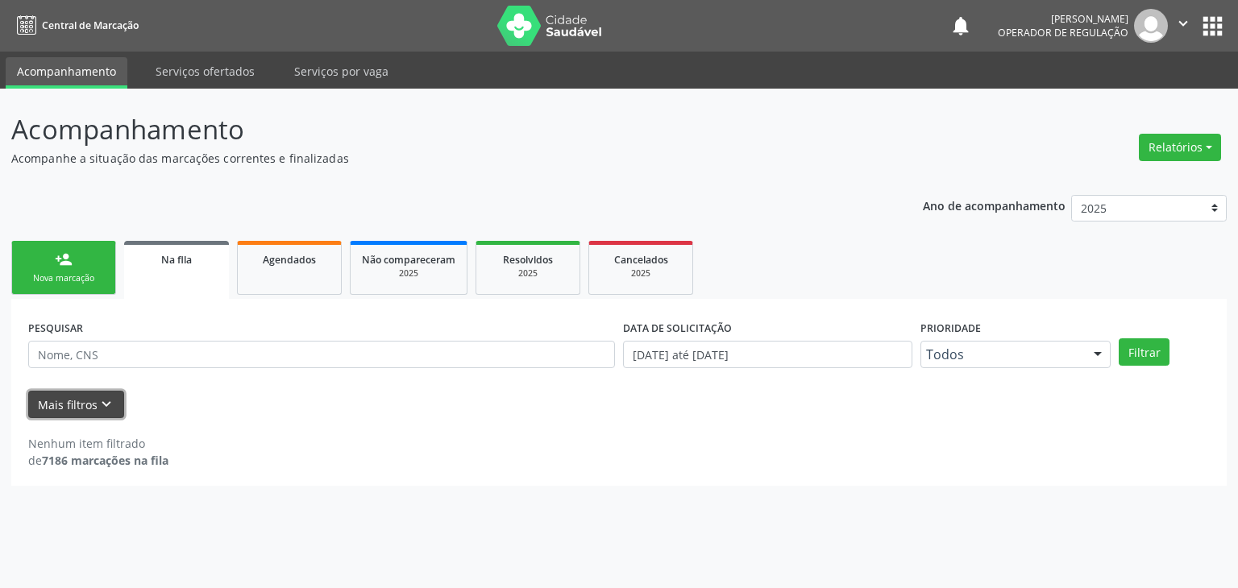
click at [109, 402] on icon "keyboard_arrow_down" at bounding box center [106, 405] width 18 height 18
click at [109, 402] on button "Mais filtros keyboard_arrow_down" at bounding box center [76, 405] width 96 height 28
click at [101, 396] on icon "keyboard_arrow_down" at bounding box center [106, 405] width 18 height 18
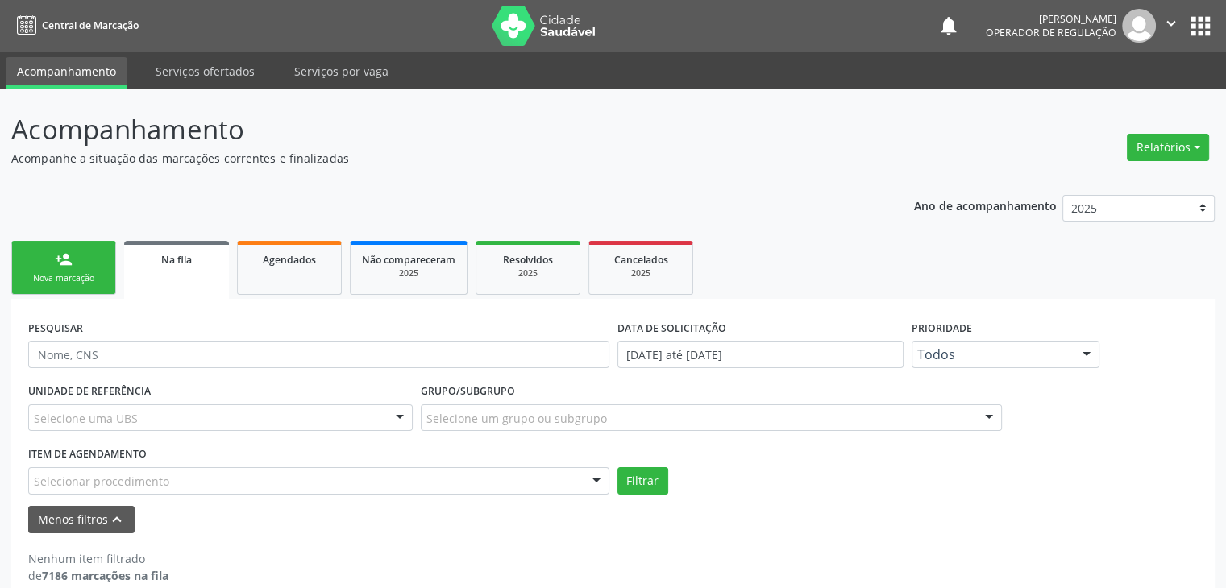
click at [305, 414] on div "Selecione uma UBS" at bounding box center [220, 417] width 384 height 27
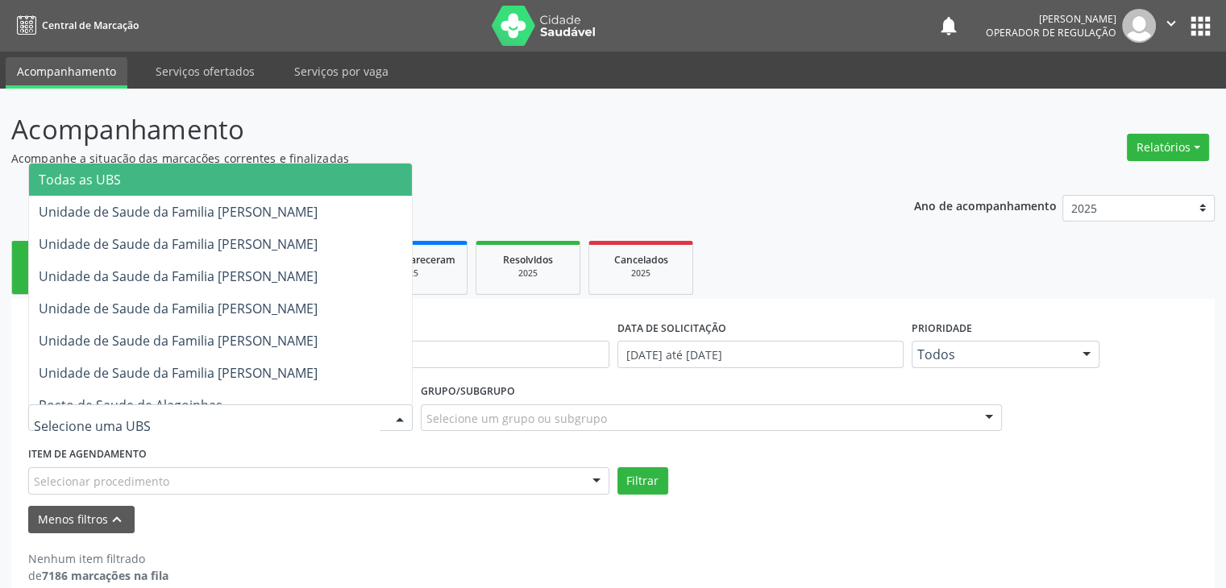
click at [225, 177] on span "Todas as UBS" at bounding box center [220, 180] width 383 height 32
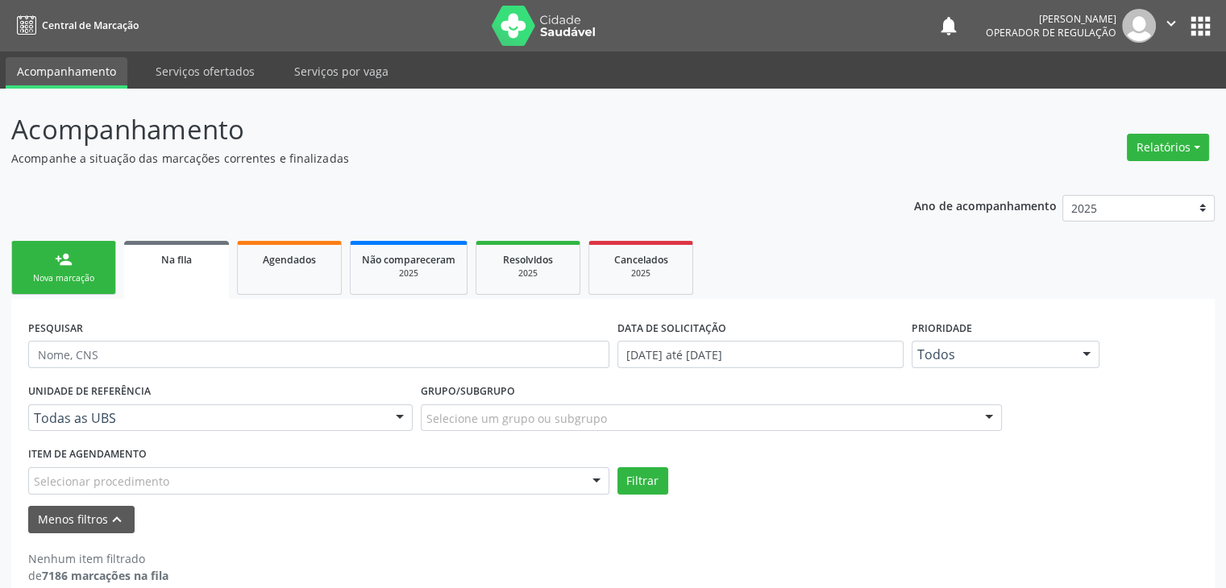
click at [496, 407] on div "Selecione um grupo ou subgrupo" at bounding box center [711, 417] width 581 height 27
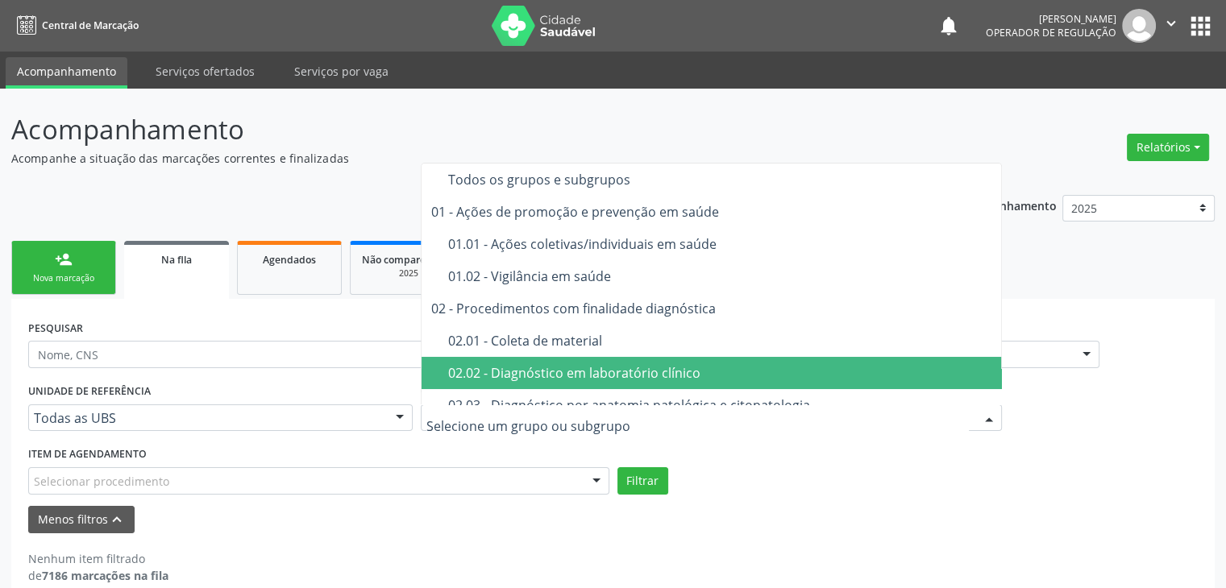
click at [529, 375] on div "02.02 - Diagnóstico em laboratório clínico" at bounding box center [720, 373] width 545 height 13
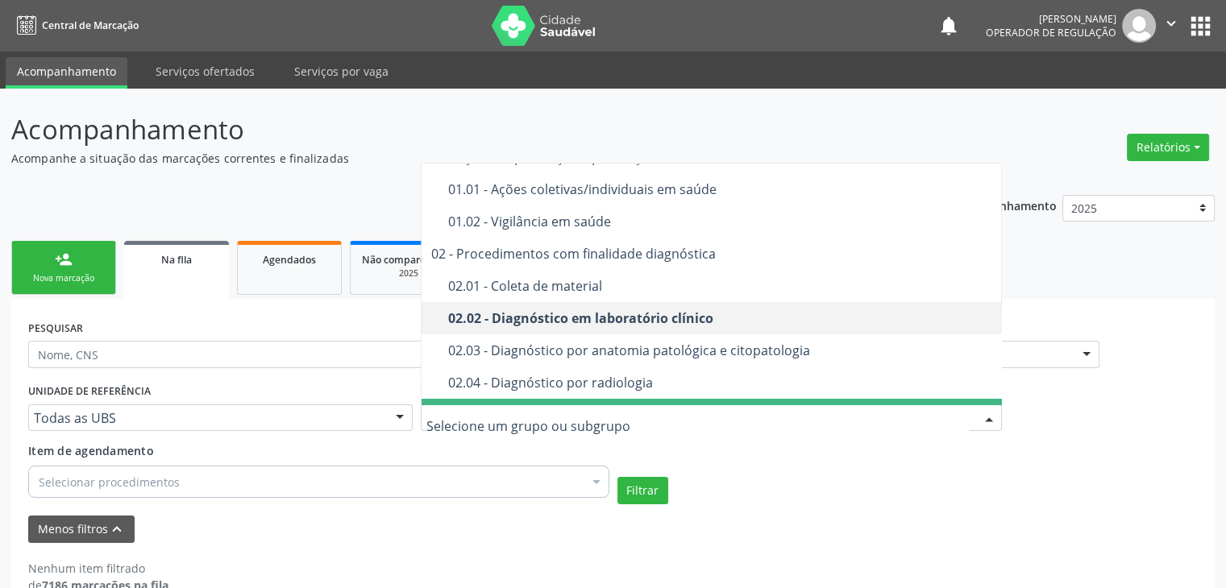
scroll to position [81, 0]
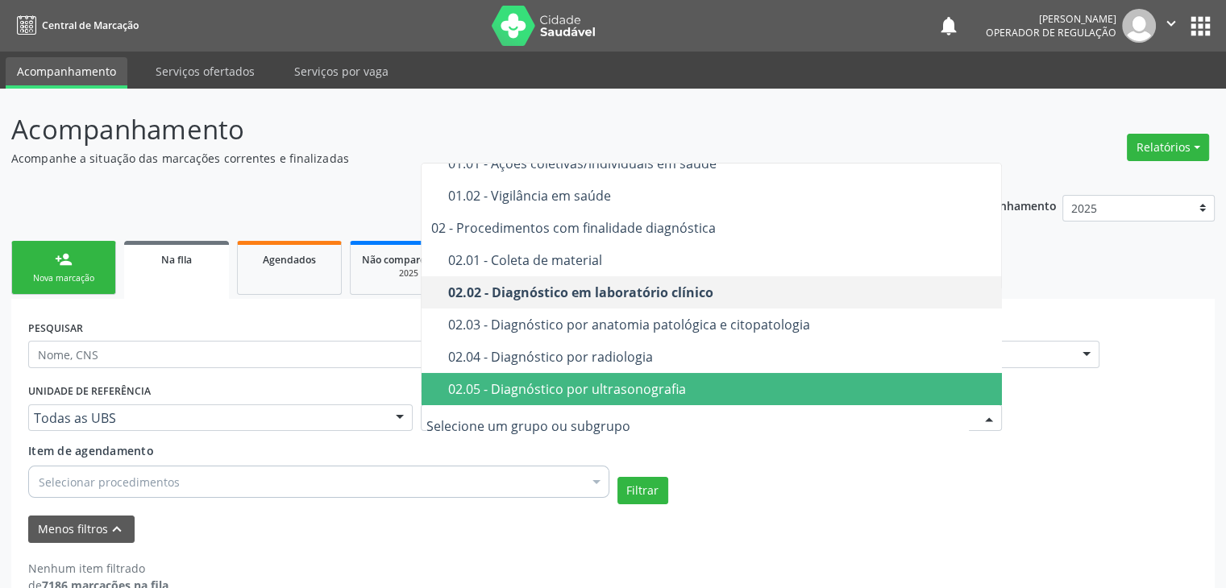
click at [549, 384] on div "02.05 - Diagnóstico por ultrasonografia" at bounding box center [720, 389] width 545 height 13
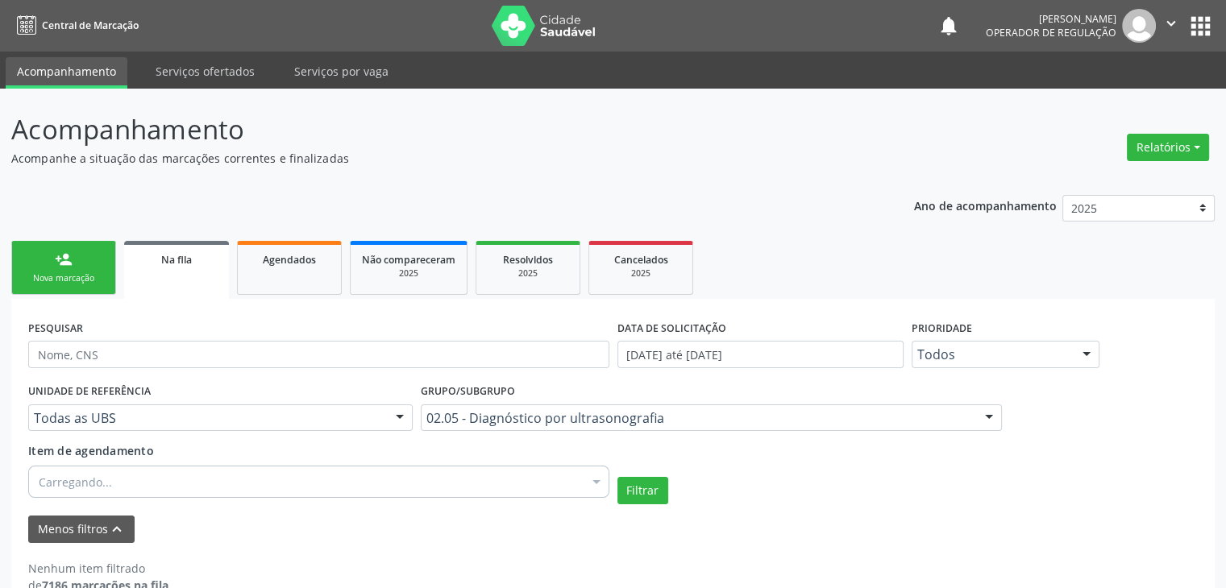
click at [549, 384] on div "02.05 - Diagnóstico por ultrasonografia" at bounding box center [720, 389] width 545 height 13
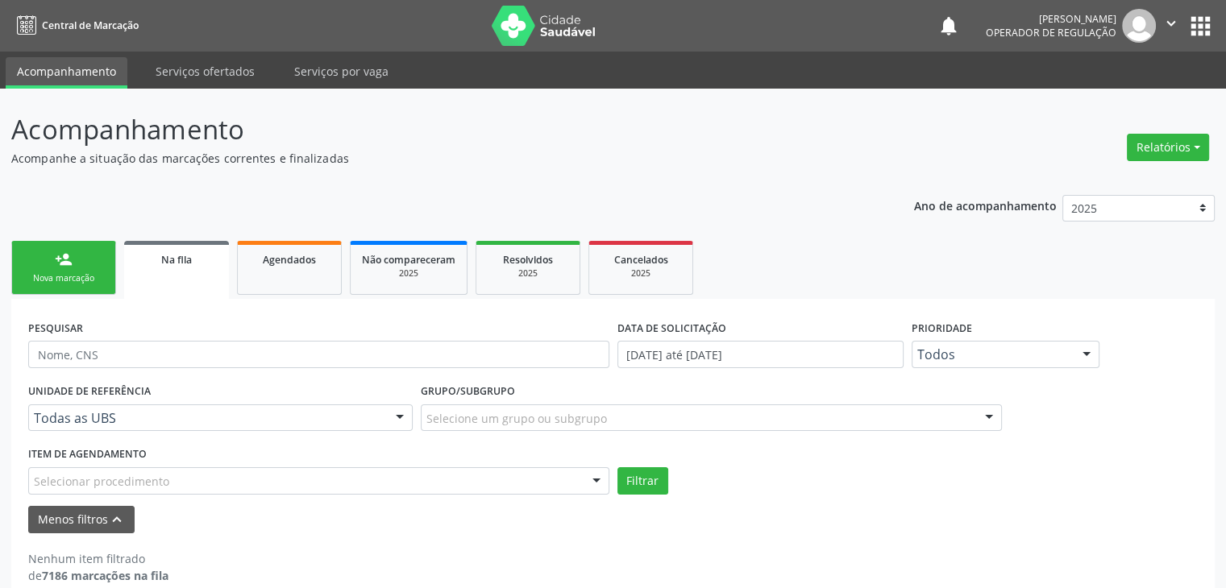
click at [263, 488] on div "Selecionar procedimento" at bounding box center [318, 480] width 581 height 27
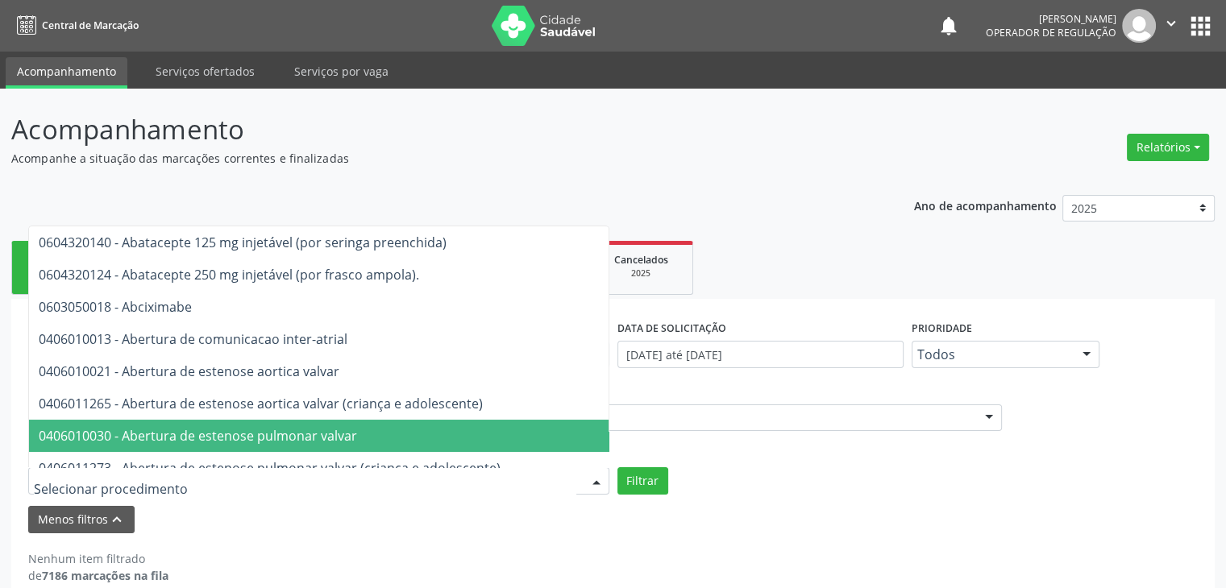
click at [345, 484] on input "text" at bounding box center [305, 489] width 542 height 32
drag, startPoint x: 345, startPoint y: 484, endPoint x: 448, endPoint y: 454, distance: 107.4
click at [346, 484] on input "text" at bounding box center [305, 489] width 542 height 32
click at [731, 446] on div "UNIDADE DE REFERÊNCIA Todas as UBS Todas as UBS Unidade de Saude da Familia Jon…" at bounding box center [612, 436] width 1177 height 115
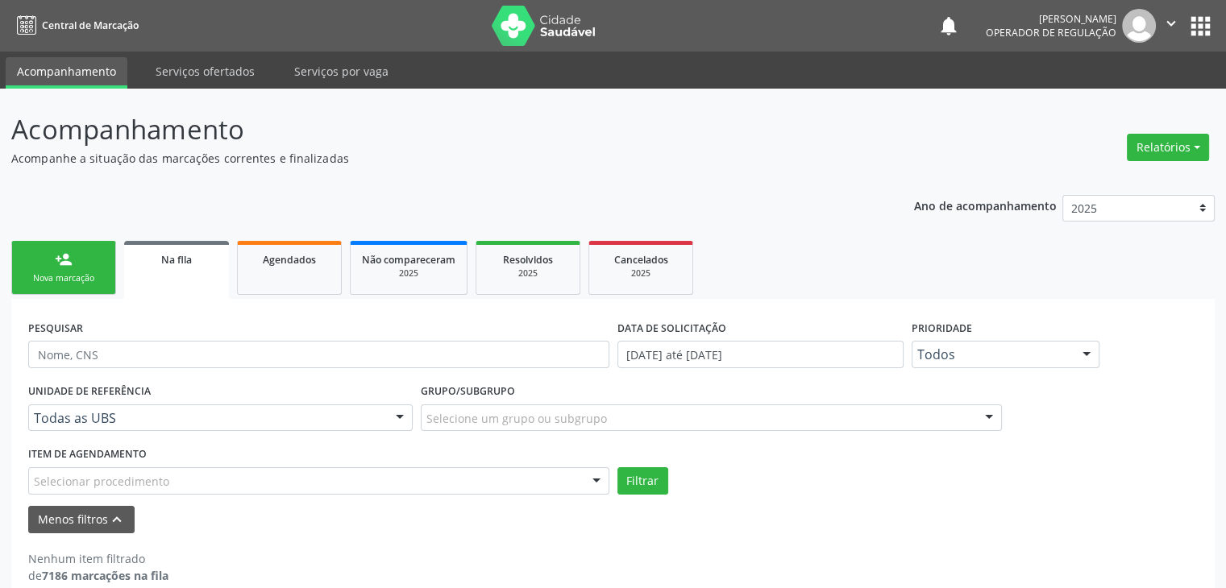
click at [731, 446] on div "UNIDADE DE REFERÊNCIA Todas as UBS Todas as UBS Unidade de Saude da Familia Jon…" at bounding box center [612, 436] width 1177 height 115
click at [695, 420] on div "Selecione um grupo ou subgrupo" at bounding box center [711, 417] width 581 height 27
click at [426, 420] on input "text" at bounding box center [426, 426] width 0 height 32
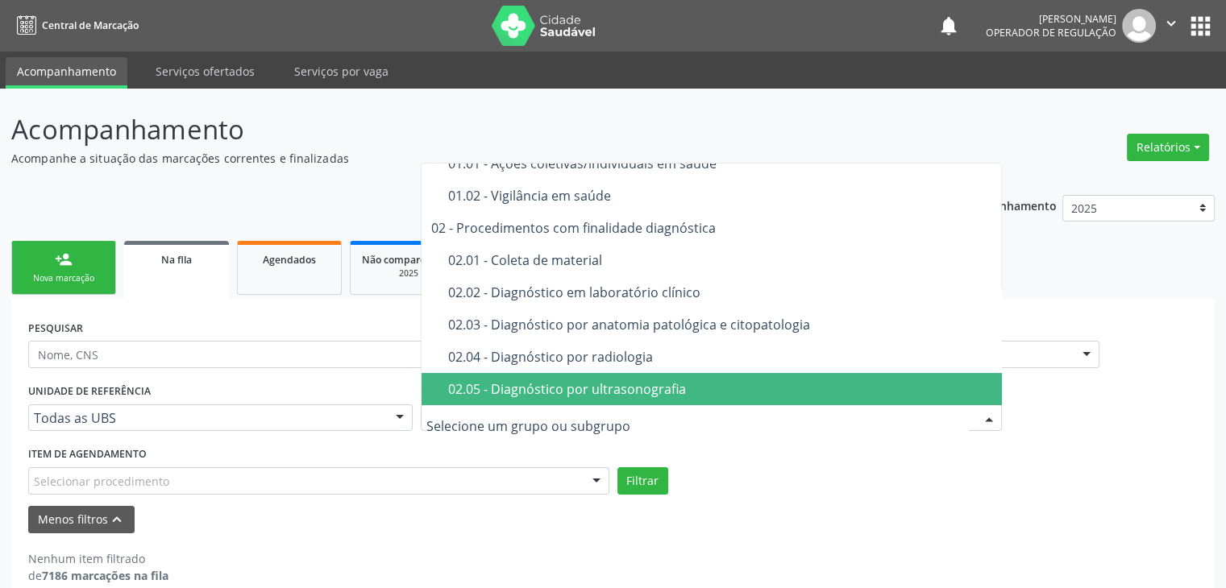
click at [618, 388] on div "02.05 - Diagnóstico por ultrasonografia" at bounding box center [720, 389] width 545 height 13
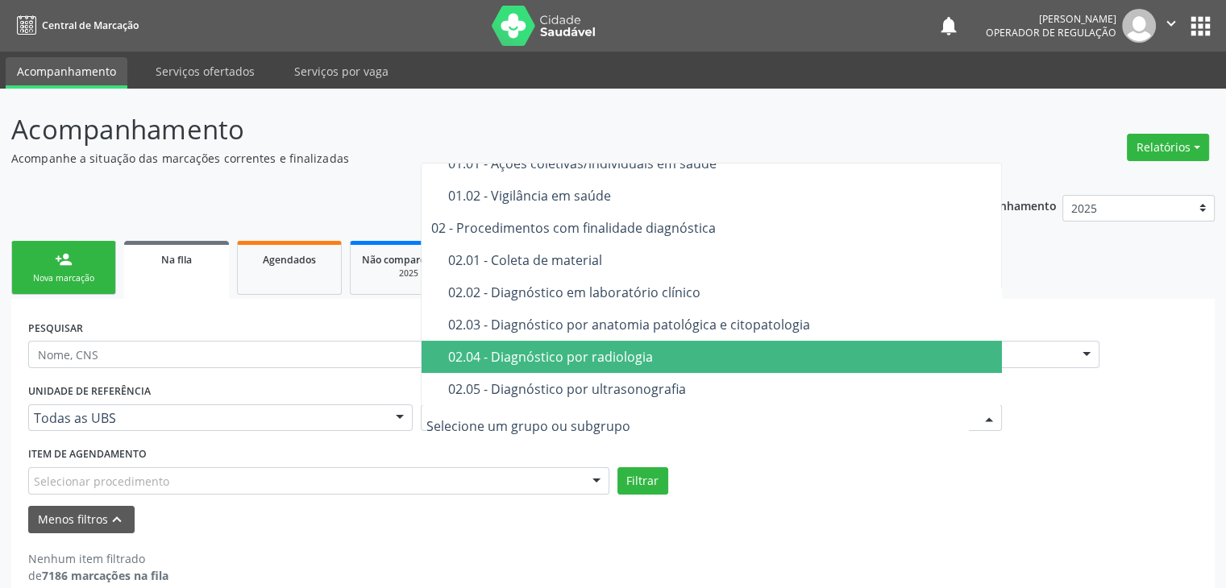
scroll to position [161, 0]
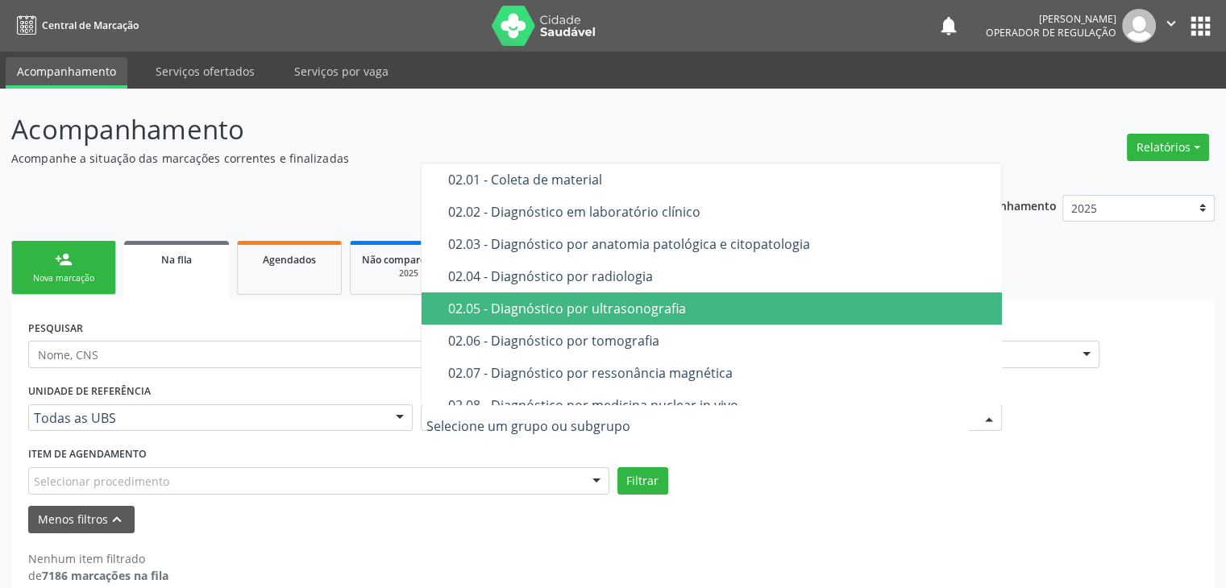
click at [574, 313] on div "02.05 - Diagnóstico por ultrasonografia" at bounding box center [720, 308] width 545 height 13
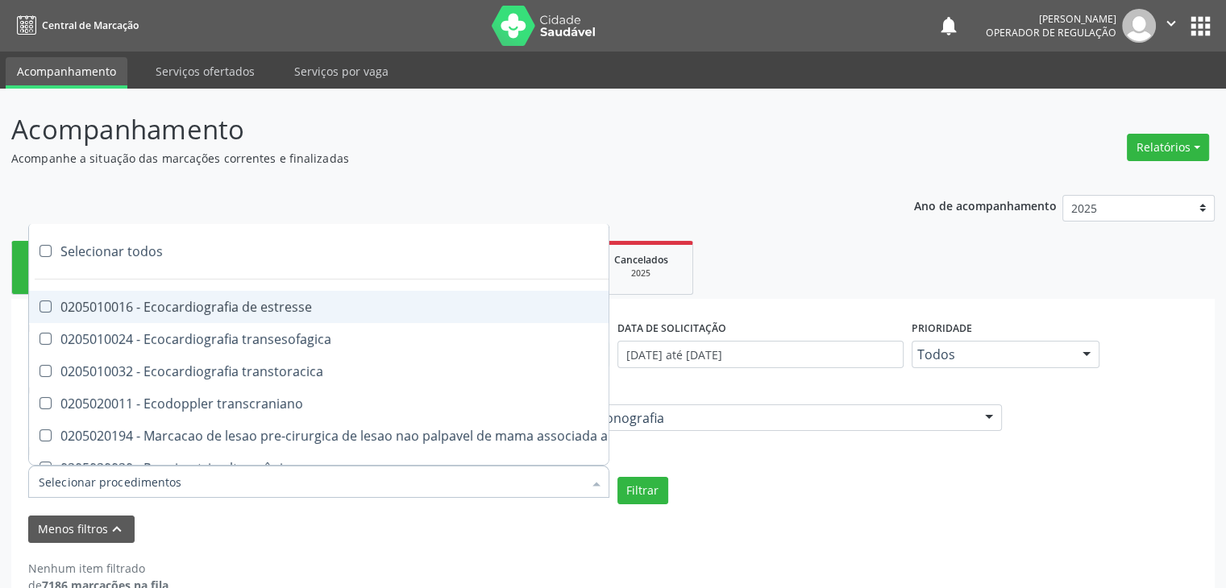
click at [349, 478] on div at bounding box center [318, 482] width 581 height 32
click at [349, 478] on input "Item de agendamento" at bounding box center [311, 482] width 544 height 32
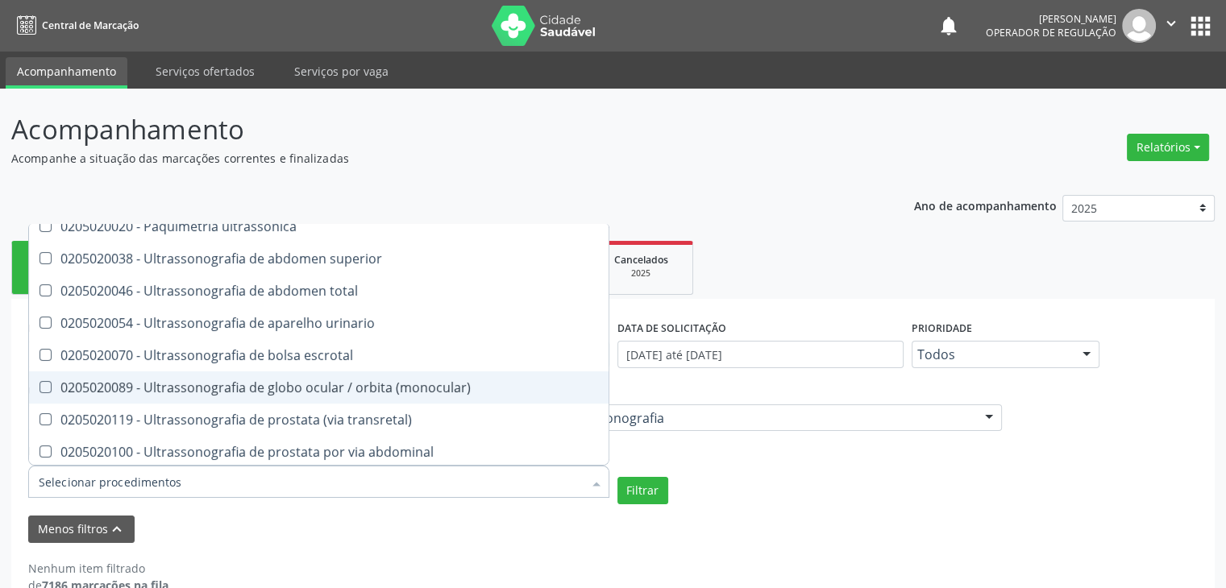
scroll to position [322, 0]
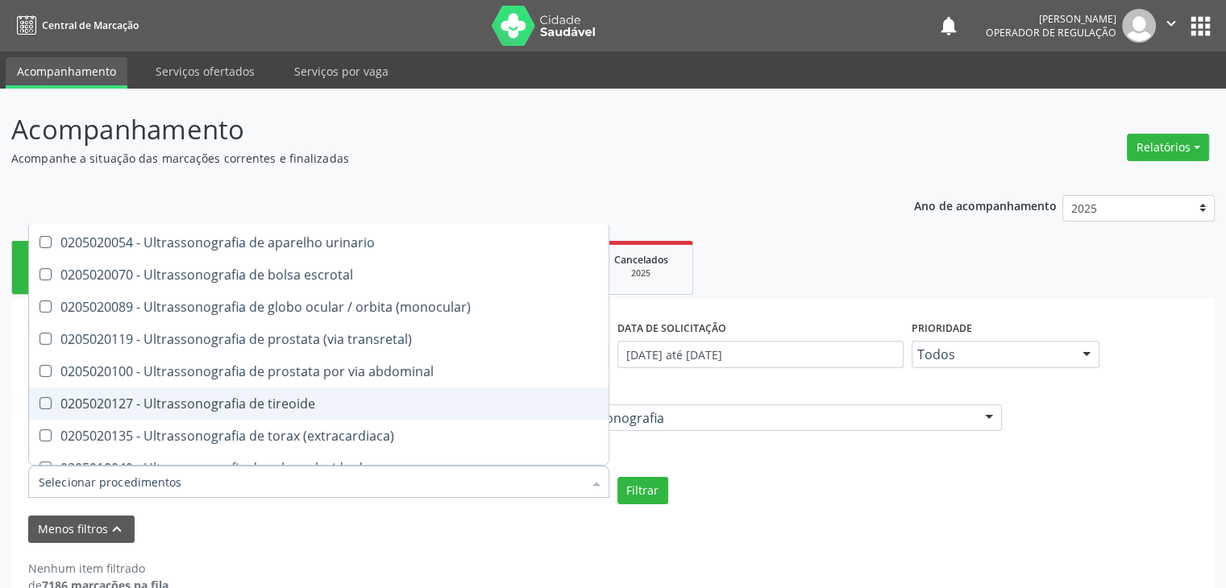
click at [255, 404] on div "0205020127 - Ultrassonografia de tireoide" at bounding box center [375, 403] width 673 height 13
click at [323, 406] on div "0205020127 - Ultrassonografia de tireoide" at bounding box center [375, 403] width 673 height 13
checkbox tireoide "true"
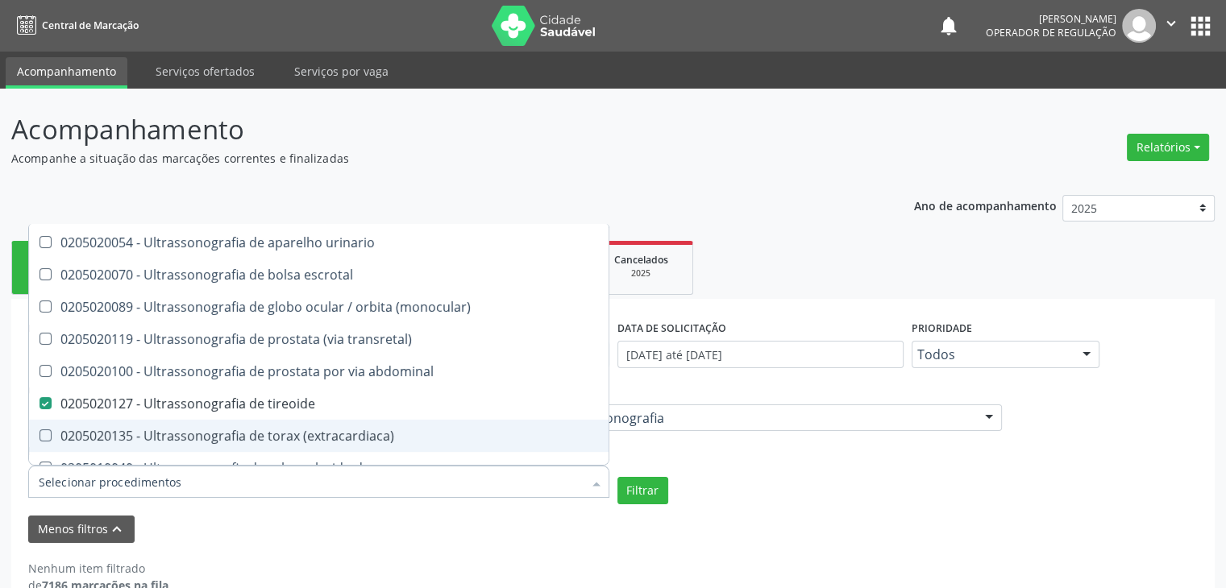
checkbox transesofagica "true"
checkbox tireoide "false"
click at [637, 474] on div "UNIDADE DE REFERÊNCIA Todas as UBS Todas as UBS Unidade de Saude da Familia Jon…" at bounding box center [612, 441] width 1177 height 125
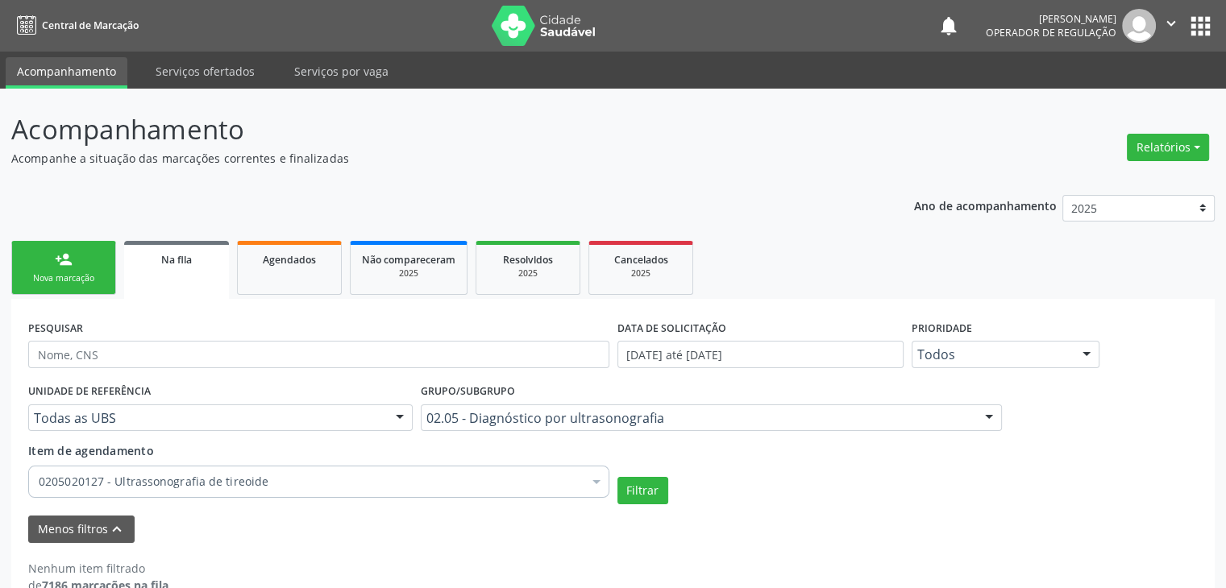
scroll to position [0, 0]
click at [646, 500] on button "Filtrar" at bounding box center [642, 490] width 51 height 27
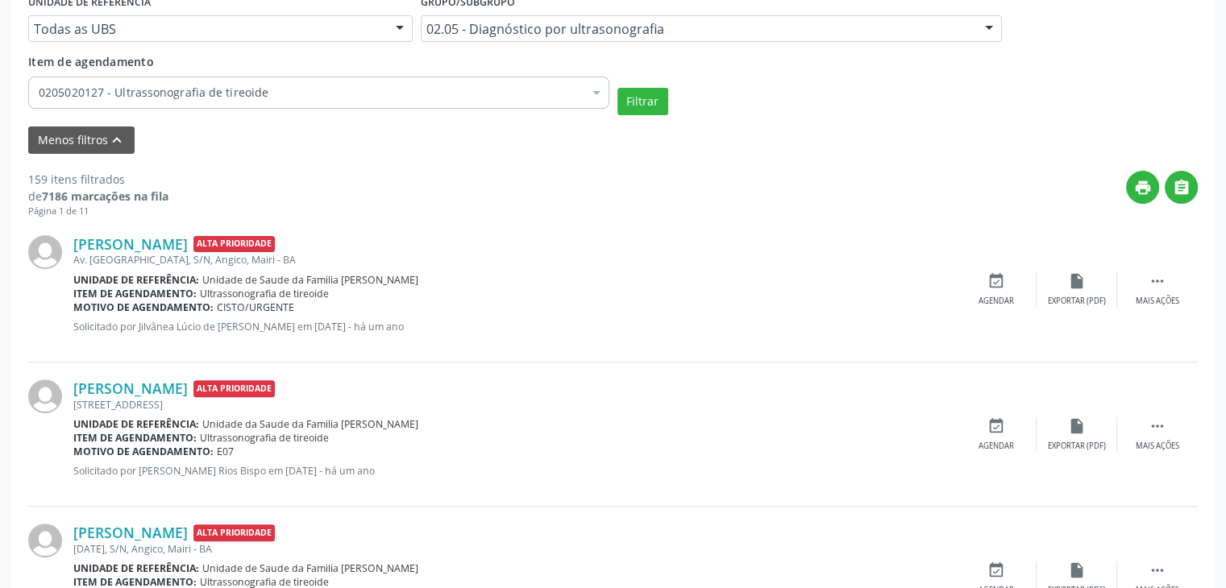
scroll to position [407, 0]
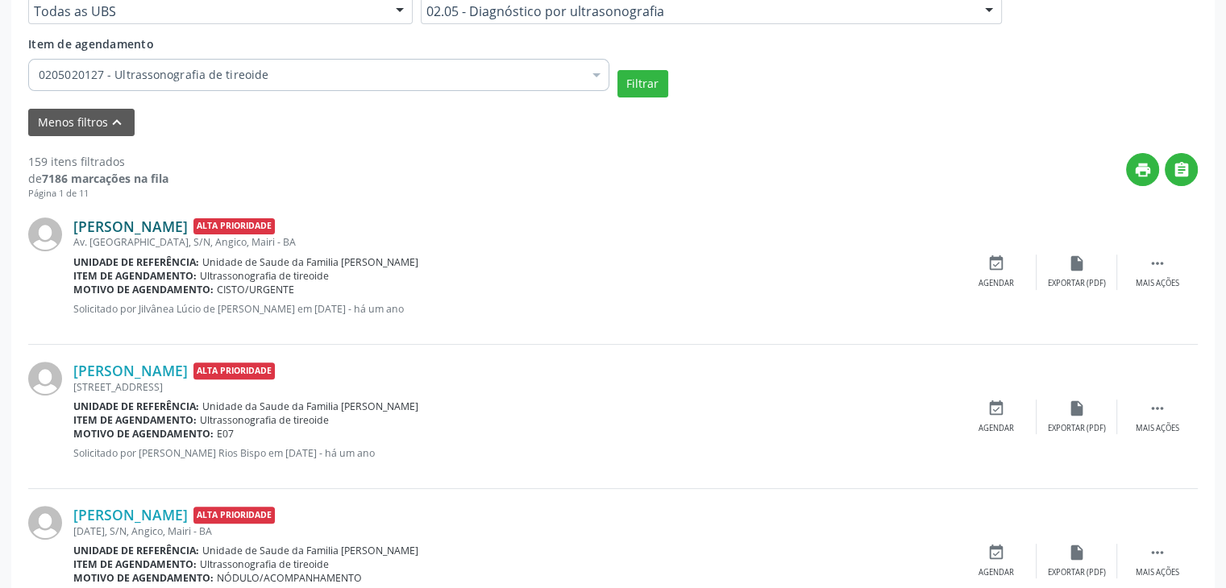
click at [160, 226] on link "Itana de Souza Santos" at bounding box center [130, 227] width 114 height 18
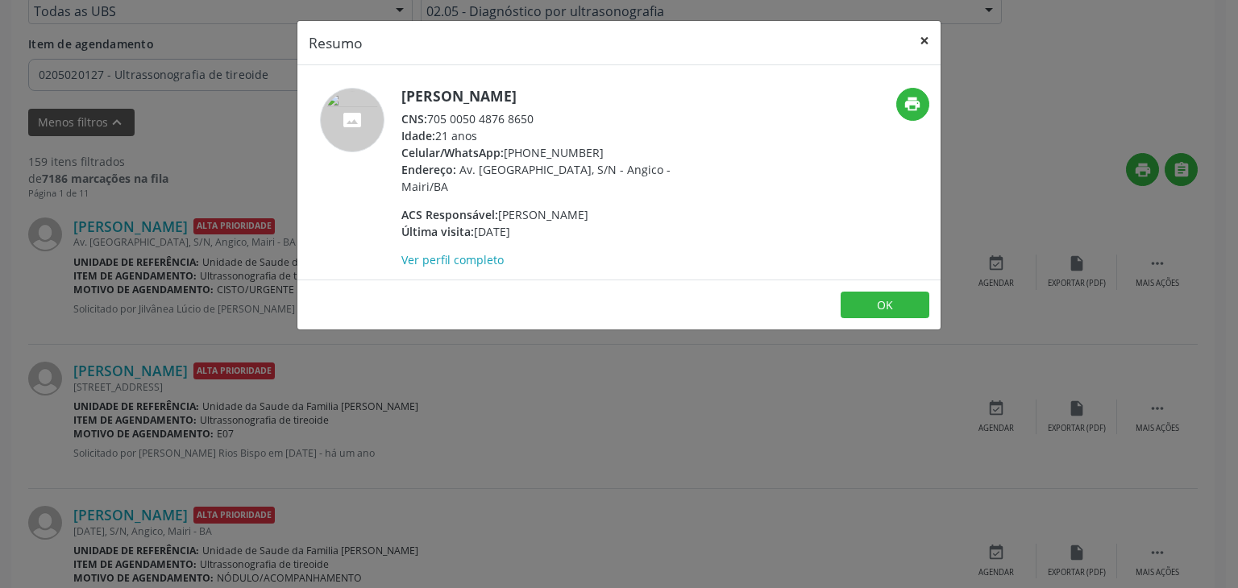
click at [921, 43] on button "×" at bounding box center [924, 40] width 32 height 39
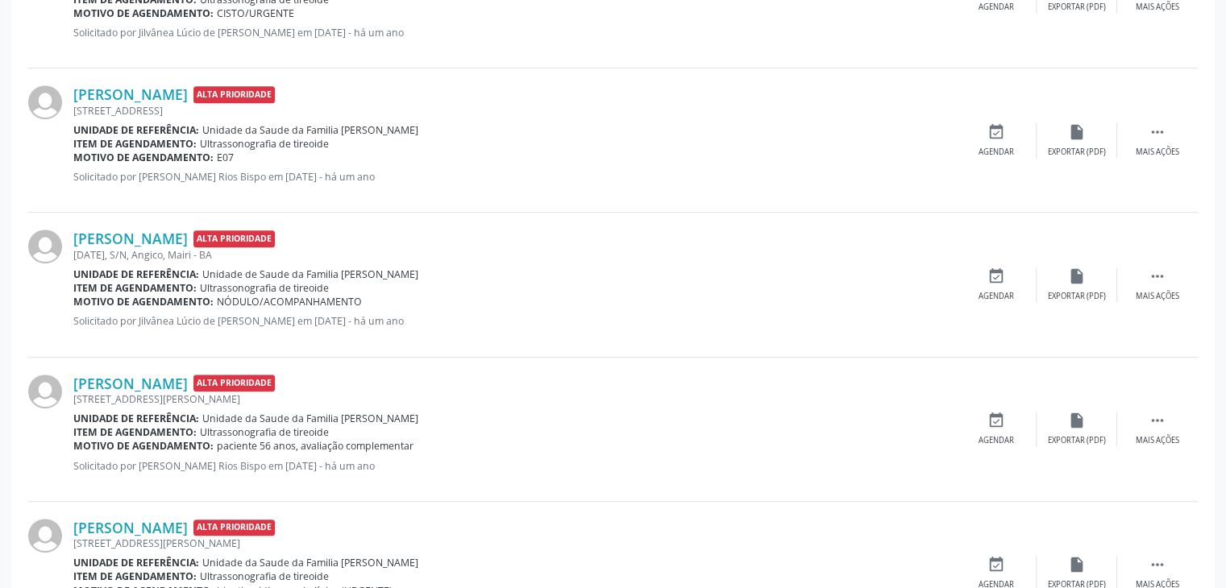
scroll to position [568, 0]
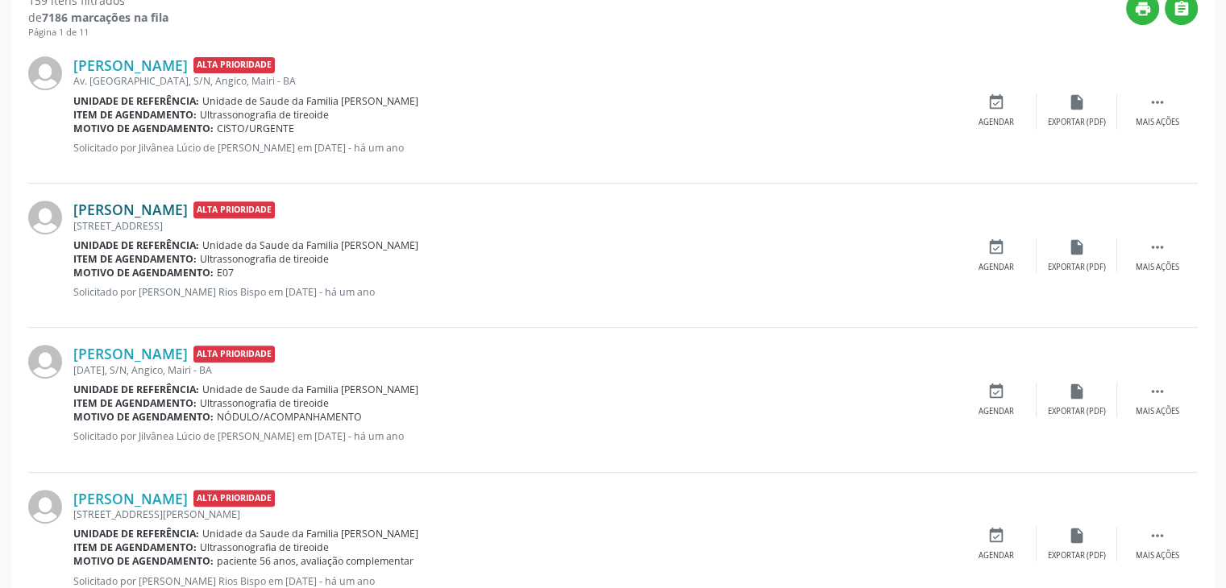
click at [142, 202] on link "Raimunda Silva Reis" at bounding box center [130, 210] width 114 height 18
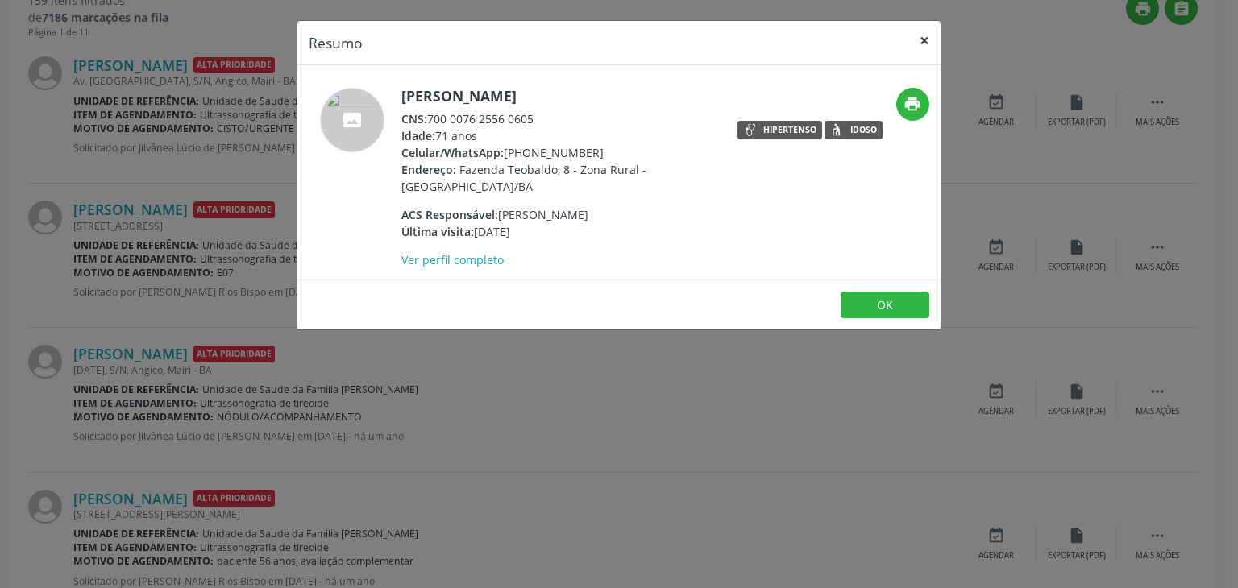
click at [919, 28] on button "×" at bounding box center [924, 40] width 32 height 39
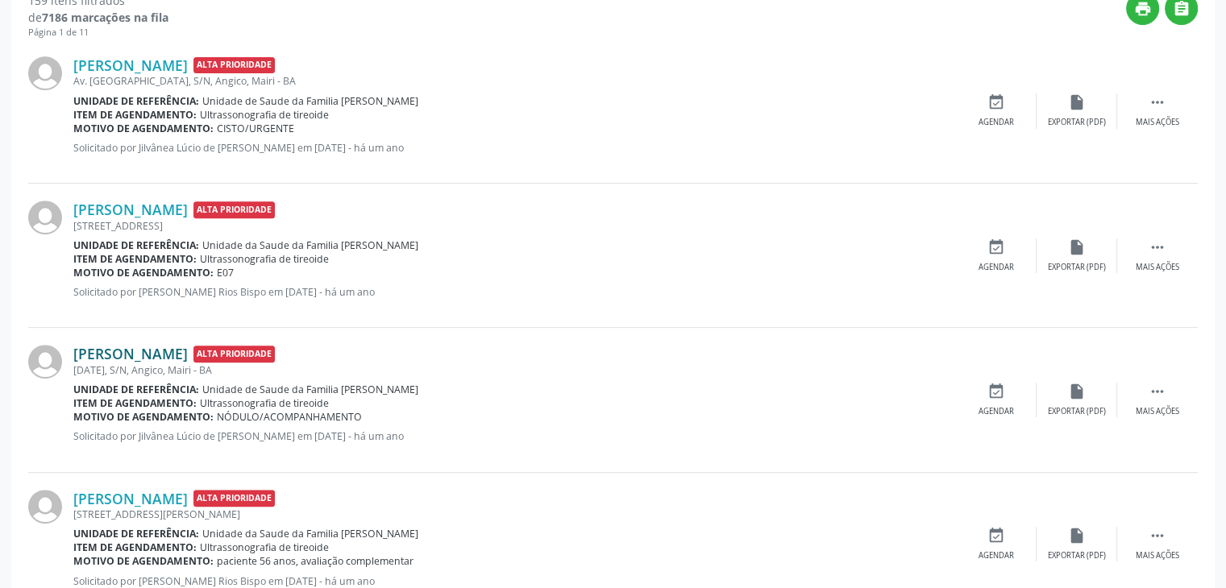
click at [173, 345] on link "Raimunda Oliveira Silva" at bounding box center [130, 354] width 114 height 18
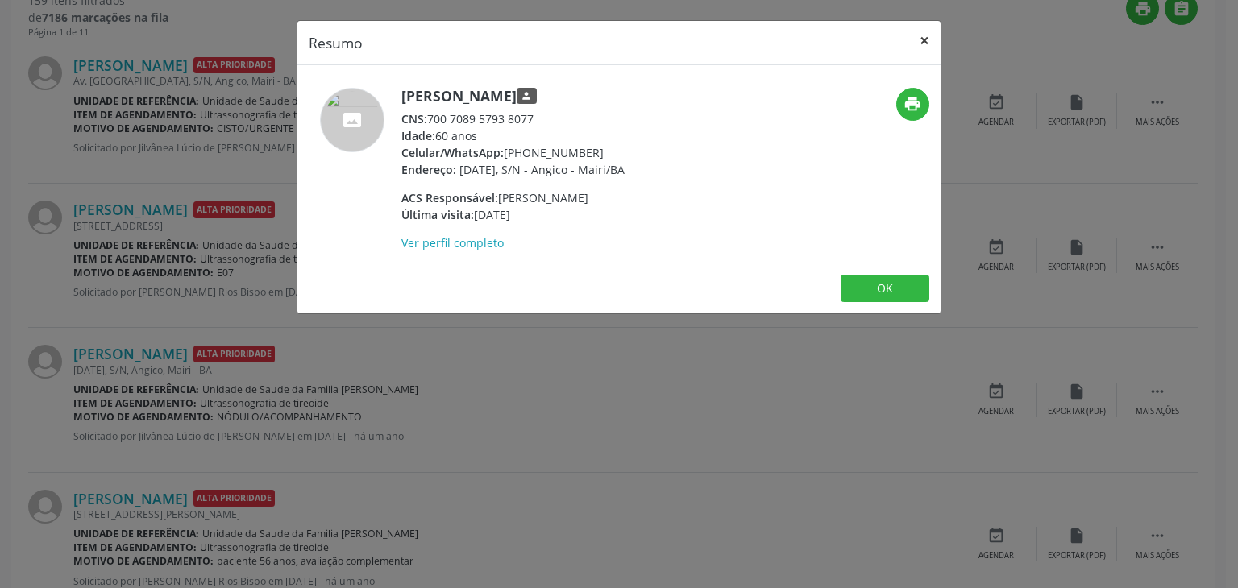
click at [912, 45] on button "×" at bounding box center [924, 40] width 32 height 39
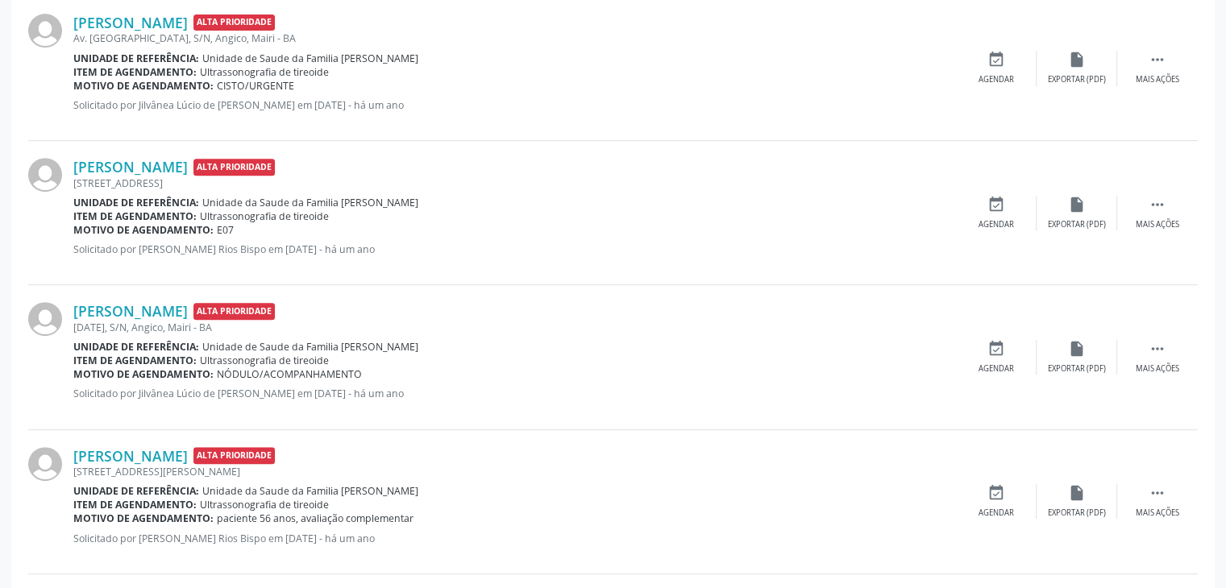
scroll to position [649, 0]
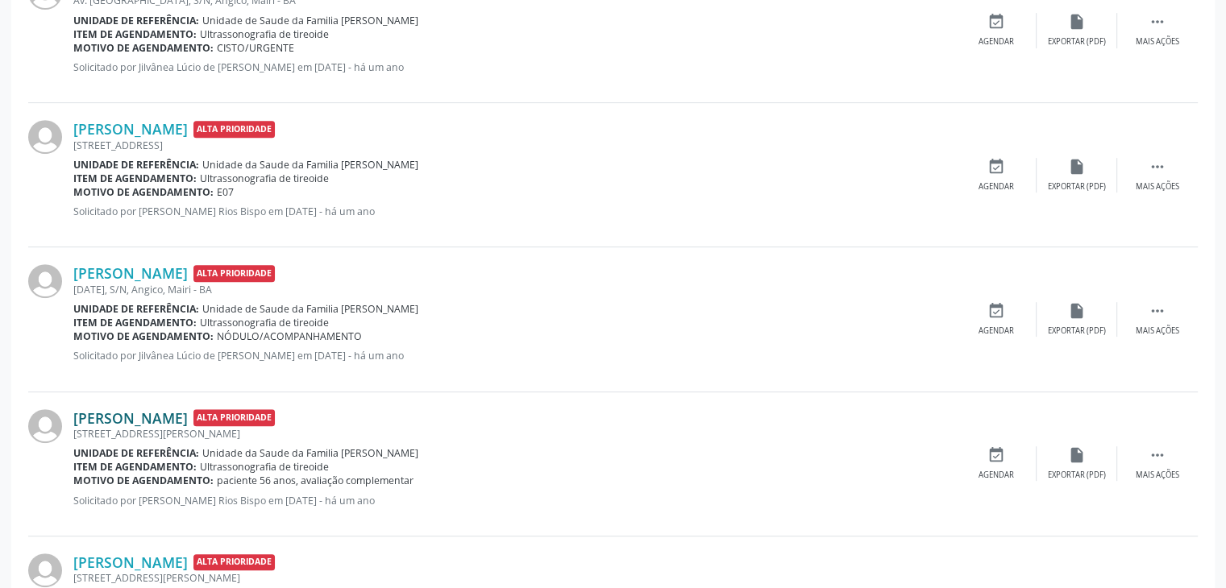
click at [188, 411] on link "Marta Trindade de Souza" at bounding box center [130, 418] width 114 height 18
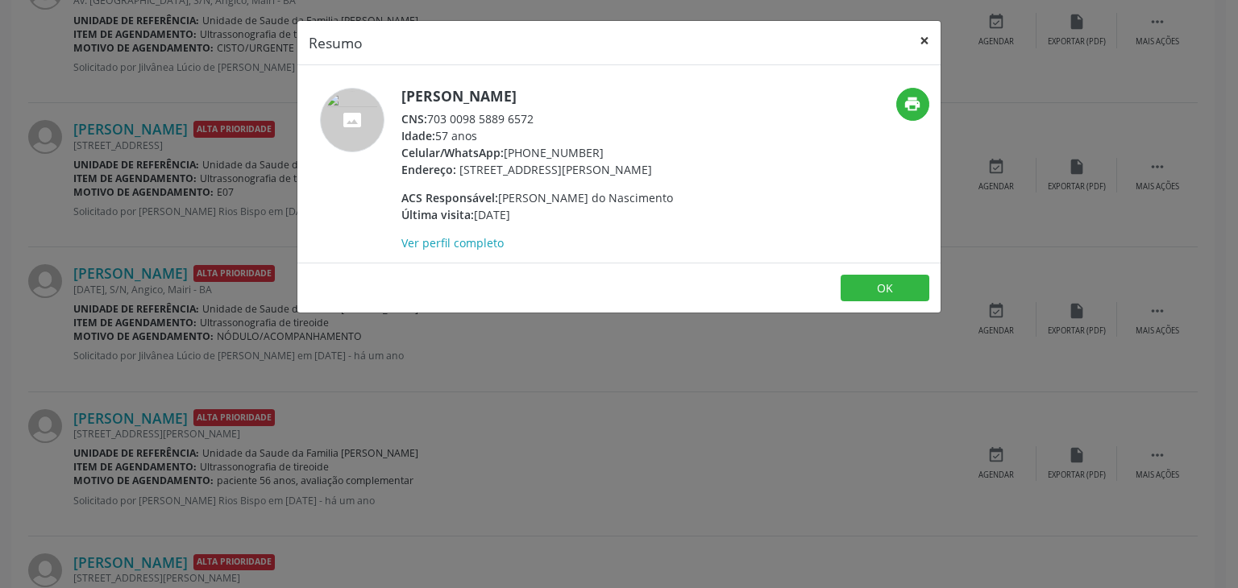
click at [931, 31] on button "×" at bounding box center [924, 40] width 32 height 39
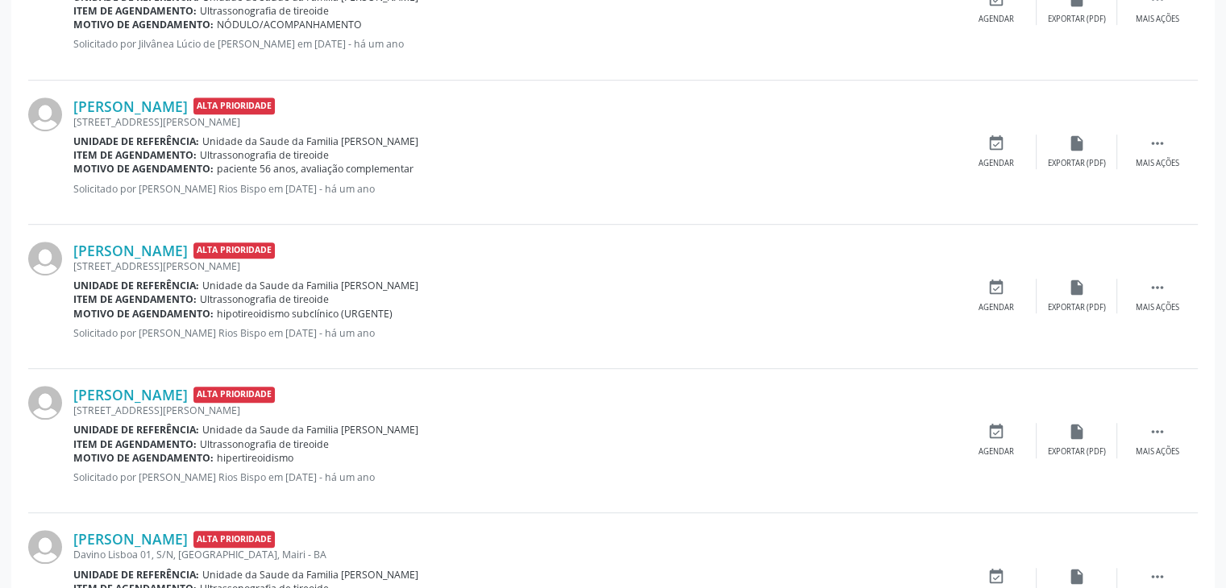
scroll to position [971, 0]
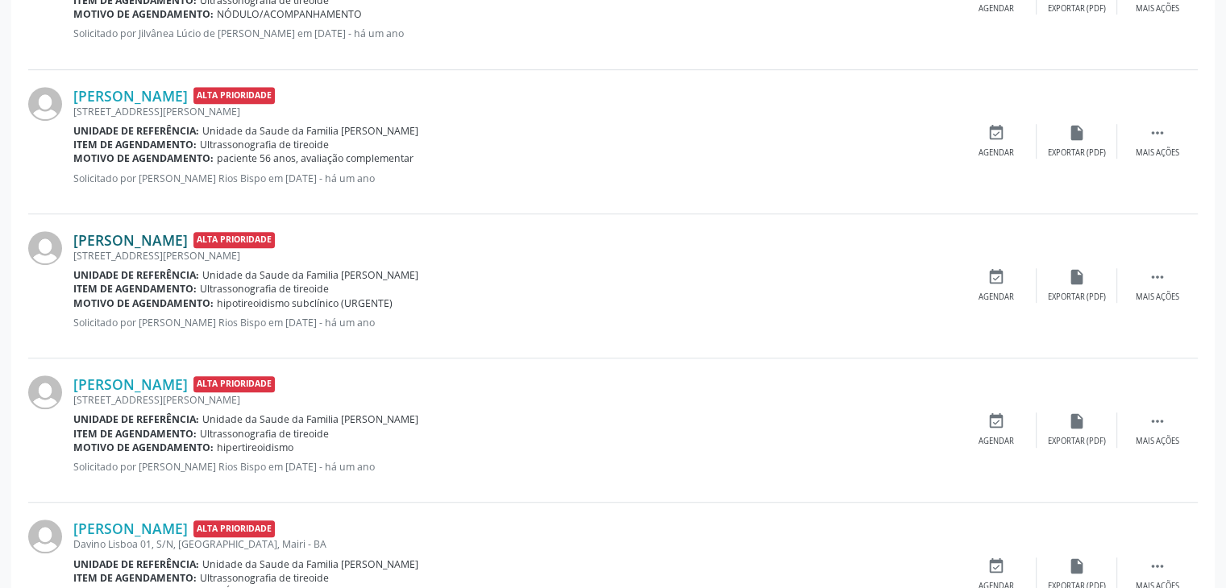
click at [132, 245] on link "Danila Souza Ribeiro" at bounding box center [130, 240] width 114 height 18
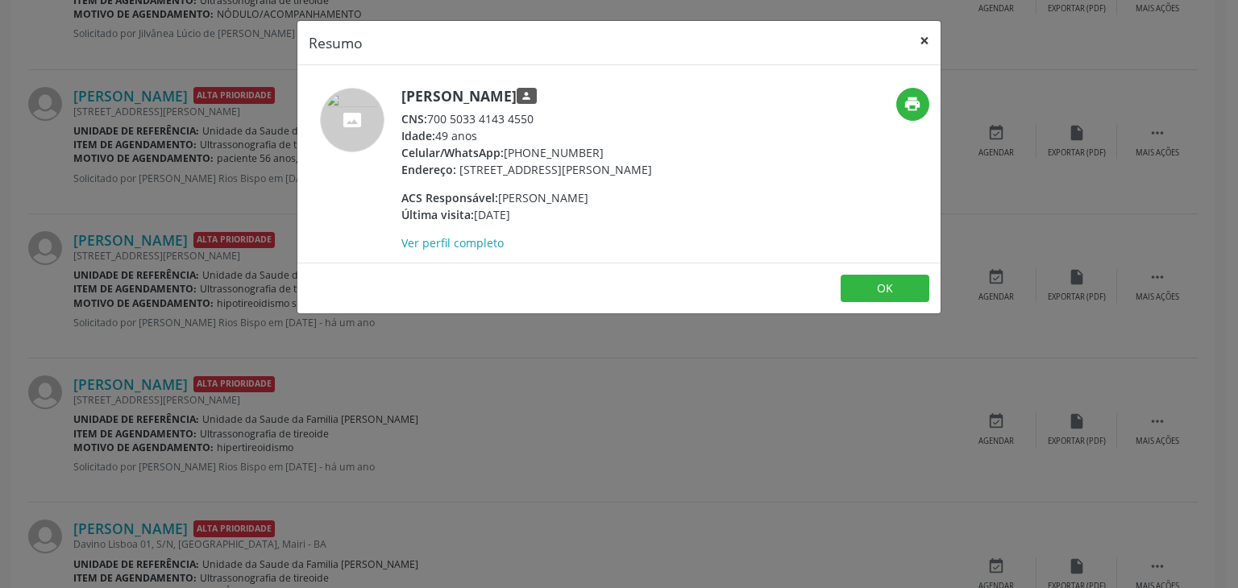
click at [915, 31] on button "×" at bounding box center [924, 40] width 32 height 39
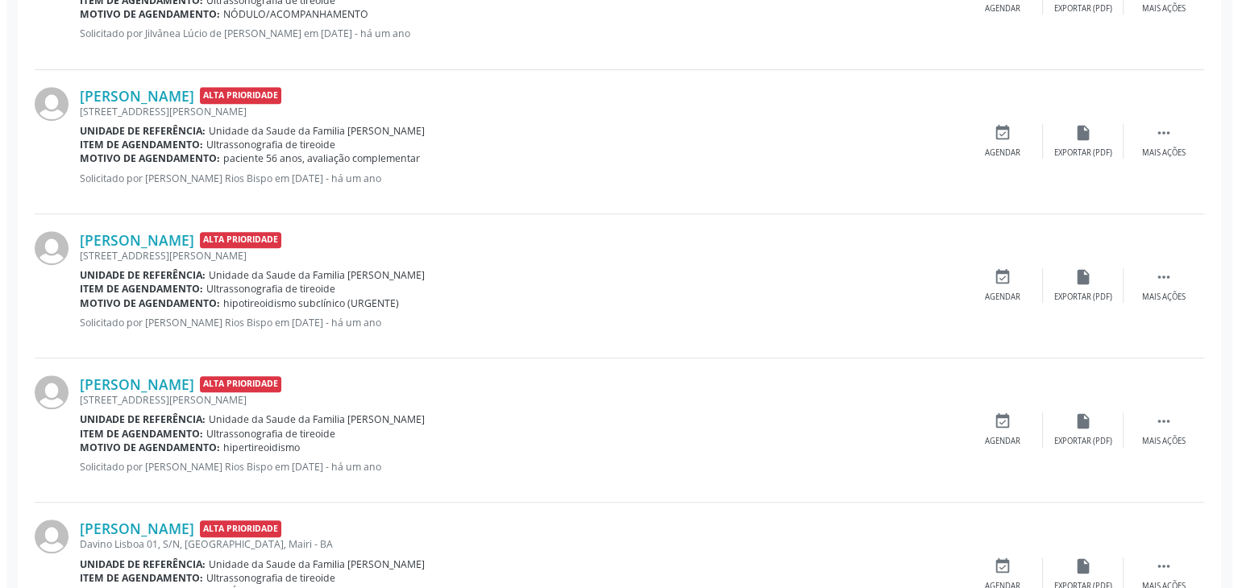
scroll to position [1051, 0]
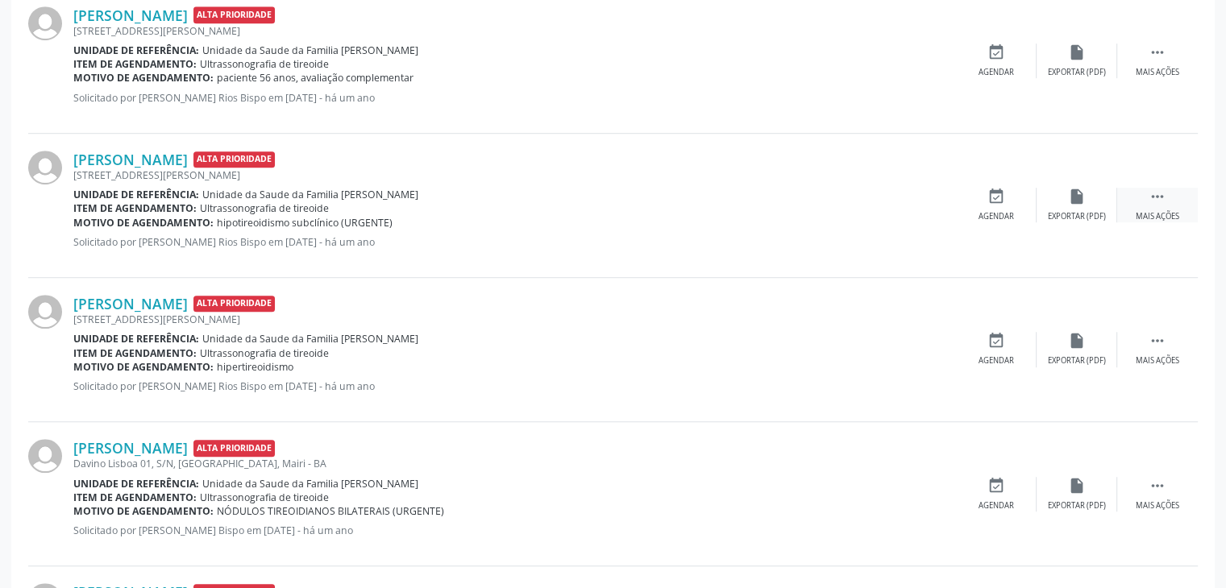
click at [1162, 217] on div "Mais ações" at bounding box center [1157, 216] width 44 height 11
click at [996, 207] on div "cancel Cancelar" at bounding box center [996, 205] width 81 height 35
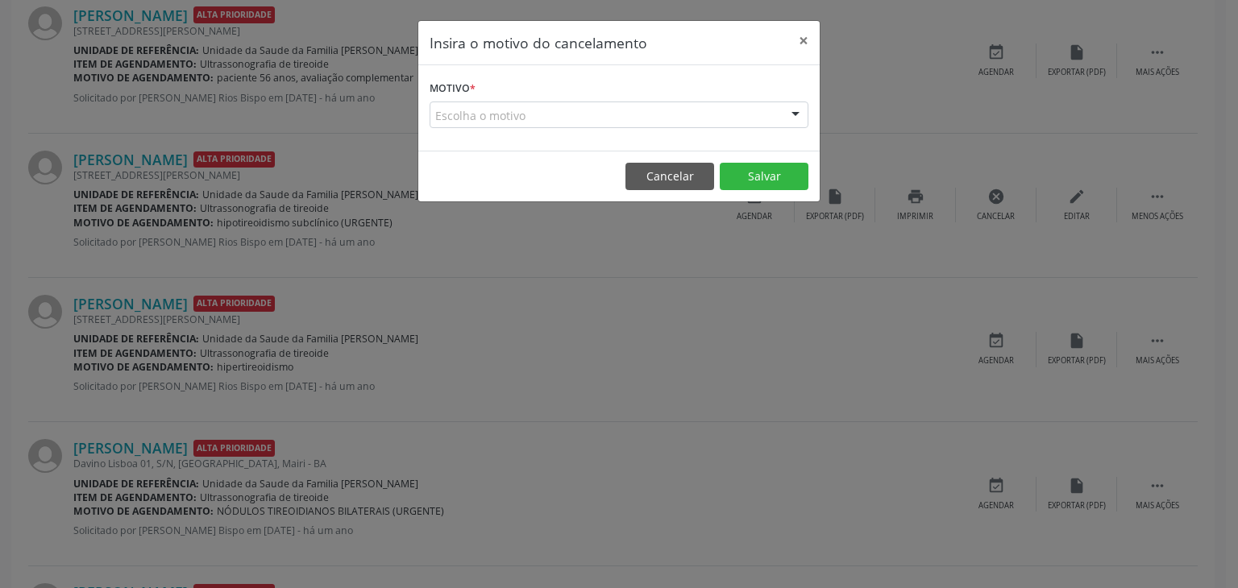
click at [566, 114] on div "Escolha o motivo" at bounding box center [618, 115] width 379 height 27
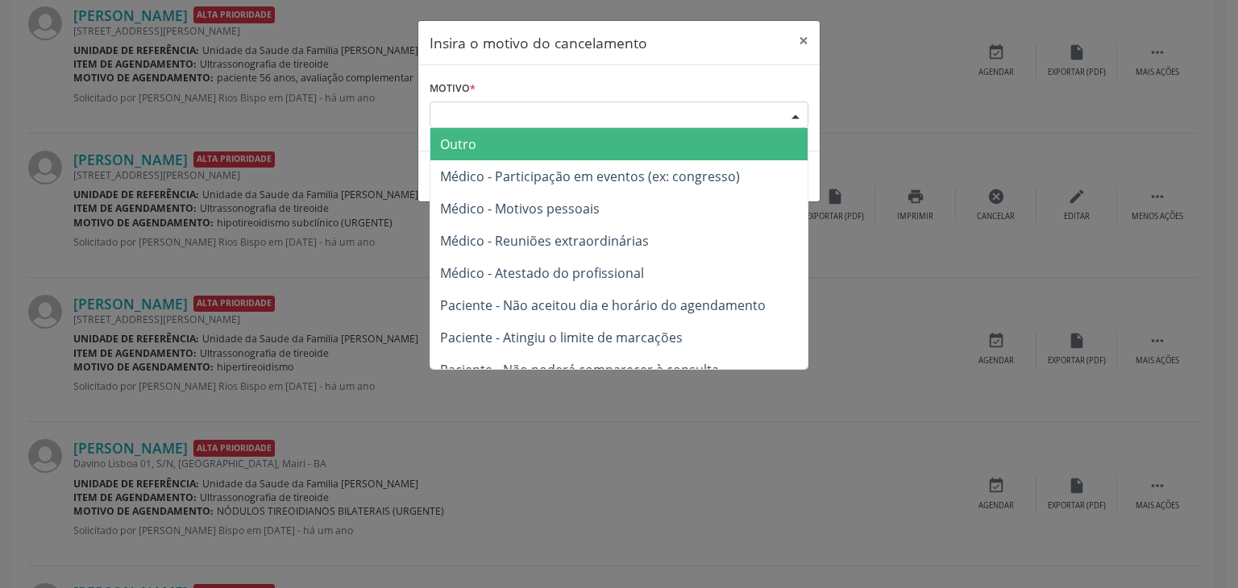
click at [525, 150] on span "Outro" at bounding box center [618, 144] width 377 height 32
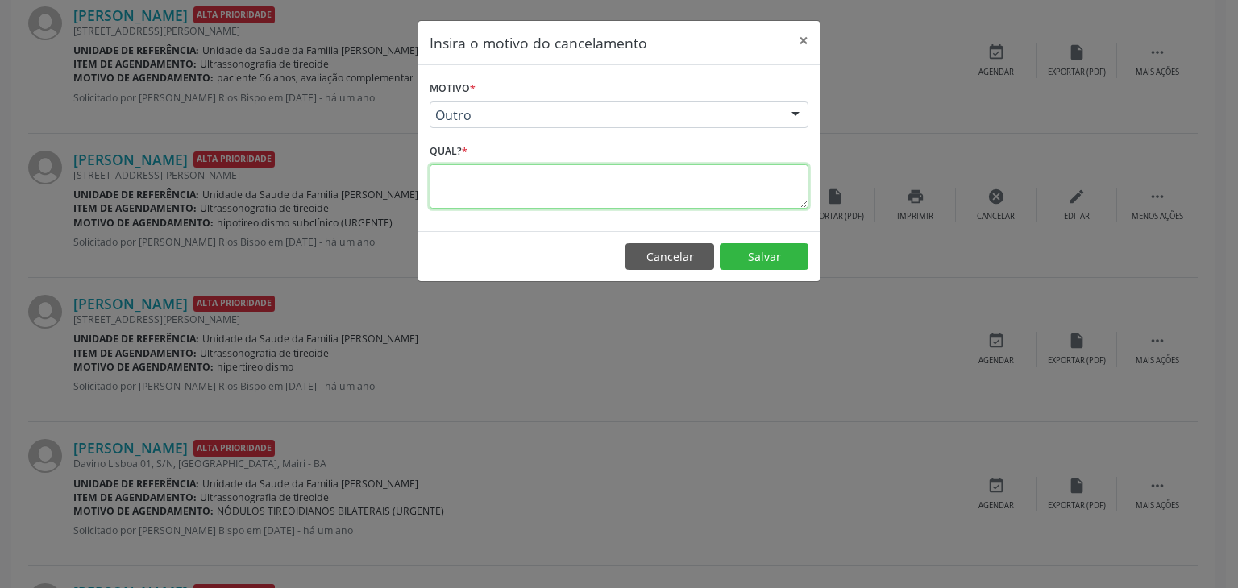
click at [500, 183] on textarea at bounding box center [618, 186] width 379 height 44
type textarea "EXAME REALIZADO"
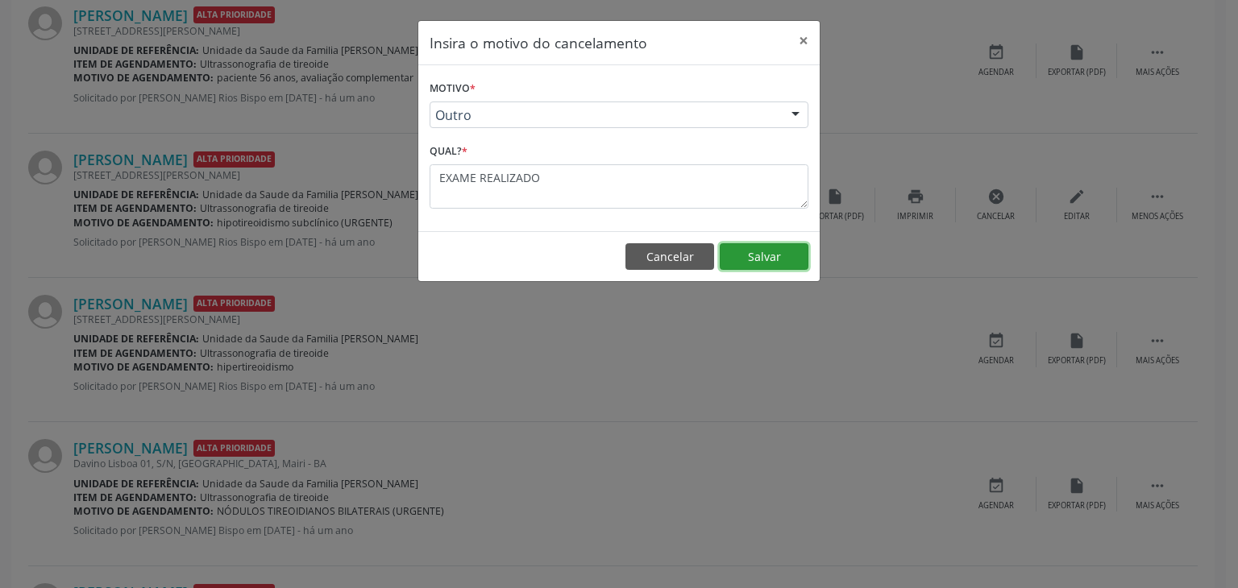
click at [764, 246] on button "Salvar" at bounding box center [764, 256] width 89 height 27
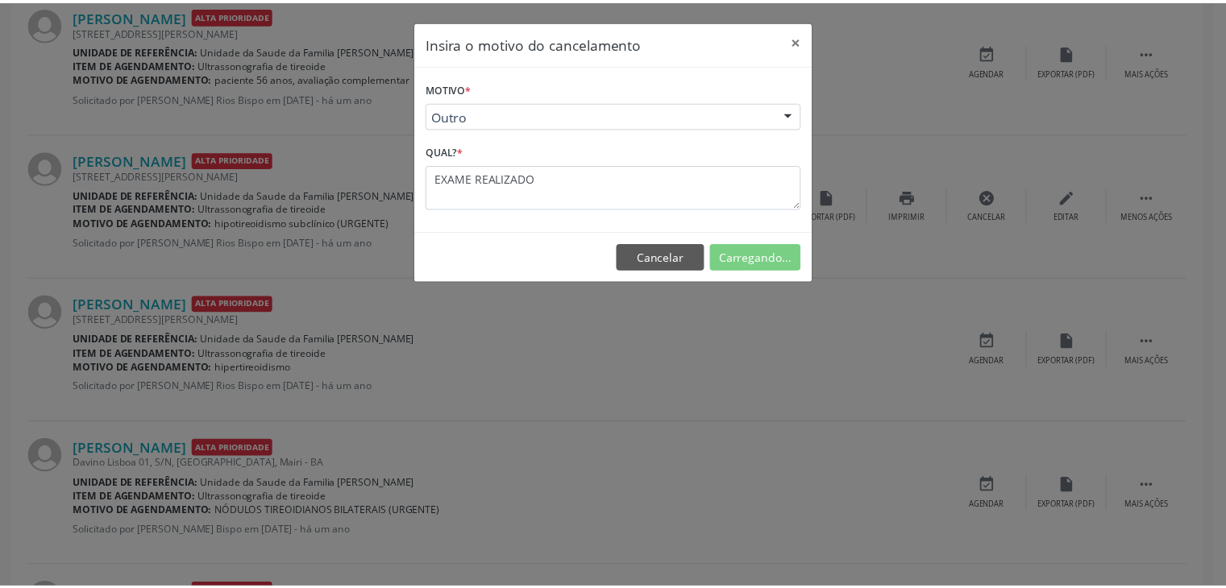
scroll to position [85, 0]
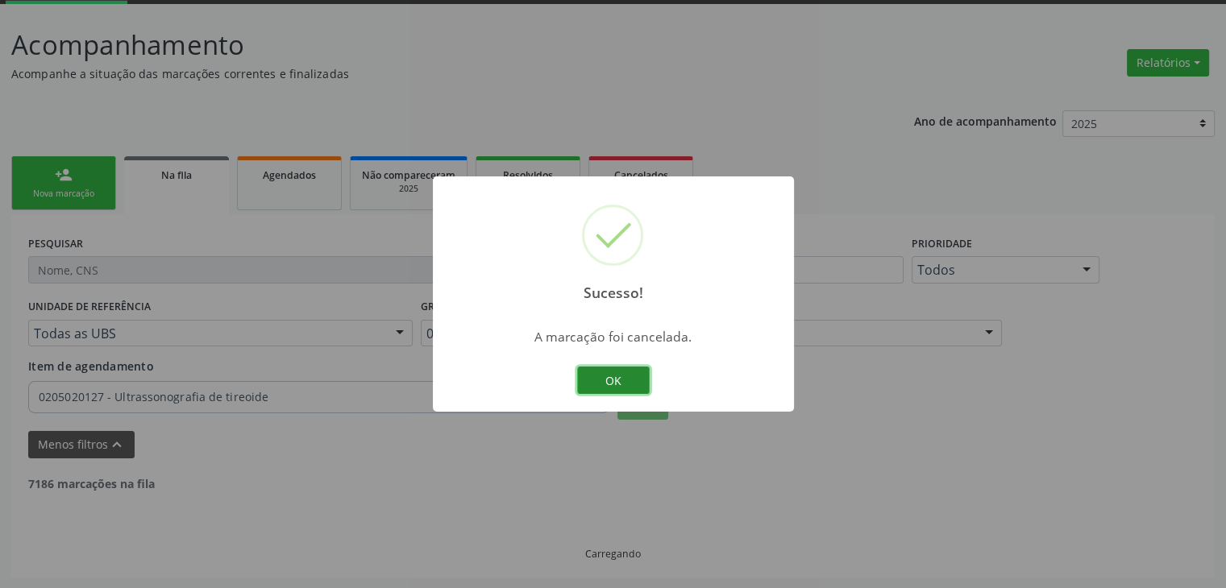
click at [620, 380] on button "OK" at bounding box center [613, 380] width 73 height 27
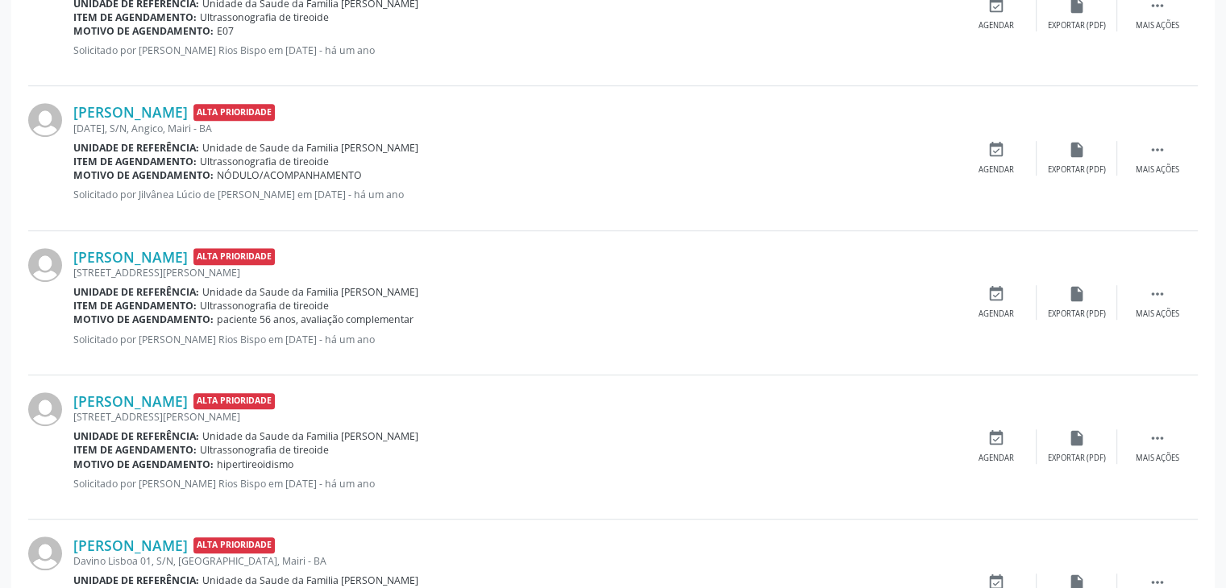
scroll to position [971, 0]
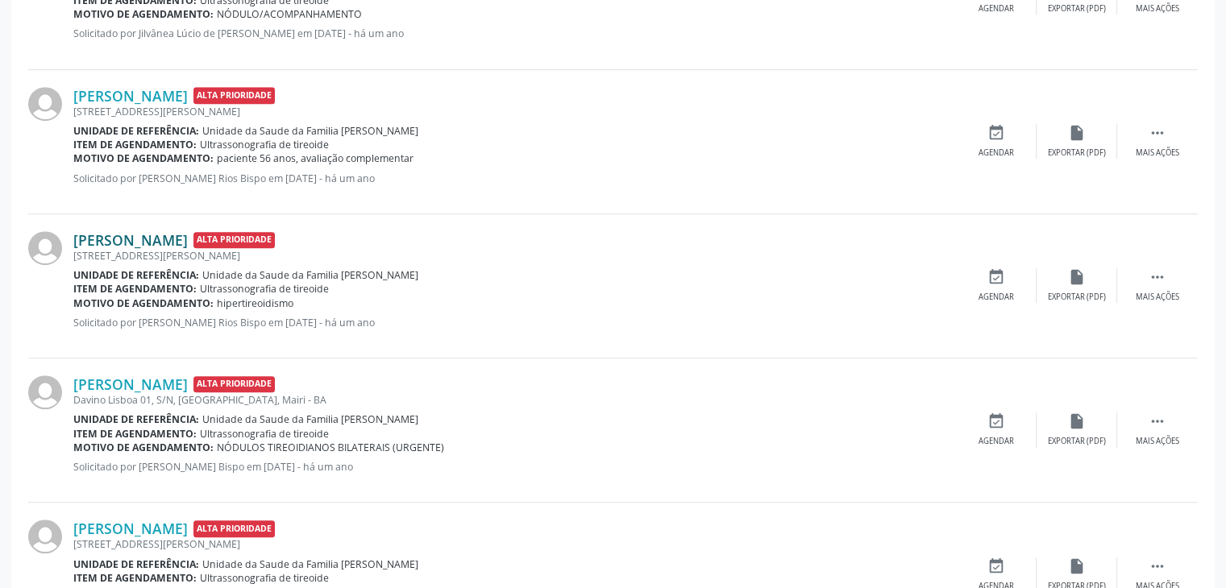
click at [180, 236] on link "Maria de Lordes Santana Silva" at bounding box center [130, 240] width 114 height 18
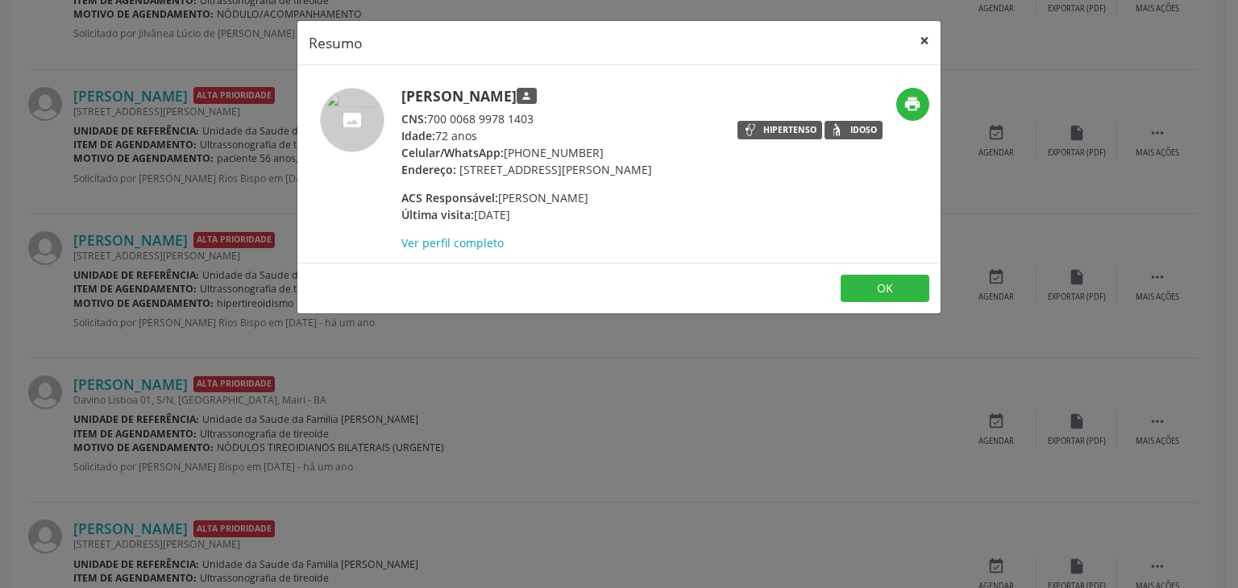
click at [934, 47] on button "×" at bounding box center [924, 40] width 32 height 39
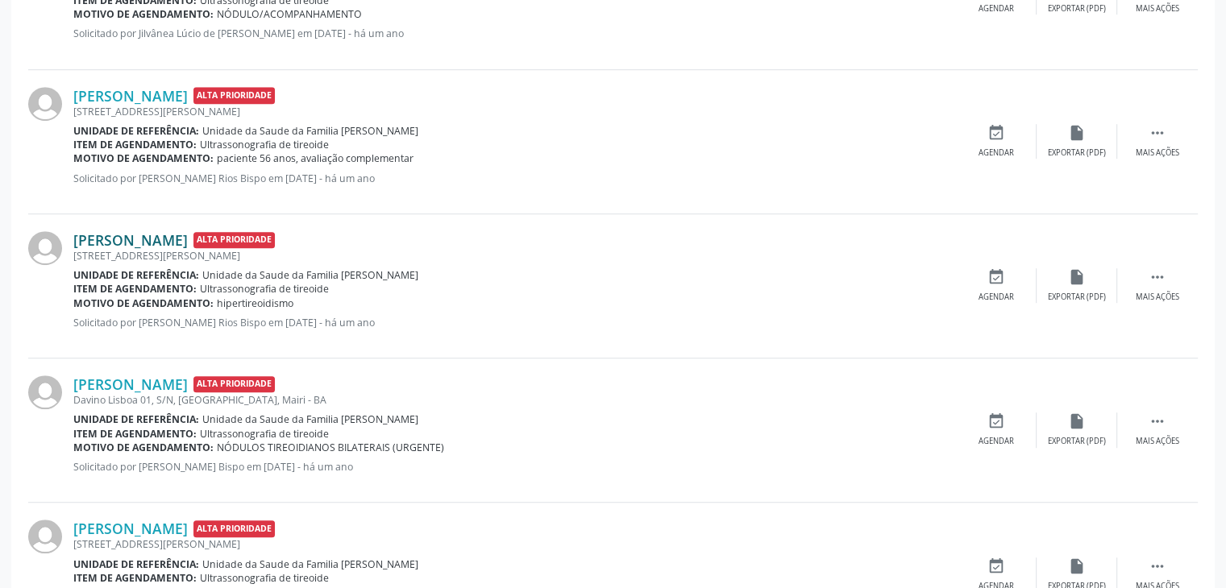
click at [180, 234] on link "Maria de Lordes Santana Silva" at bounding box center [130, 240] width 114 height 18
click at [210, 249] on div "Rua Manuel Dantas, 47, Centro, Mairi - BA" at bounding box center [514, 256] width 882 height 14
click at [188, 243] on link "Maria de Lordes Santana Silva" at bounding box center [130, 240] width 114 height 18
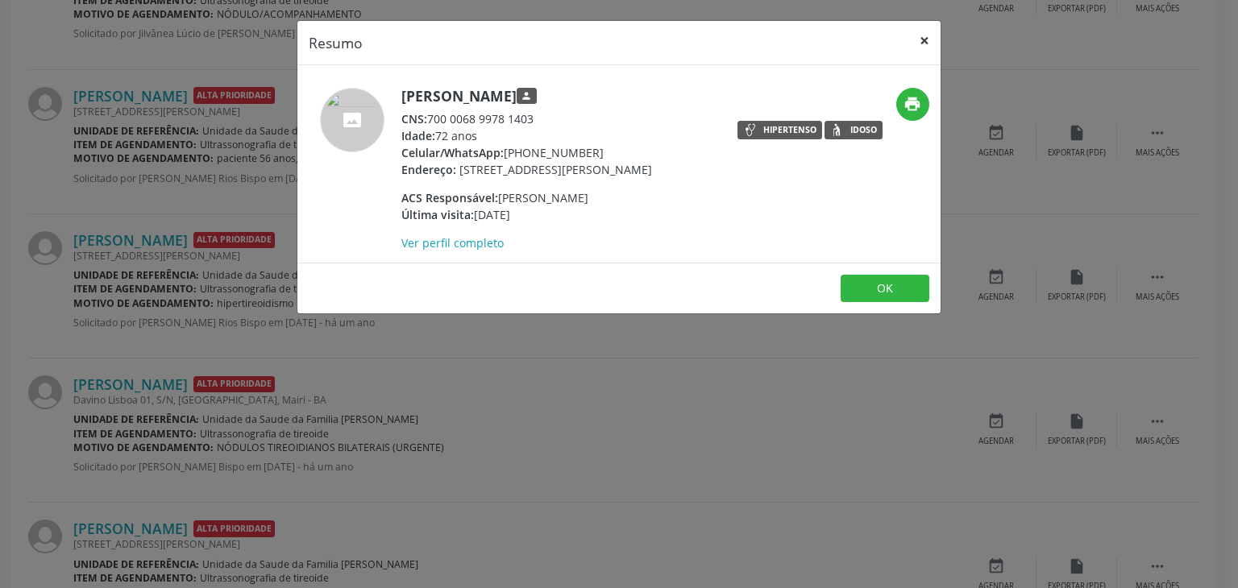
click at [925, 39] on button "×" at bounding box center [924, 40] width 32 height 39
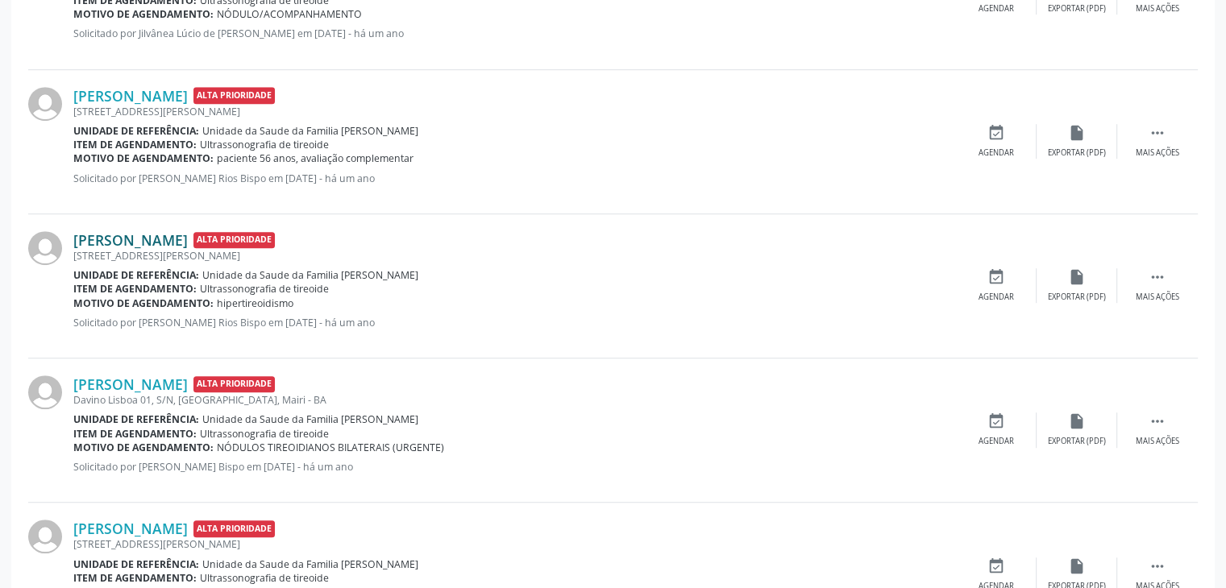
click at [188, 231] on link "Maria de Lordes Santana Silva" at bounding box center [130, 240] width 114 height 18
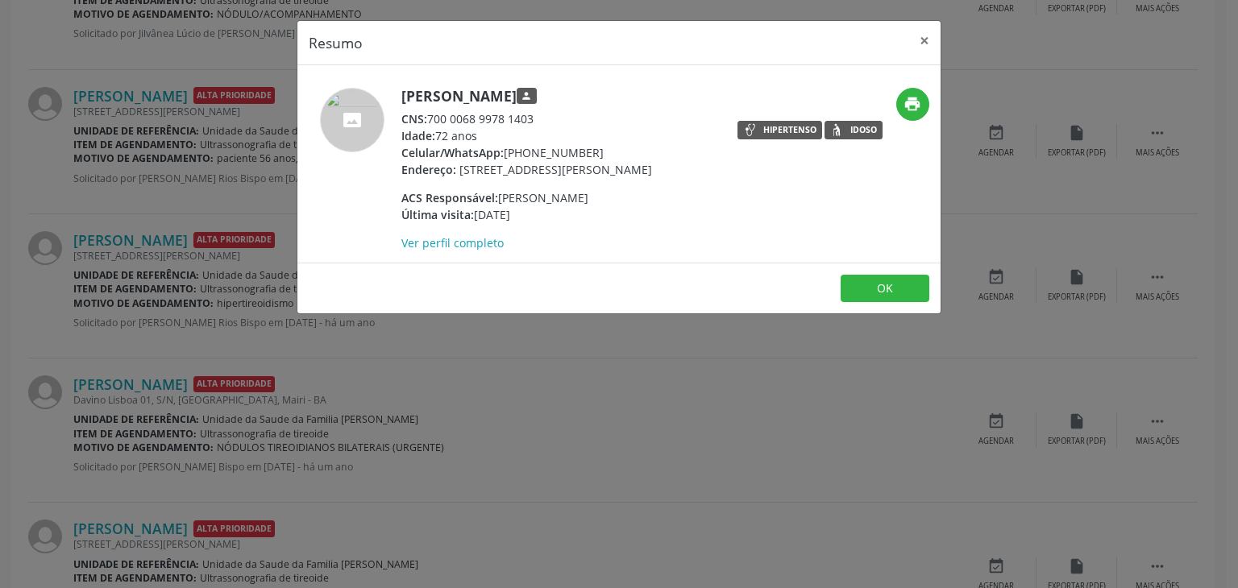
drag, startPoint x: 400, startPoint y: 91, endPoint x: 640, endPoint y: 101, distance: 240.3
click at [640, 101] on div "Maria de Lordes Santana Silva person CNS: 700 0068 9978 1403 Idade: 72 anos Cel…" at bounding box center [511, 170] width 429 height 164
click at [640, 101] on h5 "Maria de Lordes Santana Silva person" at bounding box center [526, 96] width 251 height 17
drag, startPoint x: 401, startPoint y: 91, endPoint x: 639, endPoint y: 97, distance: 237.8
click at [639, 97] on h5 "Maria de Lordes Santana Silva person" at bounding box center [526, 96] width 251 height 17
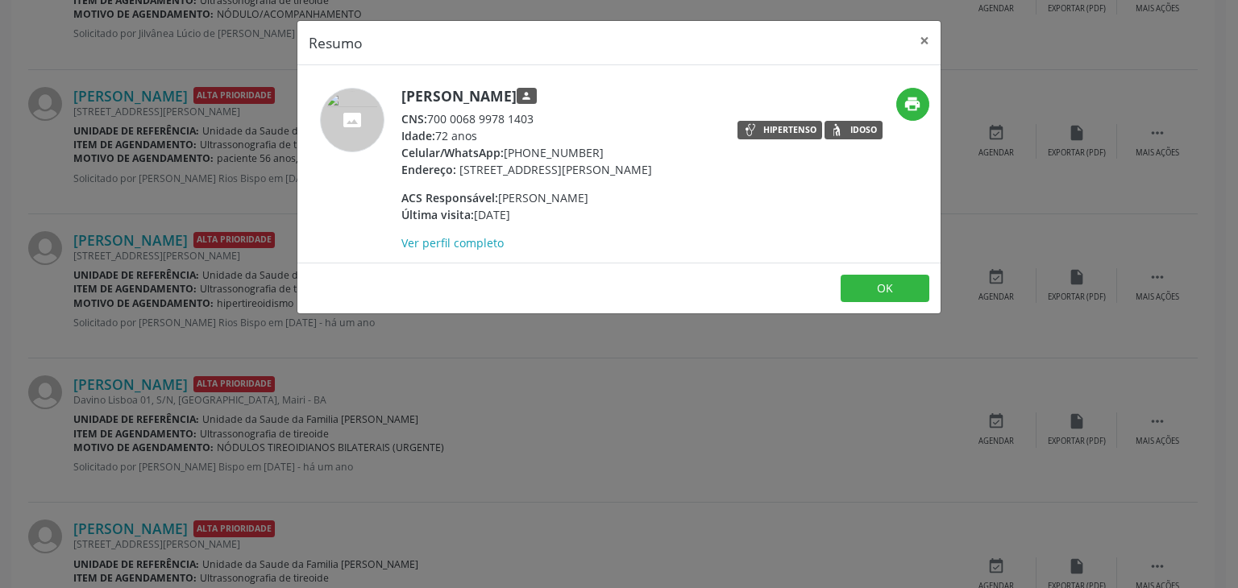
click at [639, 97] on h5 "Maria de Lordes Santana Silva person" at bounding box center [526, 96] width 251 height 17
drag, startPoint x: 639, startPoint y: 97, endPoint x: 510, endPoint y: 94, distance: 128.9
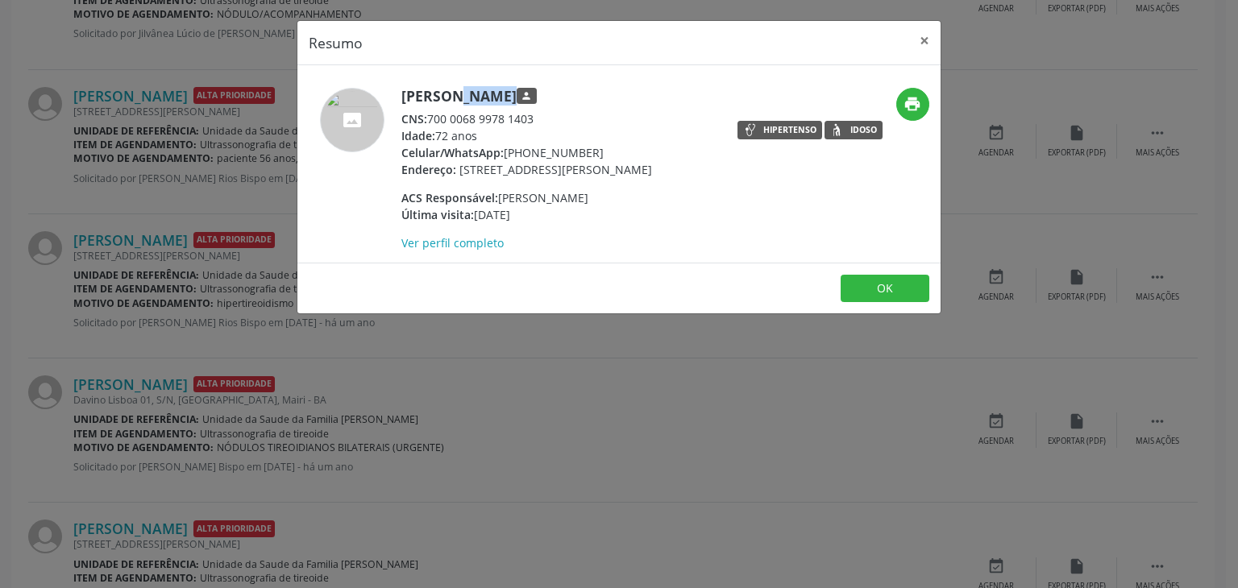
click at [510, 94] on h5 "Maria de Lordes Santana Silva person" at bounding box center [526, 96] width 251 height 17
drag, startPoint x: 404, startPoint y: 93, endPoint x: 643, endPoint y: 94, distance: 239.3
click at [643, 94] on h5 "Maria de Lordes Santana Silva person" at bounding box center [526, 96] width 251 height 17
copy h5 "Maria de Lordes Santana Silva"
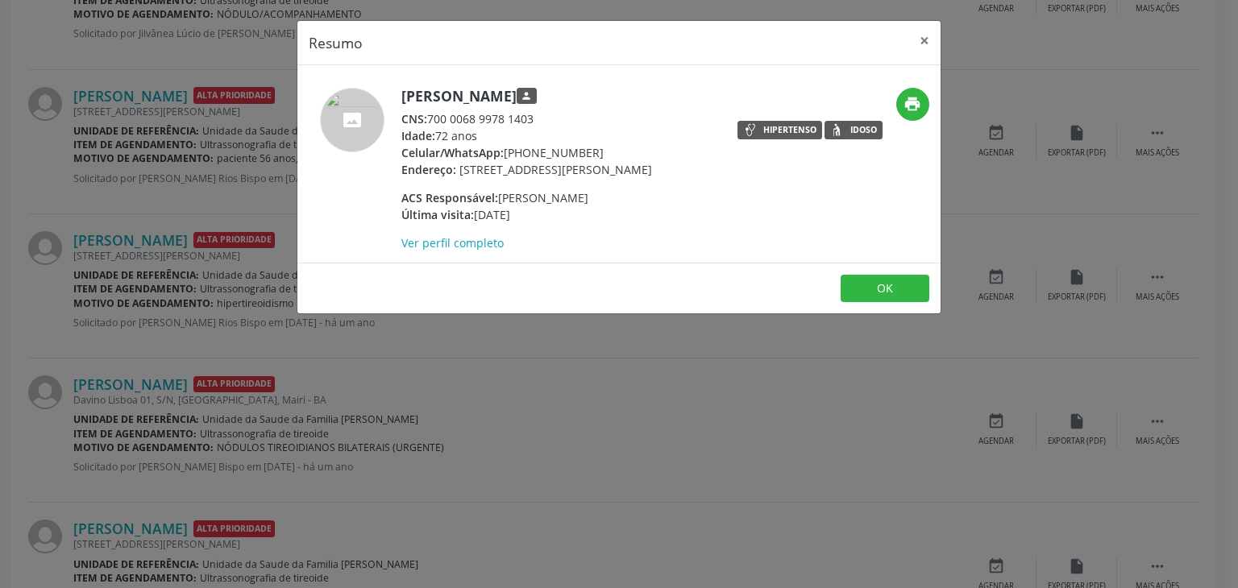
drag, startPoint x: 503, startPoint y: 147, endPoint x: 635, endPoint y: 156, distance: 132.4
click at [635, 156] on div "Celular/WhatsApp: (74) 99940-3276" at bounding box center [526, 152] width 251 height 17
drag, startPoint x: 505, startPoint y: 150, endPoint x: 606, endPoint y: 145, distance: 100.8
click at [606, 145] on div "Celular/WhatsApp: (74) 99940-3276" at bounding box center [526, 152] width 251 height 17
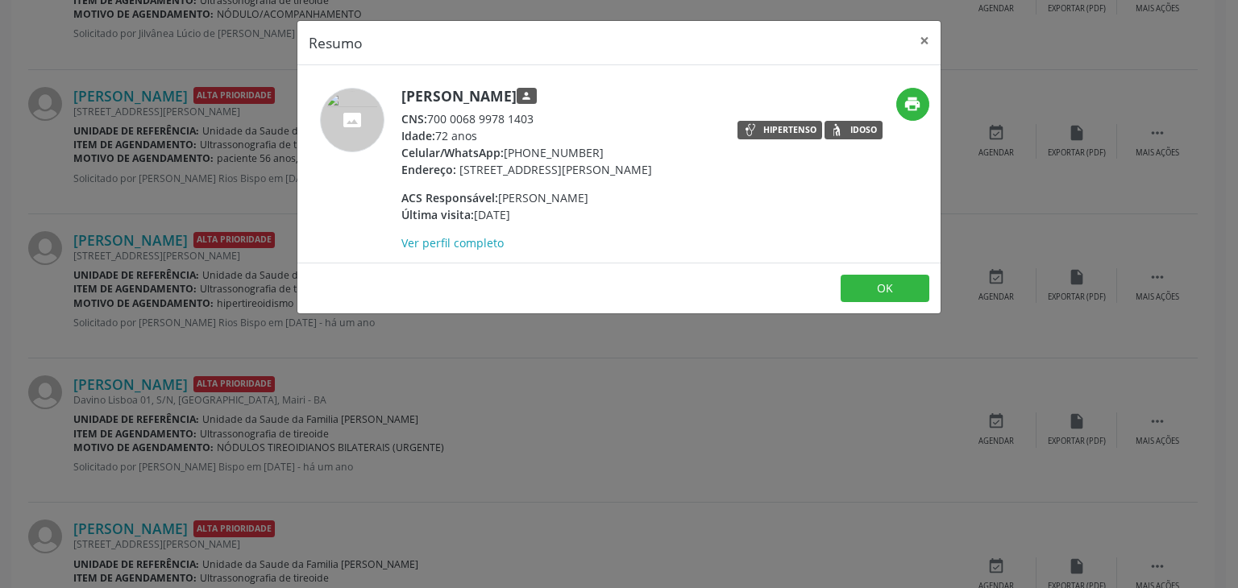
click at [606, 145] on div "Celular/WhatsApp: (74) 99940-3276" at bounding box center [526, 152] width 251 height 17
drag, startPoint x: 595, startPoint y: 154, endPoint x: 506, endPoint y: 148, distance: 88.8
click at [506, 148] on div "Celular/WhatsApp: (74) 99940-3276" at bounding box center [526, 152] width 251 height 17
drag, startPoint x: 506, startPoint y: 148, endPoint x: 593, endPoint y: 158, distance: 87.6
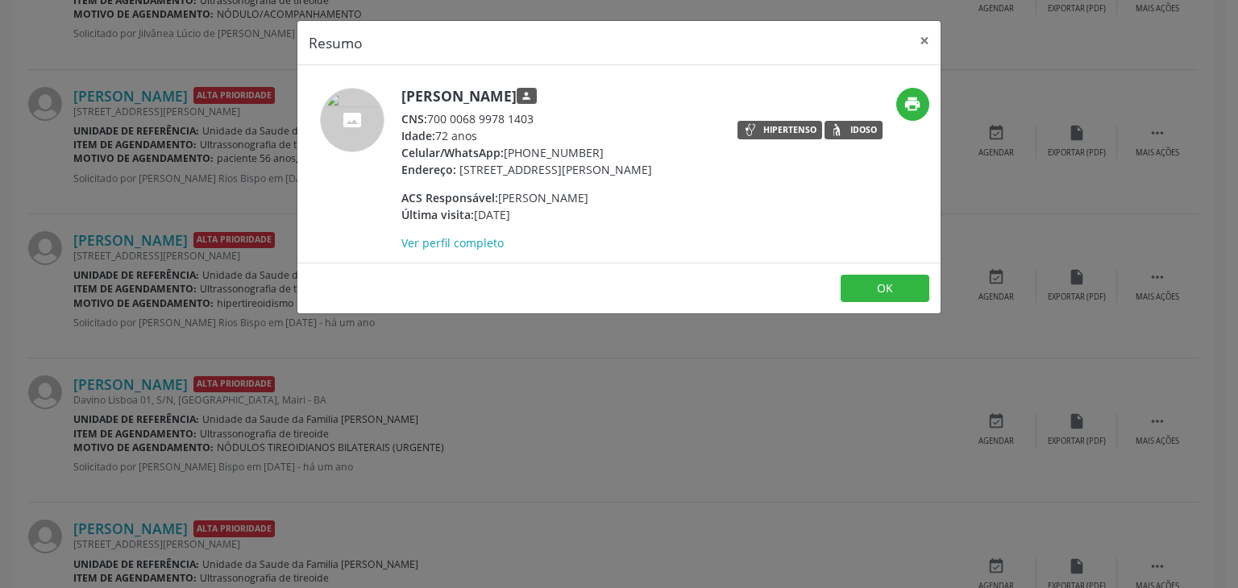
click at [593, 158] on div "Celular/WhatsApp: (74) 99940-3276" at bounding box center [526, 152] width 251 height 17
copy div "(74) 99940-3276"
click at [915, 43] on button "×" at bounding box center [924, 40] width 32 height 39
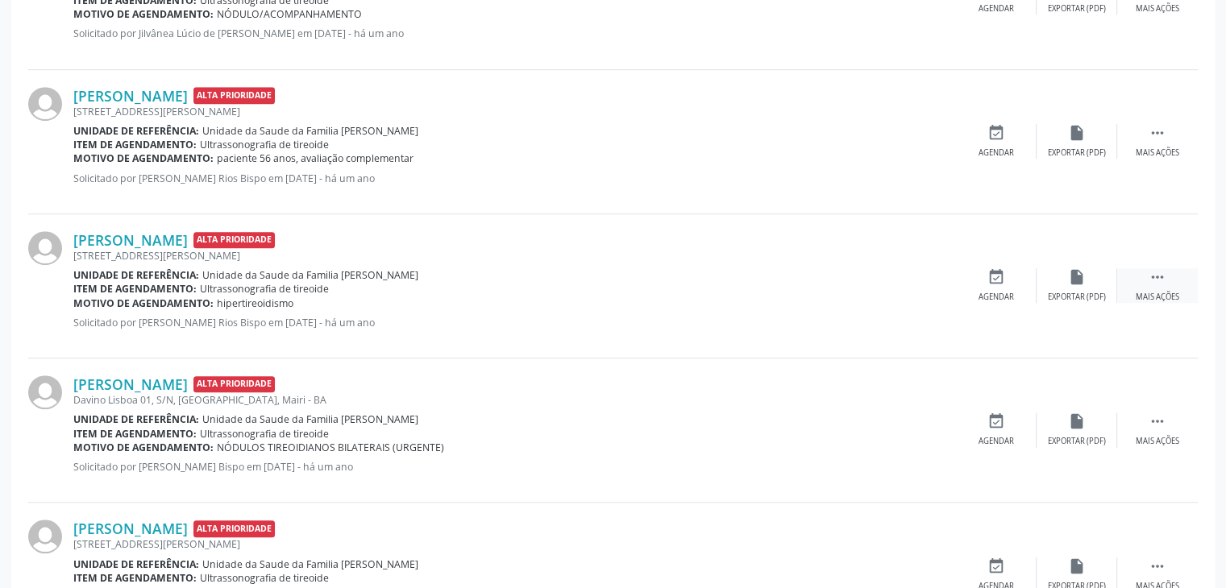
click at [1135, 295] on div "Mais ações" at bounding box center [1157, 297] width 44 height 11
click at [978, 284] on div "cancel Cancelar" at bounding box center [996, 285] width 81 height 35
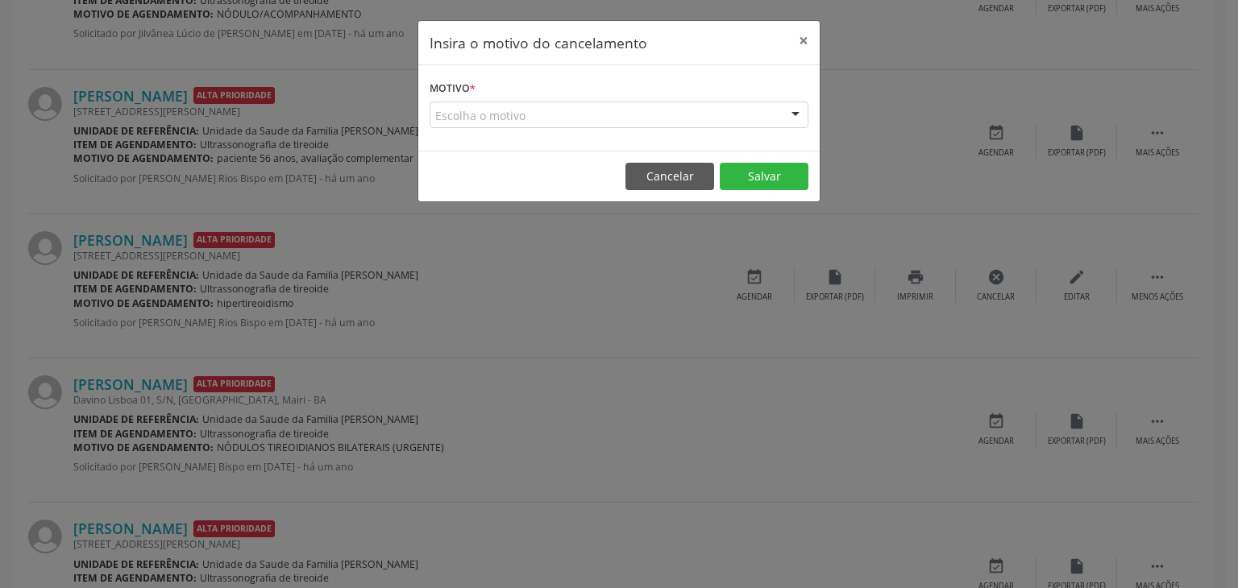
click at [506, 110] on div "Escolha o motivo" at bounding box center [618, 115] width 379 height 27
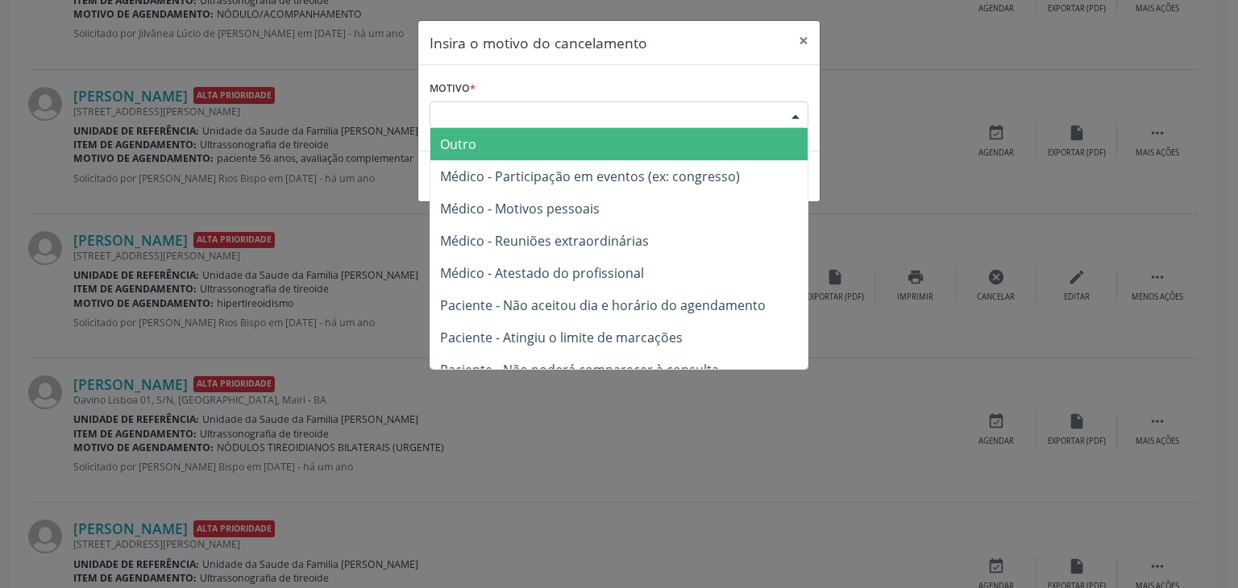
click at [491, 143] on span "Outro" at bounding box center [618, 144] width 377 height 32
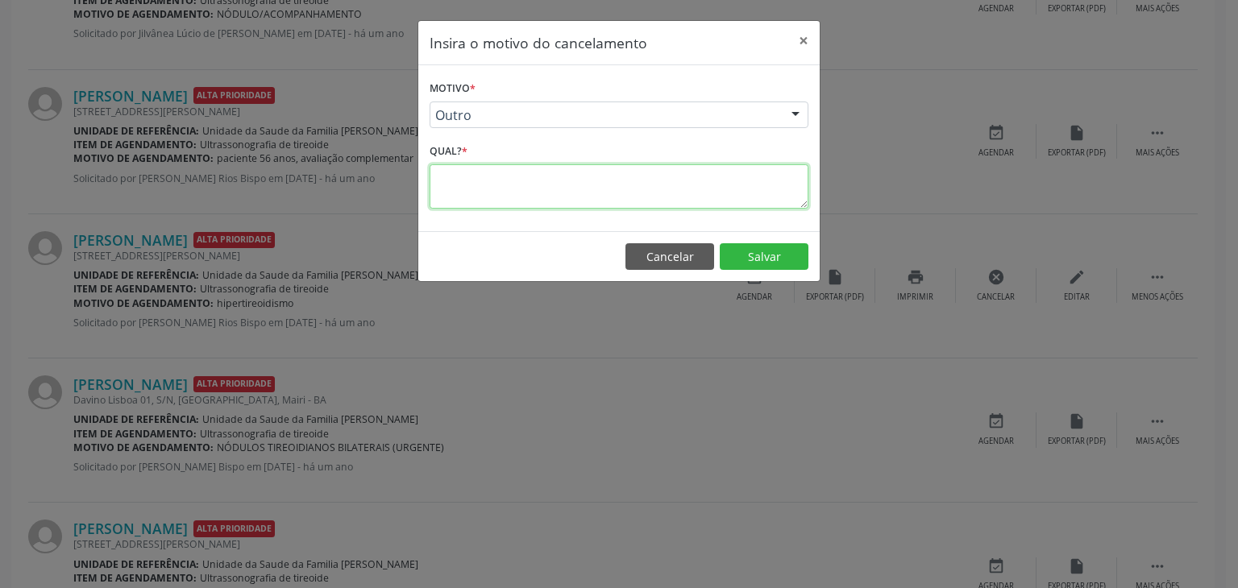
click at [483, 178] on textarea at bounding box center [618, 186] width 379 height 44
type textarea "EXAME REALIZADO"
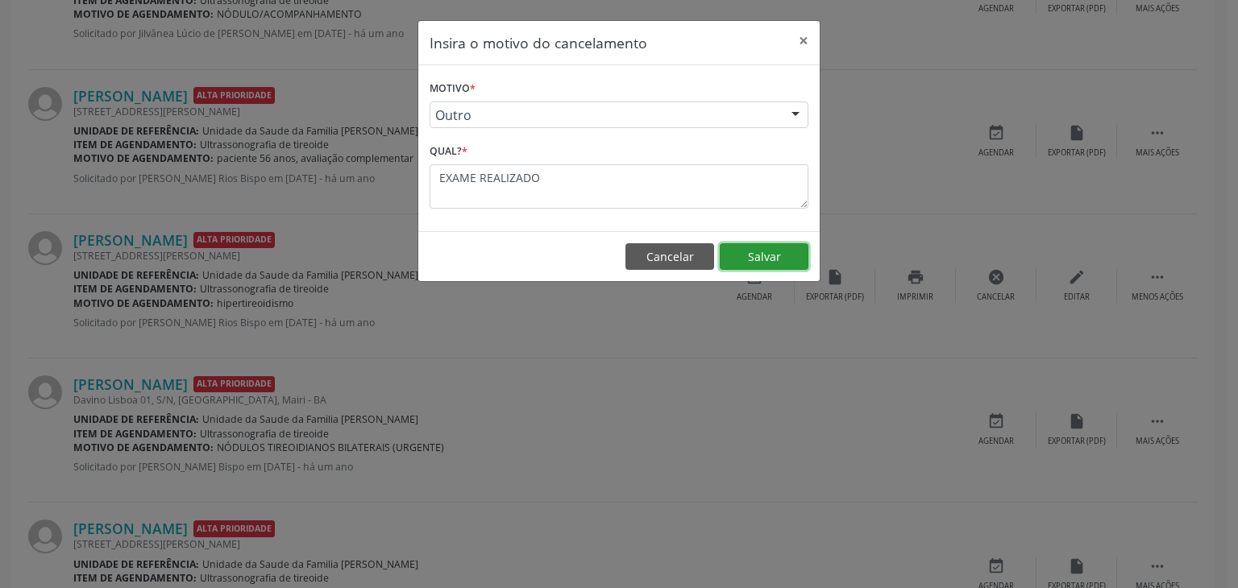
click at [737, 243] on button "Salvar" at bounding box center [764, 256] width 89 height 27
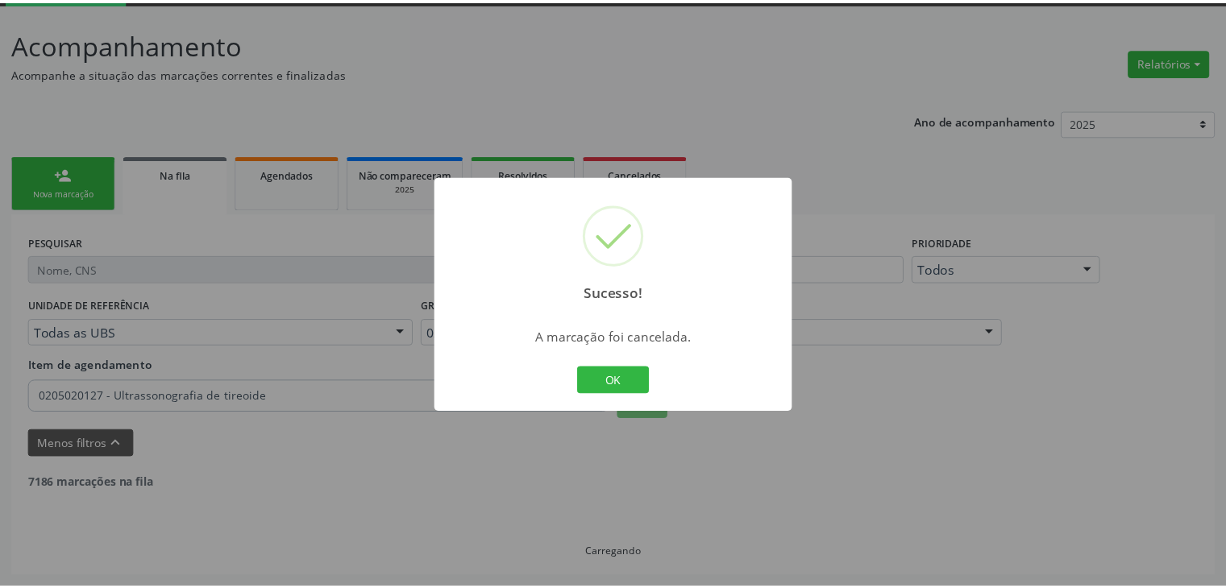
scroll to position [85, 0]
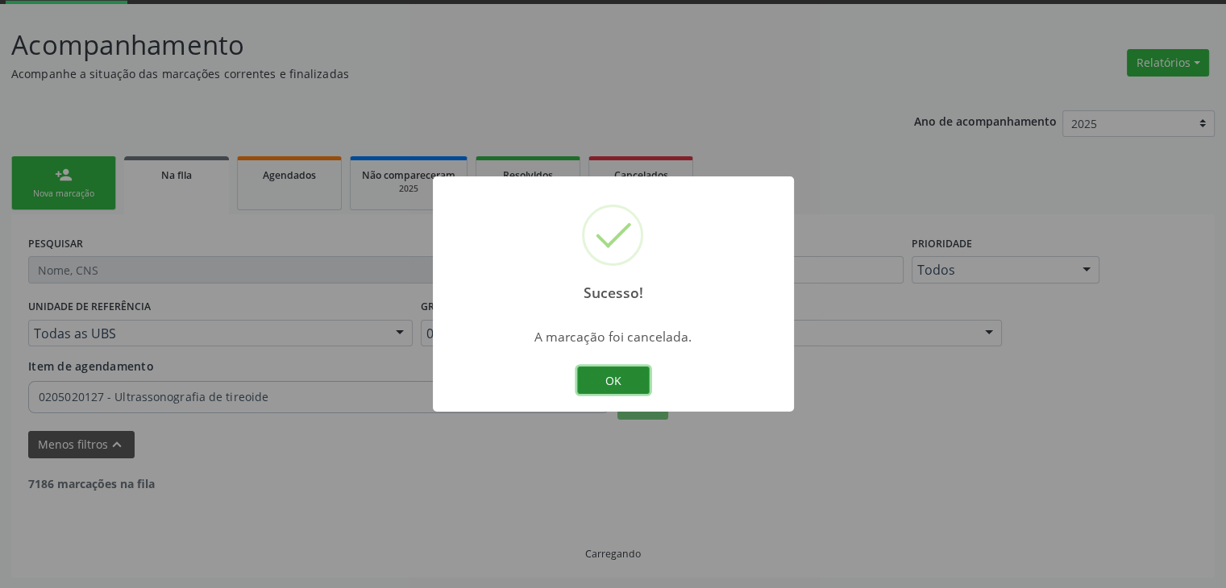
click at [592, 381] on button "OK" at bounding box center [613, 380] width 73 height 27
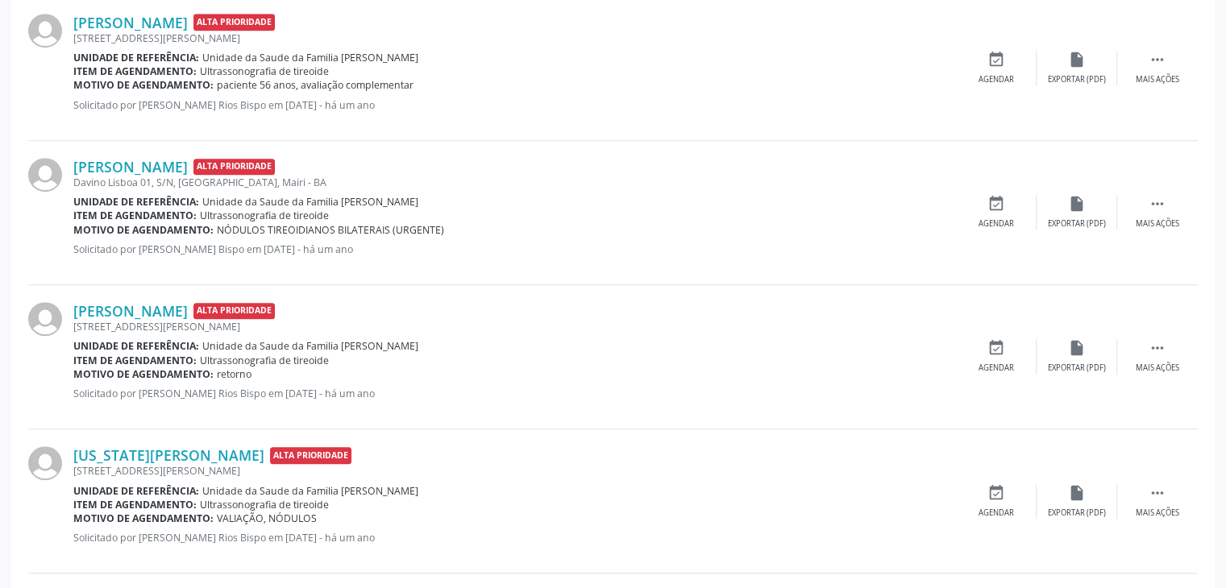
scroll to position [1051, 0]
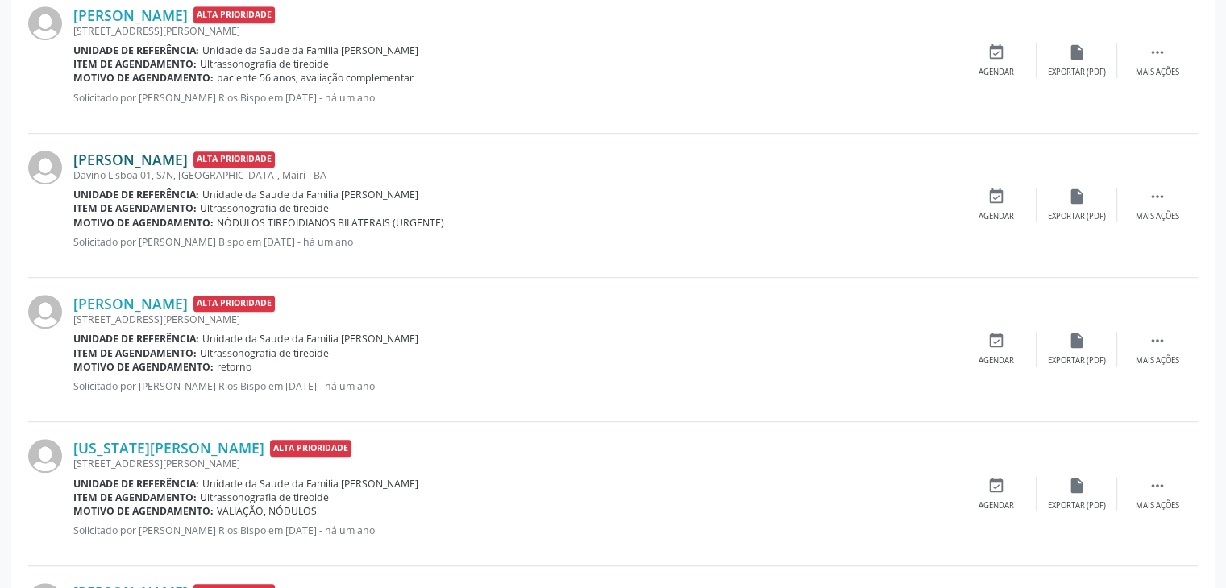
click at [174, 161] on link "Carmelita Silva de Almeida" at bounding box center [130, 160] width 114 height 18
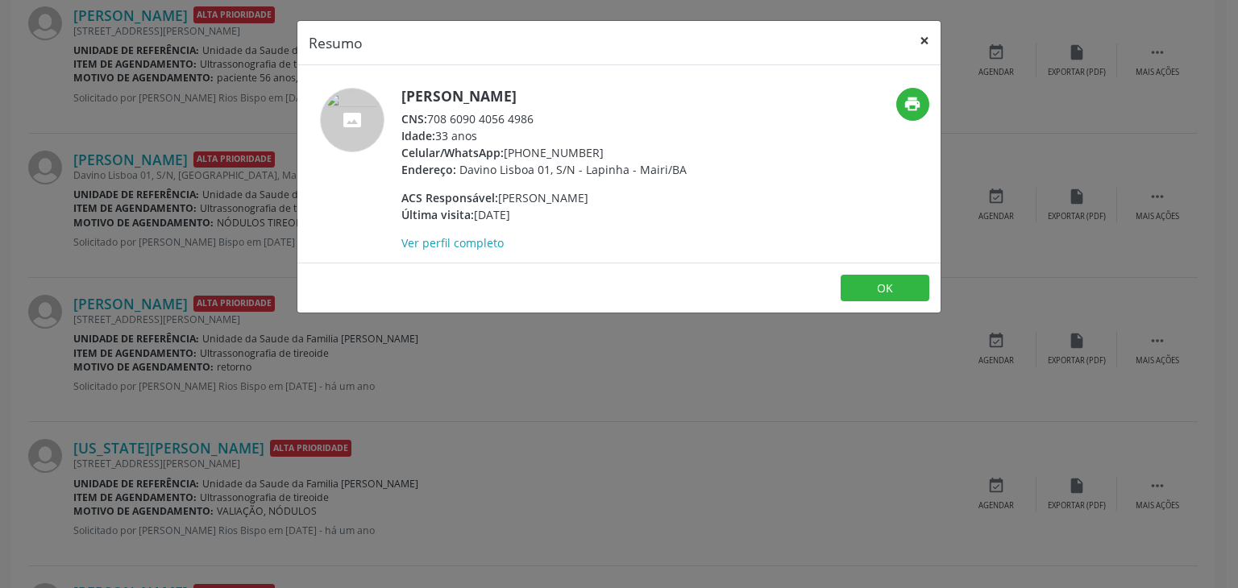
click at [925, 39] on button "×" at bounding box center [924, 40] width 32 height 39
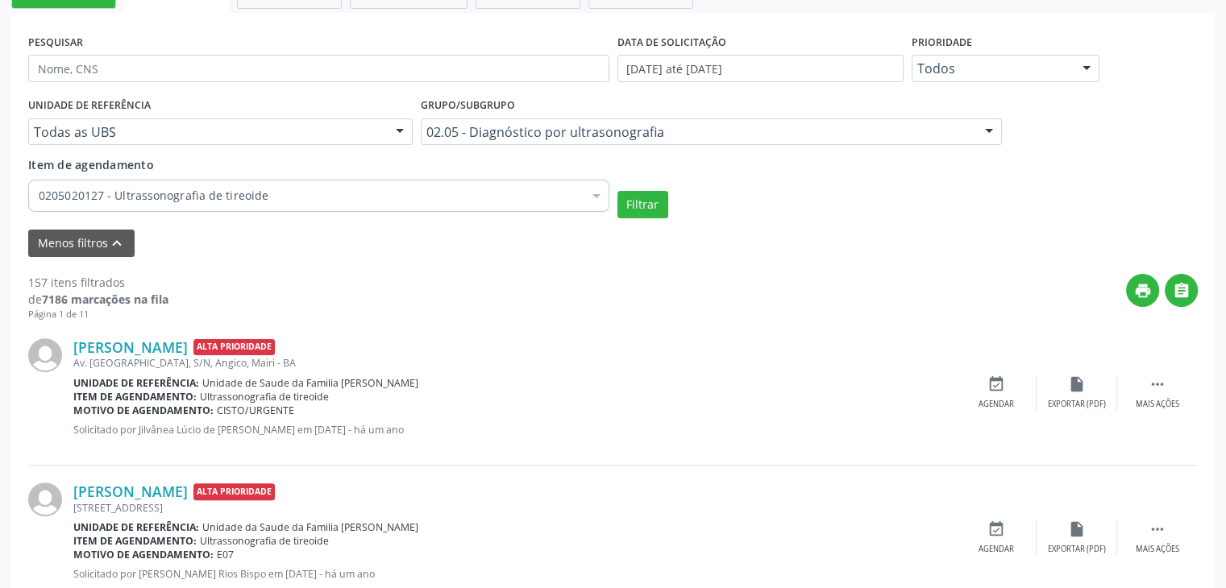
scroll to position [246, 0]
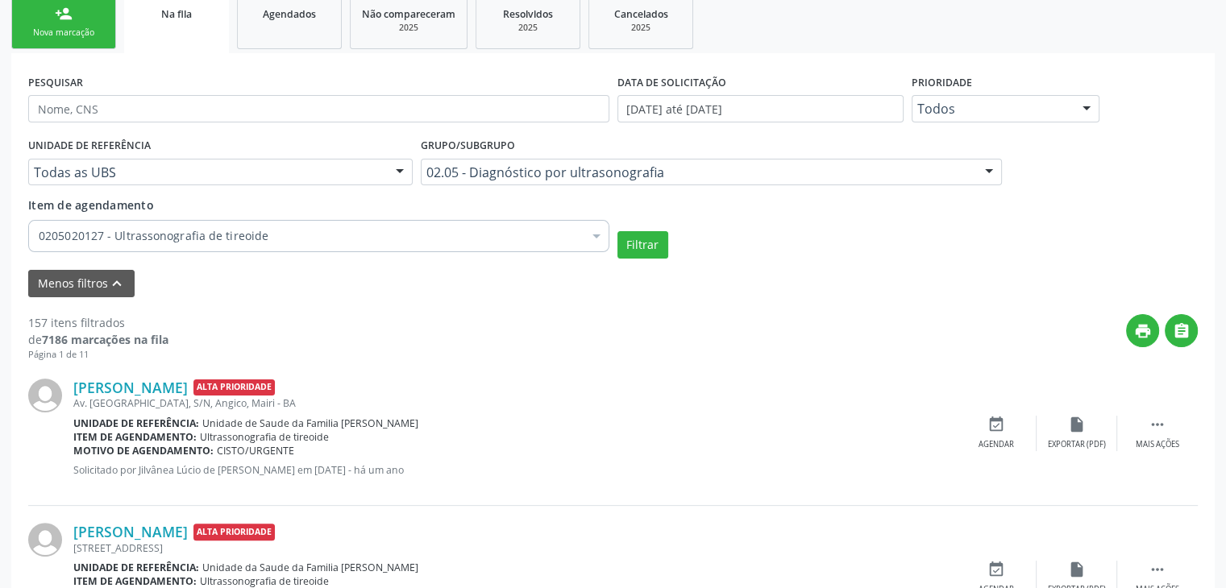
click at [39, 239] on input "Item de agendamento" at bounding box center [39, 236] width 0 height 32
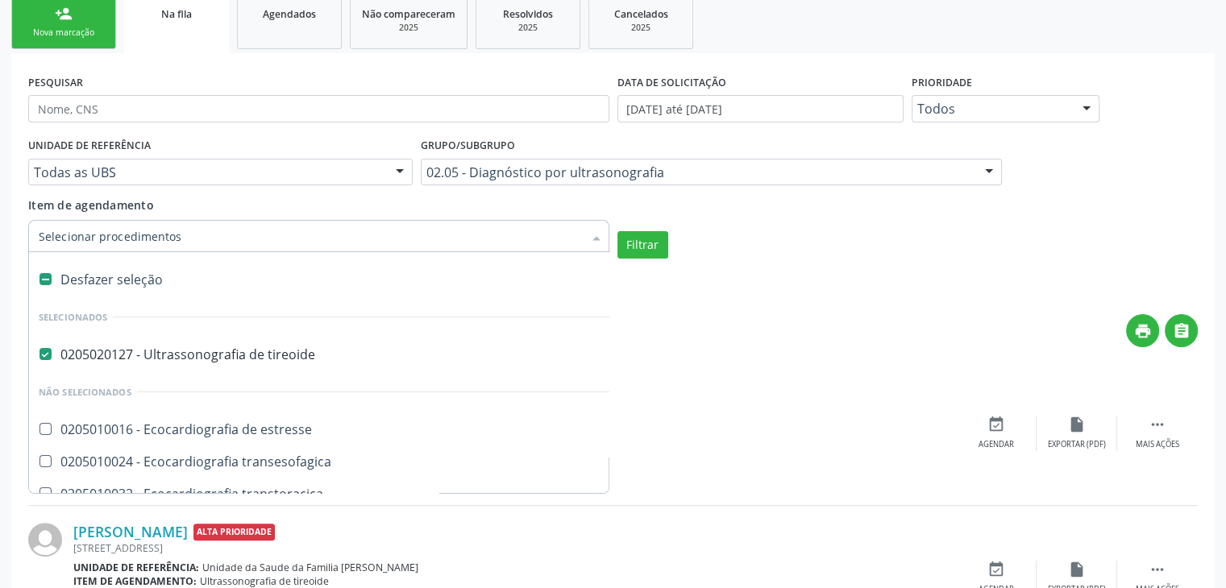
click at [86, 281] on div "Desfazer seleção" at bounding box center [375, 279] width 692 height 32
checkbox tireoide "false"
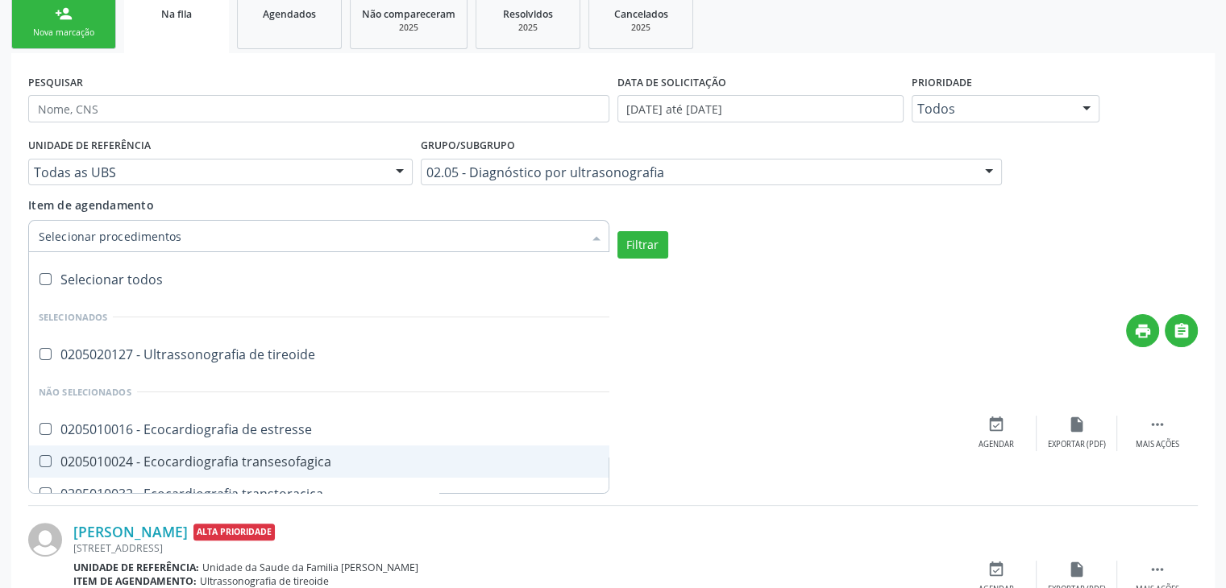
click at [805, 263] on form "PESQUISAR DATA DE SOLICITAÇÃO 01/01/2019 até 13/10/2025 Prioridade Todos Todos …" at bounding box center [612, 183] width 1169 height 227
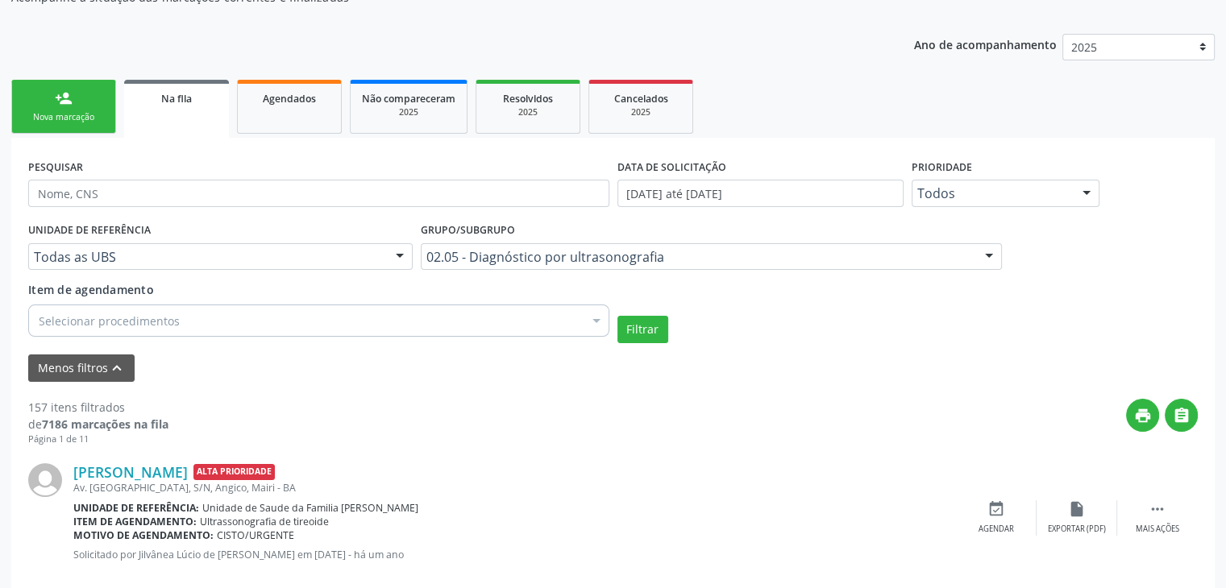
scroll to position [0, 0]
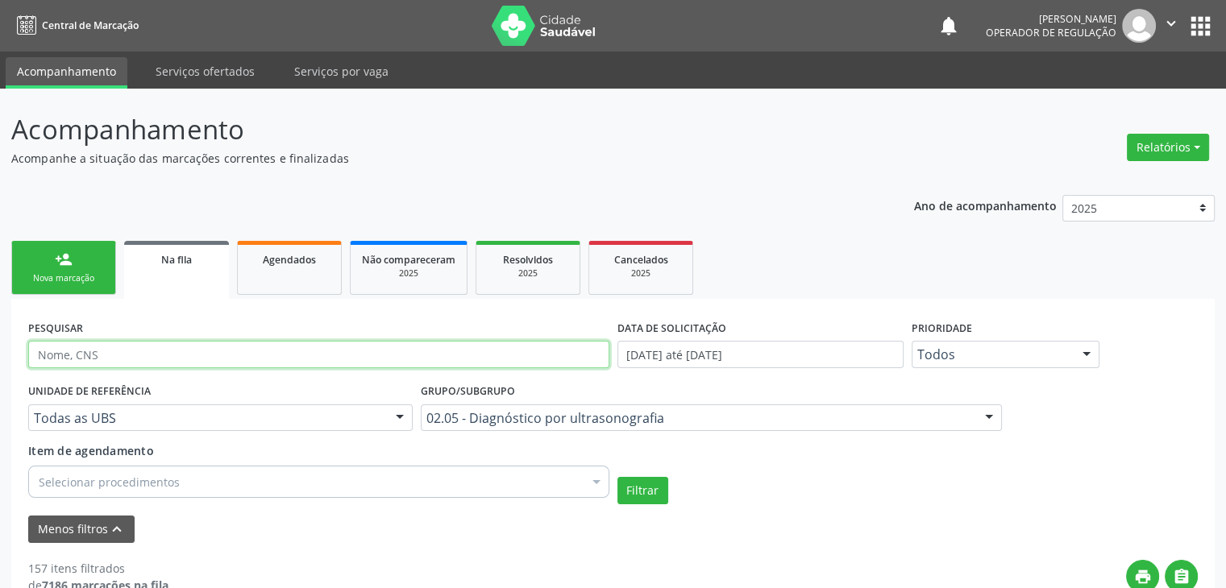
click at [148, 354] on input "text" at bounding box center [318, 354] width 581 height 27
type input "GENILZA"
click at [617, 477] on button "Filtrar" at bounding box center [642, 490] width 51 height 27
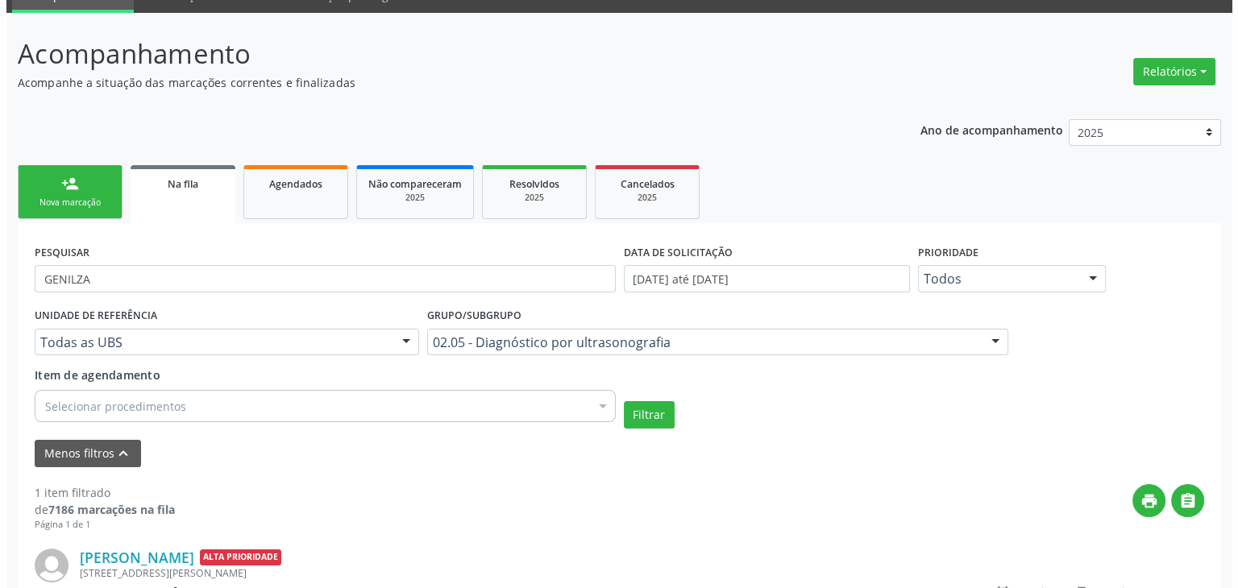
scroll to position [190, 0]
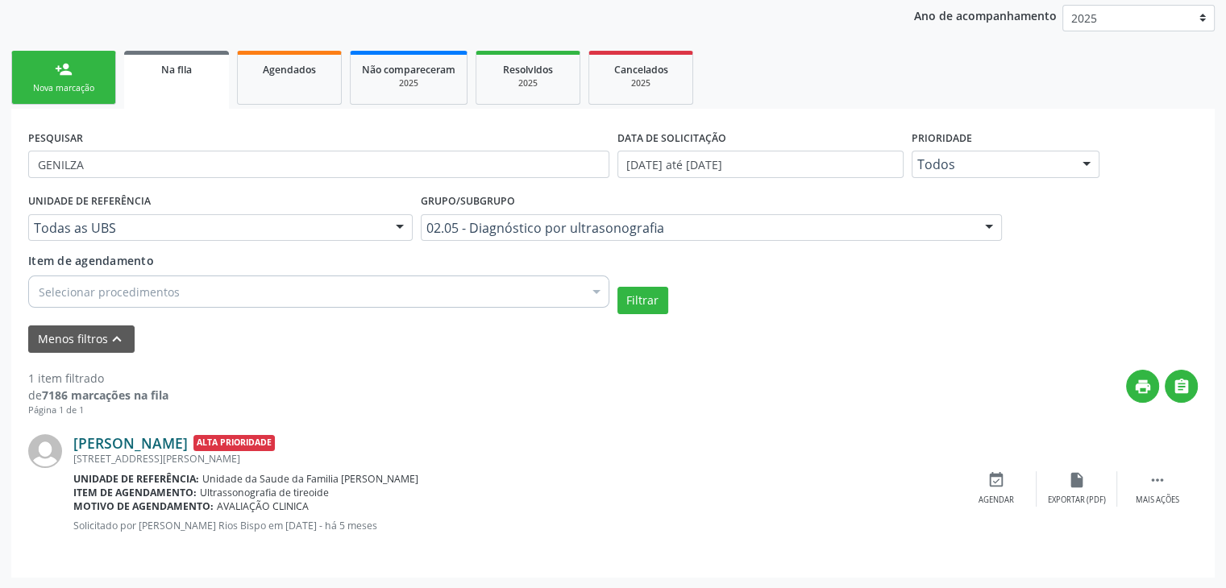
click at [157, 446] on link "[PERSON_NAME]" at bounding box center [130, 443] width 114 height 18
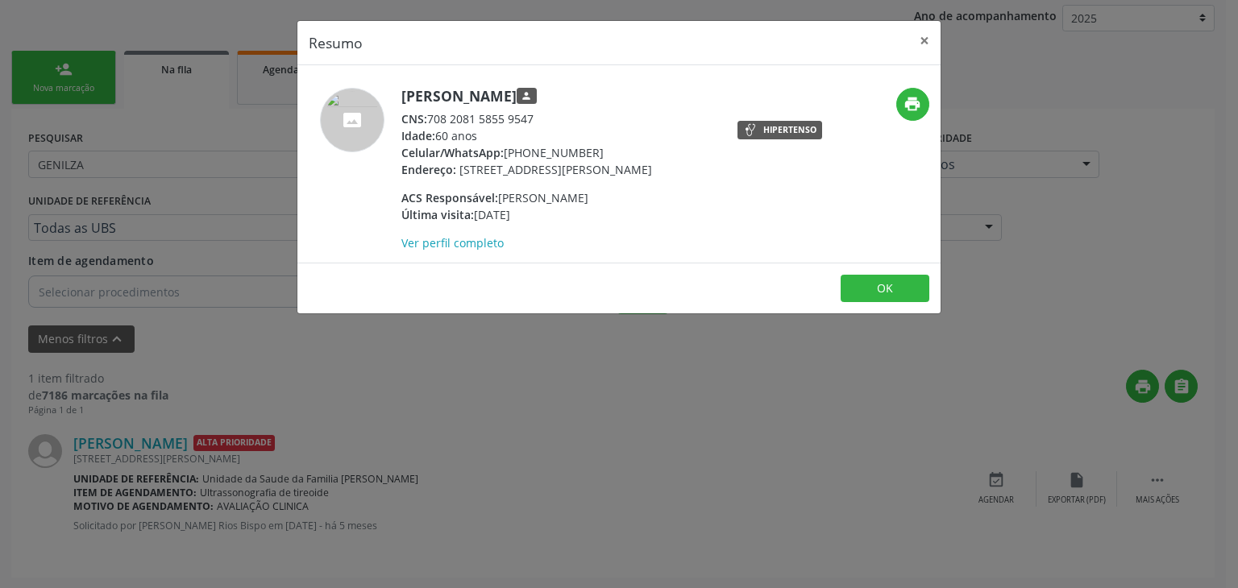
drag, startPoint x: 502, startPoint y: 152, endPoint x: 612, endPoint y: 149, distance: 110.4
click at [612, 149] on div "Celular/WhatsApp: (74) 99941-7091" at bounding box center [526, 152] width 251 height 17
copy div "[PHONE_NUMBER]"
click at [937, 40] on button "×" at bounding box center [924, 40] width 32 height 39
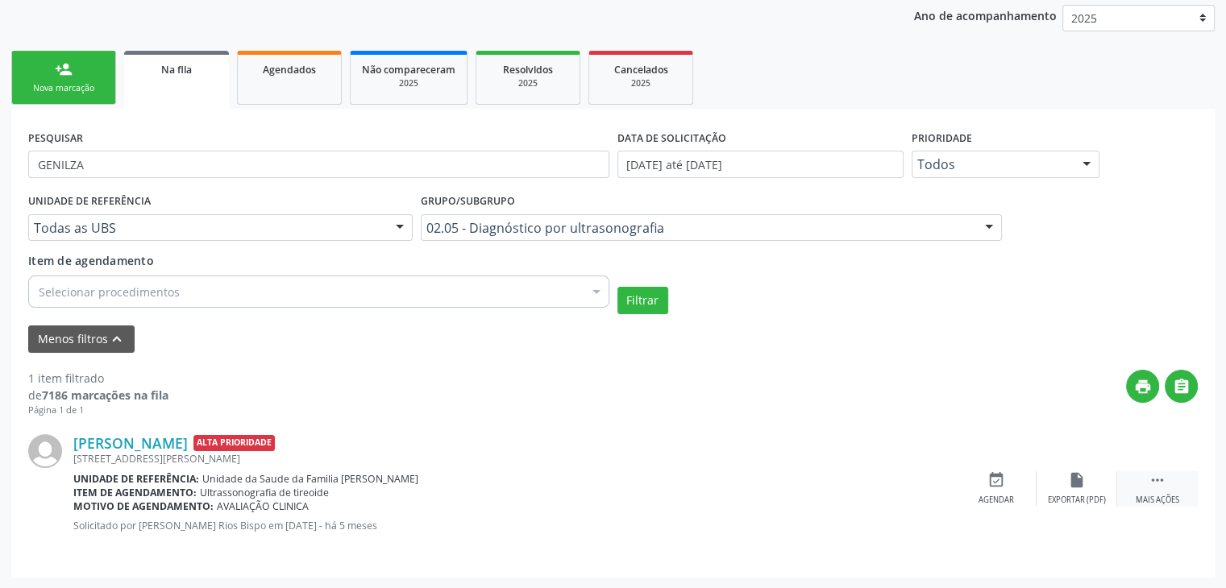
click at [1140, 504] on div "Mais ações" at bounding box center [1157, 500] width 44 height 11
click at [1010, 497] on div "Cancelar" at bounding box center [996, 500] width 38 height 11
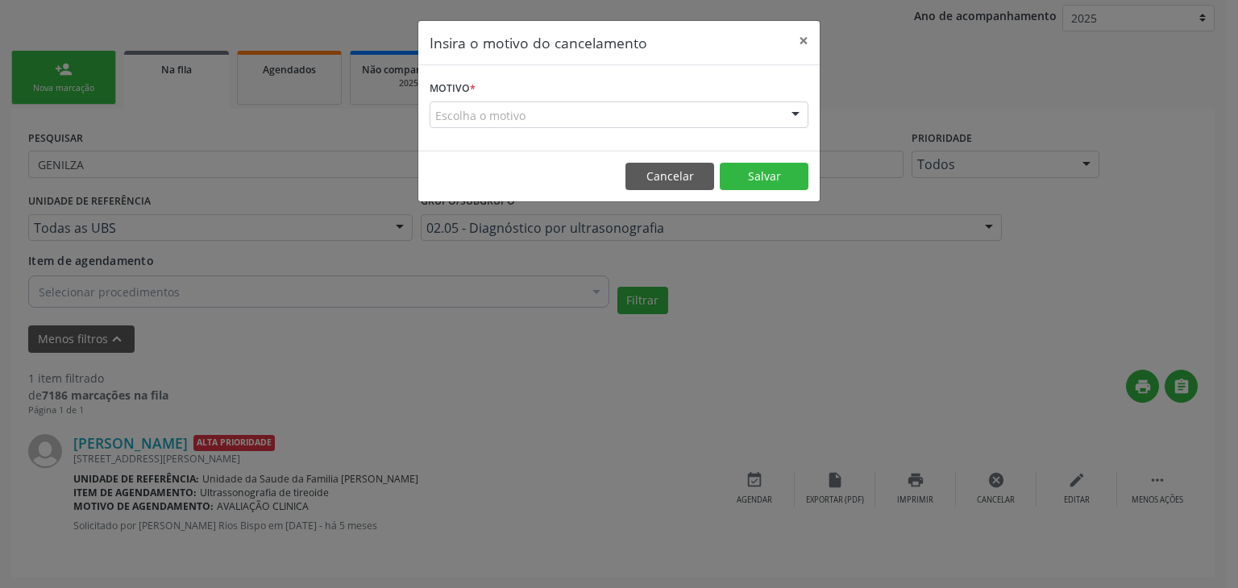
click at [474, 112] on div "Escolha o motivo" at bounding box center [618, 115] width 379 height 27
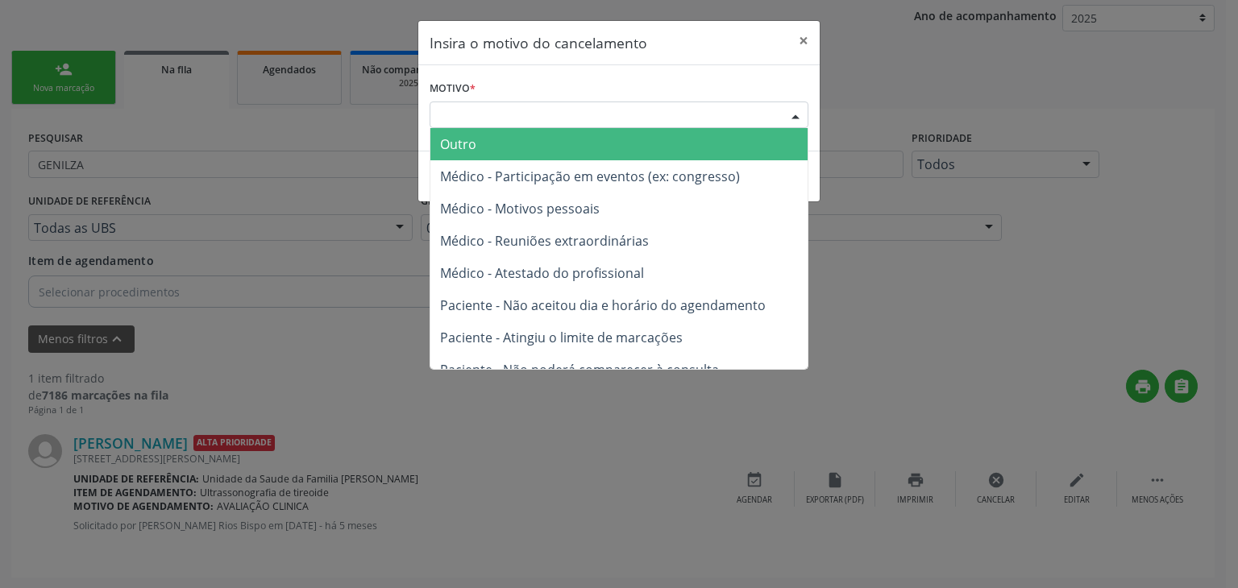
click at [476, 142] on span "Outro" at bounding box center [618, 144] width 377 height 32
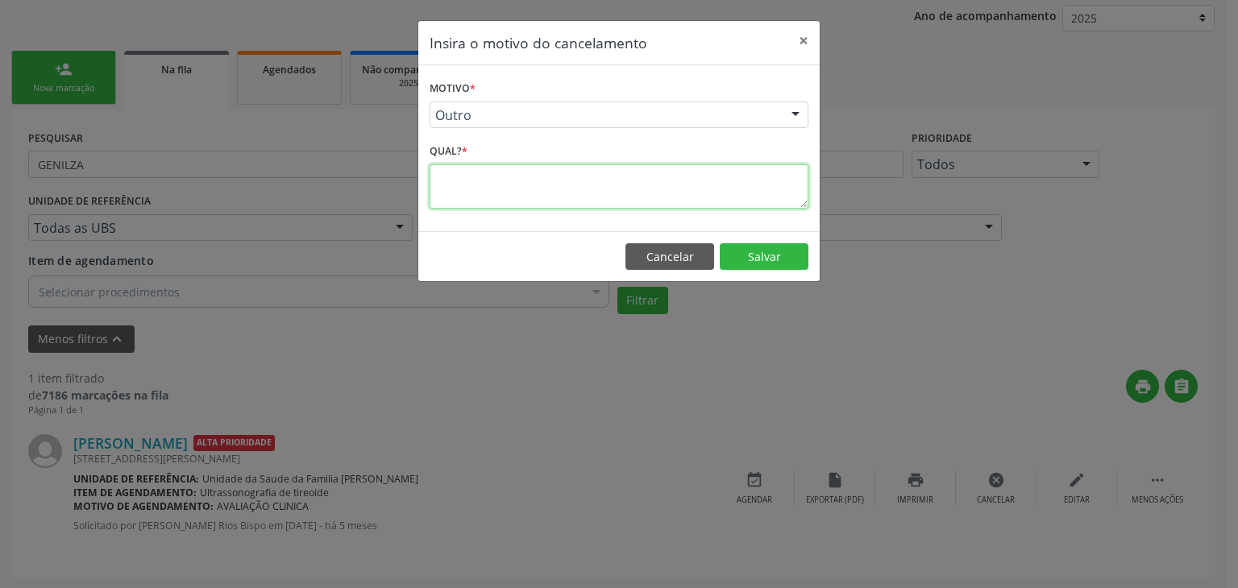
click at [485, 172] on textarea at bounding box center [618, 186] width 379 height 44
type textarea "EXAME REALIZADO"
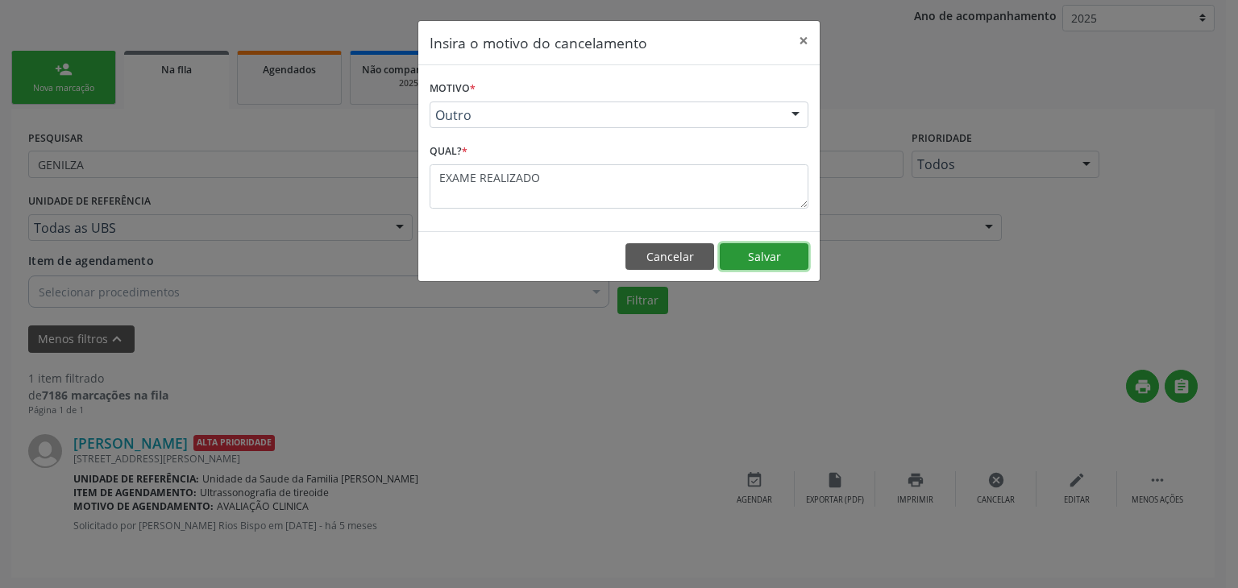
click at [755, 259] on button "Salvar" at bounding box center [764, 256] width 89 height 27
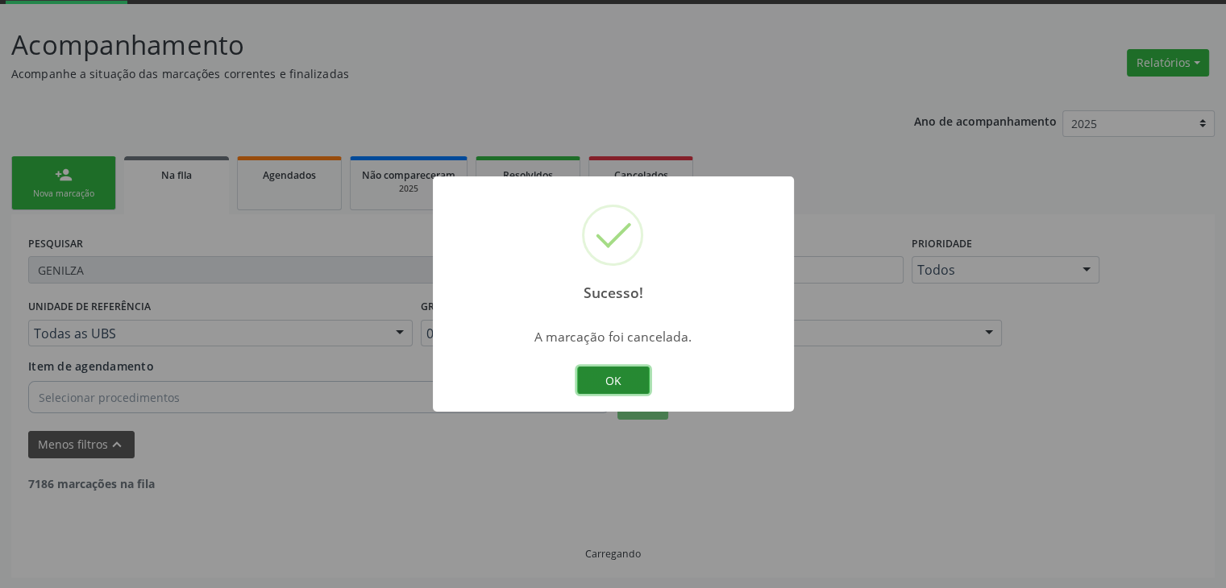
click at [631, 374] on button "OK" at bounding box center [613, 380] width 73 height 27
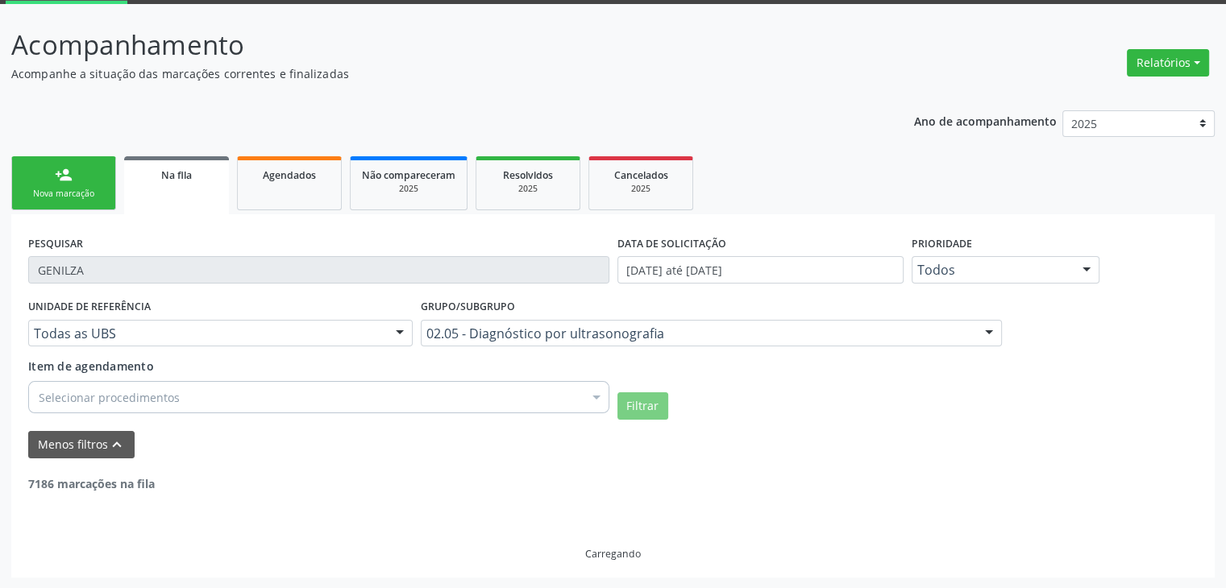
scroll to position [33, 0]
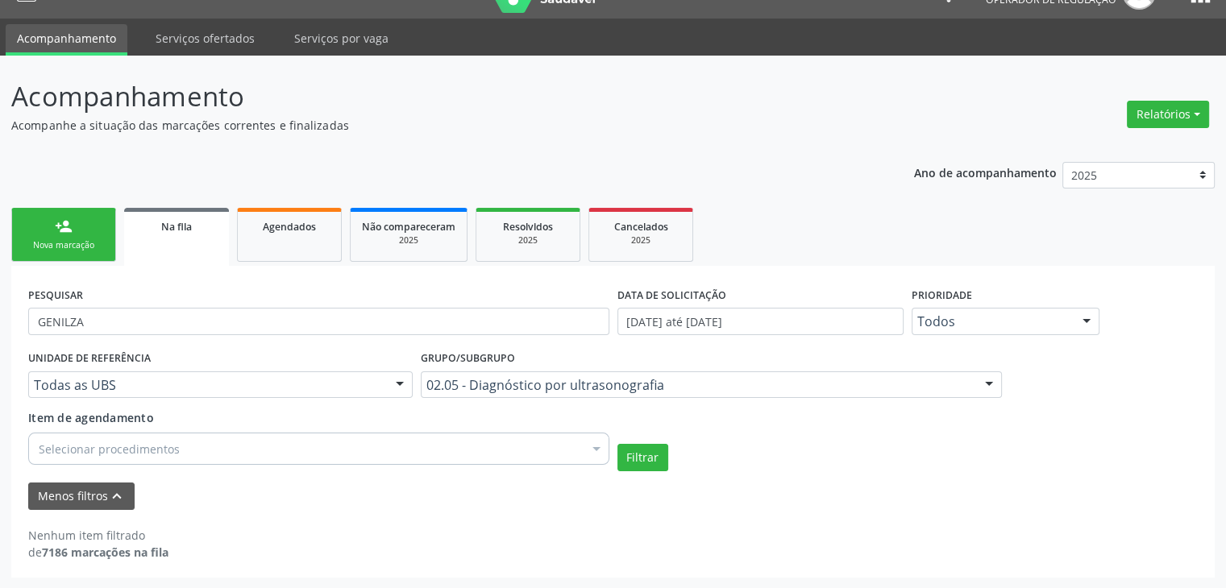
click at [285, 446] on div "Selecionar procedimentos" at bounding box center [318, 449] width 581 height 32
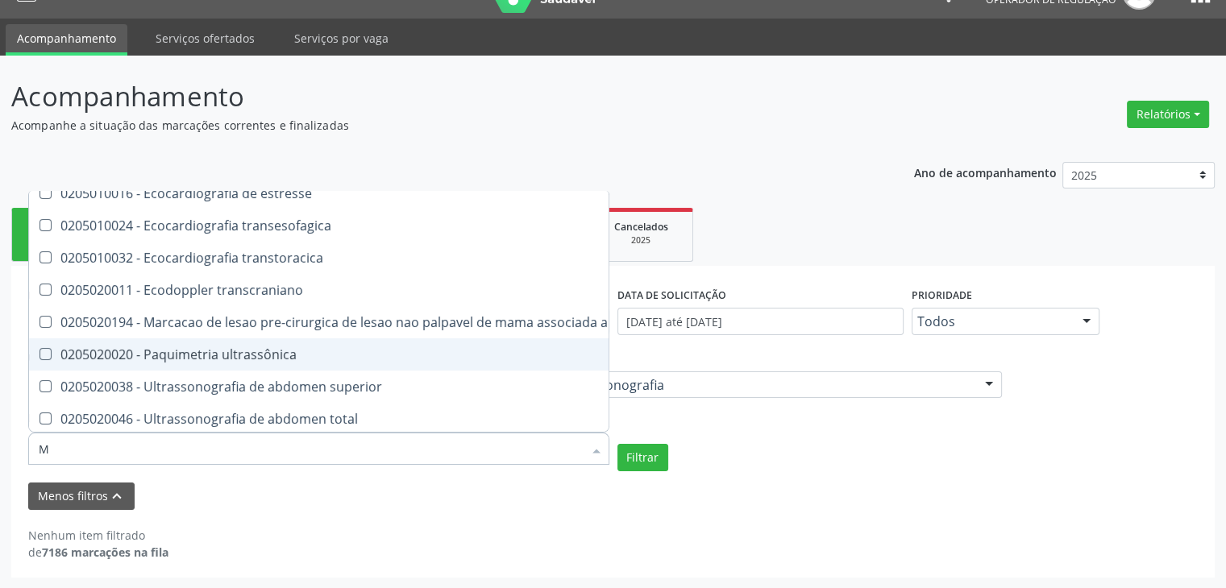
scroll to position [0, 0]
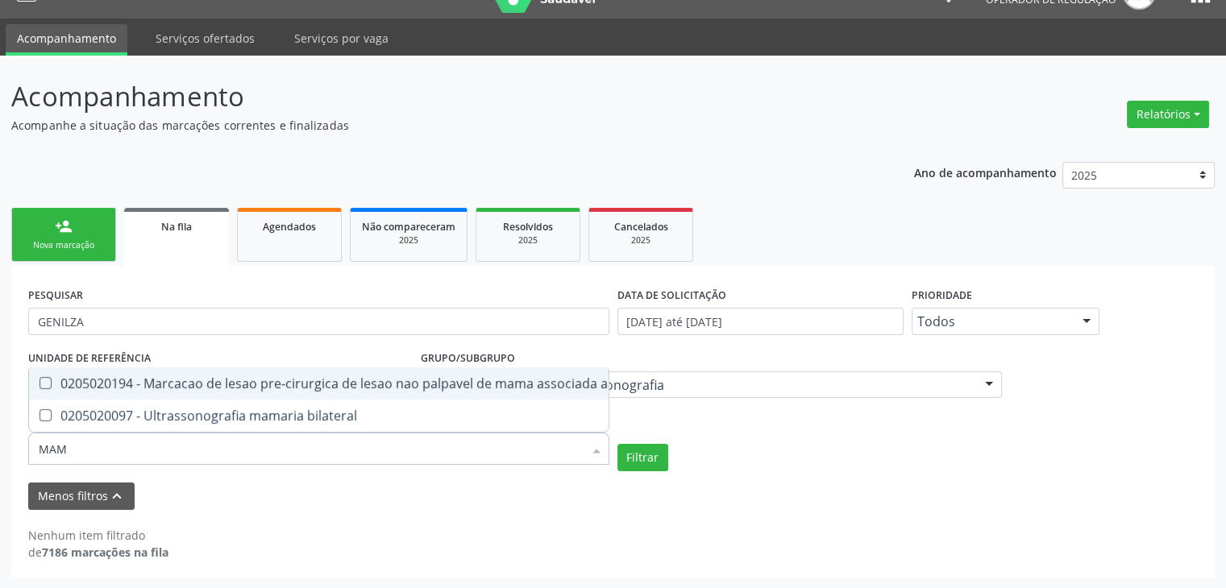
type input "MAMA"
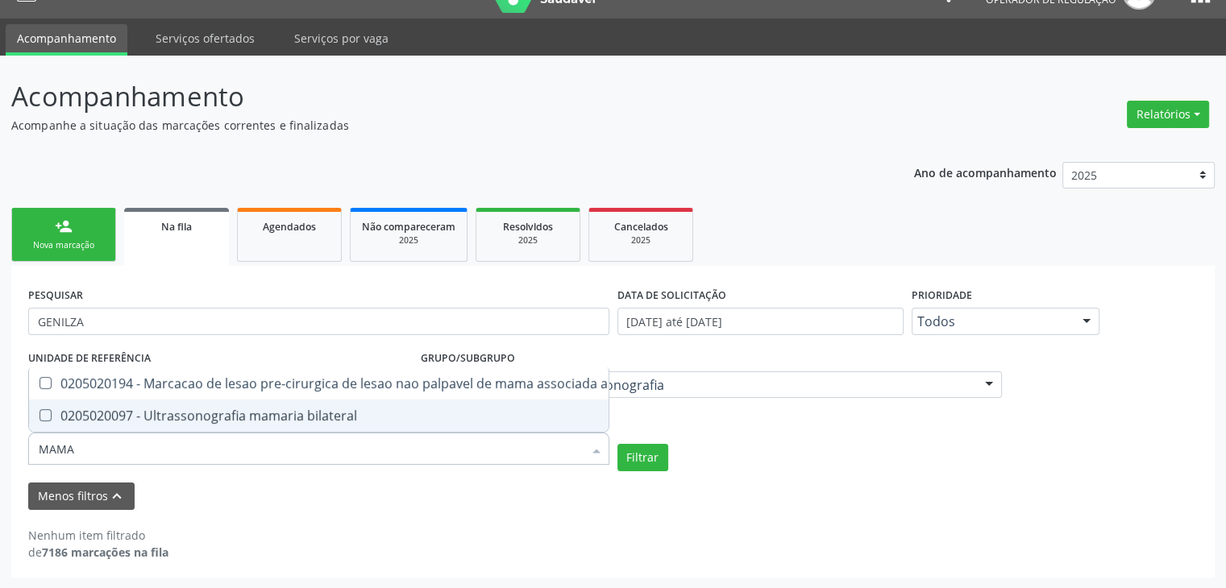
click at [282, 400] on span "0205020097 - Ultrassonografia mamaria bilateral" at bounding box center [375, 416] width 692 height 32
checkbox bilateral "true"
click at [641, 461] on button "Filtrar" at bounding box center [642, 457] width 51 height 27
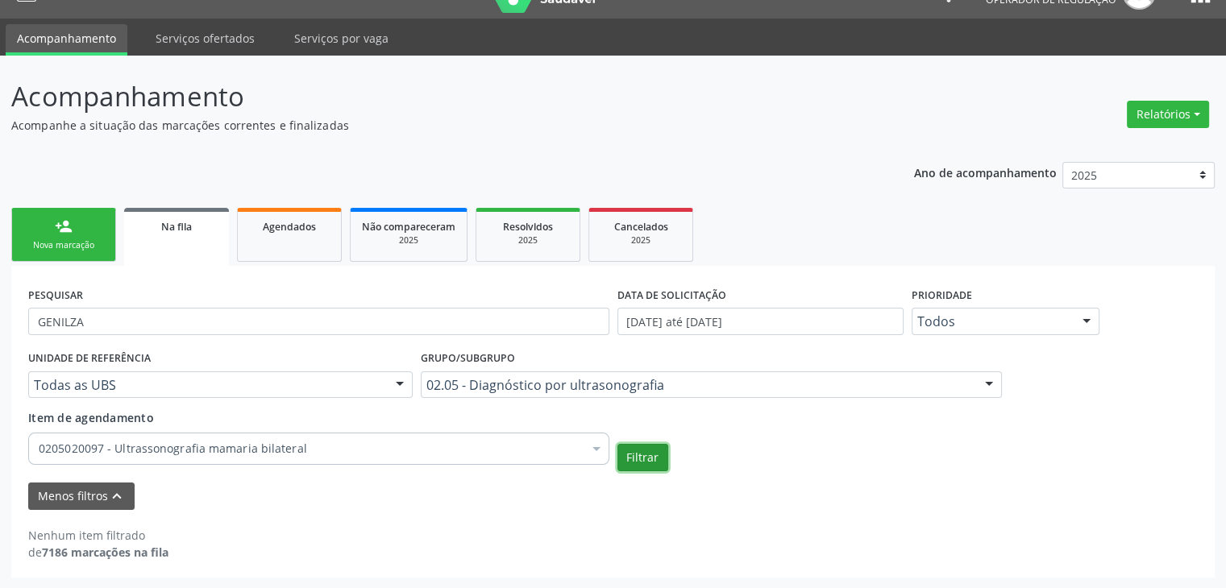
click at [633, 450] on button "Filtrar" at bounding box center [642, 457] width 51 height 27
drag, startPoint x: 197, startPoint y: 317, endPoint x: 0, endPoint y: 324, distance: 197.5
click at [0, 324] on div "Acompanhamento Acompanhe a situação das marcações correntes e finalizadas Relat…" at bounding box center [613, 322] width 1226 height 533
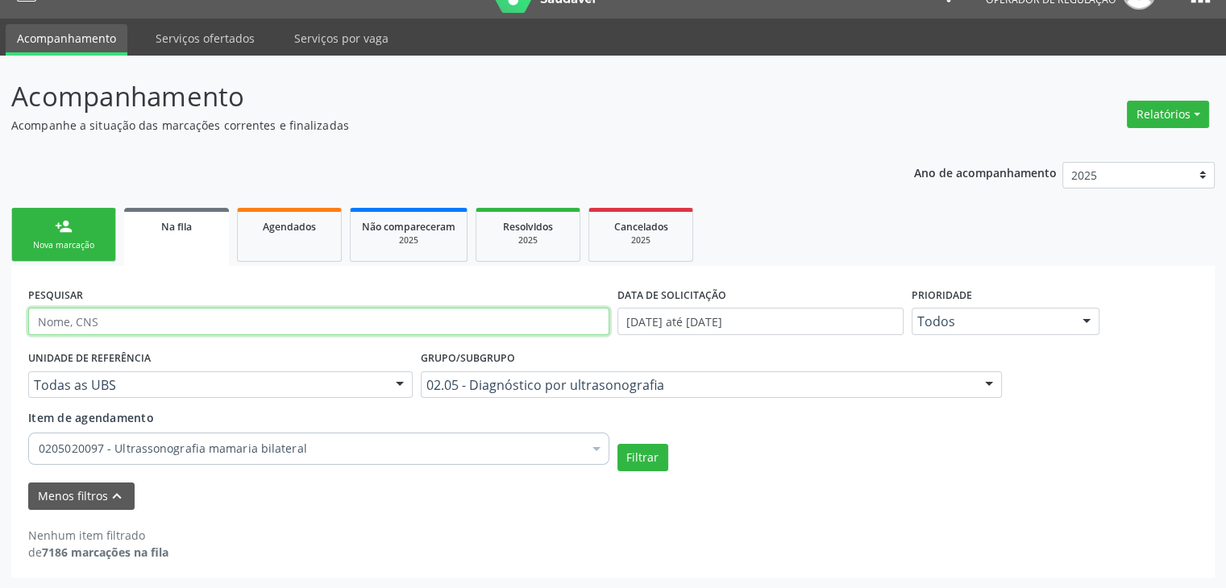
click at [617, 444] on button "Filtrar" at bounding box center [642, 457] width 51 height 27
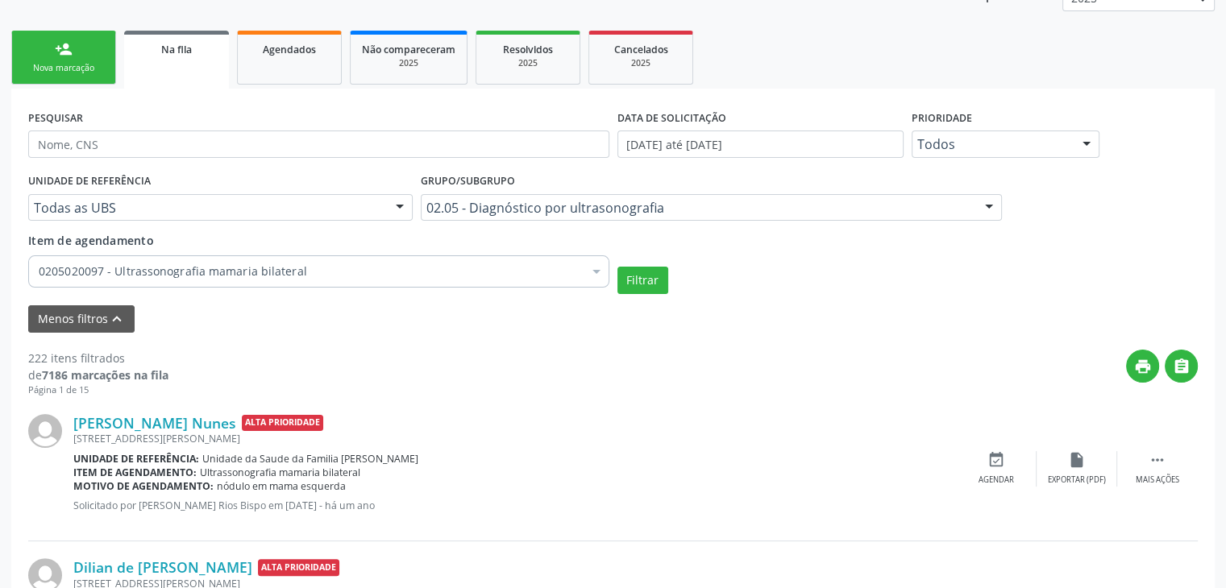
scroll to position [407, 0]
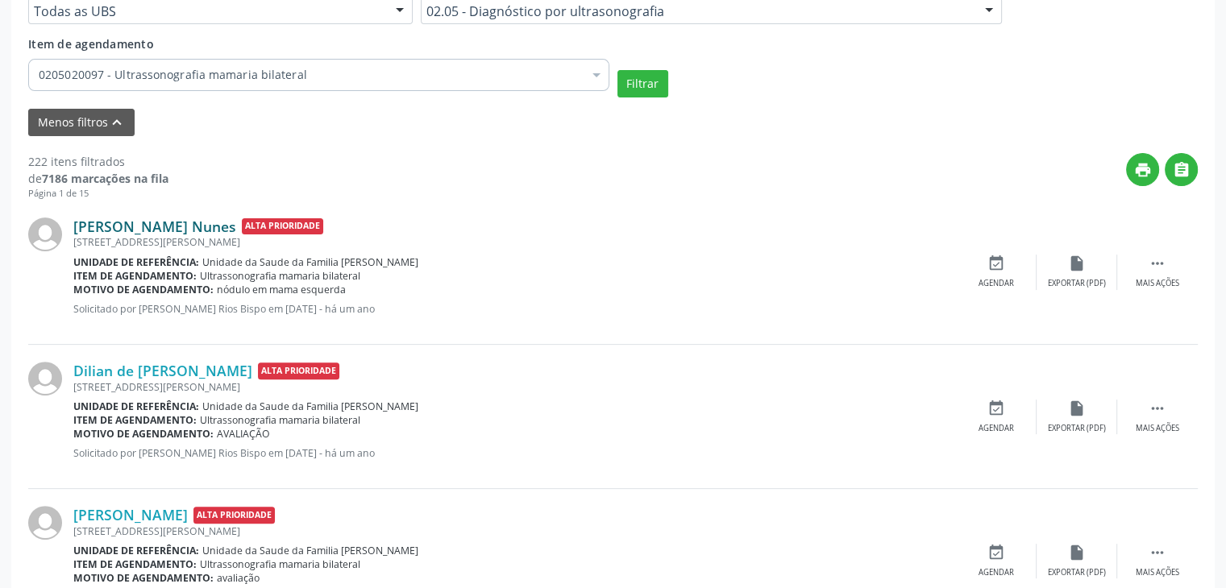
click at [182, 225] on link "[PERSON_NAME] Nunes" at bounding box center [154, 227] width 163 height 18
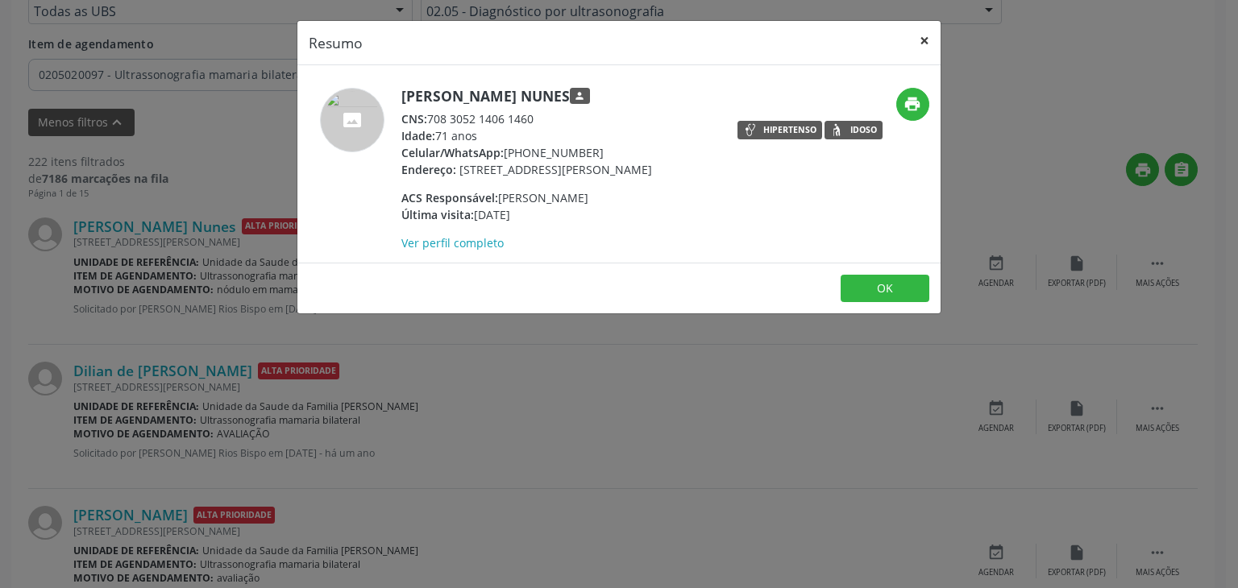
click at [927, 41] on button "×" at bounding box center [924, 40] width 32 height 39
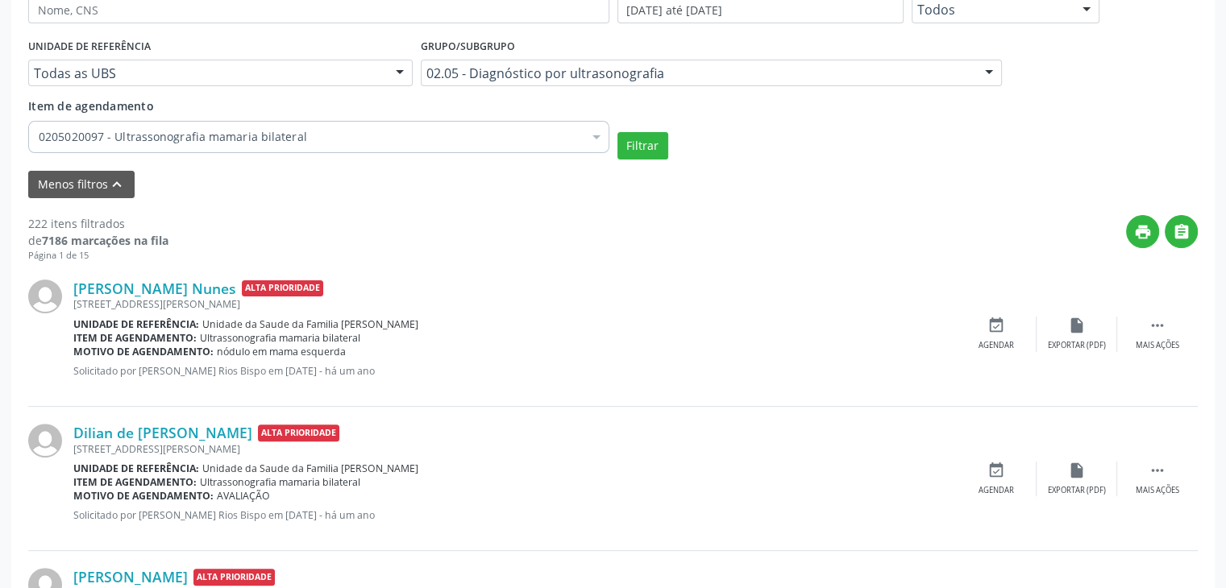
scroll to position [85, 0]
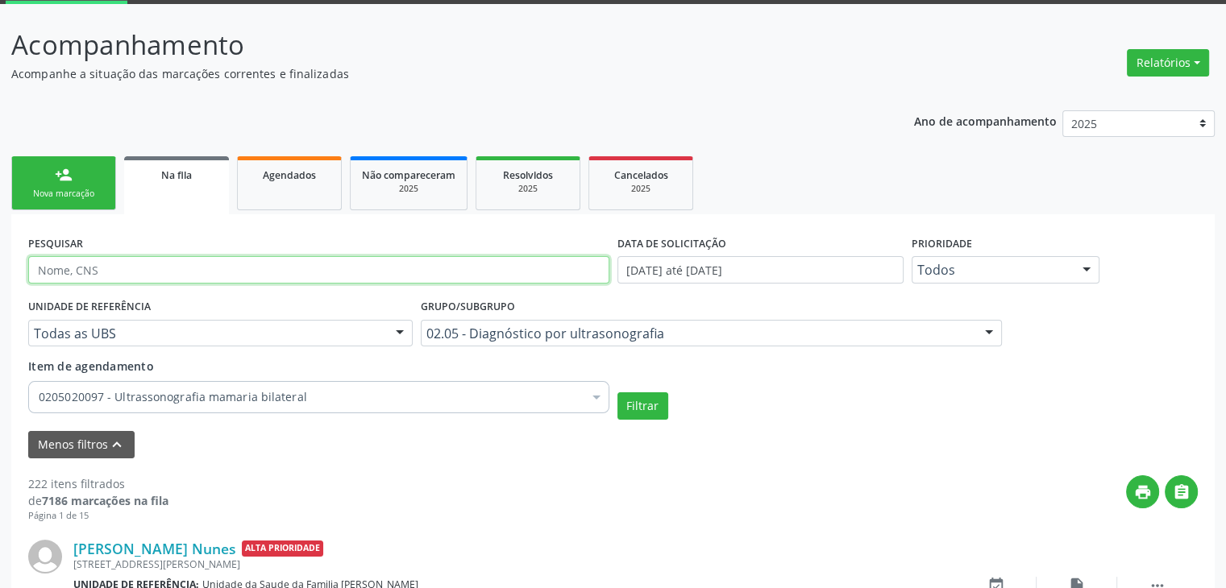
click at [131, 256] on input "text" at bounding box center [318, 269] width 581 height 27
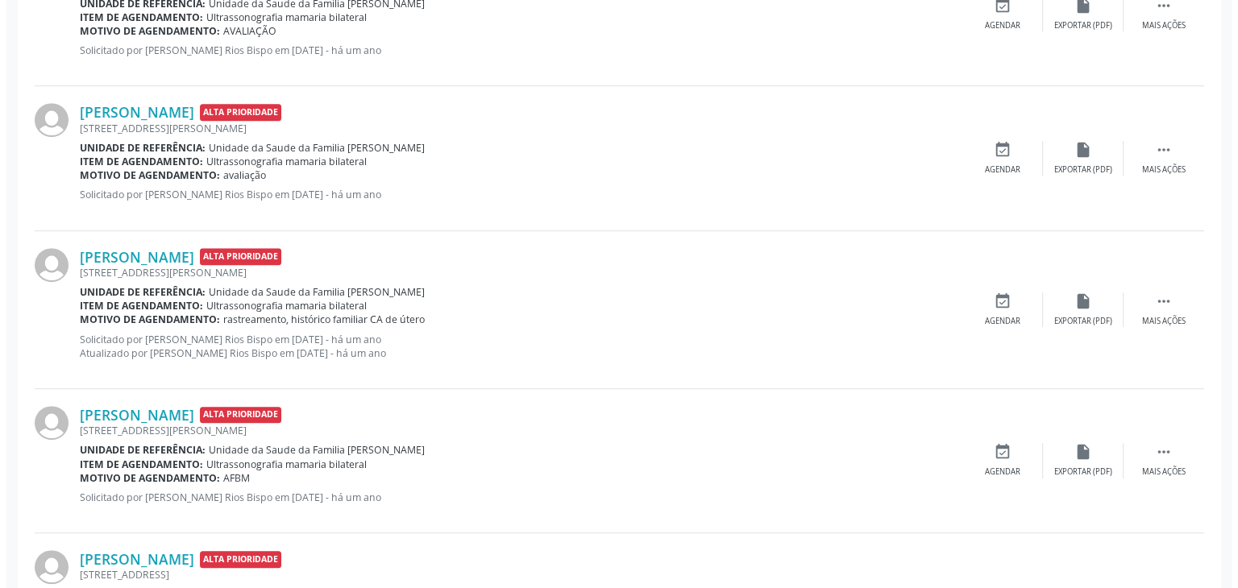
scroll to position [890, 0]
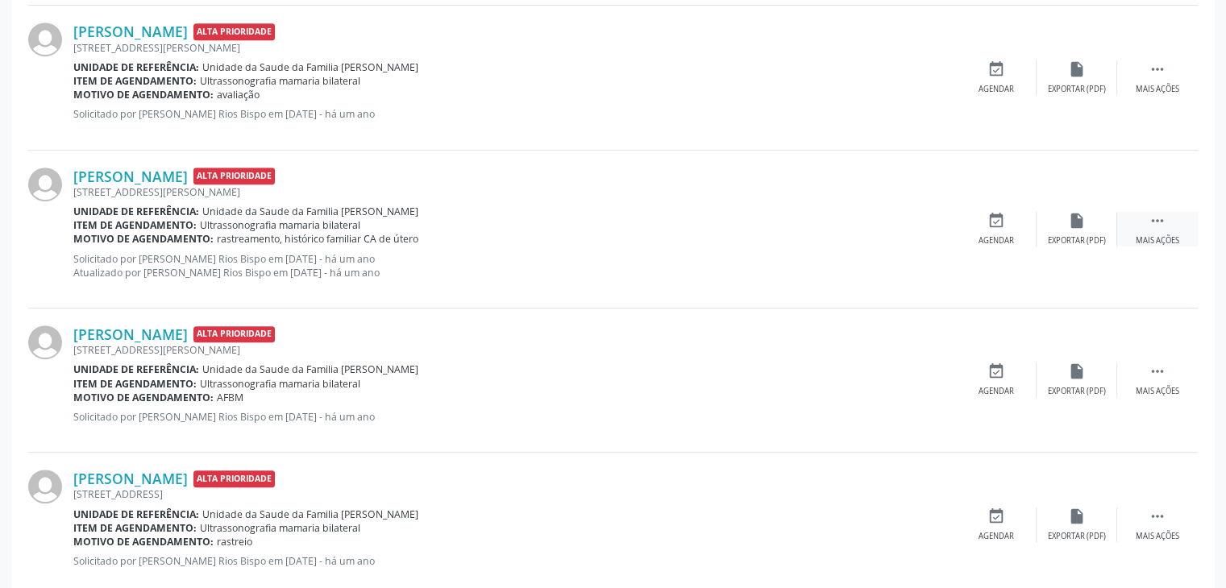
click at [1162, 235] on div "Mais ações" at bounding box center [1157, 240] width 44 height 11
click at [977, 235] on div "Cancelar" at bounding box center [996, 240] width 38 height 11
click at [977, 226] on div "cancel Cancelar" at bounding box center [996, 229] width 81 height 35
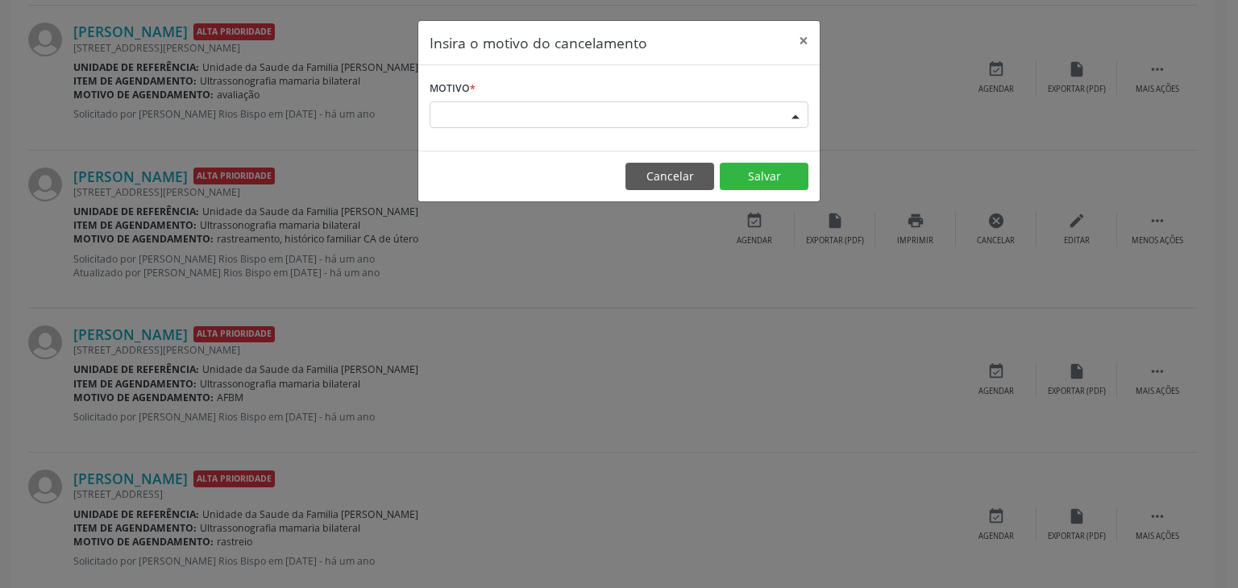
click at [558, 113] on div "Escolha o motivo" at bounding box center [618, 115] width 379 height 27
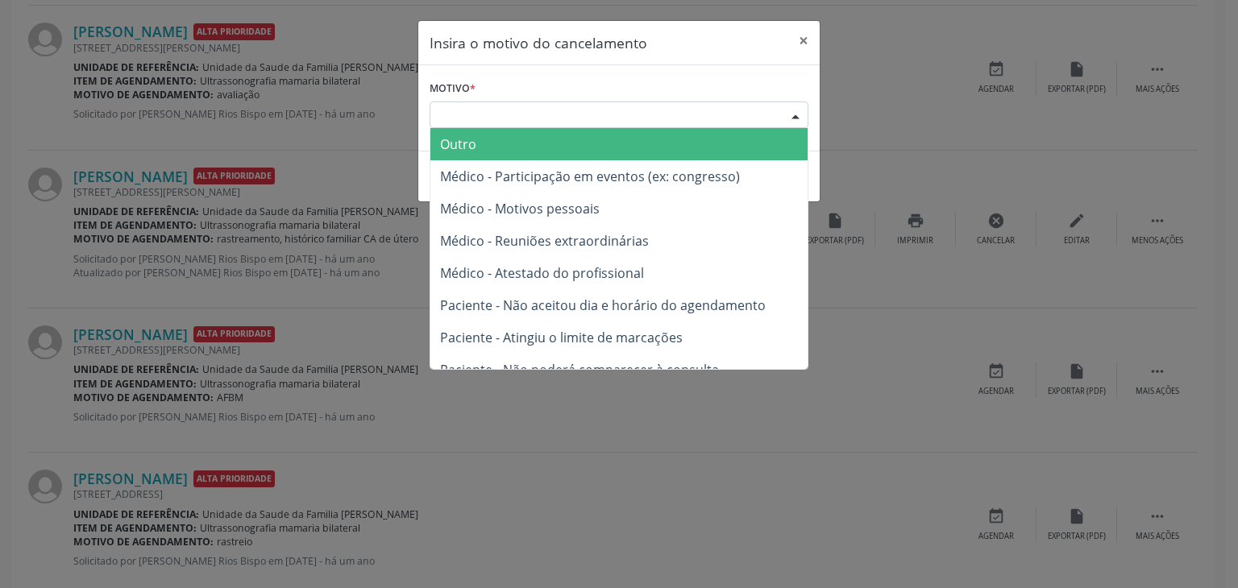
click at [494, 143] on span "Outro" at bounding box center [618, 144] width 377 height 32
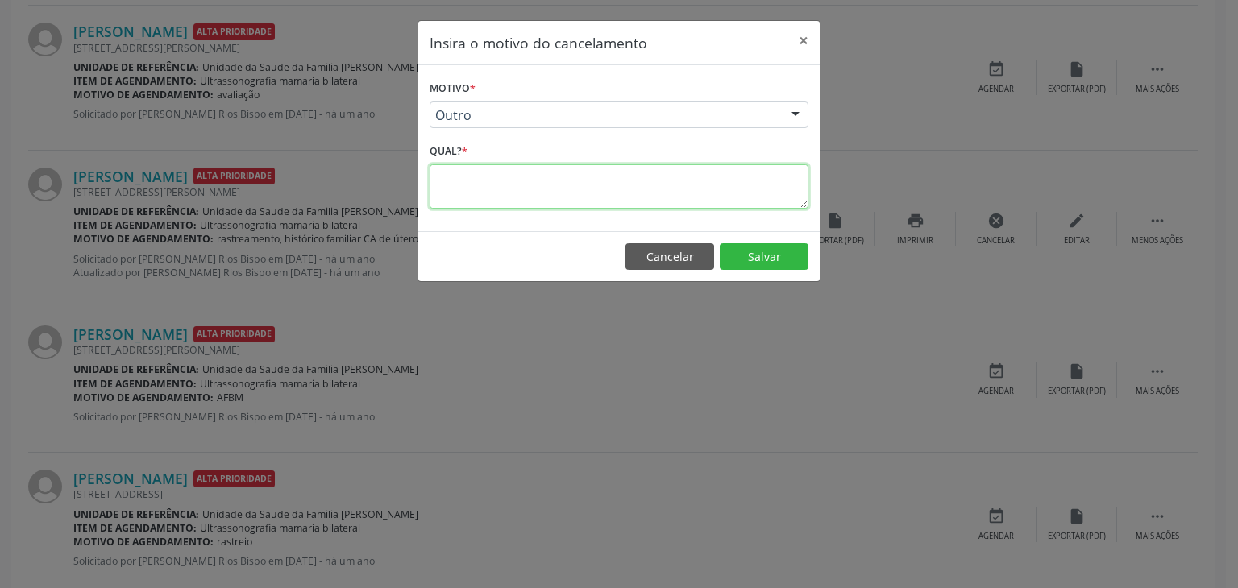
click at [495, 185] on textarea at bounding box center [618, 186] width 379 height 44
type textarea "EXAME REALIZADO"
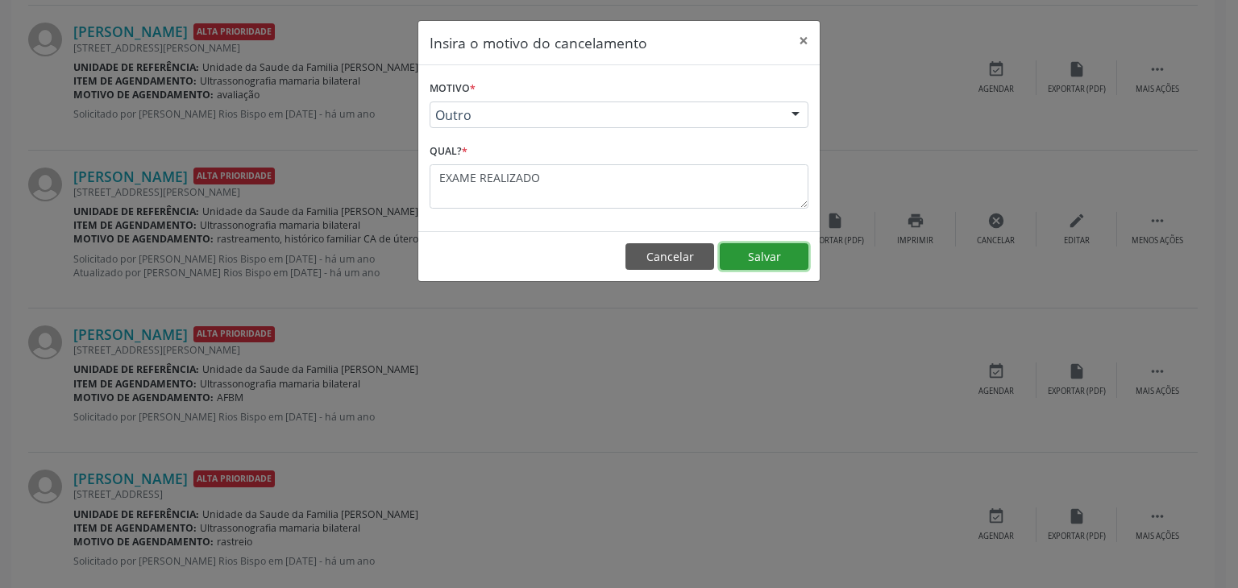
click at [767, 255] on button "Salvar" at bounding box center [764, 256] width 89 height 27
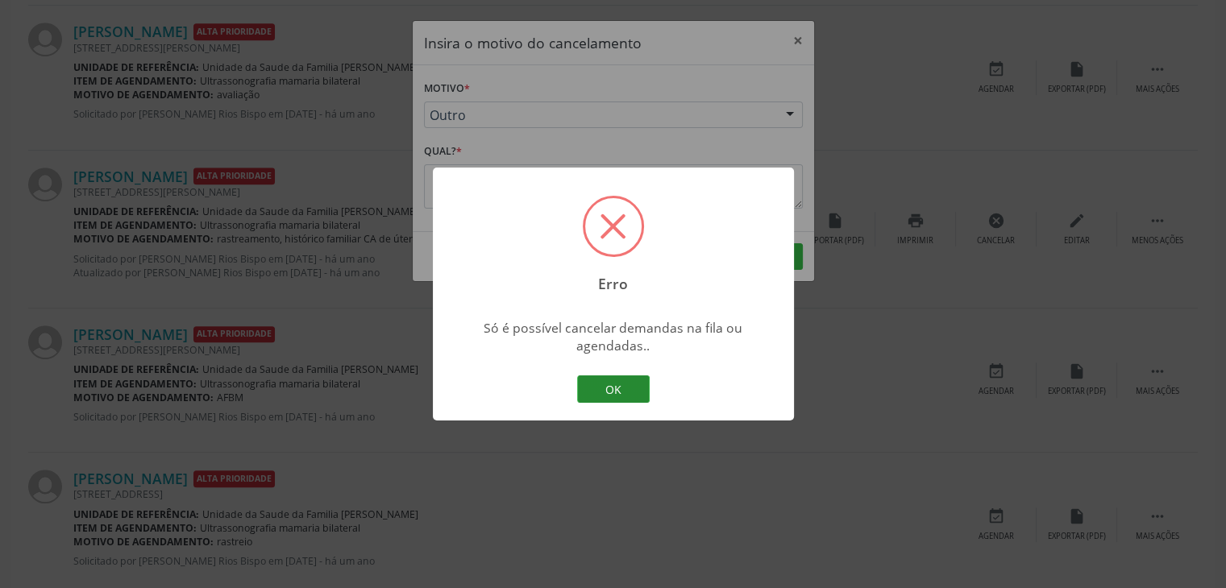
click at [603, 394] on button "OK" at bounding box center [613, 388] width 73 height 27
click at [603, 394] on div "Erro × Só é possível cancelar demandas na fila ou agendadas.. OK Cancel" at bounding box center [613, 294] width 1226 height 588
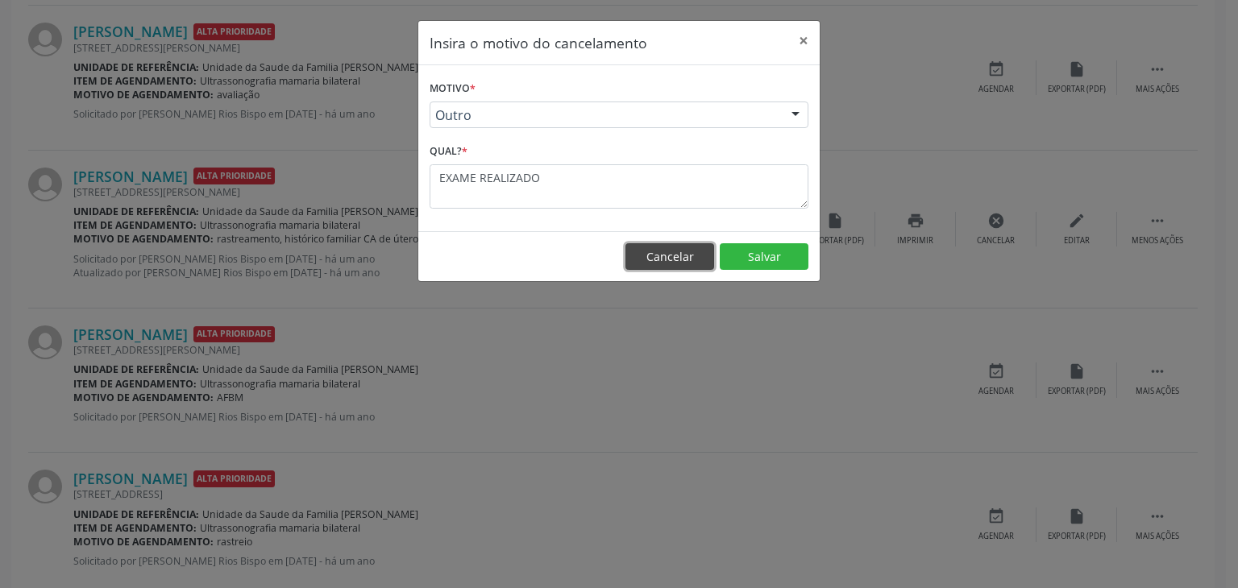
click at [676, 247] on button "Cancelar" at bounding box center [669, 256] width 89 height 27
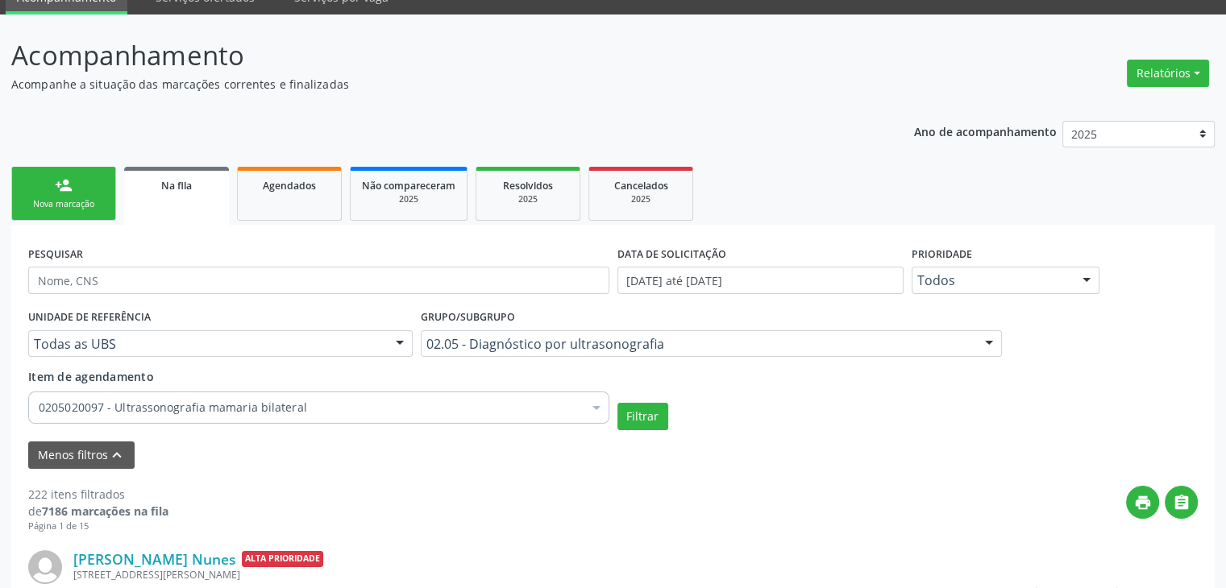
scroll to position [4, 0]
